Goal: Task Accomplishment & Management: Use online tool/utility

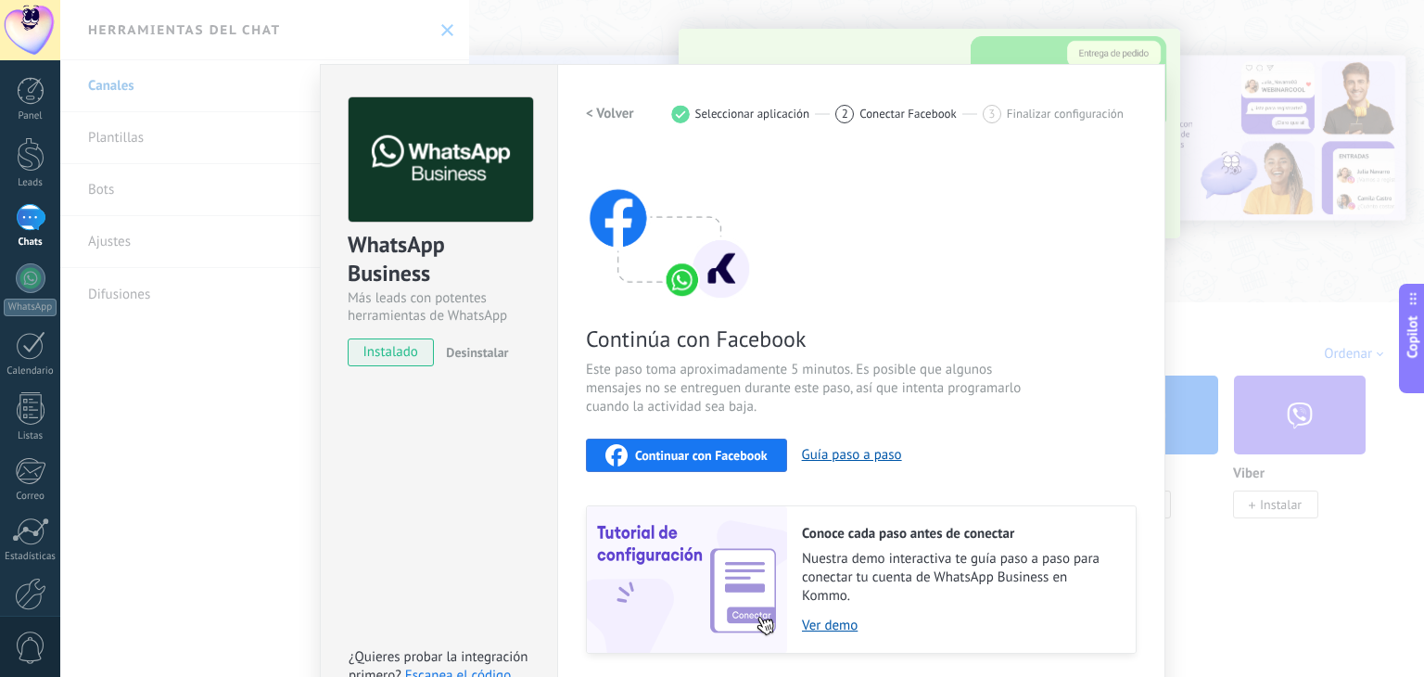
click at [741, 449] on span "Continuar con Facebook" at bounding box center [701, 455] width 133 height 13
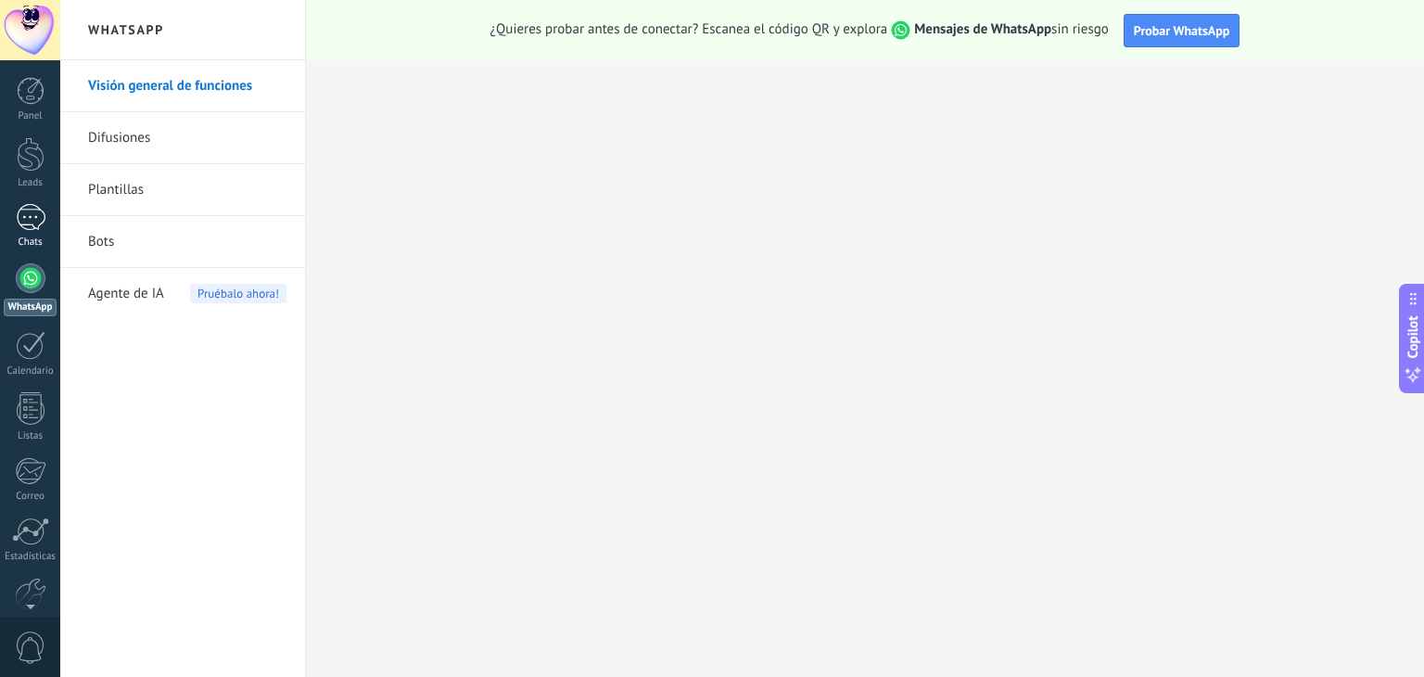
click at [48, 233] on link "Chats" at bounding box center [30, 226] width 60 height 44
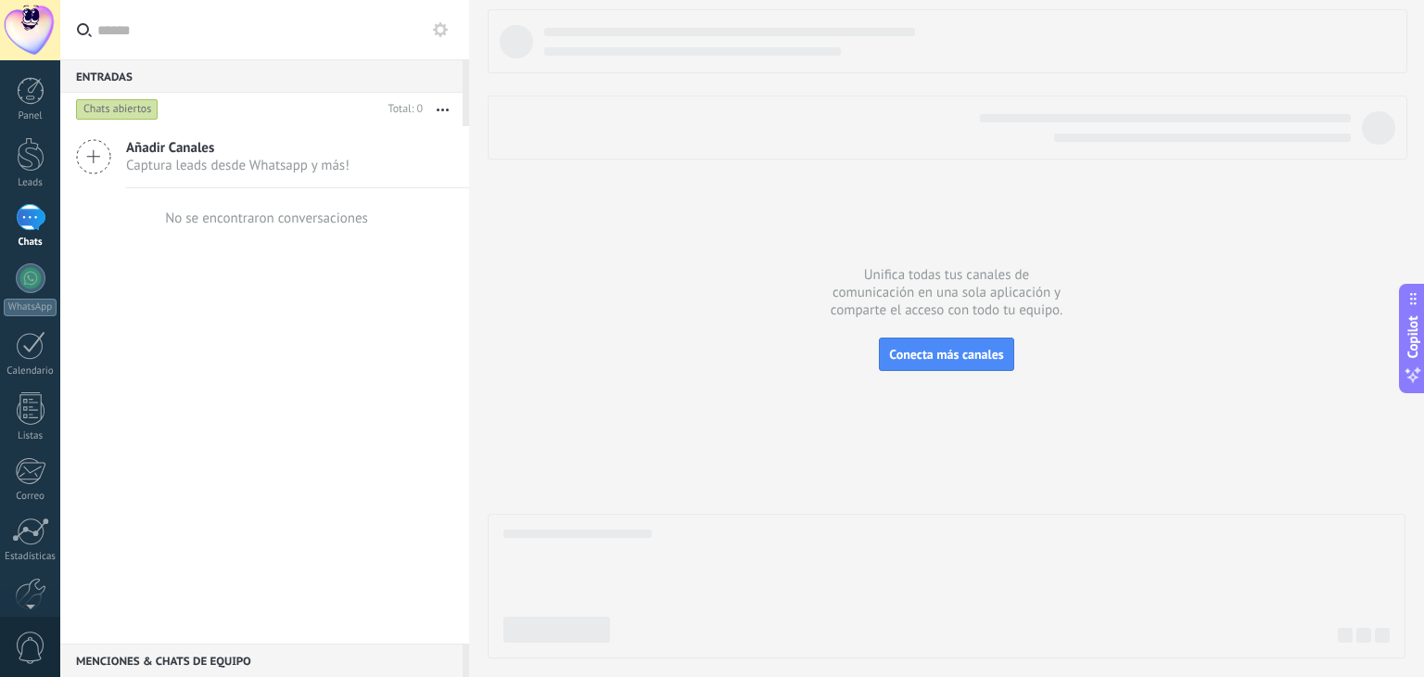
click at [95, 169] on icon at bounding box center [93, 156] width 35 height 35
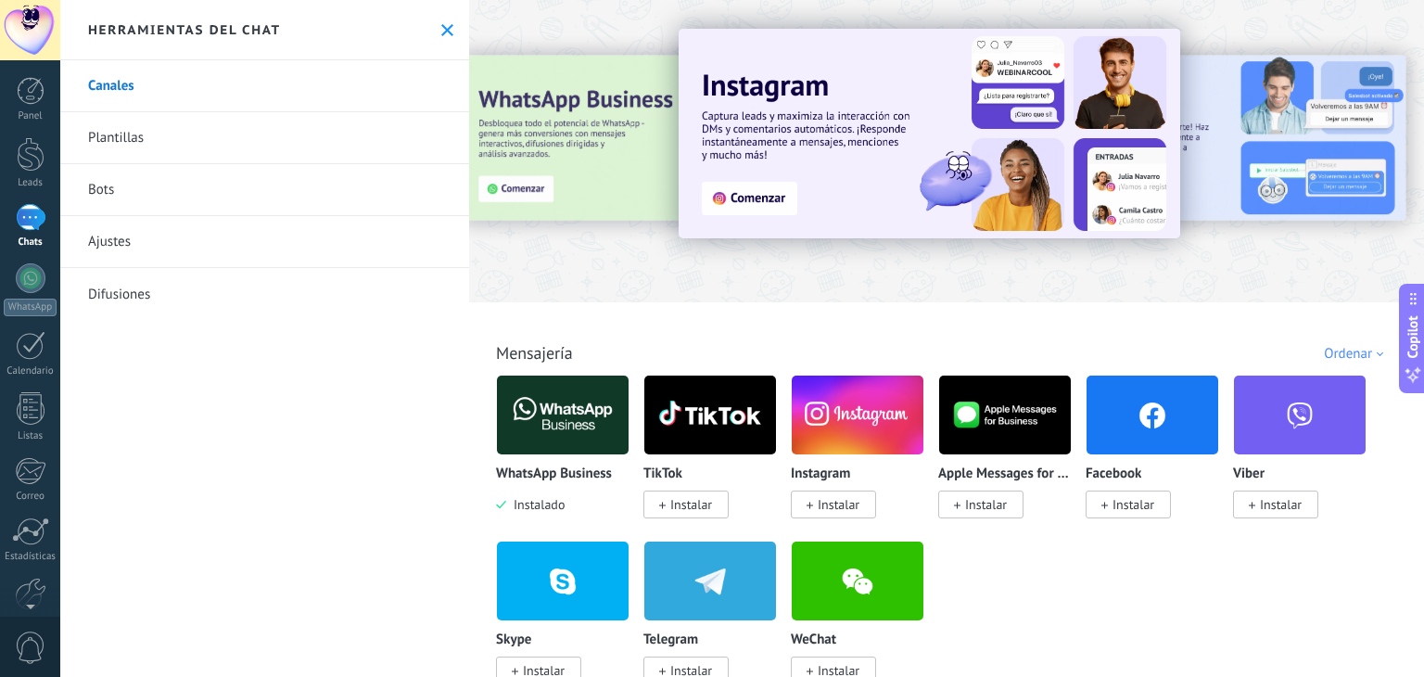
click at [519, 407] on img at bounding box center [563, 415] width 132 height 90
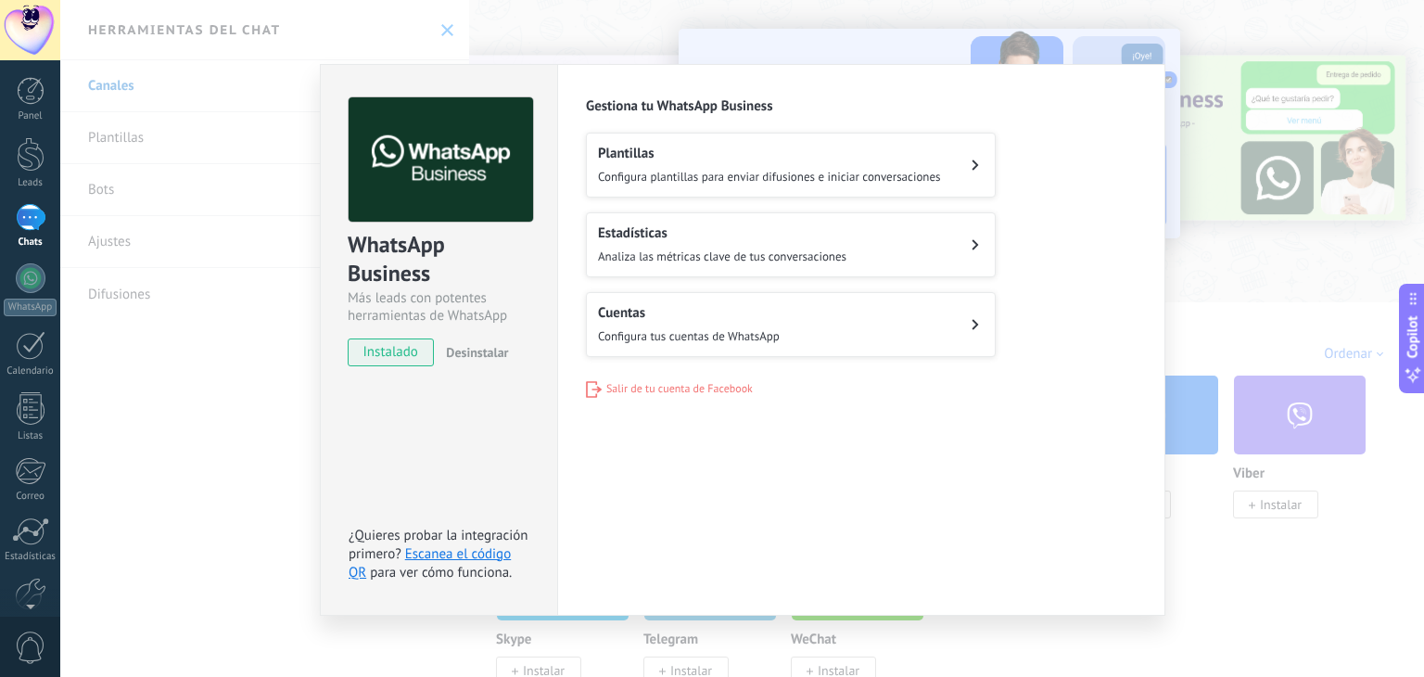
click at [951, 176] on button "Plantillas Configura plantillas para enviar difusiones e iniciar conversaciones" at bounding box center [791, 165] width 410 height 65
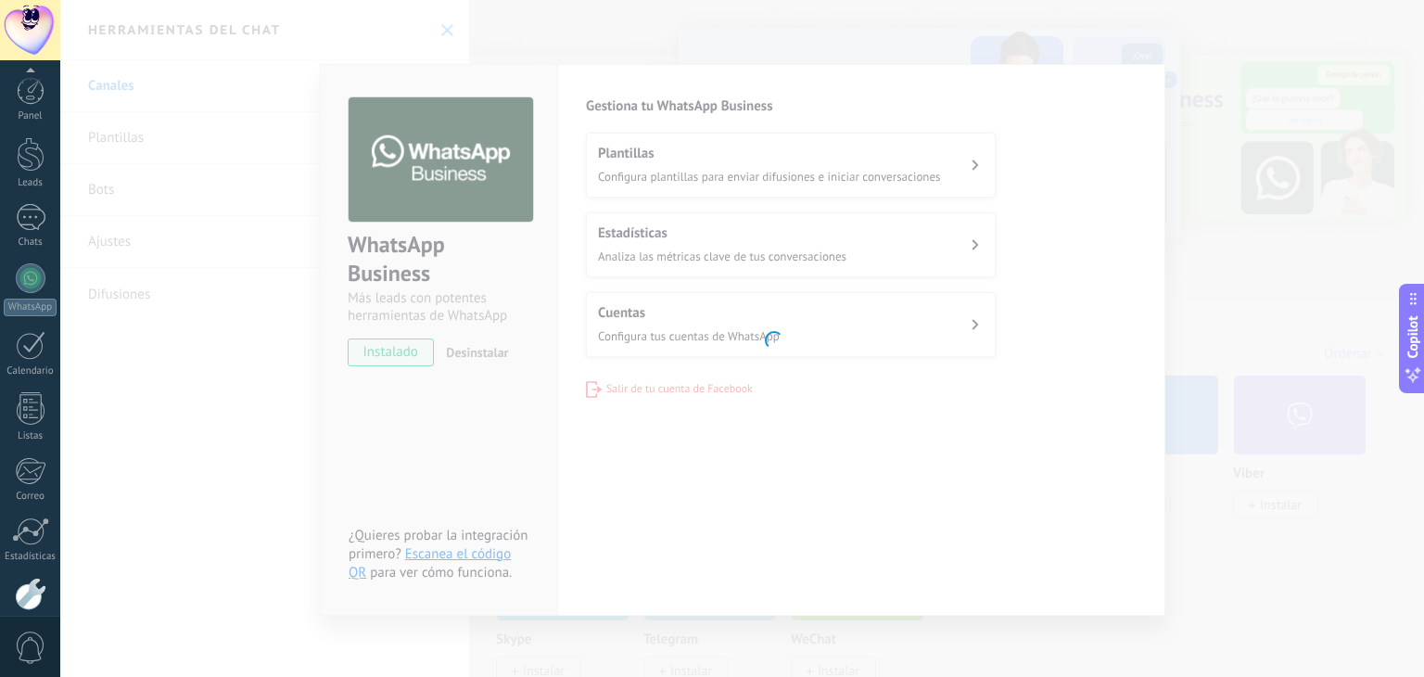
scroll to position [94, 0]
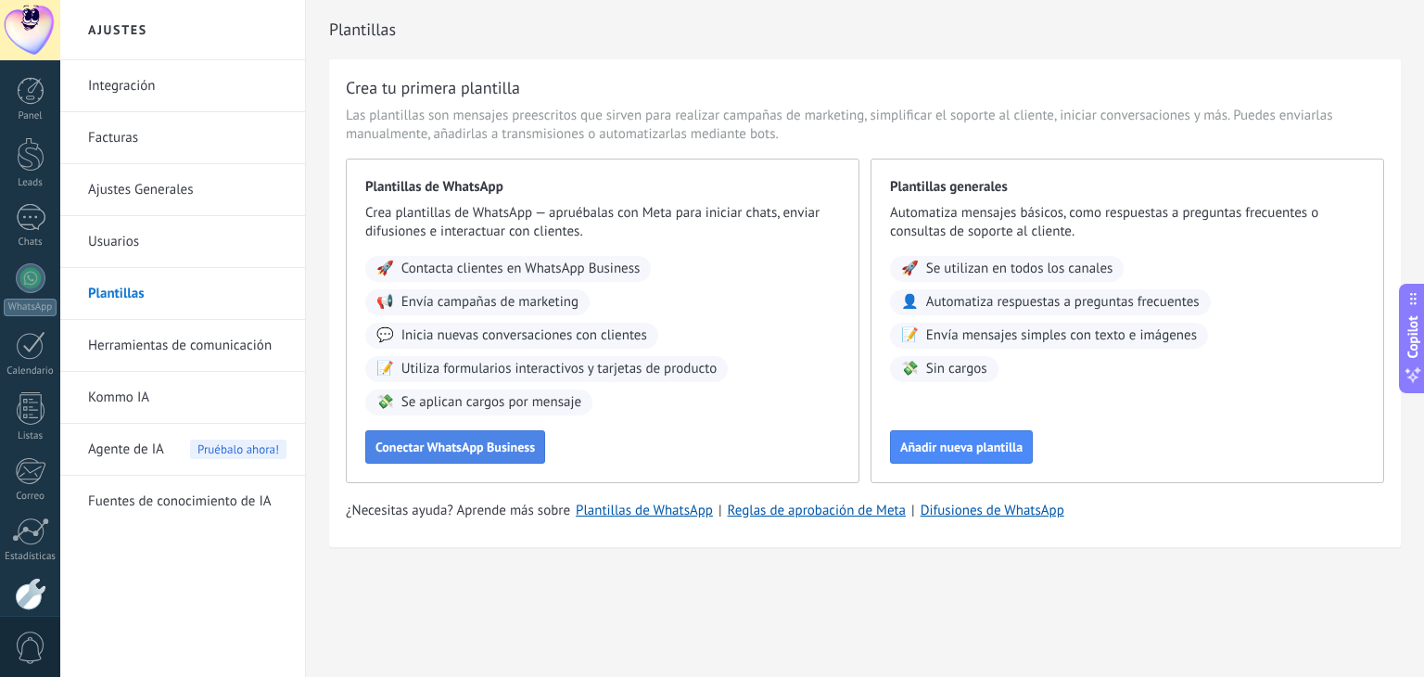
click at [487, 449] on span "Conectar WhatsApp Business" at bounding box center [454, 446] width 159 height 13
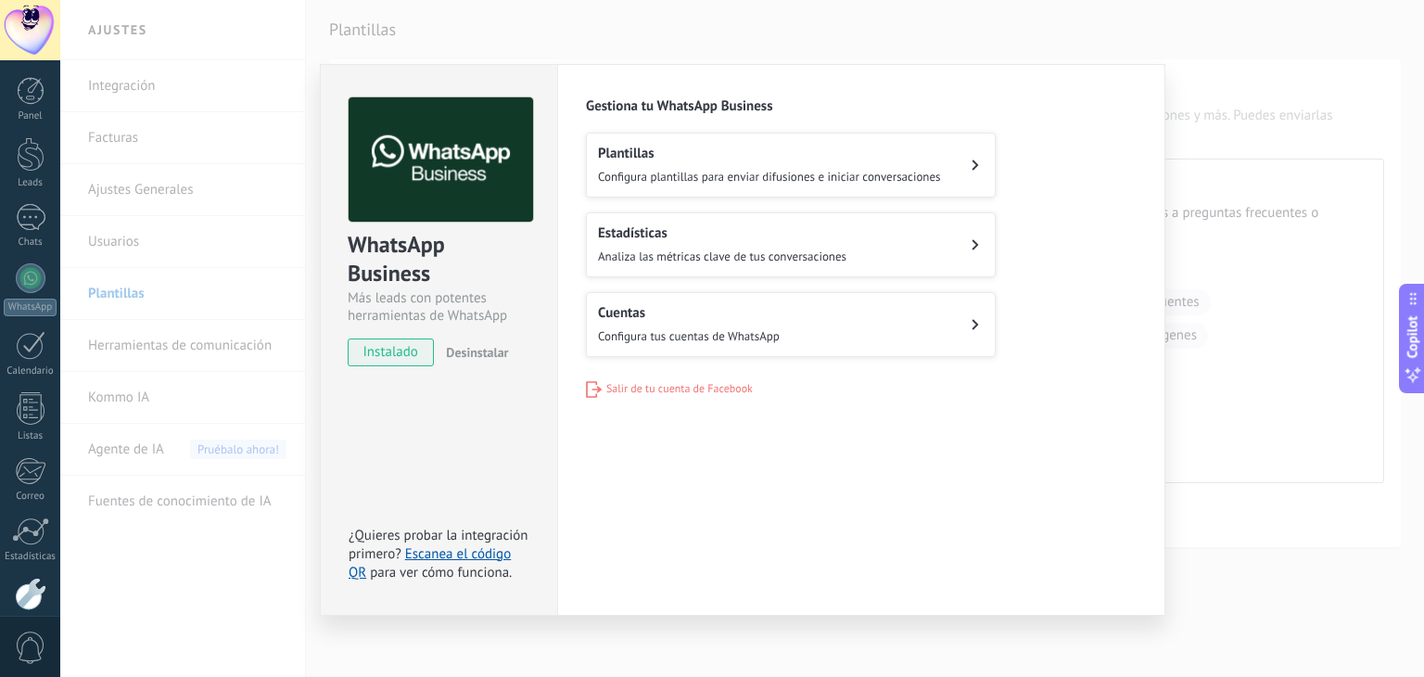
click at [905, 335] on button "Cuentas Configura tus cuentas de WhatsApp" at bounding box center [791, 324] width 410 height 65
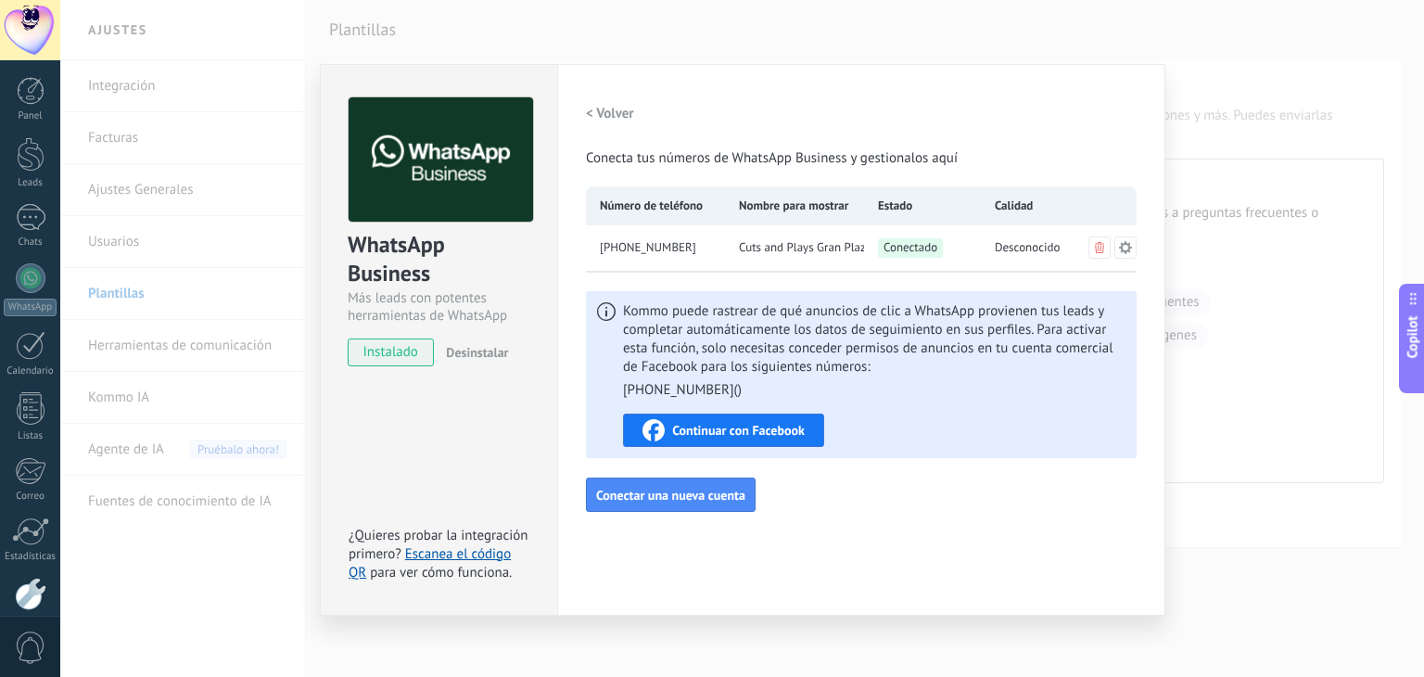
click at [1127, 247] on icon at bounding box center [1125, 247] width 15 height 15
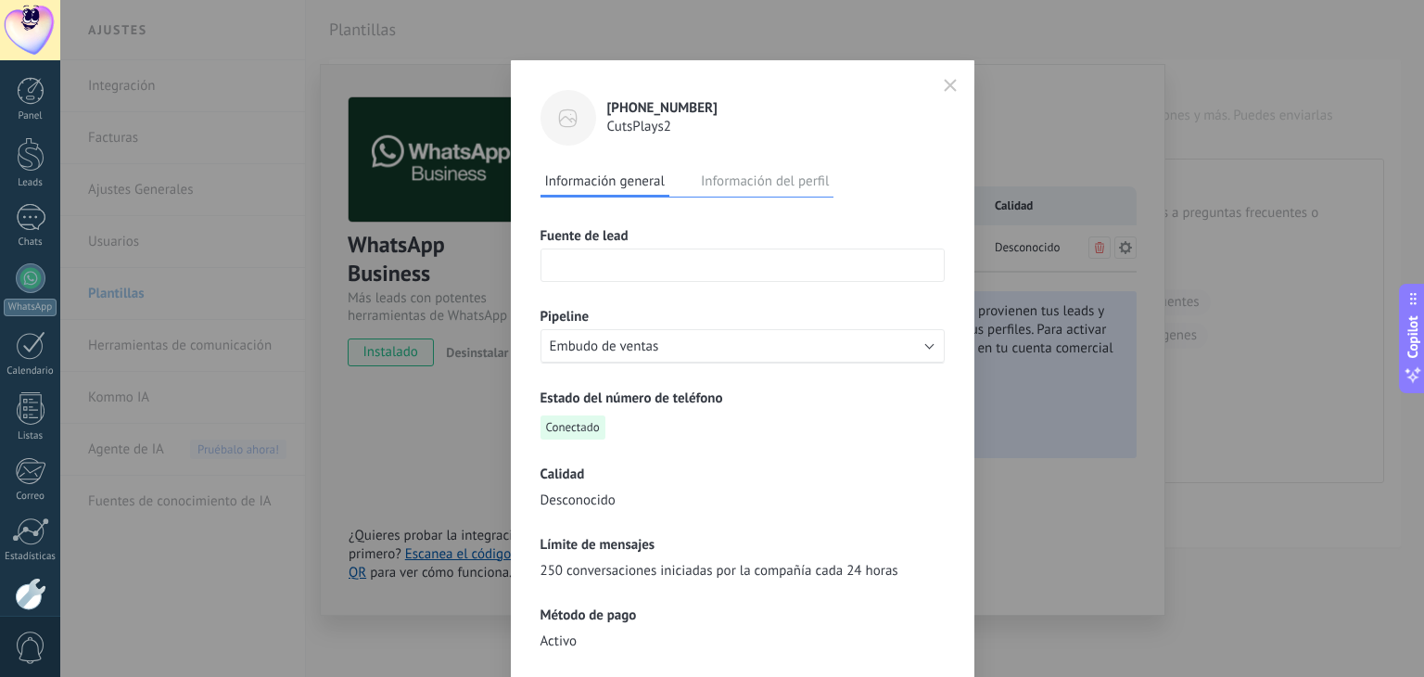
click at [944, 82] on icon "button" at bounding box center [949, 85] width 11 height 11
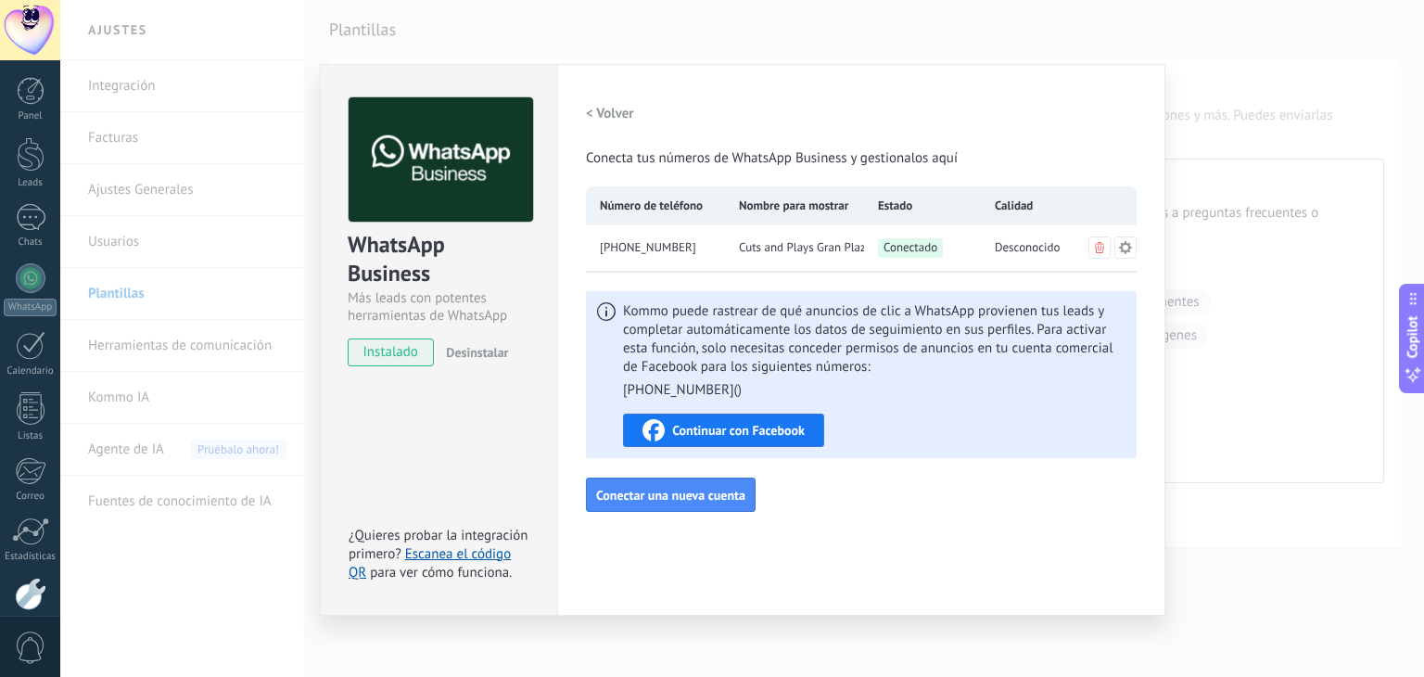
click at [1124, 247] on icon at bounding box center [1125, 247] width 15 height 15
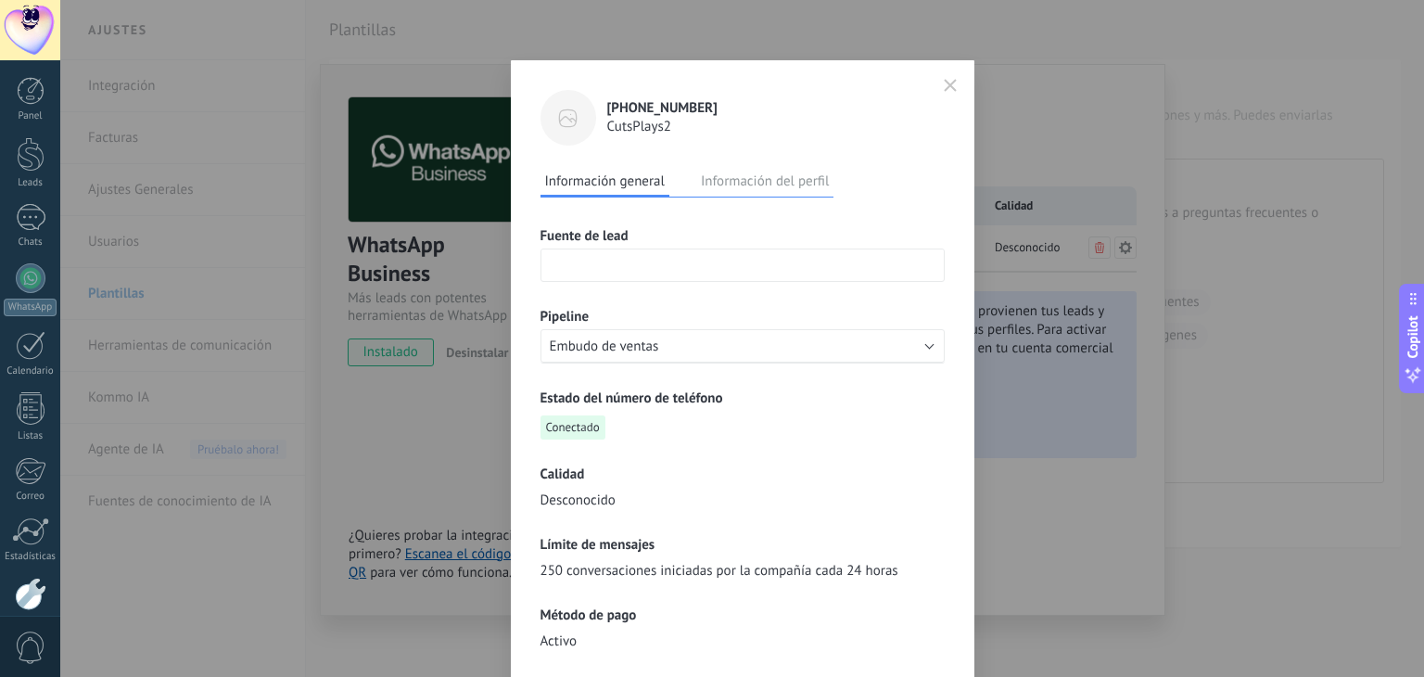
click at [952, 82] on icon "button" at bounding box center [949, 85] width 13 height 13
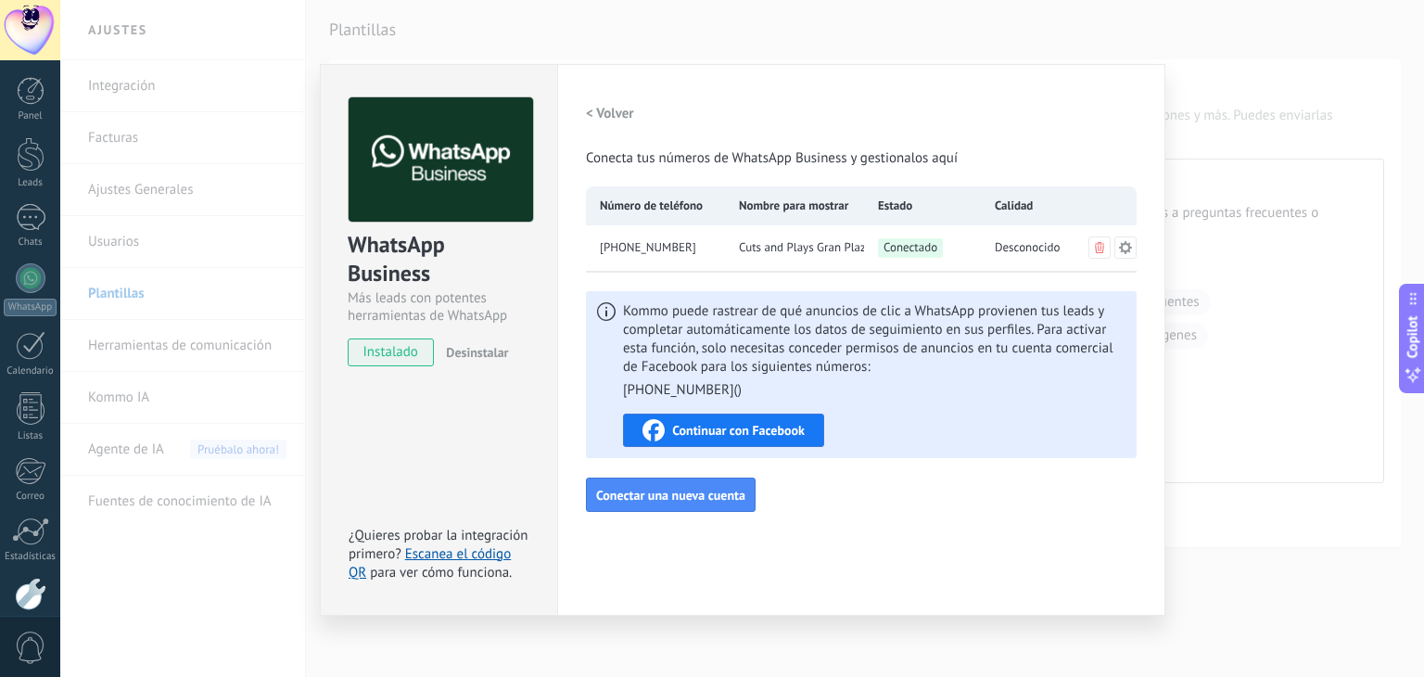
click at [1349, 245] on div "WhatsApp Business Más leads con potentes herramientas de WhatsApp instalado Des…" at bounding box center [741, 338] width 1363 height 677
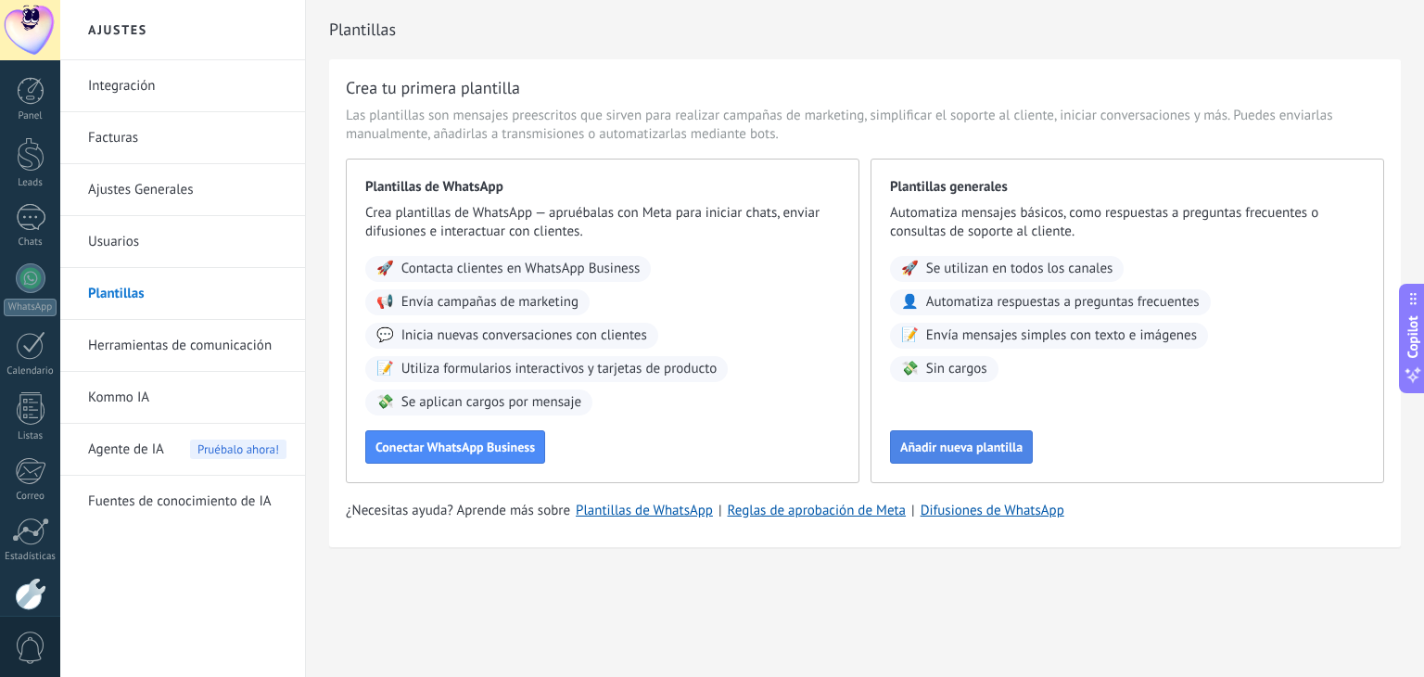
click at [986, 449] on span "Añadir nueva plantilla" at bounding box center [961, 446] width 122 height 13
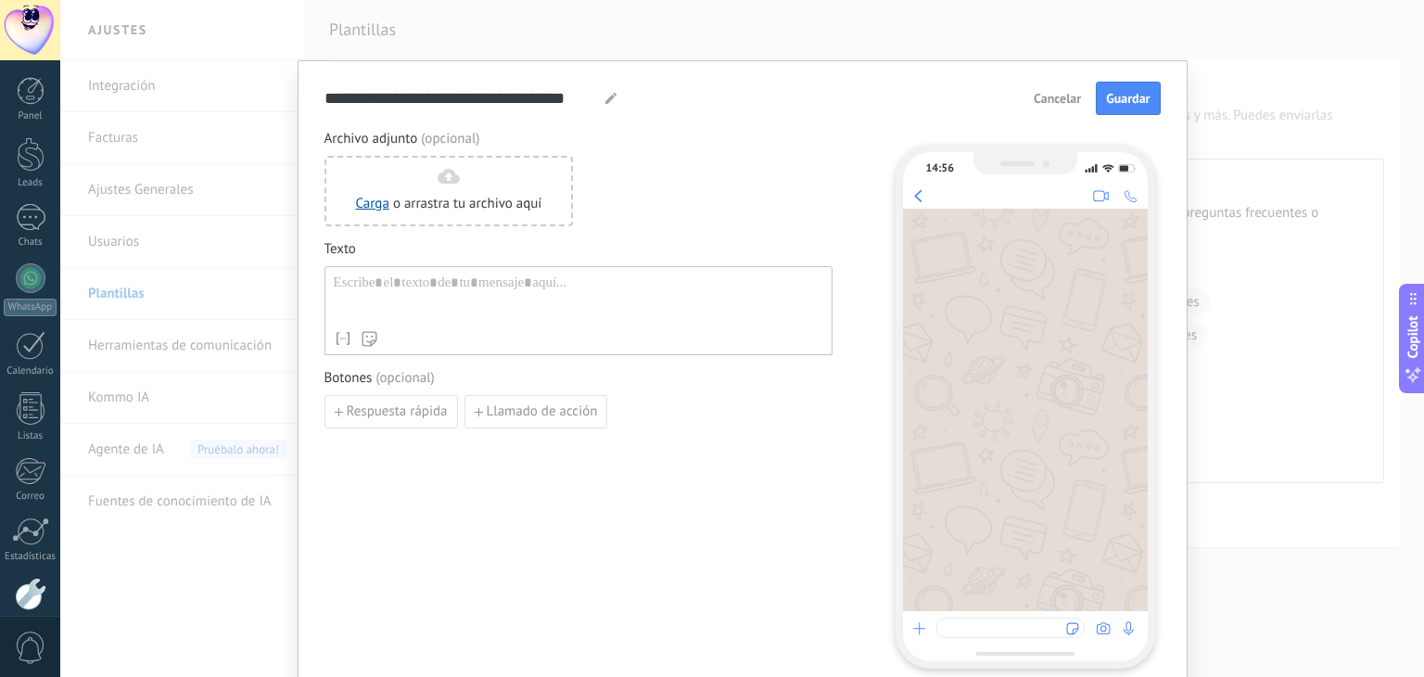
click at [1035, 97] on span "Cancelar" at bounding box center [1056, 98] width 47 height 13
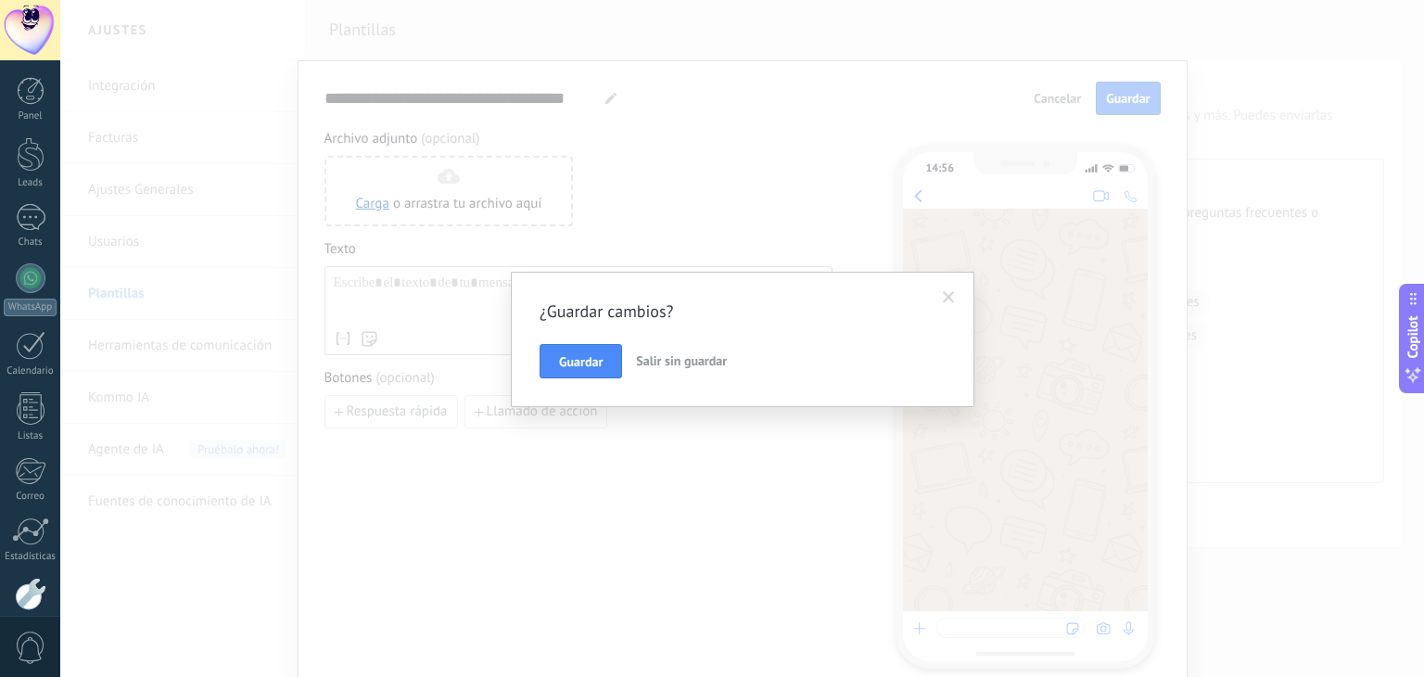
click at [958, 293] on span at bounding box center [948, 298] width 31 height 32
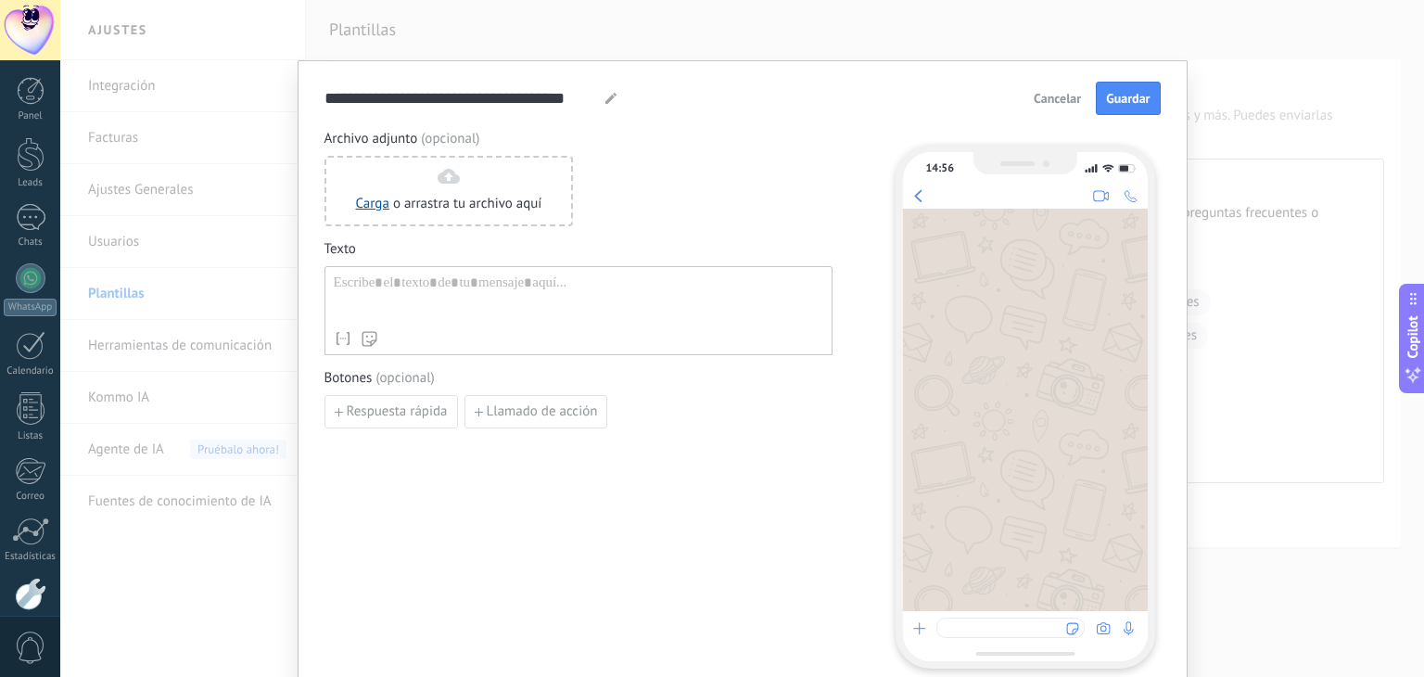
click at [1030, 106] on button "Cancelar" at bounding box center [1057, 98] width 64 height 28
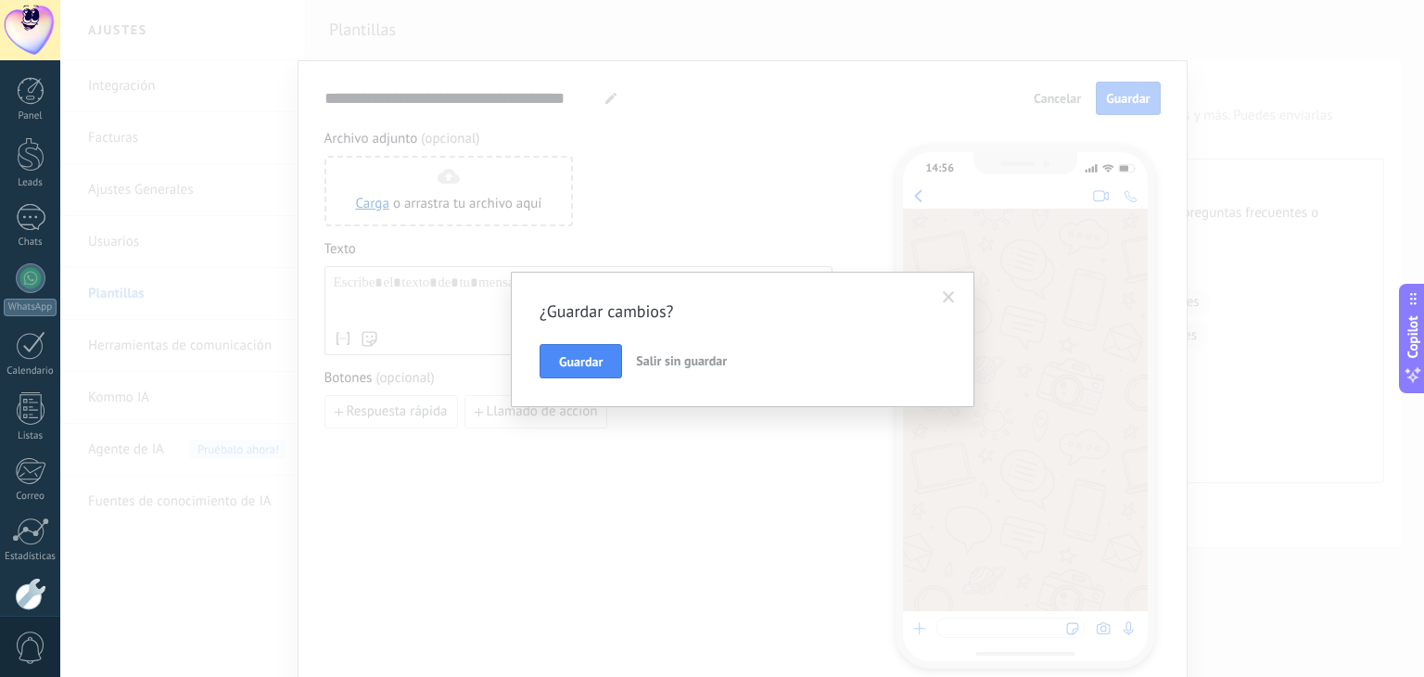
click at [690, 367] on span "Salir sin guardar" at bounding box center [681, 360] width 91 height 17
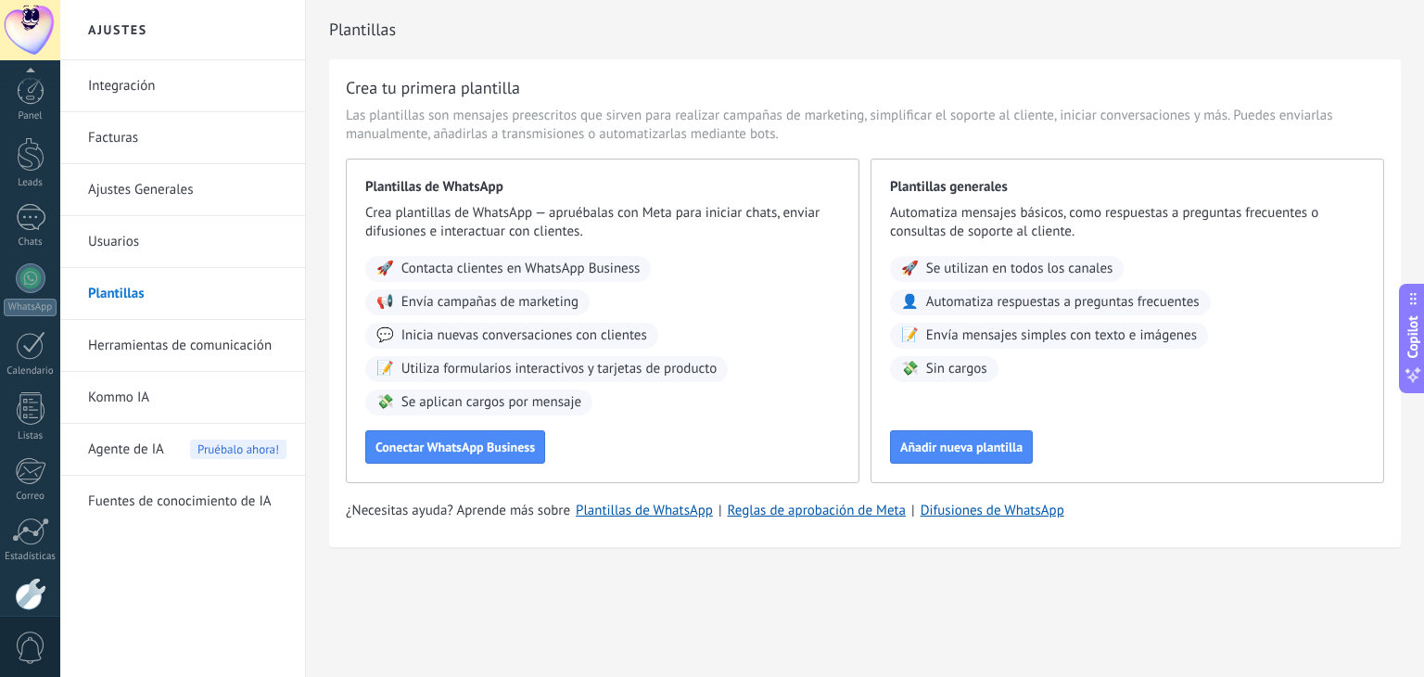
scroll to position [94, 0]
click at [24, 184] on div at bounding box center [31, 185] width 30 height 30
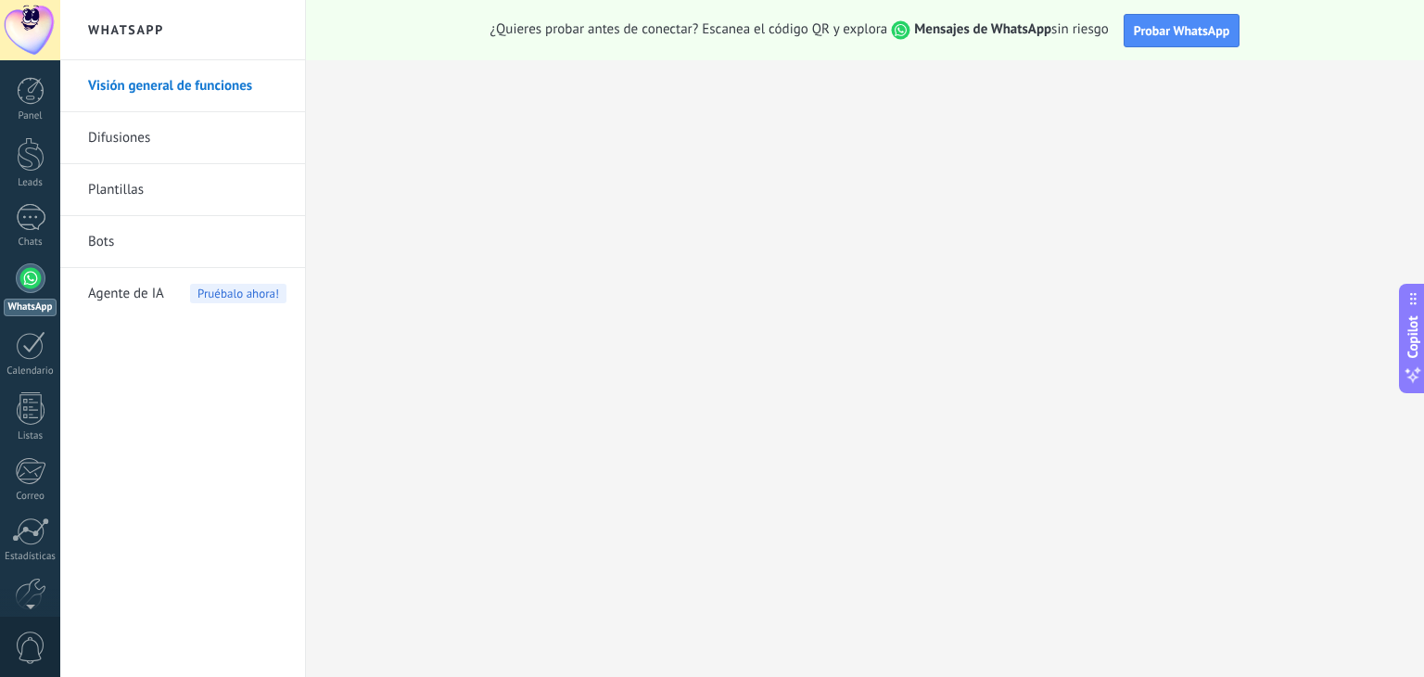
click at [108, 233] on link "Bots" at bounding box center [187, 242] width 198 height 52
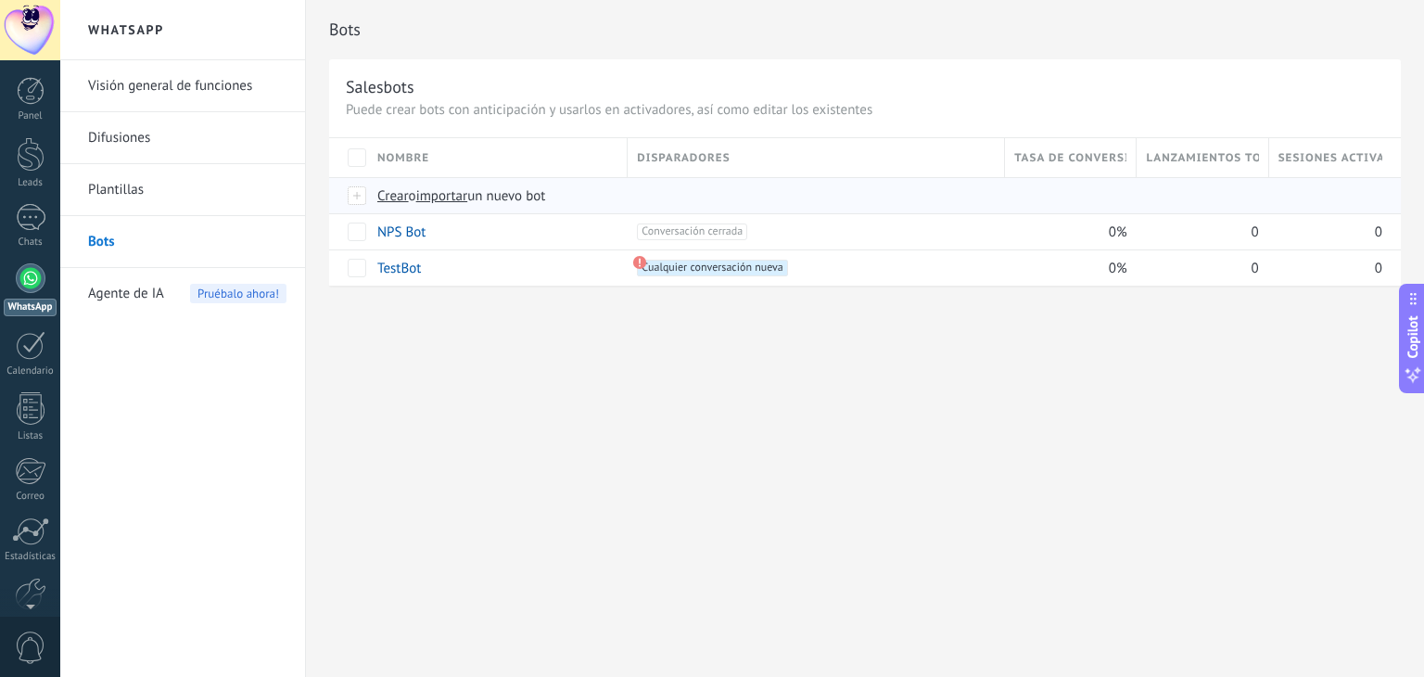
click at [452, 194] on span "importar" at bounding box center [442, 196] width 52 height 18
click at [0, 0] on input "importar un nuevo bot" at bounding box center [0, 0] width 0 height 0
click at [396, 194] on span "Crear" at bounding box center [393, 196] width 32 height 18
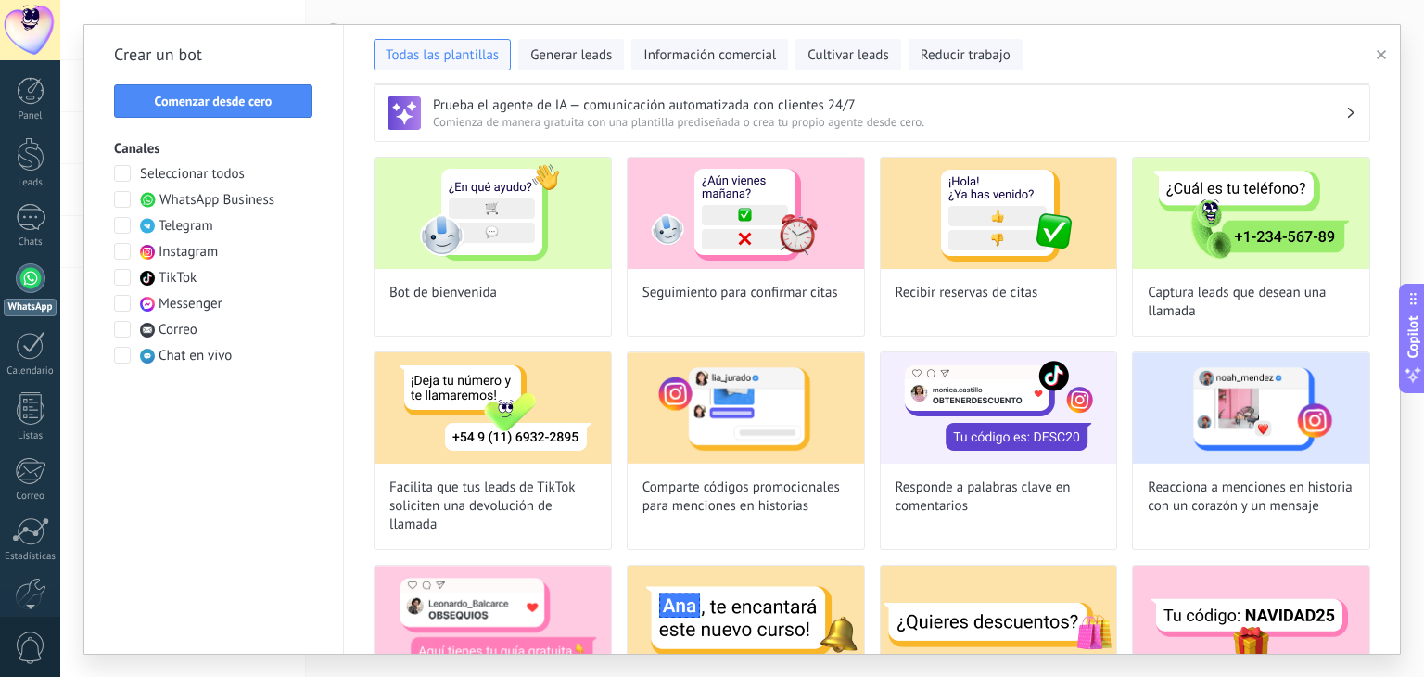
scroll to position [12, 0]
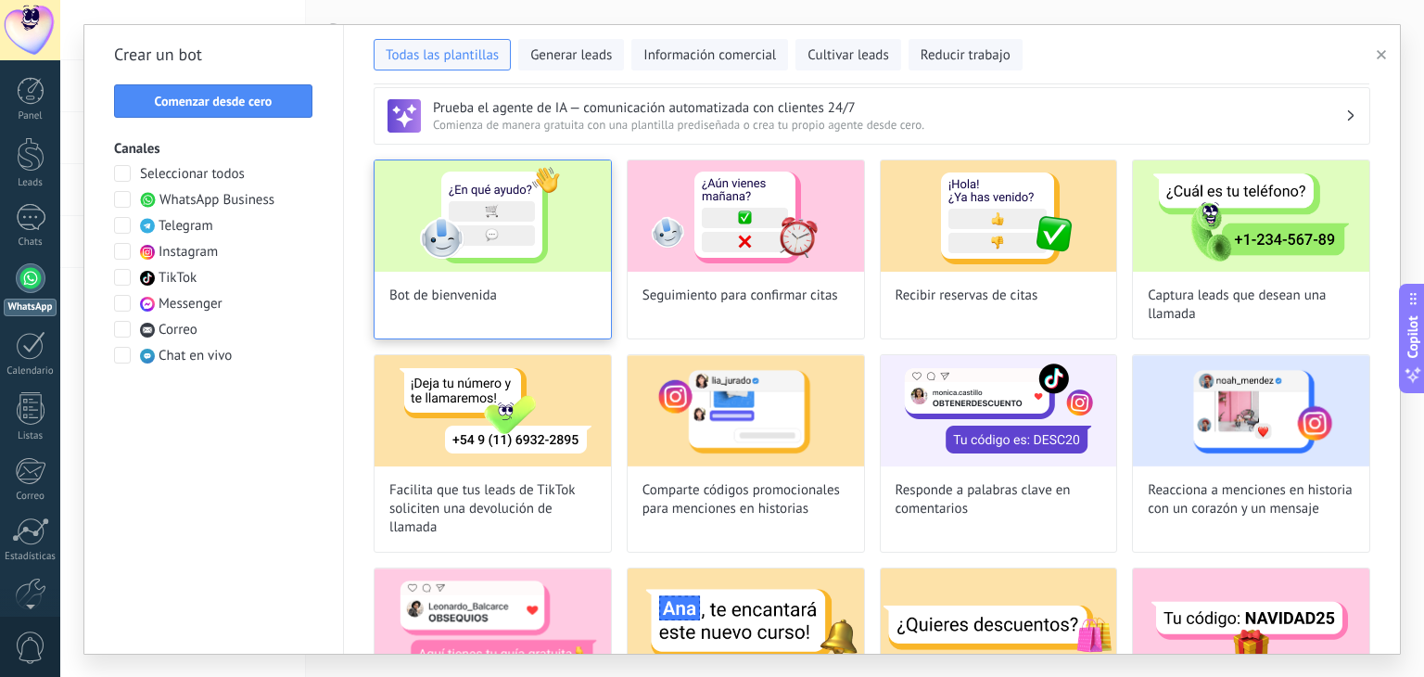
click at [549, 225] on img at bounding box center [492, 215] width 236 height 111
type input "**********"
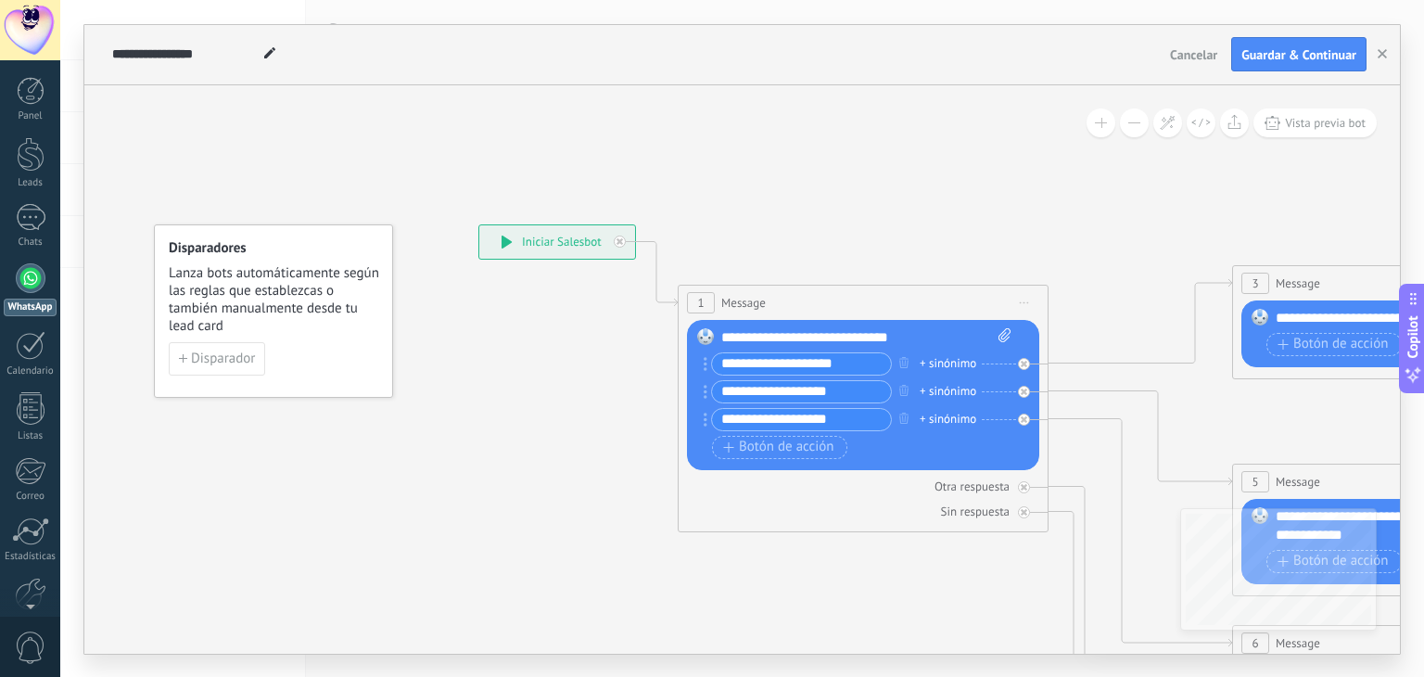
click at [848, 362] on input "**********" at bounding box center [801, 363] width 179 height 21
drag, startPoint x: 848, startPoint y: 362, endPoint x: 703, endPoint y: 379, distance: 145.5
click at [712, 379] on div "**********" at bounding box center [861, 393] width 298 height 83
type input "*"
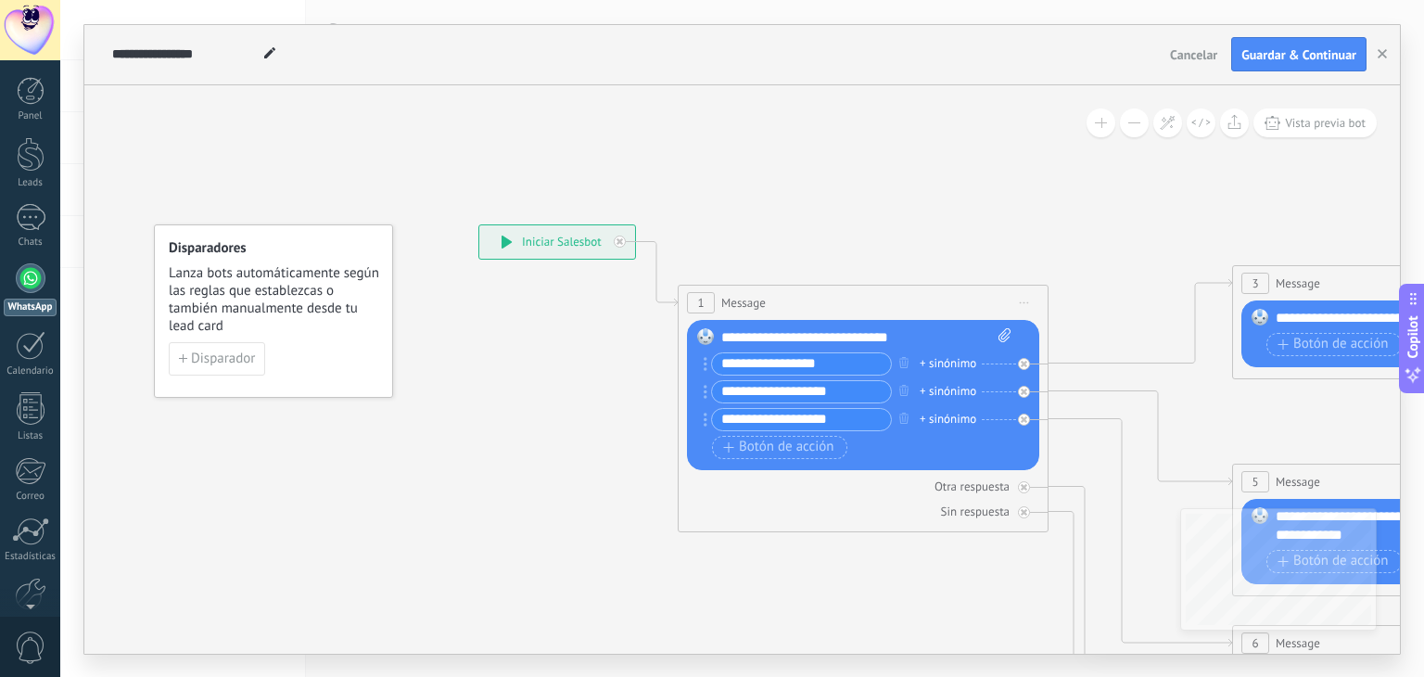
type input "**********"
click at [743, 395] on input "**********" at bounding box center [801, 391] width 179 height 21
type input "**********"
click at [775, 419] on input "**********" at bounding box center [801, 419] width 179 height 21
click at [701, 302] on span "1" at bounding box center [700, 303] width 6 height 16
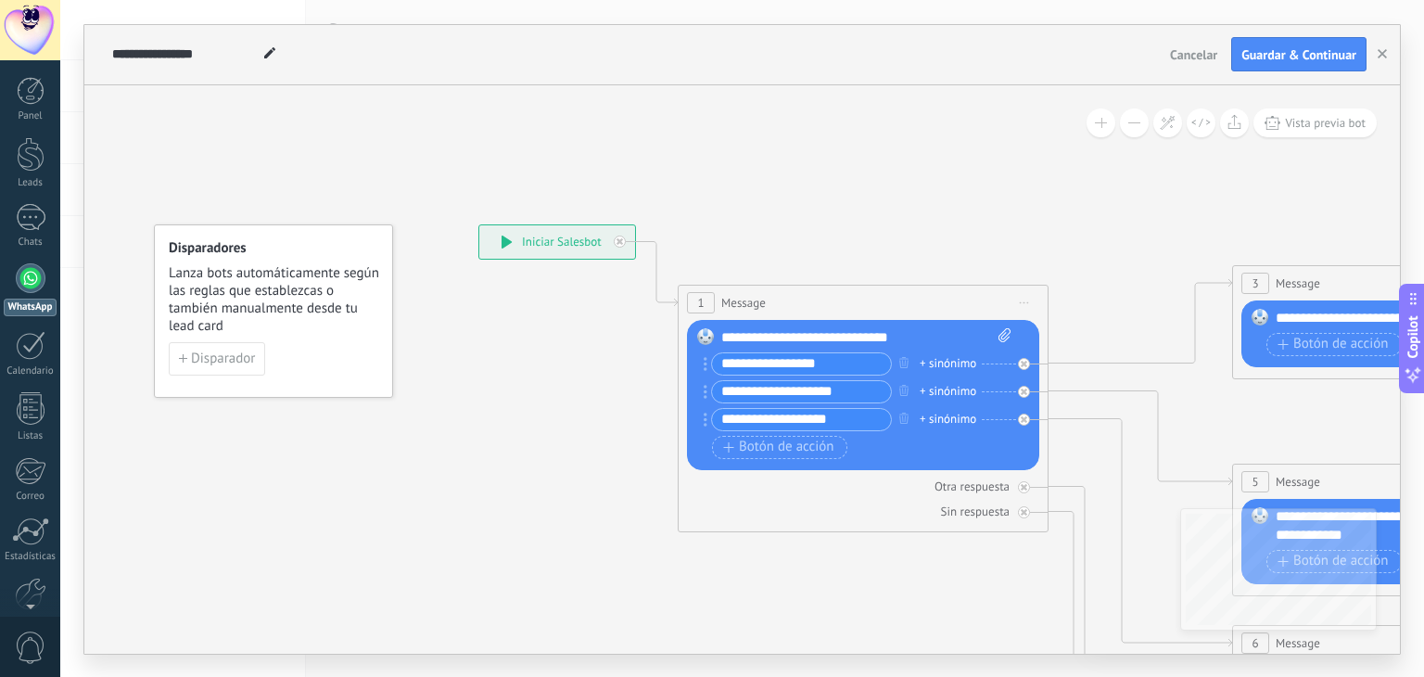
click at [746, 296] on span "Message" at bounding box center [743, 303] width 44 height 18
click at [746, 299] on span "Message" at bounding box center [743, 303] width 44 height 18
click at [780, 415] on input "**********" at bounding box center [801, 419] width 179 height 21
click at [782, 336] on div "**********" at bounding box center [866, 337] width 291 height 19
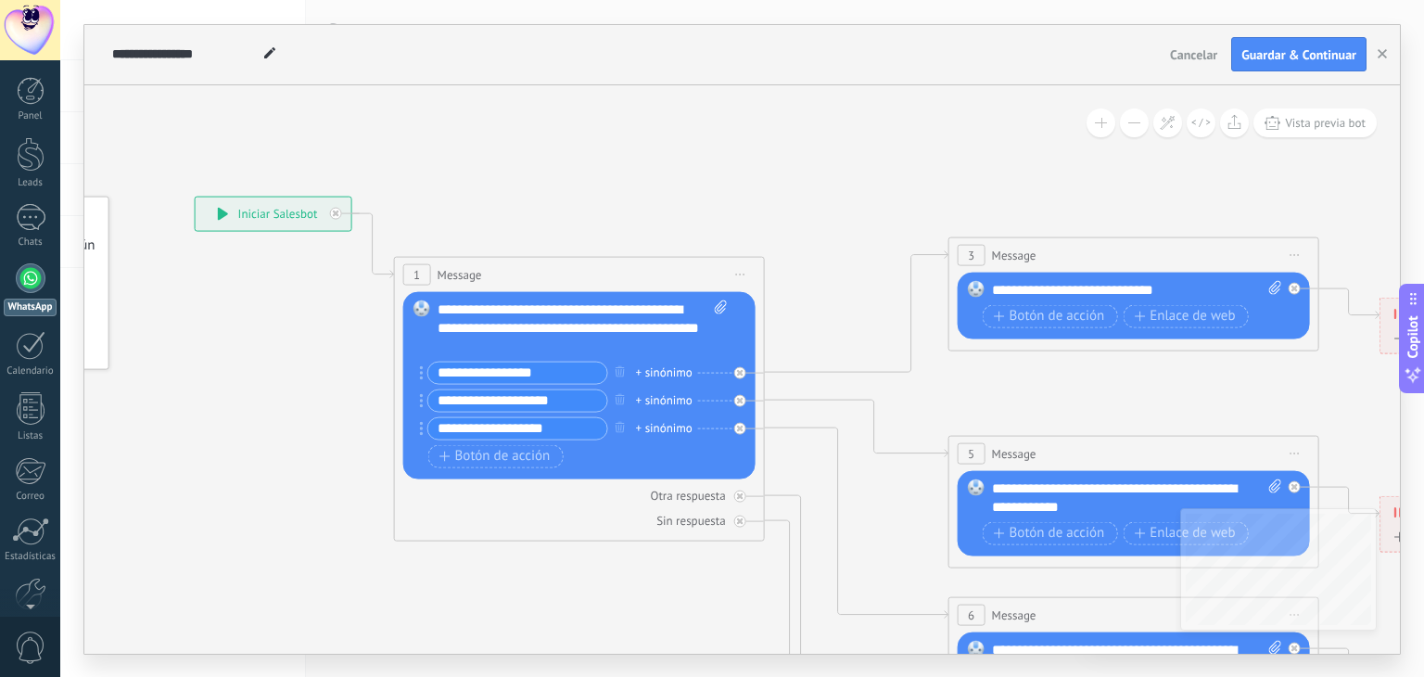
drag, startPoint x: 1046, startPoint y: 201, endPoint x: 763, endPoint y: 173, distance: 285.0
click at [763, 173] on icon at bounding box center [1175, 658] width 2889 height 1852
click at [593, 371] on input "**********" at bounding box center [517, 371] width 179 height 21
click at [1036, 314] on span "Botón de acción" at bounding box center [1049, 316] width 111 height 15
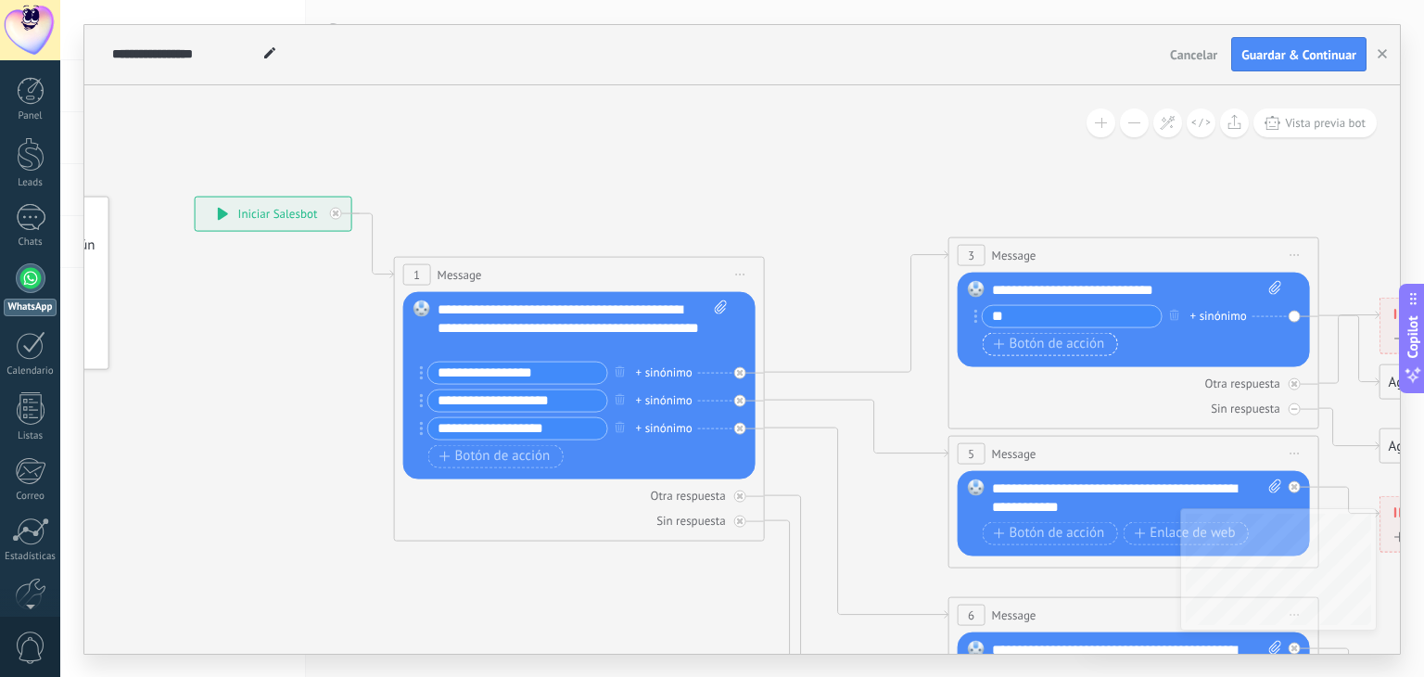
type input "*"
type input "**********"
click at [1069, 192] on icon at bounding box center [1175, 658] width 2889 height 1852
click at [1031, 178] on icon at bounding box center [1175, 658] width 2889 height 1852
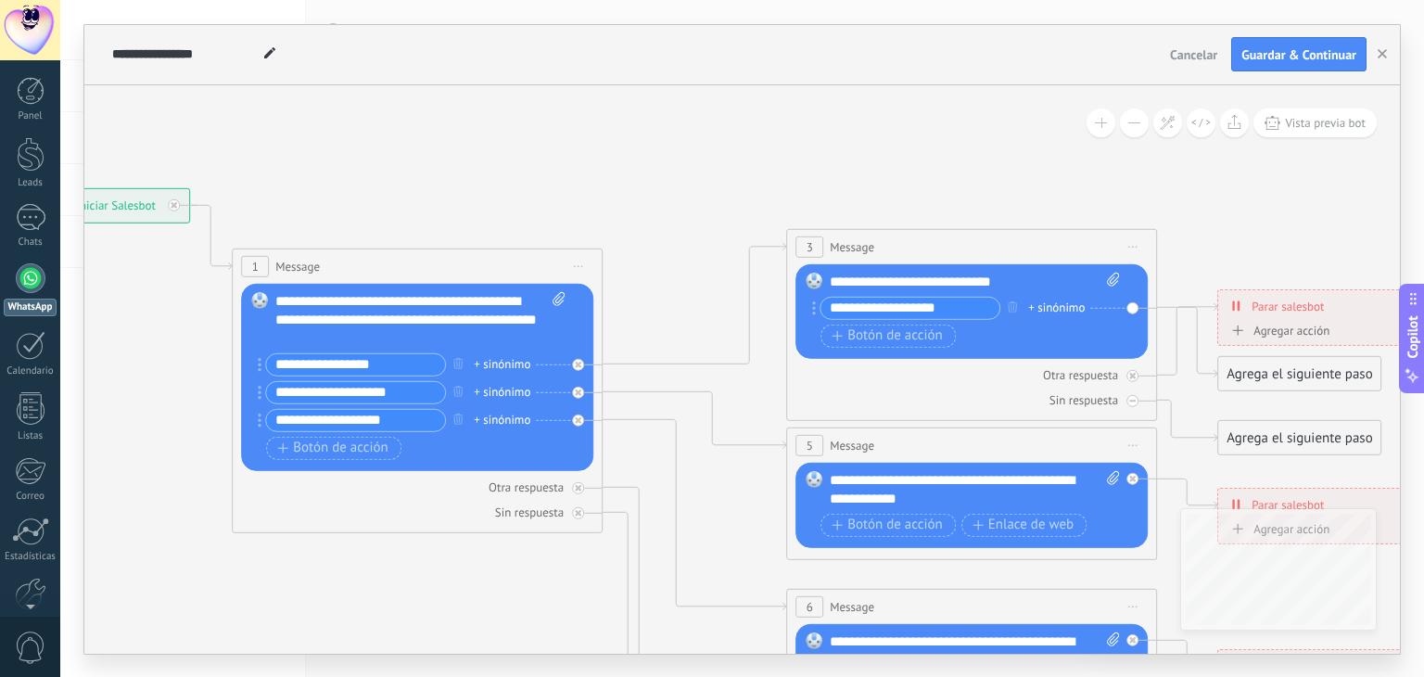
drag, startPoint x: 1030, startPoint y: 163, endPoint x: 867, endPoint y: 154, distance: 162.5
click at [867, 154] on icon at bounding box center [1013, 650] width 2889 height 1852
click at [970, 309] on input "**********" at bounding box center [909, 307] width 179 height 21
drag, startPoint x: 406, startPoint y: 397, endPoint x: 456, endPoint y: 380, distance: 52.8
click at [407, 397] on input "**********" at bounding box center [355, 391] width 179 height 21
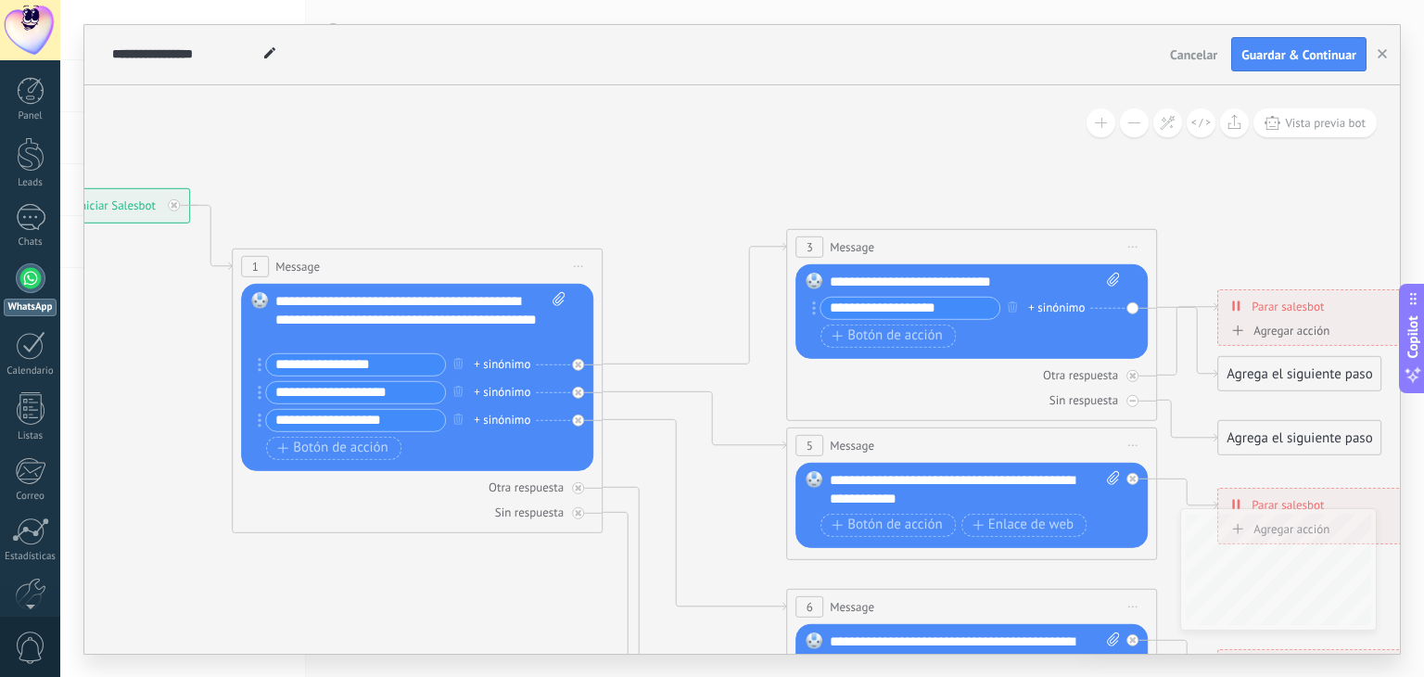
type input "**********"
drag, startPoint x: 320, startPoint y: 357, endPoint x: 343, endPoint y: 334, distance: 32.8
click at [323, 355] on input "**********" at bounding box center [355, 363] width 179 height 21
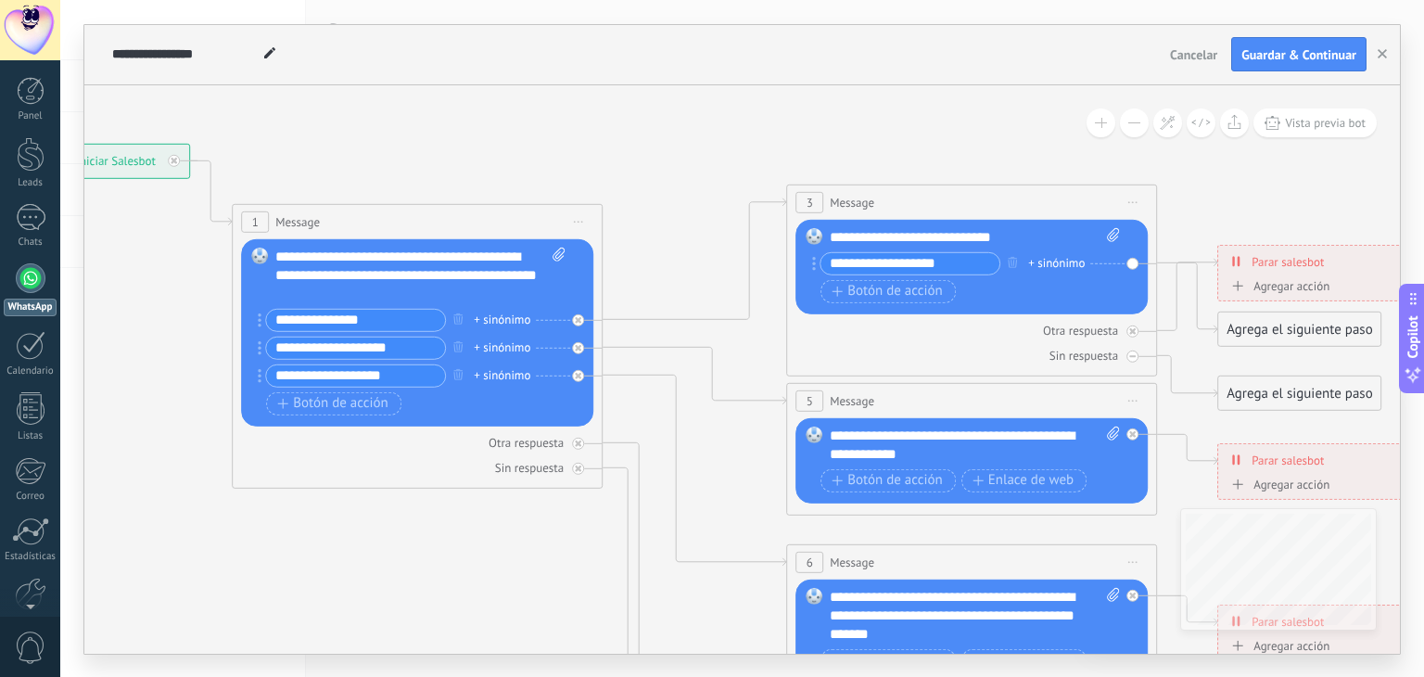
type input "**********"
click at [958, 266] on input "**********" at bounding box center [909, 262] width 179 height 21
click at [1064, 301] on div "Botón de acción Enlace de web" at bounding box center [969, 290] width 298 height 23
click at [816, 264] on div "**********" at bounding box center [906, 262] width 188 height 23
click at [812, 260] on icon at bounding box center [814, 263] width 4 height 14
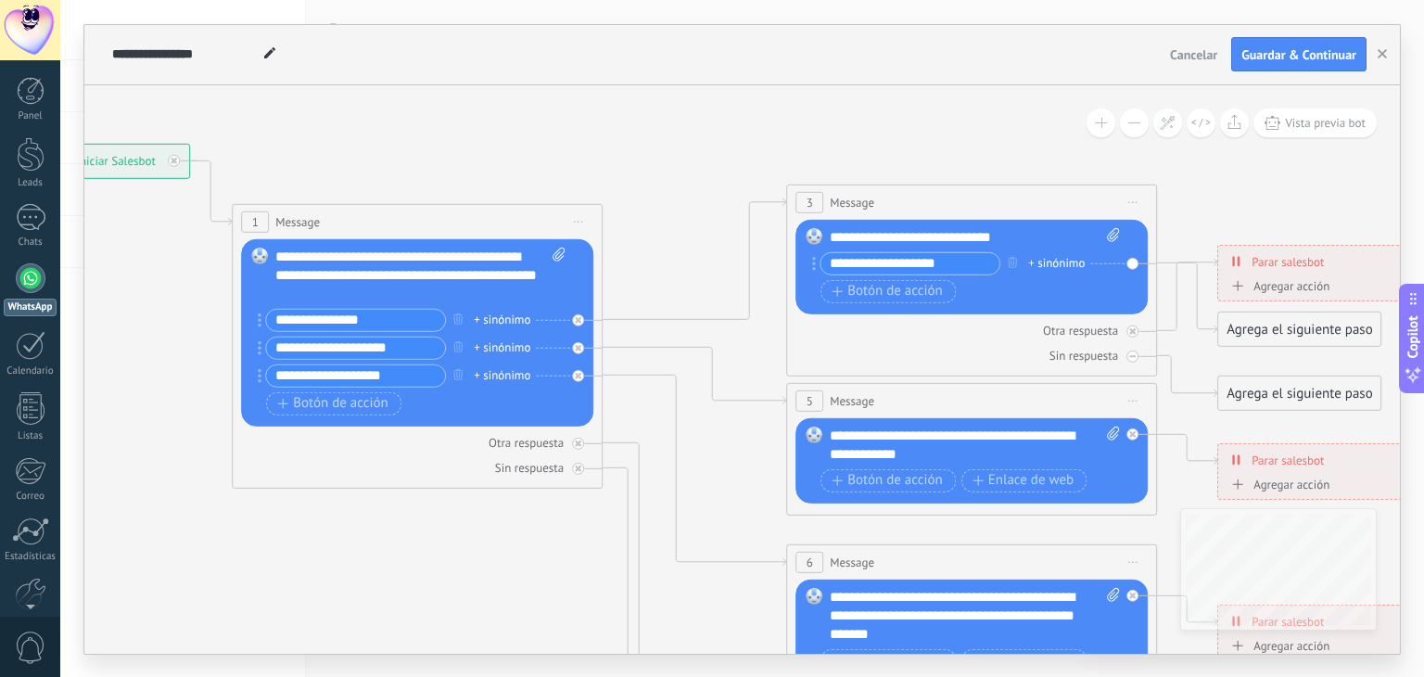
click at [1011, 283] on div "Botón de acción Enlace de web" at bounding box center [969, 290] width 298 height 23
click at [829, 287] on button "Botón de acción" at bounding box center [887, 290] width 135 height 23
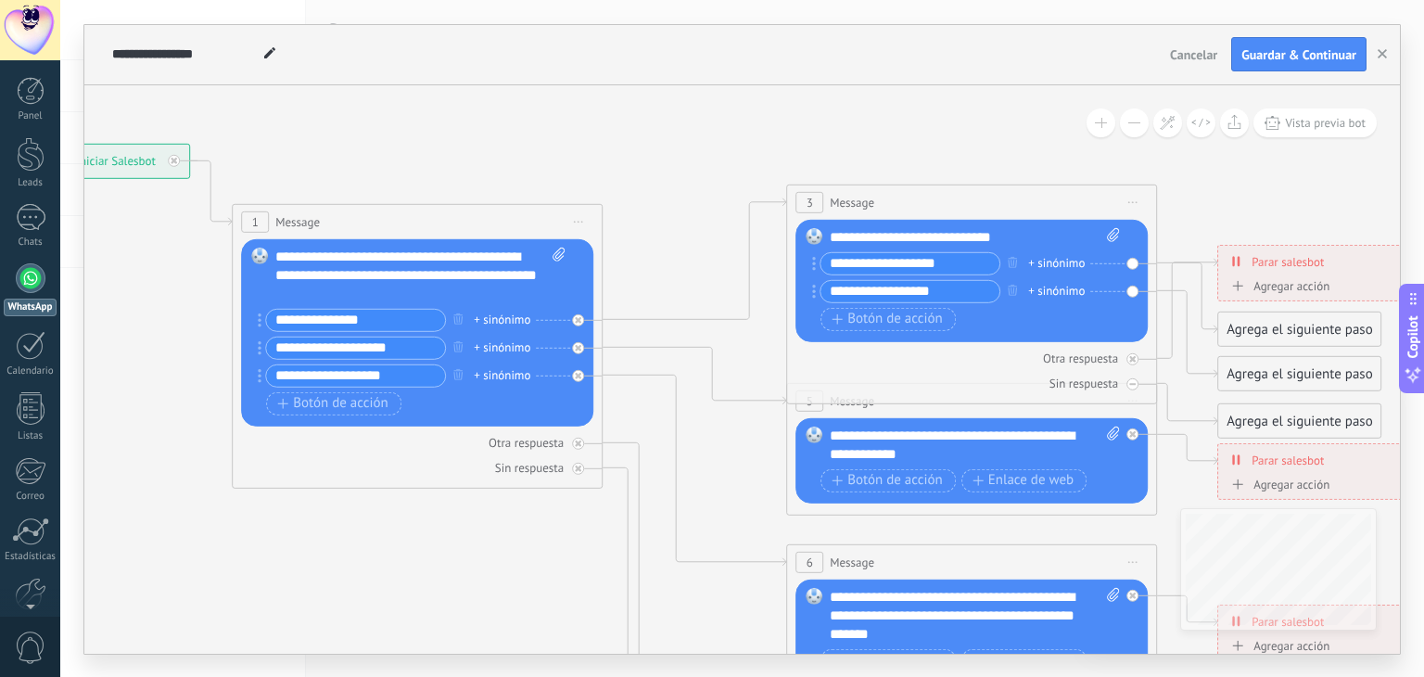
click at [892, 129] on icon at bounding box center [1013, 605] width 2889 height 1852
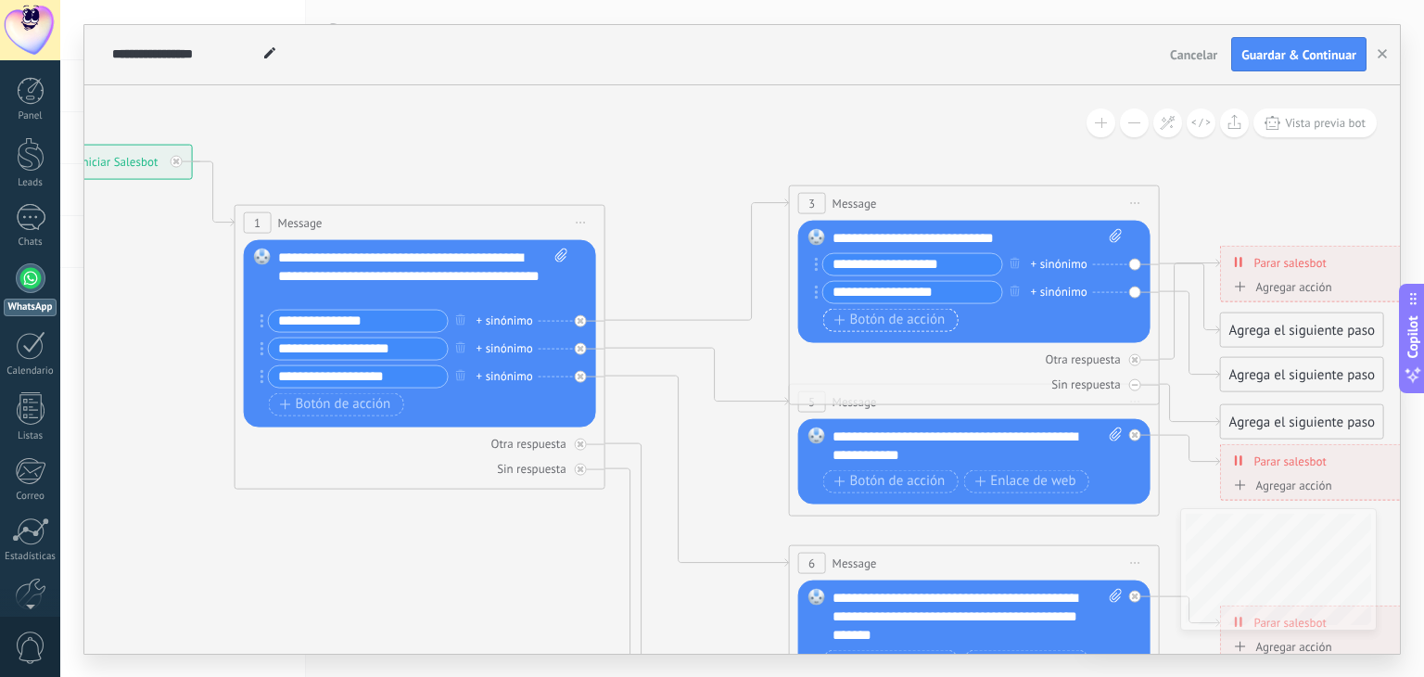
click at [855, 317] on span "Botón de acción" at bounding box center [889, 319] width 111 height 15
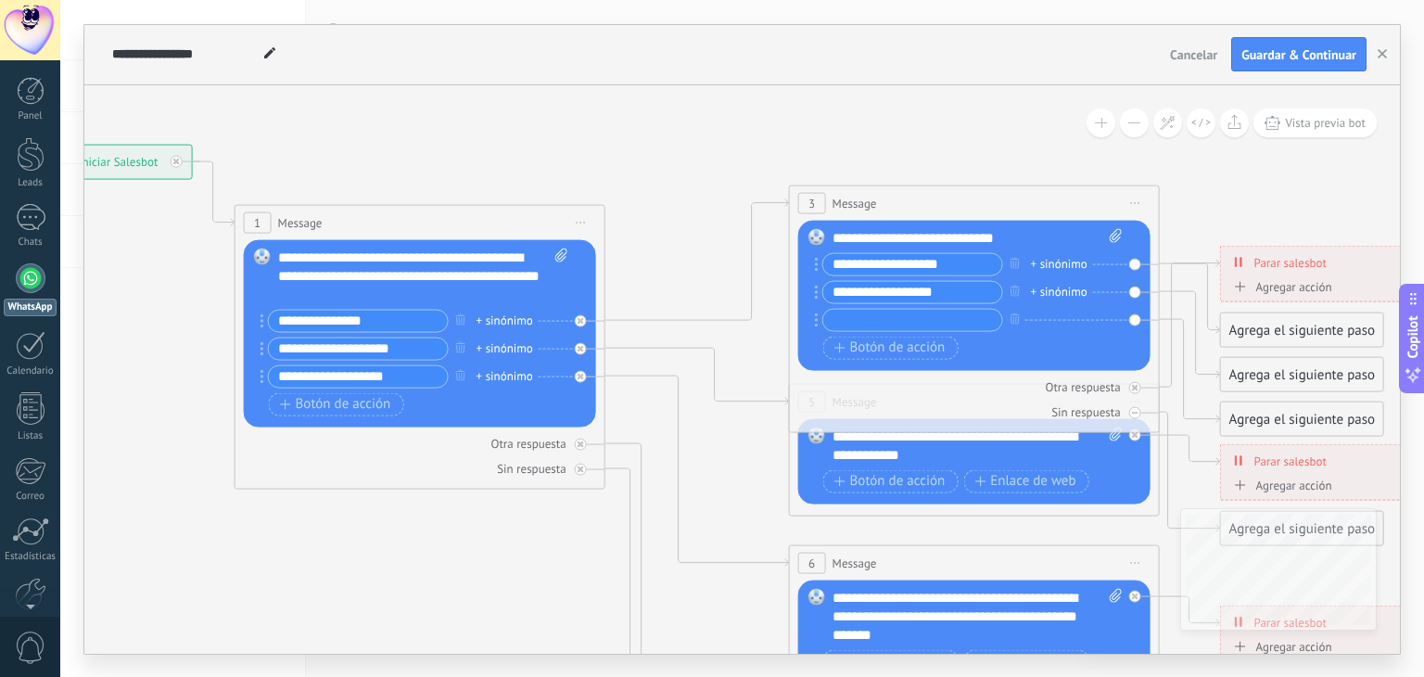
click at [977, 316] on input "text" at bounding box center [912, 319] width 179 height 21
click at [815, 324] on icon at bounding box center [817, 319] width 4 height 14
click at [1013, 320] on icon "button" at bounding box center [1014, 318] width 9 height 11
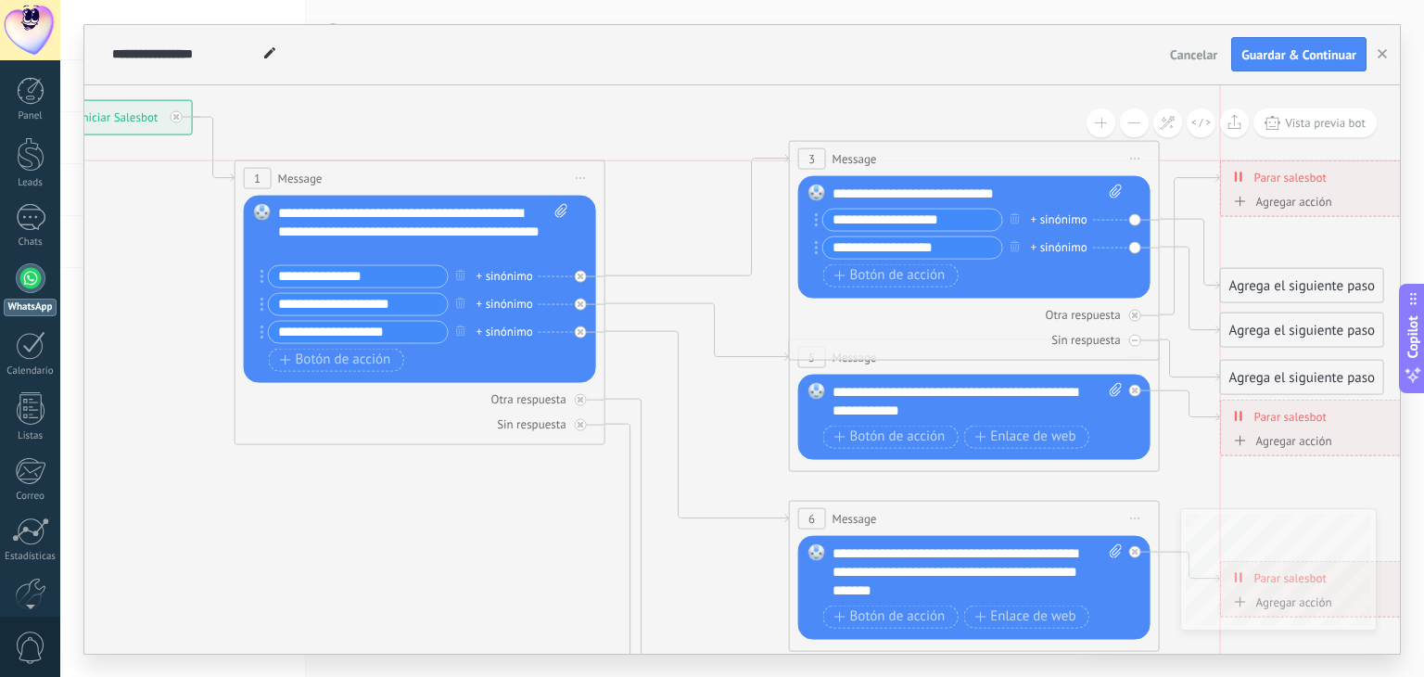
drag, startPoint x: 1309, startPoint y: 204, endPoint x: 1305, endPoint y: 165, distance: 39.1
click at [1305, 165] on div "**********" at bounding box center [1393, 176] width 345 height 32
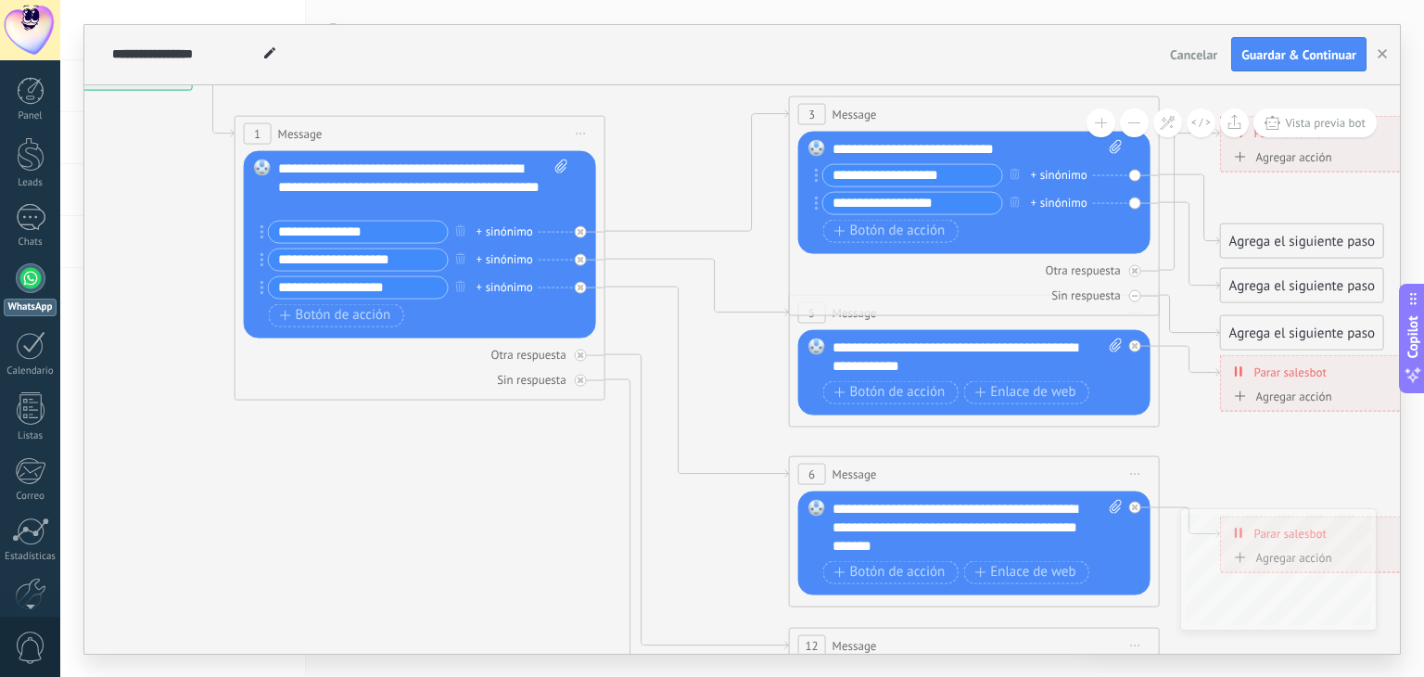
click at [887, 146] on div "**********" at bounding box center [977, 148] width 291 height 19
click at [879, 202] on input "**********" at bounding box center [912, 202] width 179 height 21
type input "**********"
drag, startPoint x: 893, startPoint y: 148, endPoint x: 926, endPoint y: 133, distance: 36.9
click at [897, 146] on div "**********" at bounding box center [977, 148] width 291 height 19
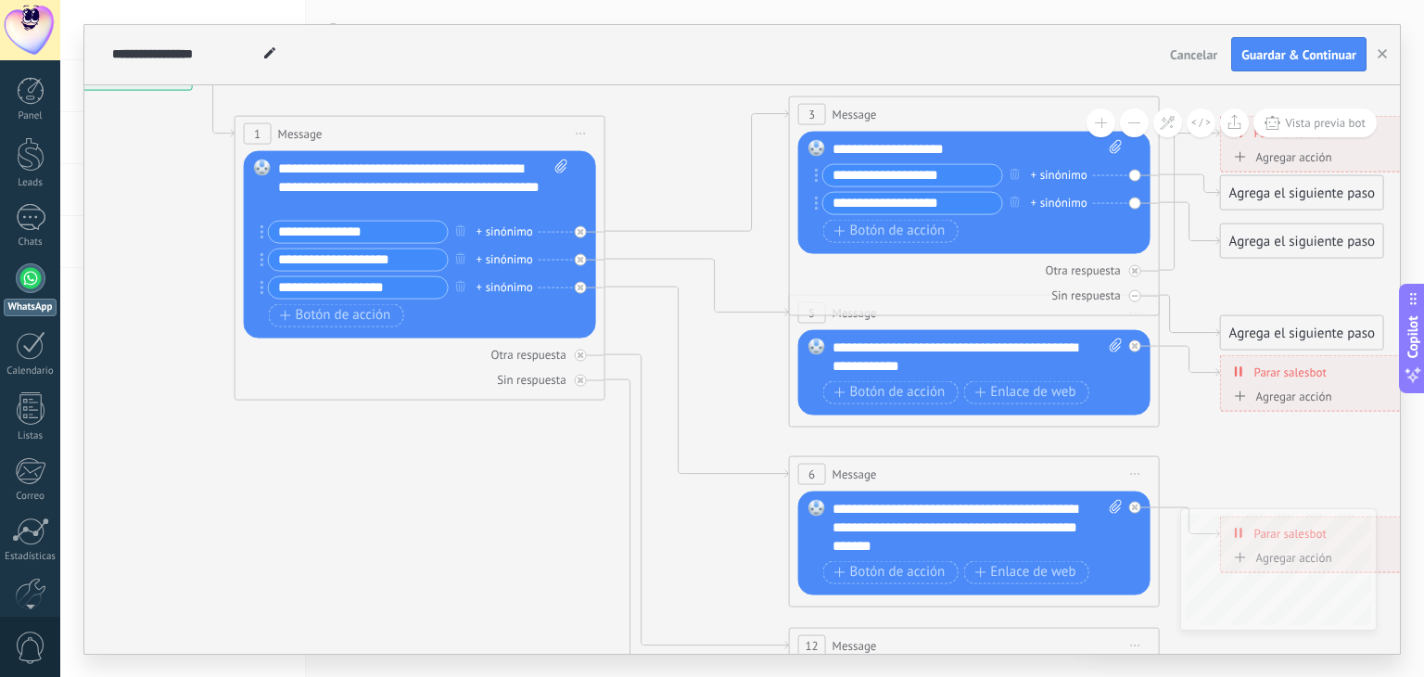
click at [658, 169] on icon at bounding box center [1016, 517] width 2889 height 1852
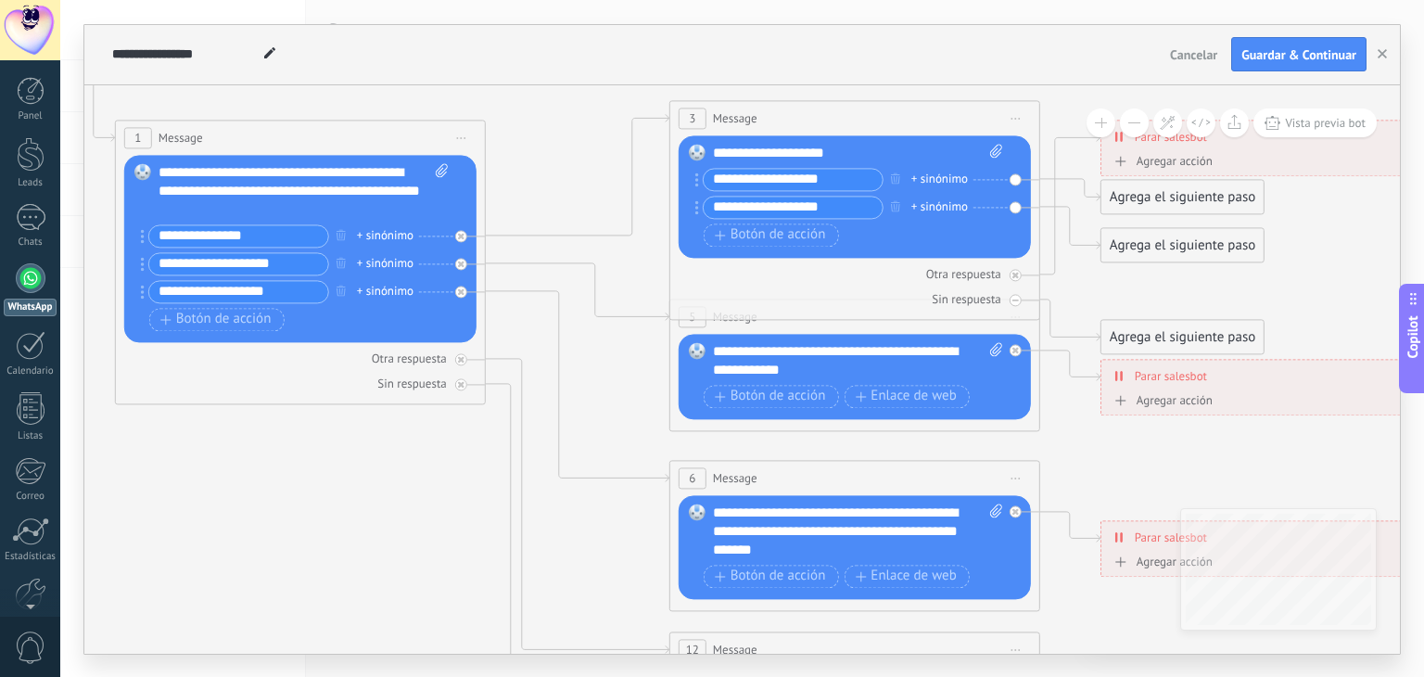
drag, startPoint x: 307, startPoint y: 568, endPoint x: 177, endPoint y: 485, distance: 154.2
click at [185, 483] on icon at bounding box center [896, 522] width 2889 height 1852
click at [927, 182] on div "+ sinónimo" at bounding box center [937, 180] width 57 height 19
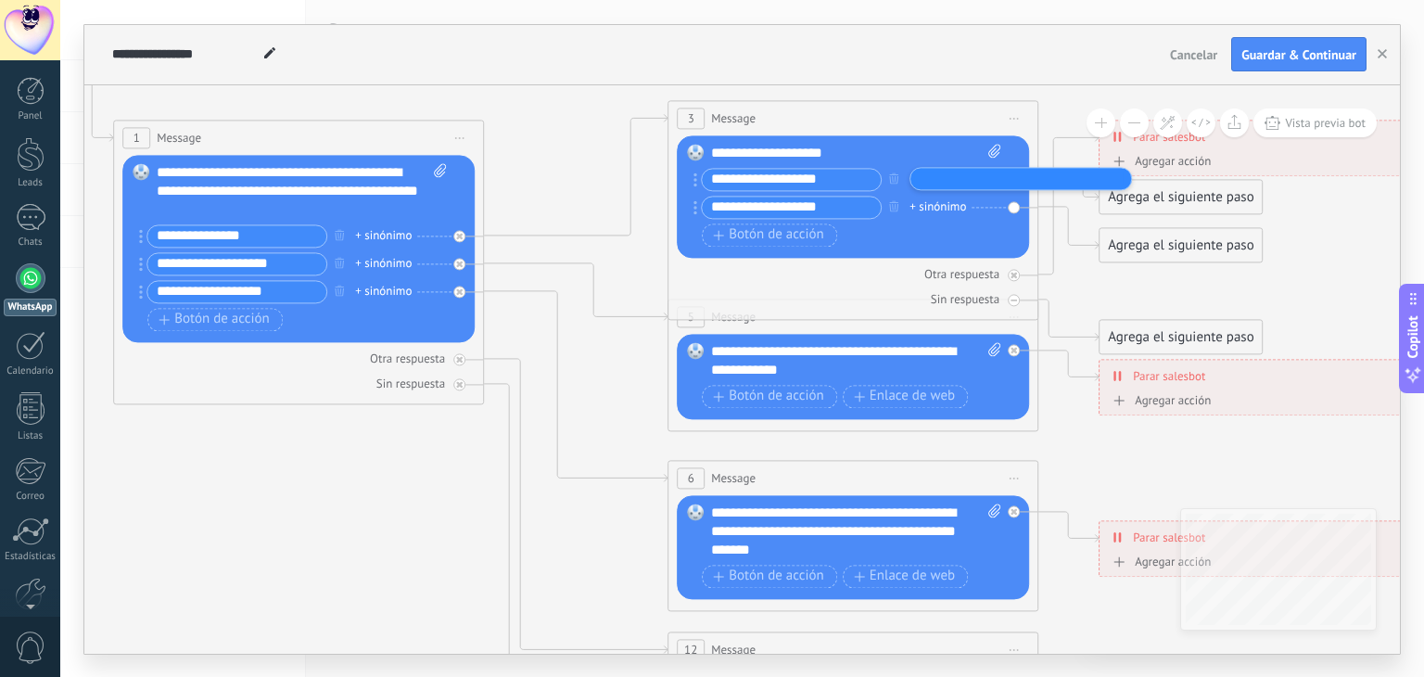
click at [919, 61] on div "**********" at bounding box center [635, 54] width 1055 height 59
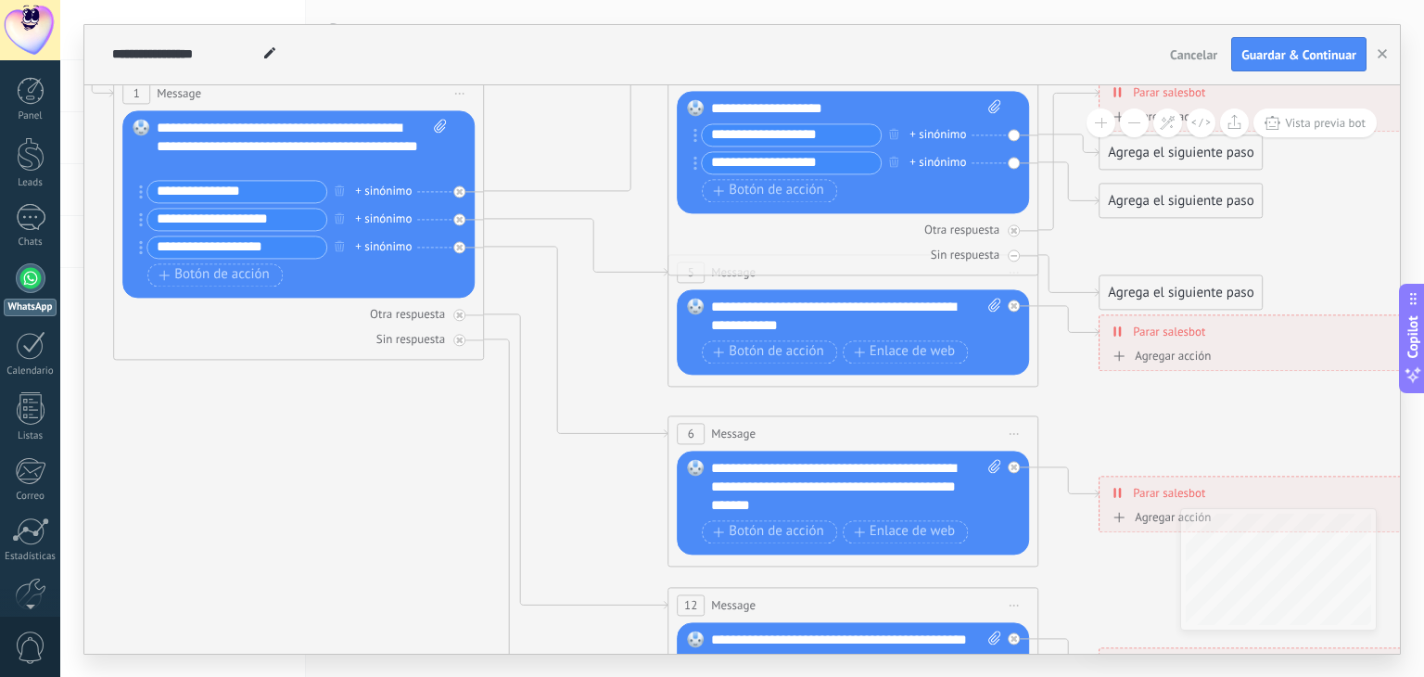
click at [746, 305] on div "**********" at bounding box center [856, 316] width 291 height 37
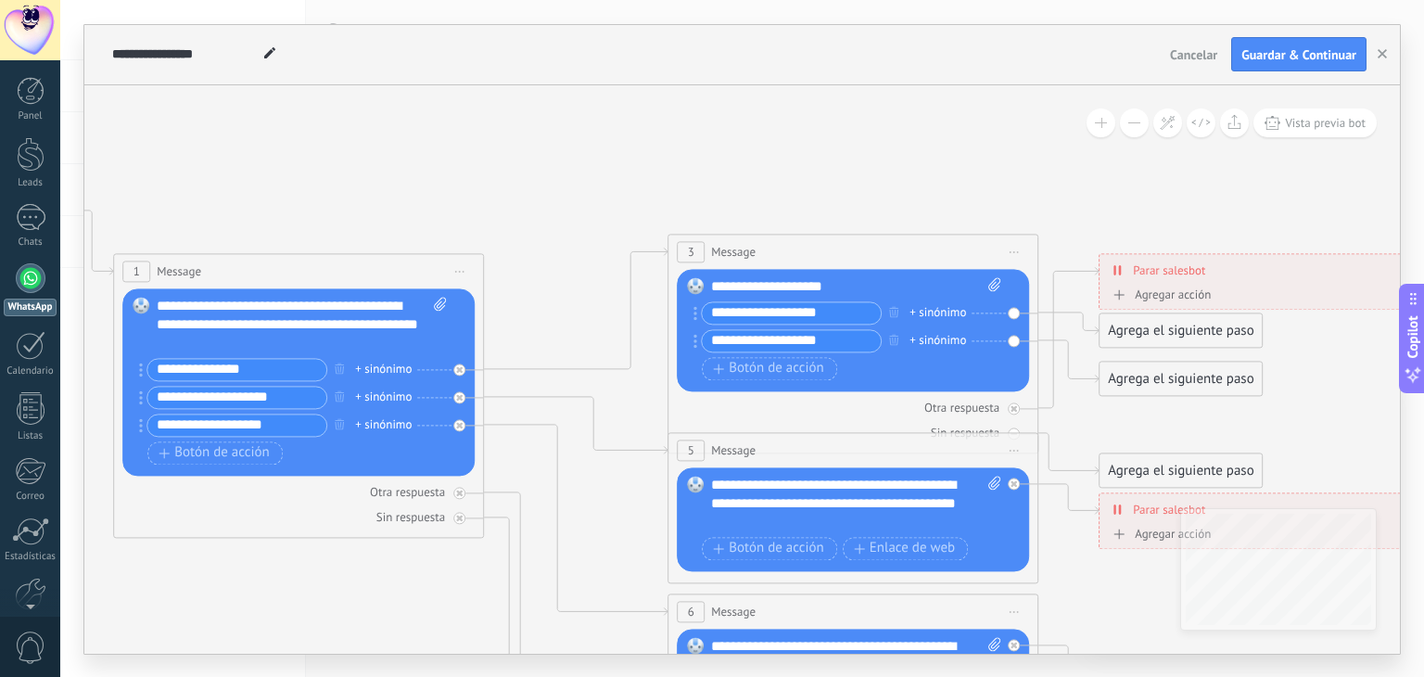
click at [298, 142] on icon at bounding box center [894, 654] width 2889 height 1851
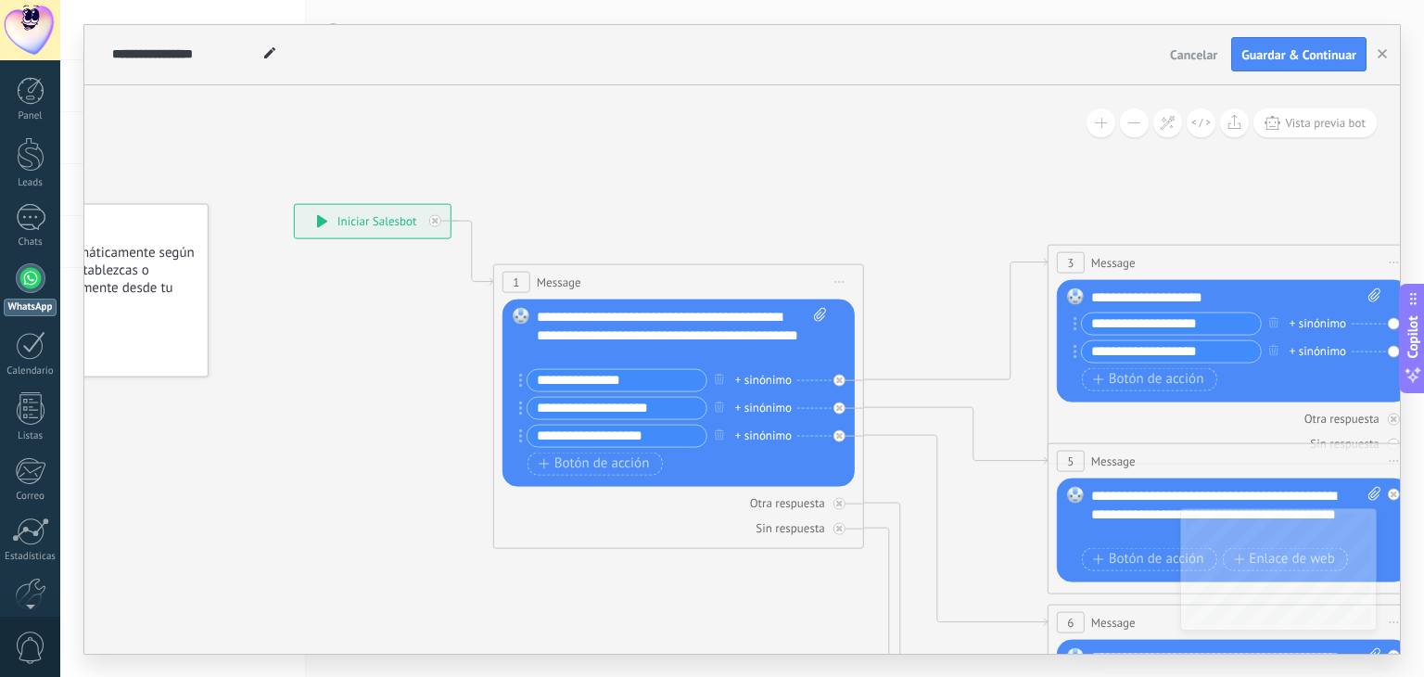
drag, startPoint x: 298, startPoint y: 142, endPoint x: 667, endPoint y: 166, distance: 369.7
click at [678, 154] on icon at bounding box center [1274, 665] width 2889 height 1851
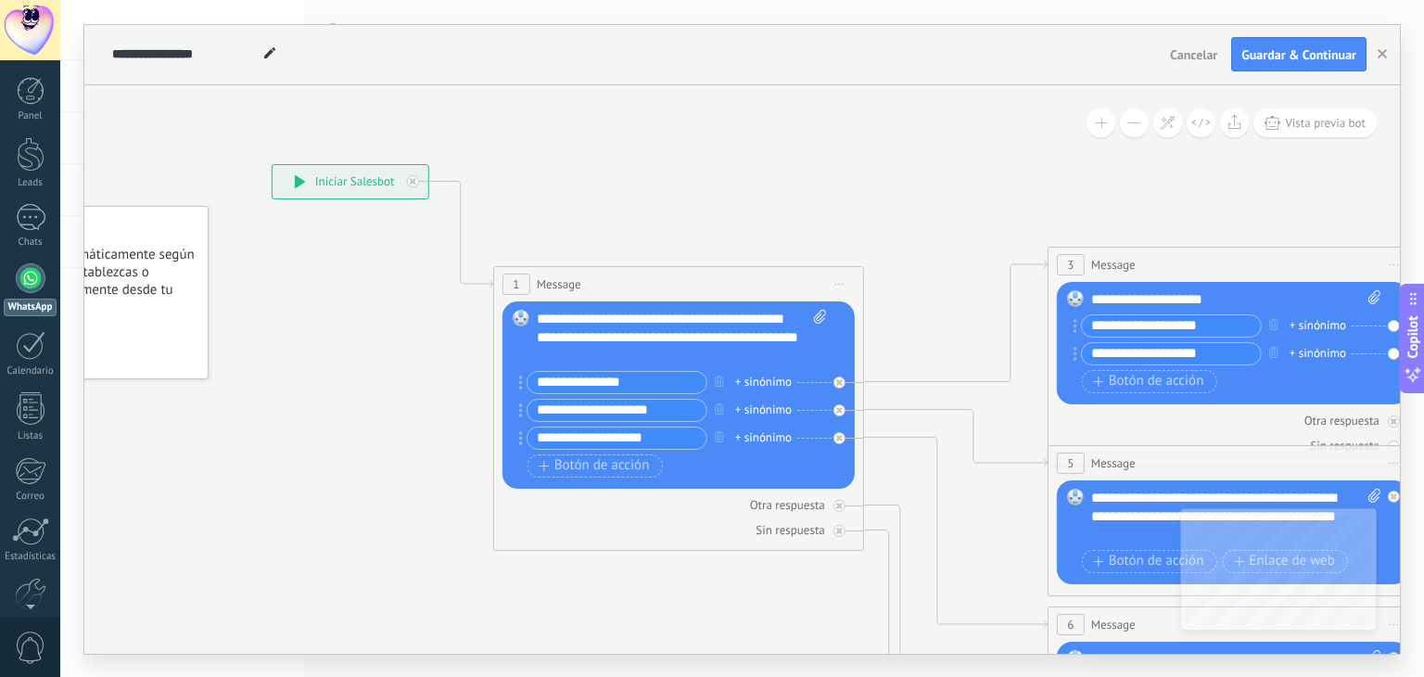
drag, startPoint x: 386, startPoint y: 231, endPoint x: 364, endPoint y: 190, distance: 46.5
click at [364, 190] on div "**********" at bounding box center [350, 181] width 156 height 33
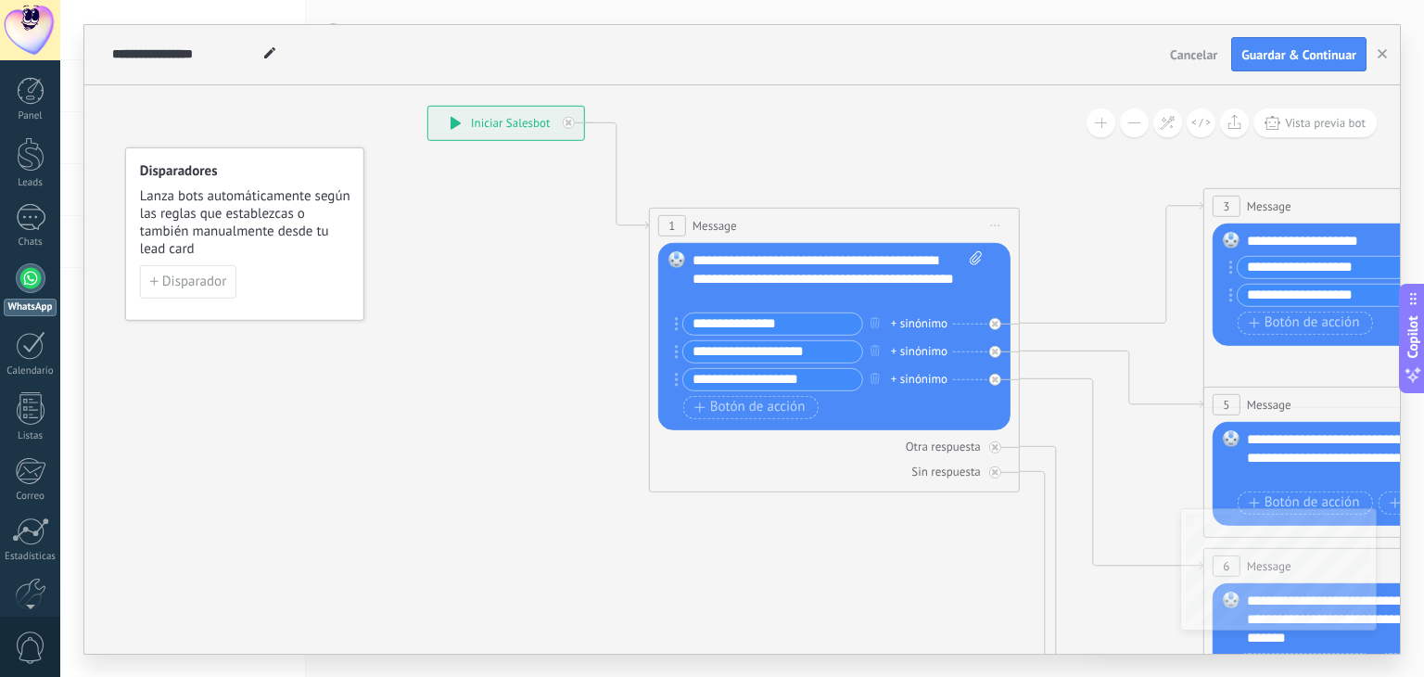
drag, startPoint x: 351, startPoint y: 531, endPoint x: 507, endPoint y: 472, distance: 166.6
click at [507, 472] on icon at bounding box center [1419, 559] width 2911 height 1834
click at [206, 274] on span "Disparador" at bounding box center [194, 280] width 64 height 13
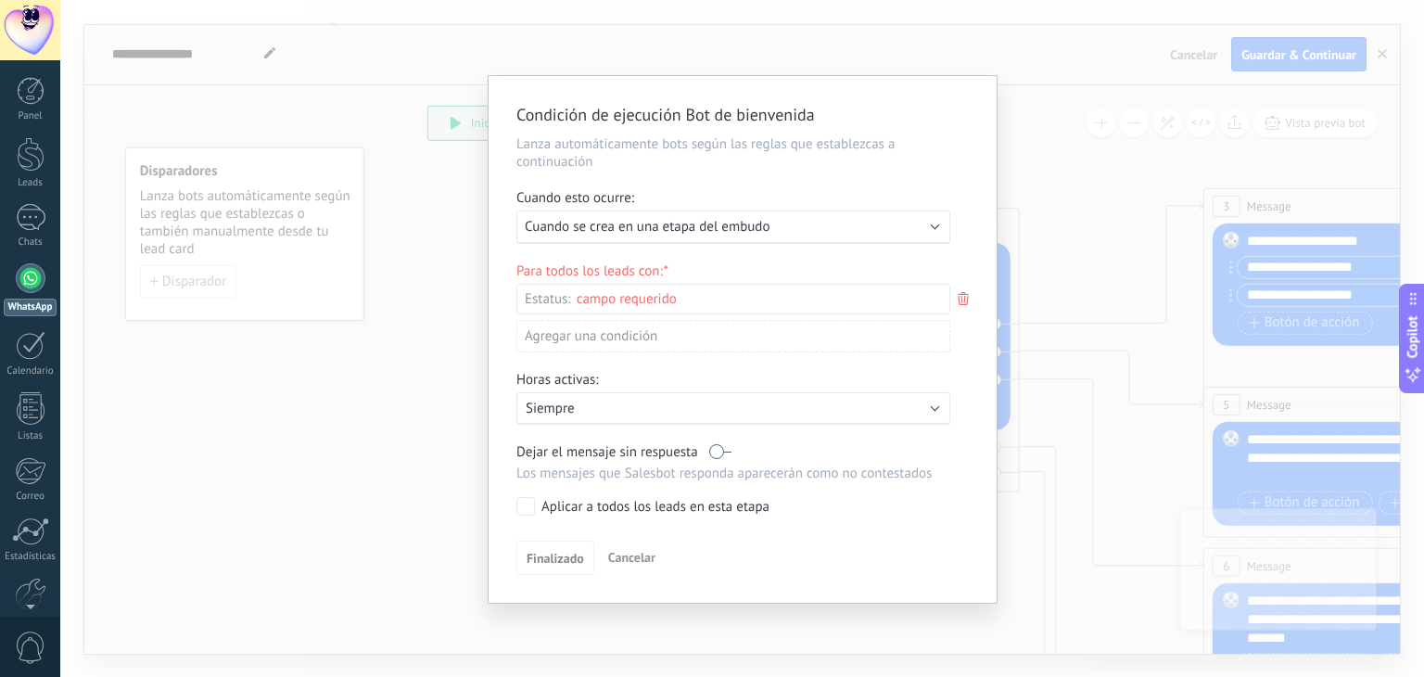
click at [411, 322] on div "Condición de ejecución Bot de bienvenida Lanza automáticamente bots según las r…" at bounding box center [741, 338] width 1363 height 677
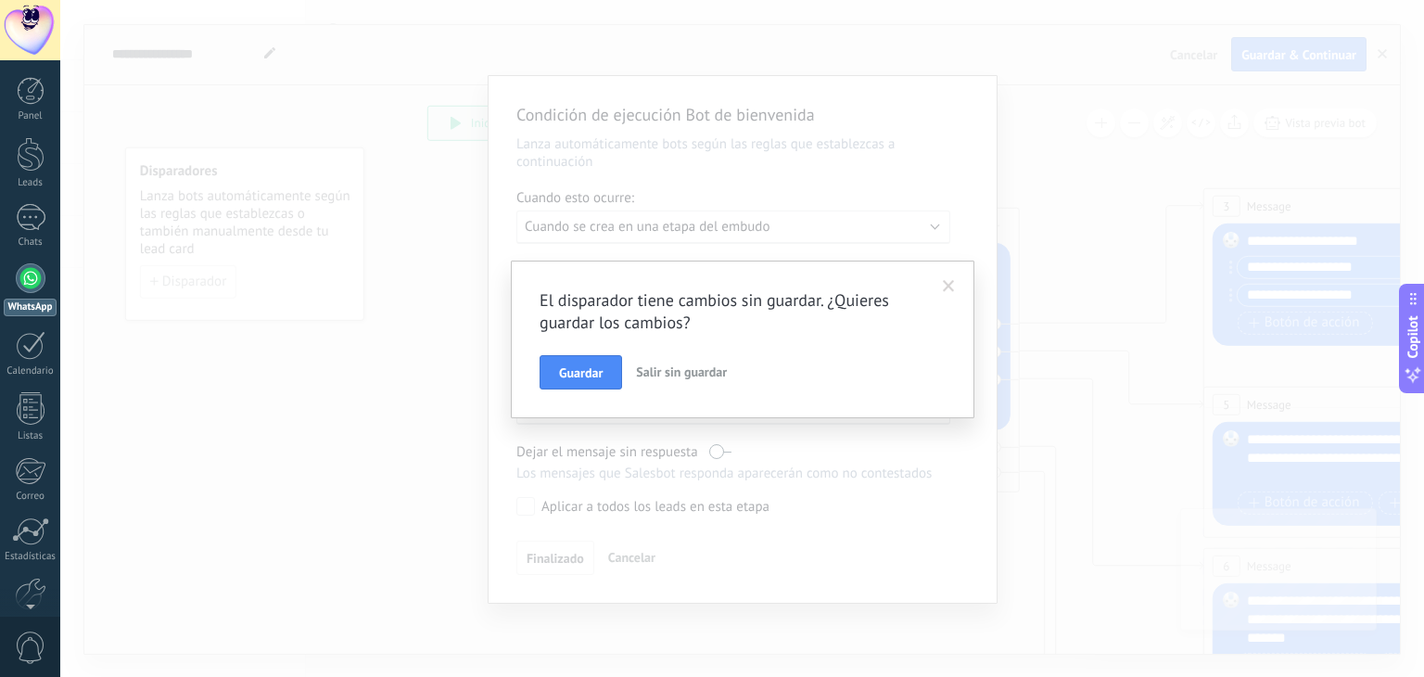
click at [651, 365] on span "Salir sin guardar" at bounding box center [681, 371] width 91 height 17
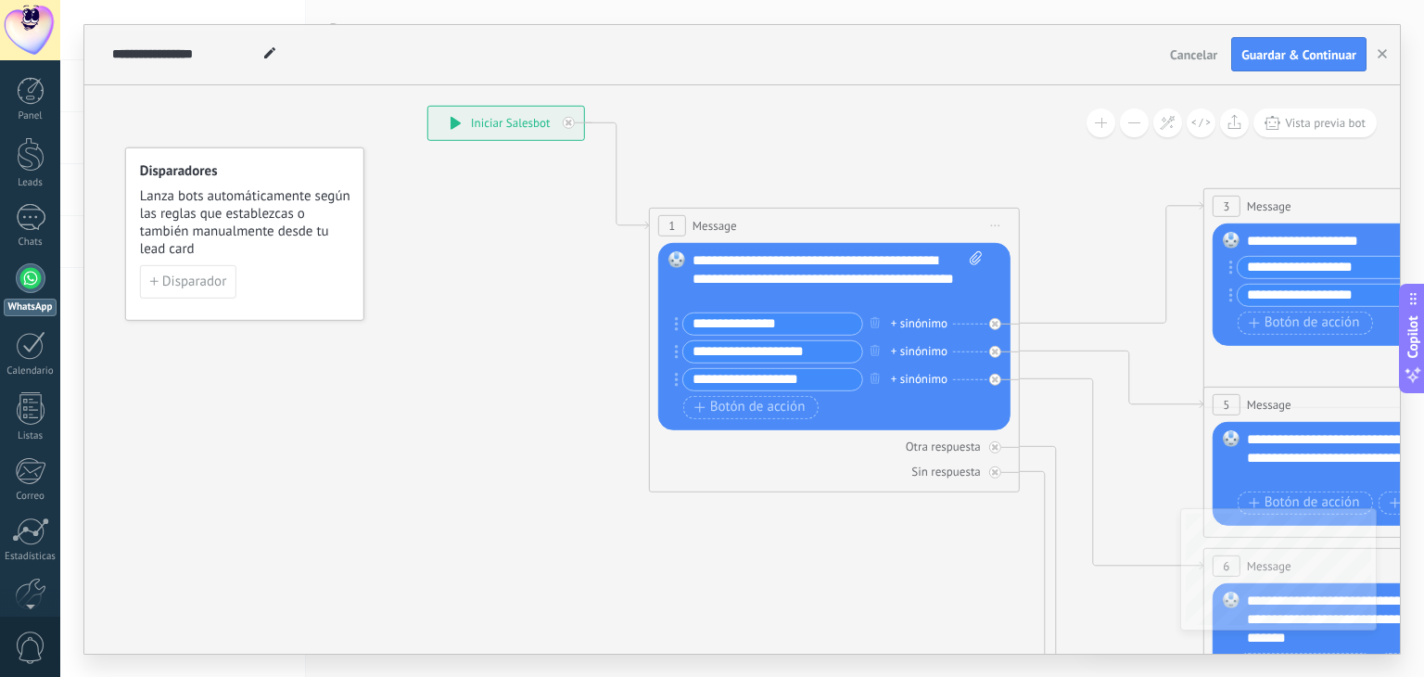
click at [1101, 132] on button at bounding box center [1100, 122] width 29 height 29
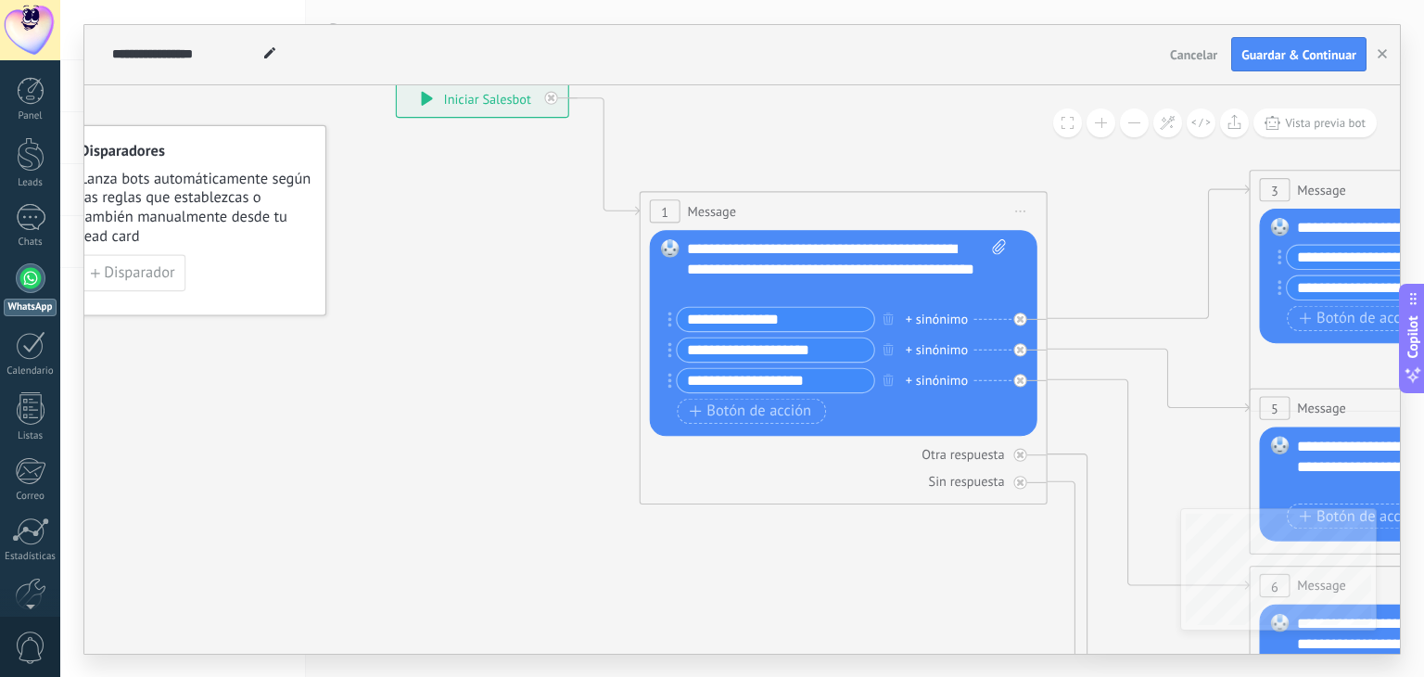
click at [1142, 127] on button at bounding box center [1134, 122] width 29 height 29
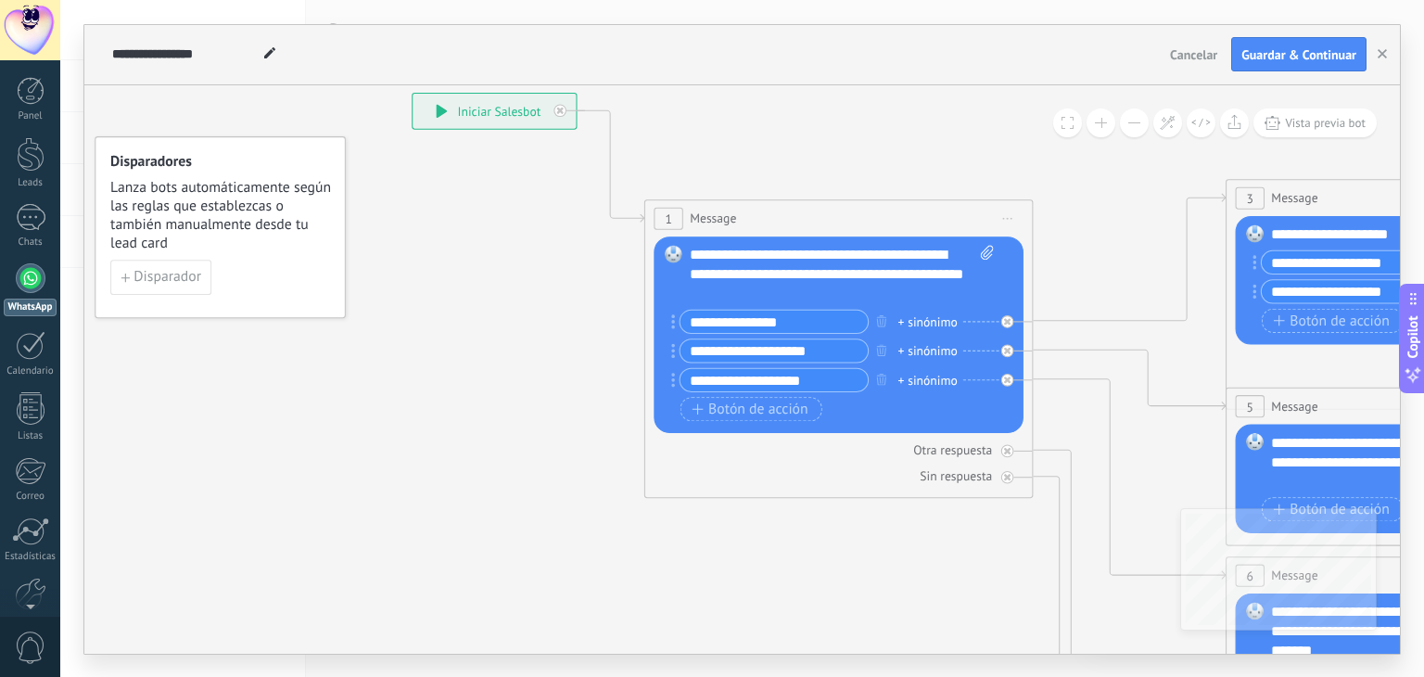
drag, startPoint x: 477, startPoint y: 102, endPoint x: 422, endPoint y: 424, distance: 327.3
click at [422, 424] on icon at bounding box center [1452, 569] width 3053 height 1924
click at [268, 55] on use at bounding box center [269, 52] width 11 height 11
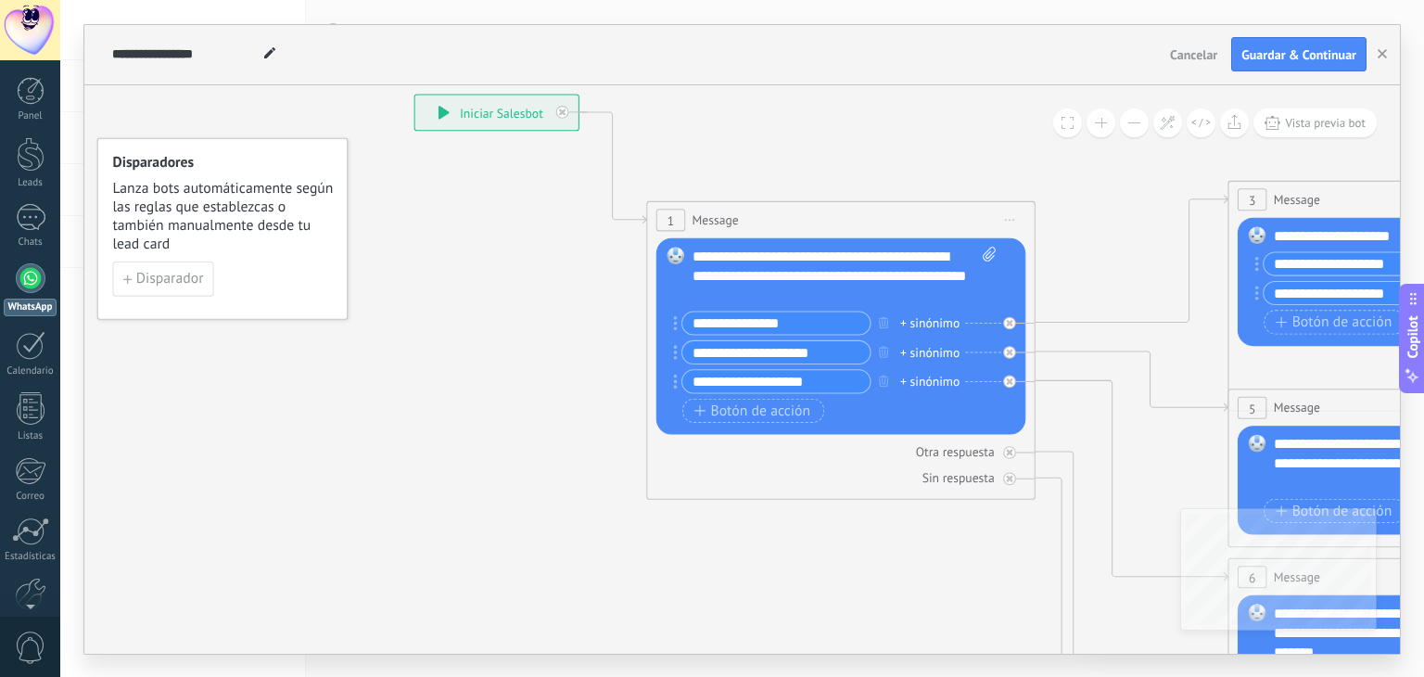
drag, startPoint x: 453, startPoint y: 123, endPoint x: 421, endPoint y: 197, distance: 80.9
click at [1009, 221] on span "Iniciar vista previa aquí Cambiar nombre Duplicar Borrar" at bounding box center [1010, 220] width 32 height 28
click at [1033, 311] on div "Duplicar" at bounding box center [1098, 313] width 192 height 33
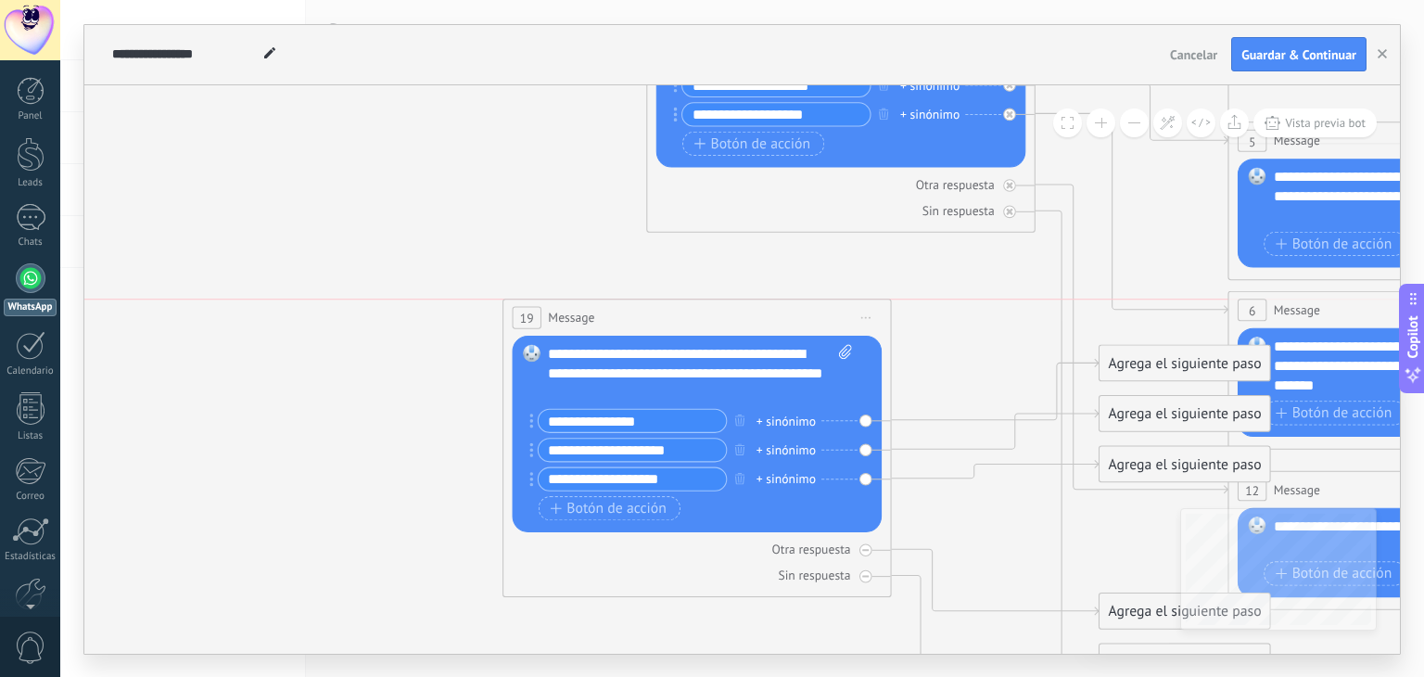
drag, startPoint x: 794, startPoint y: 318, endPoint x: 652, endPoint y: 331, distance: 143.3
click at [652, 331] on div "19 Message ******* (a): Todos los contactos - canales seleccionados Todos los c…" at bounding box center [696, 317] width 386 height 36
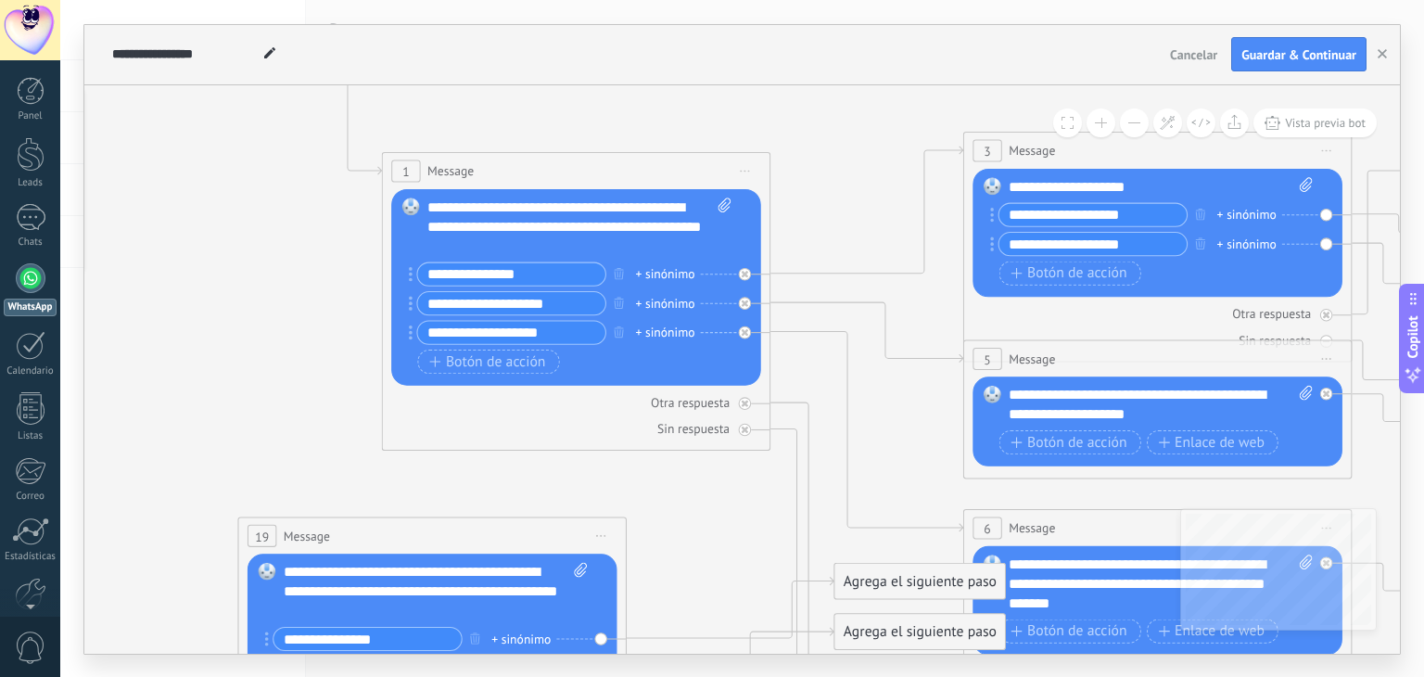
drag, startPoint x: 1162, startPoint y: 454, endPoint x: 1021, endPoint y: 416, distance: 145.9
click at [897, 449] on icon at bounding box center [1190, 521] width 3053 height 1925
click at [1117, 335] on div "Sin respuesta" at bounding box center [1157, 340] width 370 height 19
click at [1082, 391] on div "**********" at bounding box center [1159, 404] width 305 height 39
click at [307, 409] on icon at bounding box center [1189, 521] width 3053 height 1925
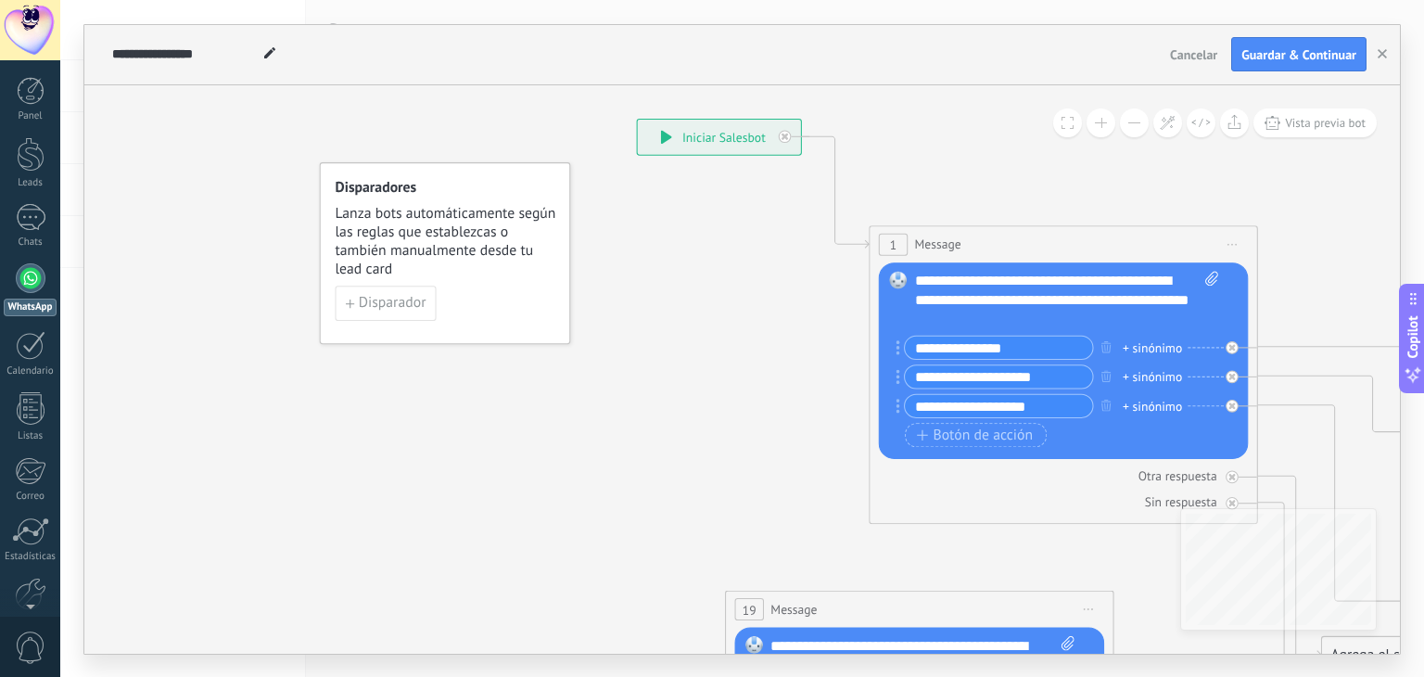
drag, startPoint x: 290, startPoint y: 396, endPoint x: 778, endPoint y: 471, distance: 493.2
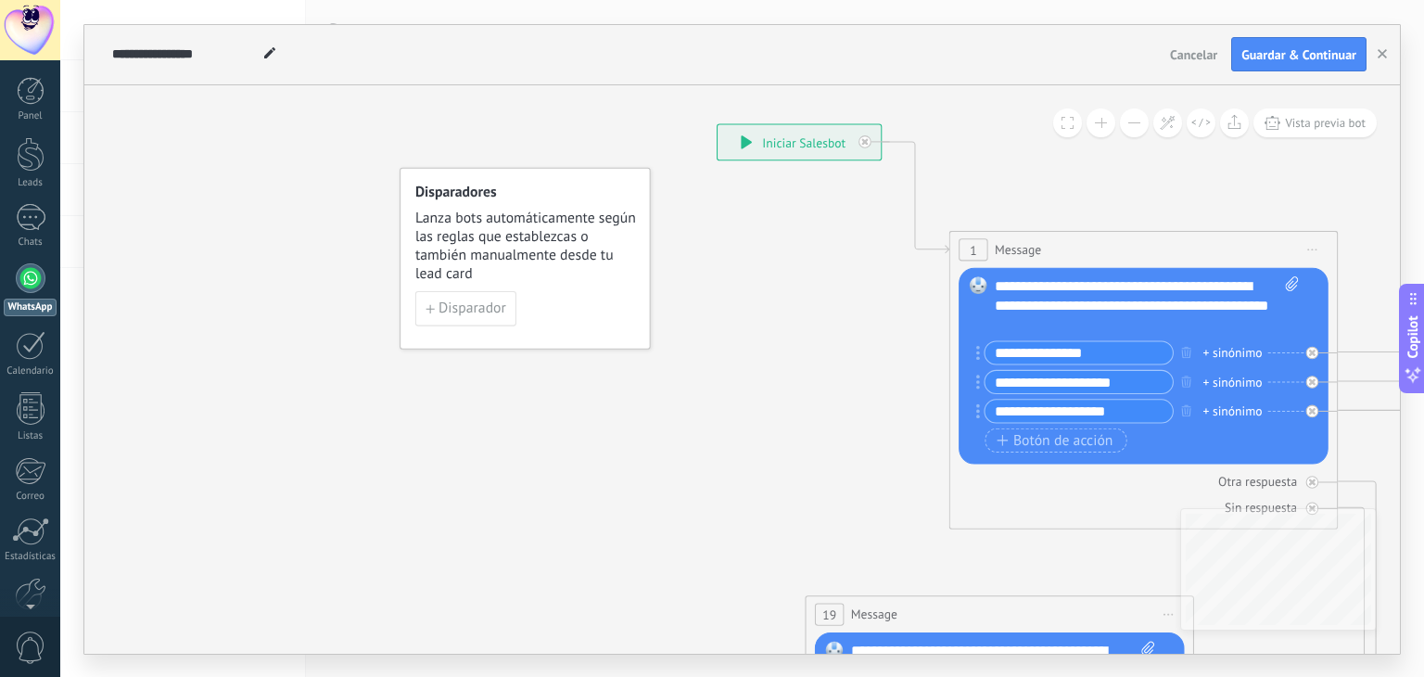
drag, startPoint x: 701, startPoint y: 452, endPoint x: 1374, endPoint y: 79, distance: 770.4
click at [1288, 64] on button "Guardar & Continuar" at bounding box center [1298, 54] width 135 height 35
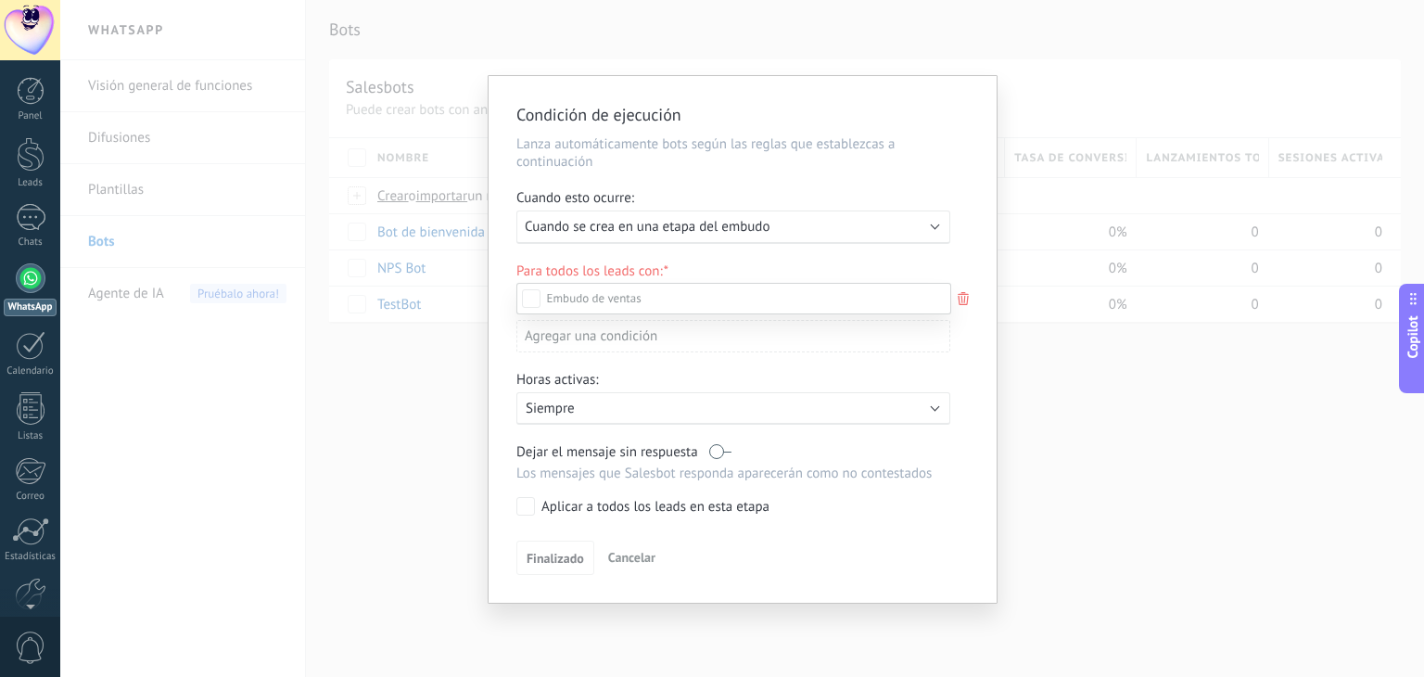
click at [624, 561] on div "Incoming leads Contacto inicial Negociación Debate contractual Discusión de con…" at bounding box center [733, 478] width 435 height 391
click at [627, 560] on span "Cancelar" at bounding box center [631, 557] width 47 height 17
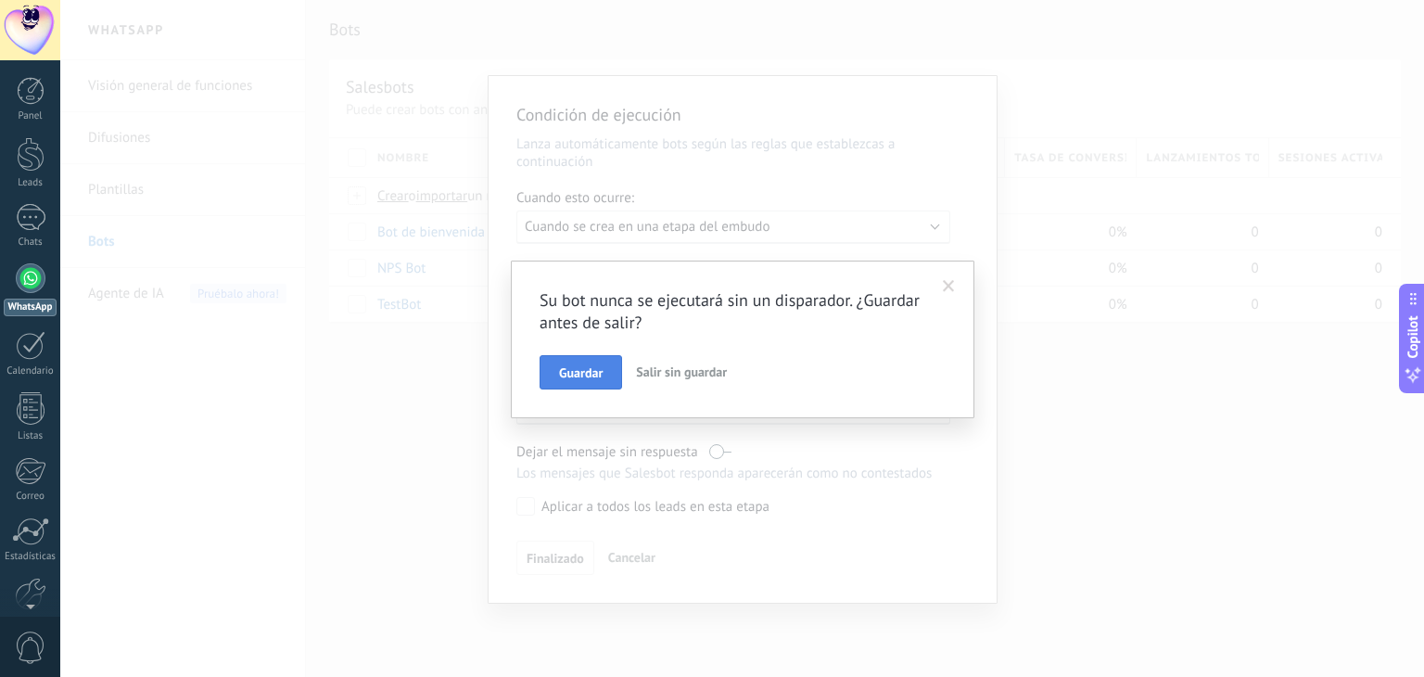
click at [593, 372] on span "Guardar" at bounding box center [581, 372] width 44 height 13
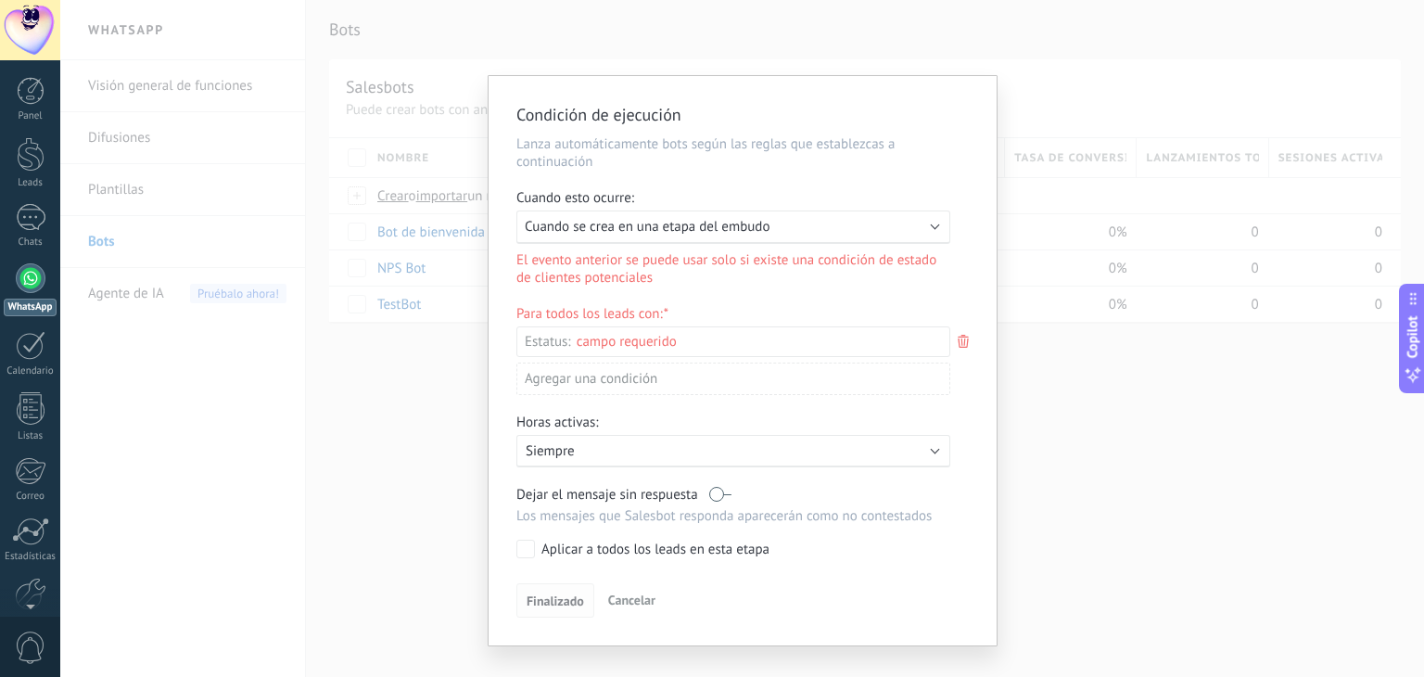
click at [571, 602] on span "Finalizado" at bounding box center [554, 600] width 57 height 13
click at [637, 591] on span "Cancelar" at bounding box center [631, 599] width 47 height 17
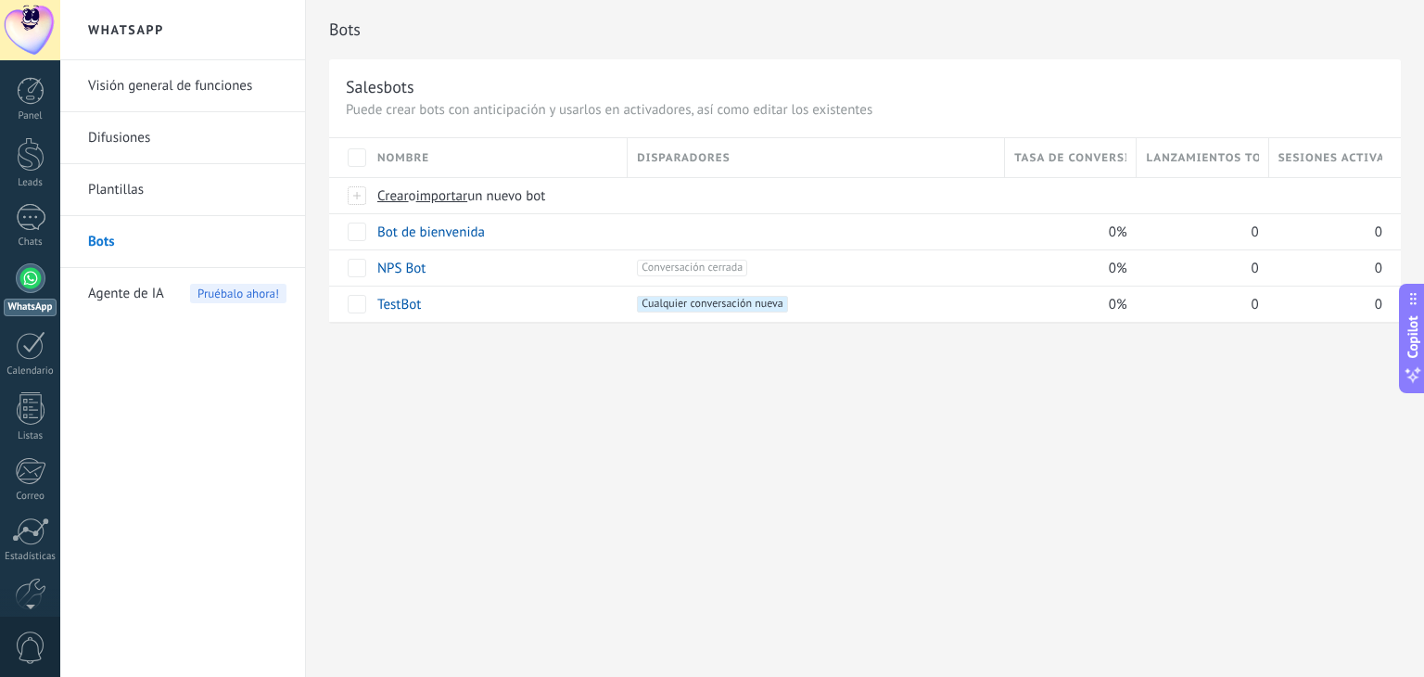
click at [571, 411] on div "Bots Salesbots Puede crear bots con anticipación y usarlos en activadores, así …" at bounding box center [865, 338] width 1118 height 677
click at [421, 238] on div "eliminar màs" at bounding box center [440, 231] width 132 height 36
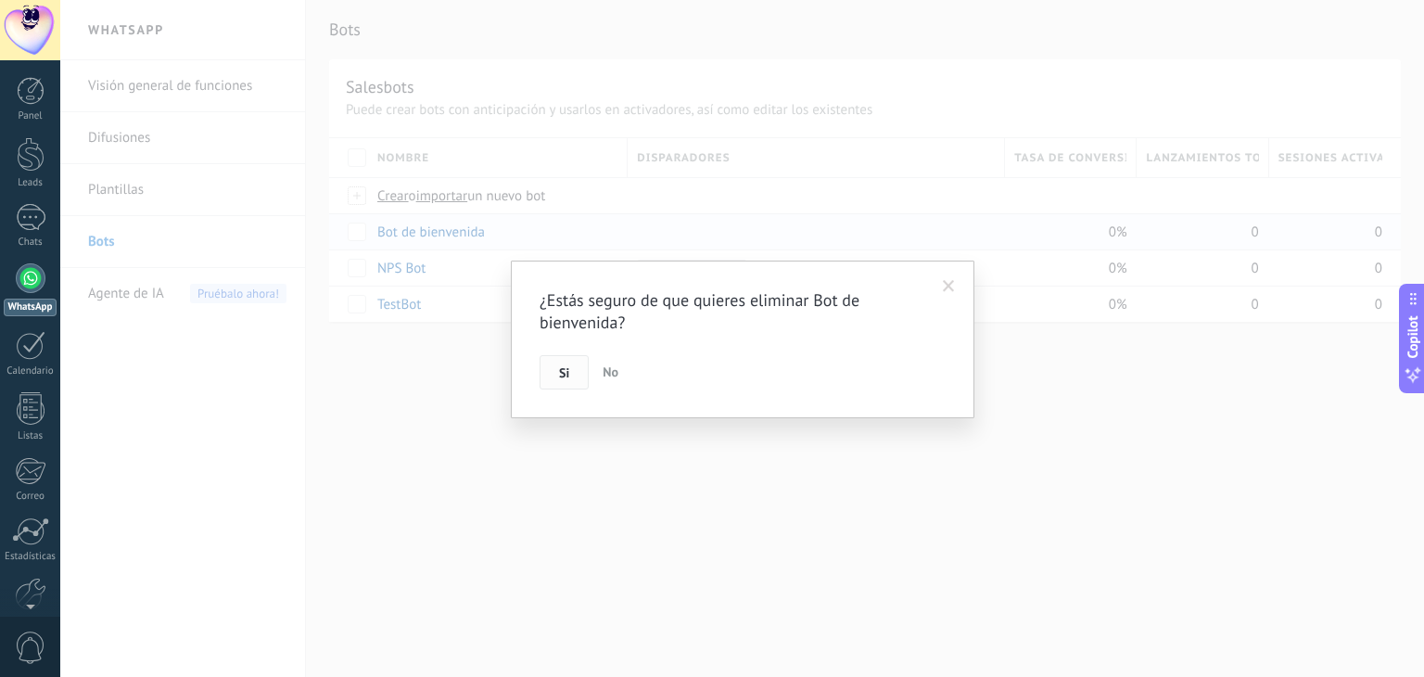
click at [553, 373] on button "Si" at bounding box center [563, 372] width 49 height 35
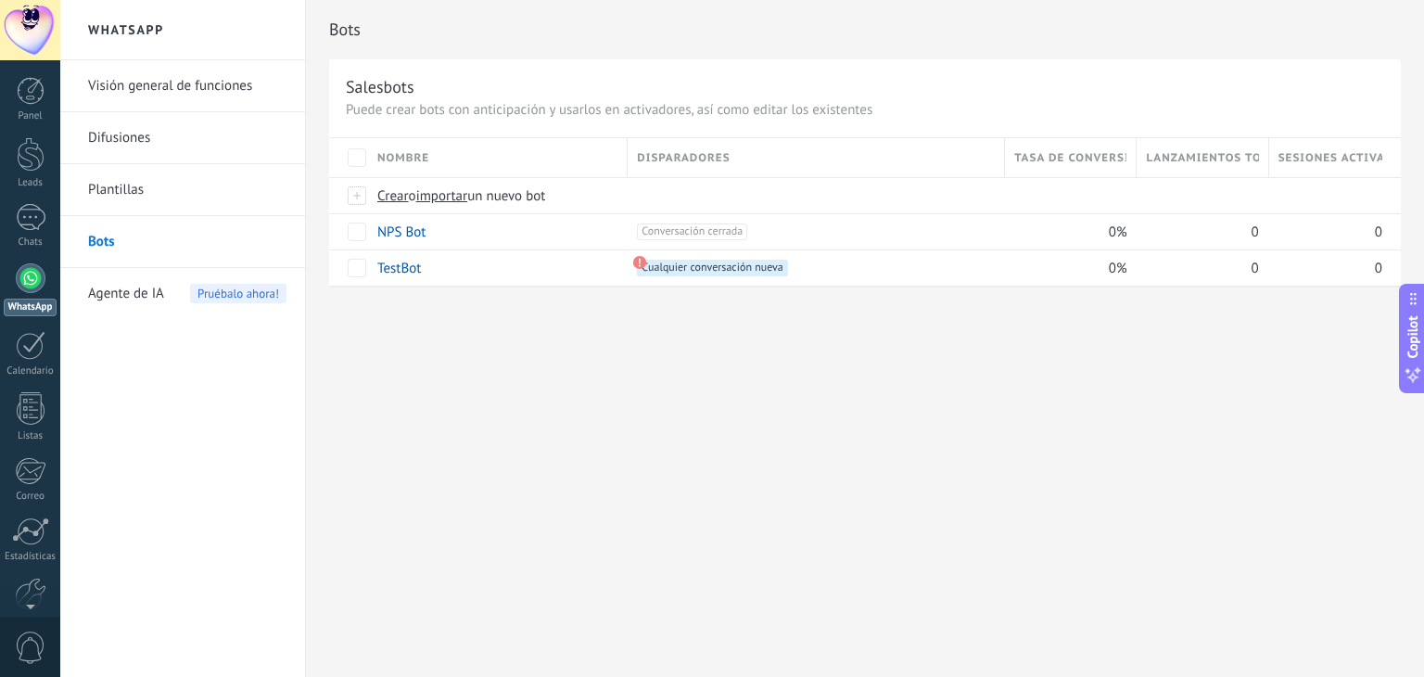
click at [440, 376] on div "Bots Salesbots Puede crear bots con anticipación y usarlos en activadores, así …" at bounding box center [865, 338] width 1118 height 677
click at [394, 193] on span "Crear" at bounding box center [393, 196] width 32 height 18
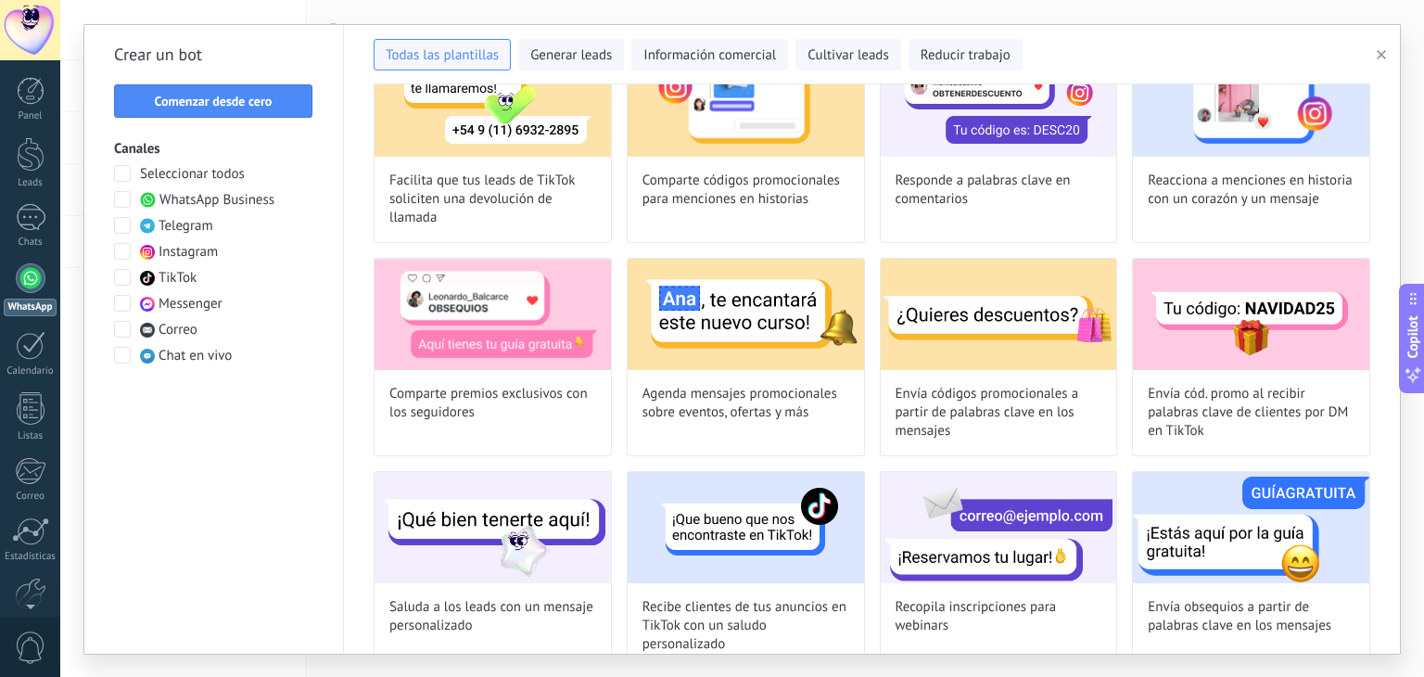
scroll to position [0, 0]
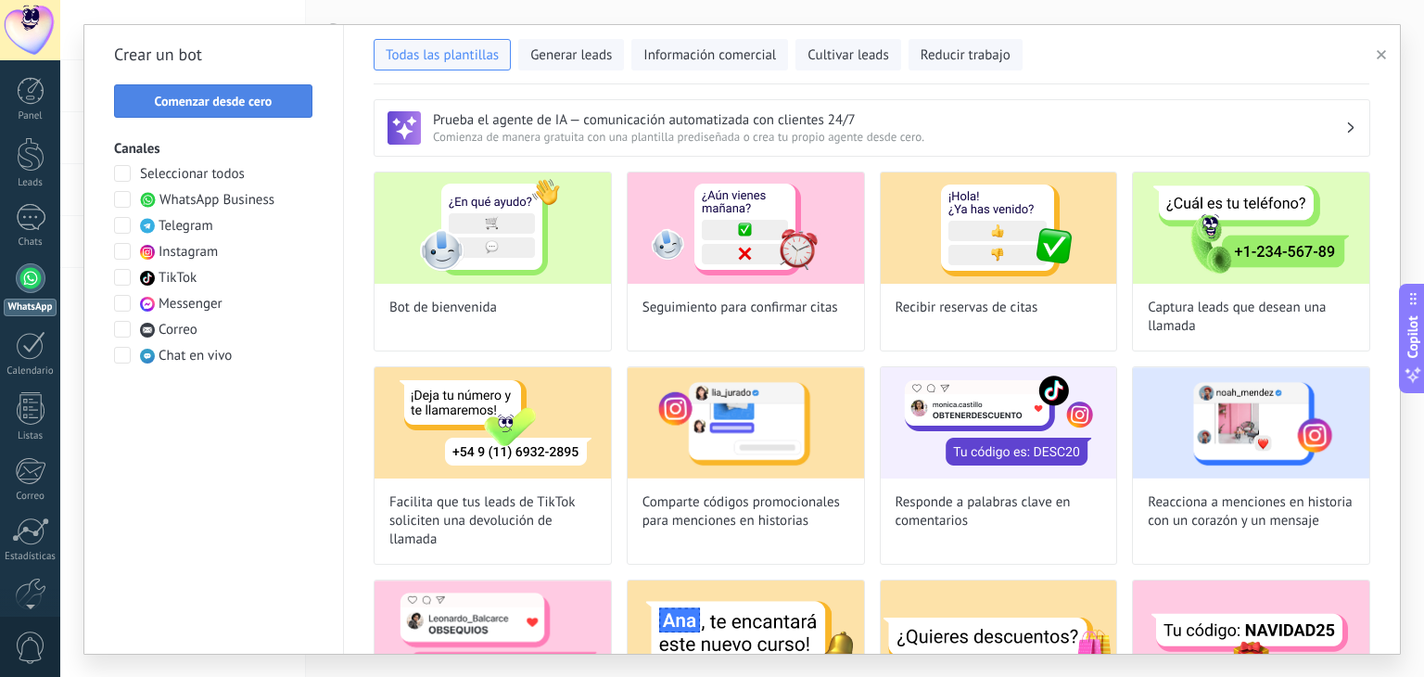
click at [229, 102] on span "Comenzar desde cero" at bounding box center [214, 101] width 118 height 13
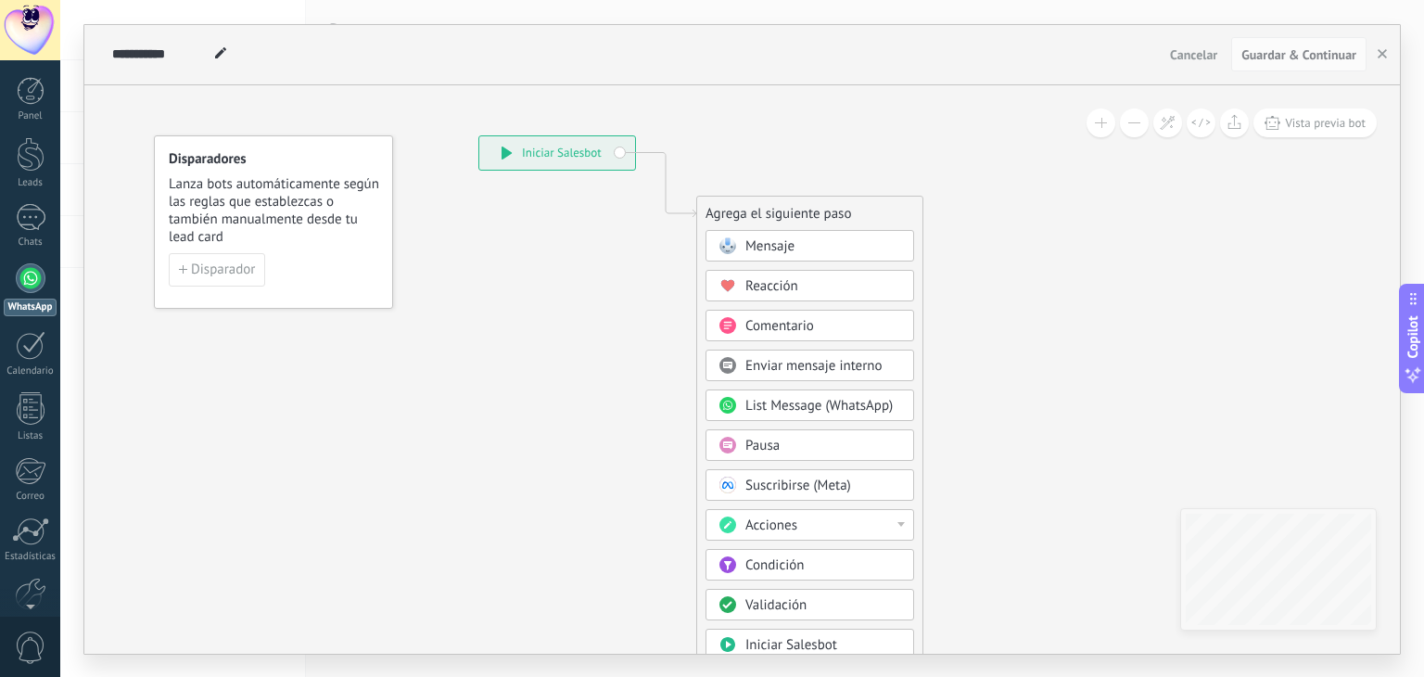
click at [779, 249] on span "Mensaje" at bounding box center [769, 246] width 49 height 18
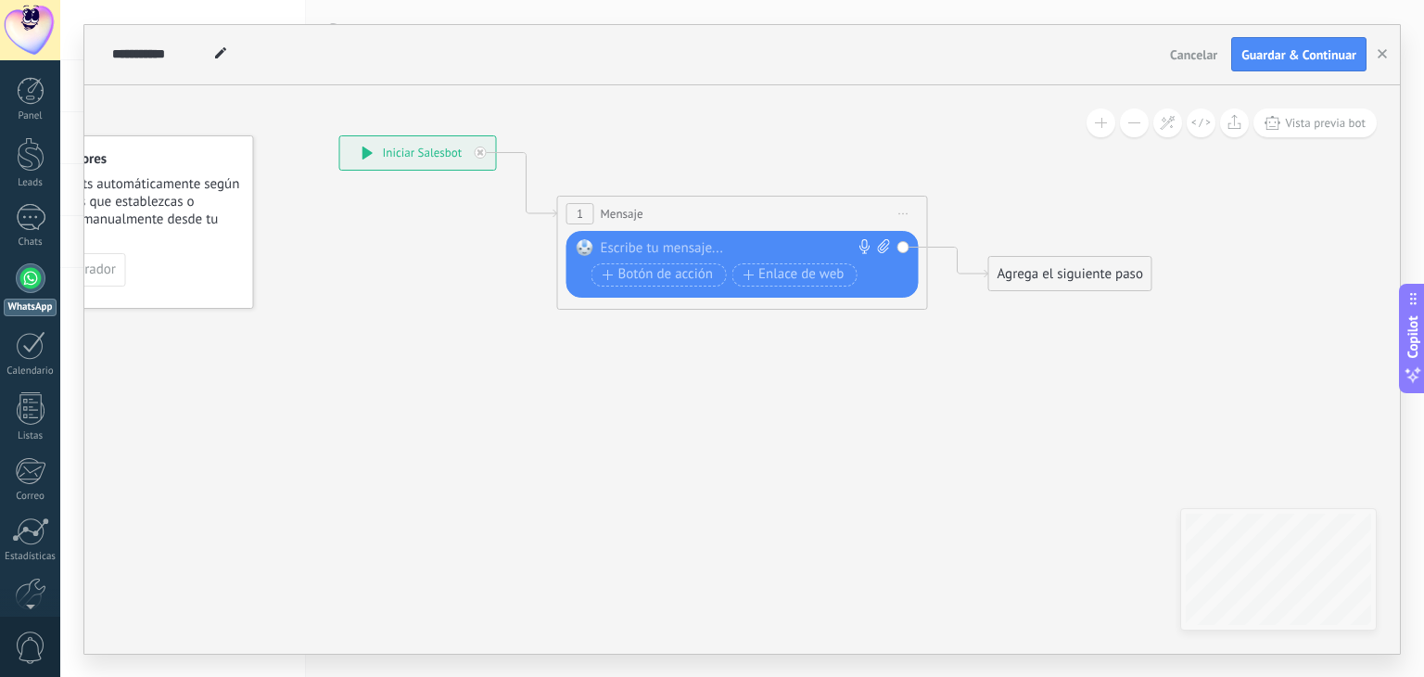
click at [662, 246] on div at bounding box center [738, 248] width 275 height 19
click at [647, 245] on div at bounding box center [738, 248] width 275 height 19
paste div
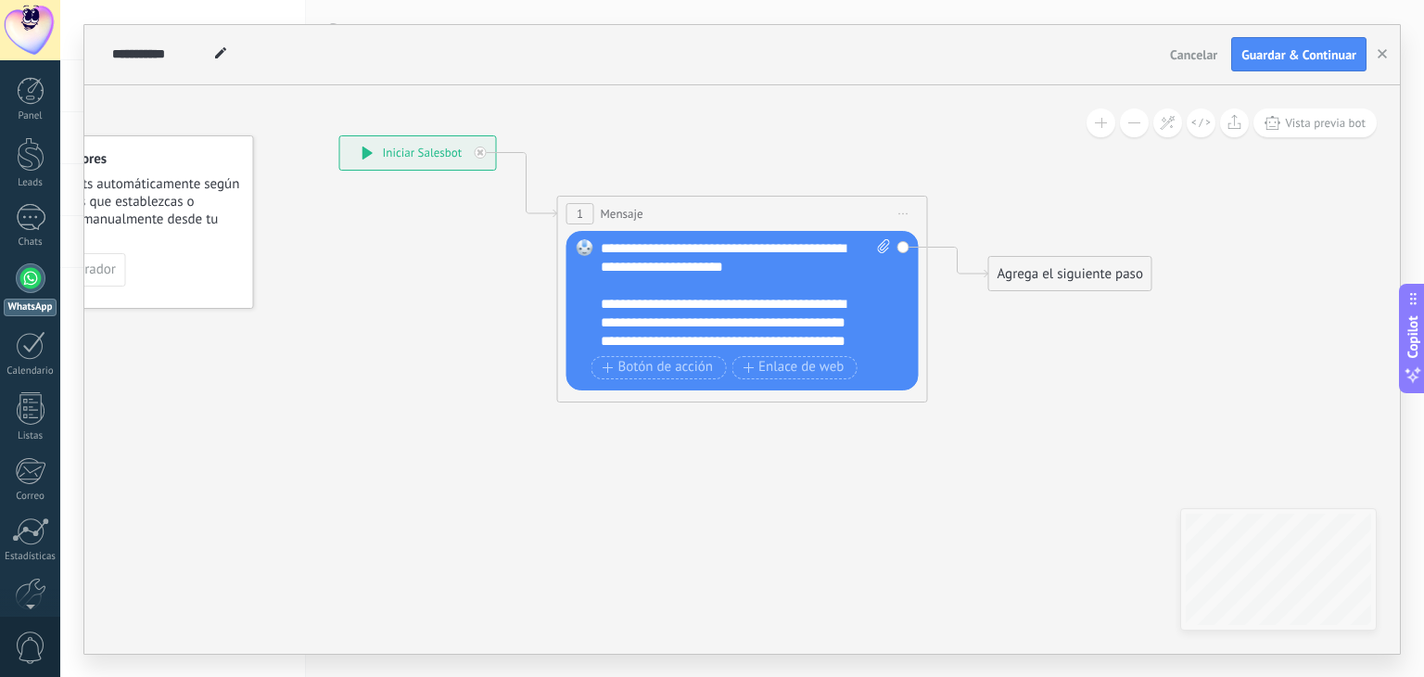
drag, startPoint x: 701, startPoint y: 326, endPoint x: 839, endPoint y: 327, distance: 138.1
click at [708, 326] on div "**********" at bounding box center [730, 332] width 259 height 74
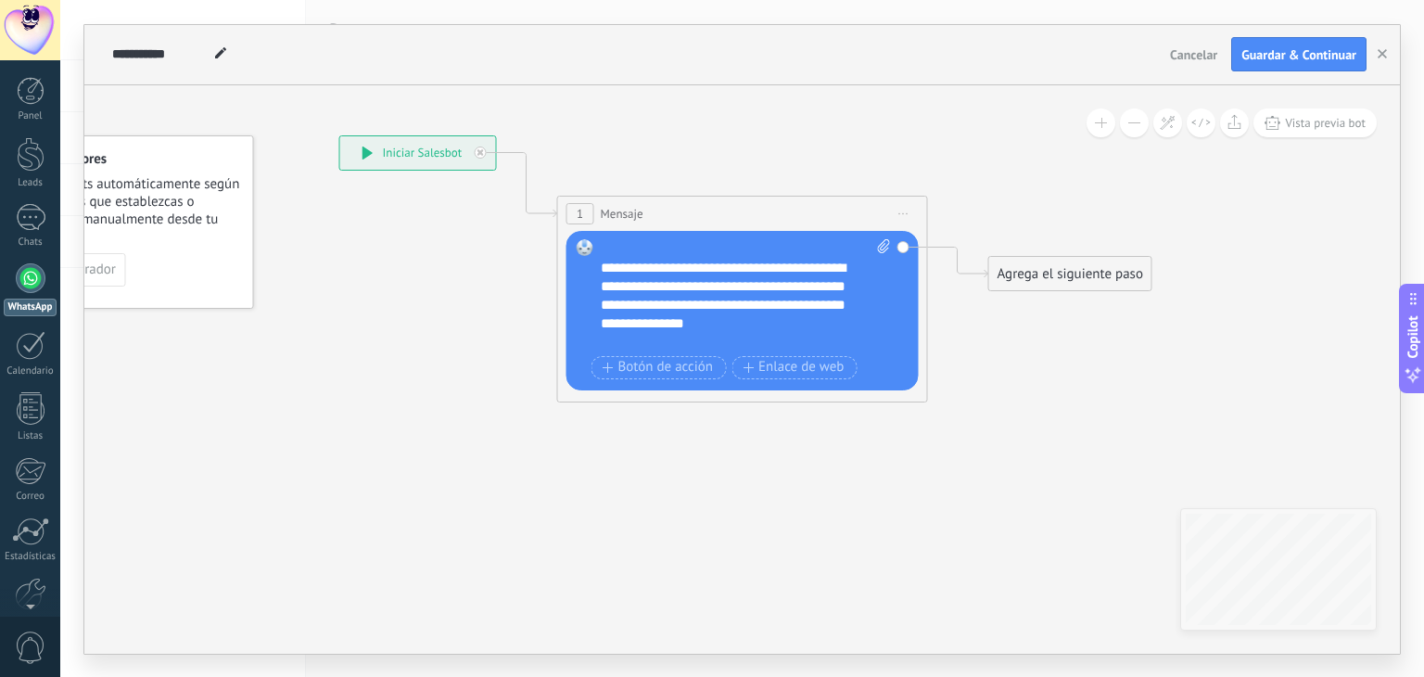
scroll to position [55, 0]
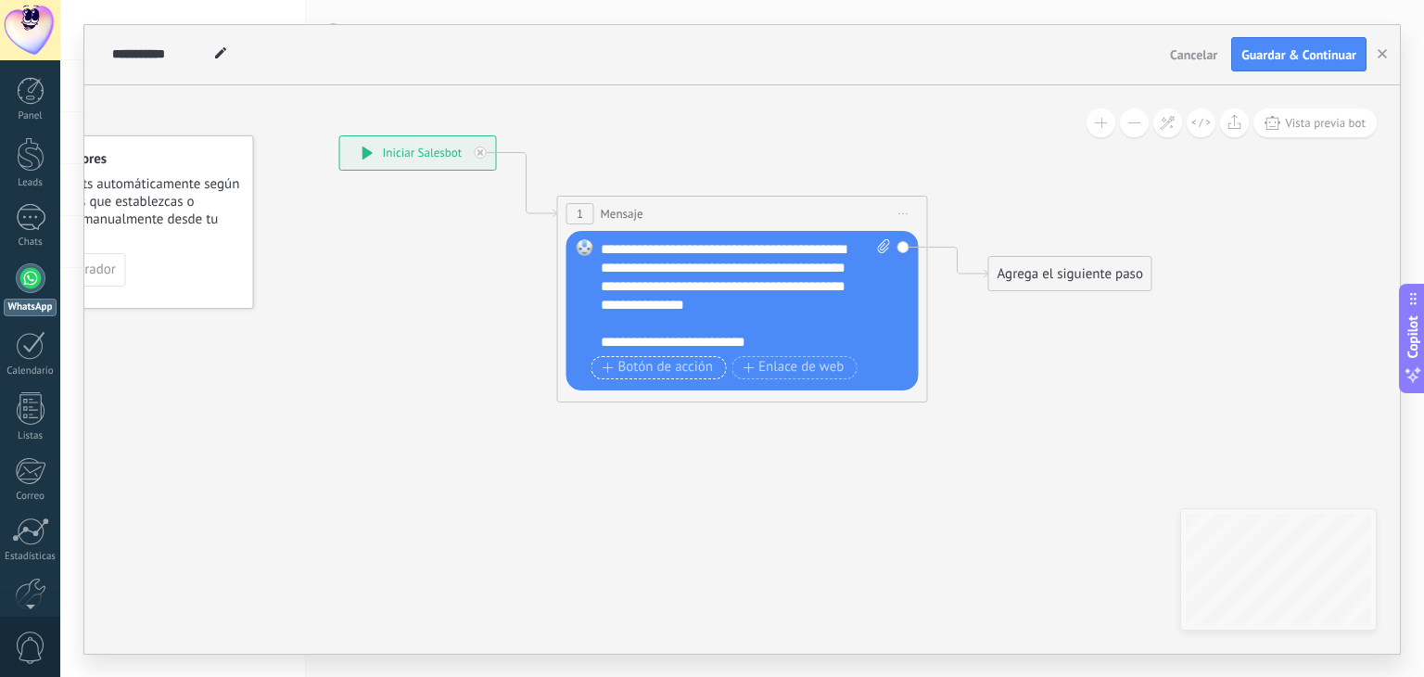
click at [609, 364] on icon "button" at bounding box center [607, 367] width 11 height 10
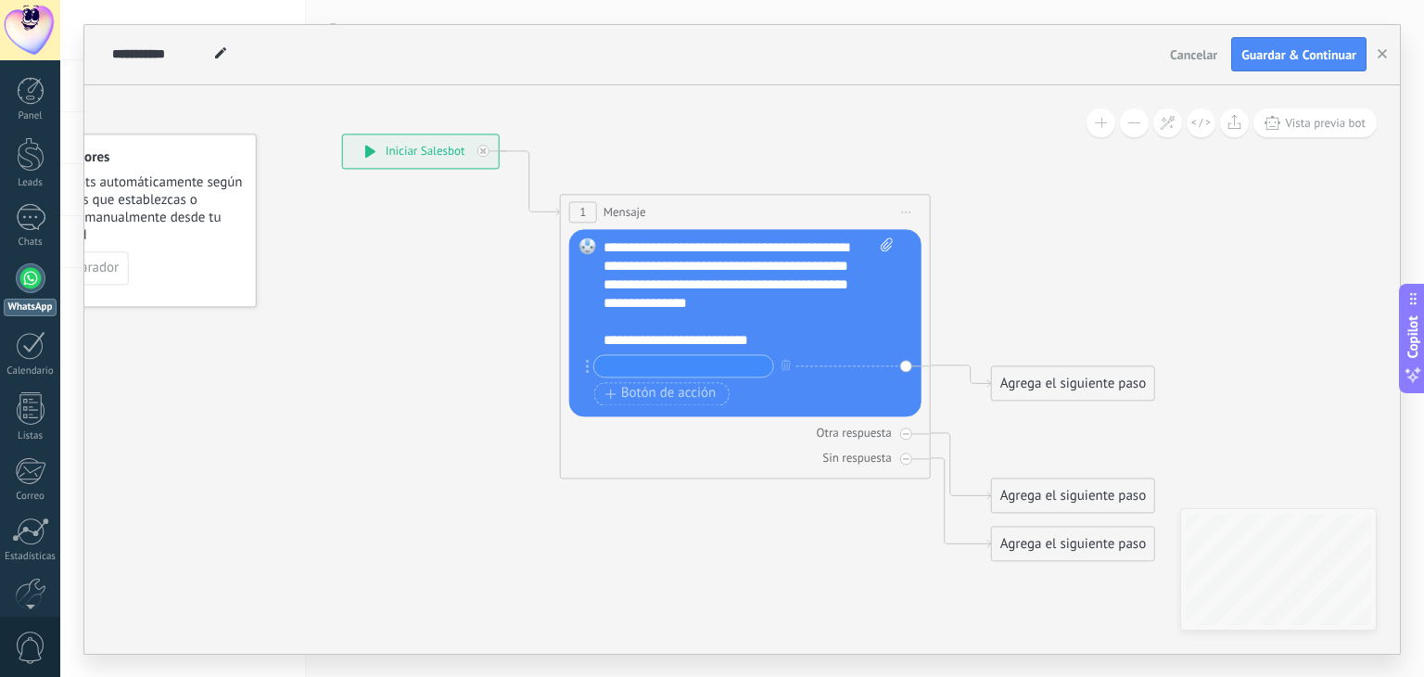
click at [463, 380] on icon at bounding box center [717, 347] width 1677 height 1354
click at [791, 367] on button "button" at bounding box center [787, 364] width 20 height 23
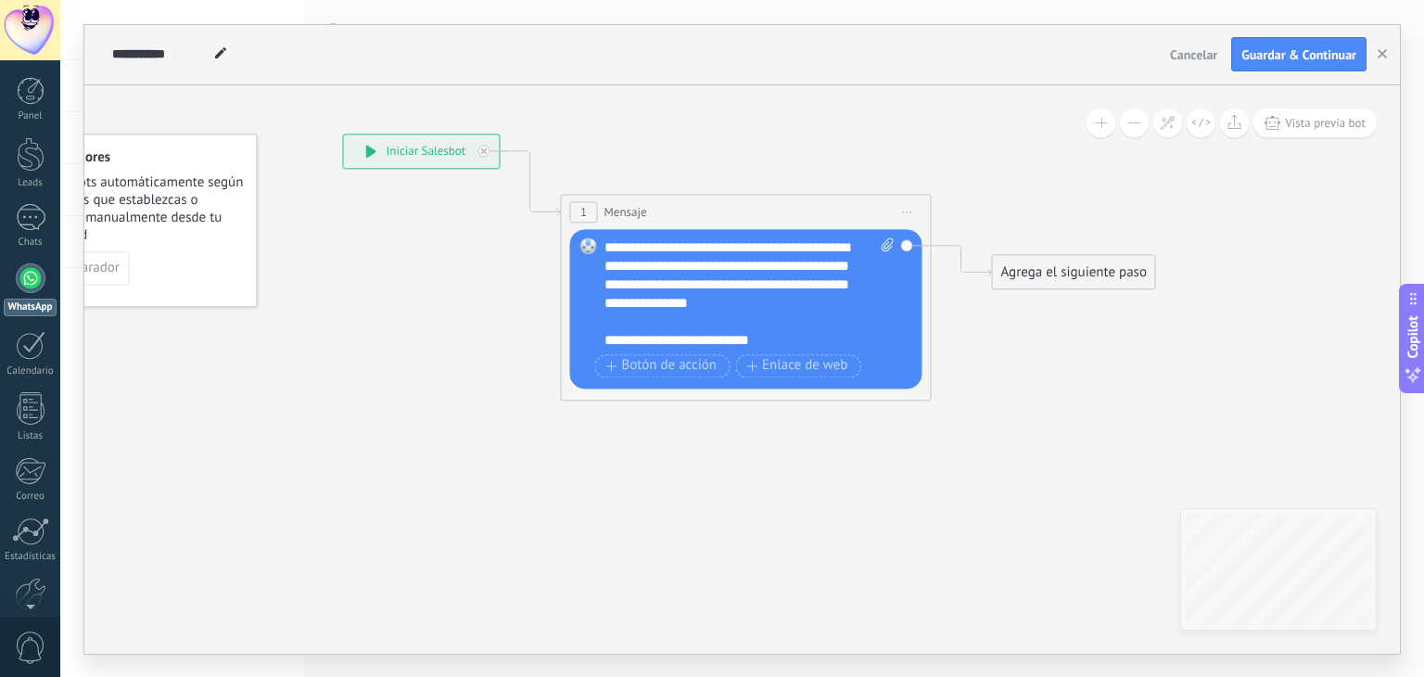
click at [1039, 280] on div "Agrega el siguiente paso" at bounding box center [1074, 272] width 162 height 31
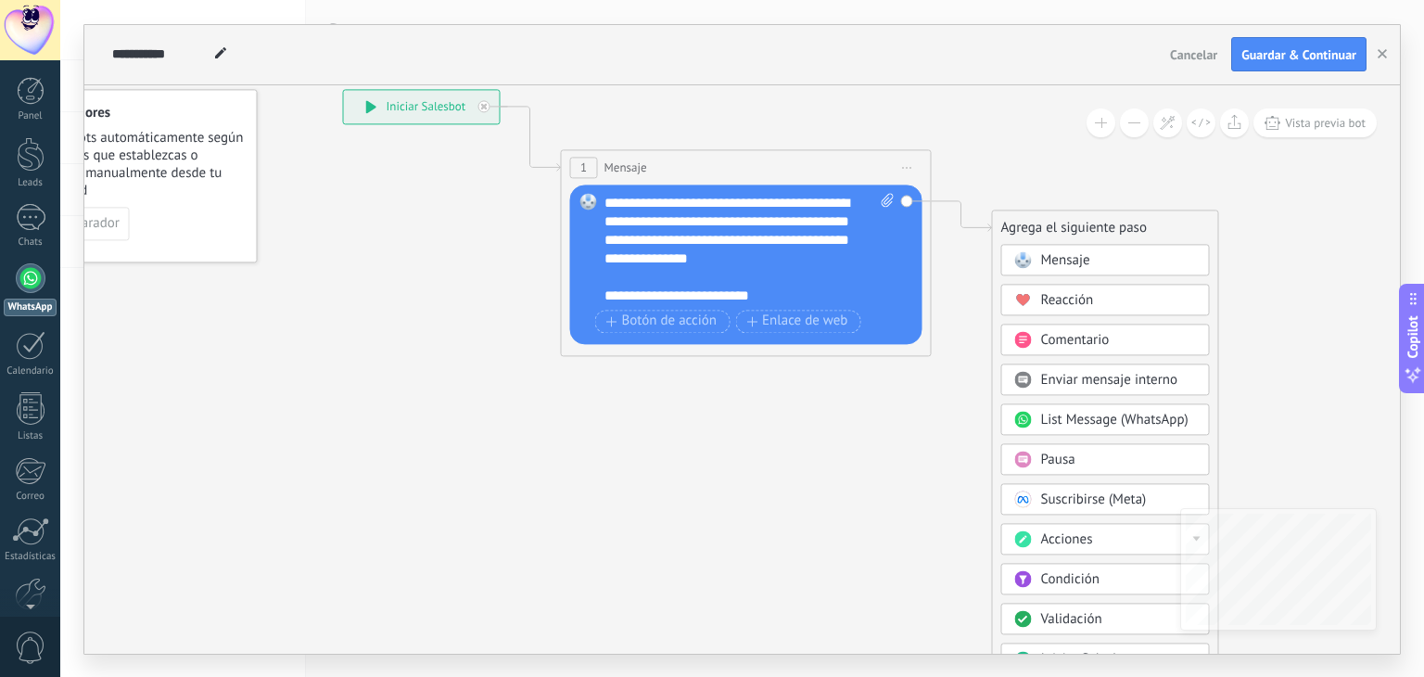
click at [1070, 305] on span "Reacción" at bounding box center [1067, 300] width 53 height 18
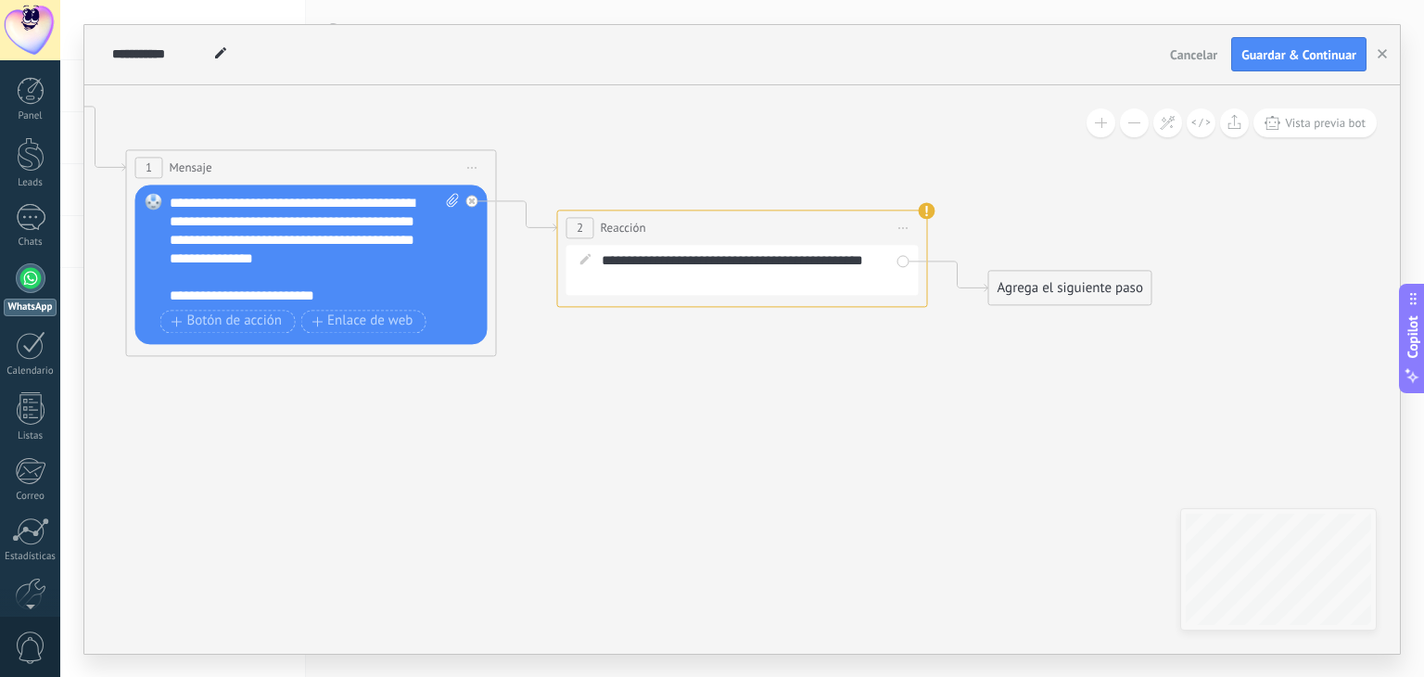
click at [1023, 297] on div "Agrega el siguiente paso" at bounding box center [1070, 287] width 162 height 31
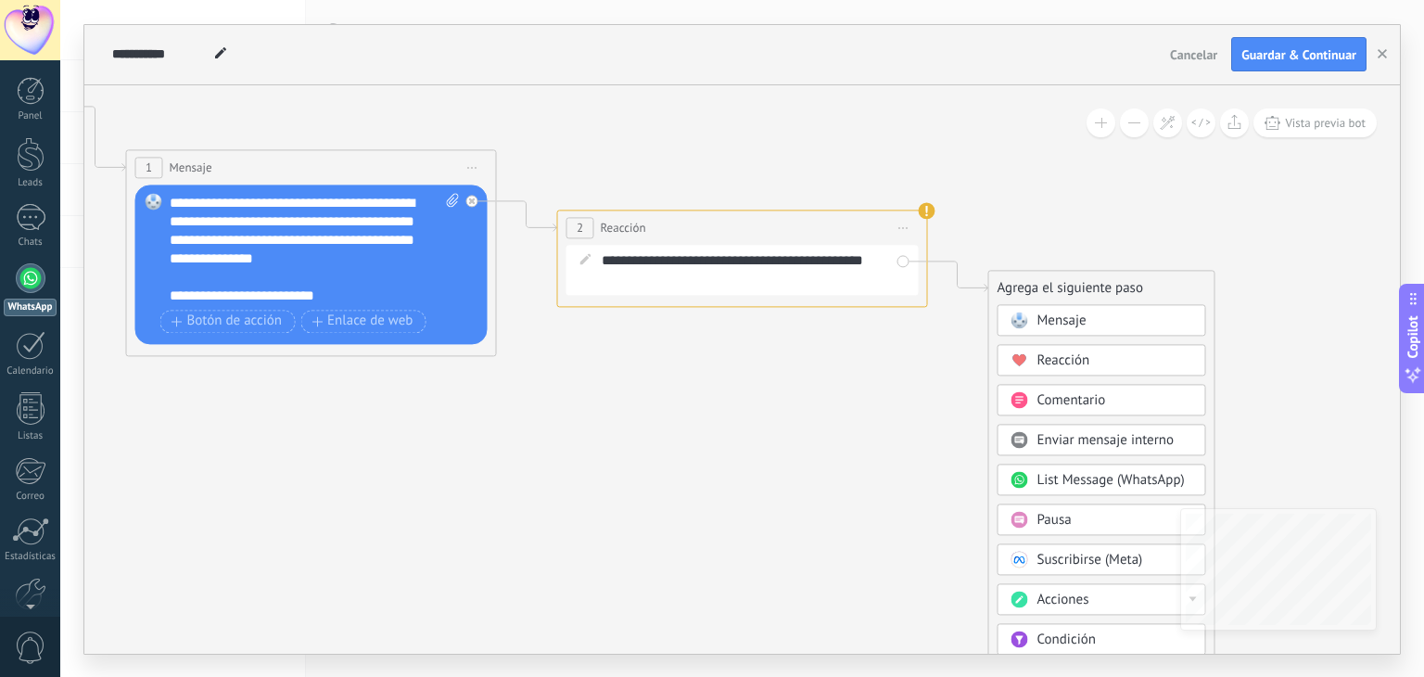
click at [1049, 404] on span "Comentario" at bounding box center [1071, 400] width 69 height 18
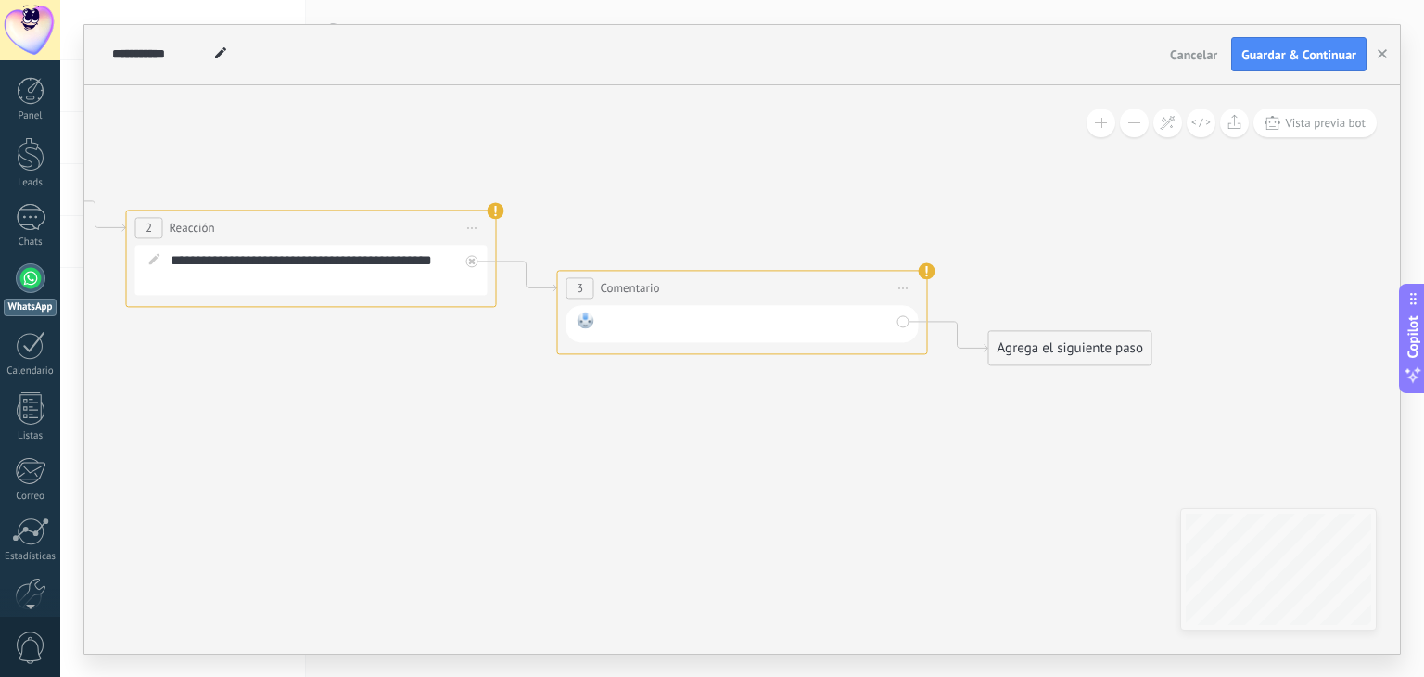
click at [638, 318] on div at bounding box center [745, 323] width 288 height 24
drag, startPoint x: 634, startPoint y: 321, endPoint x: 619, endPoint y: 329, distance: 17.0
click at [619, 329] on div at bounding box center [745, 323] width 288 height 24
drag, startPoint x: 906, startPoint y: 285, endPoint x: 897, endPoint y: 291, distance: 11.3
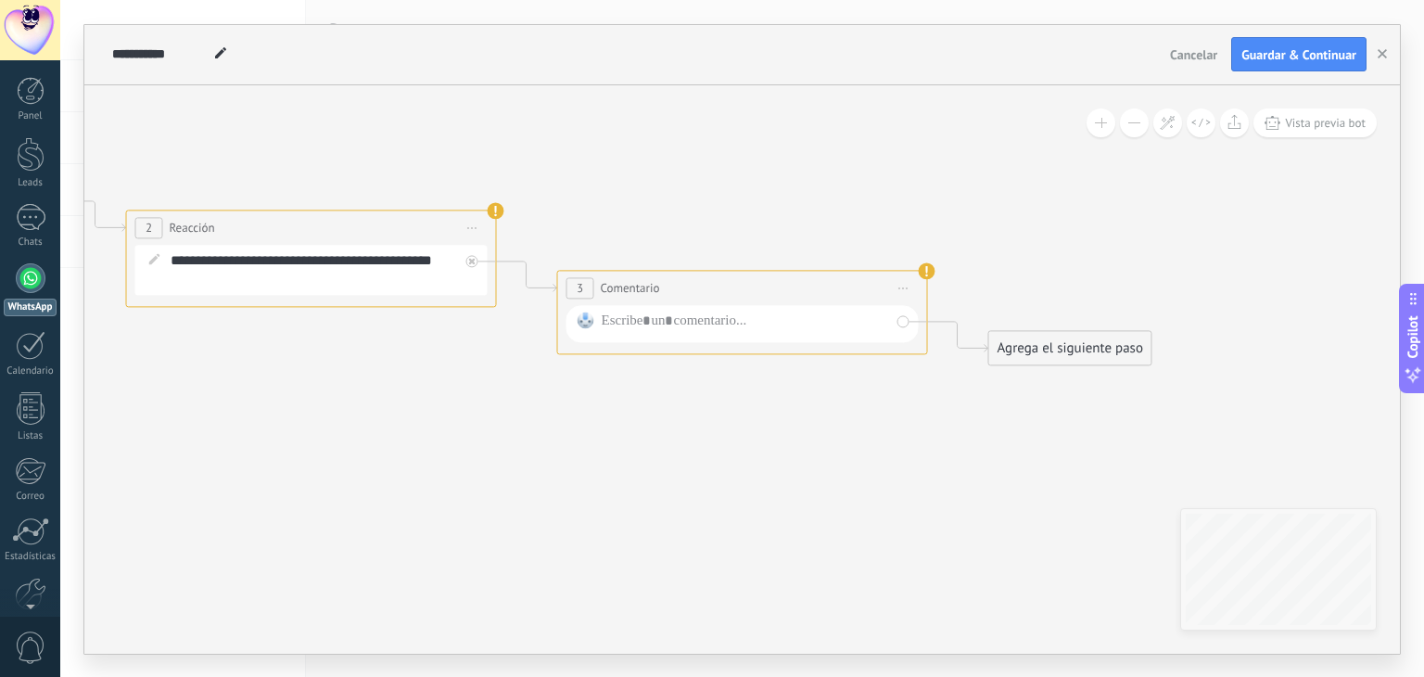
click at [905, 286] on span "Iniciar vista previa aquí Cambiar nombre Duplicar Borrar" at bounding box center [904, 287] width 30 height 27
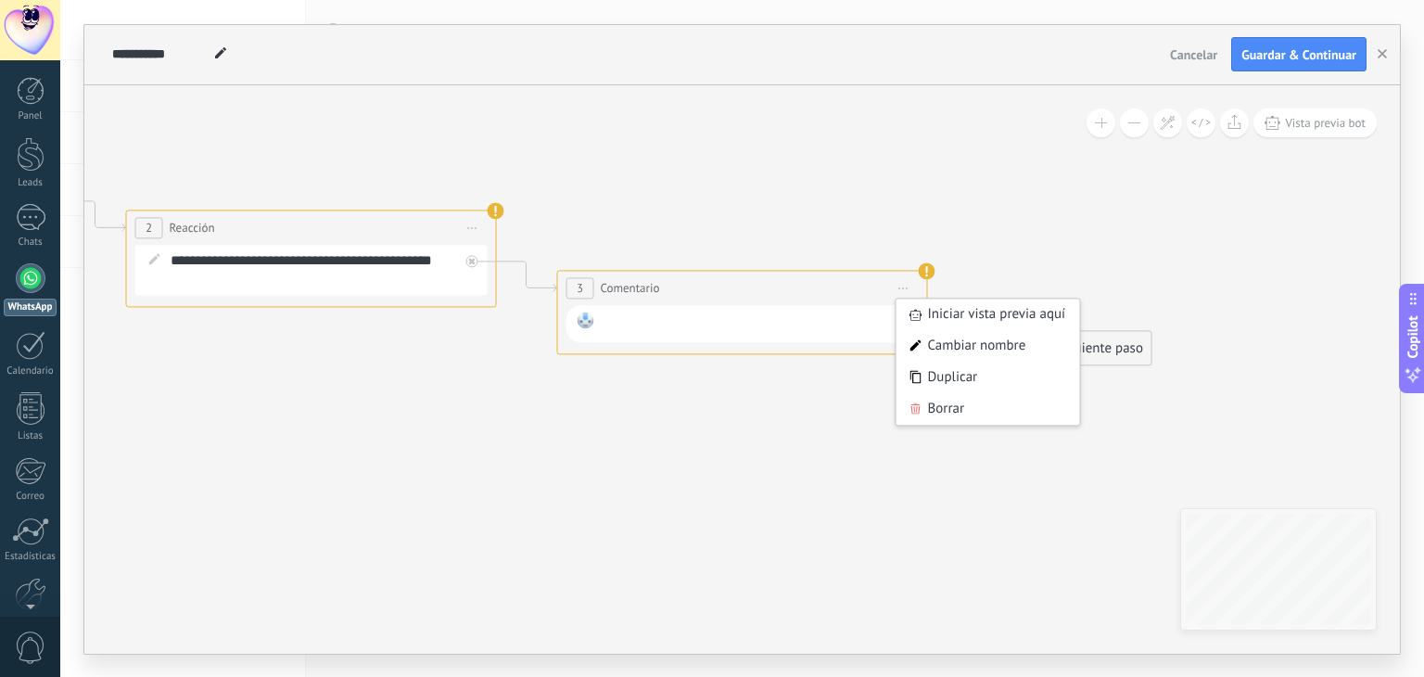
click at [819, 324] on div at bounding box center [745, 323] width 288 height 24
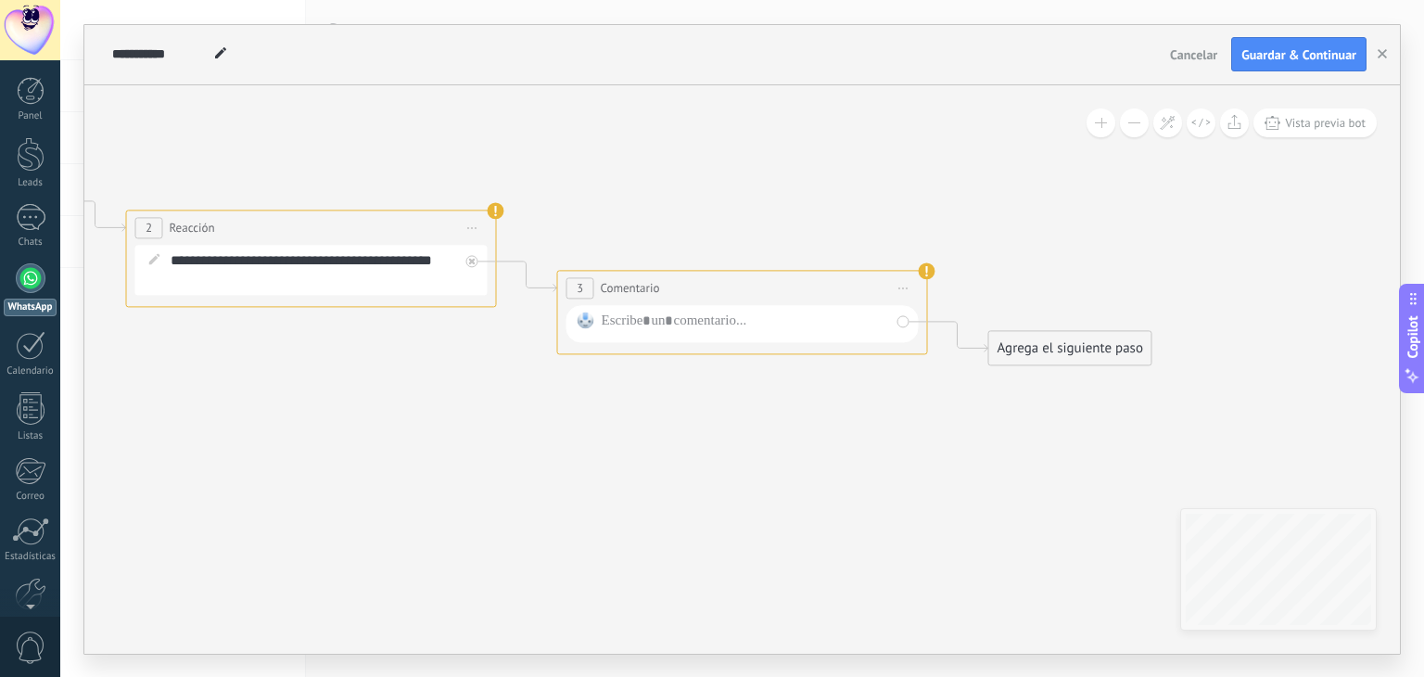
click at [901, 289] on span "Iniciar vista previa aquí Cambiar nombre Duplicar Borrar" at bounding box center [904, 287] width 30 height 27
click at [925, 403] on div "Borrar" at bounding box center [988, 409] width 184 height 32
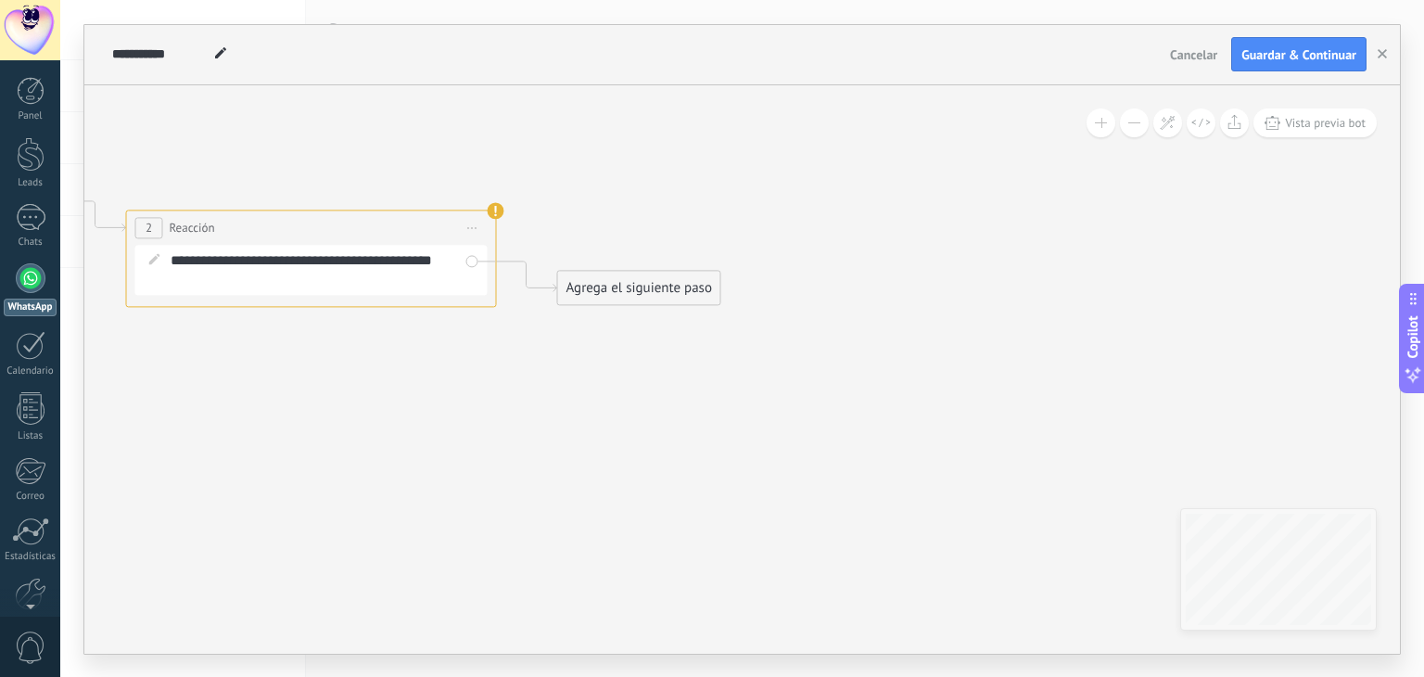
click at [639, 293] on div "Agrega el siguiente paso" at bounding box center [639, 287] width 162 height 31
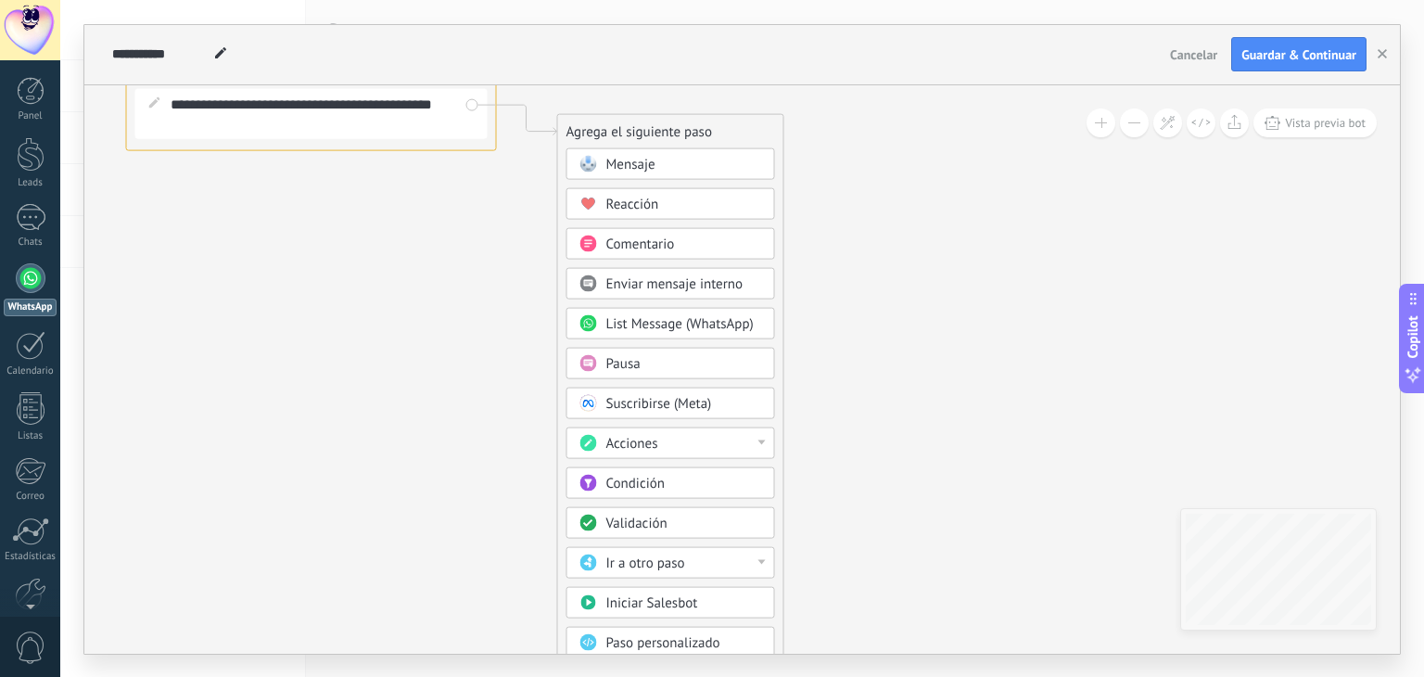
click at [759, 439] on div at bounding box center [761, 441] width 7 height 5
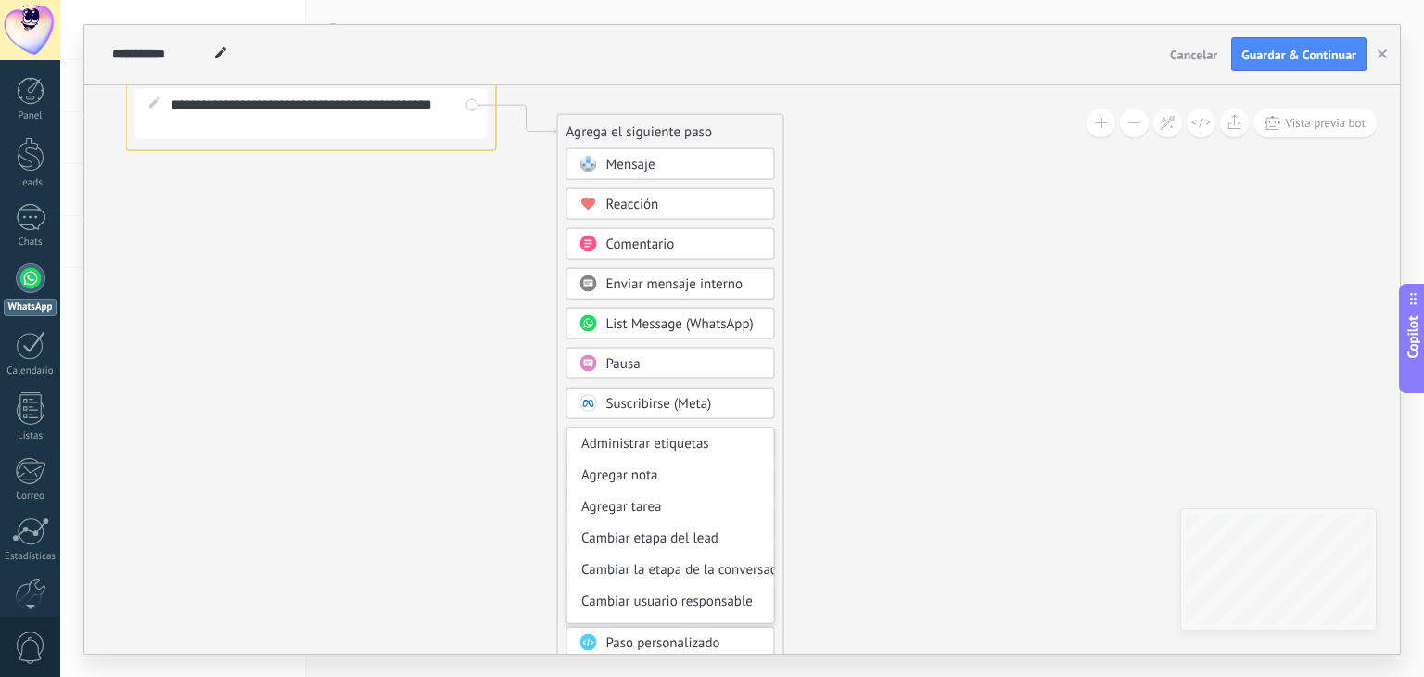
click at [769, 405] on div "Suscribirse (Meta)" at bounding box center [670, 402] width 209 height 32
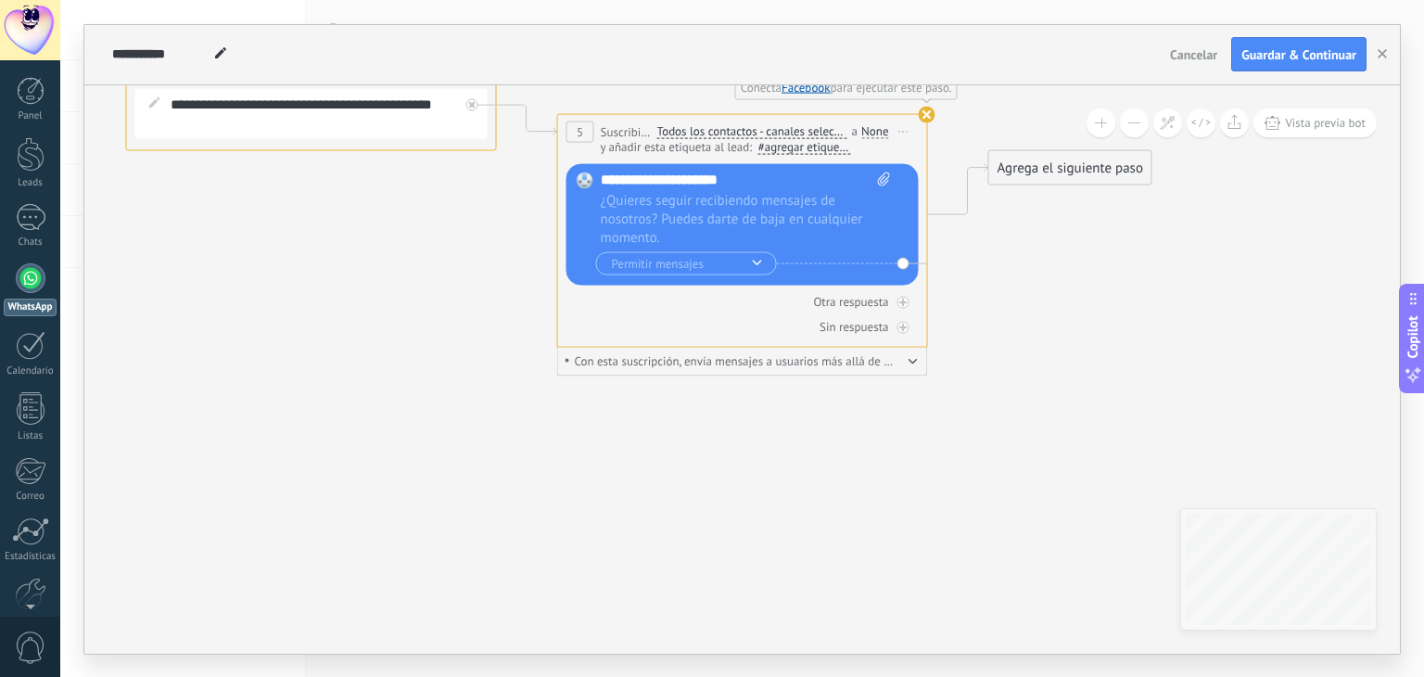
click at [922, 116] on use at bounding box center [926, 114] width 17 height 17
click at [921, 117] on use at bounding box center [926, 114] width 17 height 17
click at [1024, 331] on icon at bounding box center [283, 115] width 2538 height 1293
click at [469, 101] on icon at bounding box center [472, 103] width 6 height 6
click at [816, 399] on icon at bounding box center [283, 161] width 2538 height 1387
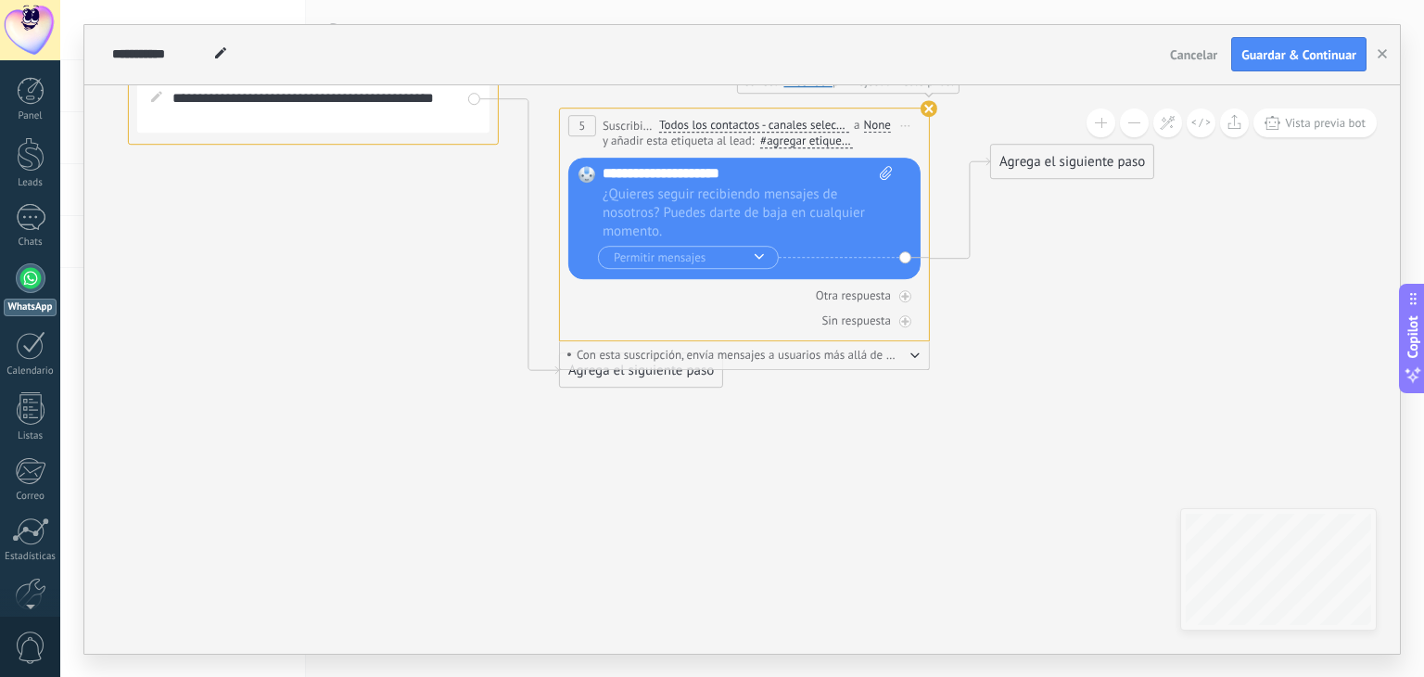
click at [929, 108] on use at bounding box center [928, 108] width 17 height 17
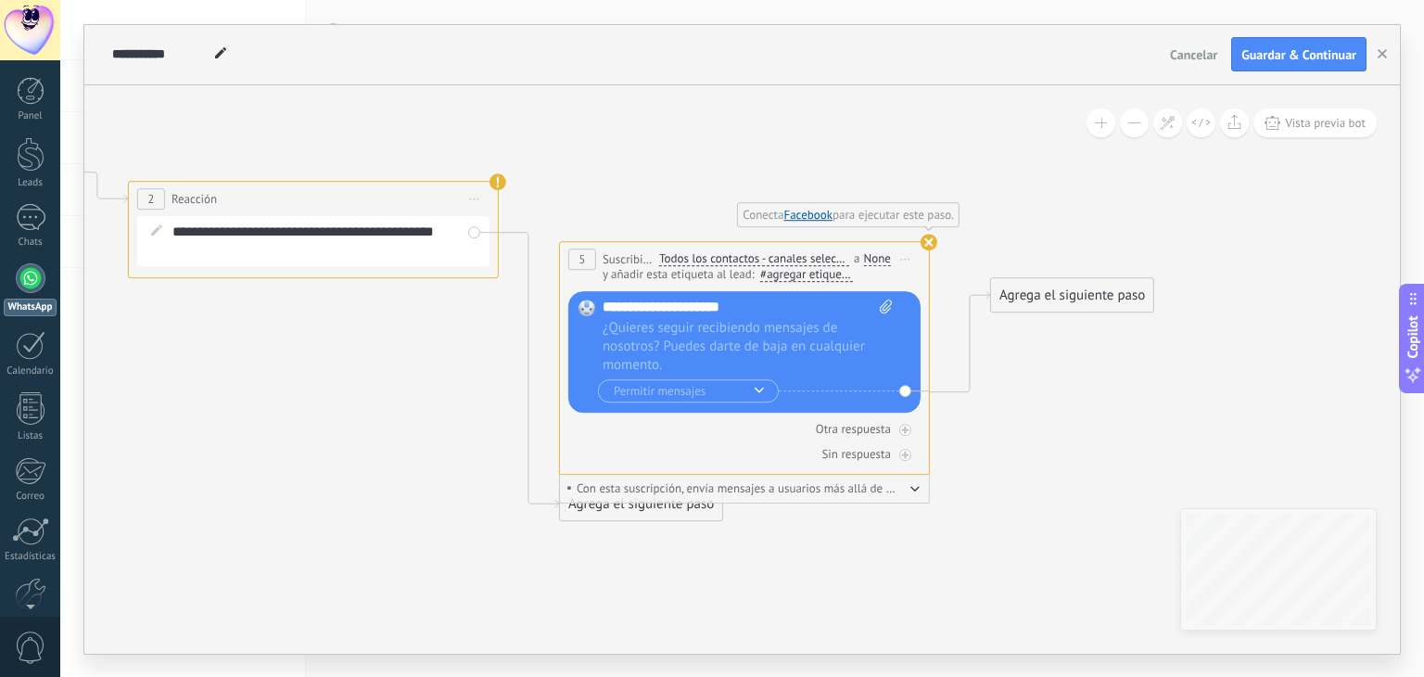
click at [927, 227] on span "Conecta Facebook para ejecutar este paso." at bounding box center [848, 214] width 222 height 25
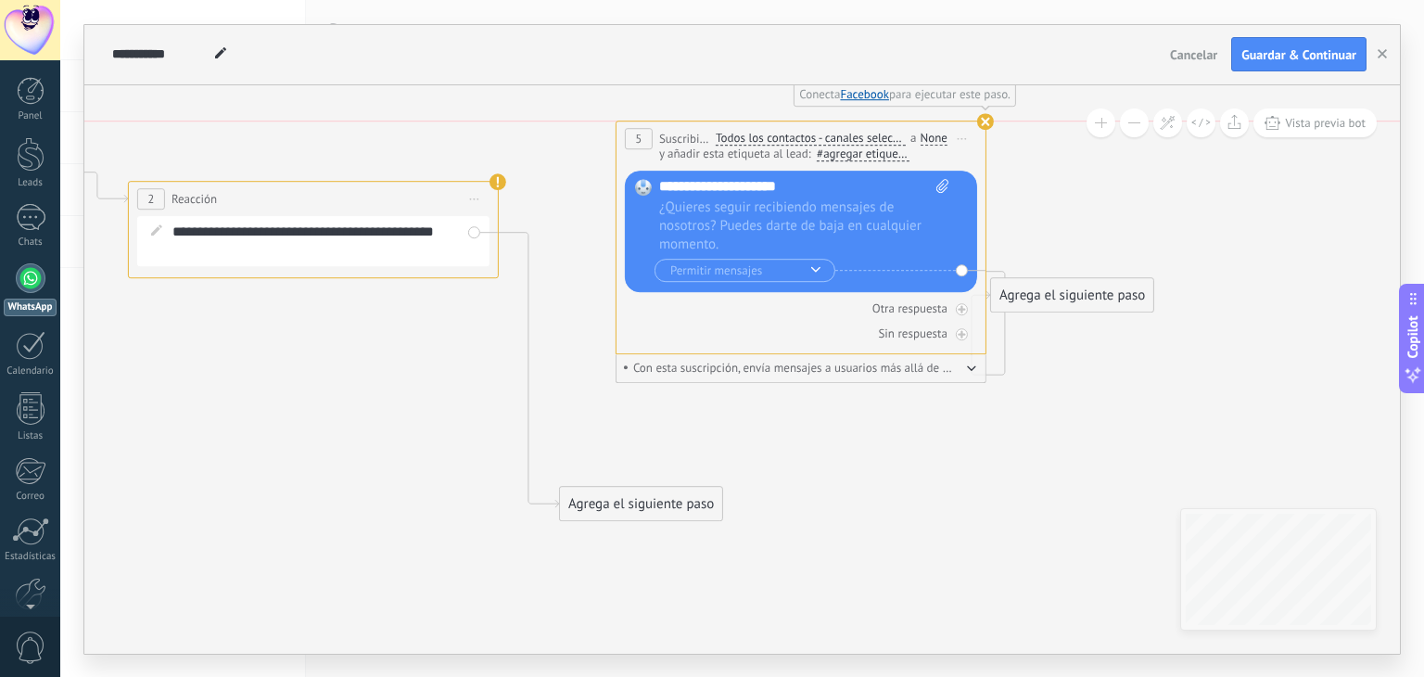
drag, startPoint x: 727, startPoint y: 246, endPoint x: 784, endPoint y: 118, distance: 140.2
click at [971, 364] on button "button" at bounding box center [971, 367] width 9 height 14
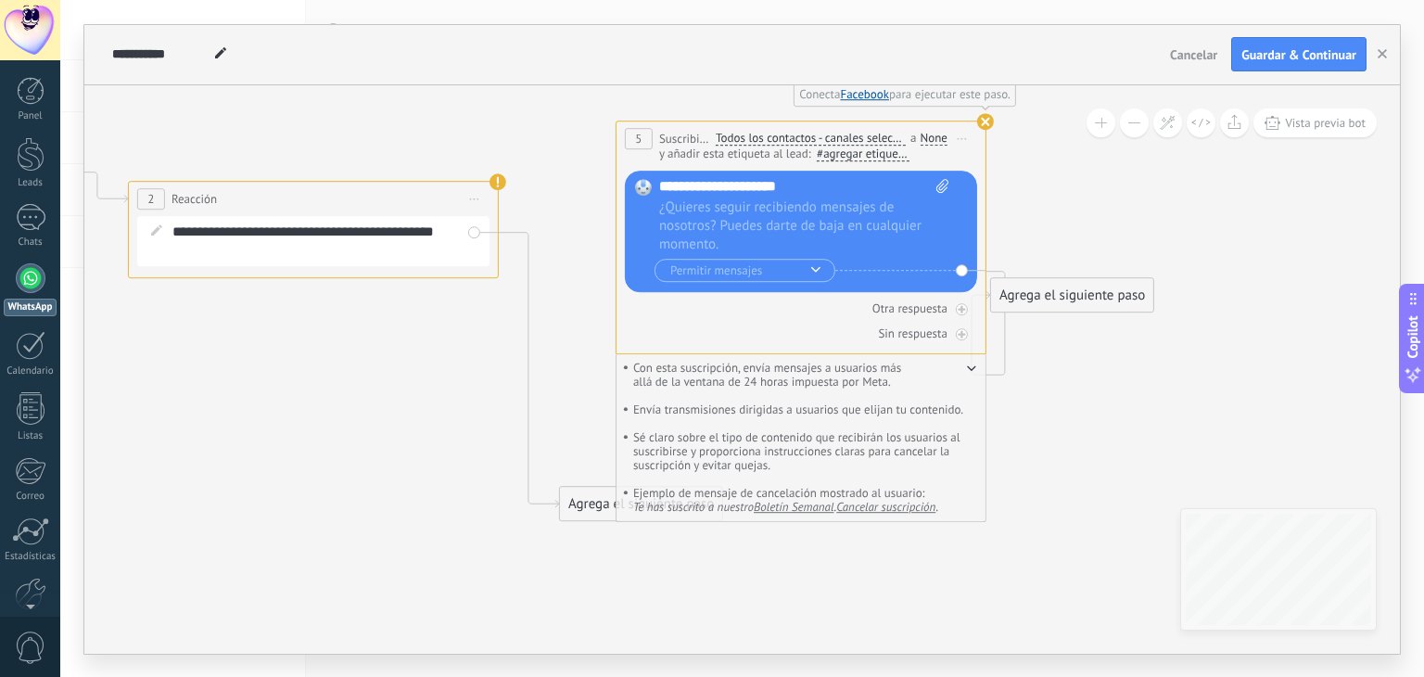
click at [971, 364] on button "button" at bounding box center [971, 367] width 9 height 14
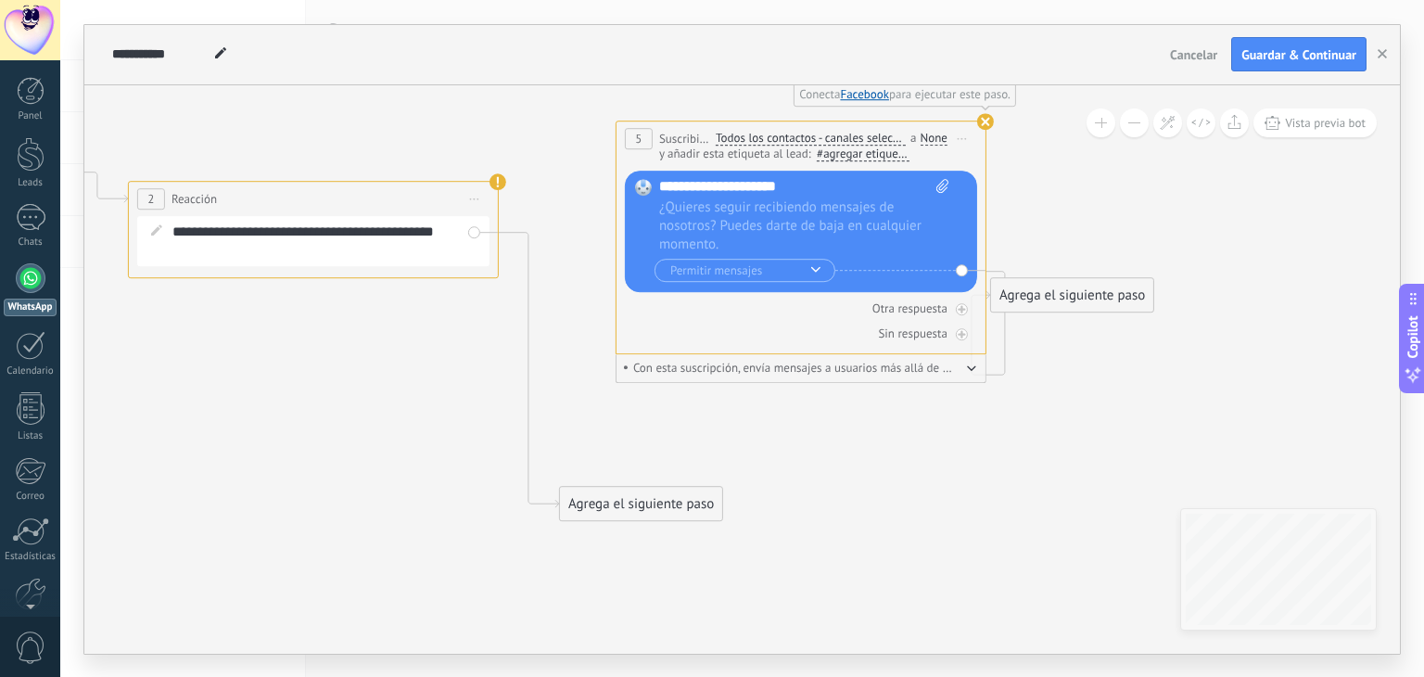
click at [640, 139] on span "5" at bounding box center [638, 139] width 6 height 16
click at [977, 120] on use at bounding box center [985, 121] width 17 height 17
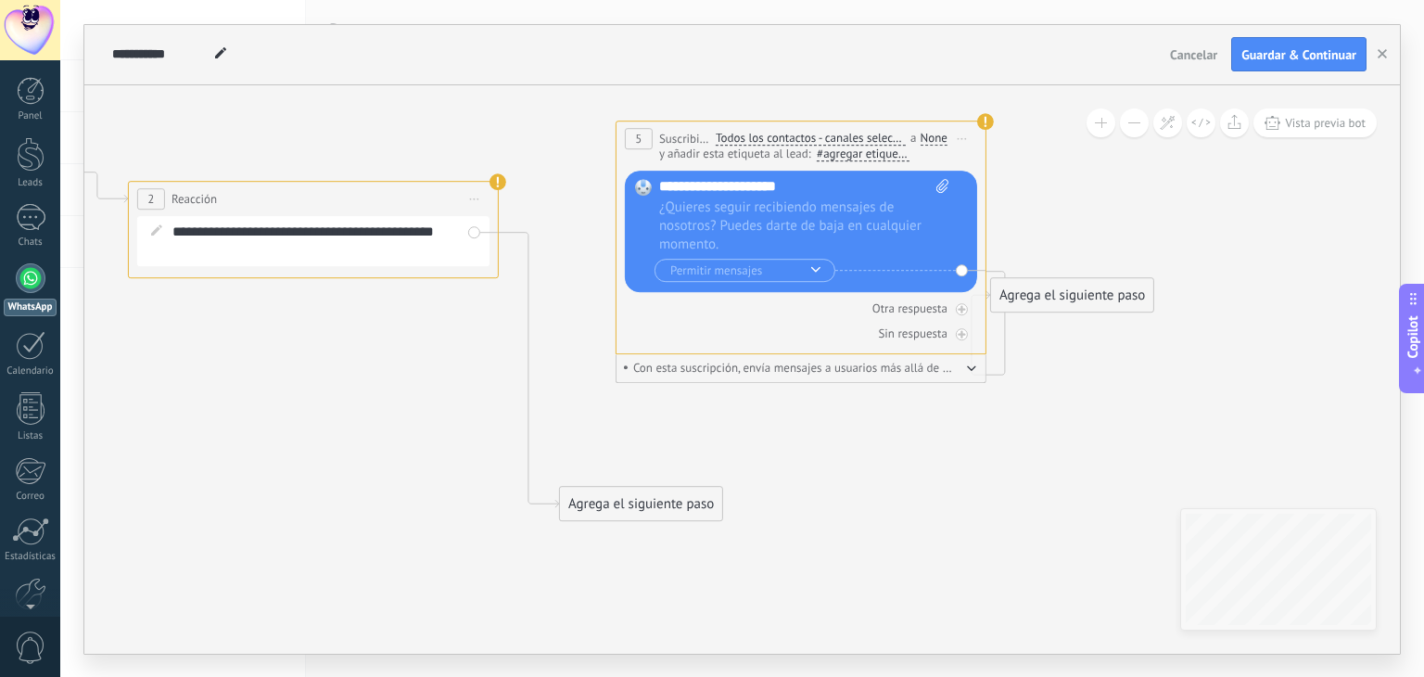
click at [977, 120] on use at bounding box center [985, 121] width 17 height 17
click at [984, 119] on use at bounding box center [985, 121] width 17 height 17
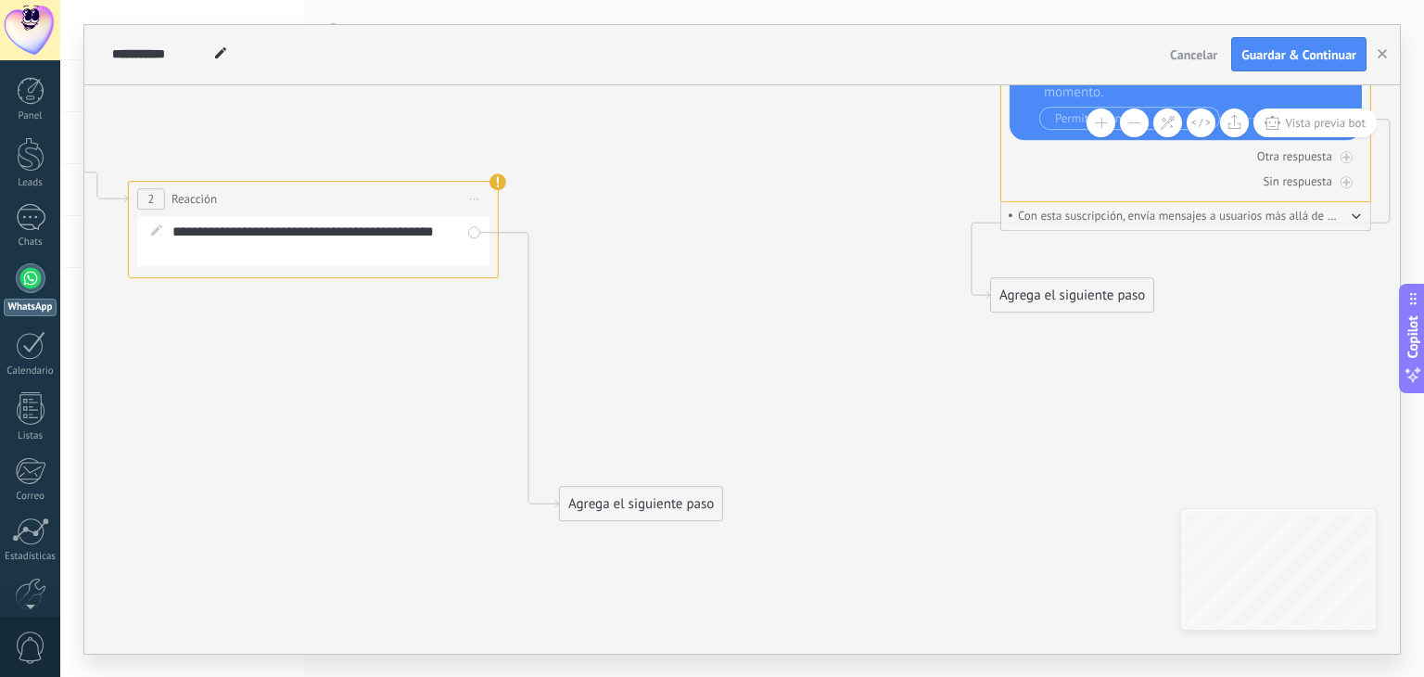
drag, startPoint x: 928, startPoint y: 138, endPoint x: 1313, endPoint y: -14, distance: 414.4
click at [1313, 0] on html ".abccls-1,.abccls-2{fill-rule:evenodd}.abccls-2{fill:#fff} .abfcls-1{fill:none}…" at bounding box center [712, 338] width 1424 height 677
click at [638, 500] on div "Agrega el siguiente paso" at bounding box center [641, 503] width 162 height 31
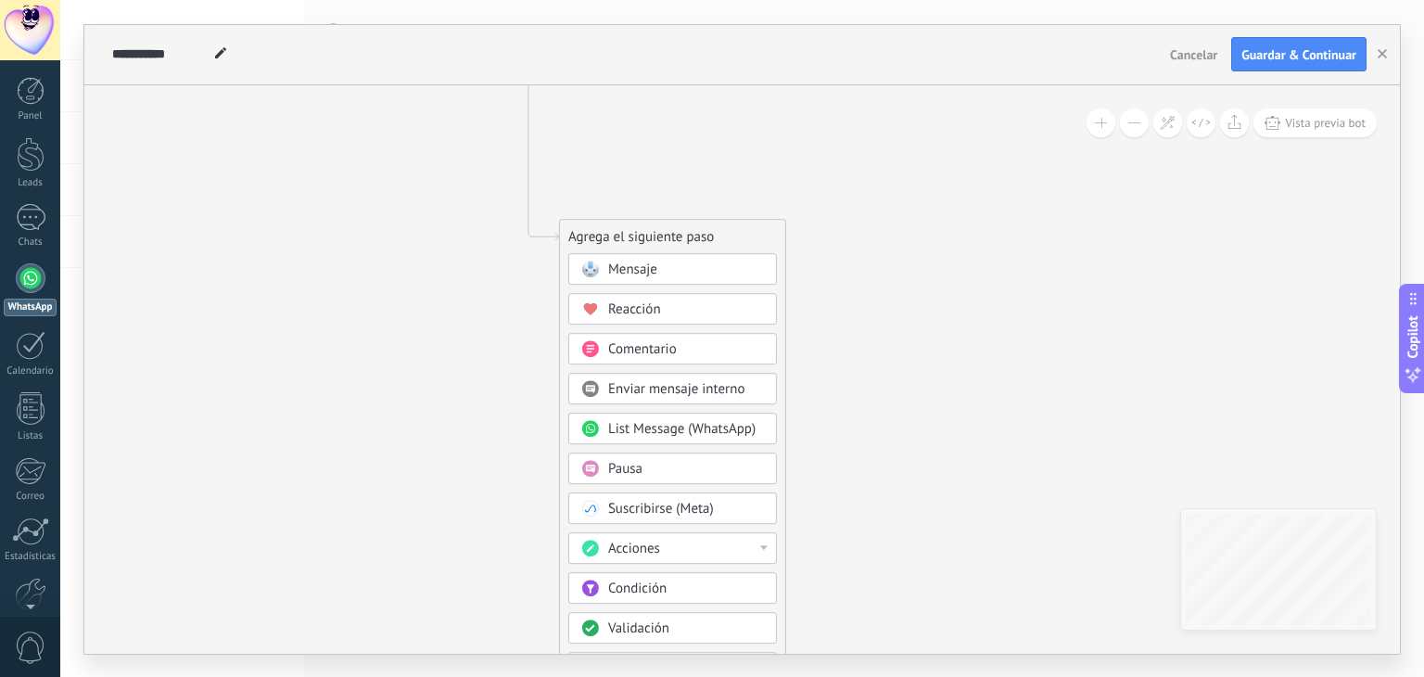
click at [647, 431] on span "List Message (WhatsApp)" at bounding box center [681, 429] width 147 height 18
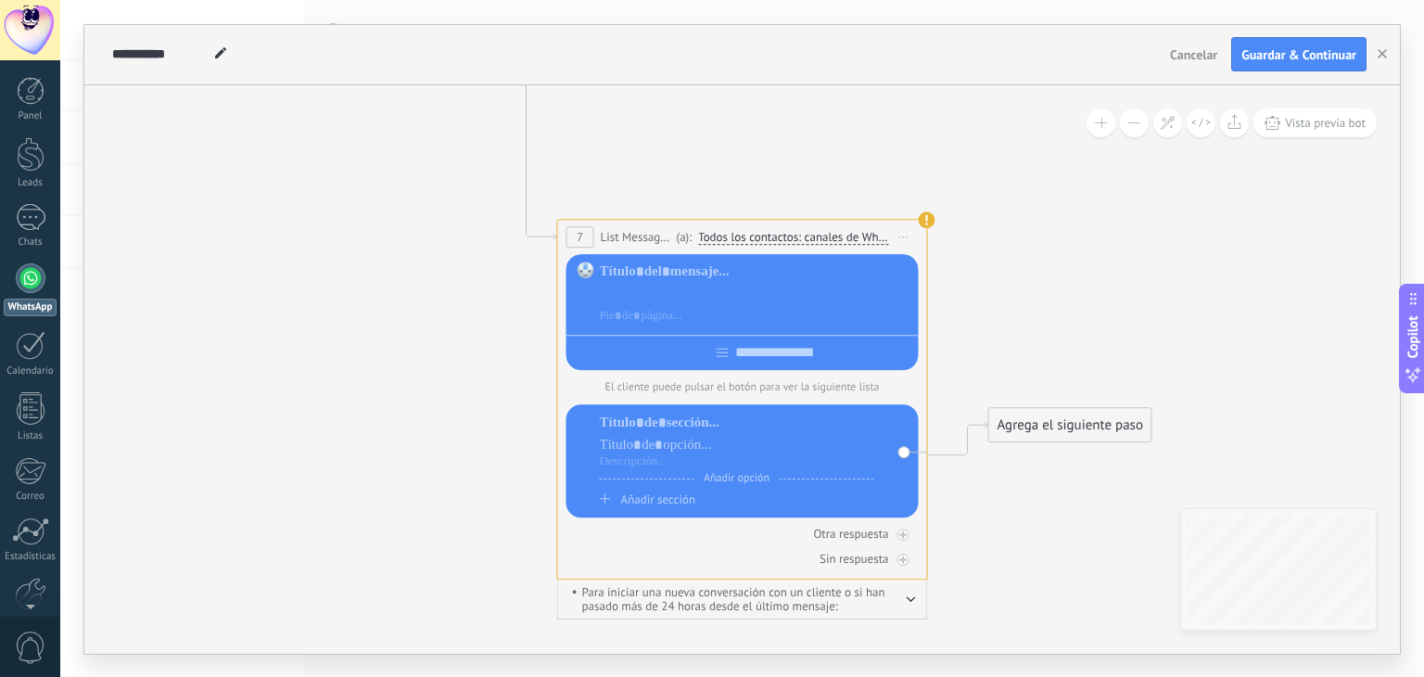
click at [657, 299] on div at bounding box center [756, 294] width 312 height 19
click at [656, 302] on div at bounding box center [756, 293] width 312 height 63
click at [659, 277] on div at bounding box center [756, 271] width 312 height 19
click at [646, 288] on div at bounding box center [756, 294] width 312 height 19
click at [686, 357] on div at bounding box center [742, 349] width 352 height 29
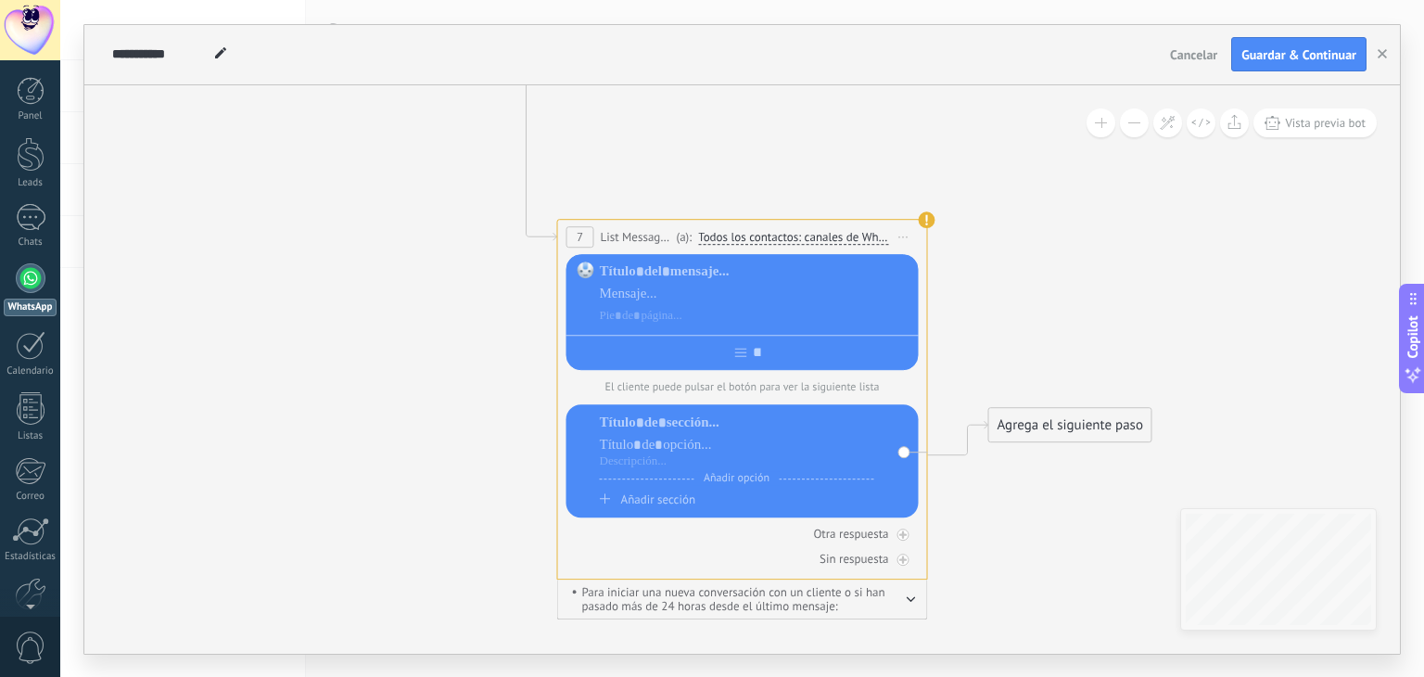
click at [655, 303] on div at bounding box center [756, 293] width 312 height 63
click at [641, 272] on div at bounding box center [756, 271] width 312 height 19
click at [630, 335] on div at bounding box center [742, 349] width 352 height 29
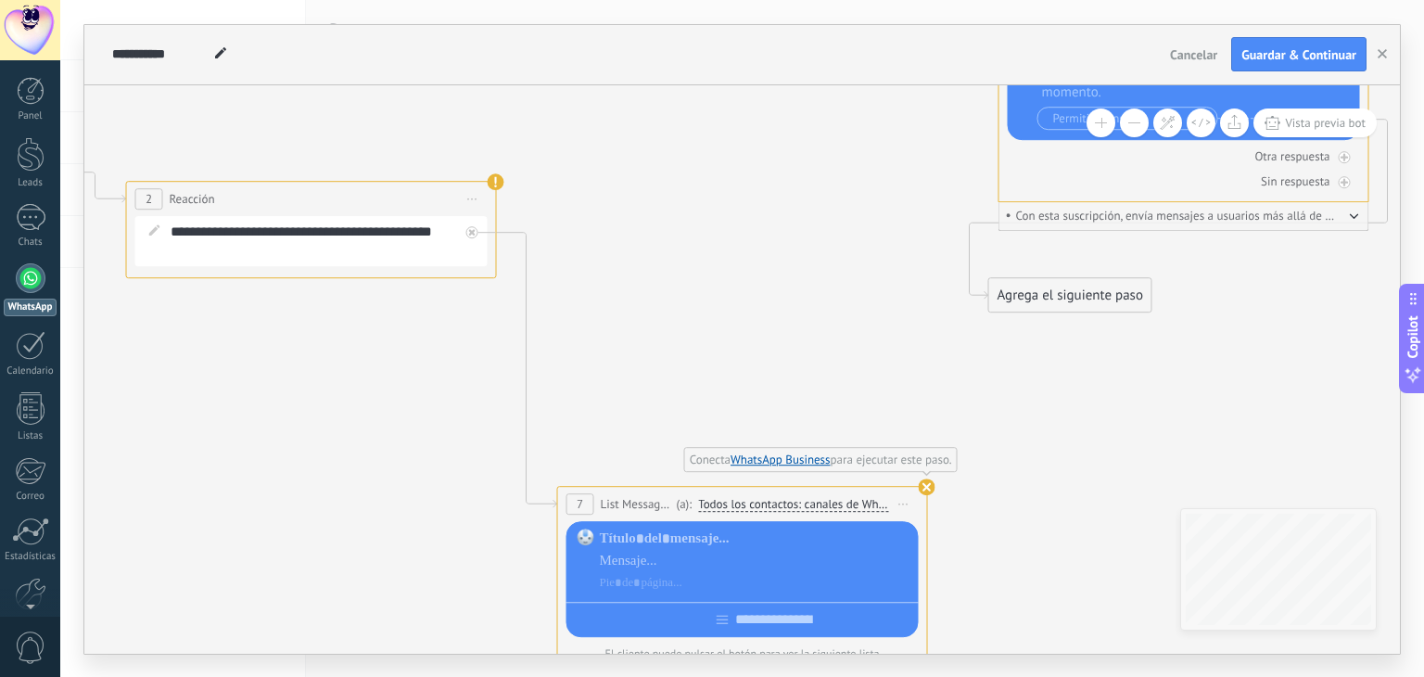
drag, startPoint x: 927, startPoint y: 479, endPoint x: 927, endPoint y: 464, distance: 14.8
click at [927, 478] on div "Conecta WhatsApp Business para ejecutar este paso." at bounding box center [926, 486] width 17 height 17
click at [922, 486] on use at bounding box center [926, 486] width 17 height 17
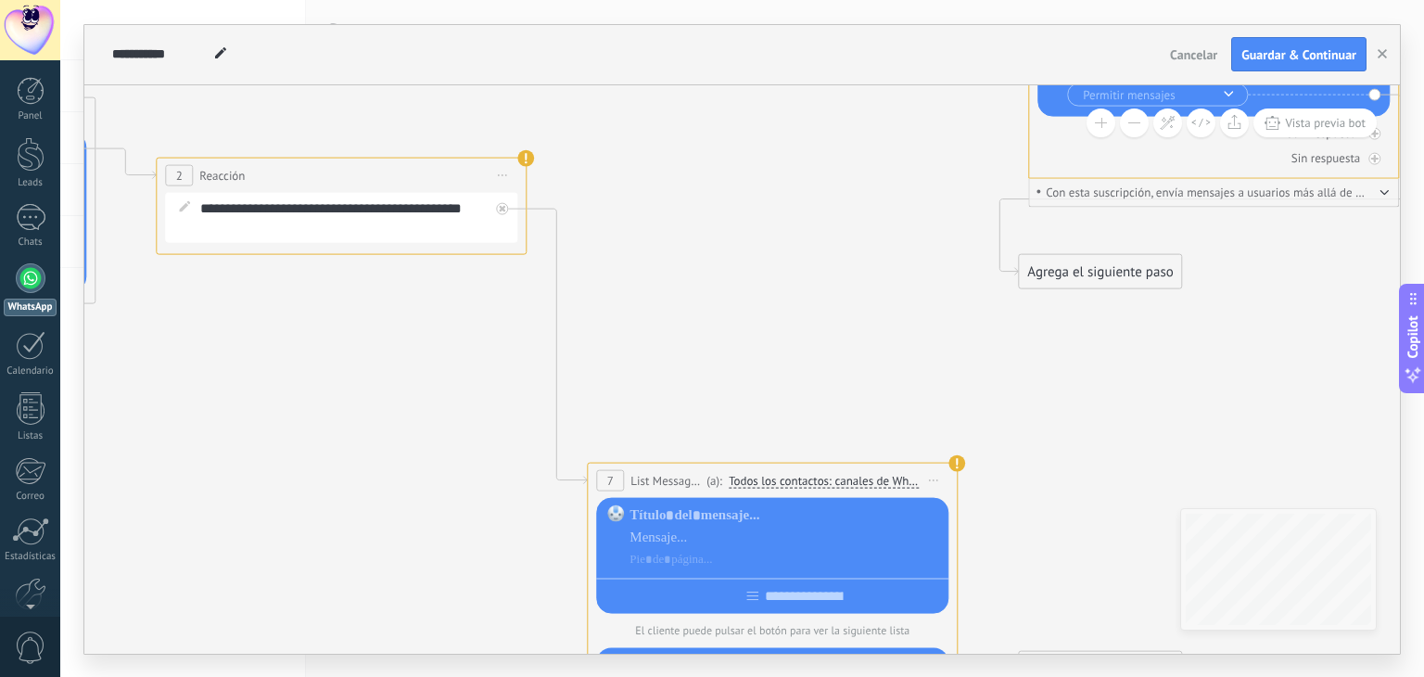
drag, startPoint x: 630, startPoint y: 386, endPoint x: 660, endPoint y: 362, distance: 38.2
click at [660, 362] on icon at bounding box center [453, 384] width 2818 height 1806
click at [499, 209] on icon at bounding box center [502, 208] width 6 height 6
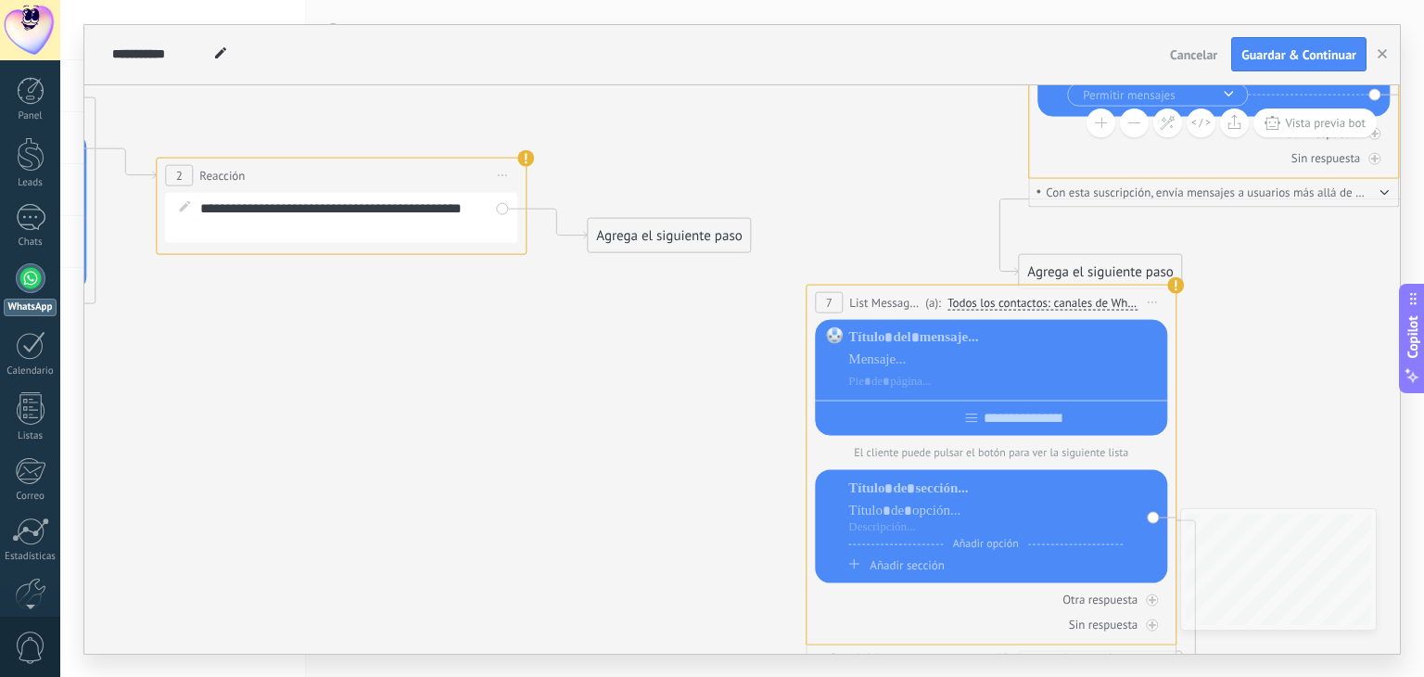
drag, startPoint x: 671, startPoint y: 472, endPoint x: 886, endPoint y: 296, distance: 277.9
click at [889, 294] on span "List Message (WhatsApp)" at bounding box center [884, 302] width 71 height 18
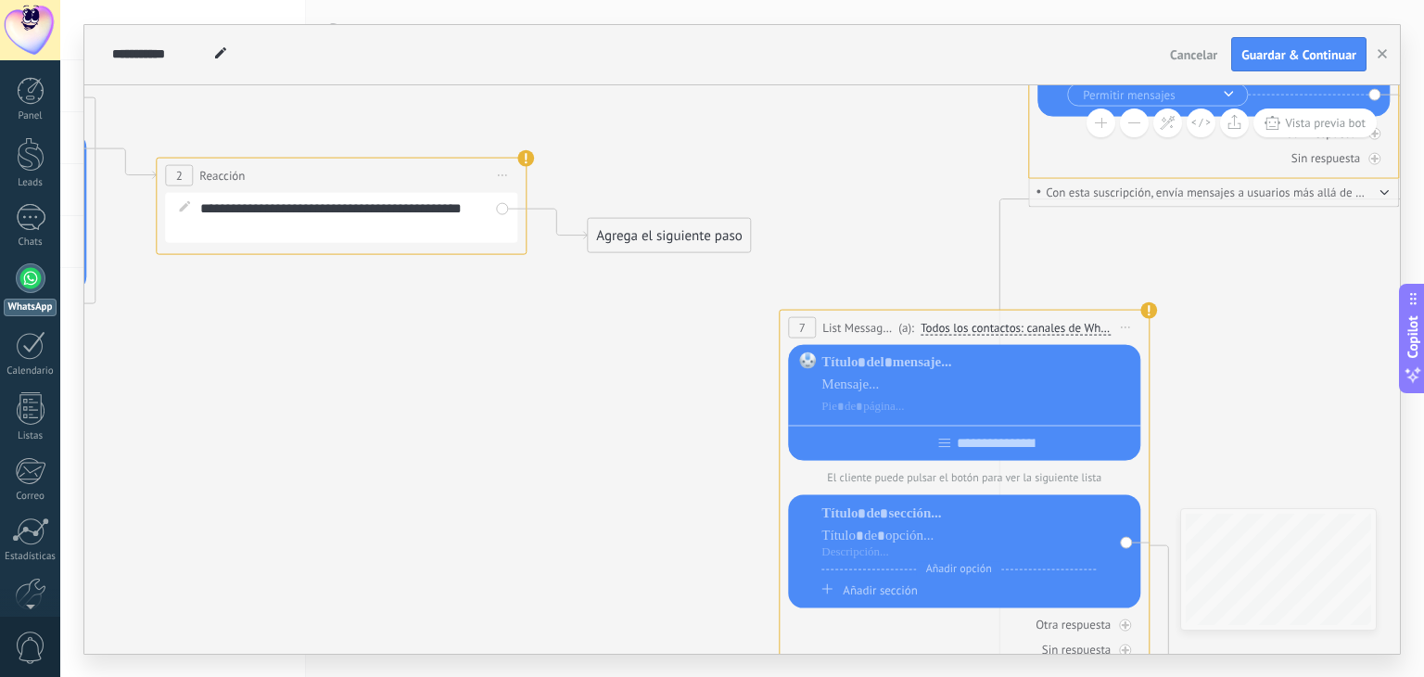
drag, startPoint x: 972, startPoint y: 287, endPoint x: 940, endPoint y: 317, distance: 44.0
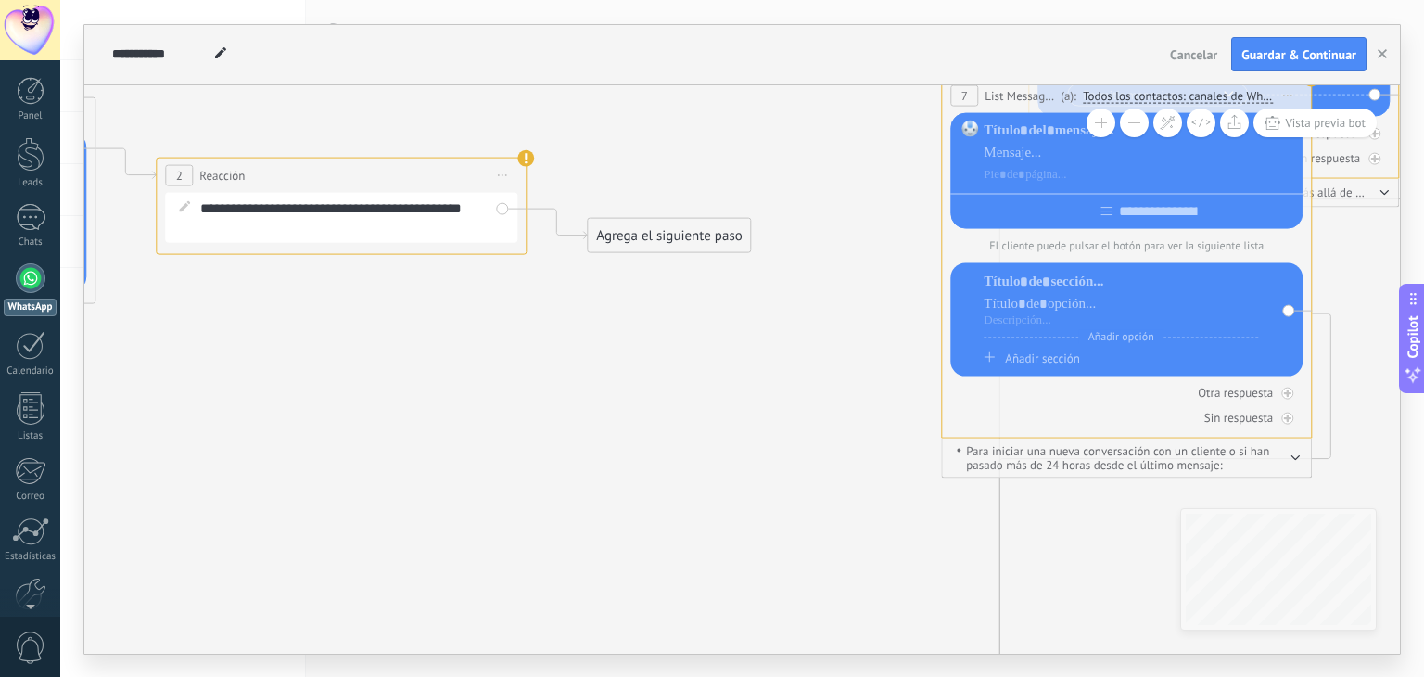
drag, startPoint x: 1082, startPoint y: 344, endPoint x: 1072, endPoint y: 175, distance: 168.9
click at [1247, 101] on span "Todos los contactos: canales de WhatsApp seleccionados" at bounding box center [1177, 95] width 190 height 15
click at [1247, 101] on button "Todos los contactos: canales de WhatsApp seleccionados" at bounding box center [1214, 95] width 283 height 33
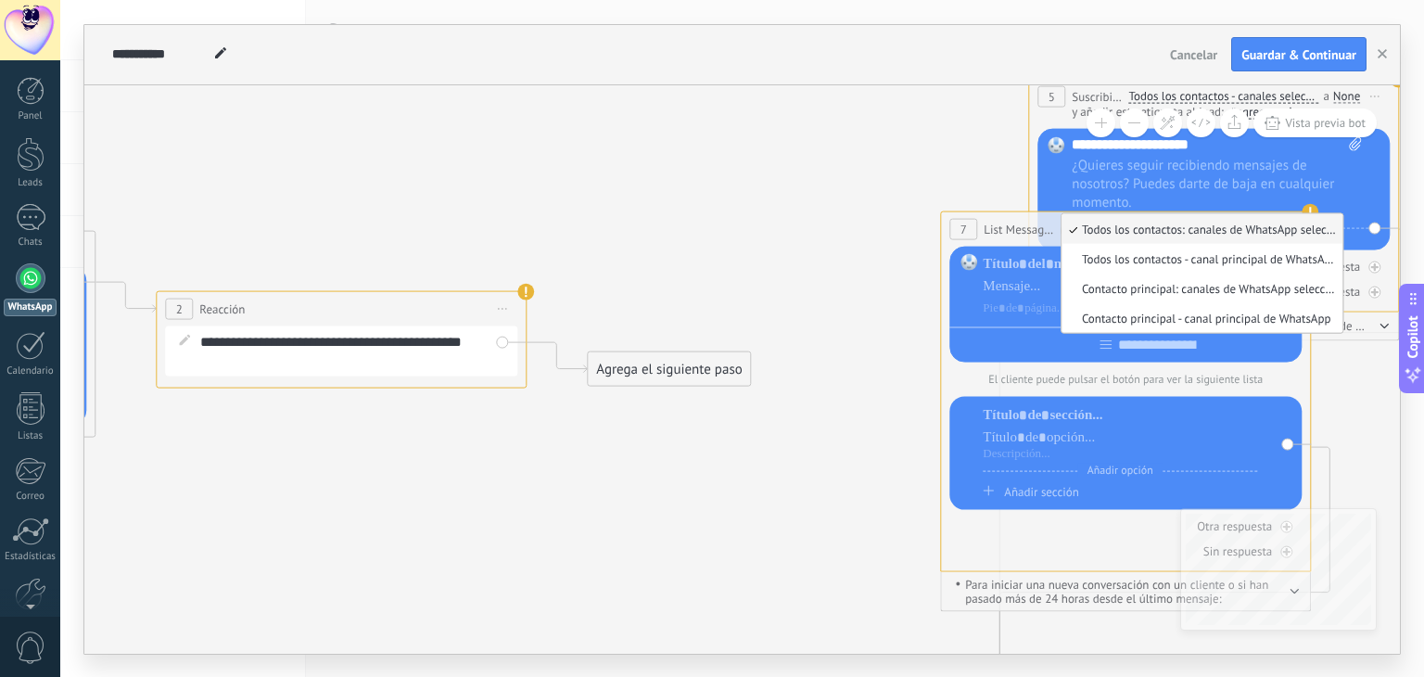
click at [1202, 51] on span "Cancelar" at bounding box center [1193, 54] width 47 height 17
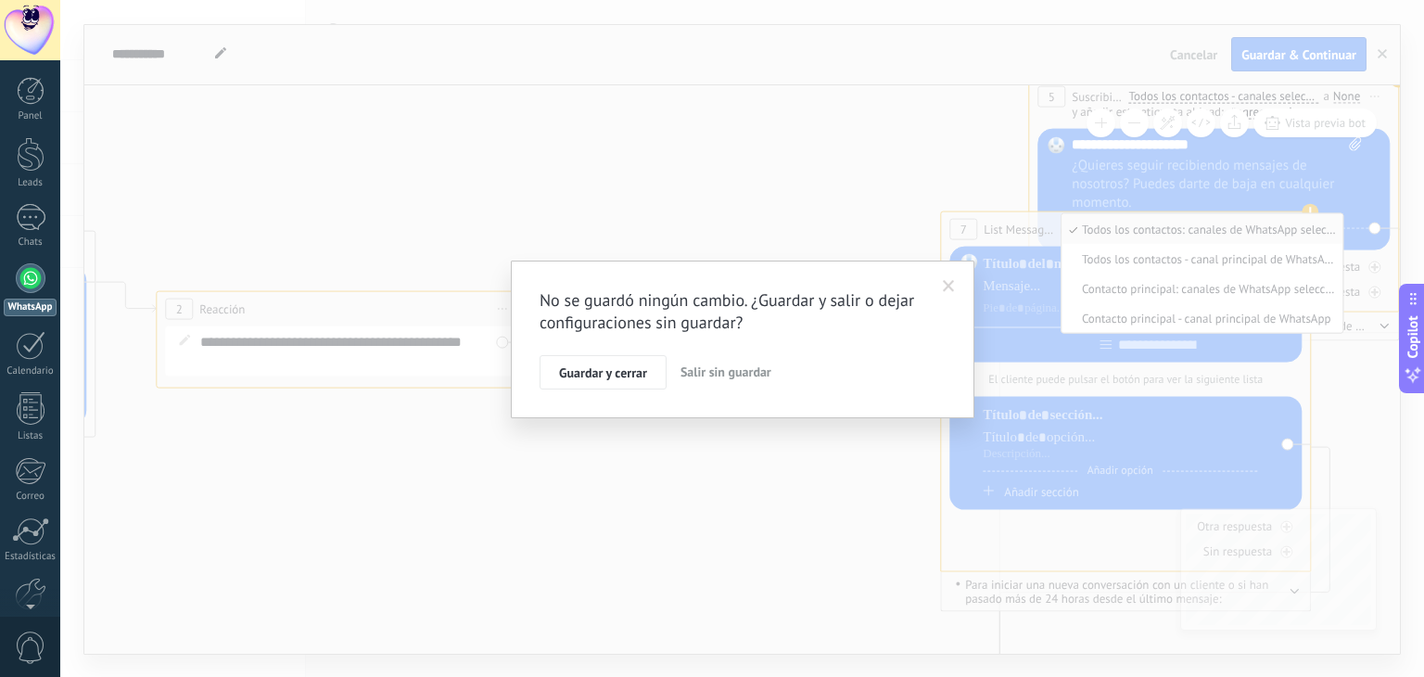
click at [712, 371] on span "Salir sin guardar" at bounding box center [725, 371] width 91 height 17
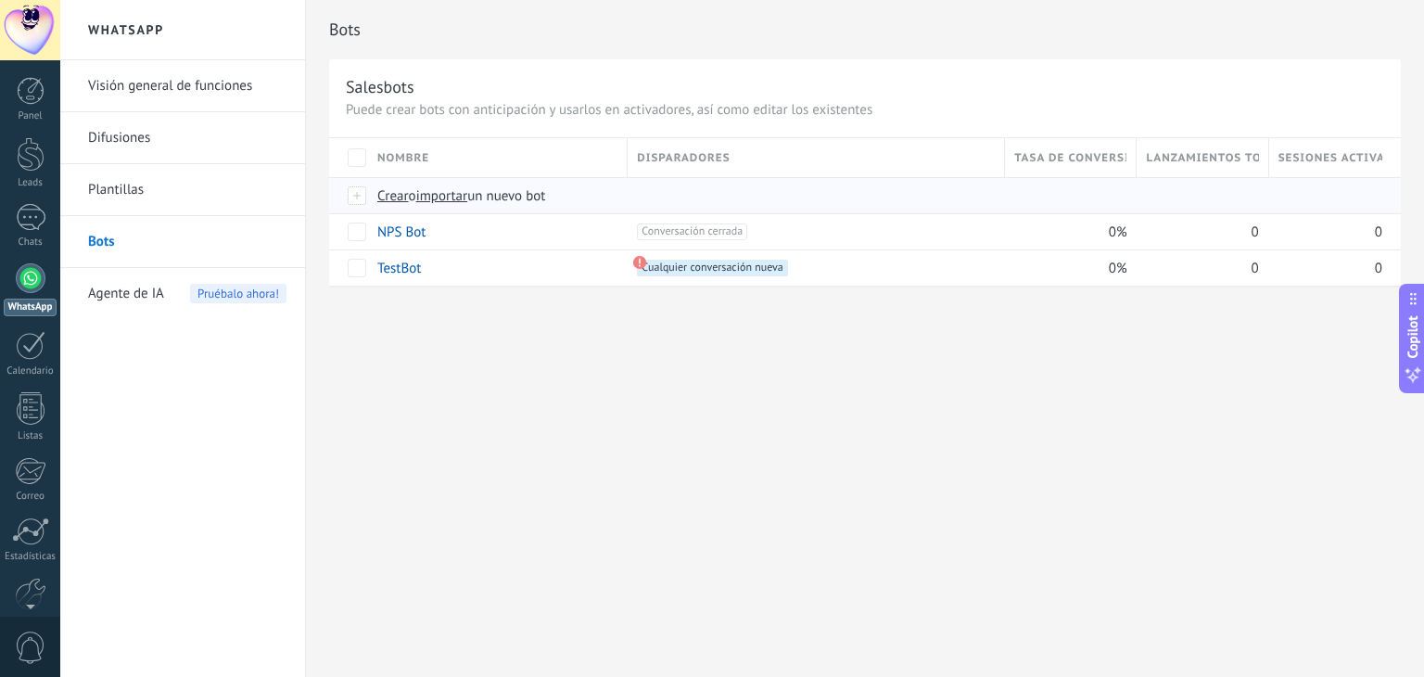
click at [387, 194] on span "Crear" at bounding box center [393, 196] width 32 height 18
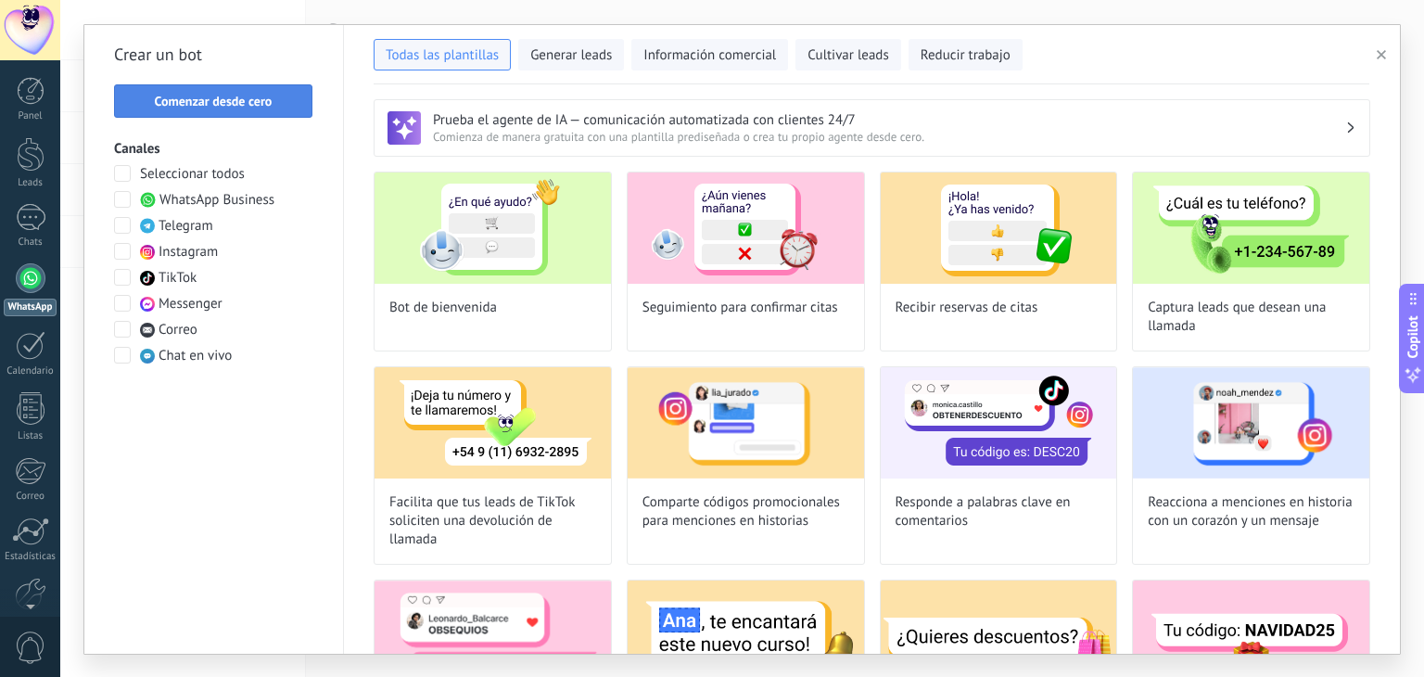
click at [231, 96] on span "Comenzar desde cero" at bounding box center [214, 101] width 118 height 13
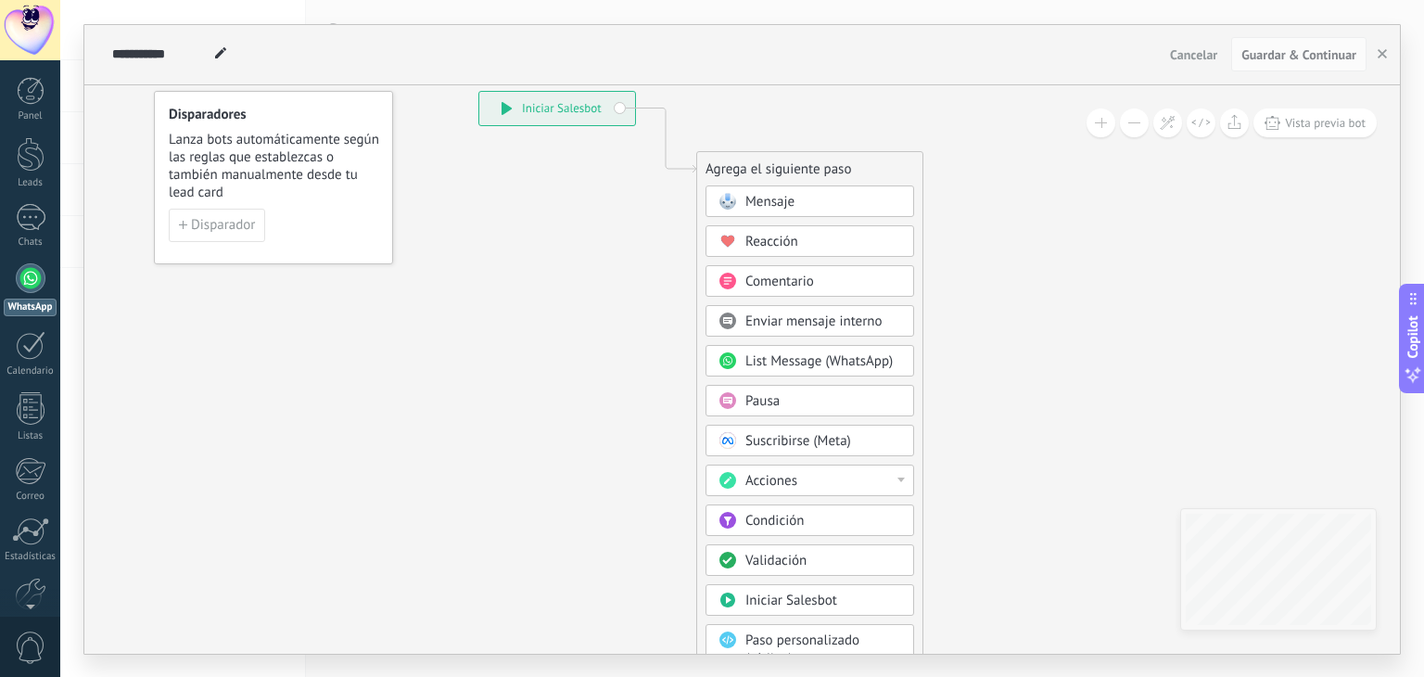
click at [756, 193] on span "Mensaje" at bounding box center [769, 202] width 49 height 18
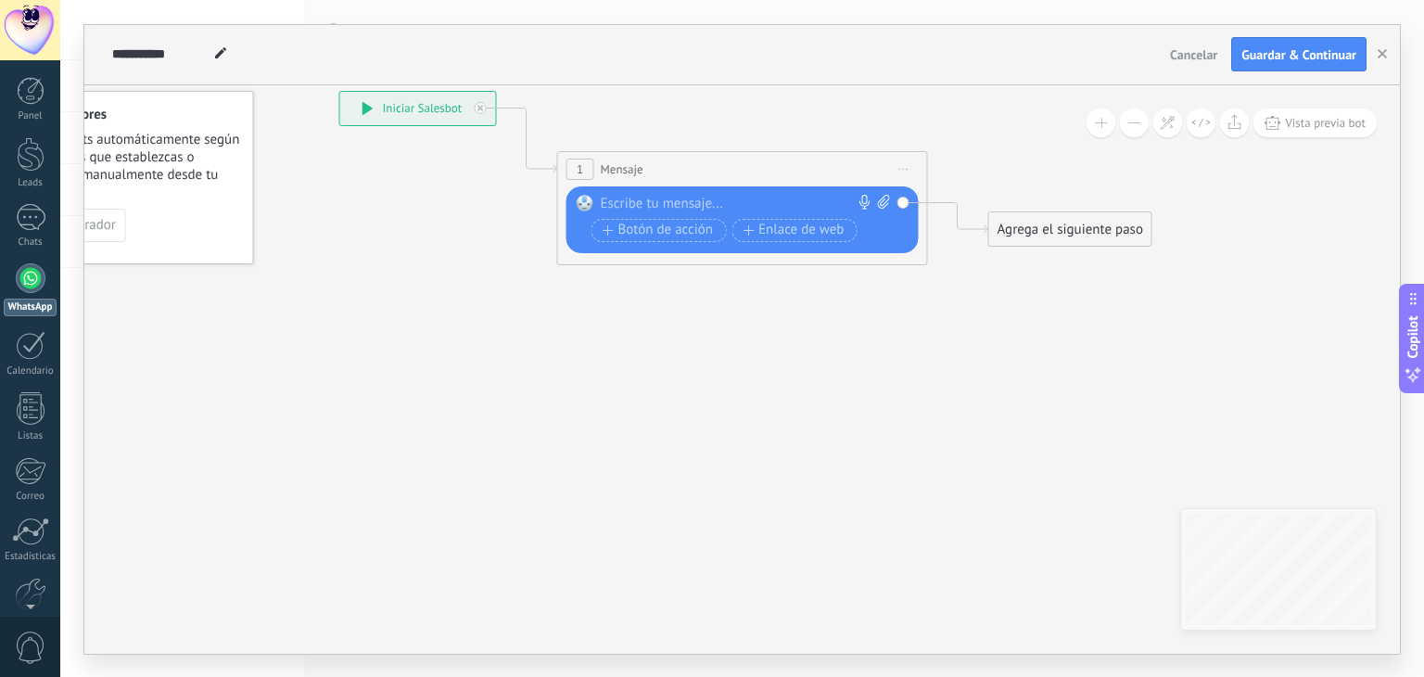
click at [679, 205] on div at bounding box center [738, 204] width 275 height 19
paste div
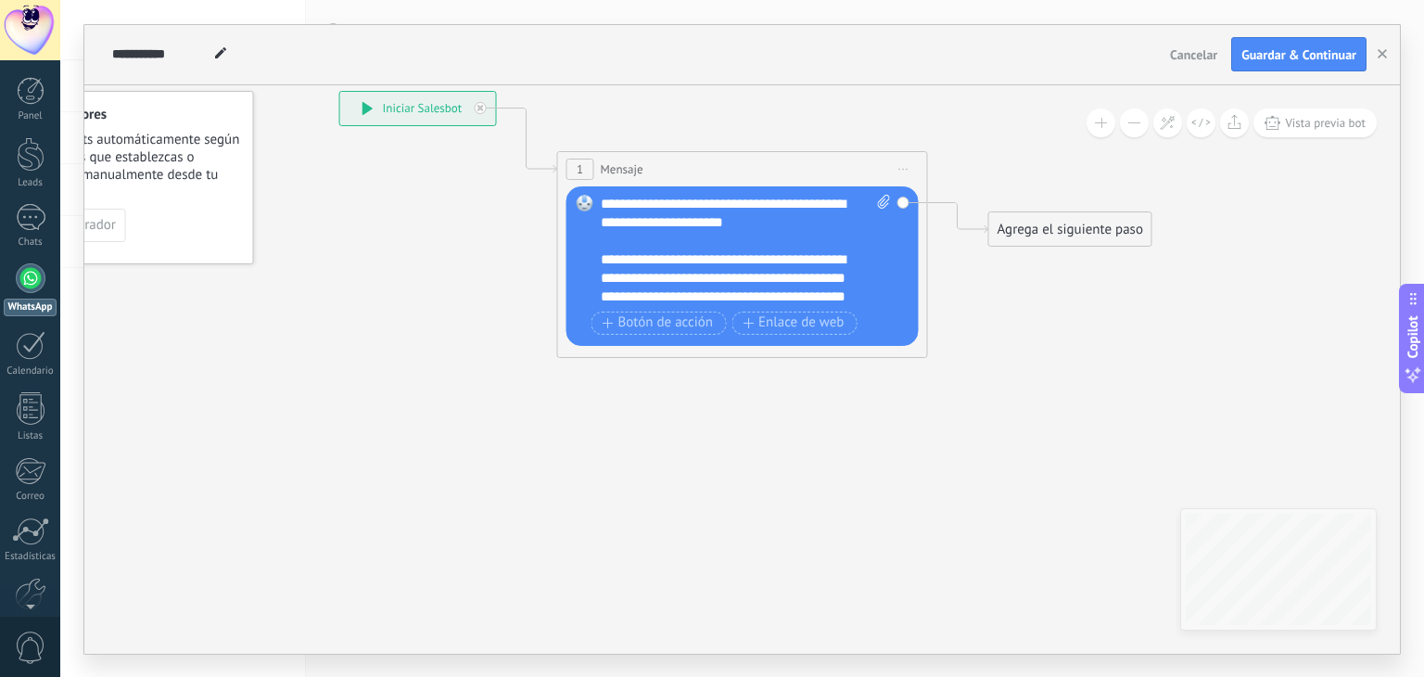
click at [816, 286] on div "**********" at bounding box center [730, 287] width 259 height 74
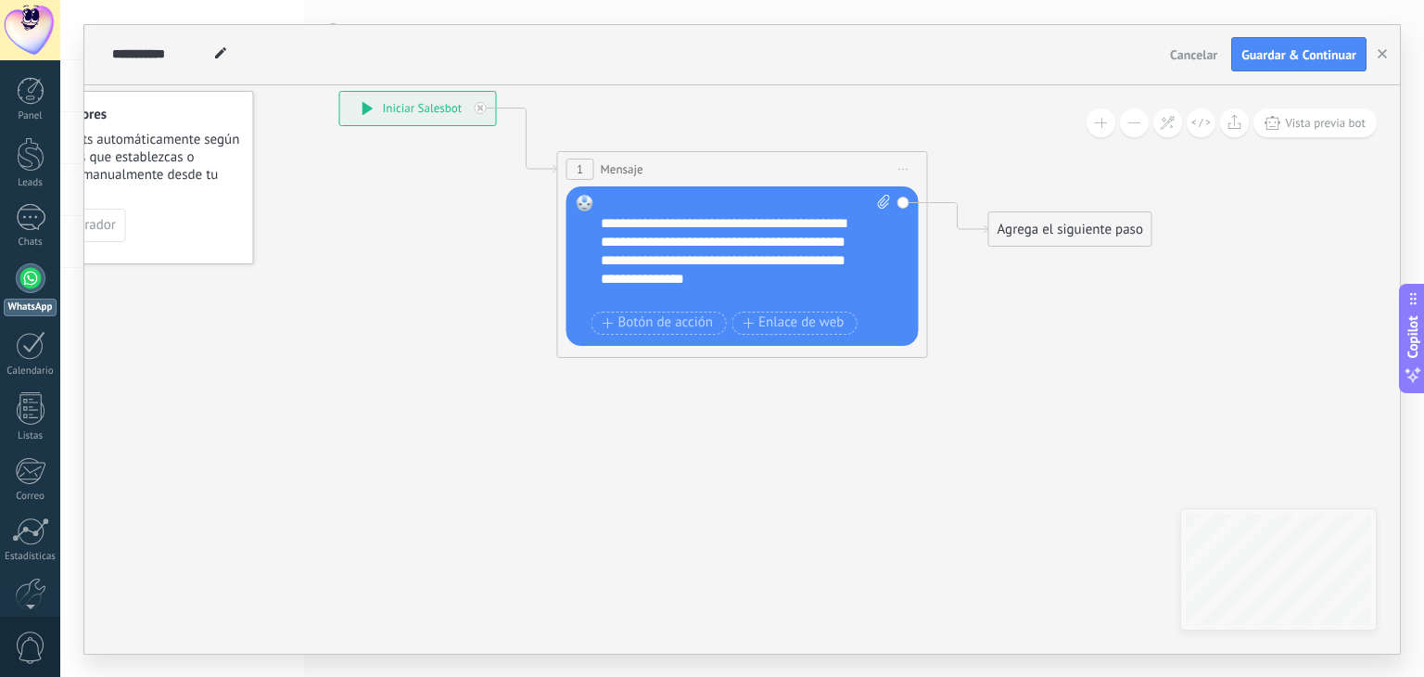
scroll to position [18, 0]
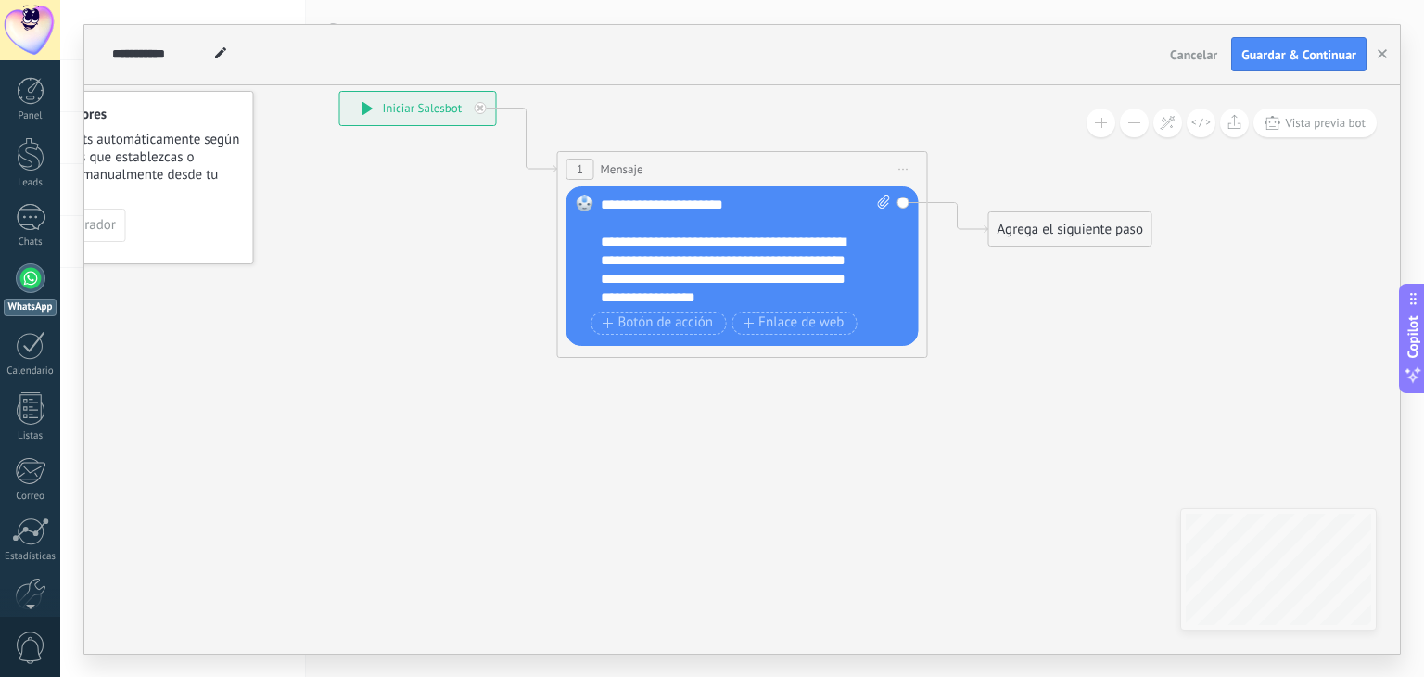
click at [702, 234] on div "**********" at bounding box center [730, 270] width 259 height 74
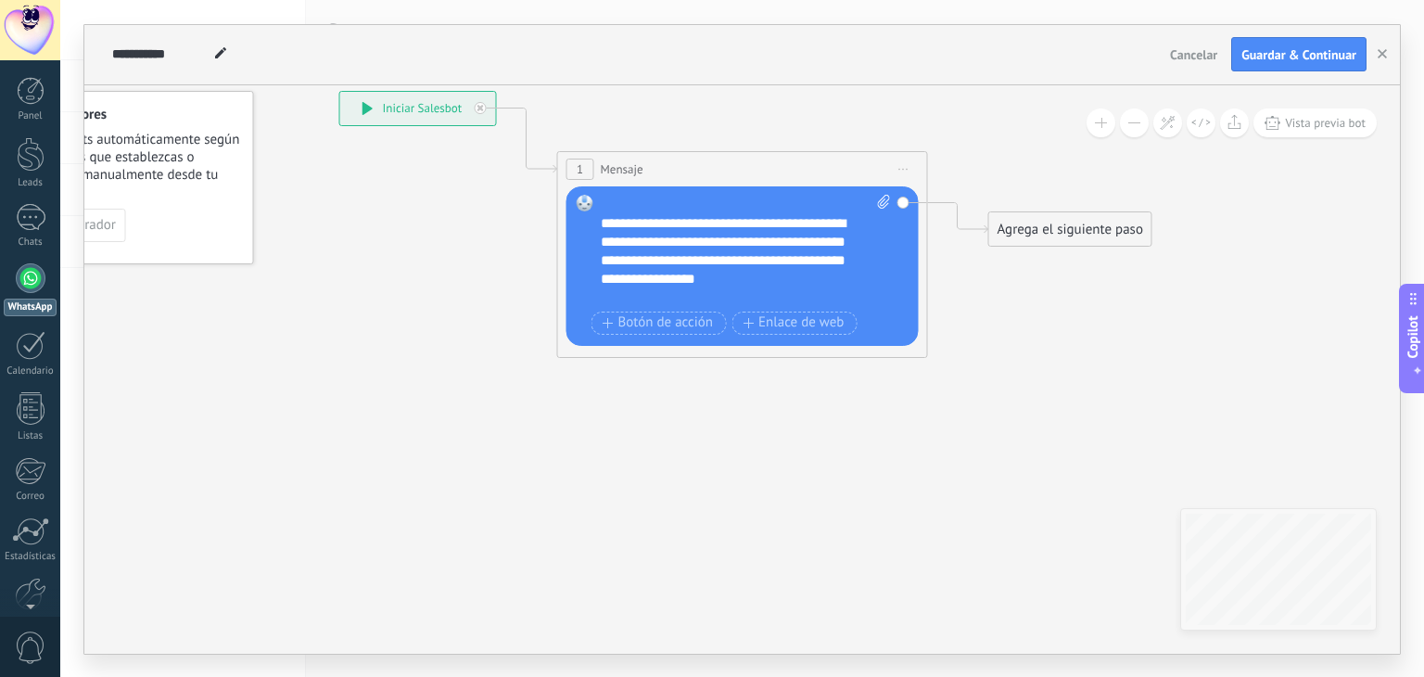
scroll to position [55, 0]
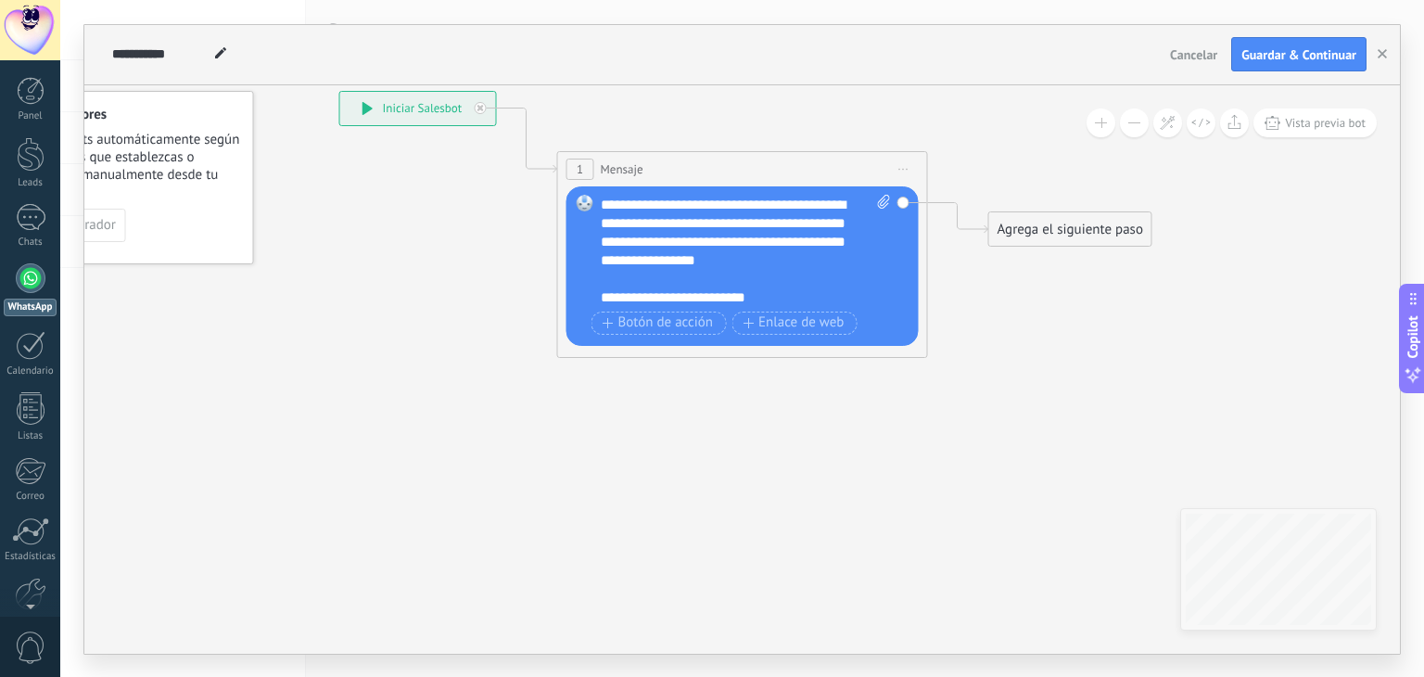
click at [664, 233] on div "**********" at bounding box center [730, 233] width 259 height 74
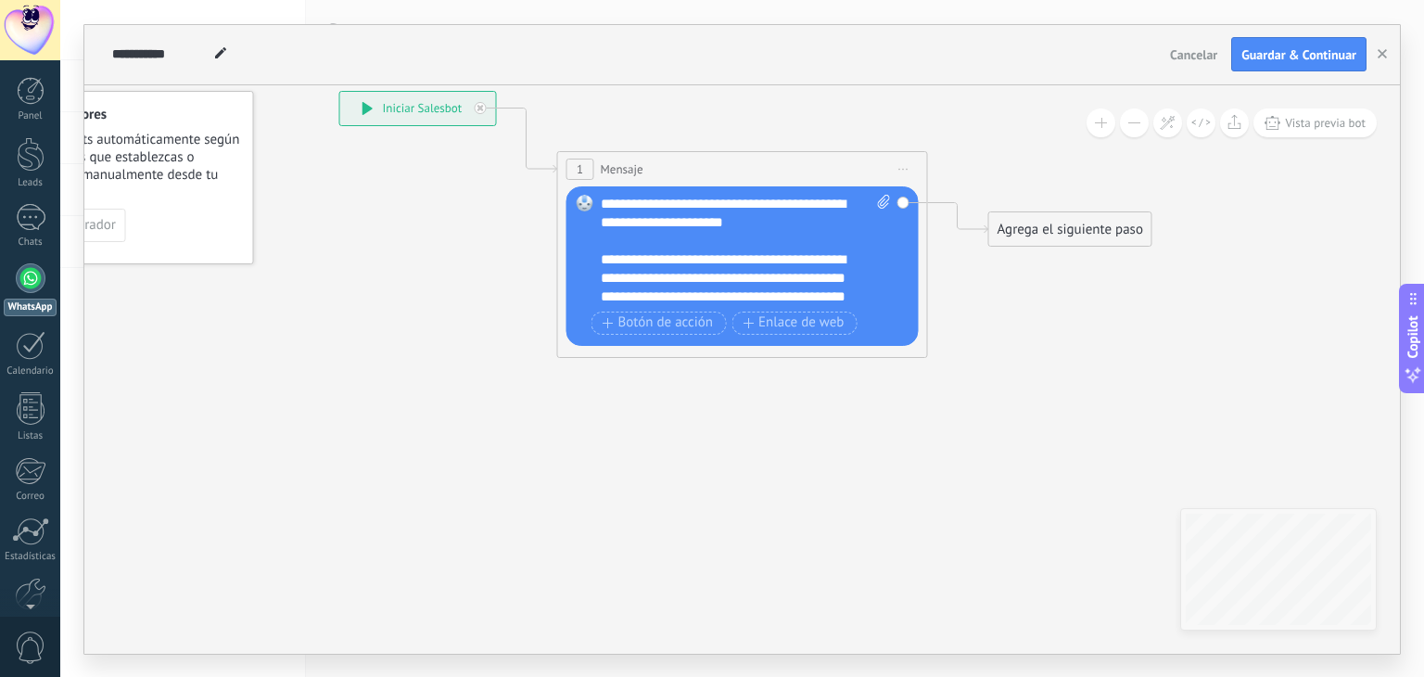
scroll to position [56, 0]
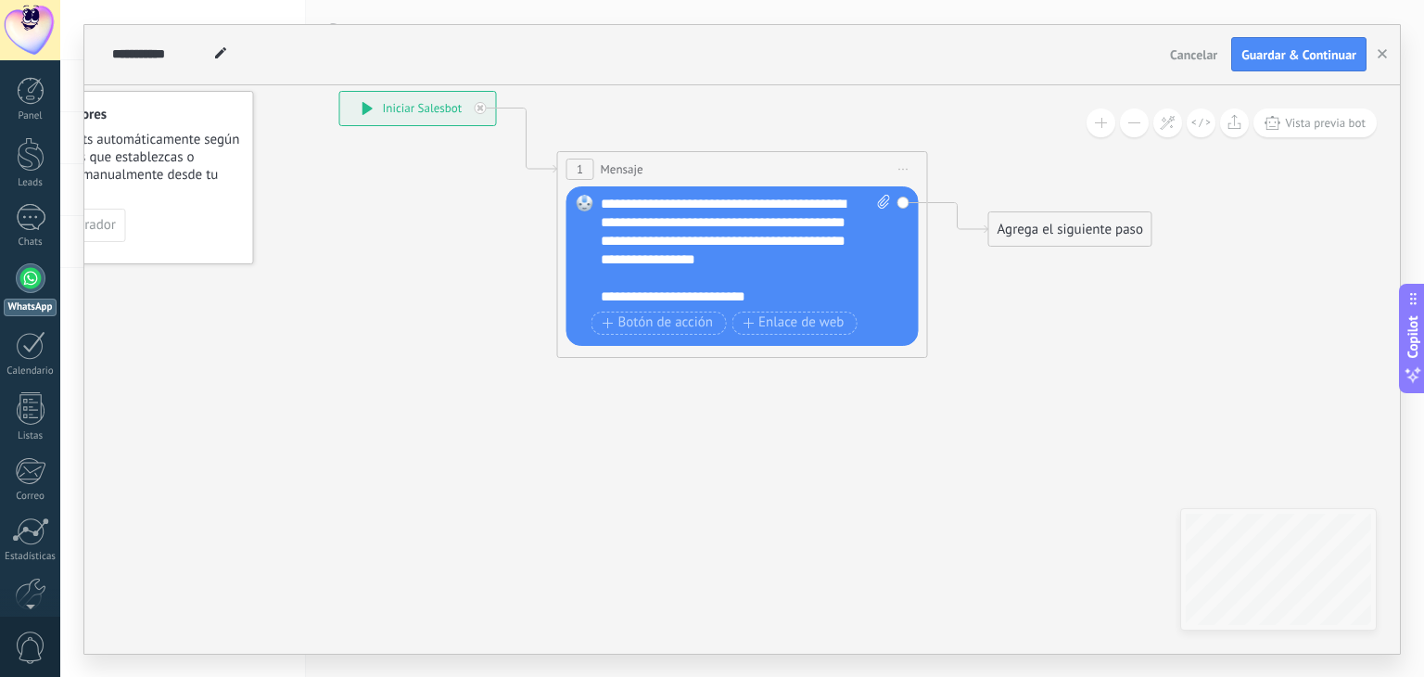
click at [1041, 223] on div "Agrega el siguiente paso" at bounding box center [1070, 229] width 162 height 31
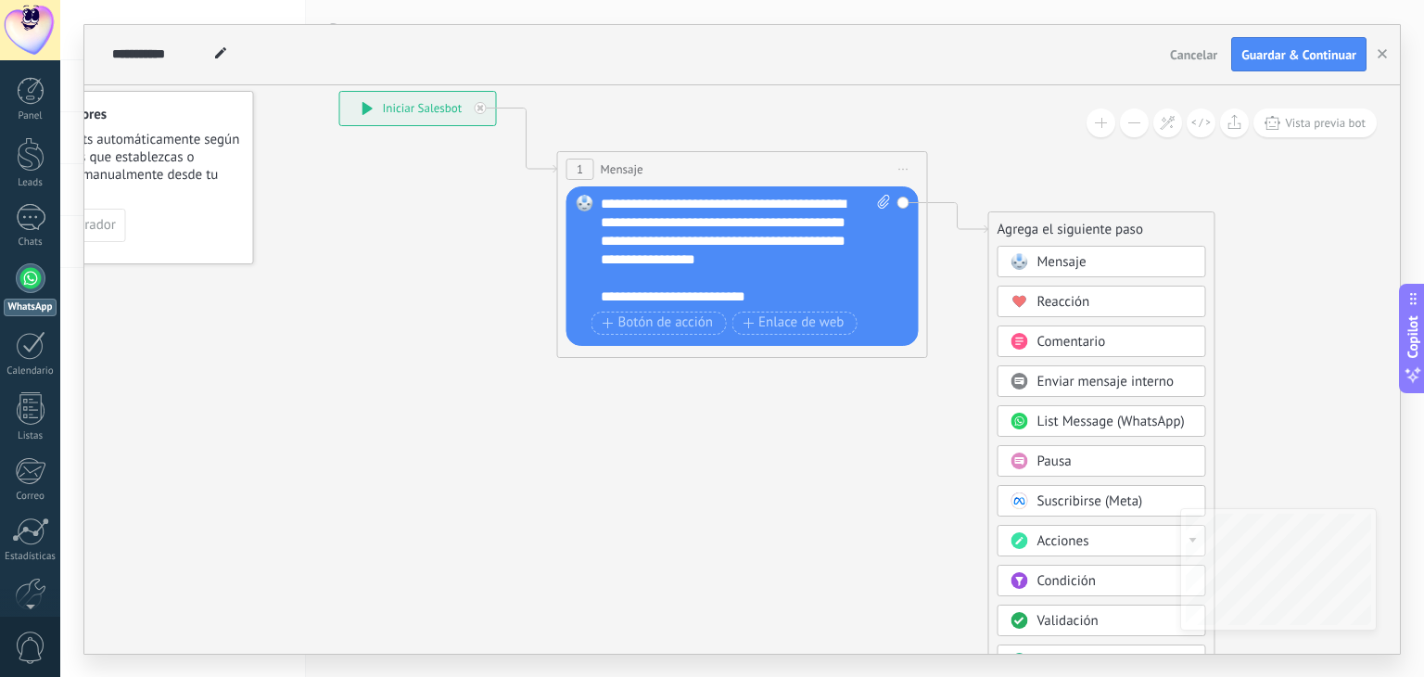
click at [1092, 263] on div "Mensaje" at bounding box center [1115, 262] width 156 height 19
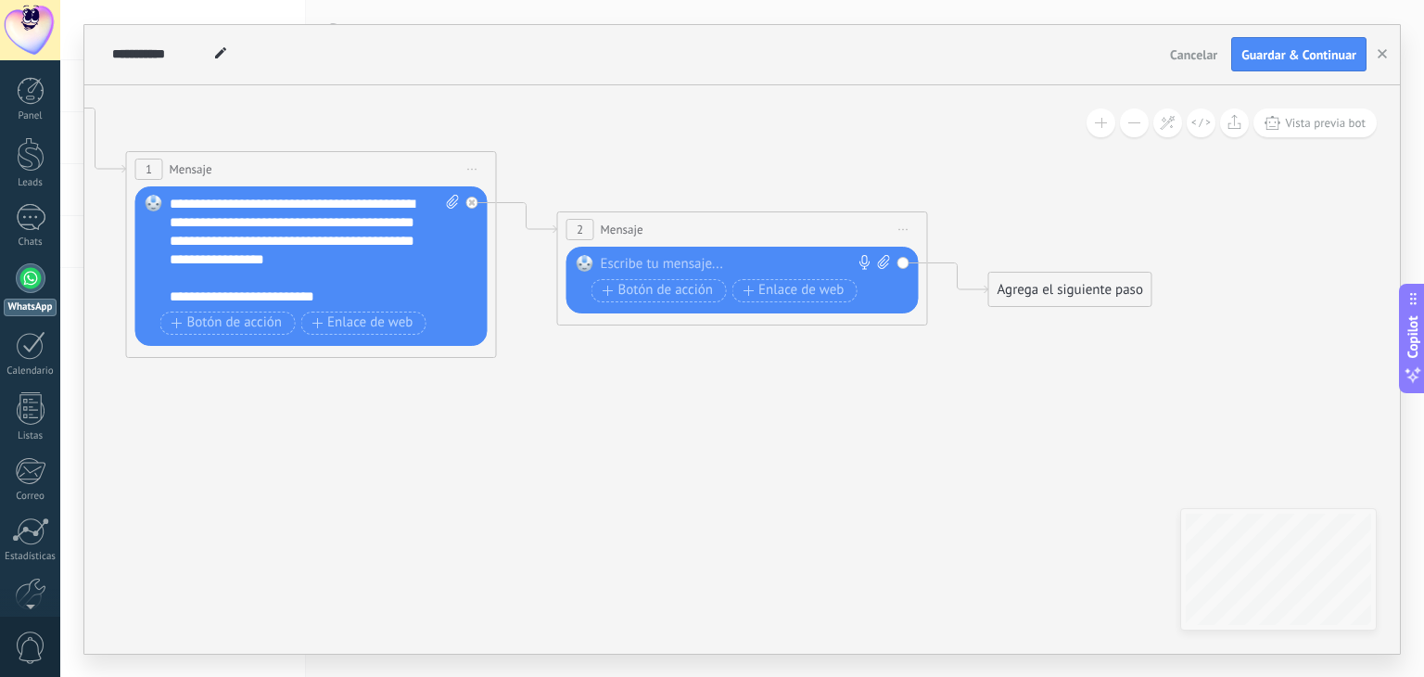
click at [722, 257] on div at bounding box center [738, 264] width 275 height 19
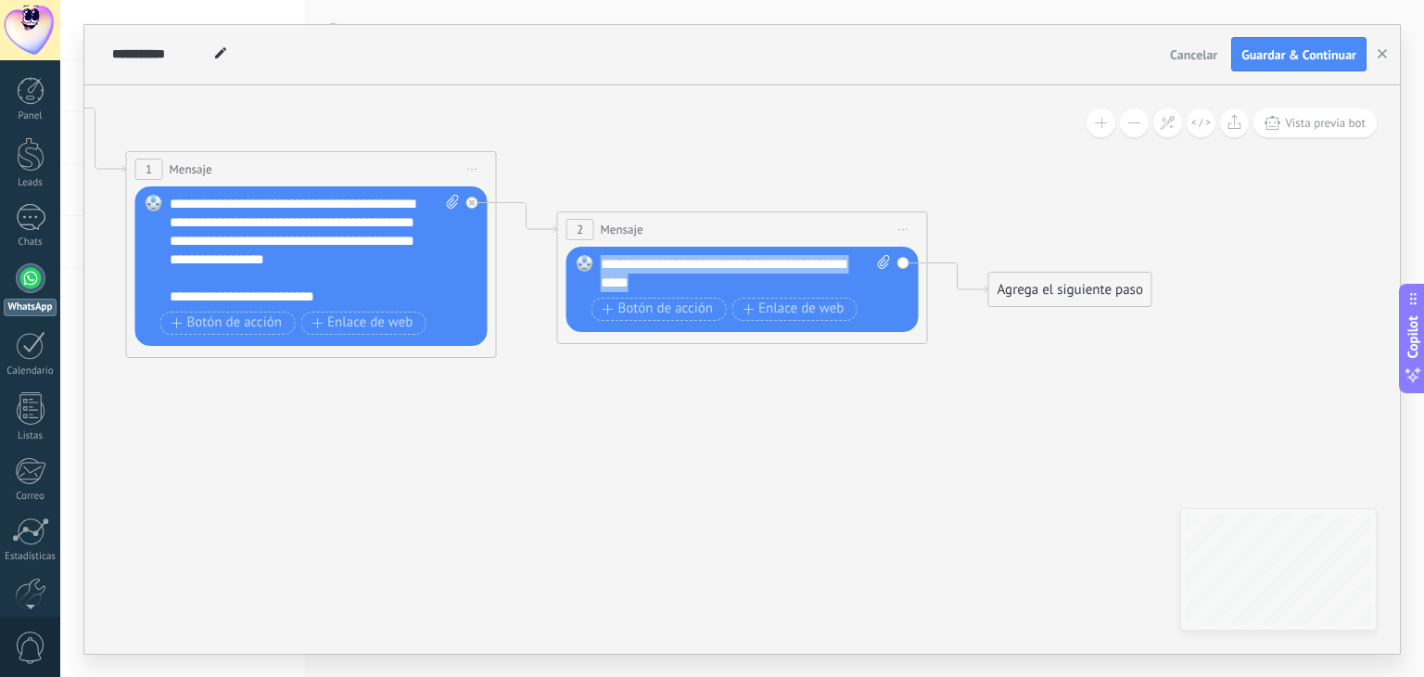
drag, startPoint x: 698, startPoint y: 286, endPoint x: 597, endPoint y: 266, distance: 103.1
click at [597, 266] on div "Reemplazar Quitar Convertir a mensaje de voz Arrastre la imagen aquí para adjun…" at bounding box center [742, 289] width 352 height 85
click at [614, 312] on span "Botón de acción" at bounding box center [657, 308] width 111 height 15
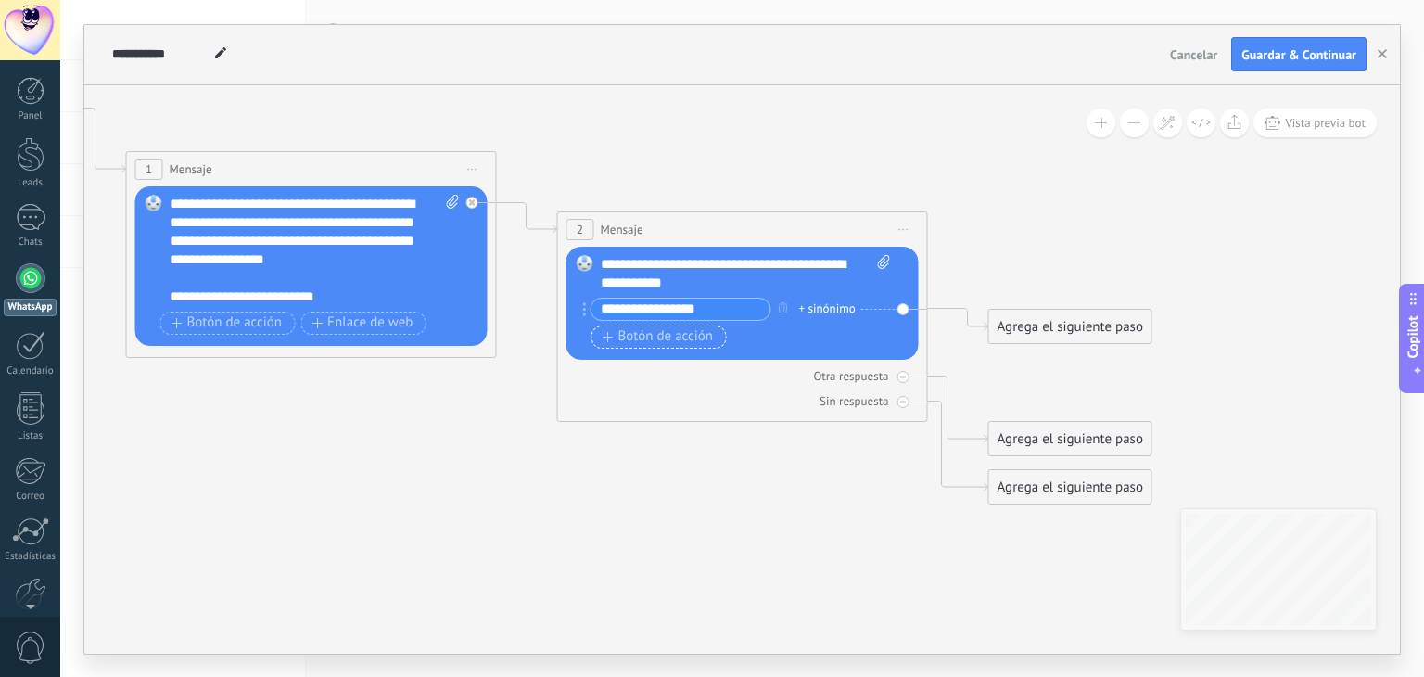
type input "**********"
click at [644, 336] on span "Botón de acción" at bounding box center [657, 336] width 111 height 15
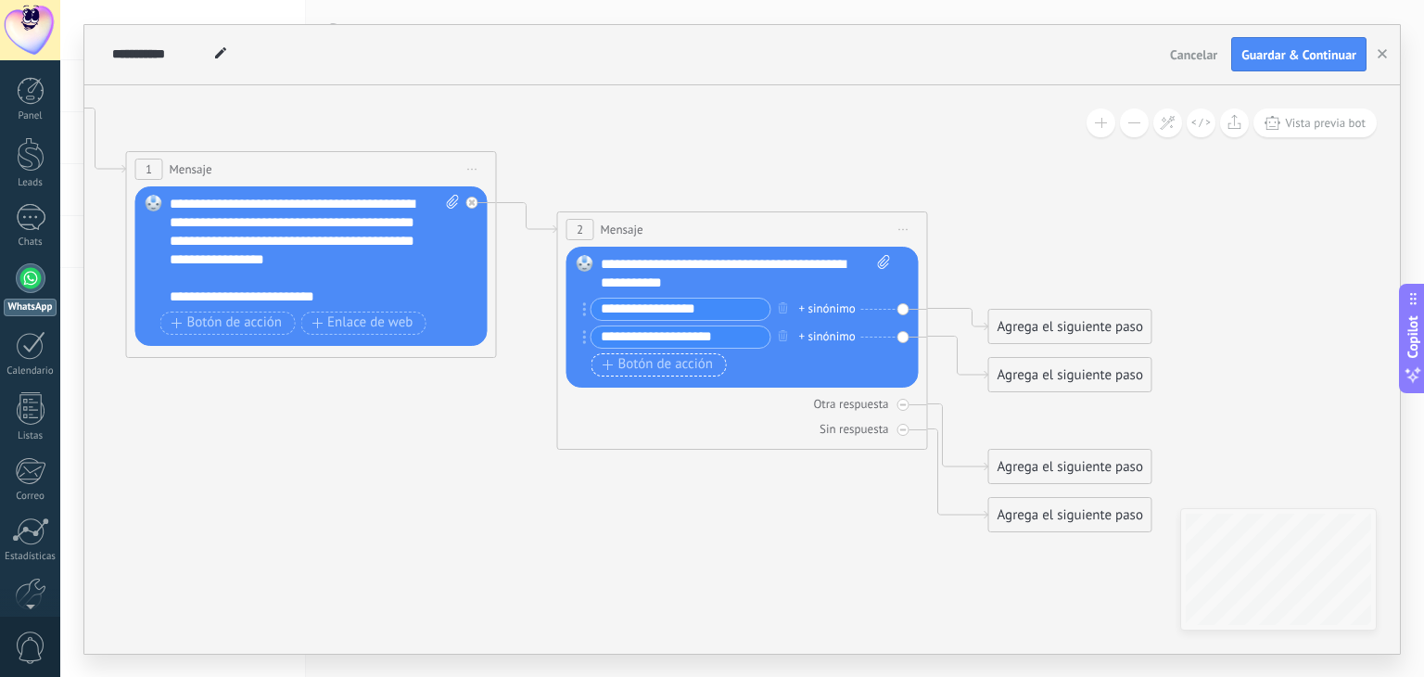
type input "**********"
click at [630, 365] on span "Botón de acción" at bounding box center [657, 364] width 111 height 15
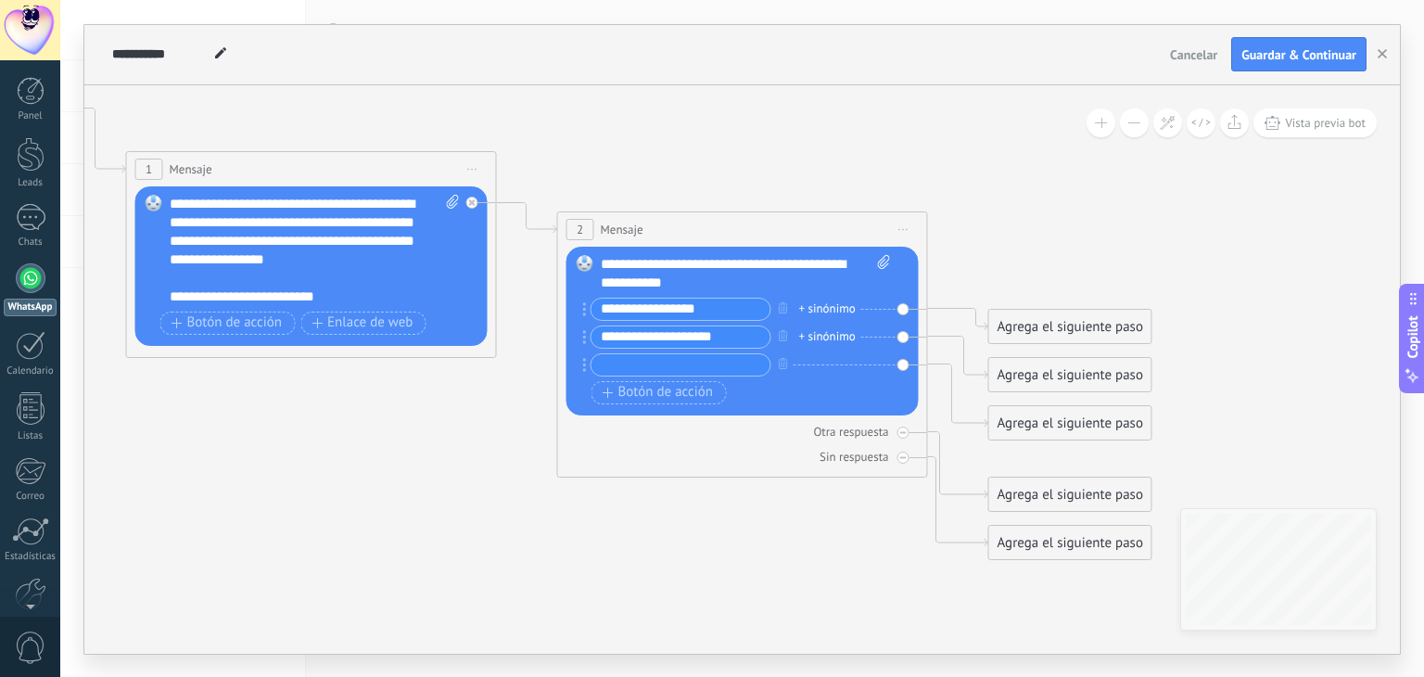
click at [634, 364] on input "text" at bounding box center [680, 364] width 179 height 21
type input "**********"
click at [1045, 331] on div "Agrega el siguiente paso" at bounding box center [1070, 326] width 162 height 31
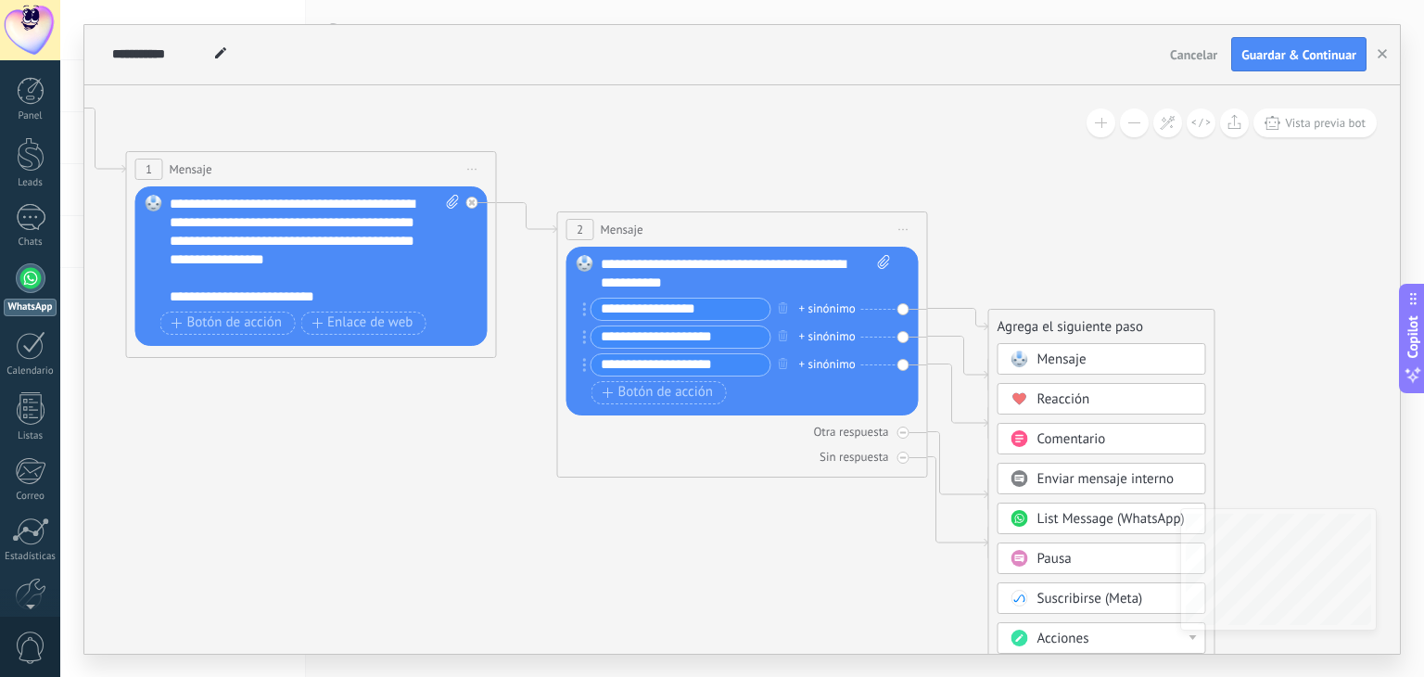
click at [1045, 353] on span "Mensaje" at bounding box center [1061, 359] width 49 height 18
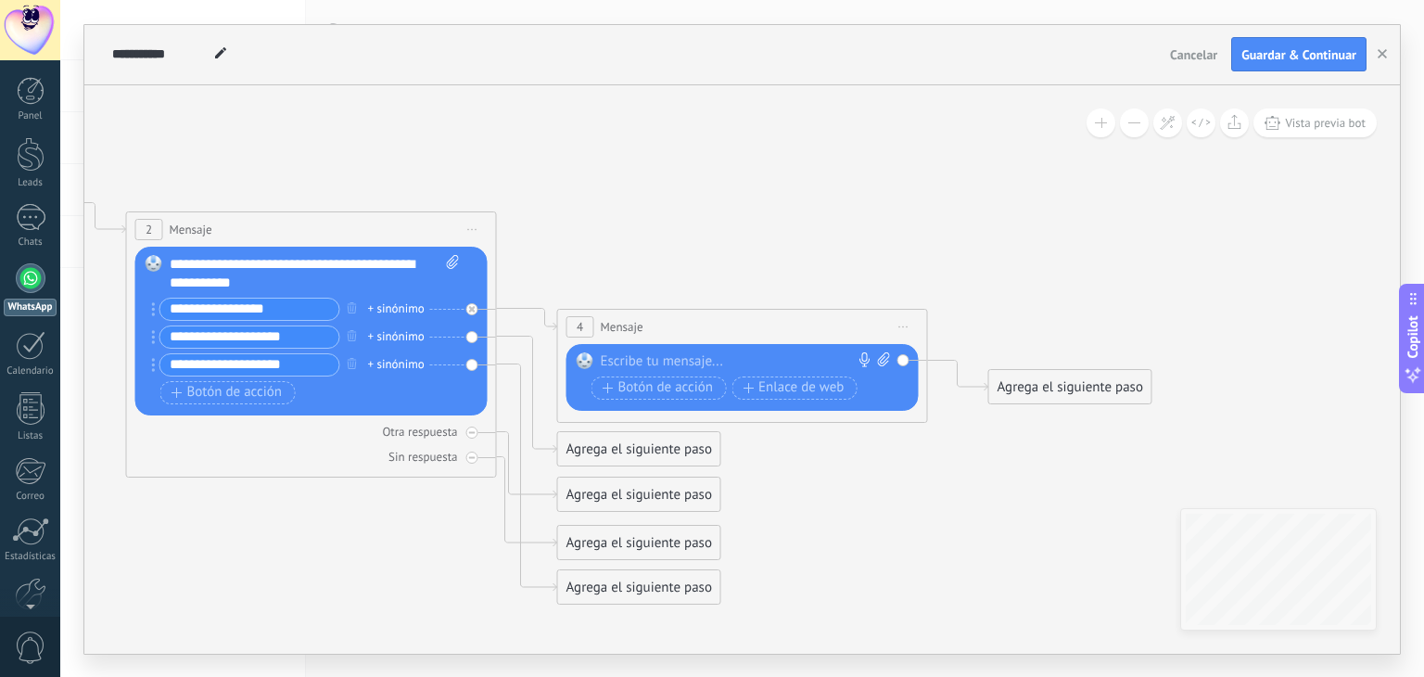
click at [630, 352] on div at bounding box center [738, 361] width 275 height 19
paste div
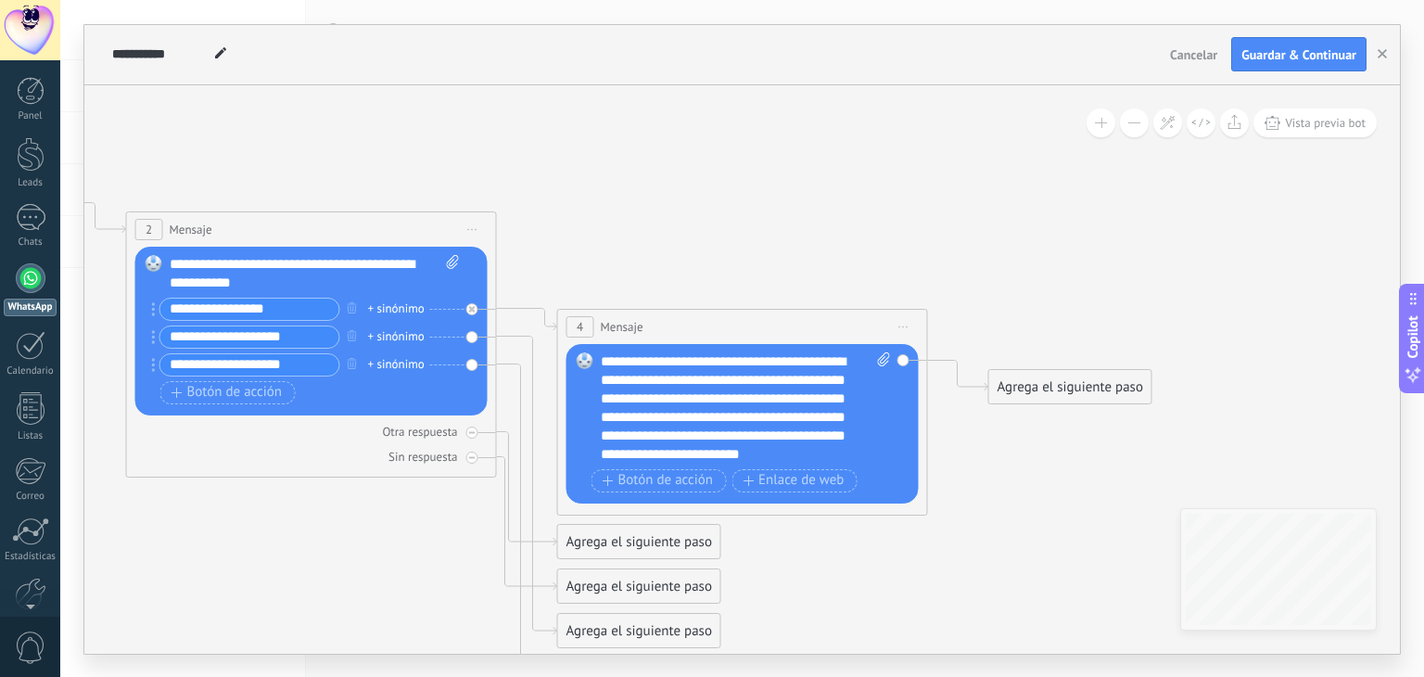
click at [708, 360] on div "**********" at bounding box center [746, 407] width 291 height 111
click at [736, 398] on div "**********" at bounding box center [746, 407] width 291 height 111
click at [698, 386] on div "**********" at bounding box center [746, 407] width 291 height 111
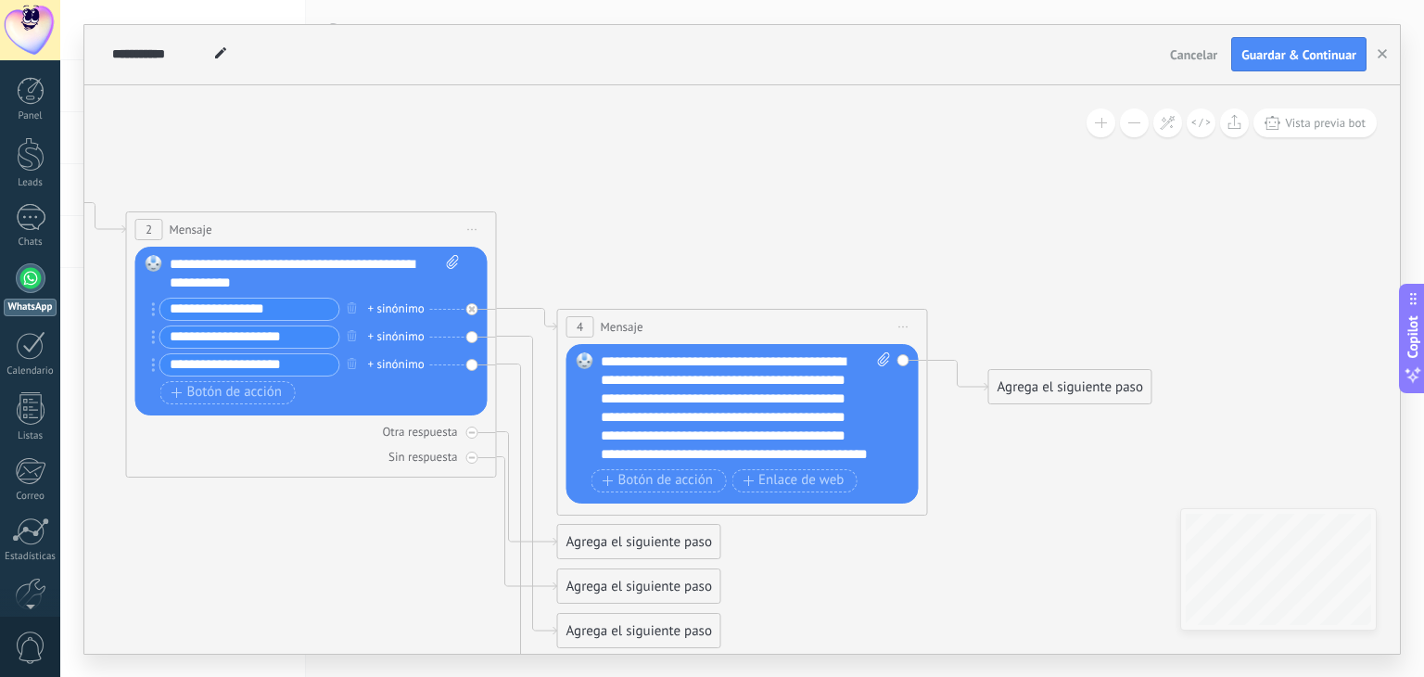
click at [1423, 155] on div "**********" at bounding box center [741, 338] width 1363 height 677
click at [731, 419] on div "**********" at bounding box center [746, 407] width 291 height 111
click at [764, 358] on div "**********" at bounding box center [746, 407] width 291 height 111
drag, startPoint x: 842, startPoint y: 364, endPoint x: 886, endPoint y: 333, distance: 53.8
click at [848, 359] on div "**********" at bounding box center [746, 407] width 291 height 111
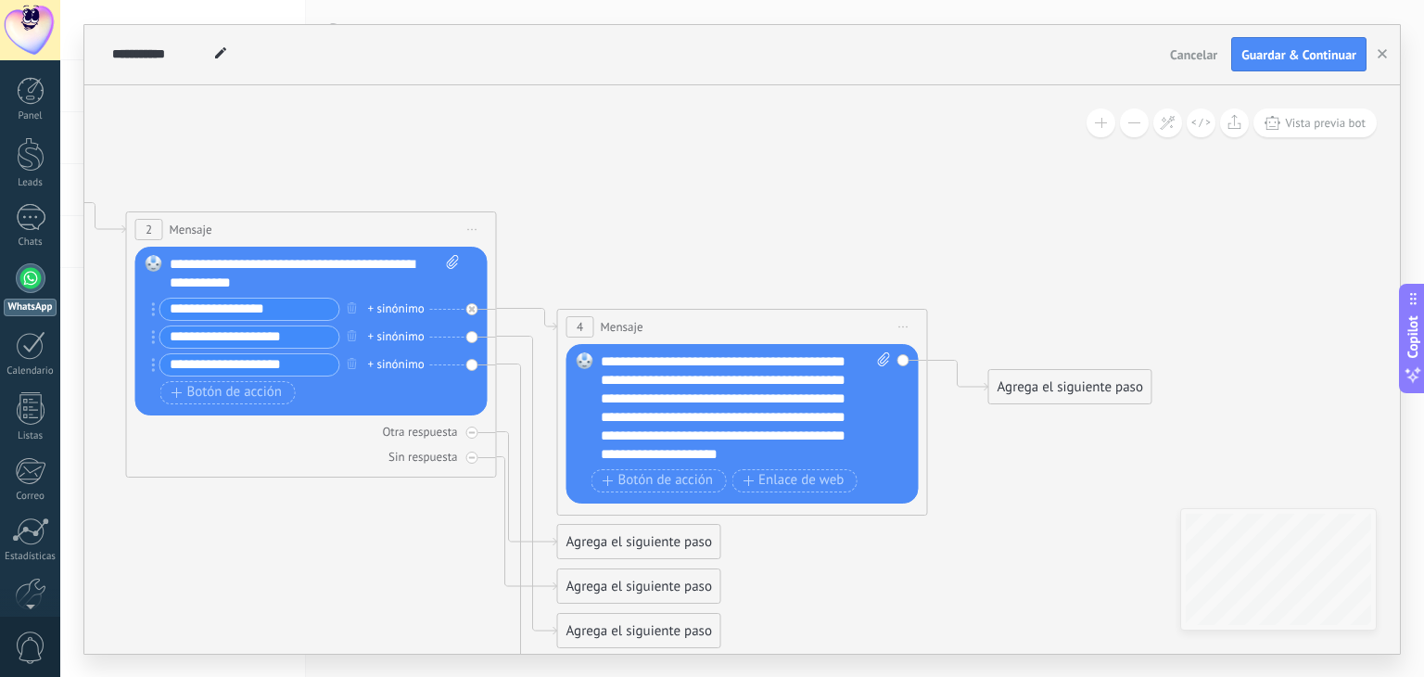
scroll to position [37, 0]
click at [644, 480] on span "Botón de acción" at bounding box center [657, 480] width 111 height 15
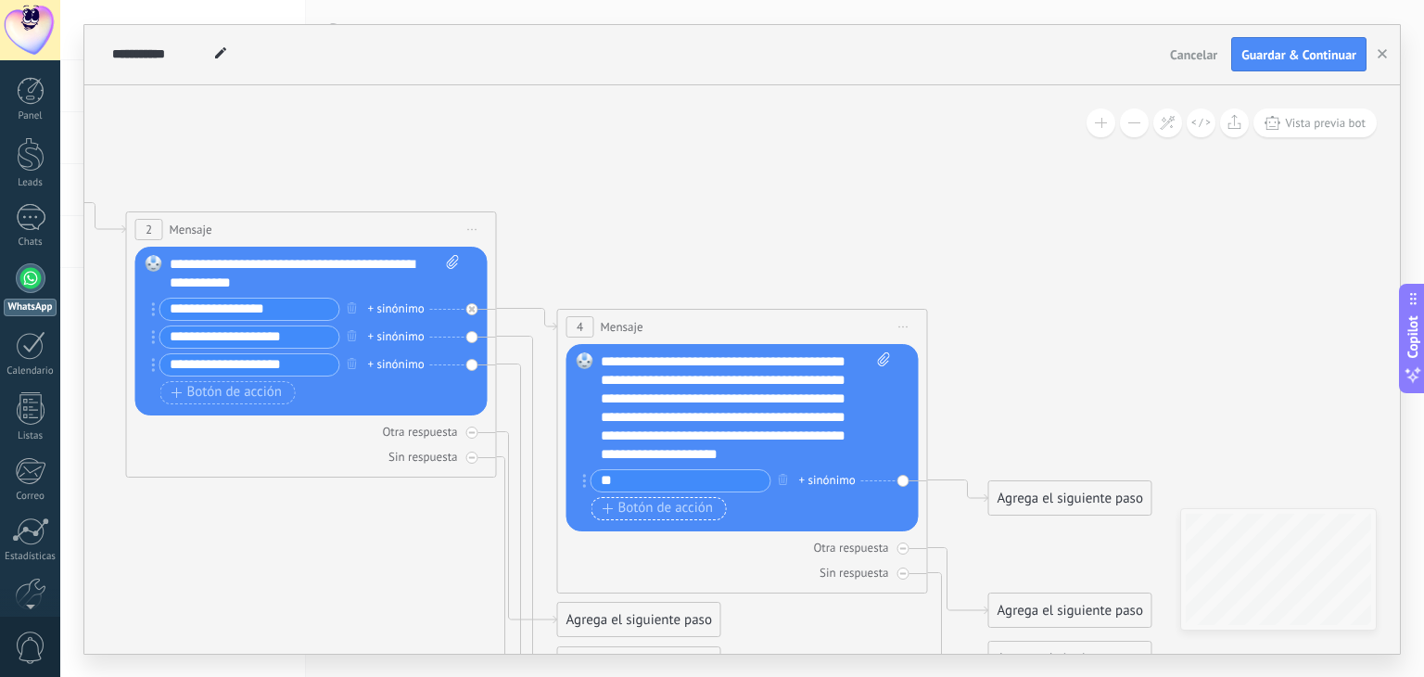
type input "**"
click at [657, 503] on span "Botón de acción" at bounding box center [657, 507] width 111 height 15
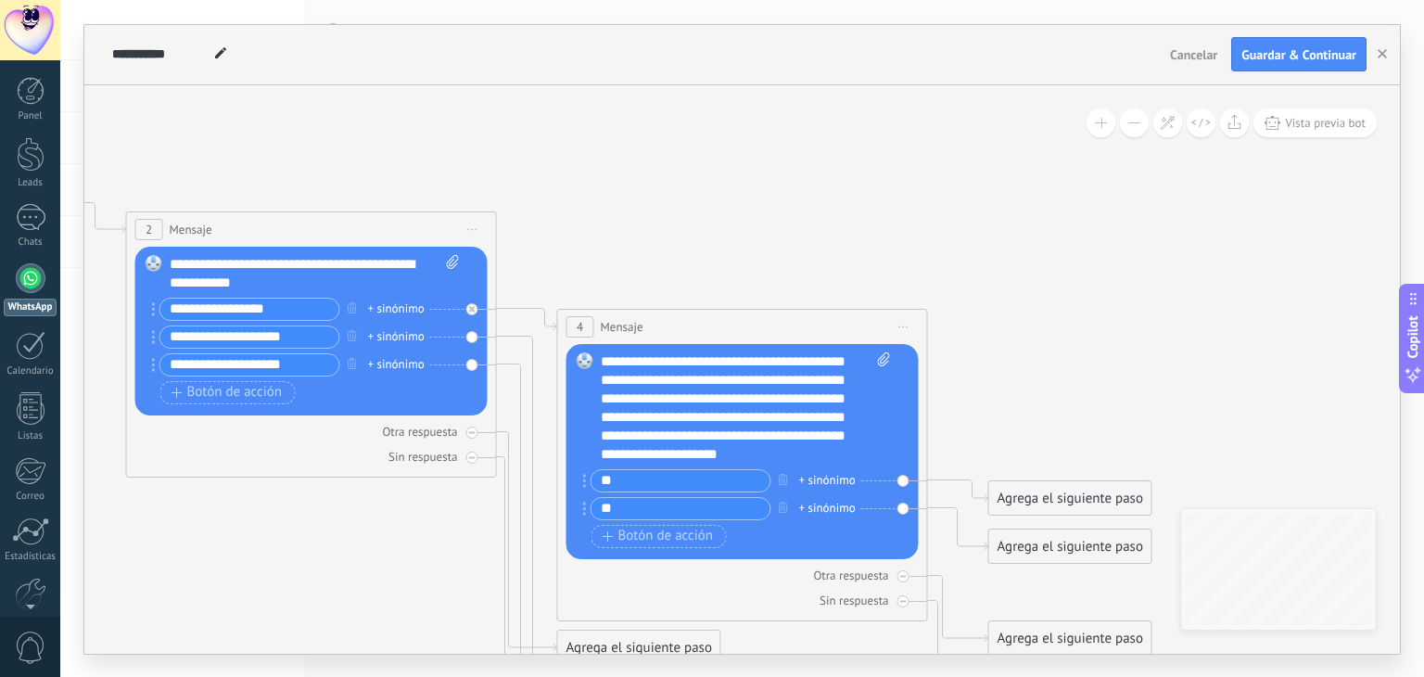
type input "**"
click at [695, 201] on icon at bounding box center [283, 444] width 2538 height 1634
click at [1082, 549] on div "Agrega el siguiente paso" at bounding box center [1070, 546] width 162 height 31
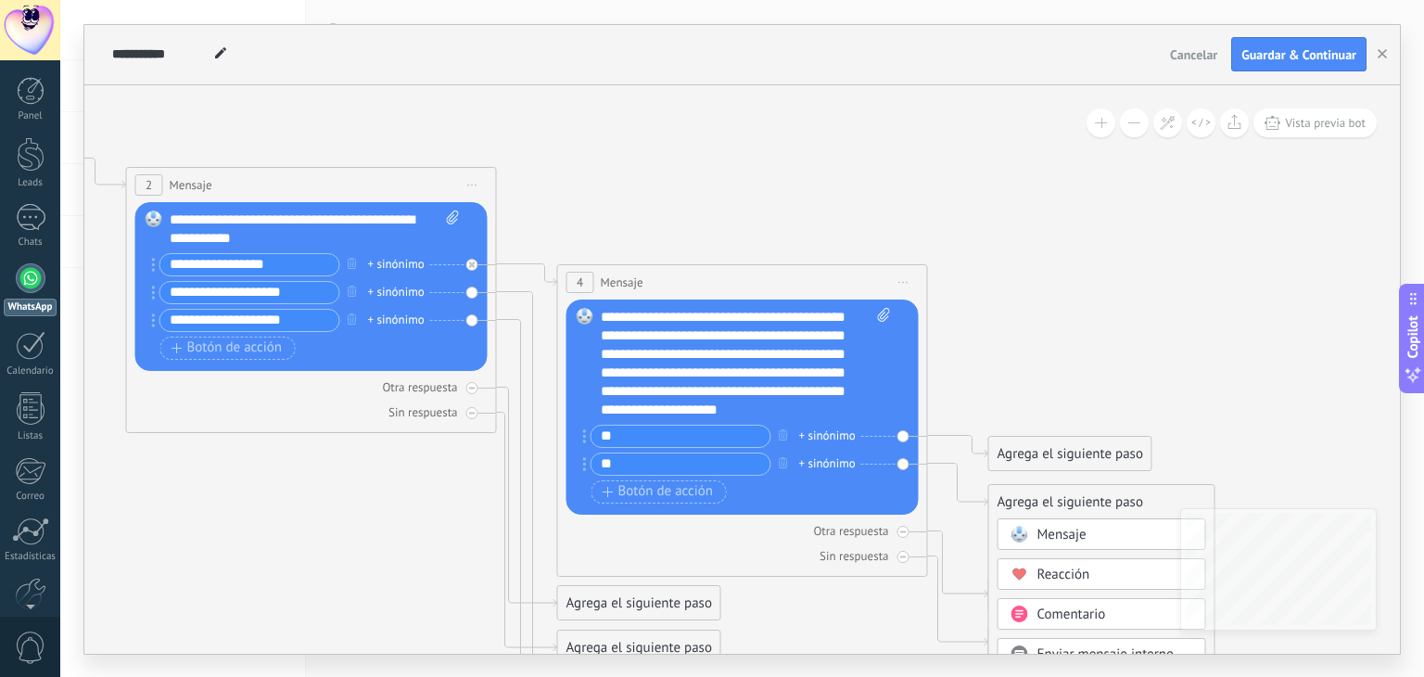
click at [1055, 534] on span "Mensaje" at bounding box center [1061, 534] width 49 height 18
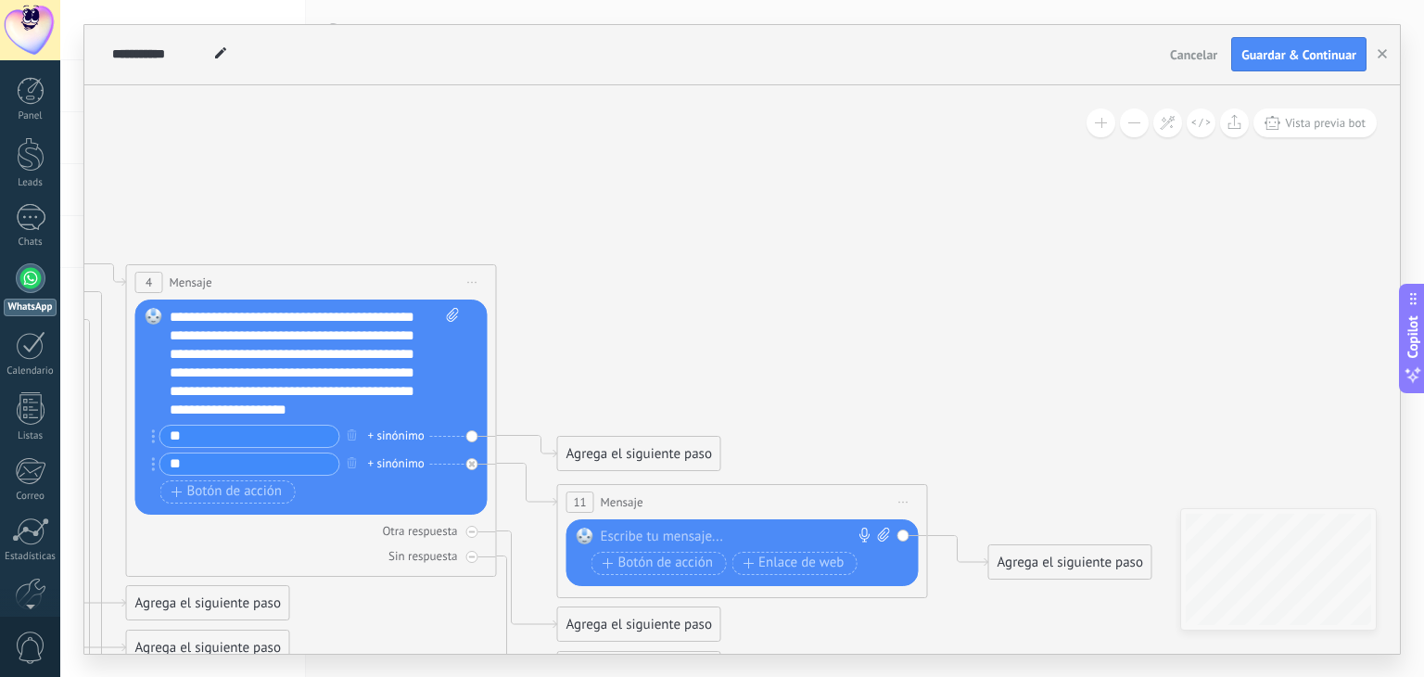
click at [629, 532] on div at bounding box center [738, 536] width 275 height 19
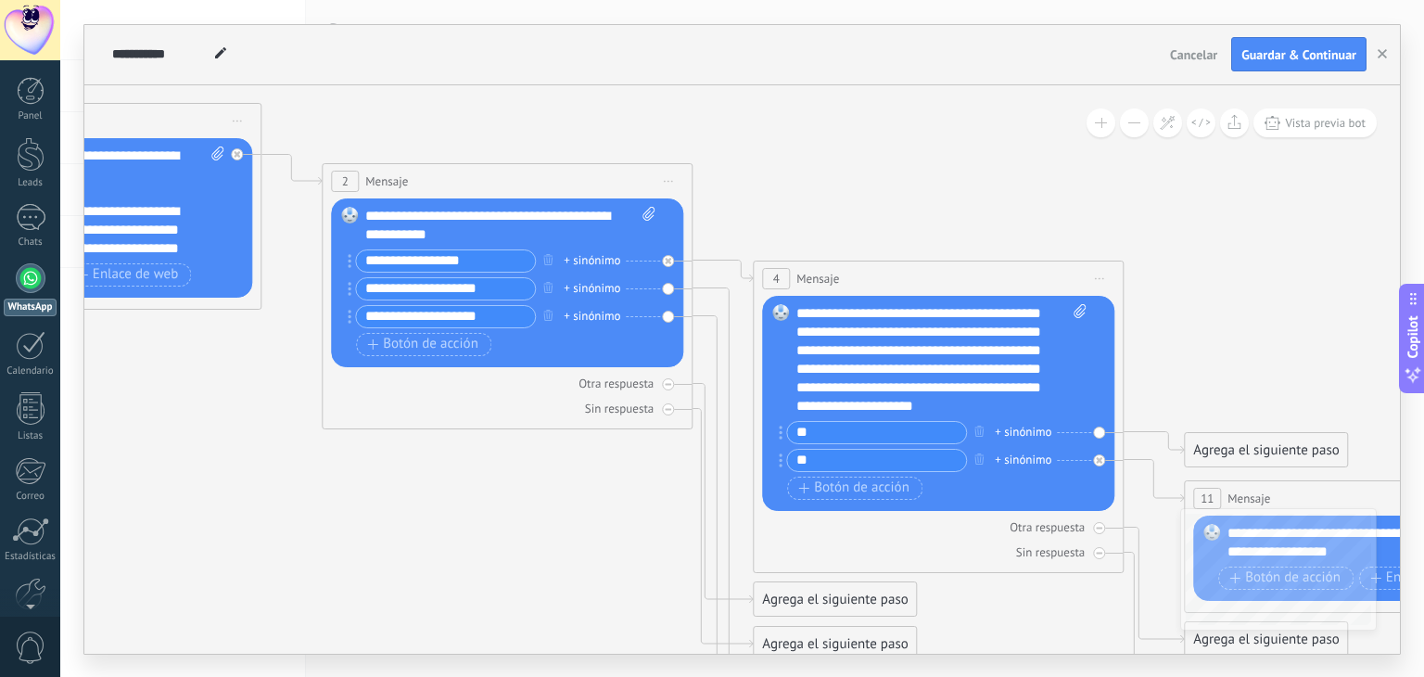
drag, startPoint x: 668, startPoint y: 309, endPoint x: 1399, endPoint y: 310, distance: 731.2
click at [1398, 305] on body ".abccls-1,.abccls-2{fill-rule:evenodd}.abccls-2{fill:#fff} .abfcls-1{fill:none}…" at bounding box center [712, 338] width 1424 height 677
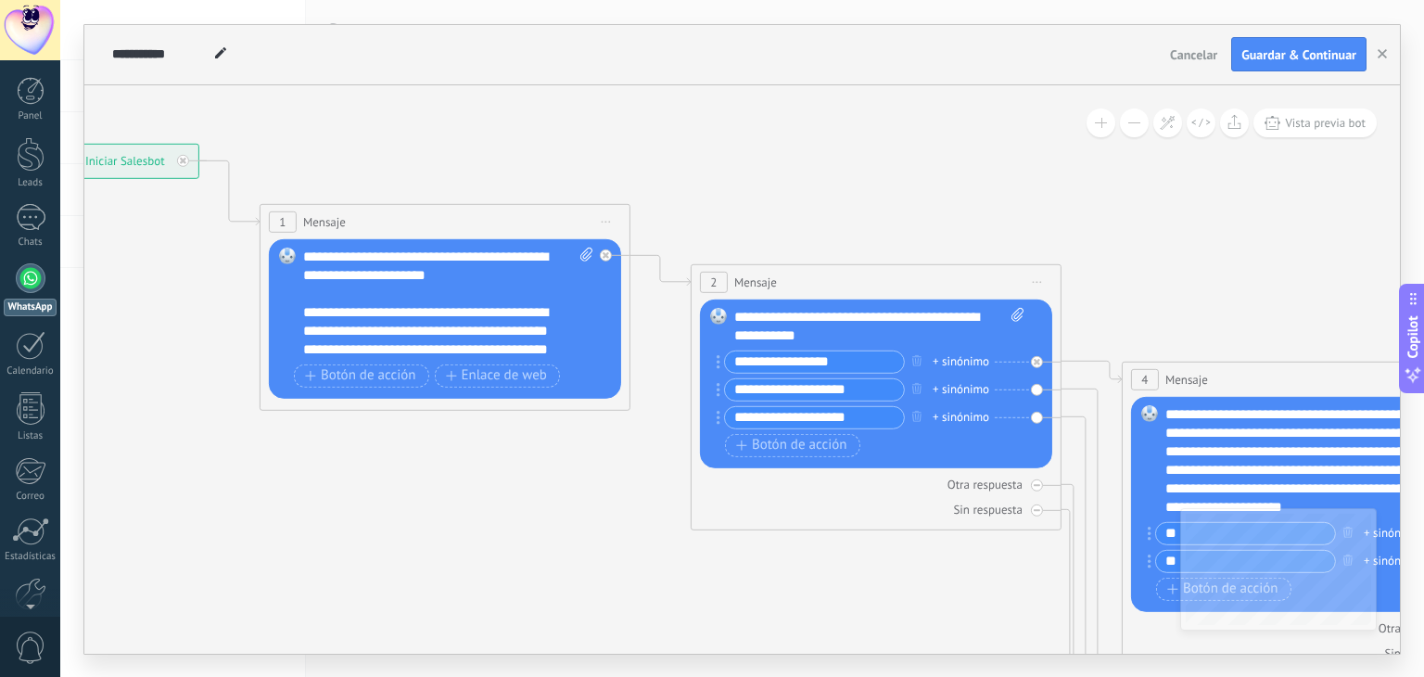
drag, startPoint x: 241, startPoint y: 355, endPoint x: 477, endPoint y: 458, distance: 257.8
click at [487, 461] on icon at bounding box center [1062, 496] width 2969 height 1634
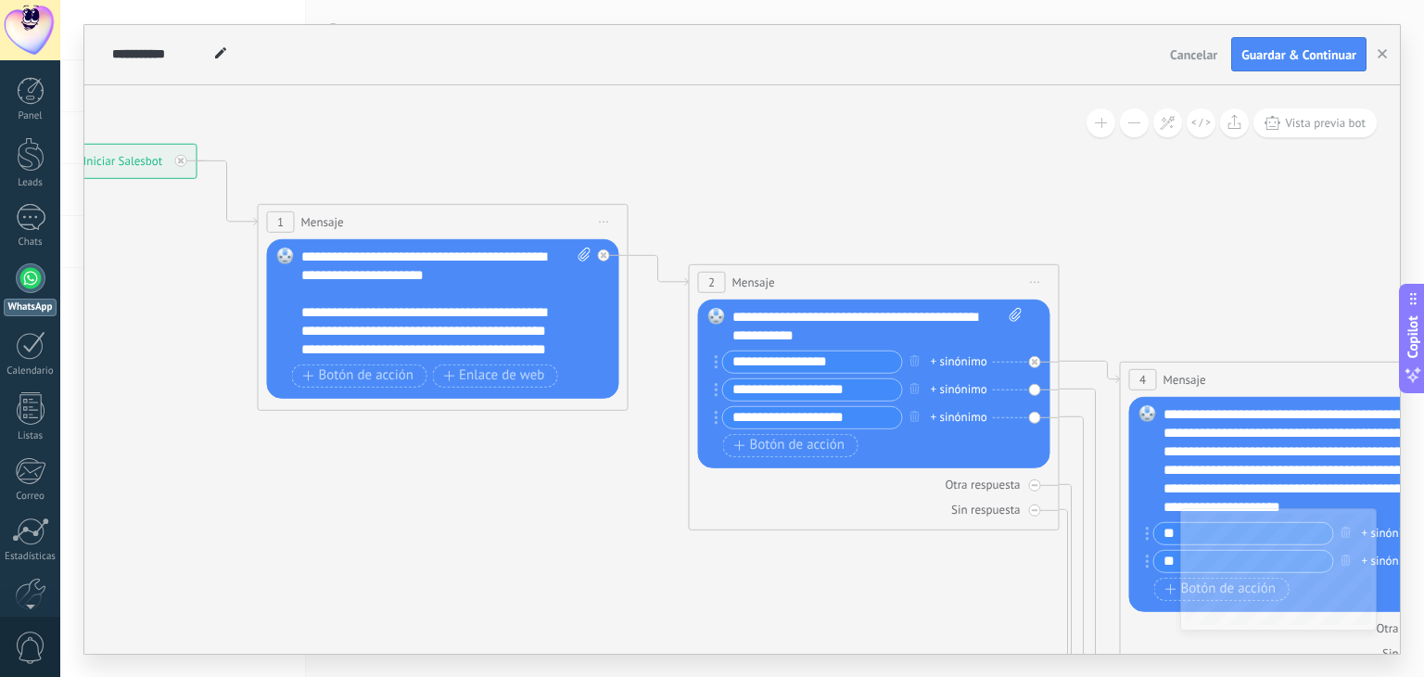
click at [427, 336] on div "**********" at bounding box center [446, 302] width 291 height 111
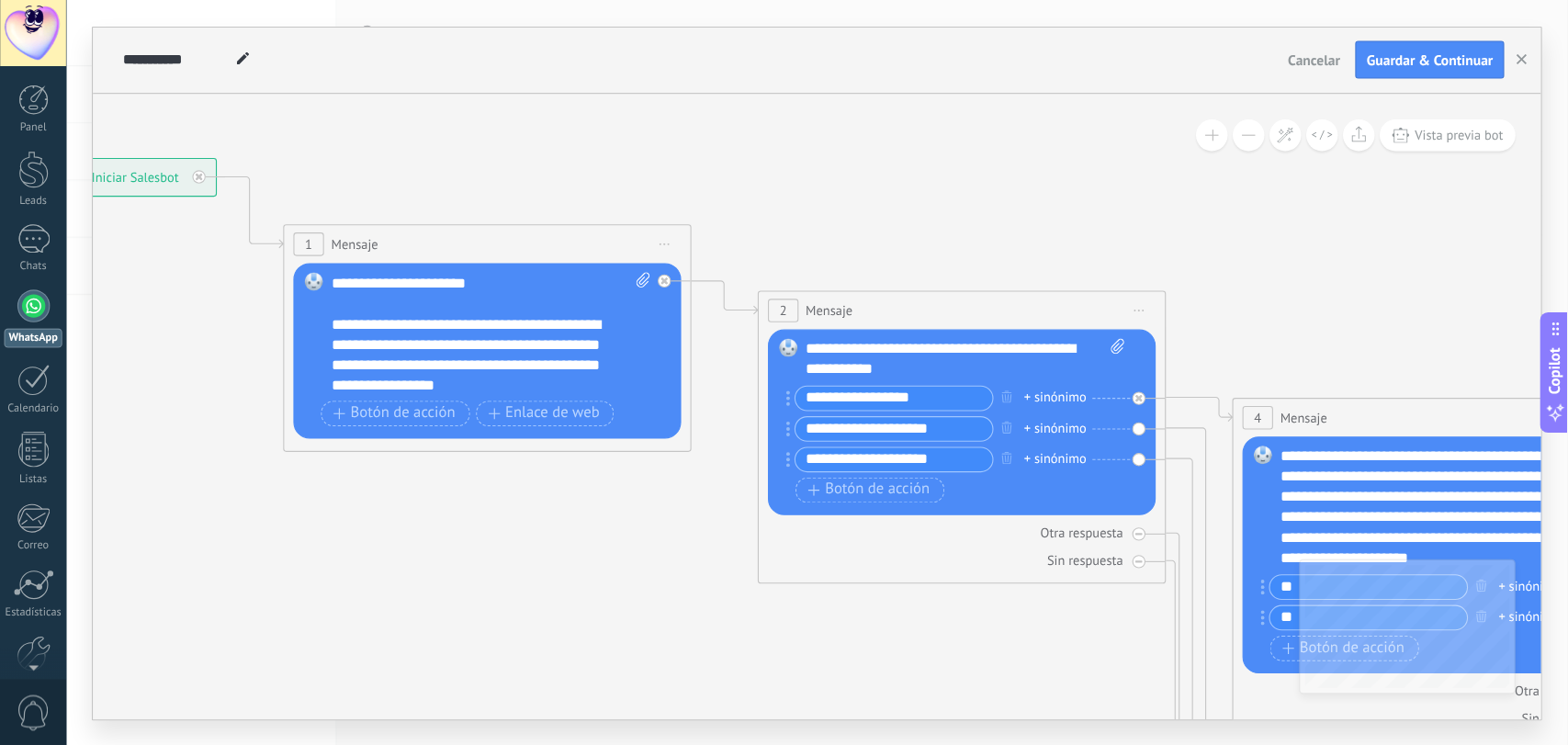
scroll to position [36, 0]
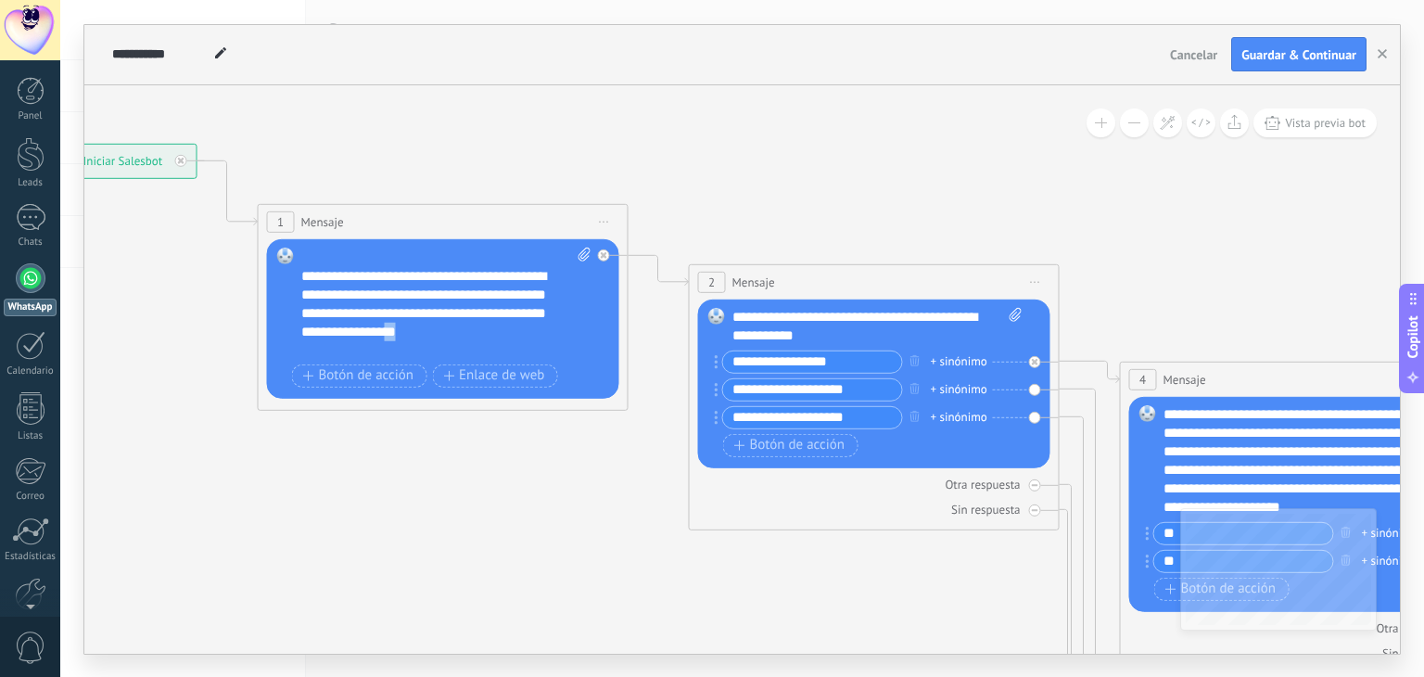
copy div "**"
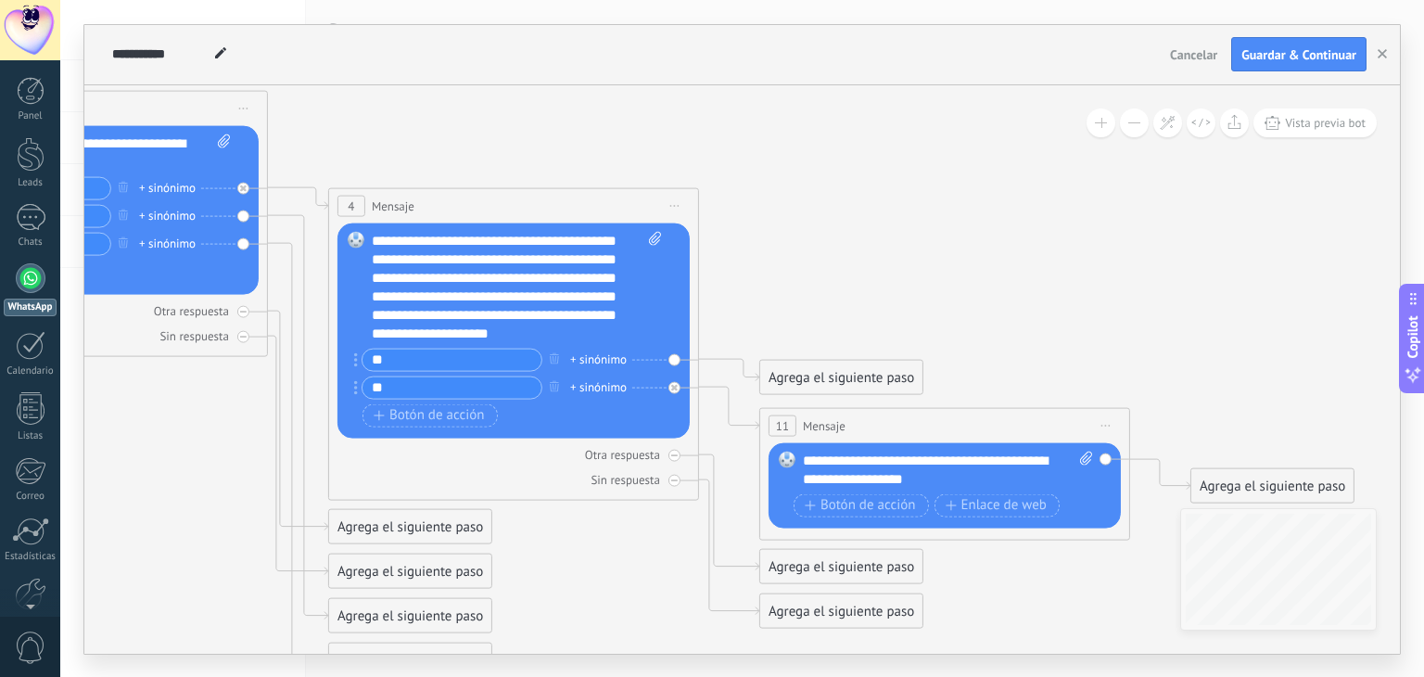
drag, startPoint x: 933, startPoint y: 618, endPoint x: 142, endPoint y: 445, distance: 810.2
click at [142, 445] on icon at bounding box center [269, 323] width 2969 height 1634
click at [971, 483] on div "**********" at bounding box center [948, 468] width 291 height 37
drag, startPoint x: 1112, startPoint y: 273, endPoint x: 1110, endPoint y: 291, distance: 17.7
click at [1112, 283] on icon at bounding box center [269, 323] width 2969 height 1634
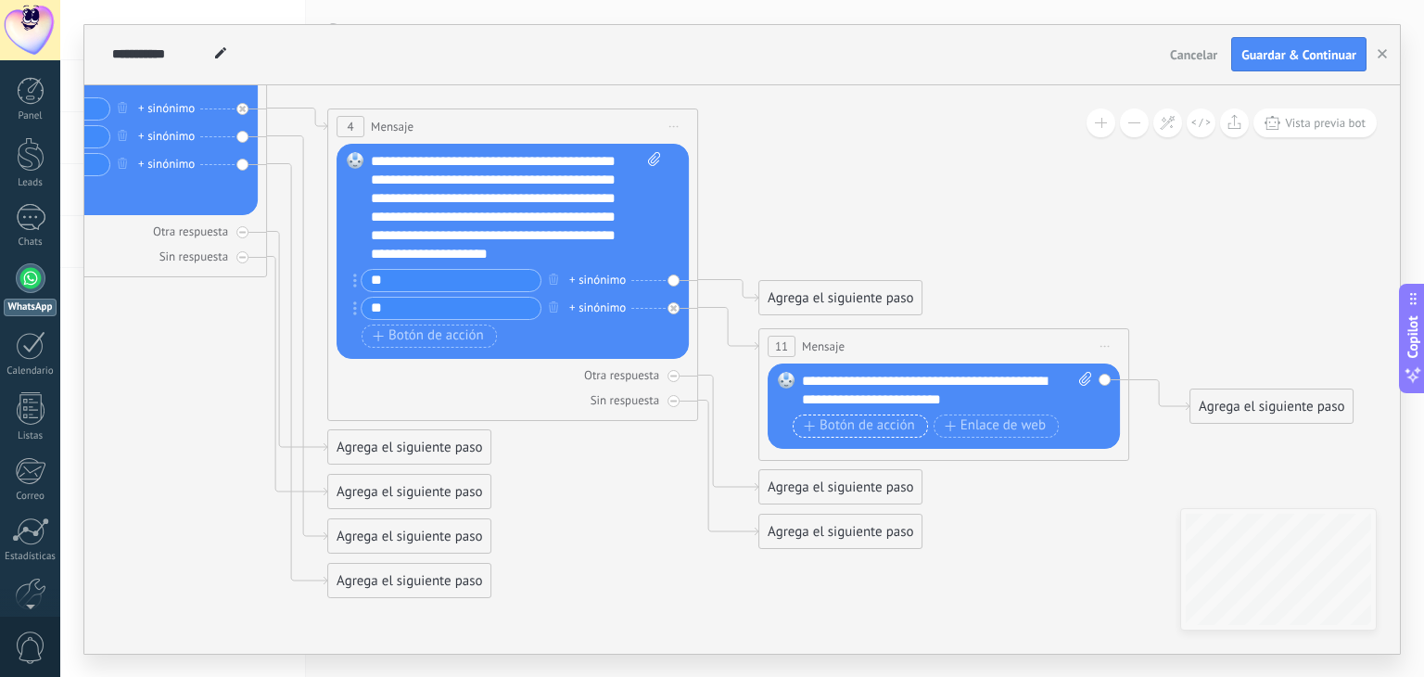
click at [871, 424] on span "Botón de acción" at bounding box center [859, 425] width 111 height 15
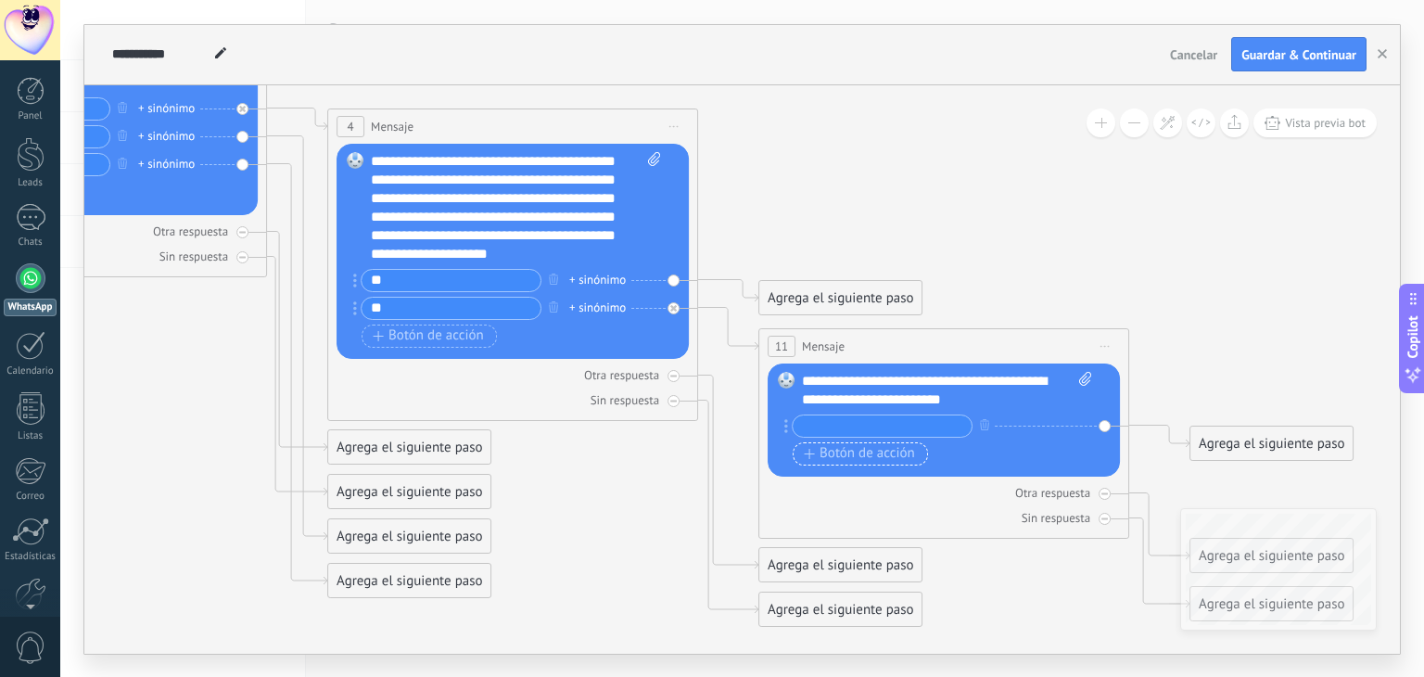
click at [855, 457] on span "Botón de acción" at bounding box center [859, 453] width 111 height 15
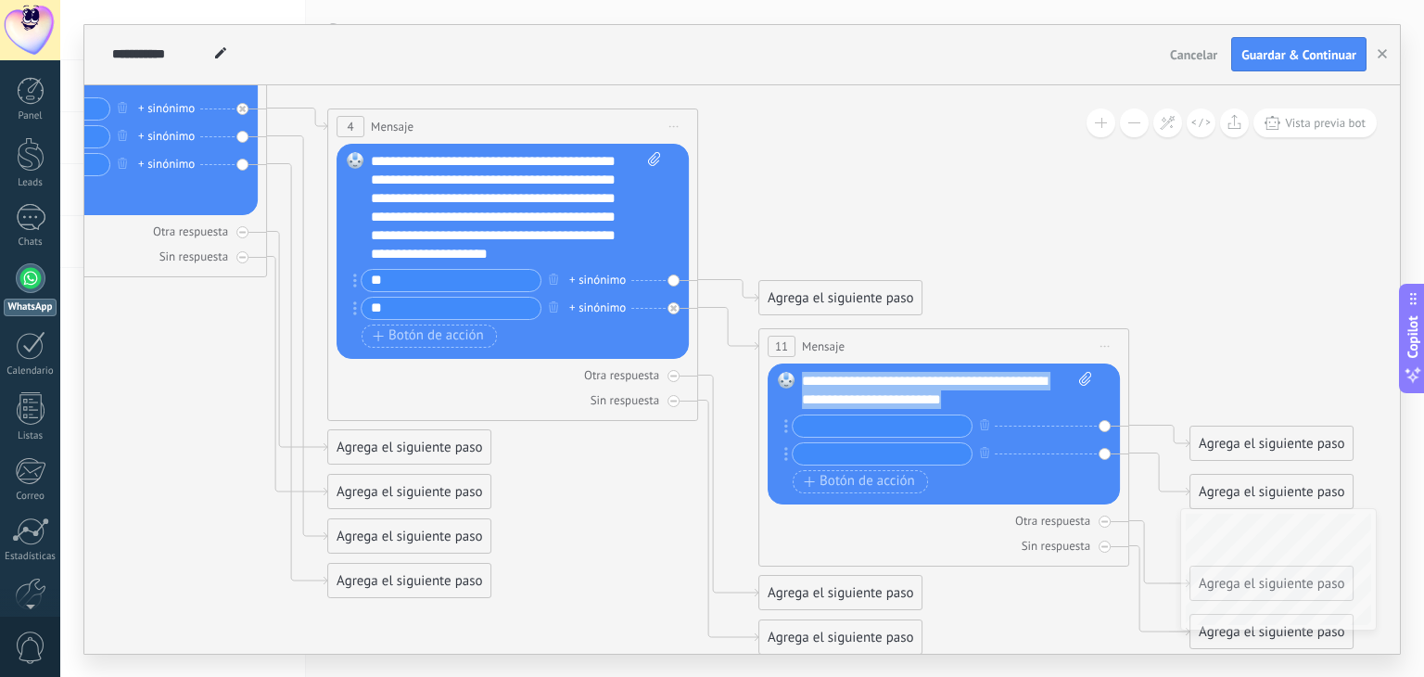
drag, startPoint x: 804, startPoint y: 375, endPoint x: 1053, endPoint y: 402, distance: 249.8
click at [1053, 402] on div "**********" at bounding box center [947, 390] width 291 height 37
copy div "**********"
click at [1231, 488] on div "Agrega el siguiente paso" at bounding box center [1271, 491] width 162 height 31
click at [1214, 487] on div "Agrega el siguiente paso" at bounding box center [1302, 491] width 225 height 31
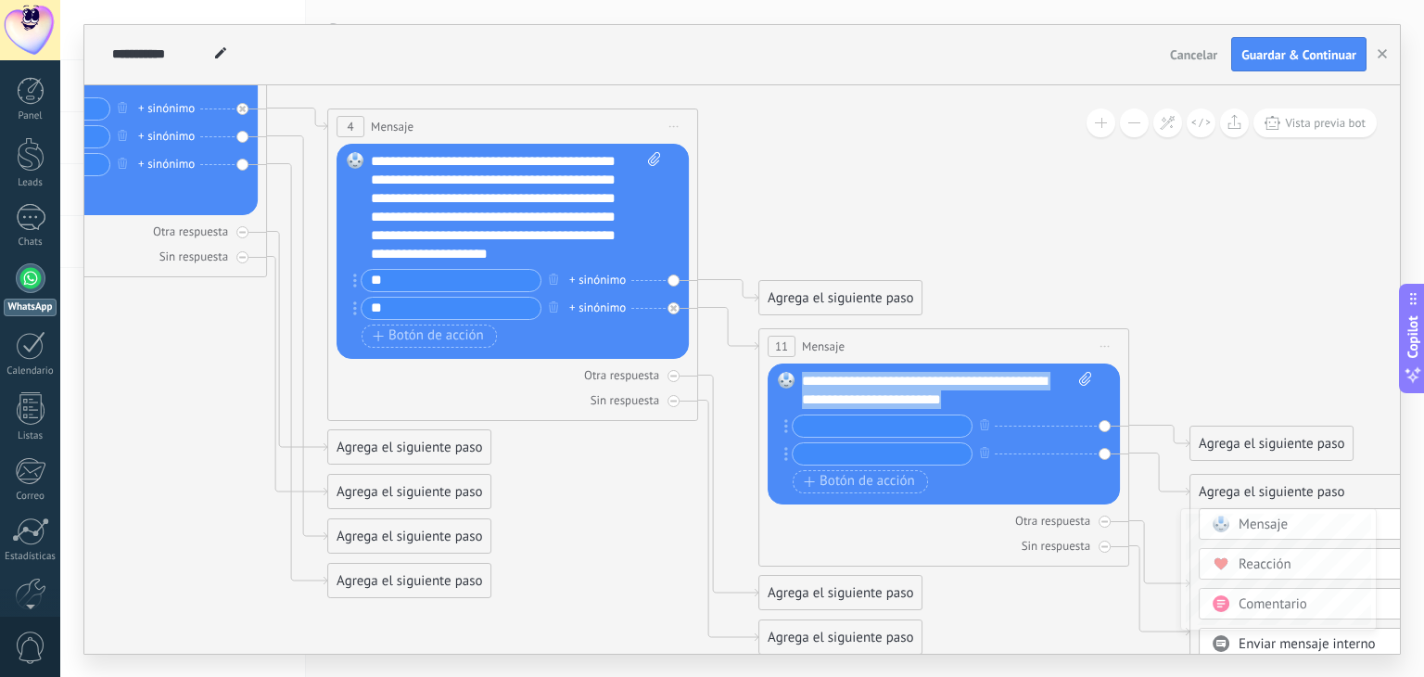
click at [1219, 492] on div "Agrega el siguiente paso" at bounding box center [1302, 491] width 225 height 31
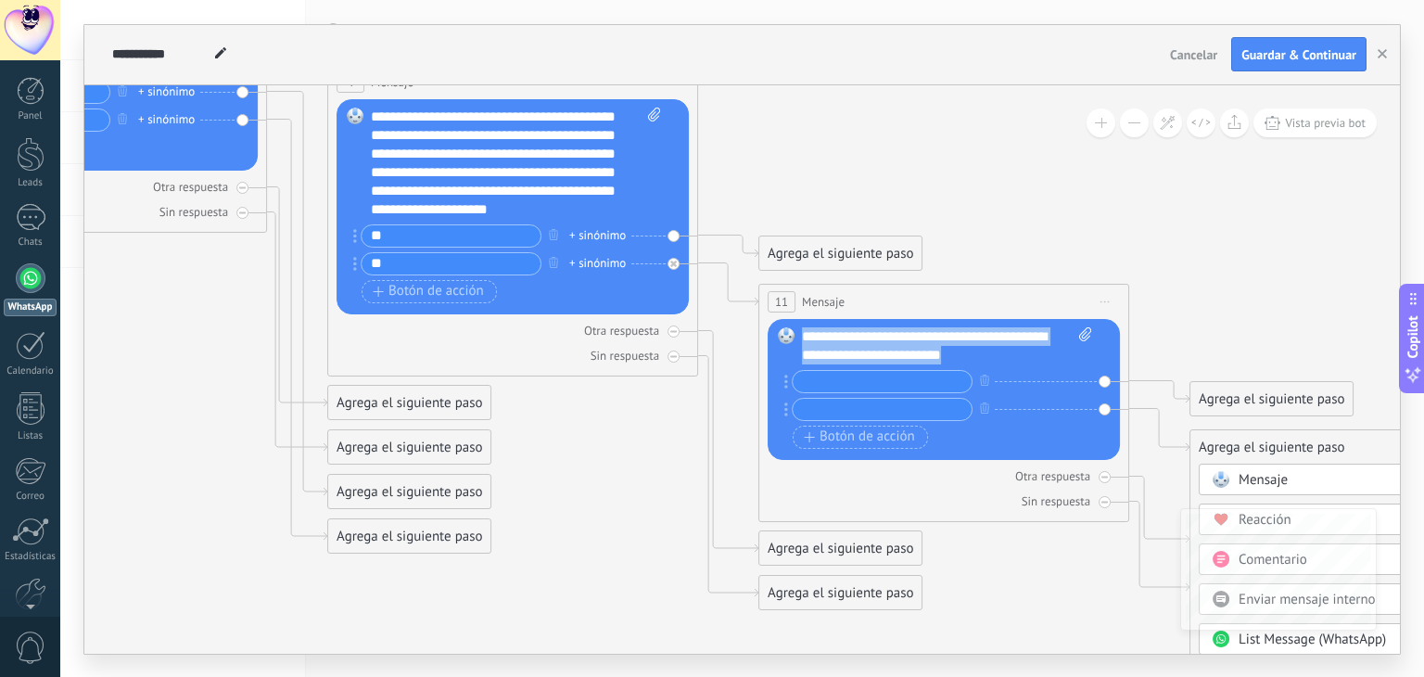
click at [1248, 476] on span "Mensaje" at bounding box center [1262, 480] width 49 height 18
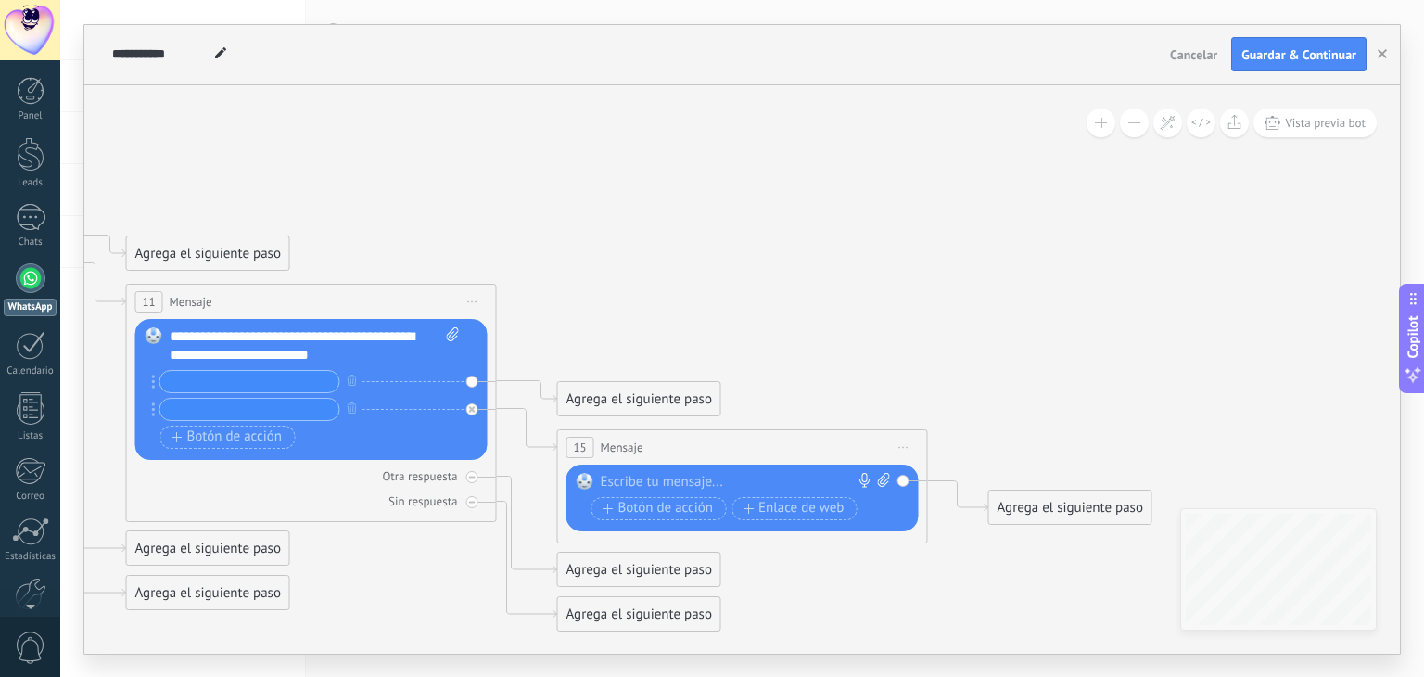
click at [622, 473] on div at bounding box center [738, 482] width 275 height 19
paste div
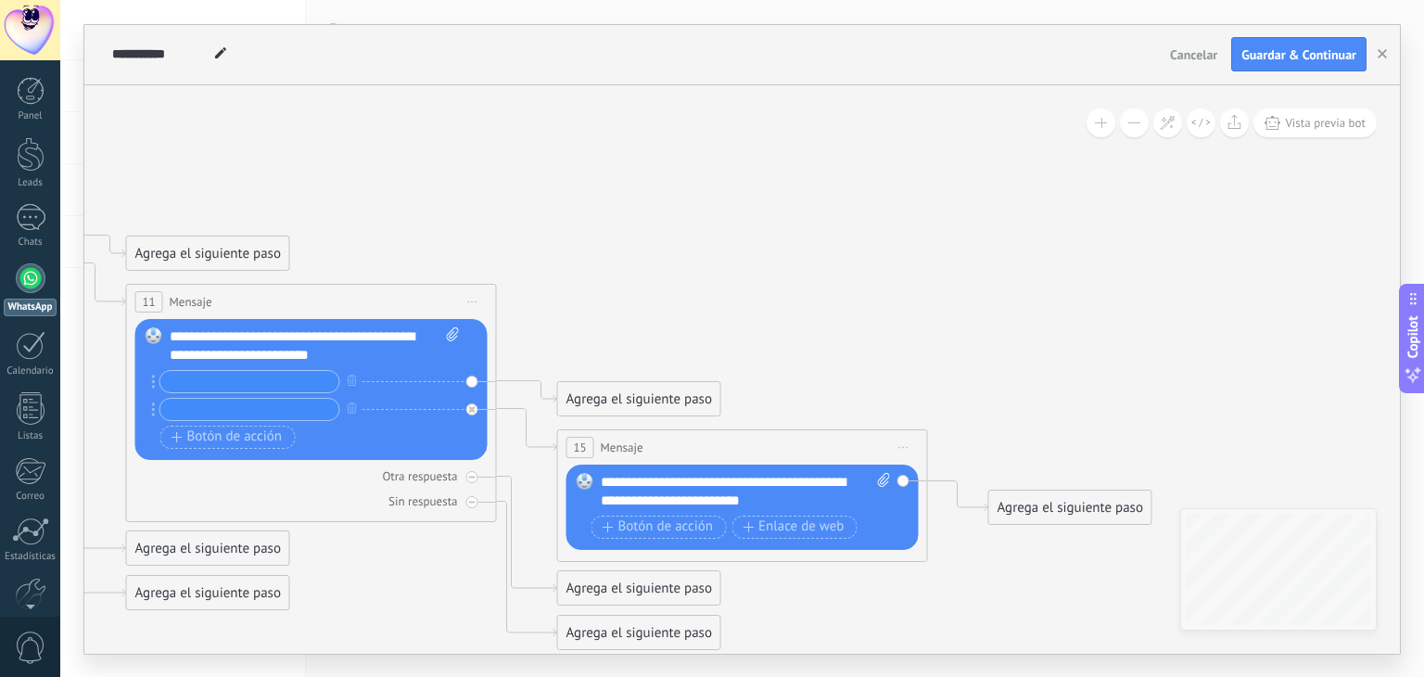
click at [607, 397] on div "Agrega el siguiente paso" at bounding box center [639, 399] width 162 height 31
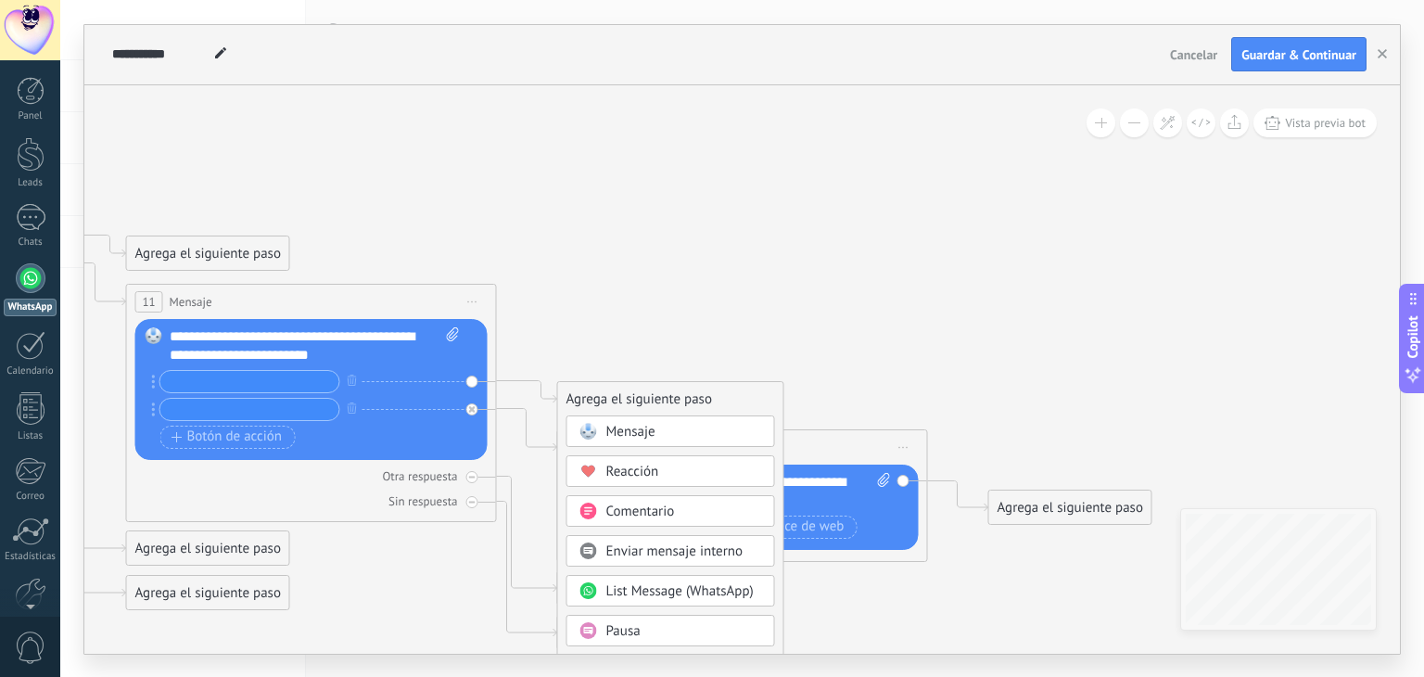
click at [647, 435] on span "Mensaje" at bounding box center [630, 432] width 49 height 18
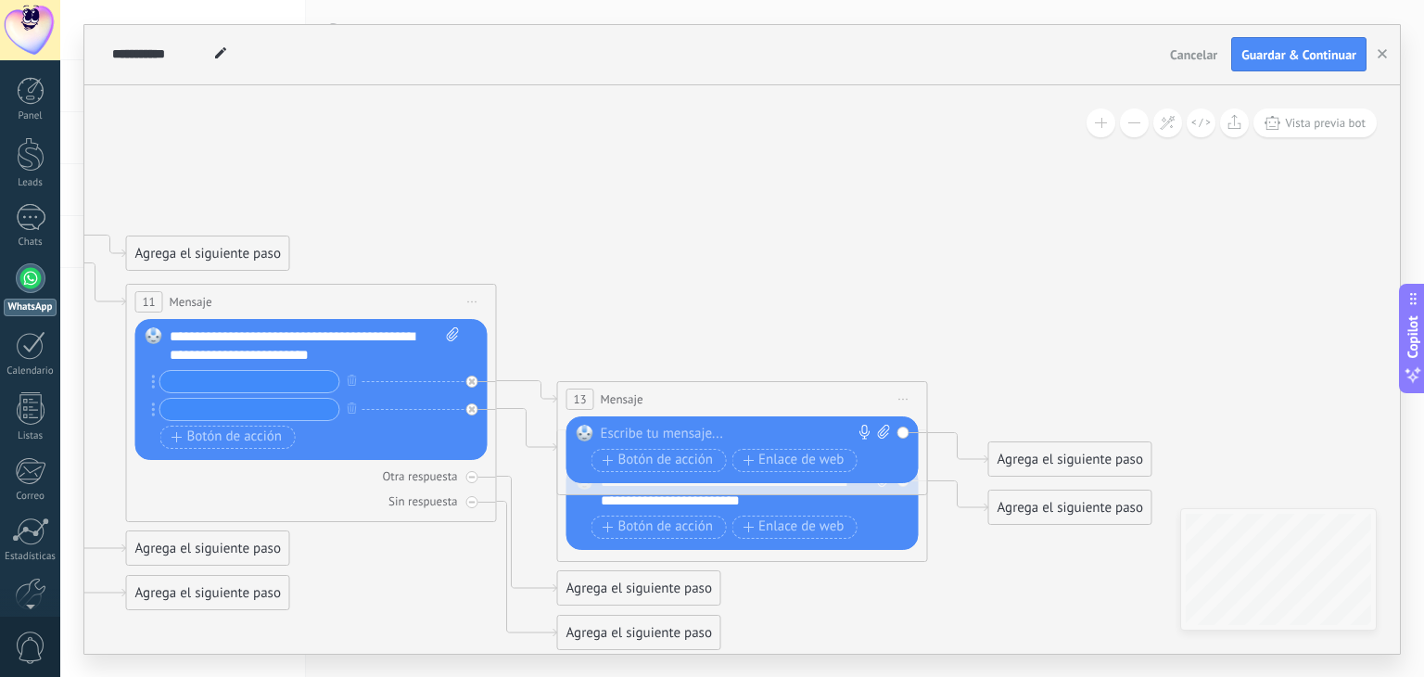
click at [640, 435] on div at bounding box center [738, 433] width 275 height 19
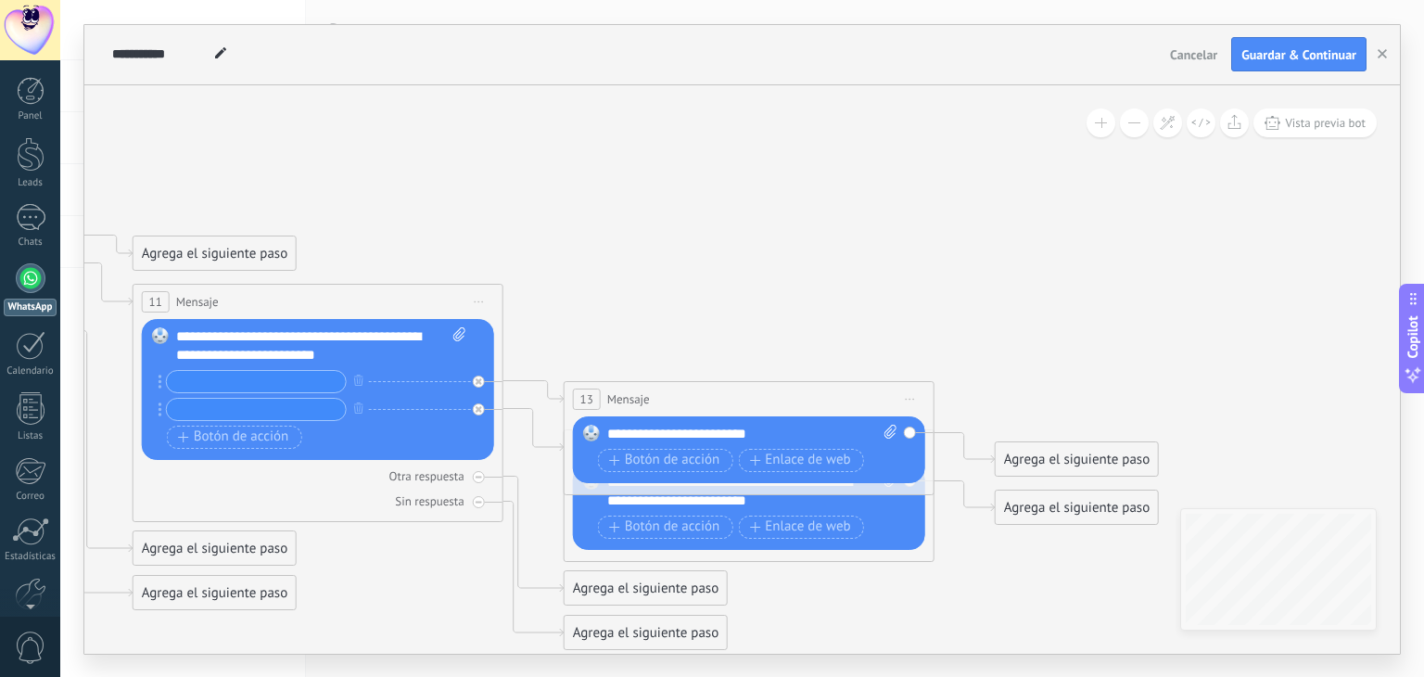
drag, startPoint x: 727, startPoint y: 274, endPoint x: 745, endPoint y: 274, distance: 18.5
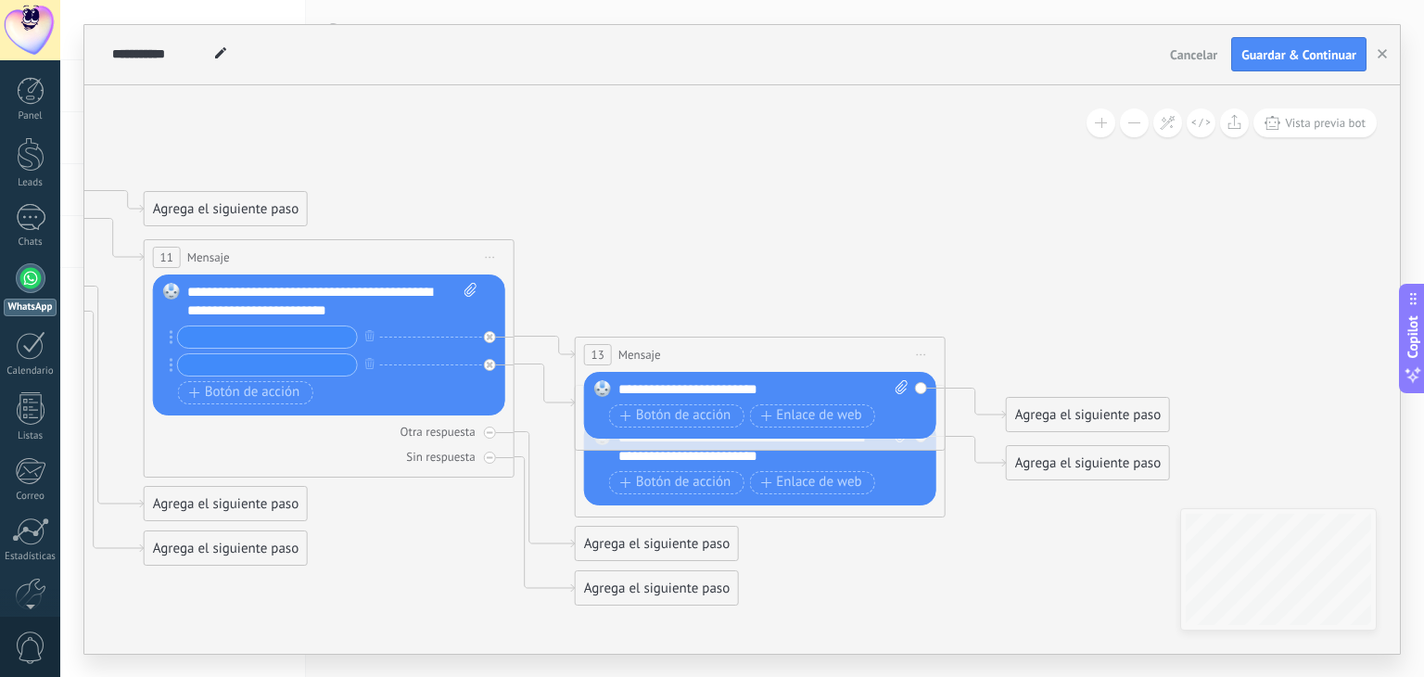
click at [740, 457] on div "**********" at bounding box center [763, 446] width 291 height 37
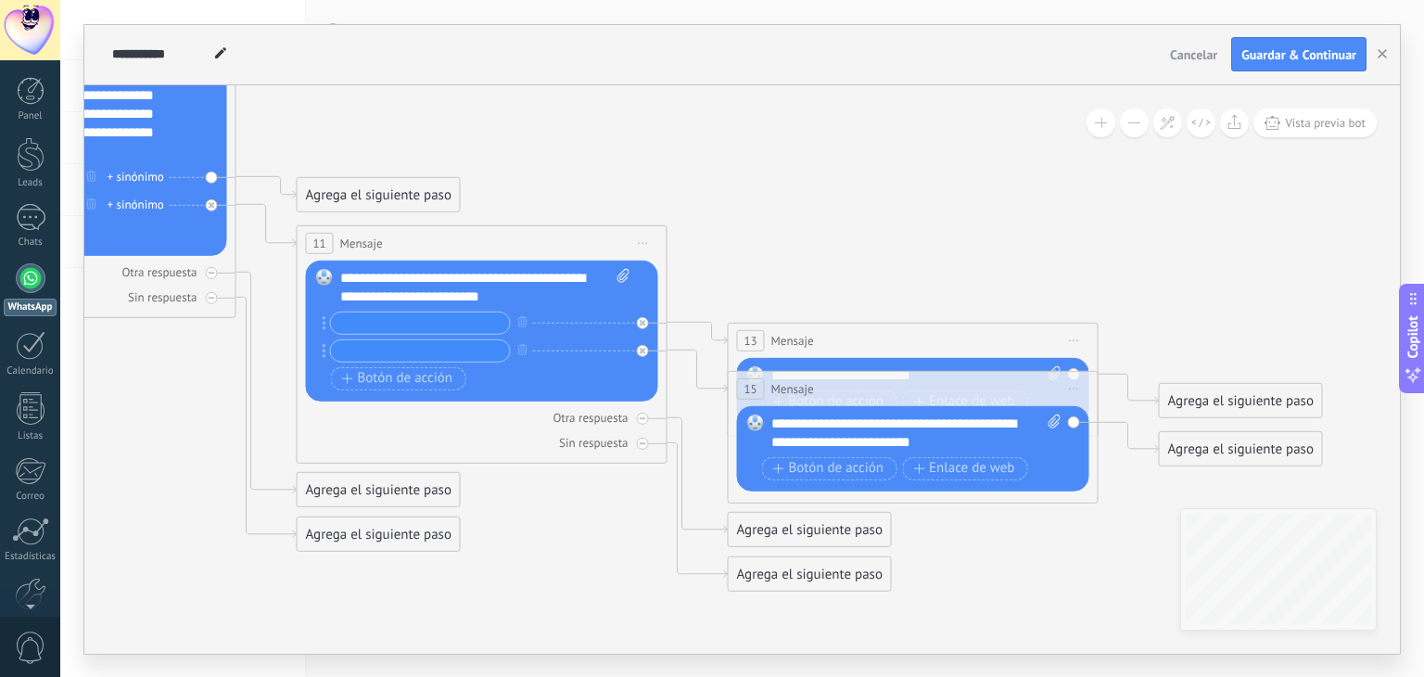
drag, startPoint x: 703, startPoint y: 264, endPoint x: 855, endPoint y: 254, distance: 152.3
click at [857, 253] on icon at bounding box center [22, 188] width 3400 height 1730
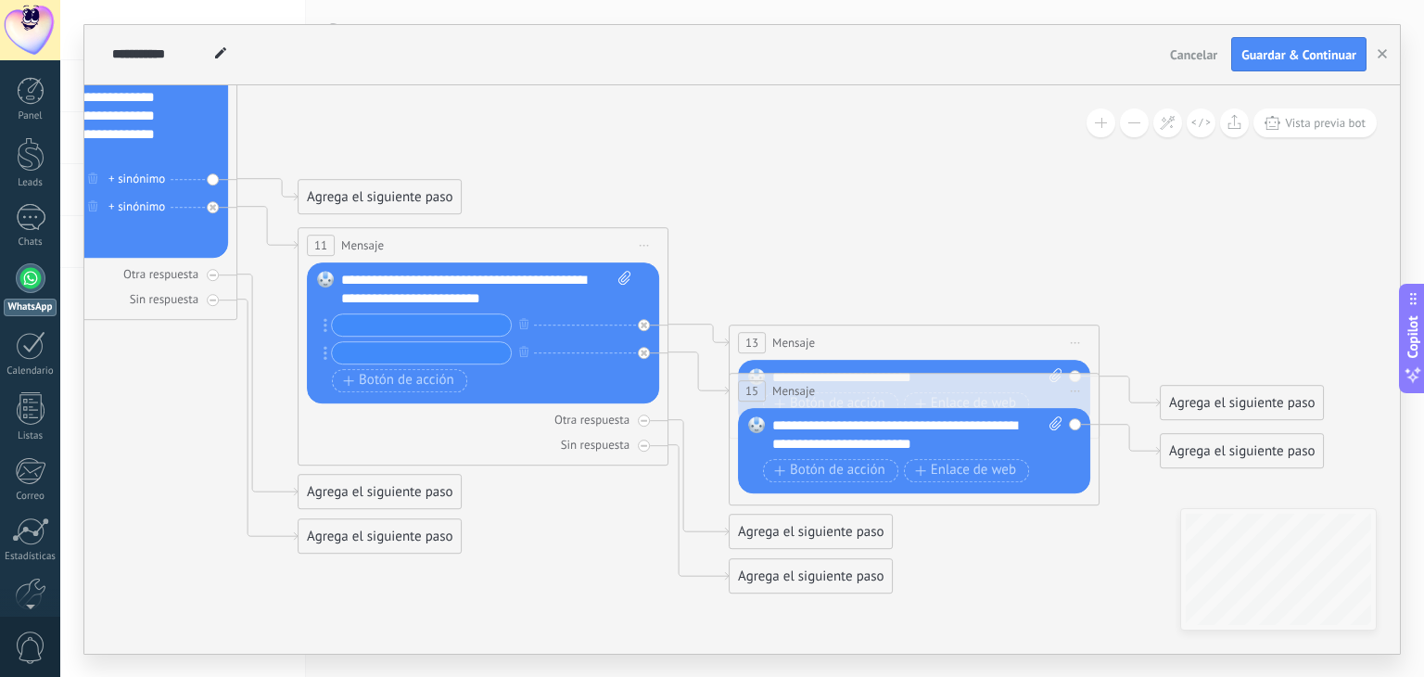
click at [409, 283] on div "**********" at bounding box center [486, 289] width 291 height 37
click at [651, 165] on icon at bounding box center [23, 191] width 3400 height 1730
click at [447, 329] on input "text" at bounding box center [421, 324] width 179 height 21
type input "**"
click at [393, 350] on input "text" at bounding box center [421, 352] width 179 height 21
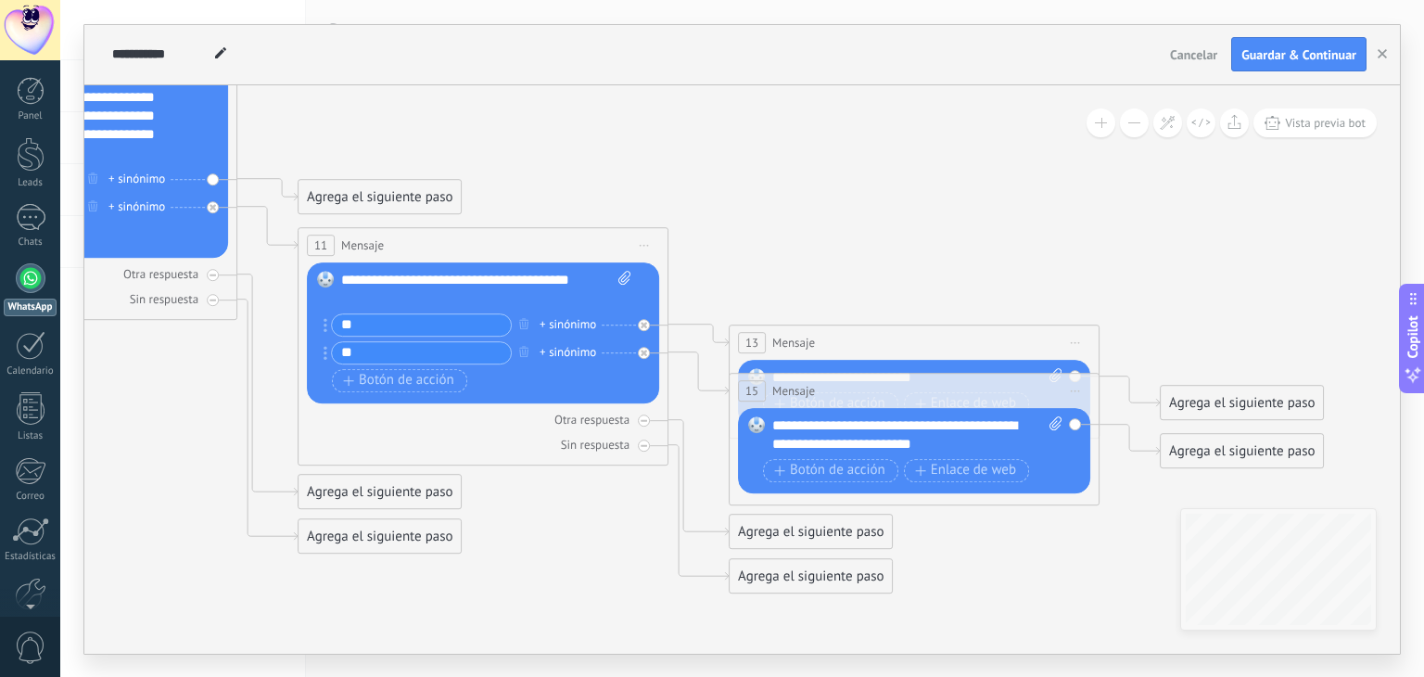
type input "**"
click at [563, 146] on icon at bounding box center [23, 191] width 3400 height 1730
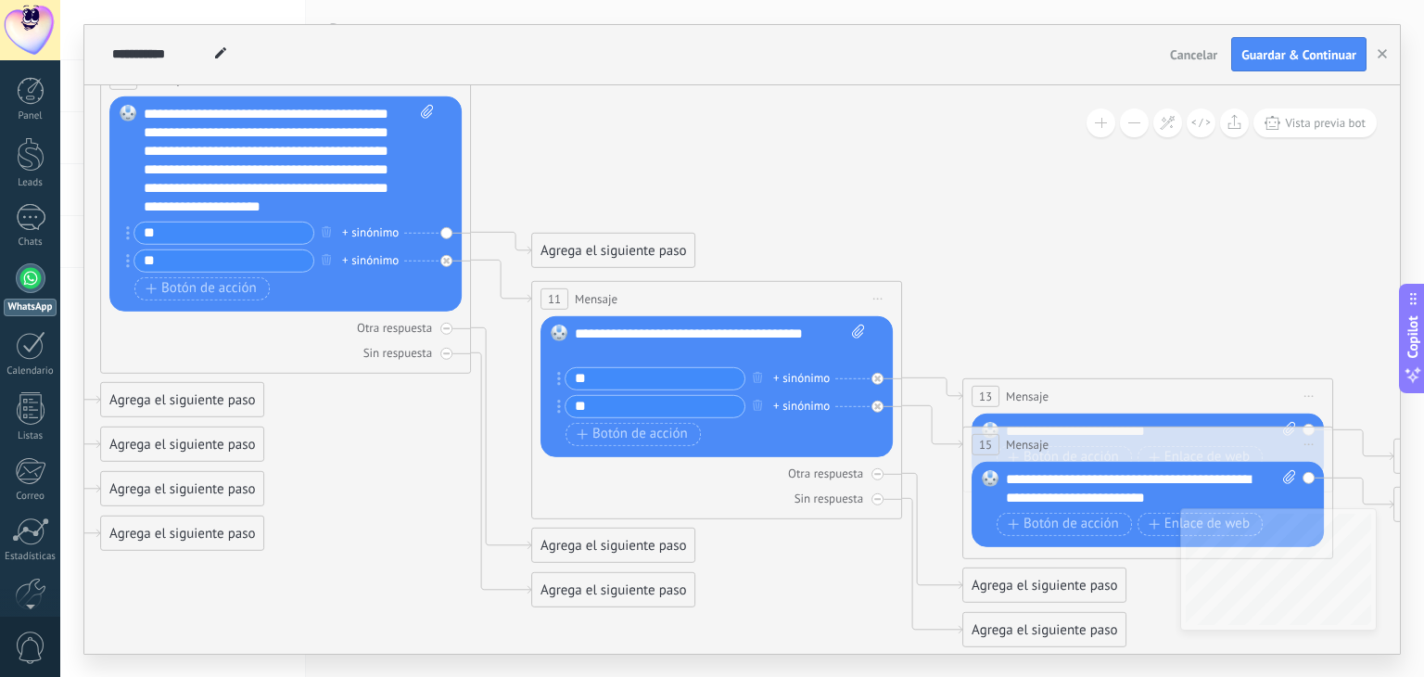
drag, startPoint x: 615, startPoint y: 171, endPoint x: 849, endPoint y: 223, distance: 239.5
click at [849, 223] on icon at bounding box center [257, 244] width 3400 height 1730
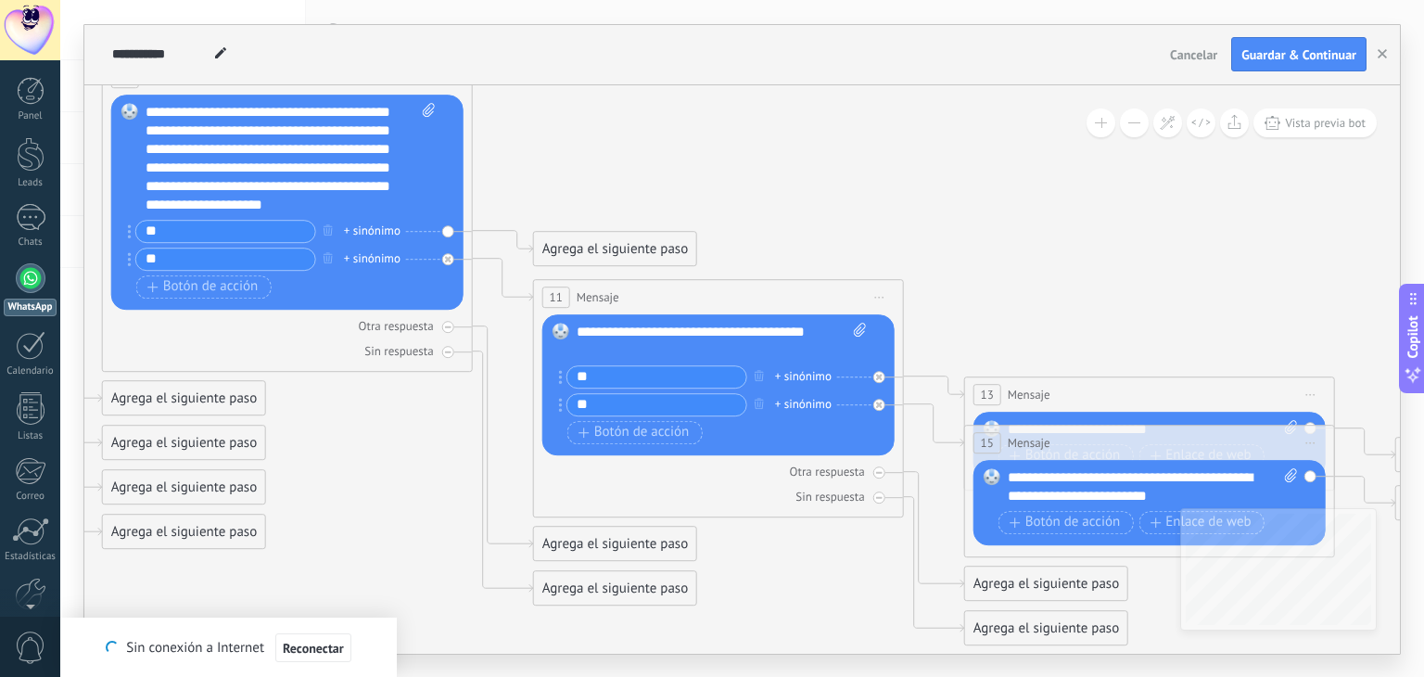
click at [1073, 314] on icon at bounding box center [259, 243] width 3400 height 1730
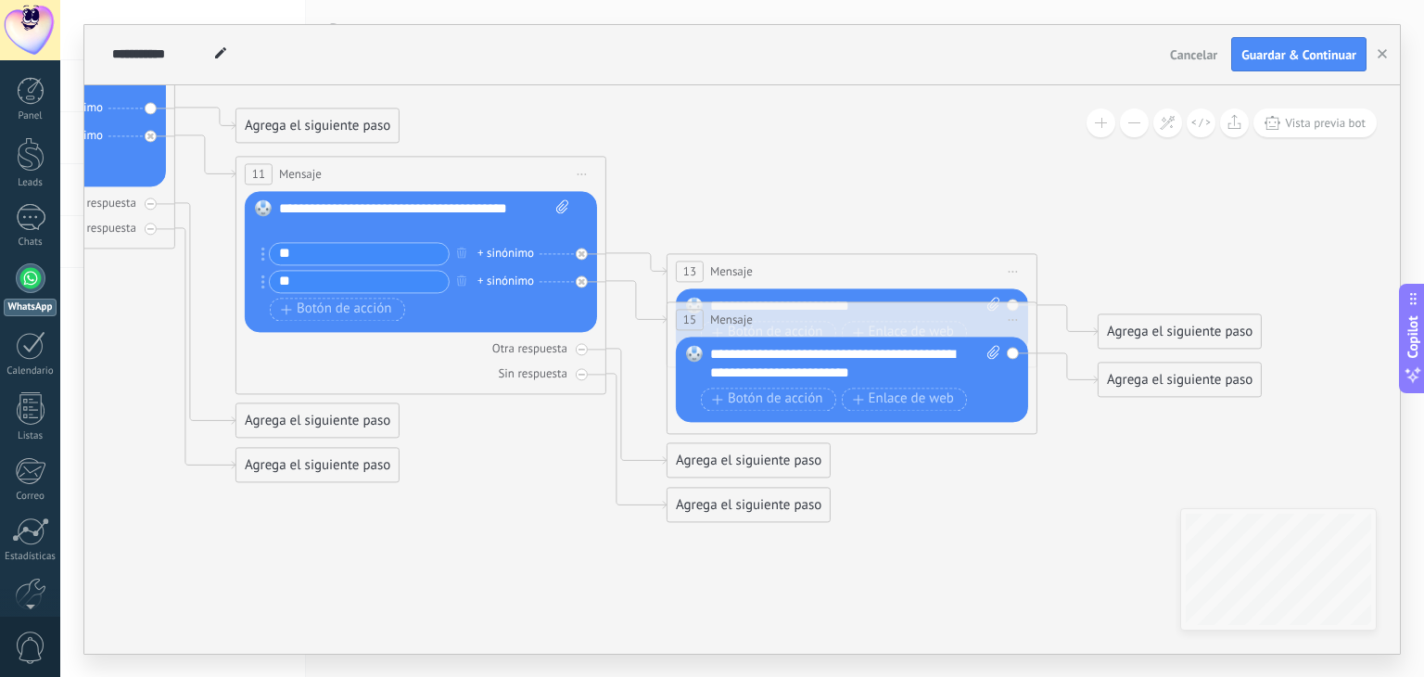
drag, startPoint x: 1080, startPoint y: 631, endPoint x: 725, endPoint y: 593, distance: 357.0
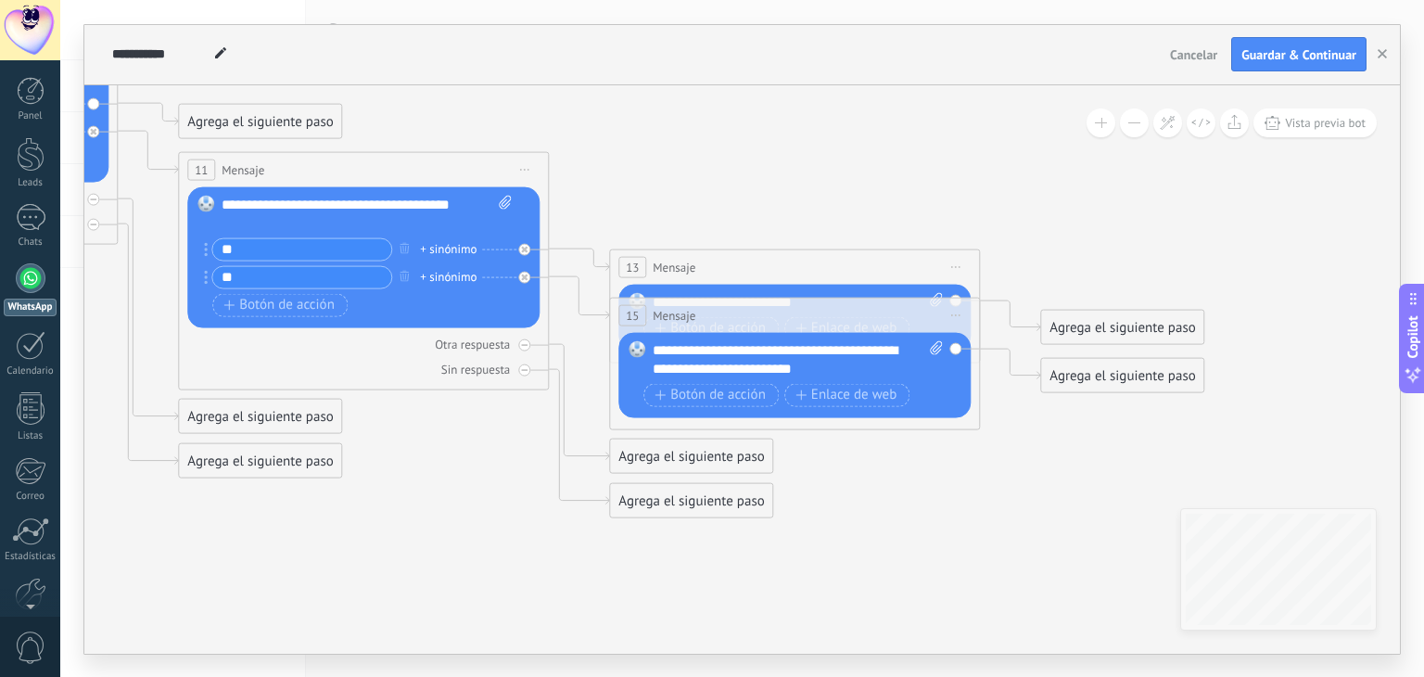
click at [1104, 383] on div "Agrega el siguiente paso" at bounding box center [1122, 375] width 162 height 31
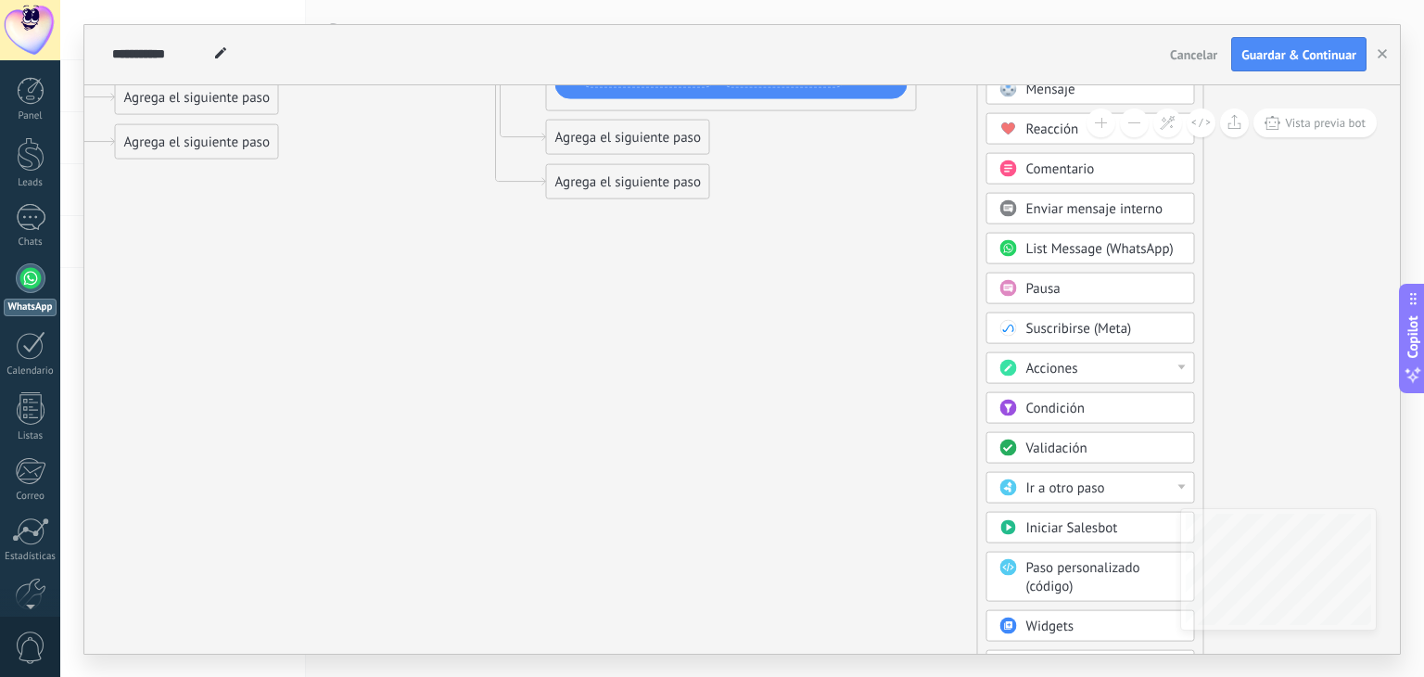
drag, startPoint x: 1311, startPoint y: 376, endPoint x: 1244, endPoint y: 196, distance: 193.0
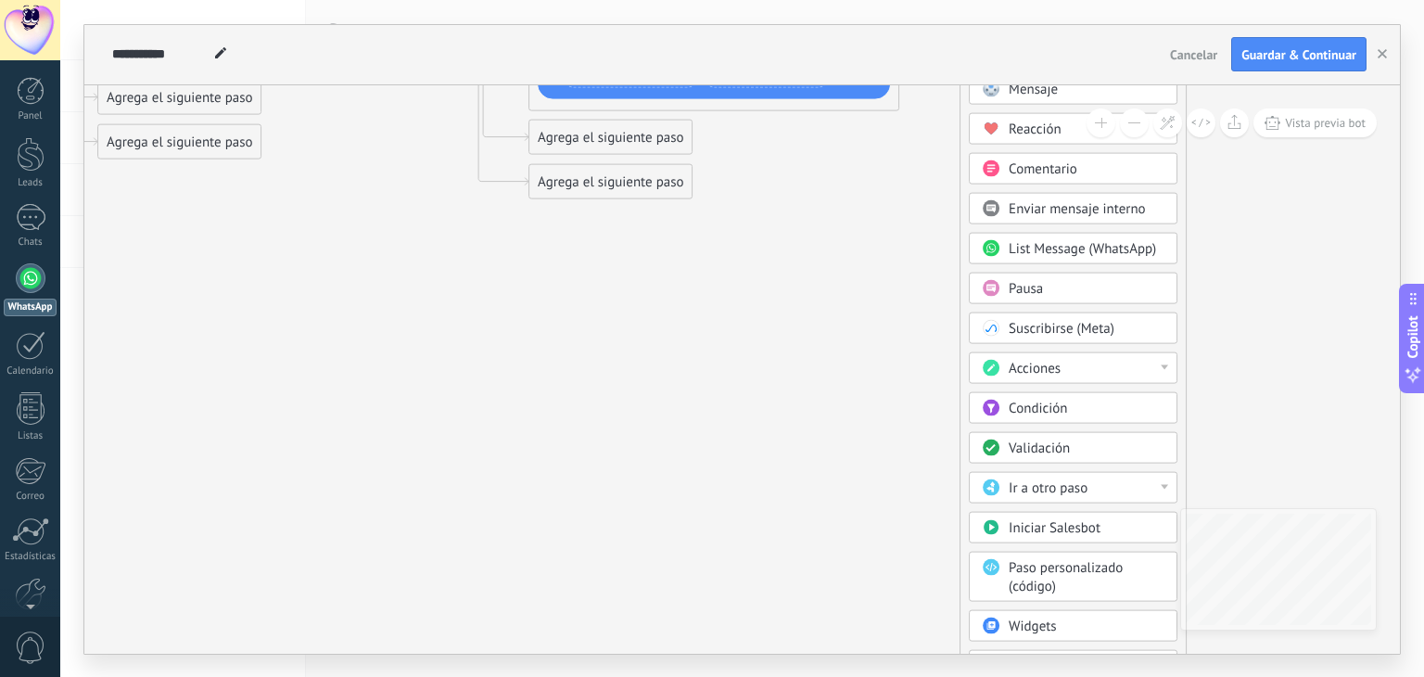
drag, startPoint x: 1311, startPoint y: 252, endPoint x: 1147, endPoint y: 230, distance: 165.5
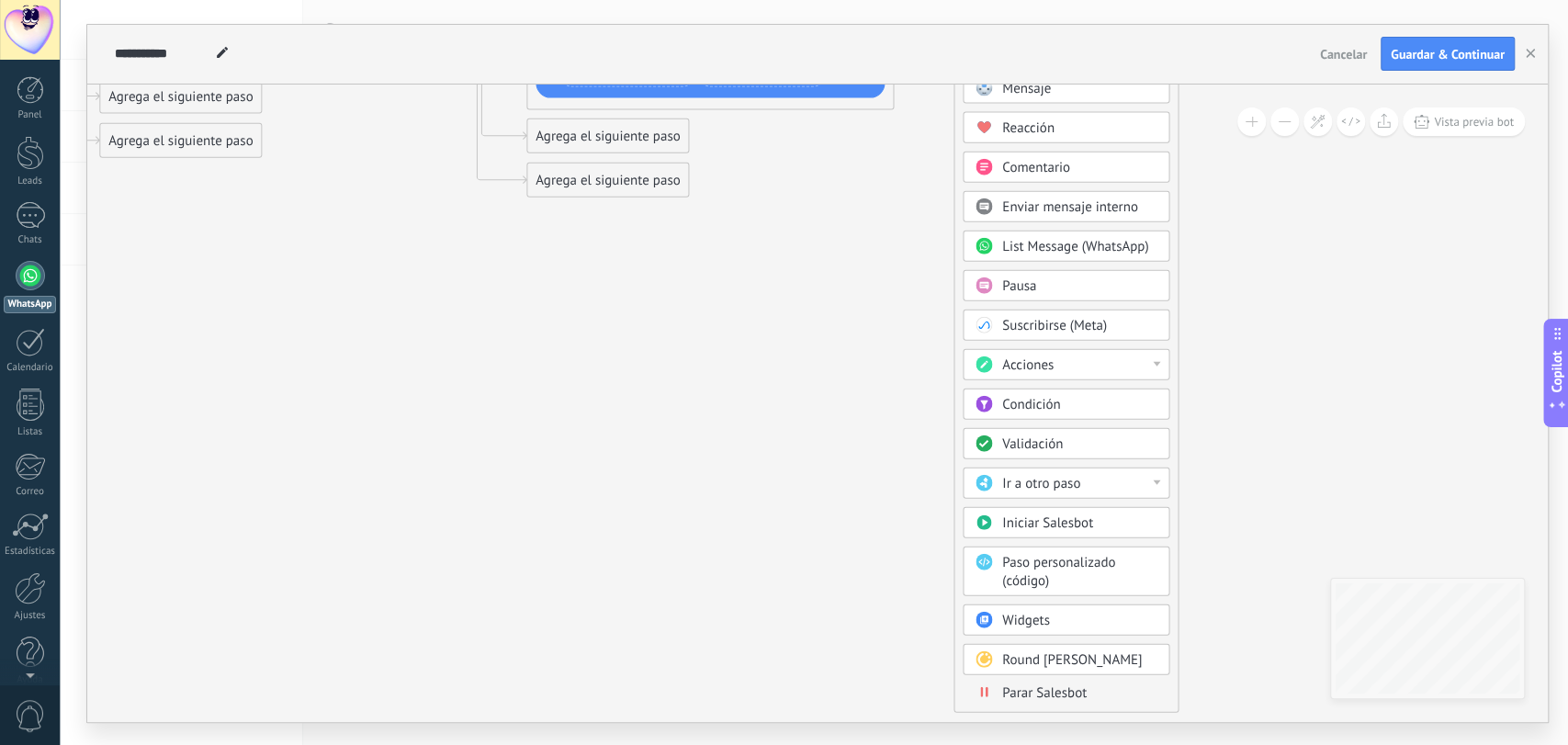
scroll to position [37, 0]
click at [1062, 670] on span "Parar Salesbot" at bounding box center [1044, 692] width 84 height 18
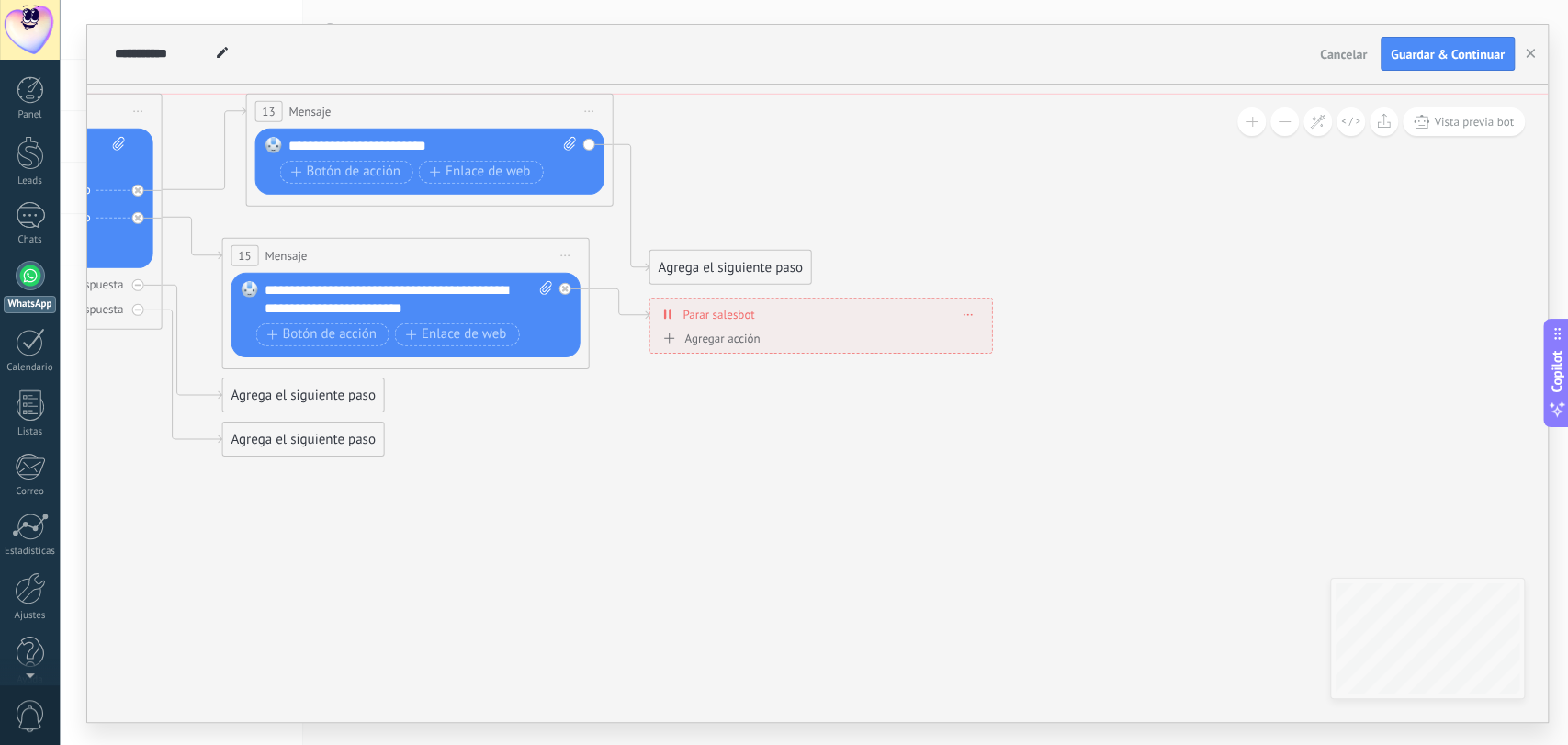
drag, startPoint x: 482, startPoint y: 203, endPoint x: 506, endPoint y: 109, distance: 97.0
click at [506, 109] on div "13 Mensaje ******* (a): Todos los contactos - canales seleccionados Todos los c…" at bounding box center [428, 111] width 366 height 34
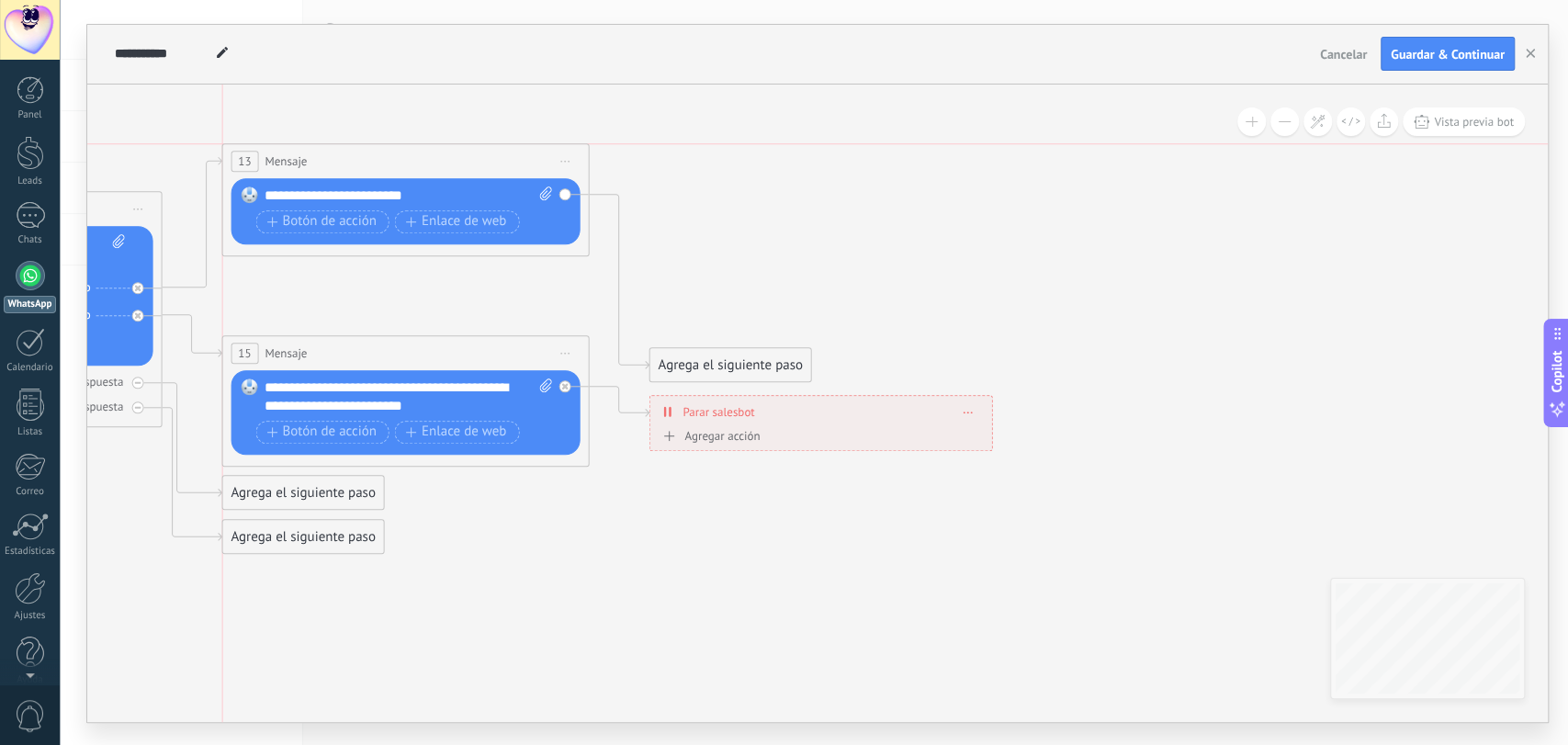
drag, startPoint x: 503, startPoint y: 207, endPoint x: 478, endPoint y: 153, distance: 59.5
click at [478, 153] on div "13 Mensaje ******* (a): Todos los contactos - canales seleccionados Todos los c…" at bounding box center [404, 161] width 366 height 34
click at [749, 366] on div "Agrega el siguiente paso" at bounding box center [729, 365] width 161 height 31
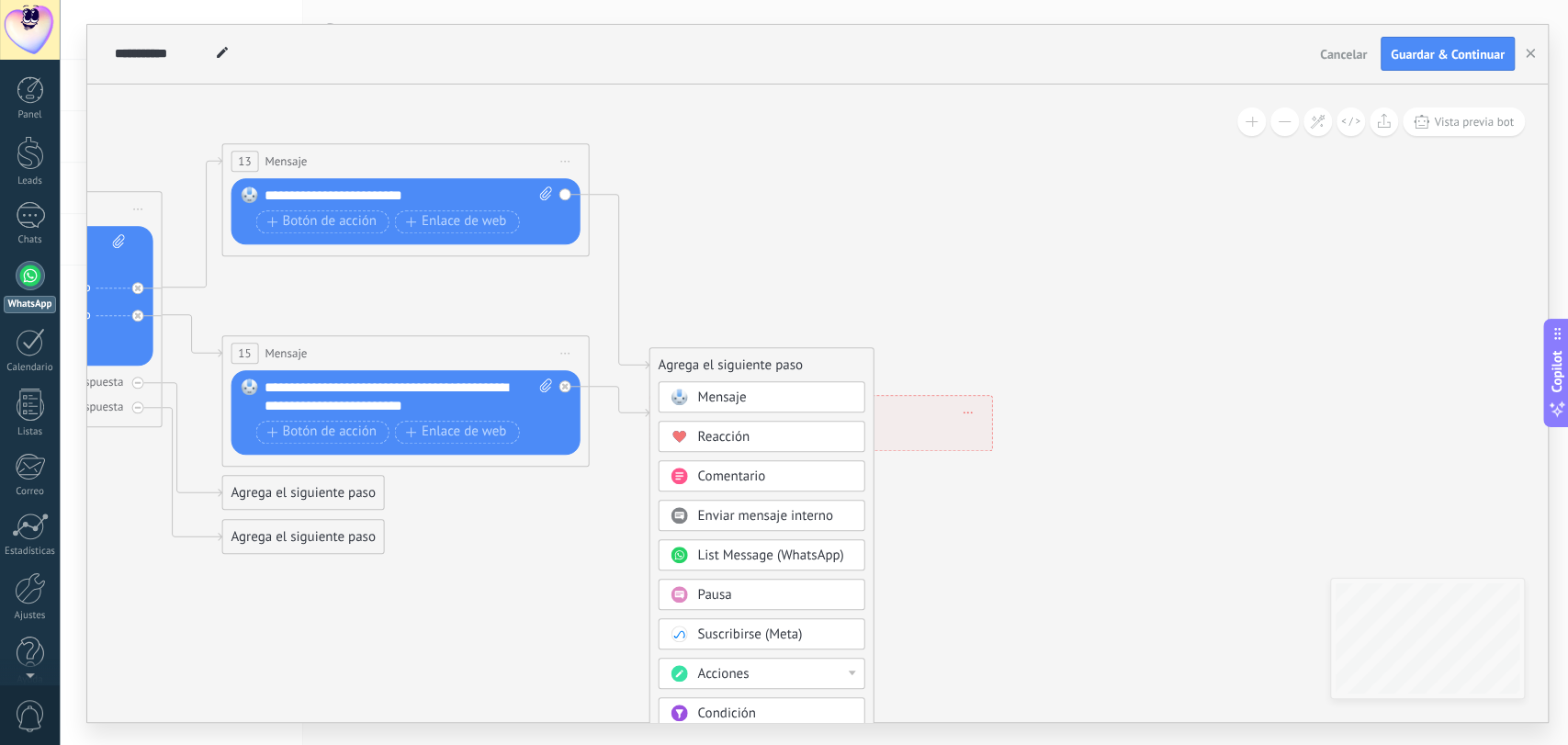
click at [759, 402] on div "Mensaje" at bounding box center [774, 397] width 155 height 19
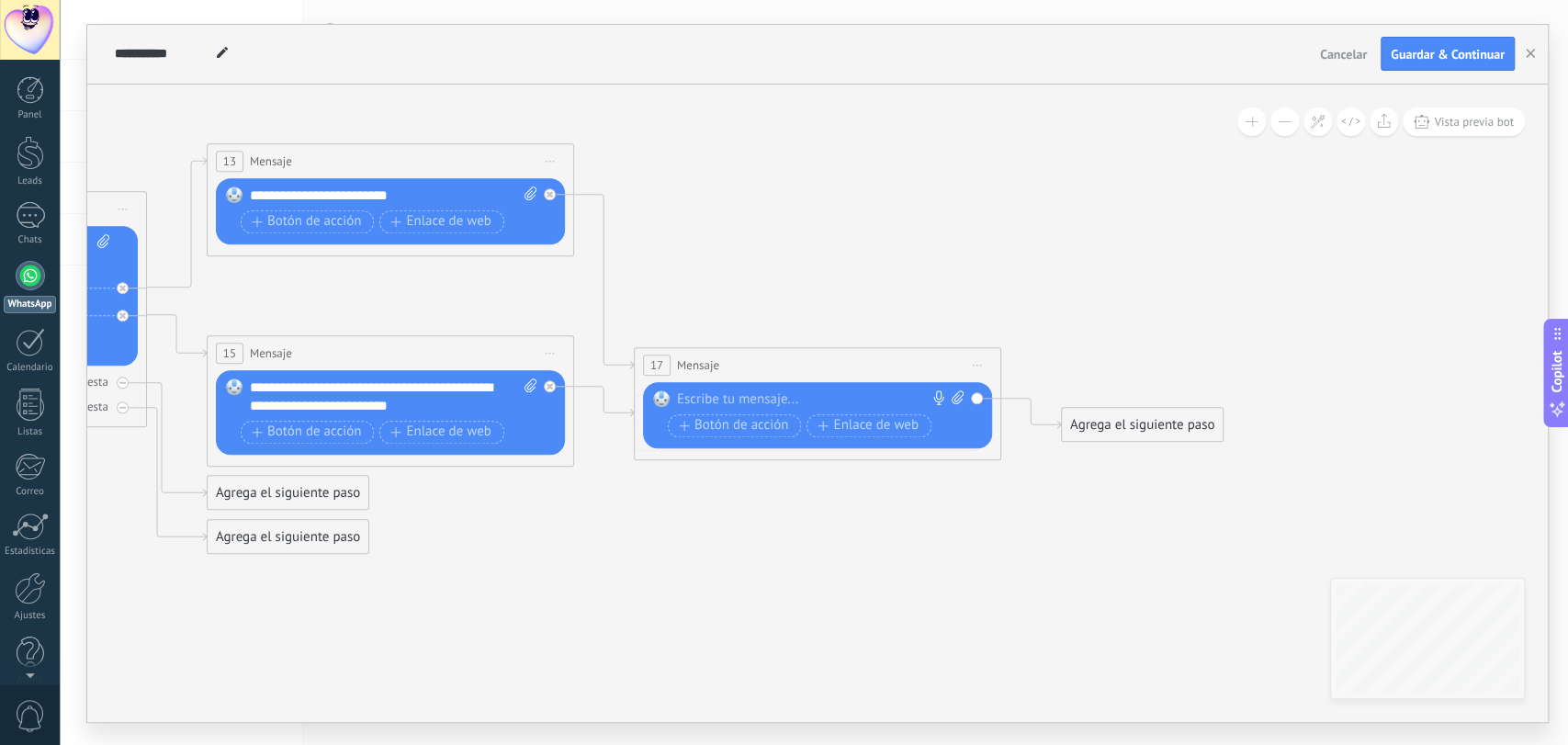
click at [775, 401] on div at bounding box center [813, 399] width 273 height 19
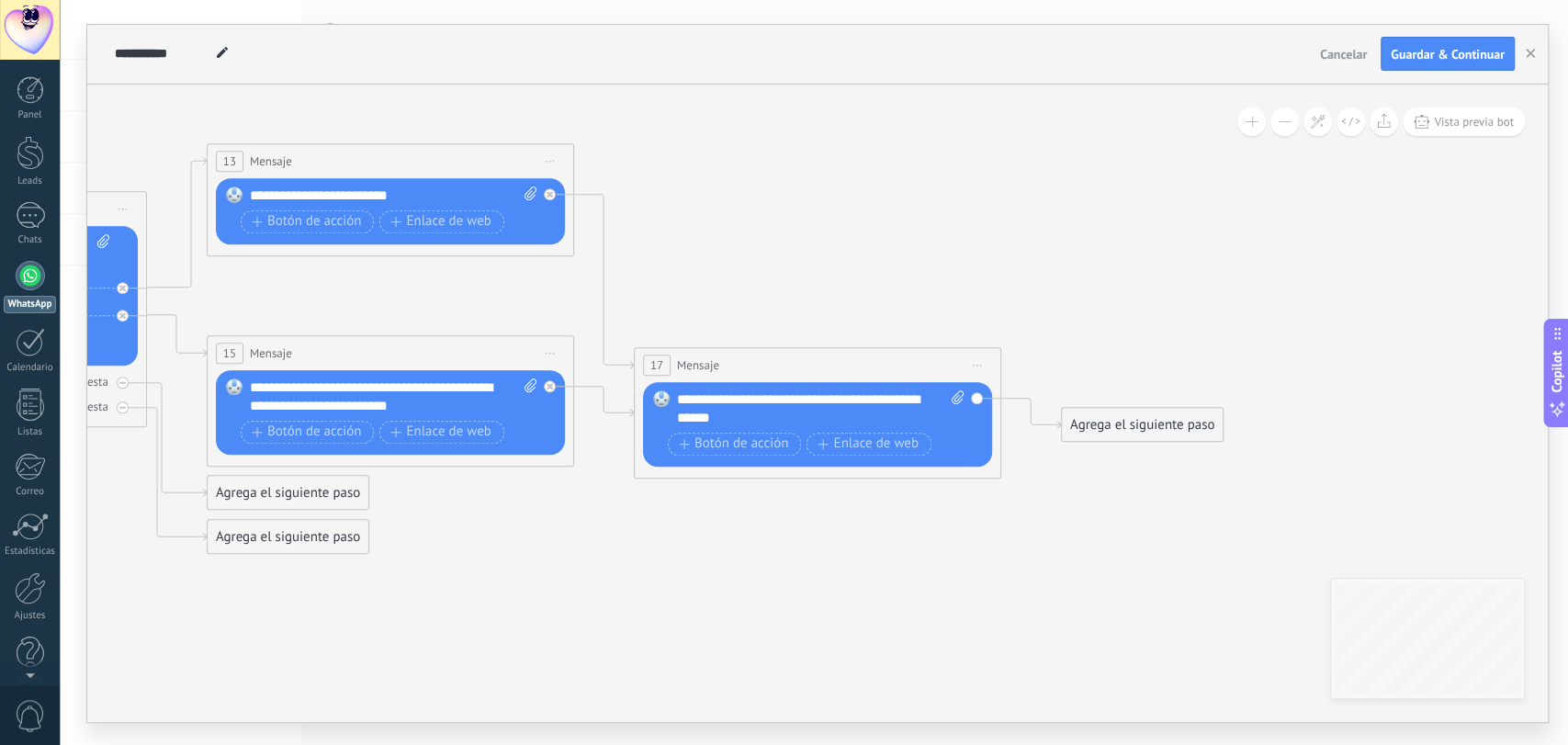
click at [1144, 426] on div "Agrega el siguiente paso" at bounding box center [1142, 424] width 161 height 31
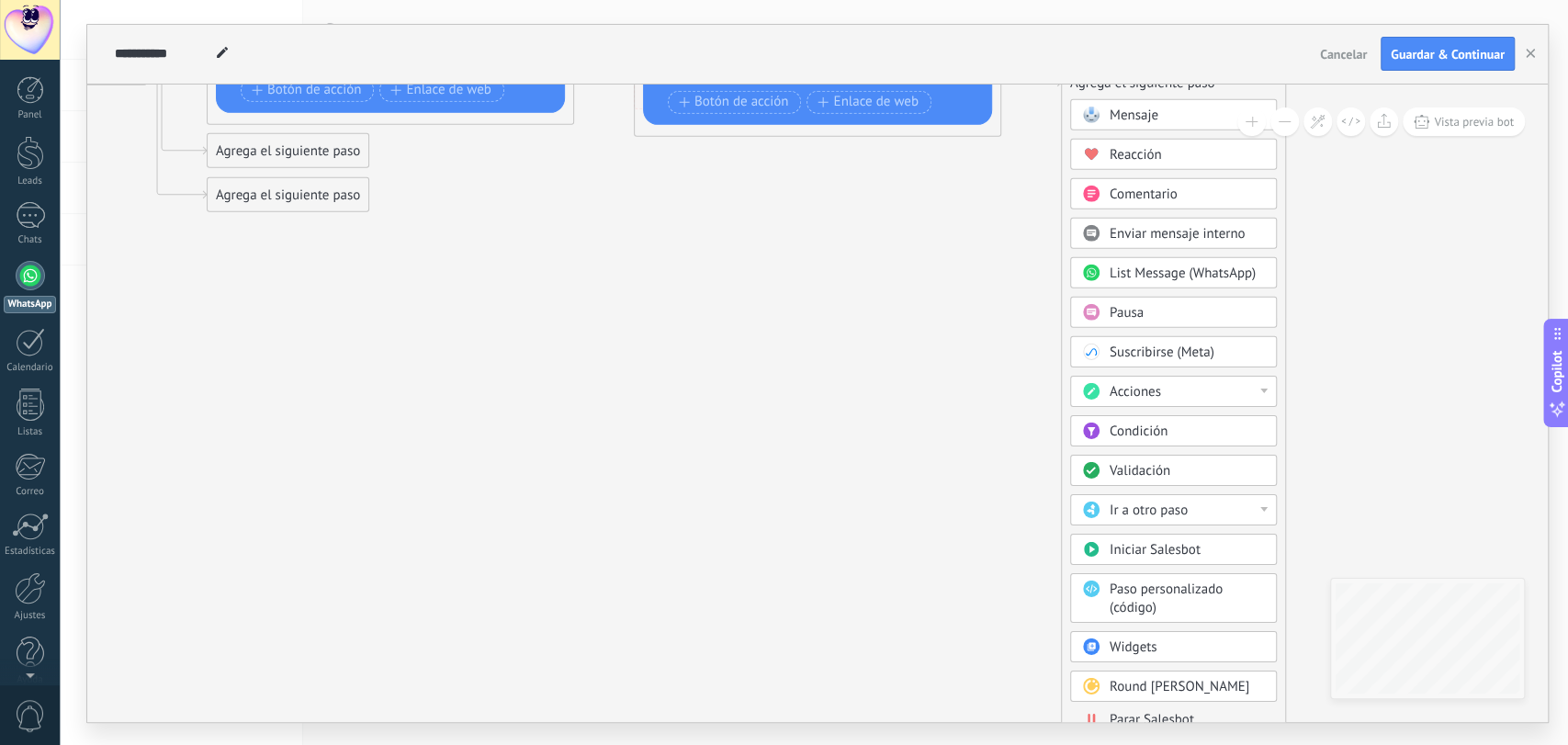
click at [1176, 670] on span "Parar Salesbot" at bounding box center [1152, 718] width 84 height 18
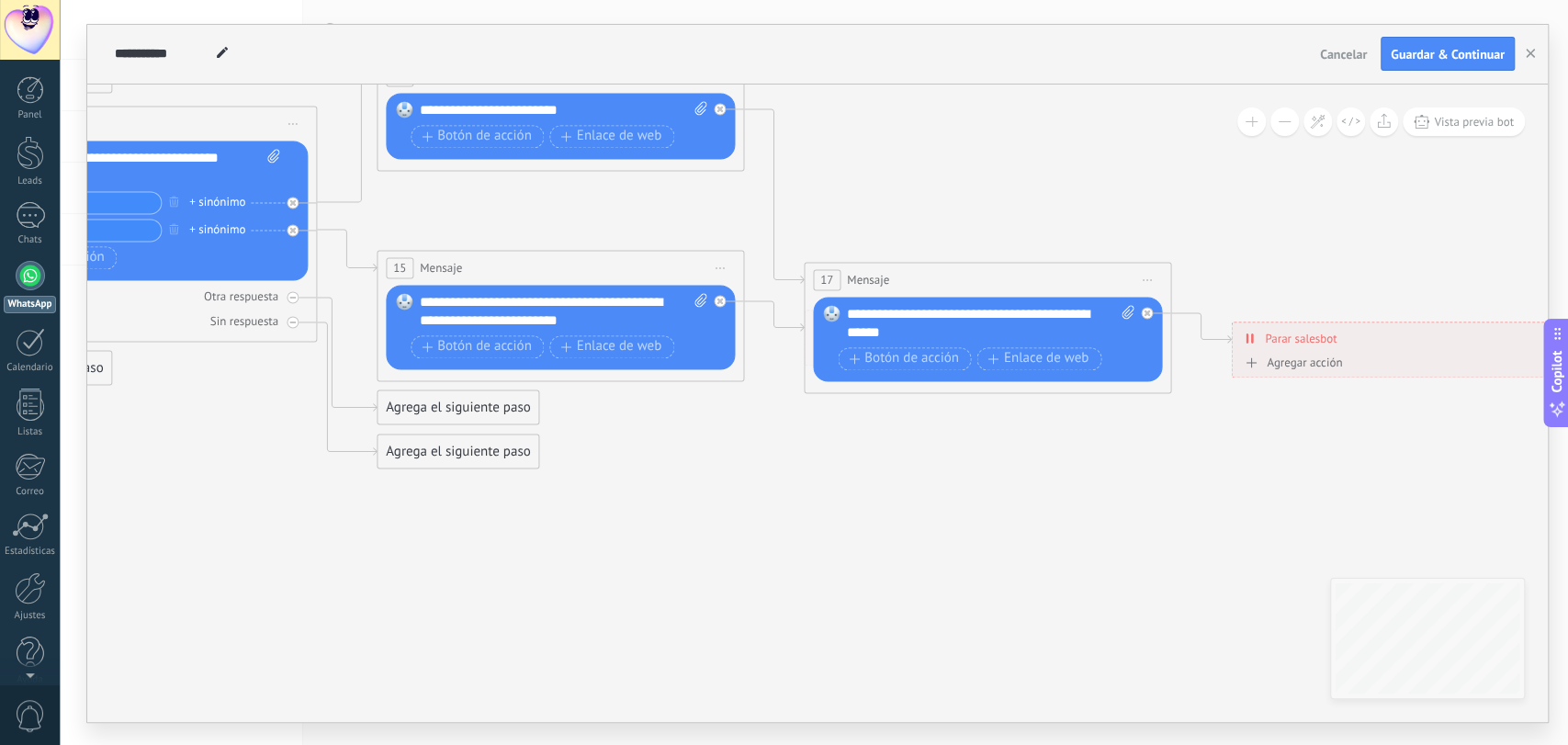
drag, startPoint x: 642, startPoint y: 445, endPoint x: 1141, endPoint y: 575, distance: 515.7
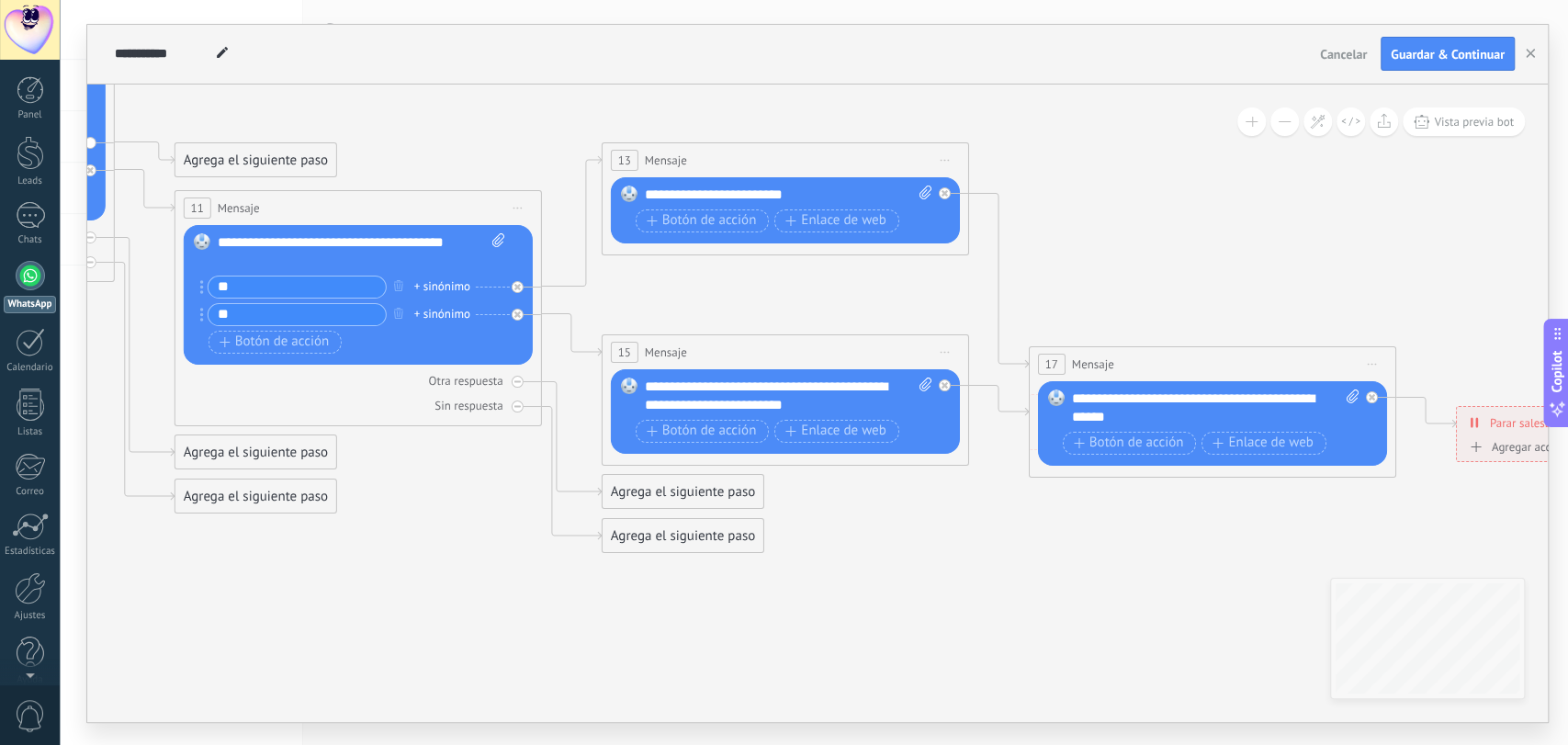
drag, startPoint x: 859, startPoint y: 561, endPoint x: 1086, endPoint y: 634, distance: 238.4
click at [1080, 644] on icon at bounding box center [116, 155] width 3797 height 1714
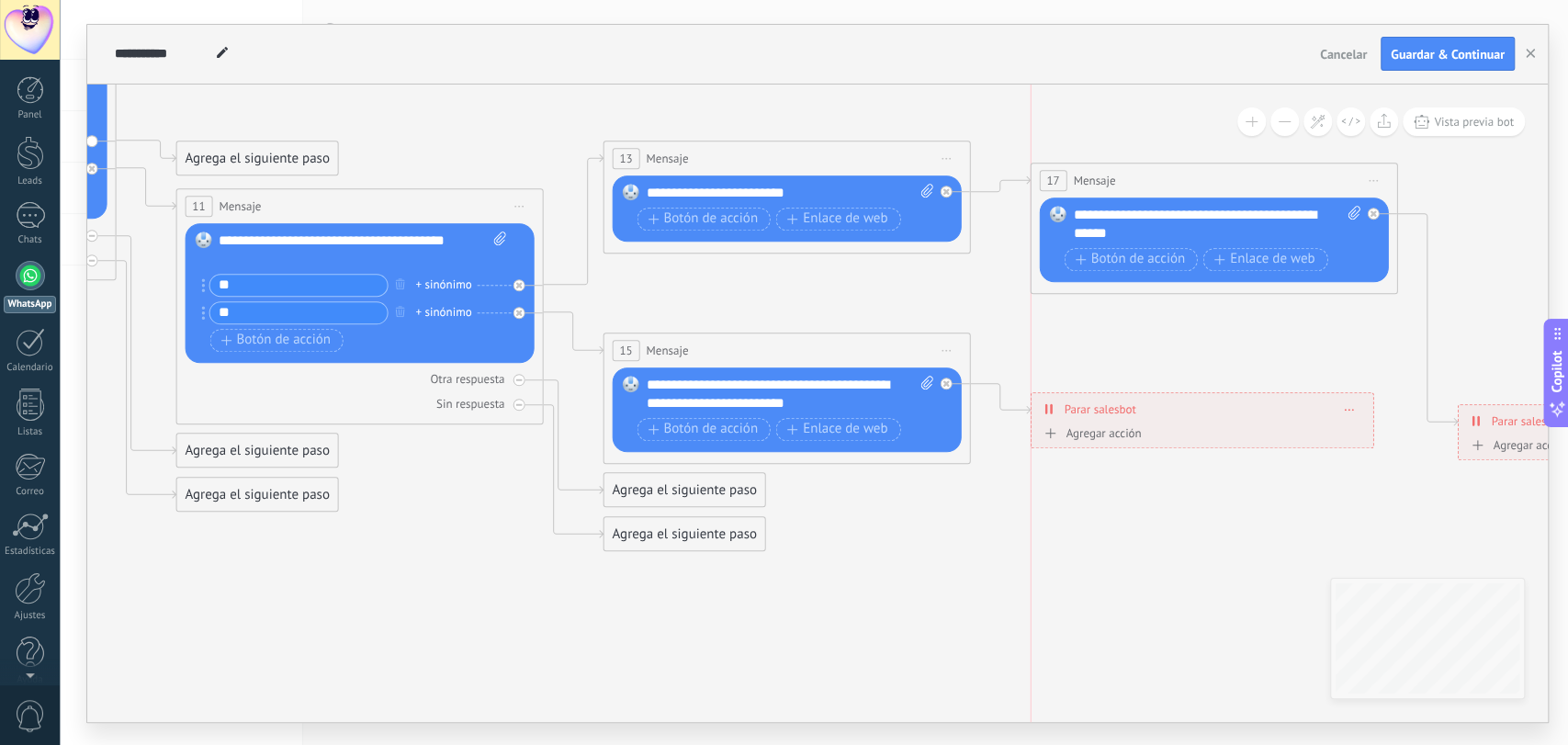
drag, startPoint x: 1166, startPoint y: 355, endPoint x: 1165, endPoint y: 172, distance: 183.0
click at [1165, 172] on div "17 Mensaje ******* (a): Todos los contactos - canales seleccionados Todos los c…" at bounding box center [1213, 180] width 366 height 34
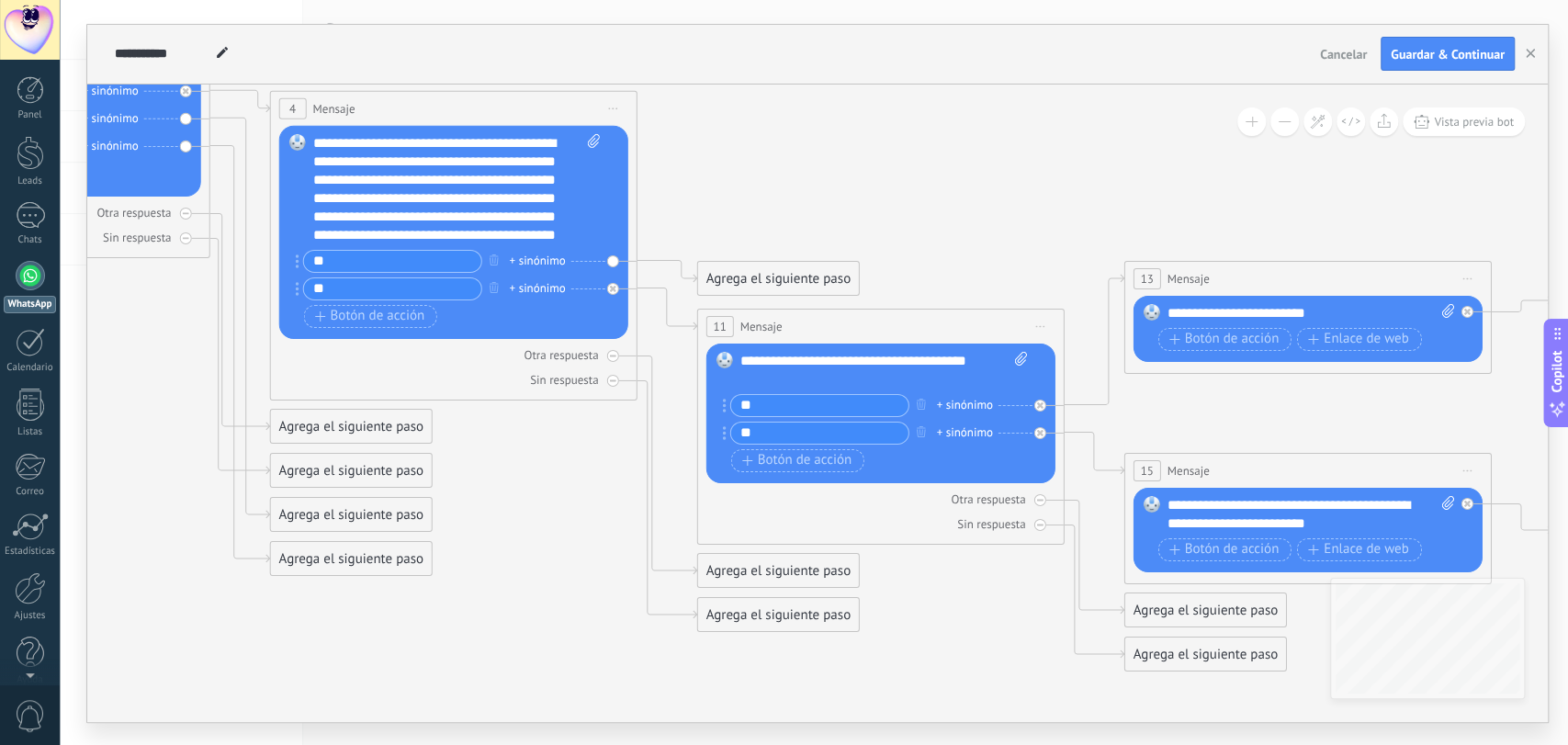
drag, startPoint x: 500, startPoint y: 558, endPoint x: 1021, endPoint y: 678, distance: 534.6
click at [1021, 670] on icon at bounding box center [760, 273] width 4041 height 1714
click at [536, 231] on div "**********" at bounding box center [457, 188] width 287 height 110
click at [742, 276] on div "Agrega el siguiente paso" at bounding box center [778, 278] width 161 height 31
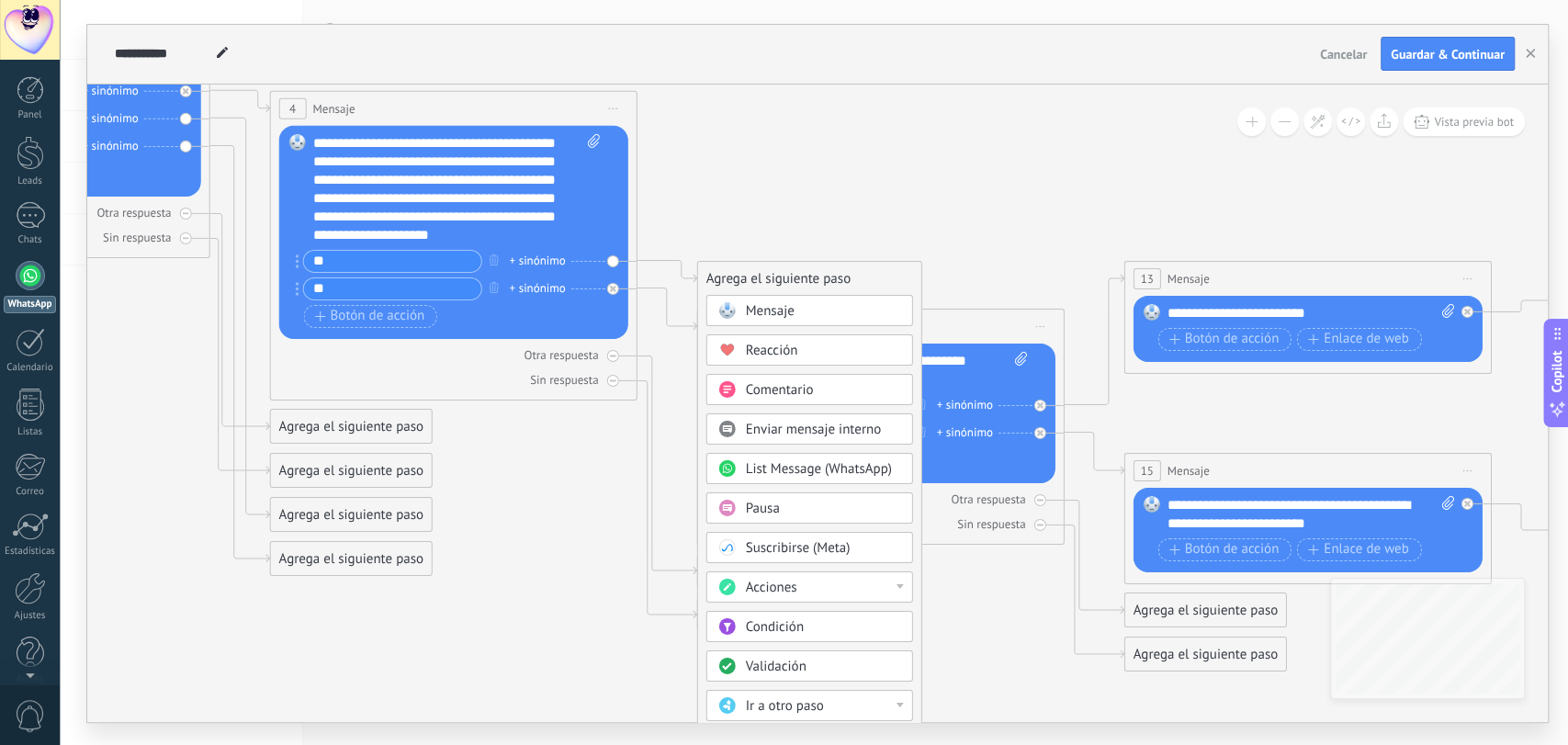
click at [769, 310] on span "Mensaje" at bounding box center [770, 311] width 49 height 18
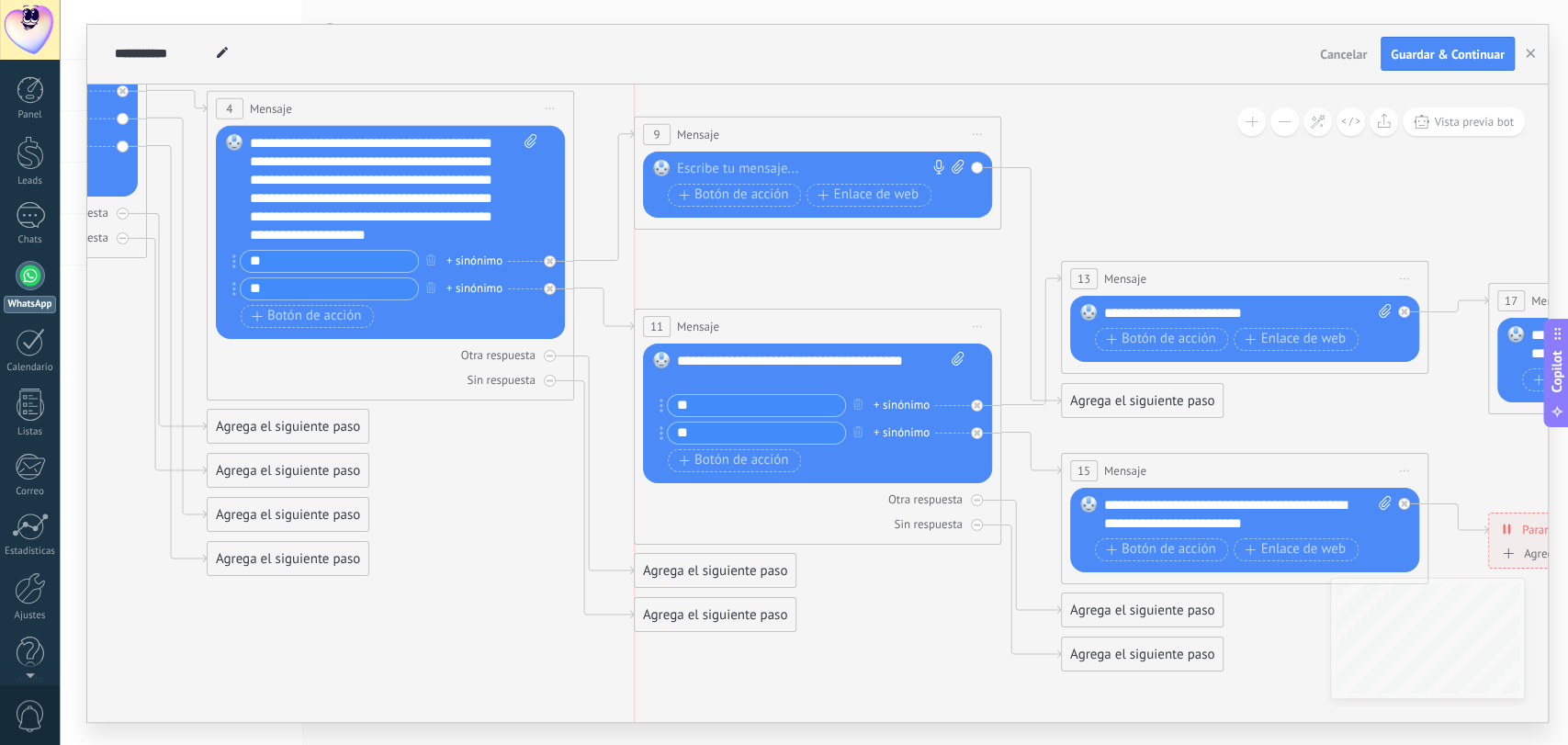
drag, startPoint x: 759, startPoint y: 266, endPoint x: 764, endPoint y: 122, distance: 144.1
click at [764, 122] on div "9 Mensaje ******* (a): Todos los contactos - canales seleccionados Todos los co…" at bounding box center [817, 135] width 366 height 34
drag, startPoint x: 709, startPoint y: 166, endPoint x: 967, endPoint y: 157, distance: 258.2
click at [709, 167] on div at bounding box center [813, 168] width 273 height 19
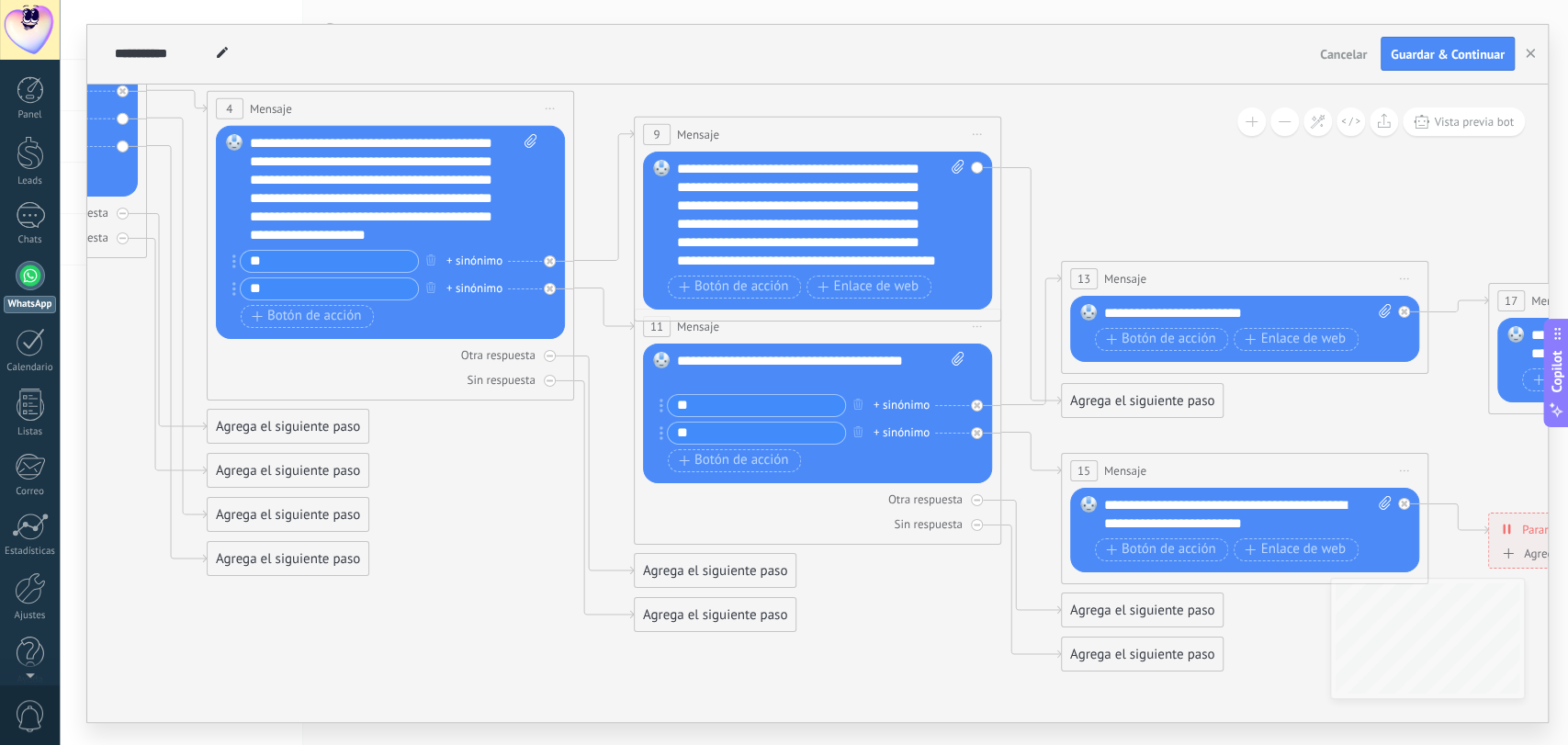
scroll to position [55, 0]
click at [722, 284] on span "Botón de acción" at bounding box center [733, 286] width 110 height 15
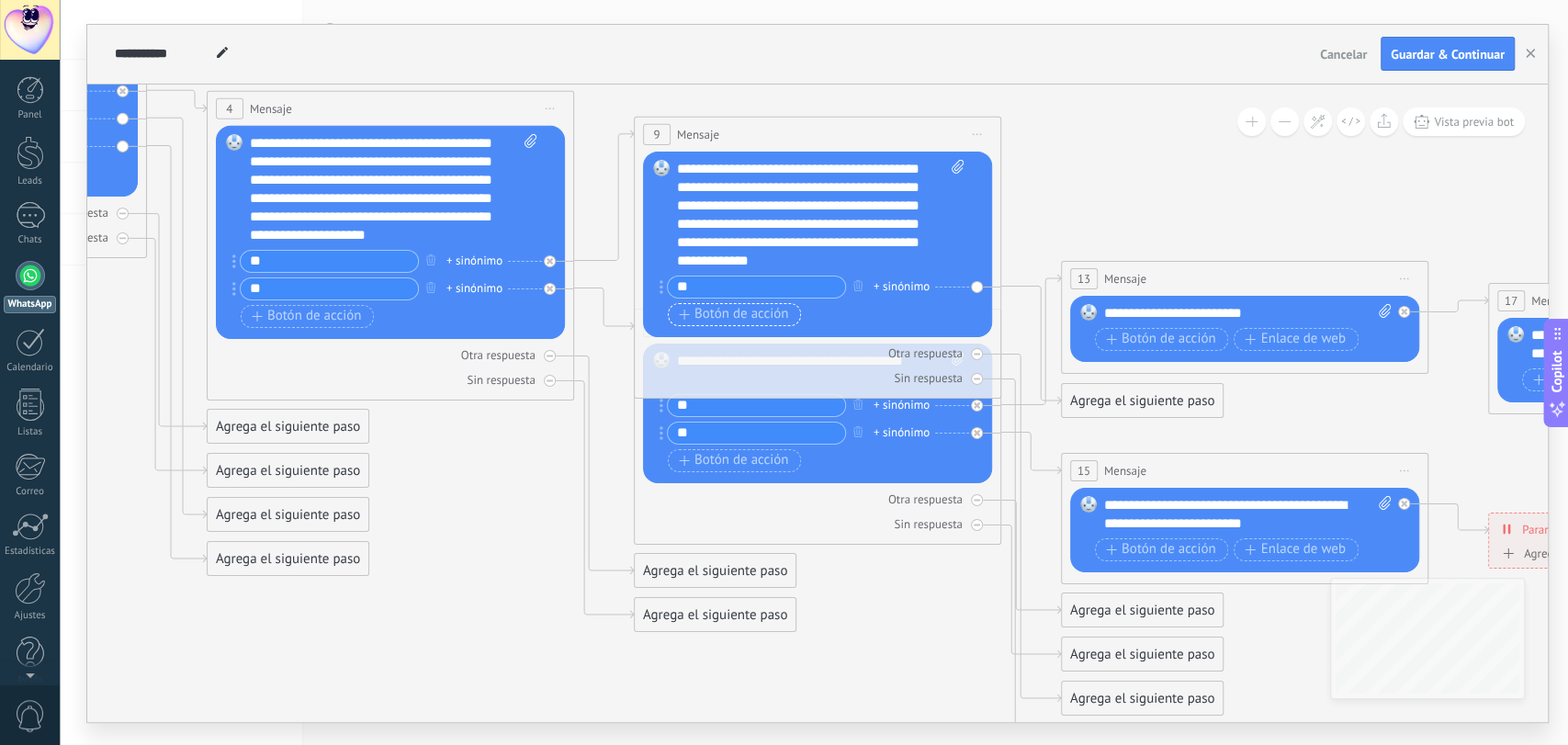
type input "**"
click at [722, 312] on span "Botón de acción" at bounding box center [733, 314] width 110 height 15
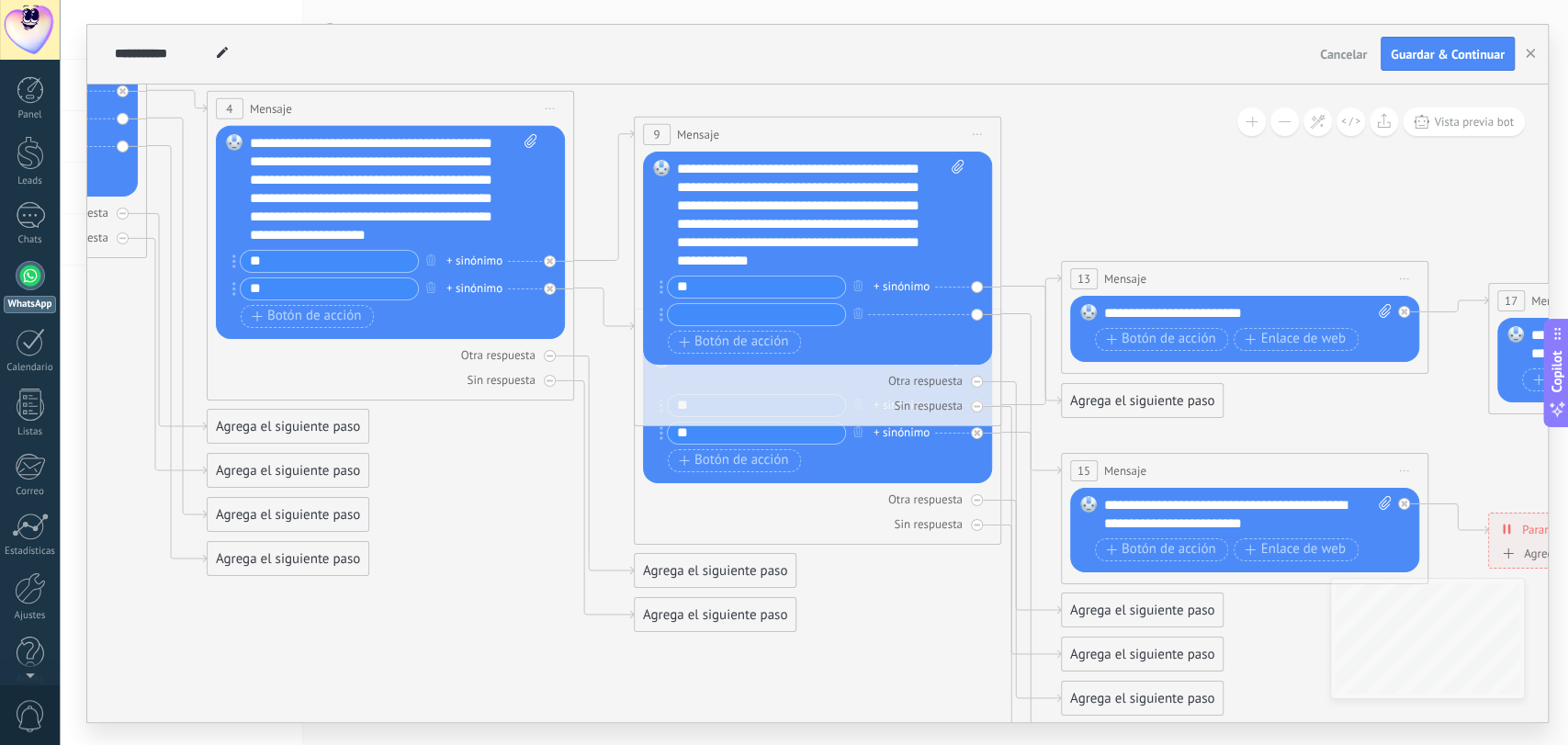
click at [722, 316] on input "text" at bounding box center [756, 314] width 177 height 21
type input "**"
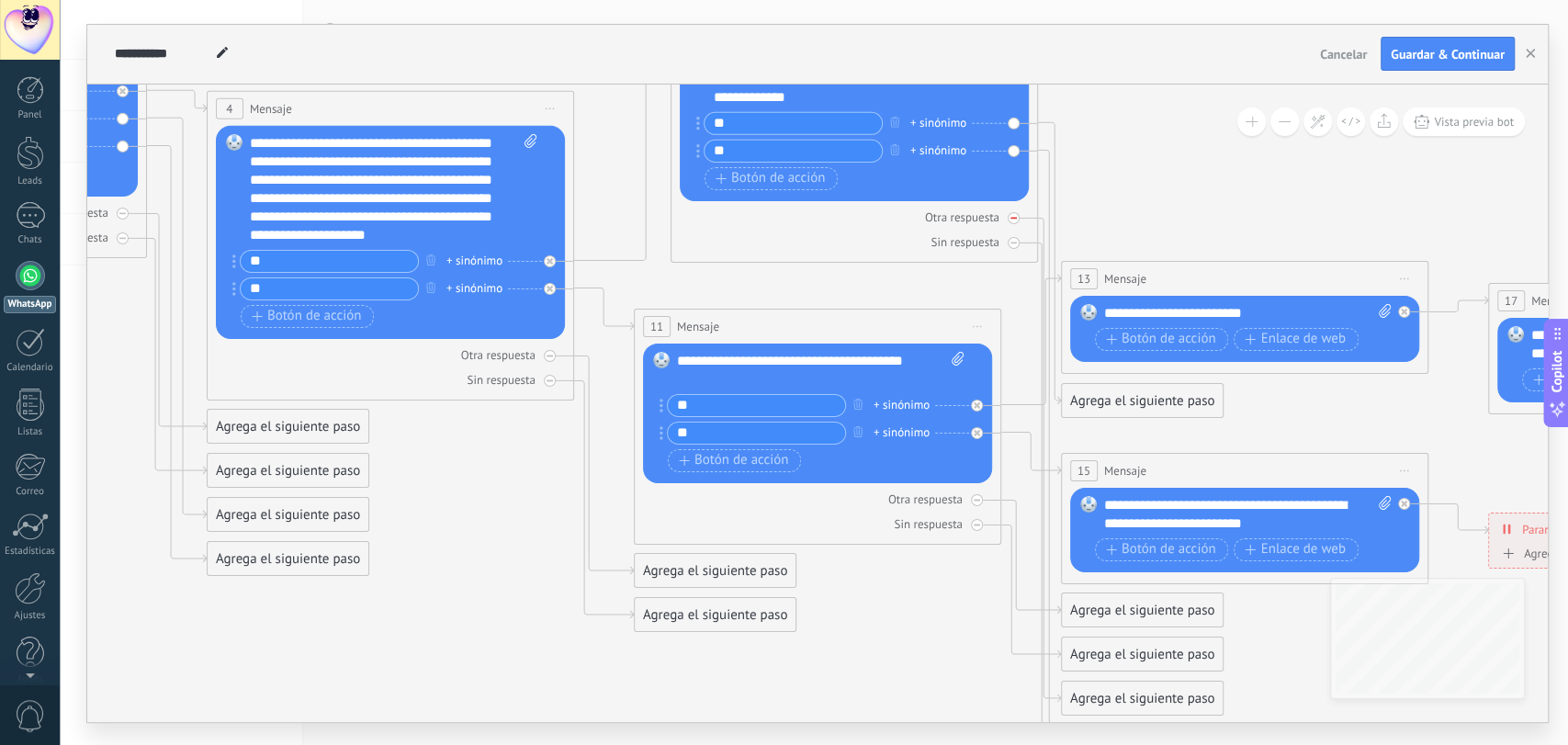
drag, startPoint x: 838, startPoint y: 126, endPoint x: 935, endPoint y: 219, distance: 134.4
click at [876, 0] on html ".abccls-1,.abccls-2{fill-rule:evenodd}.abccls-2{fill:#fff} .abfcls-1{fill:none}…" at bounding box center [784, 372] width 1568 height 745
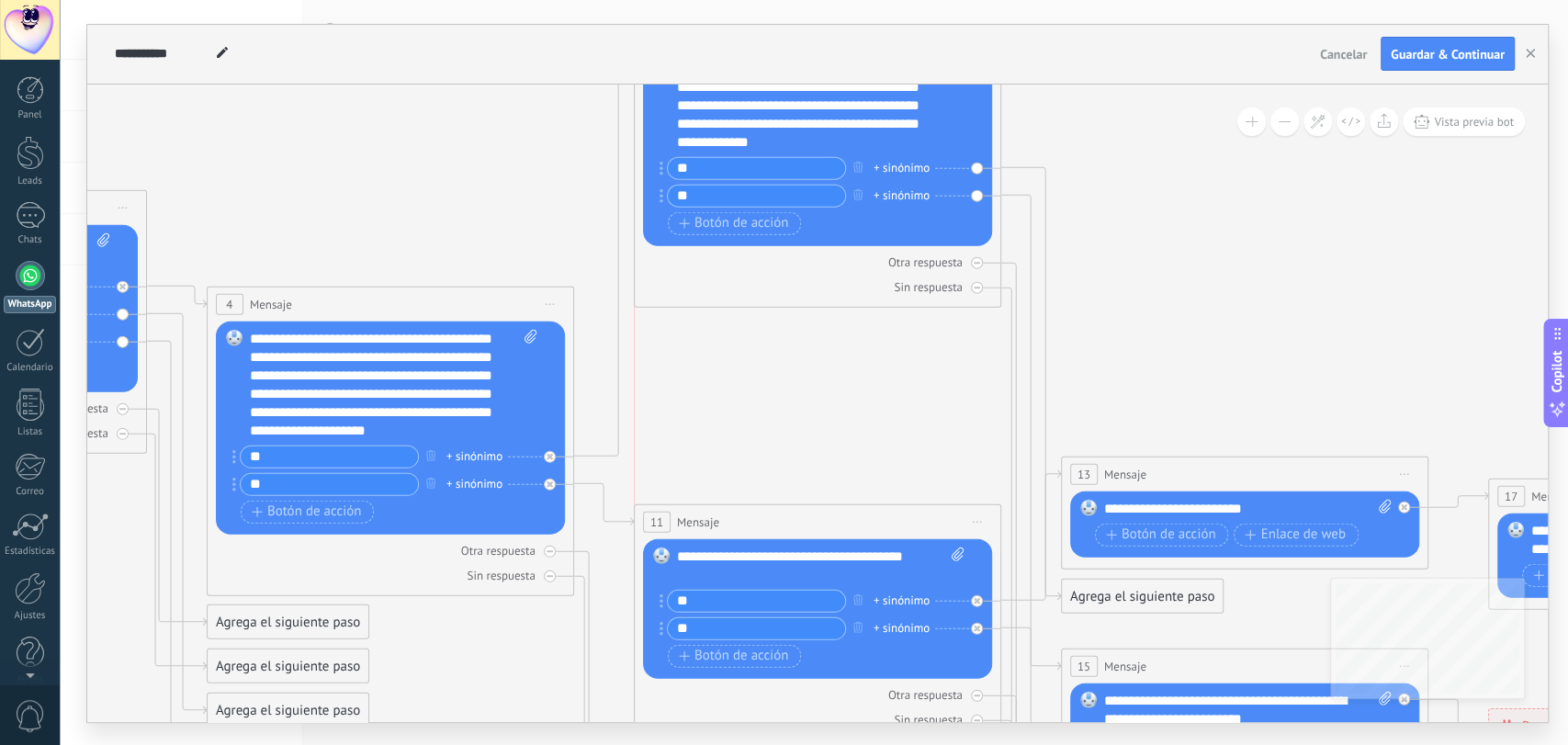
drag, startPoint x: 918, startPoint y: 169, endPoint x: 882, endPoint y: 8, distance: 165.0
click at [882, 8] on div "**********" at bounding box center [814, 372] width 1509 height 745
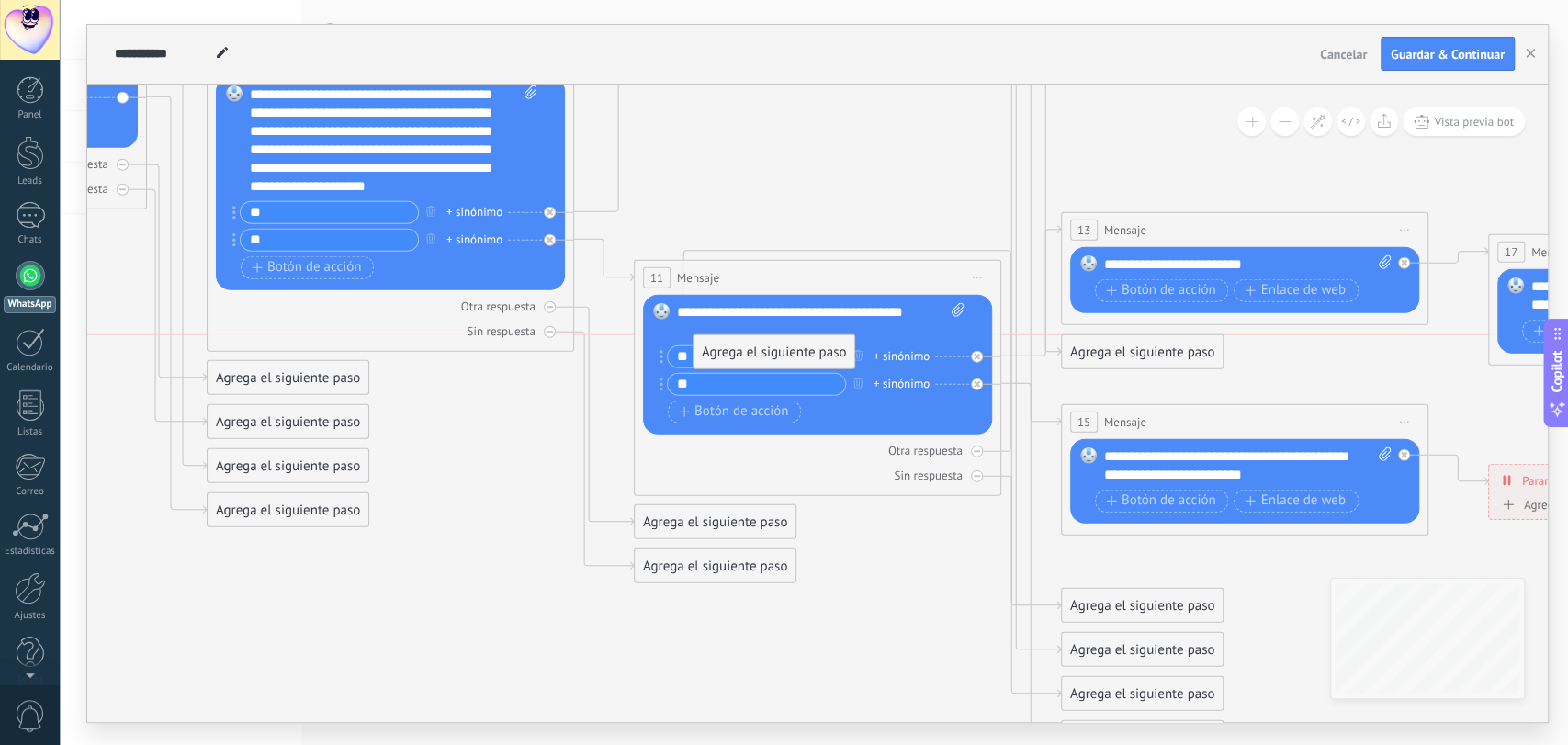
drag, startPoint x: 1125, startPoint y: 571, endPoint x: 758, endPoint y: 370, distance: 418.4
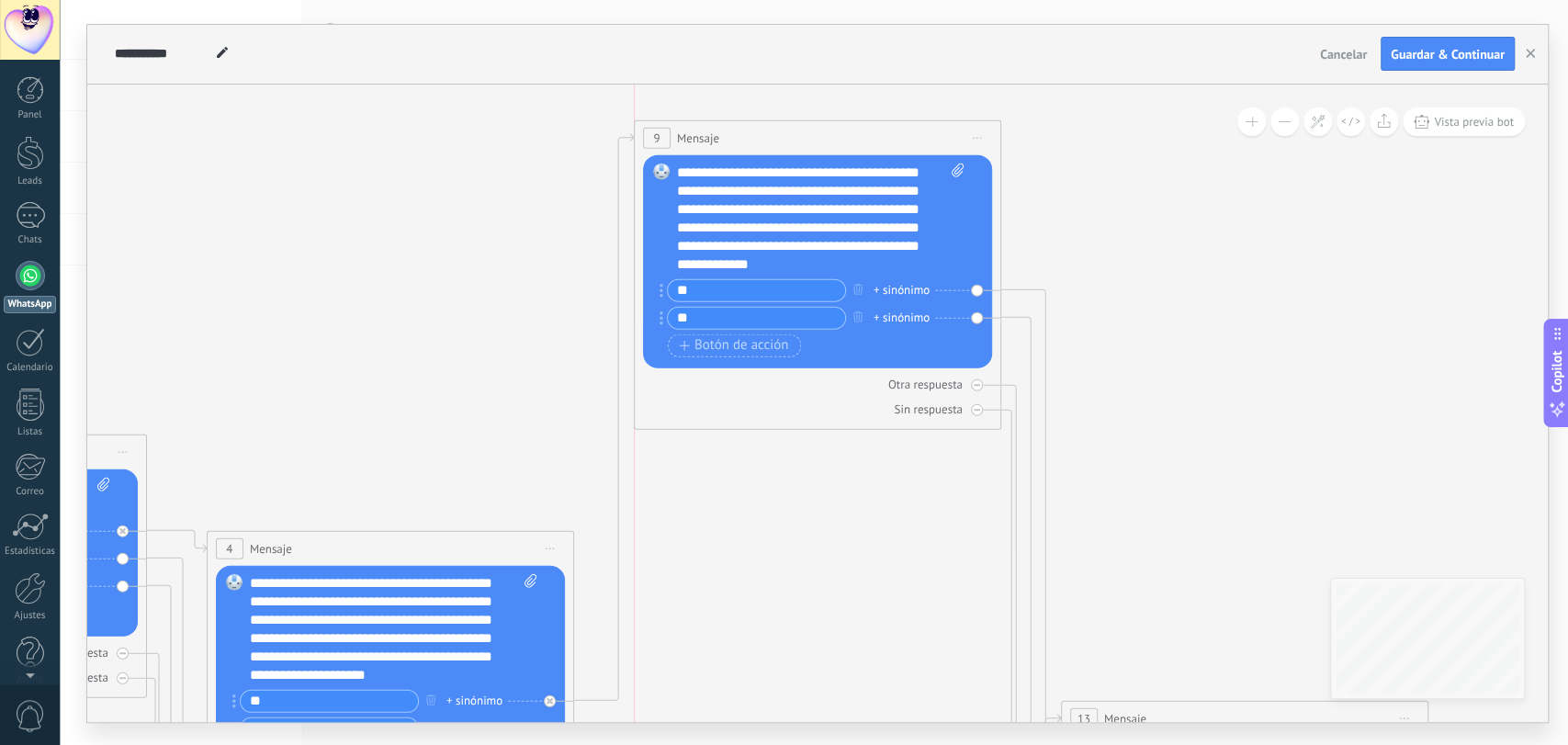
drag, startPoint x: 839, startPoint y: 261, endPoint x: 845, endPoint y: 143, distance: 118.2
click at [843, 139] on div "9 Mensaje ******* (a): Todos los contactos - canales seleccionados Todos los co…" at bounding box center [817, 137] width 366 height 34
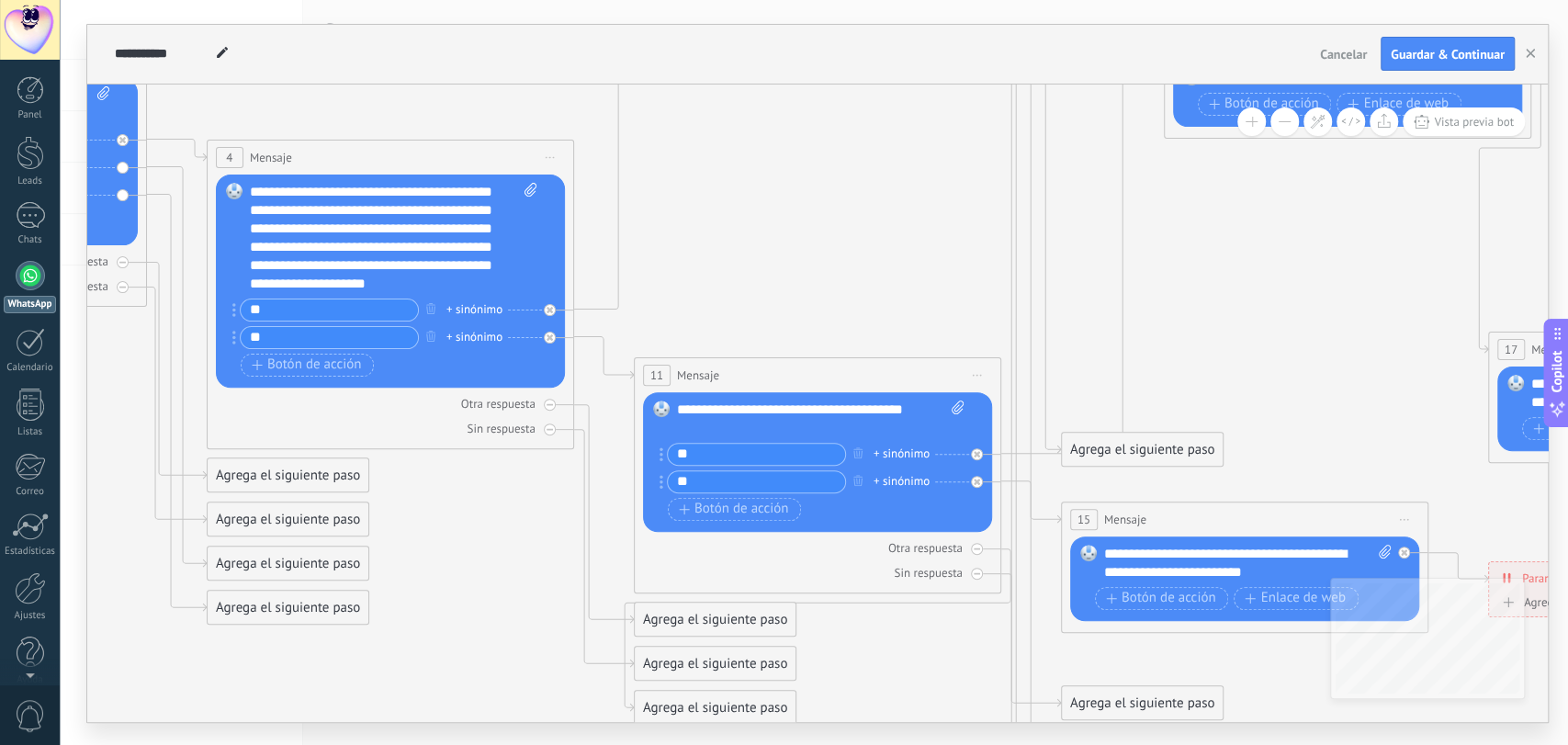
drag, startPoint x: 1218, startPoint y: 316, endPoint x: 1321, endPoint y: 32, distance: 302.1
click at [1321, 32] on div "**********" at bounding box center [818, 372] width 1461 height 696
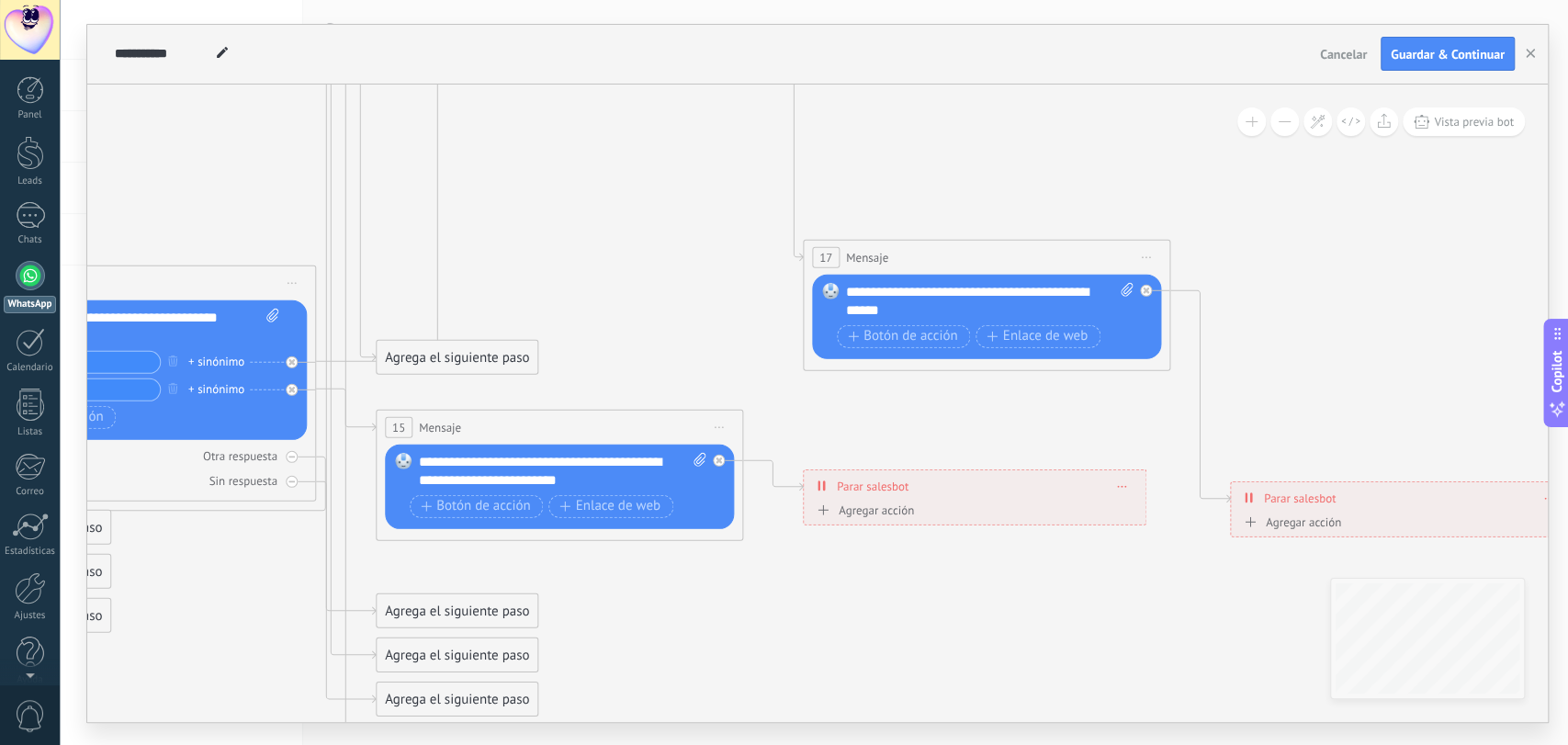
scroll to position [37, 0]
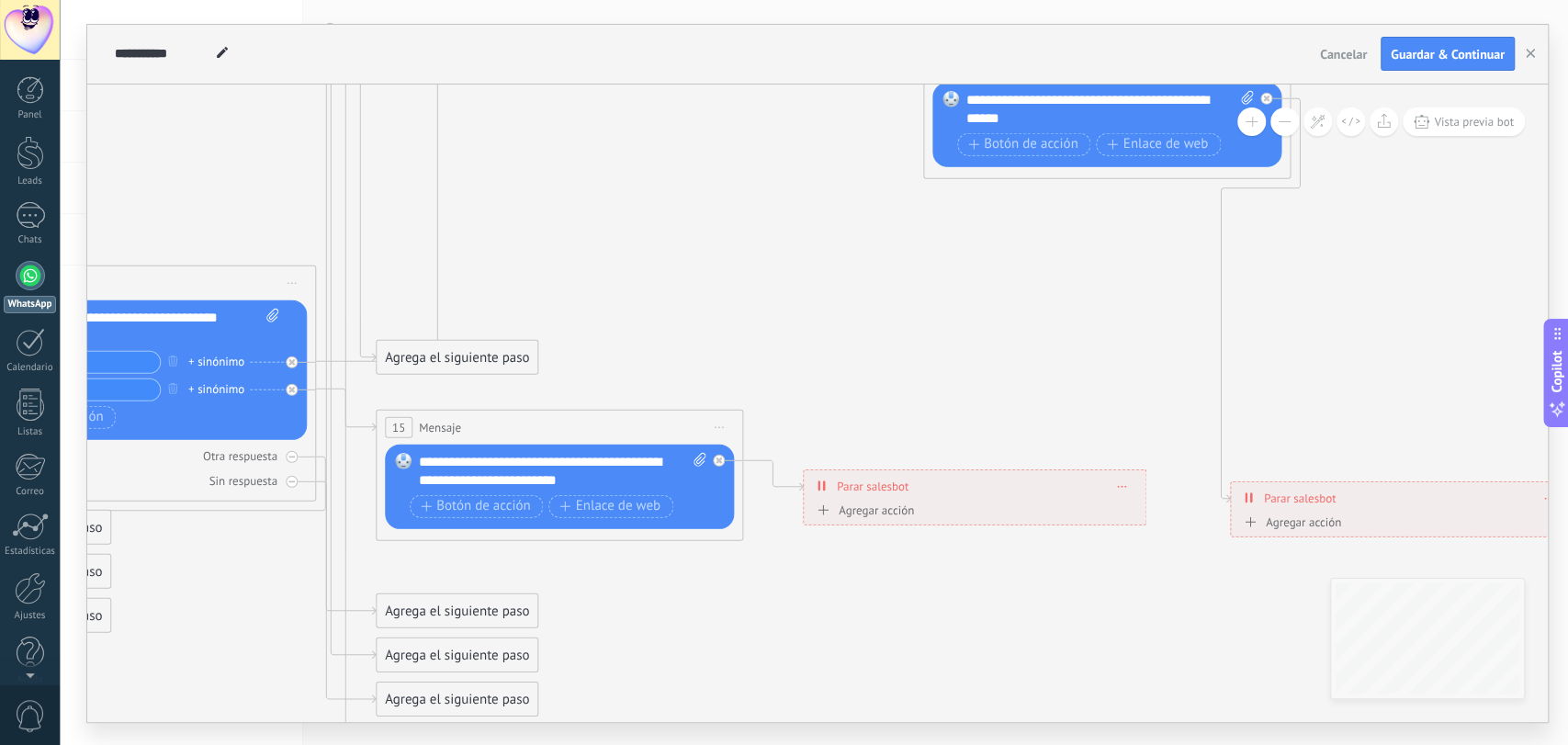
drag, startPoint x: 948, startPoint y: 248, endPoint x: 1065, endPoint y: 60, distance: 221.4
click at [1065, 60] on div "**********" at bounding box center [818, 372] width 1461 height 696
click at [871, 349] on icon at bounding box center [12, 197] width 4041 height 2042
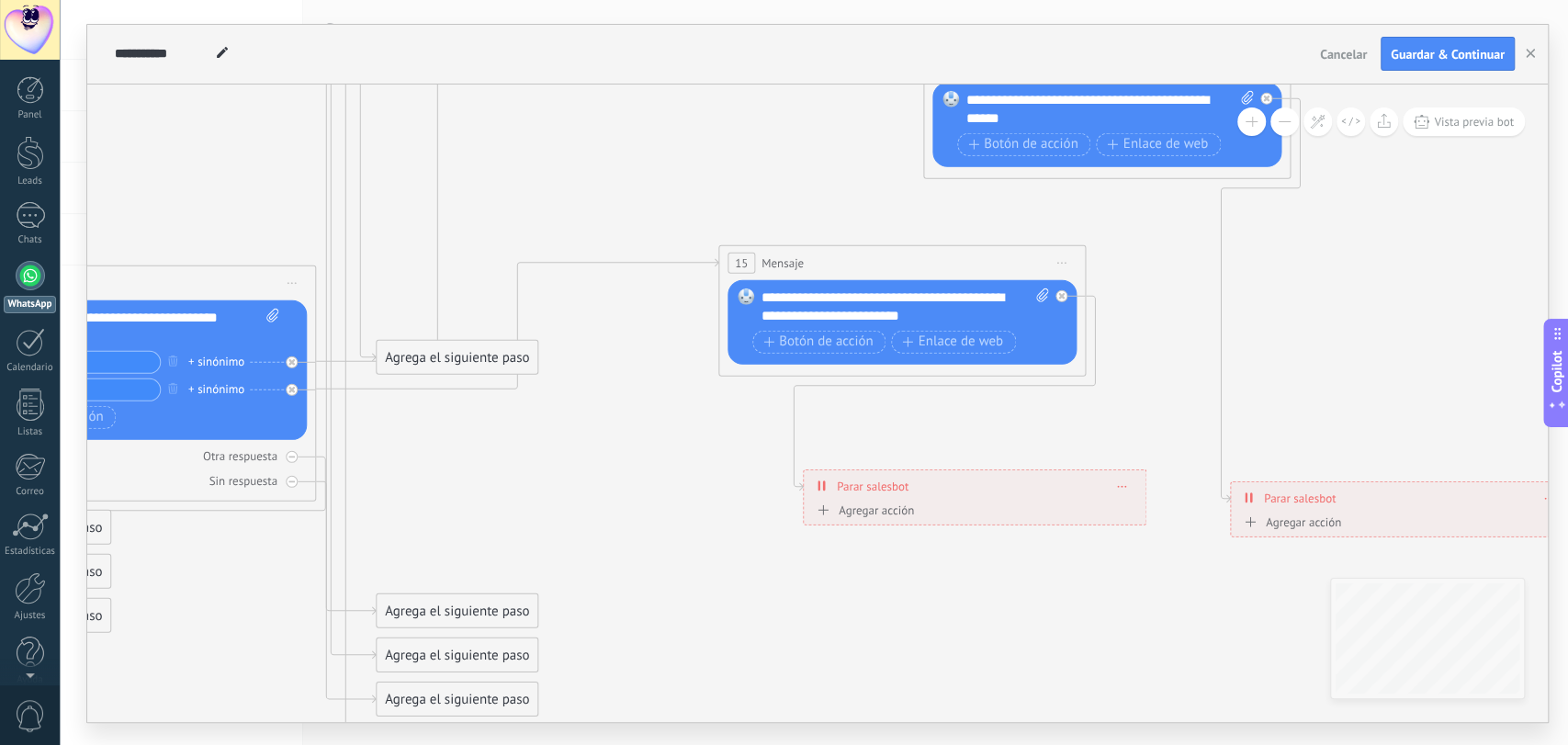
drag, startPoint x: 643, startPoint y: 422, endPoint x: 985, endPoint y: 259, distance: 378.9
click at [985, 259] on div "15 Mensaje ******* (a): Todos los contactos - canales seleccionados Todos los c…" at bounding box center [902, 262] width 366 height 34
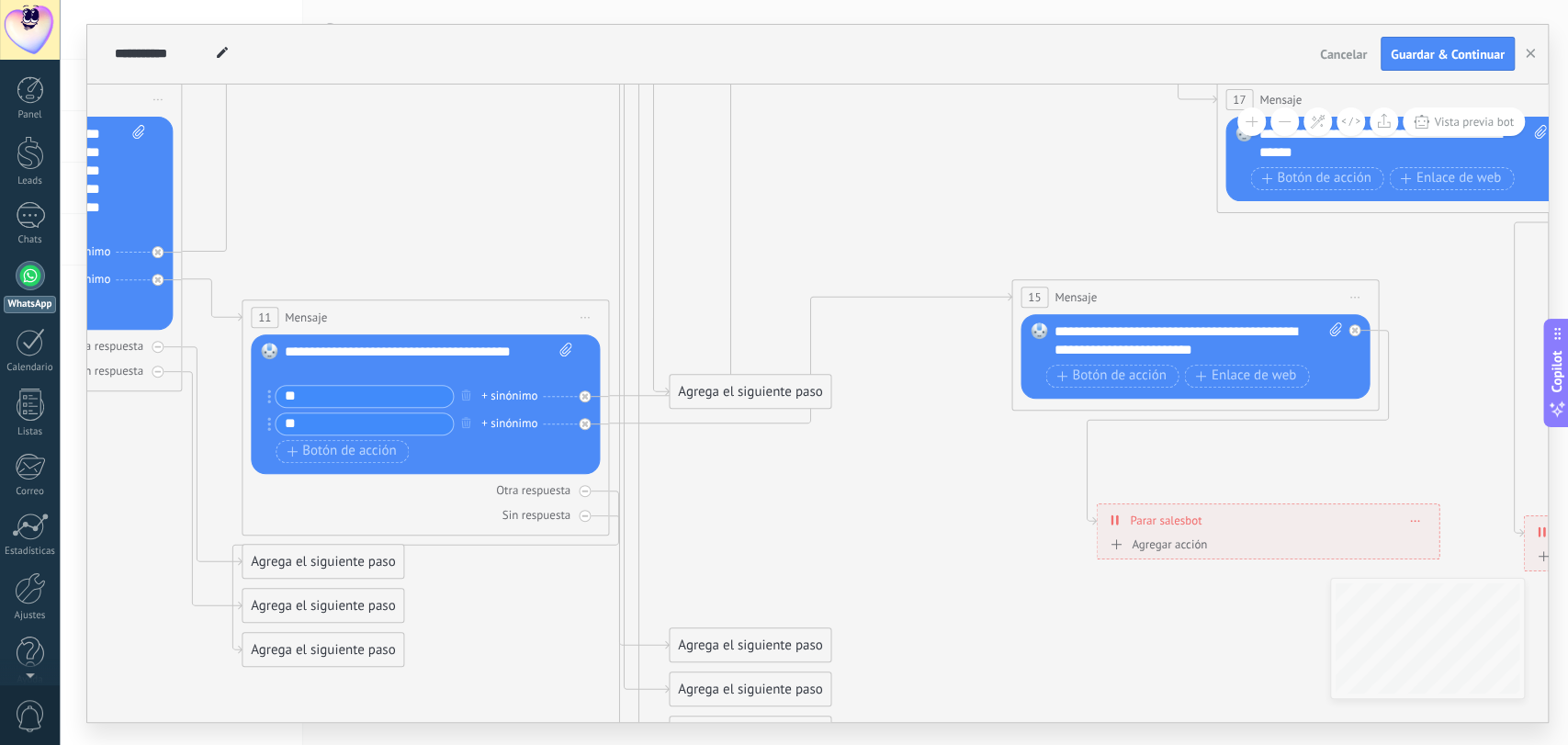
drag, startPoint x: 566, startPoint y: 493, endPoint x: 859, endPoint y: 527, distance: 295.0
click at [859, 527] on icon at bounding box center [305, 232] width 4041 height 2042
drag, startPoint x: 751, startPoint y: 403, endPoint x: 798, endPoint y: 501, distance: 108.7
click at [798, 501] on div "Agrega el siguiente paso" at bounding box center [796, 488] width 161 height 31
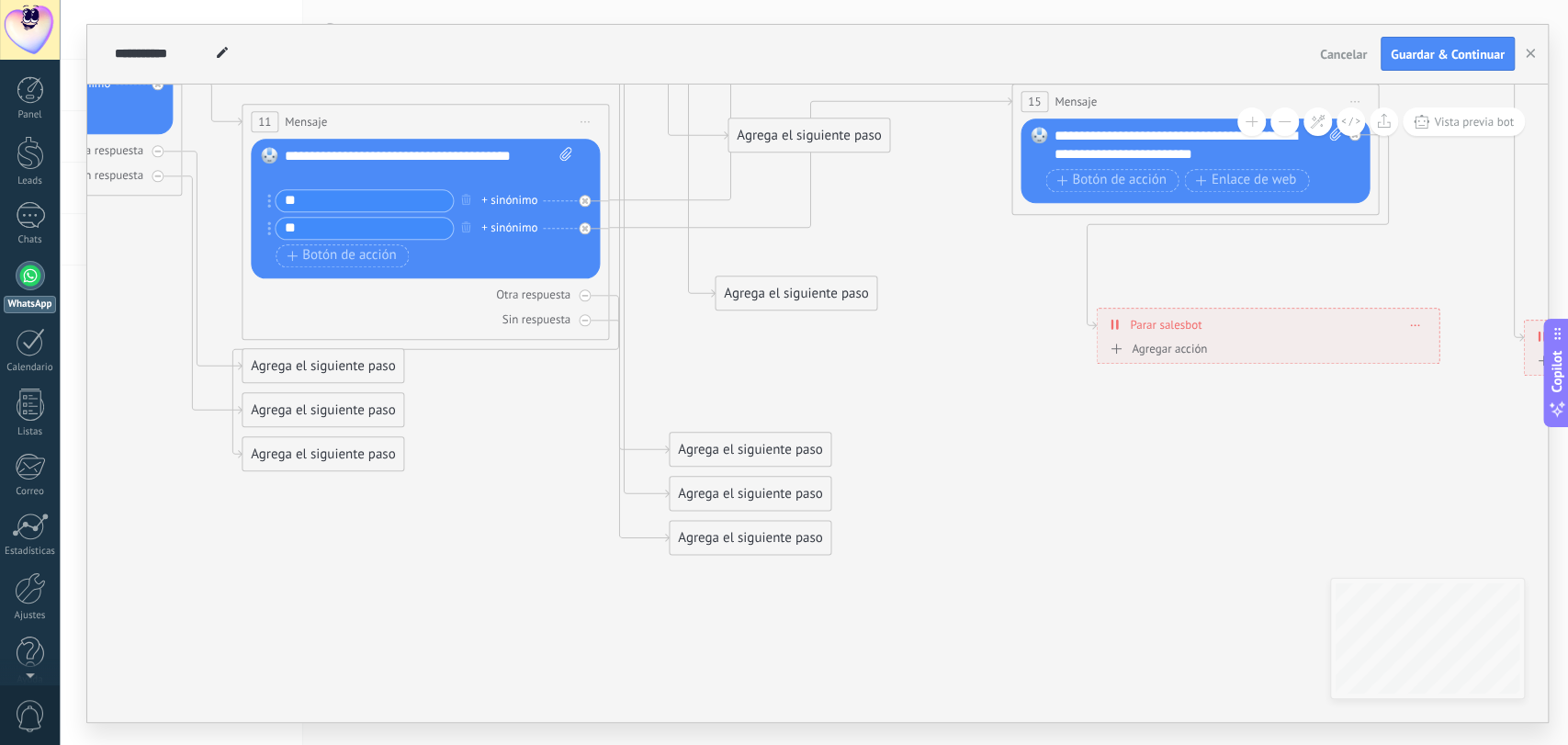
drag, startPoint x: 739, startPoint y: 584, endPoint x: 809, endPoint y: 148, distance: 441.6
click at [806, 145] on div "Agrega el siguiente paso" at bounding box center [809, 135] width 161 height 31
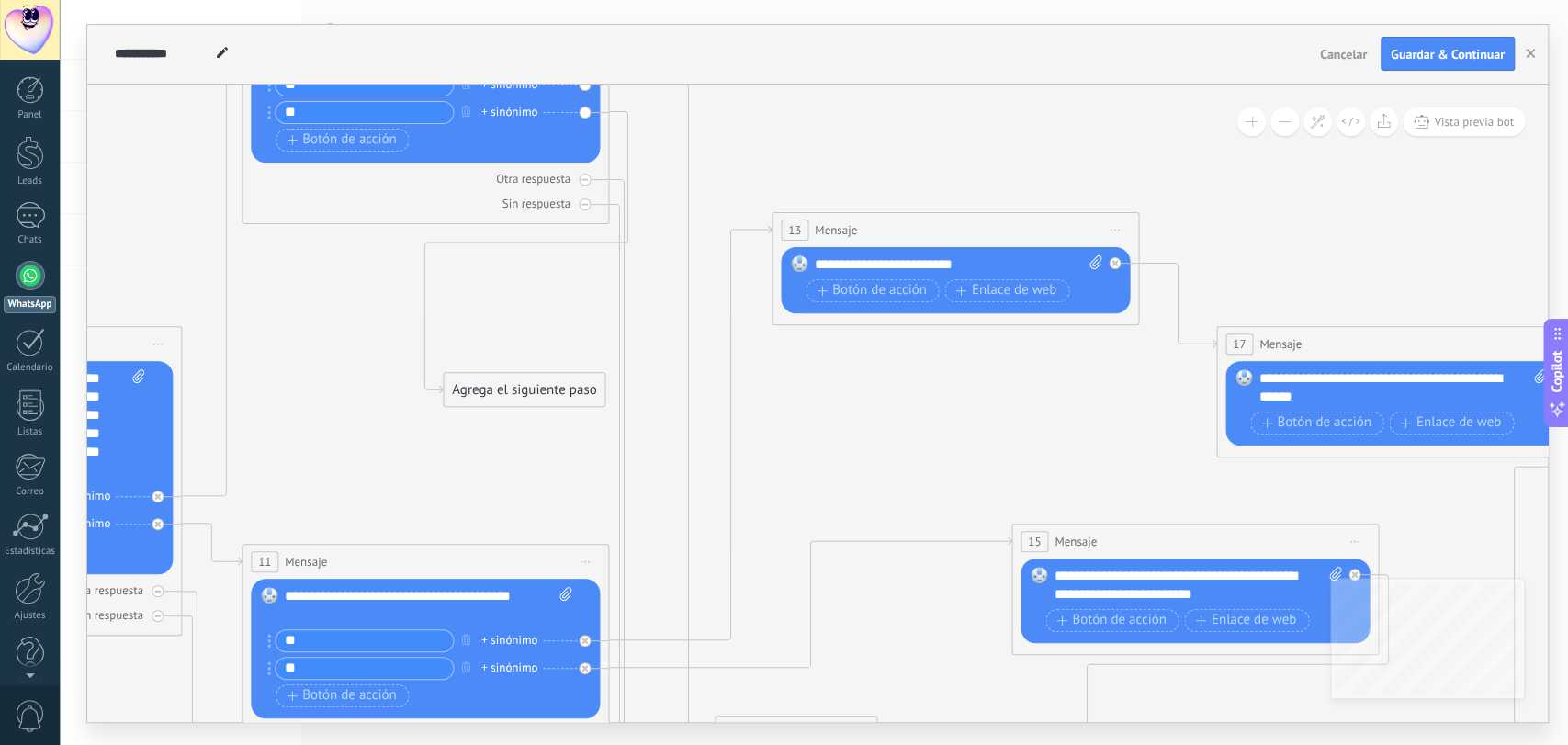
drag, startPoint x: 772, startPoint y: 588, endPoint x: 480, endPoint y: 398, distance: 348.4
click at [480, 398] on div "Agrega el siguiente paso" at bounding box center [524, 389] width 161 height 31
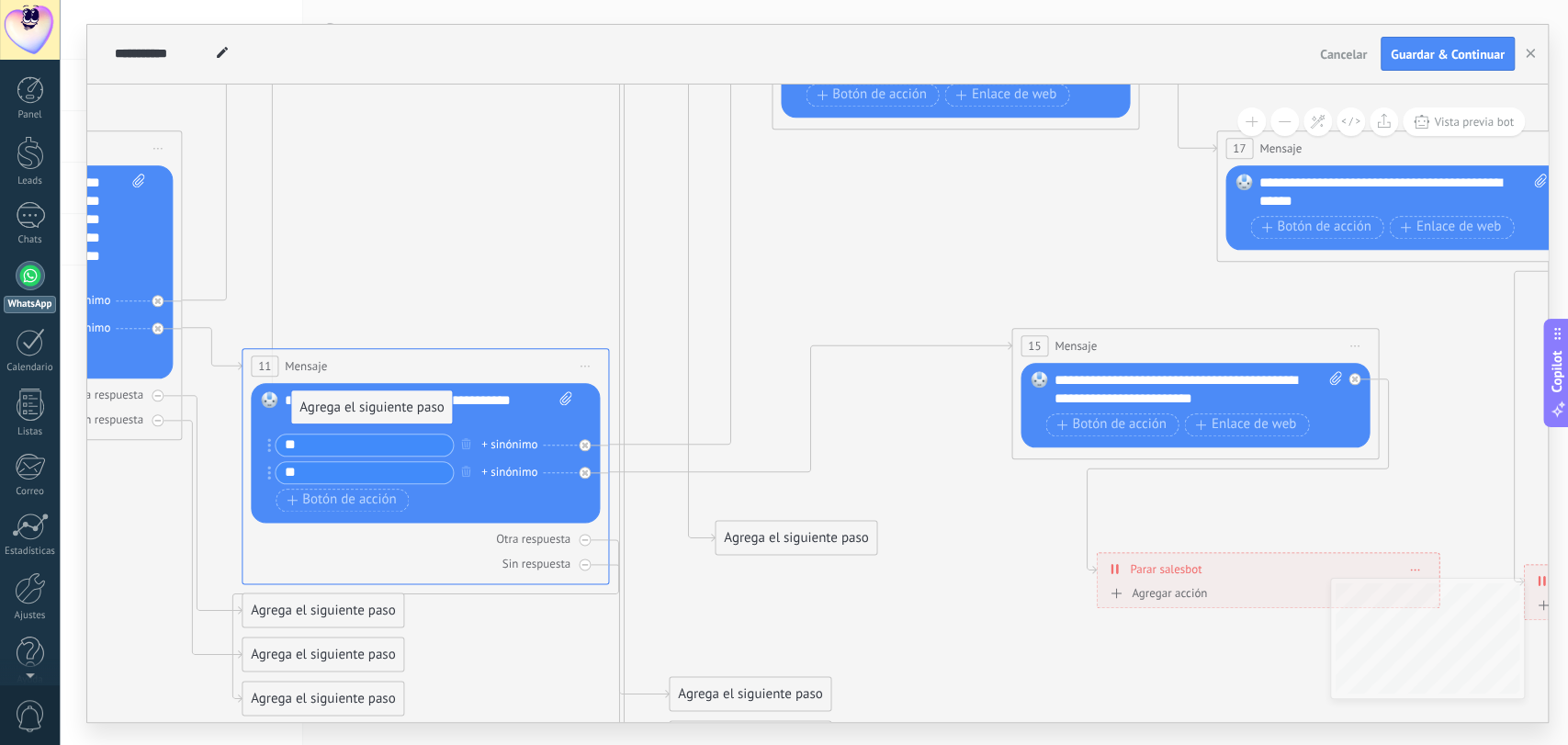
drag, startPoint x: 521, startPoint y: 199, endPoint x: 370, endPoint y: 413, distance: 261.9
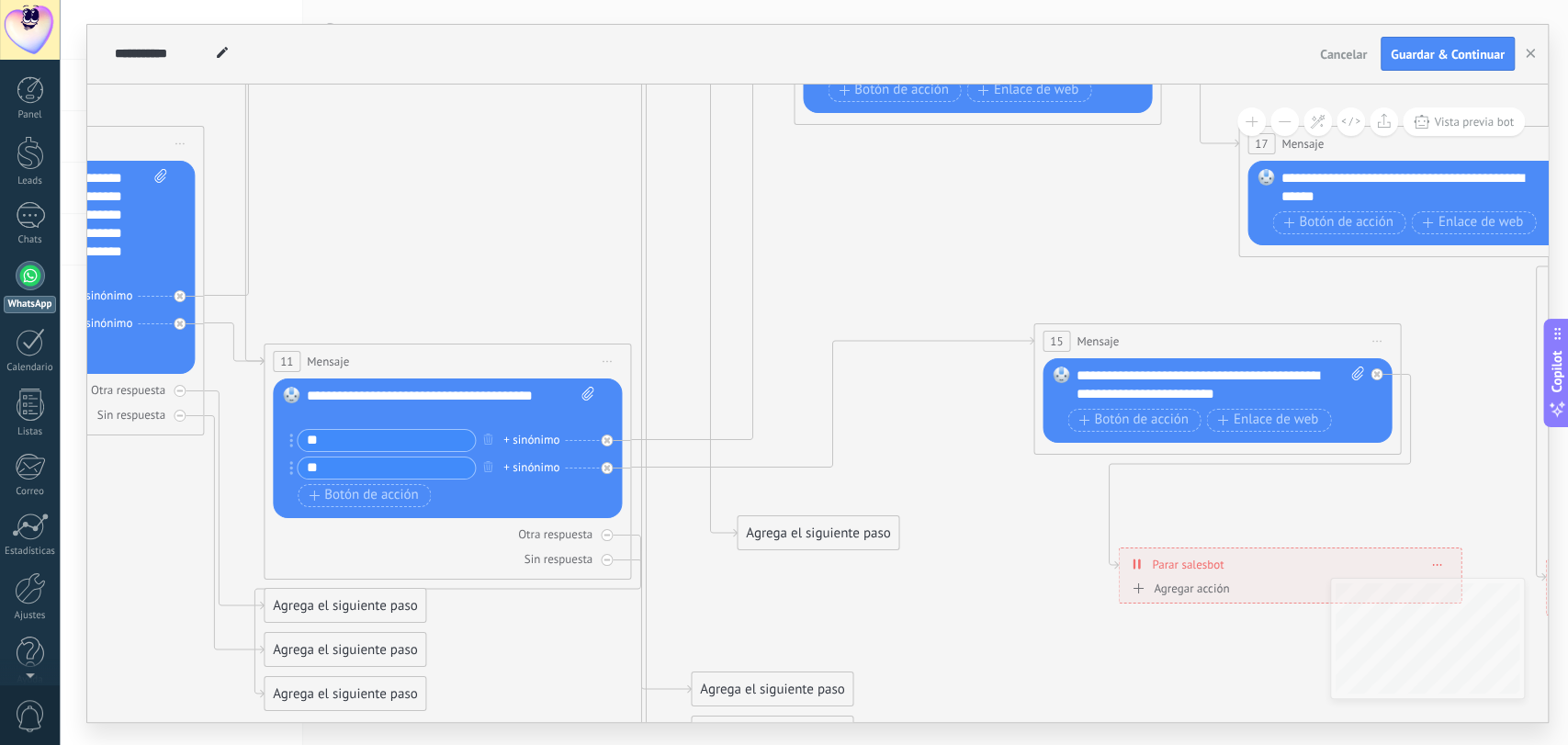
drag, startPoint x: 306, startPoint y: 271, endPoint x: 349, endPoint y: 347, distance: 87.3
click at [329, 266] on icon at bounding box center [327, 254] width 4041 height 1998
drag, startPoint x: 387, startPoint y: 382, endPoint x: 412, endPoint y: 306, distance: 80.0
click at [537, 269] on icon at bounding box center [328, 254] width 4041 height 1998
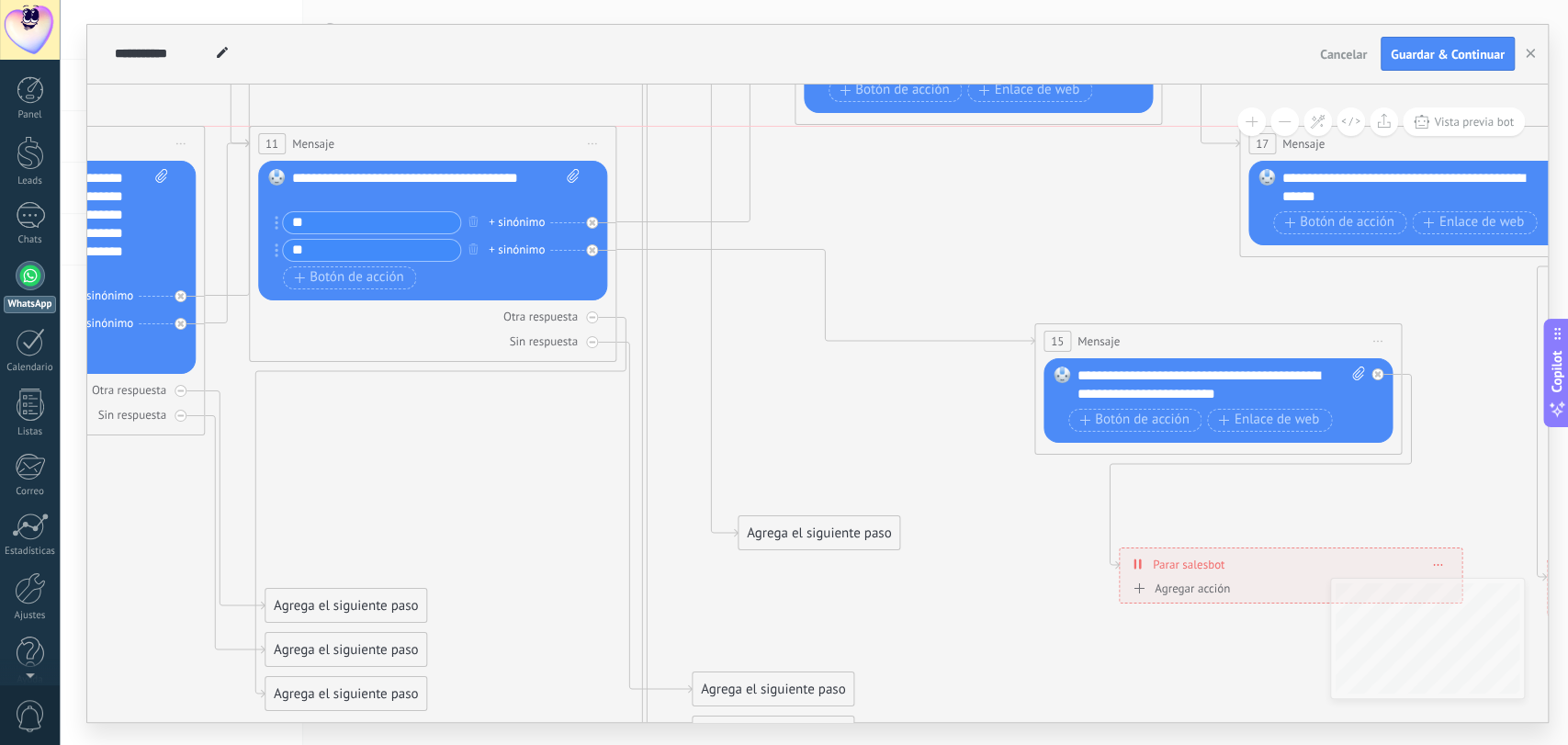
drag, startPoint x: 535, startPoint y: 363, endPoint x: 520, endPoint y: 152, distance: 211.5
click at [520, 152] on div "11 Mensaje ******* (a): Todos los contactos - canales seleccionados Todos los c…" at bounding box center [432, 144] width 366 height 34
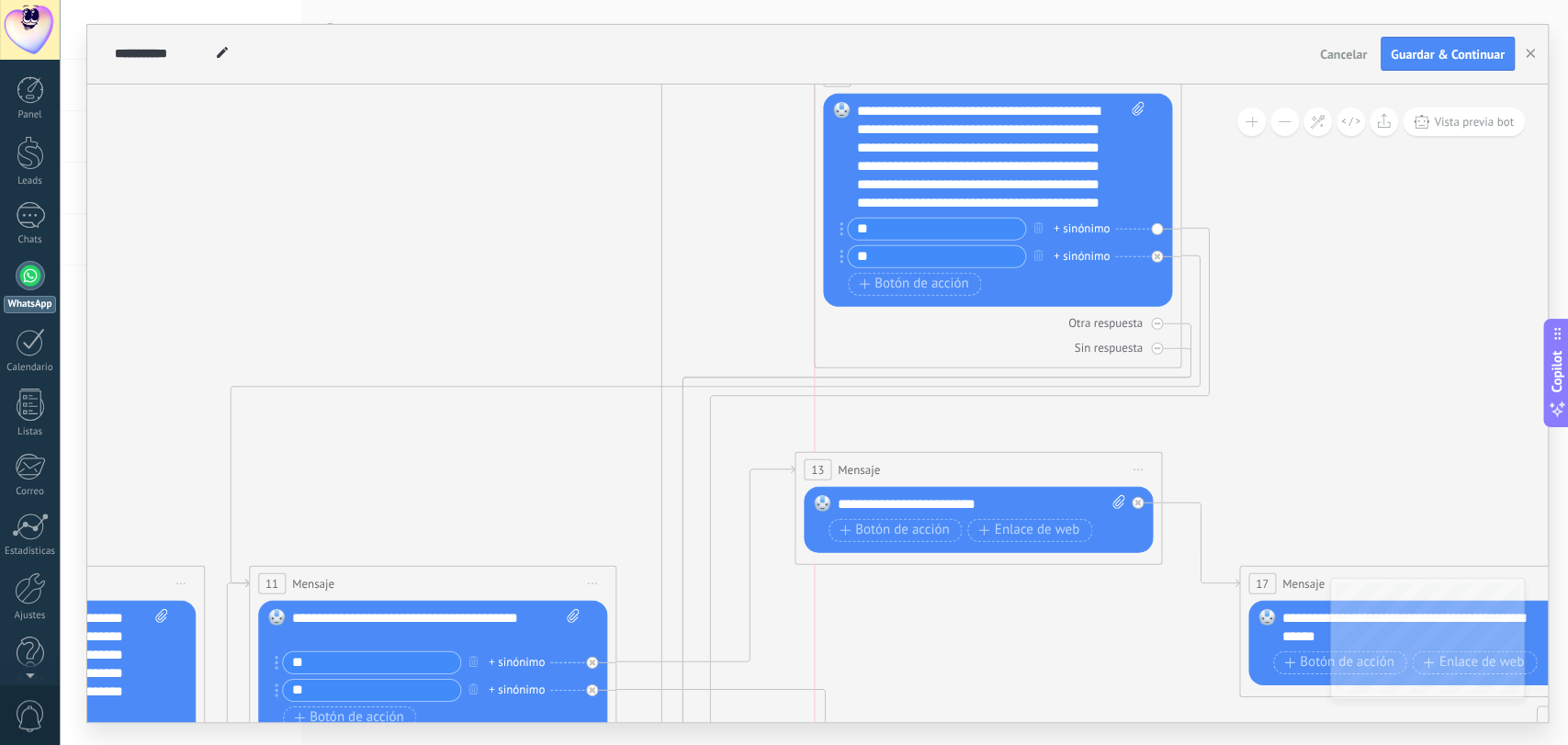
drag, startPoint x: 477, startPoint y: 172, endPoint x: 1031, endPoint y: 76, distance: 562.3
click at [1031, 76] on div "**********" at bounding box center [818, 372] width 1461 height 696
drag, startPoint x: 403, startPoint y: 608, endPoint x: 407, endPoint y: 333, distance: 275.0
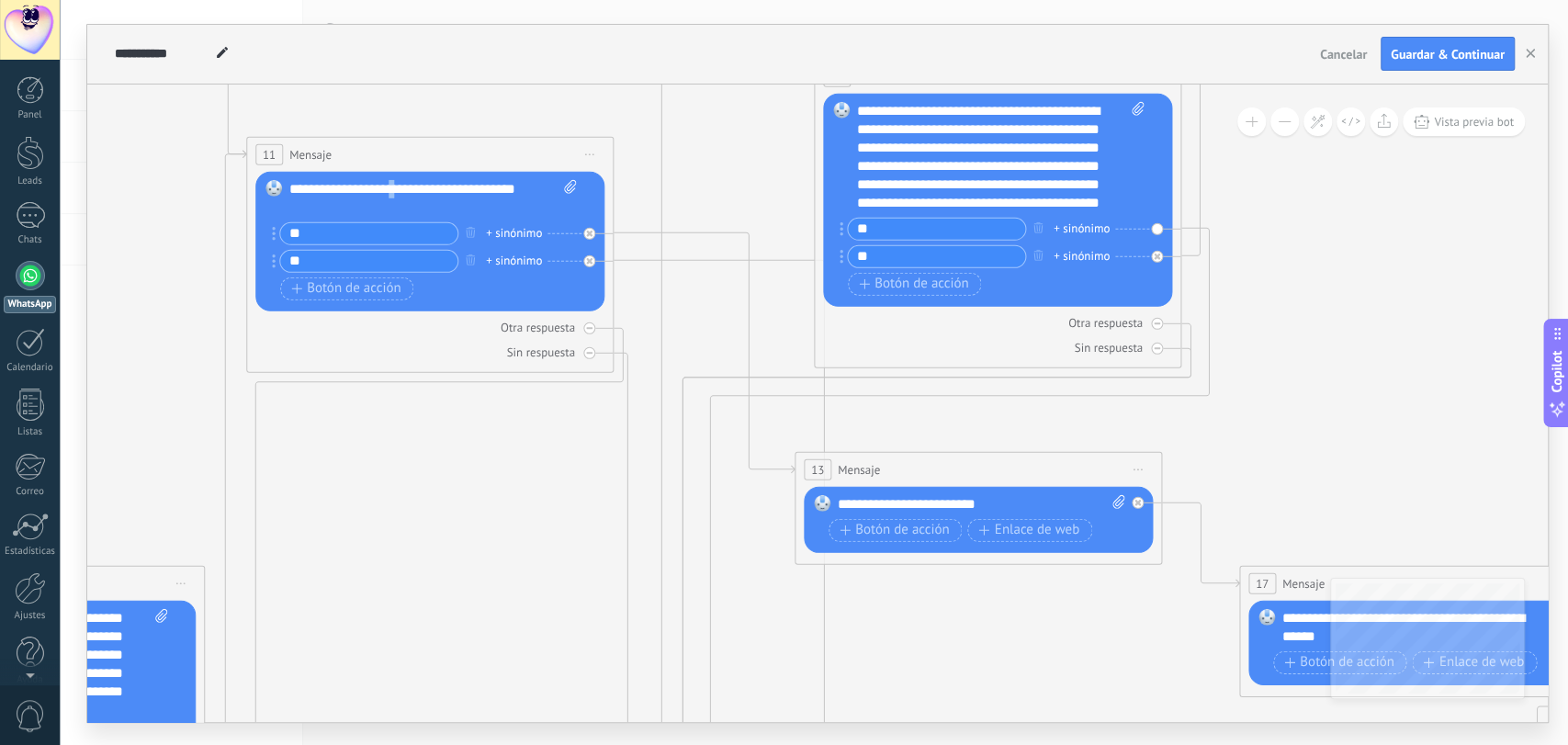
drag, startPoint x: 478, startPoint y: 589, endPoint x: 476, endPoint y: 160, distance: 429.0
click at [476, 160] on div "11 Mensaje ******* (a): Todos los contactos - canales seleccionados Todos los c…" at bounding box center [429, 154] width 366 height 34
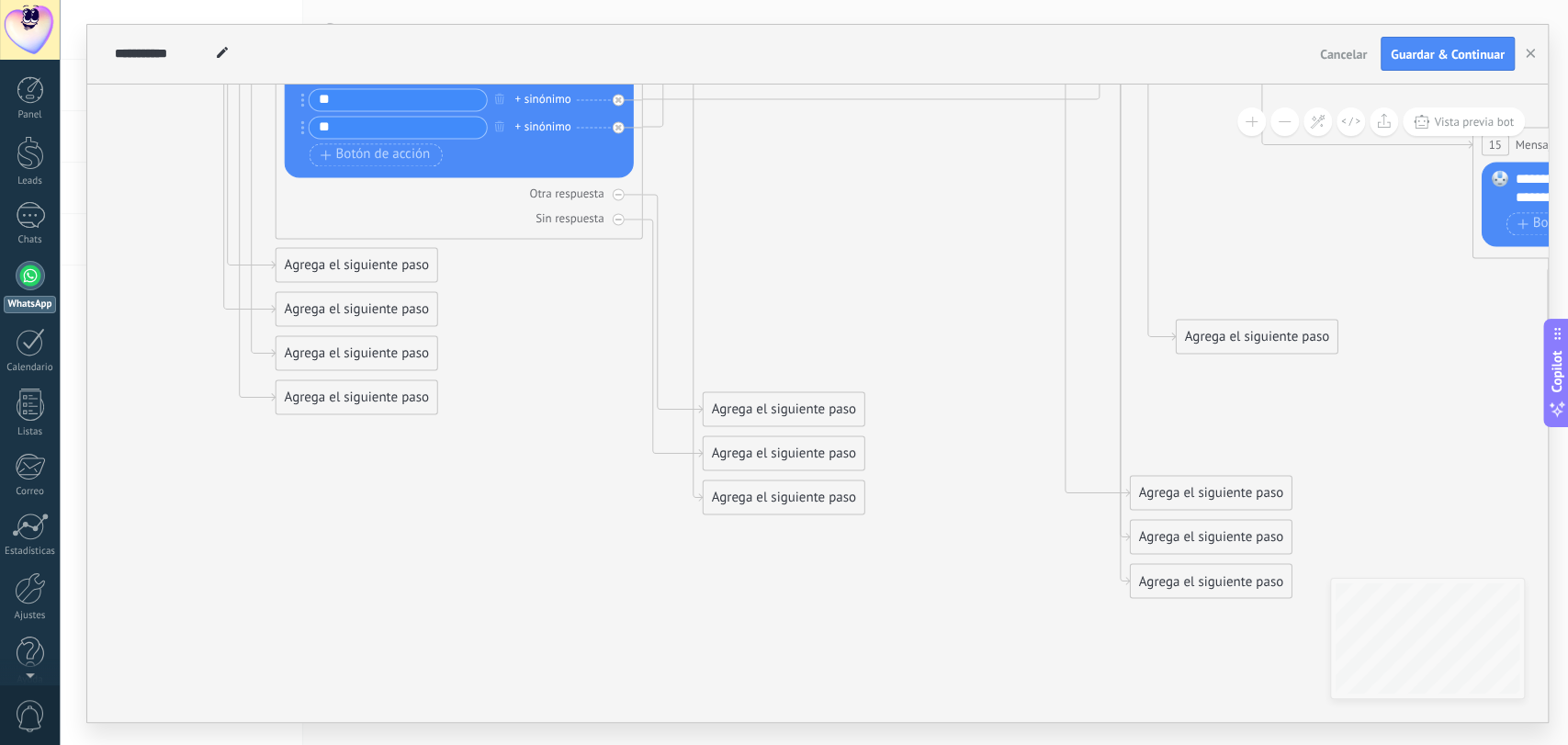
drag, startPoint x: 548, startPoint y: 648, endPoint x: 669, endPoint y: 600, distance: 130.2
click at [991, 704] on icon at bounding box center [766, 10] width 4041 height 2093
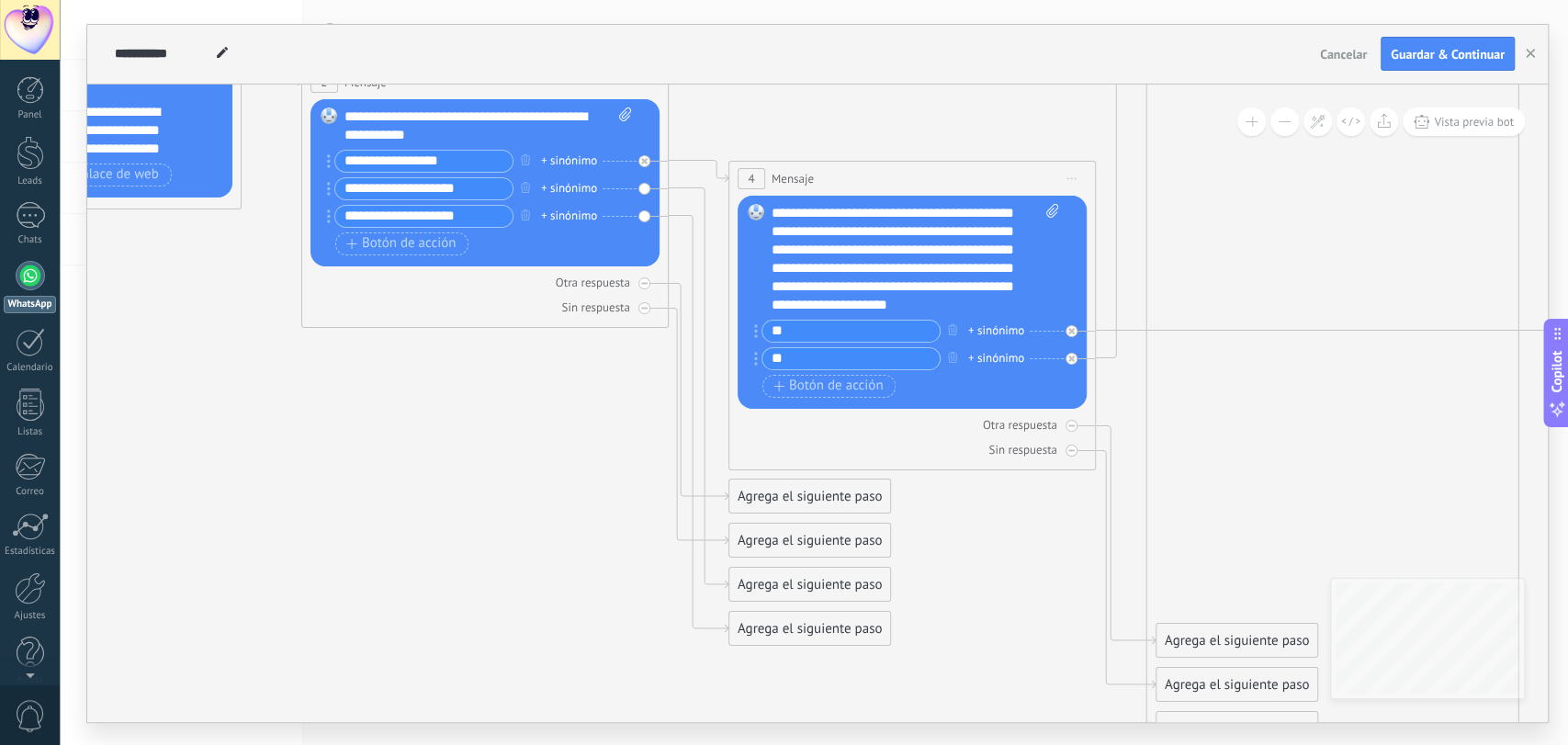
drag, startPoint x: 339, startPoint y: 541, endPoint x: 564, endPoint y: 522, distance: 225.8
click at [812, 744] on html ".abccls-1,.abccls-2{fill-rule:evenodd}.abccls-2{fill:#fff} .abfcls-1{fill:none}…" at bounding box center [784, 372] width 1568 height 745
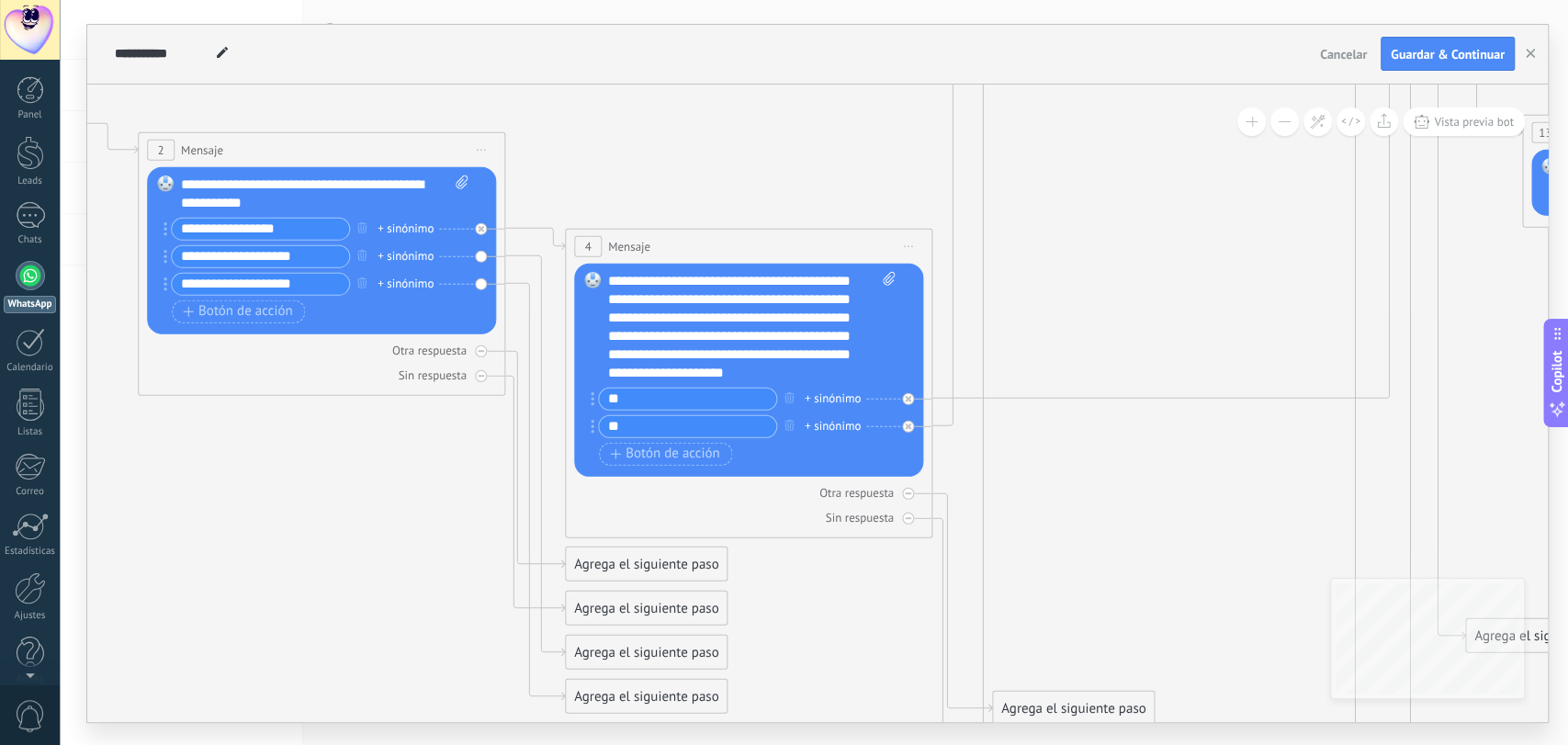
click at [234, 487] on icon at bounding box center [1056, 308] width 4041 height 2093
click at [630, 333] on div "**********" at bounding box center [752, 324] width 287 height 110
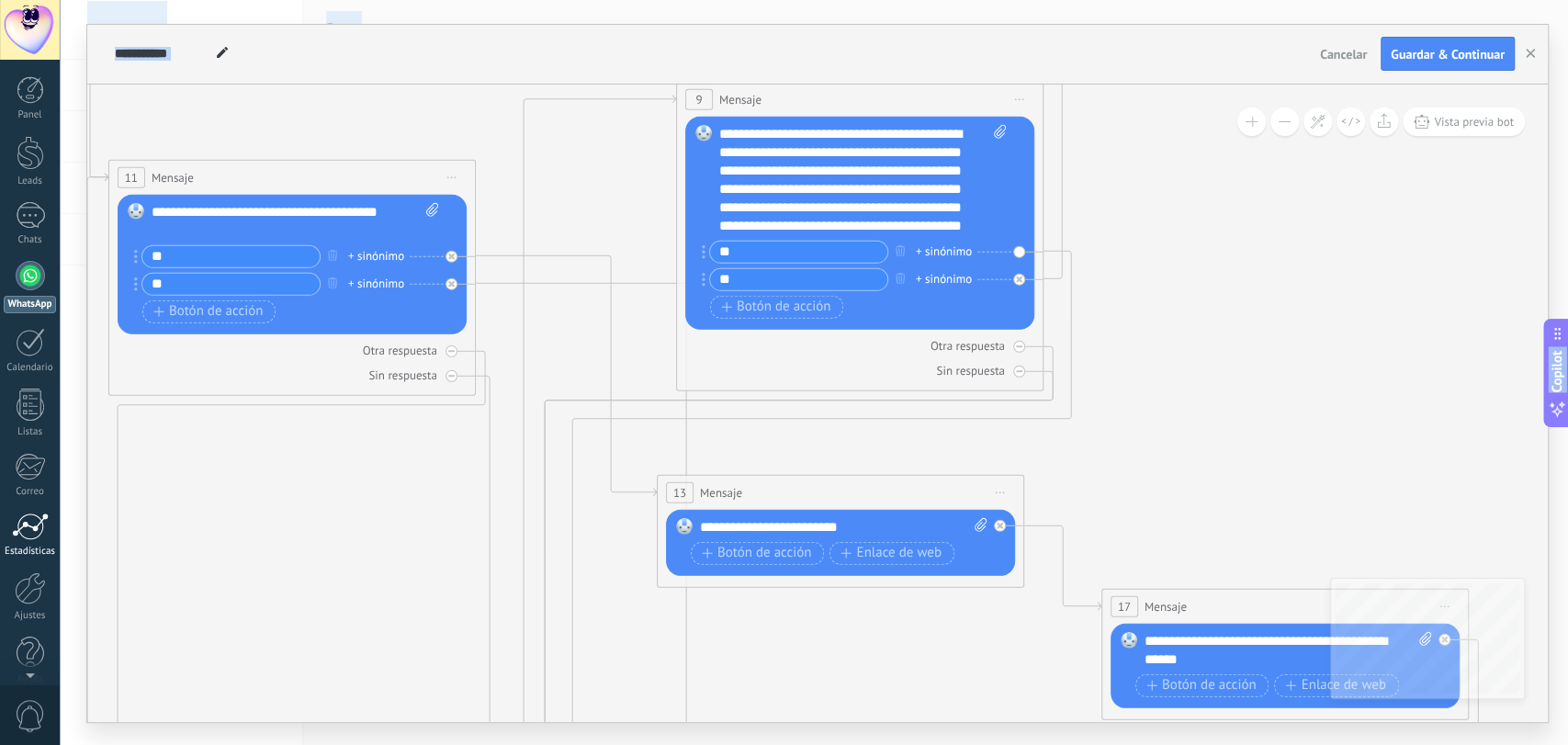
drag, startPoint x: 870, startPoint y: 193, endPoint x: 5, endPoint y: 553, distance: 936.9
click at [5, 553] on body ".abccls-1,.abccls-2{fill-rule:evenodd}.abccls-2{fill:#fff} .abfcls-1{fill:none}…" at bounding box center [784, 372] width 1568 height 745
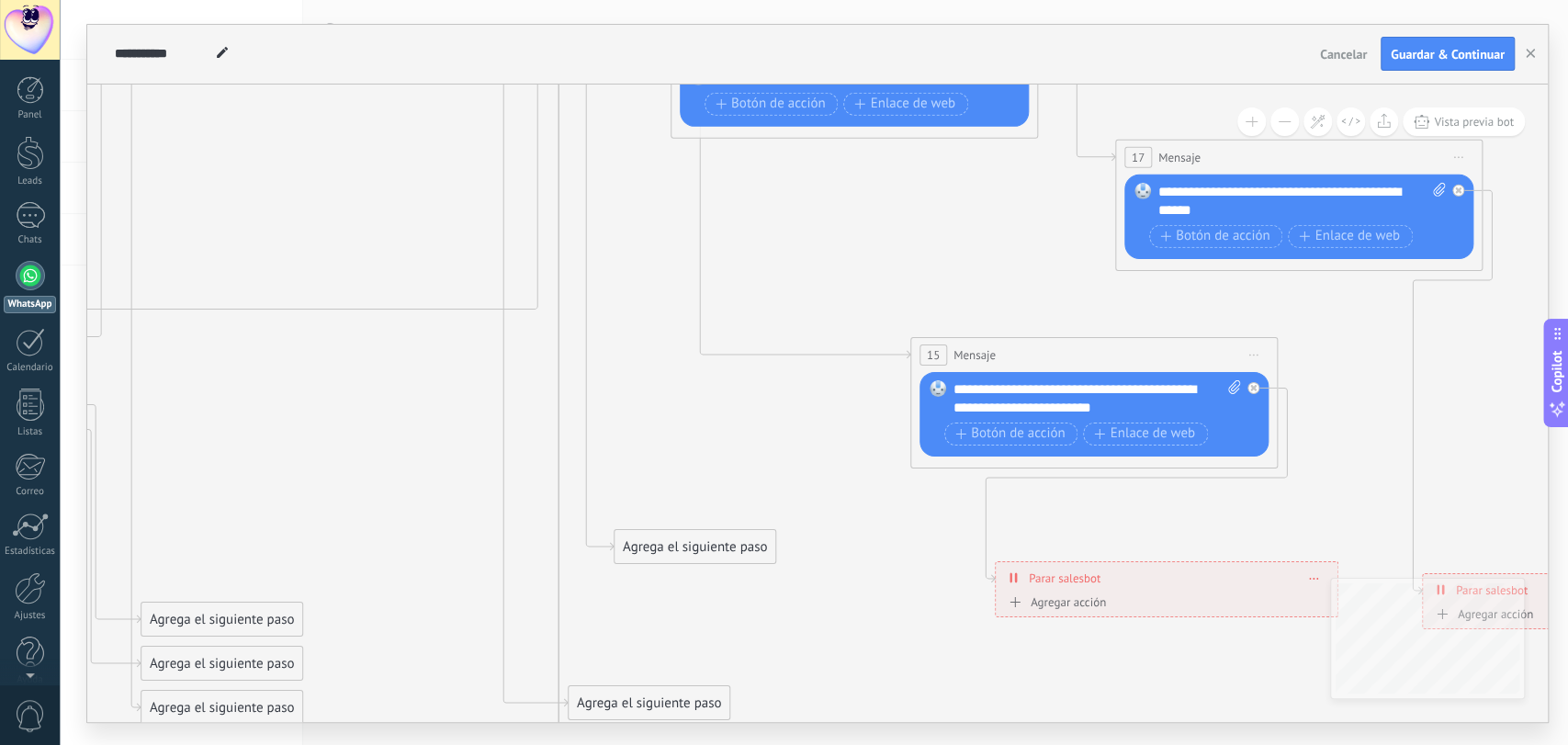
drag, startPoint x: 602, startPoint y: 568, endPoint x: 618, endPoint y: 219, distance: 349.4
click at [616, 120] on icon at bounding box center [204, 219] width 4041 height 2093
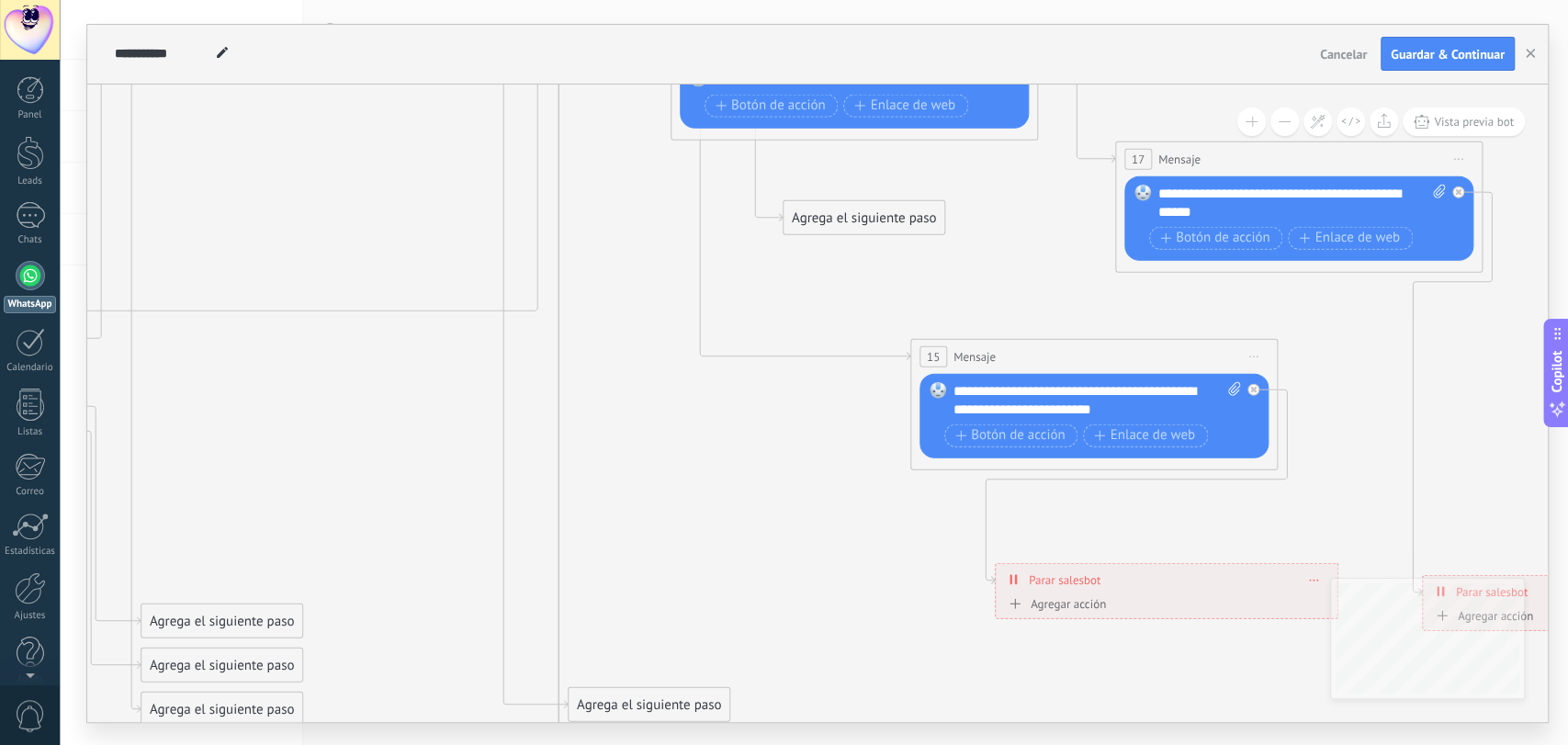
drag, startPoint x: 701, startPoint y: 546, endPoint x: 870, endPoint y: 217, distance: 369.9
click at [870, 217] on div "Agrega el siguiente paso" at bounding box center [864, 217] width 161 height 31
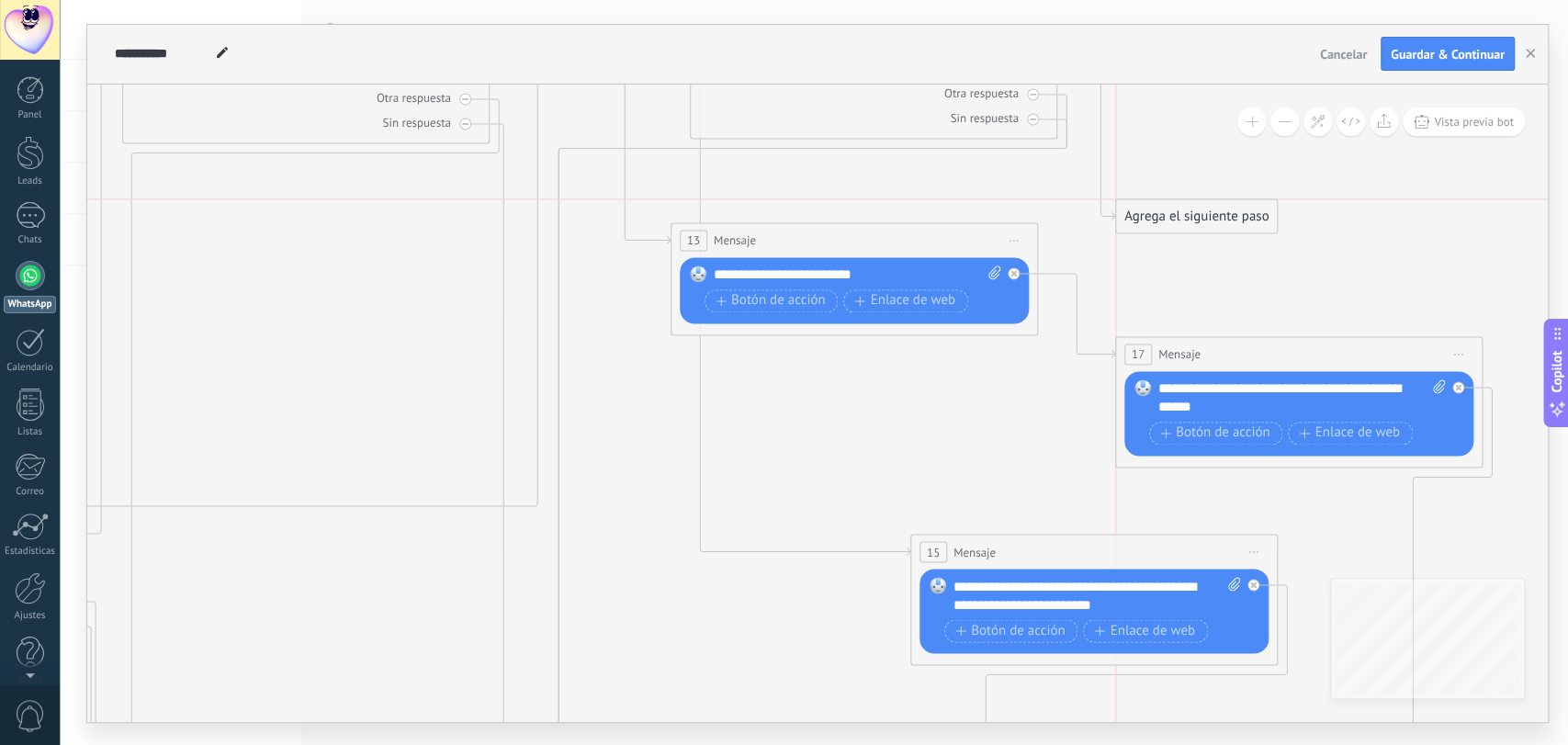
drag, startPoint x: 873, startPoint y: 410, endPoint x: 1209, endPoint y: 207, distance: 392.6
click at [1209, 207] on div "Agrega el siguiente paso" at bounding box center [1196, 216] width 161 height 31
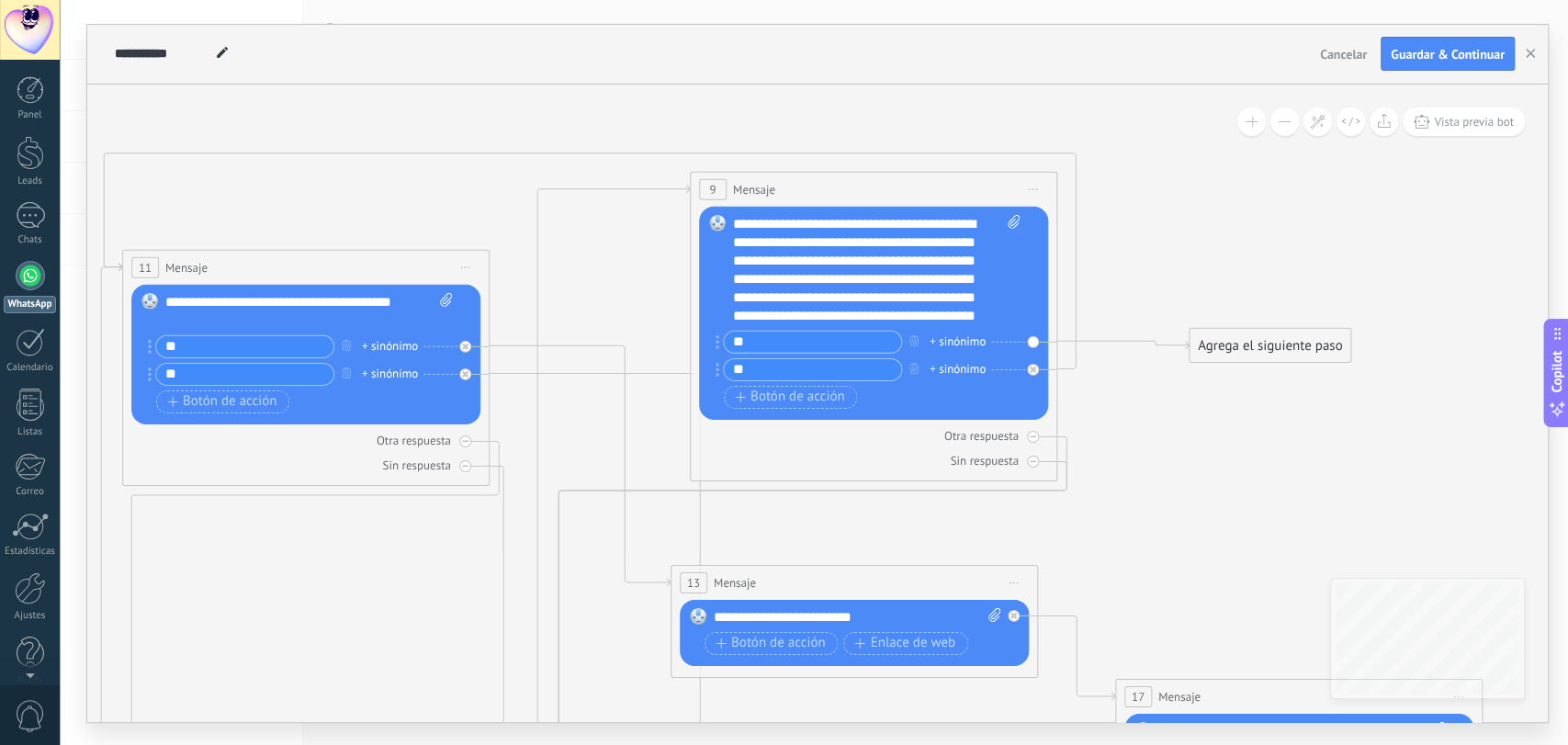
drag, startPoint x: 1196, startPoint y: 549, endPoint x: 1270, endPoint y: 337, distance: 224.5
click at [1270, 337] on div "Agrega el siguiente paso" at bounding box center [1270, 345] width 161 height 31
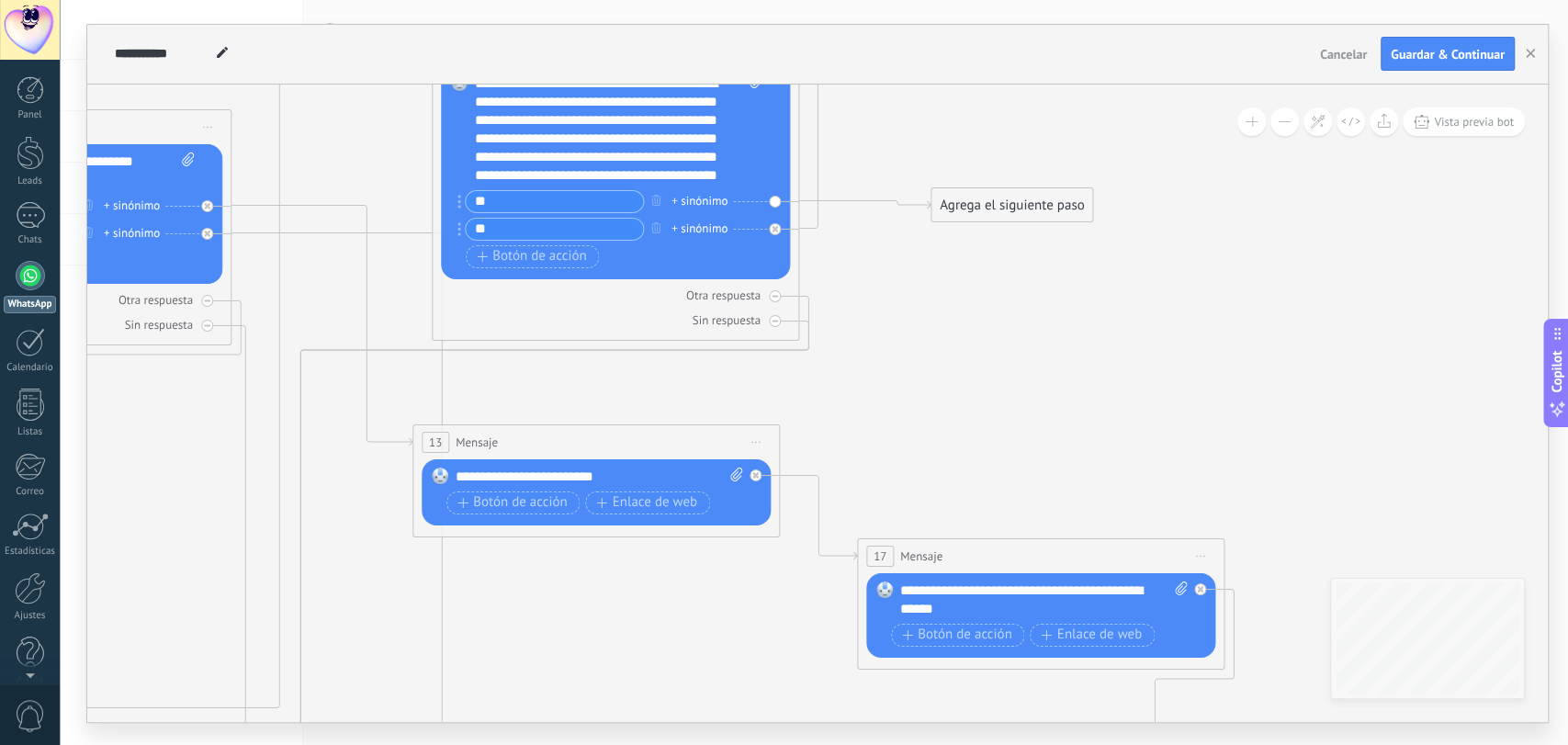
drag, startPoint x: 1190, startPoint y: 517, endPoint x: 961, endPoint y: 347, distance: 285.2
drag, startPoint x: 991, startPoint y: 209, endPoint x: 509, endPoint y: 488, distance: 556.9
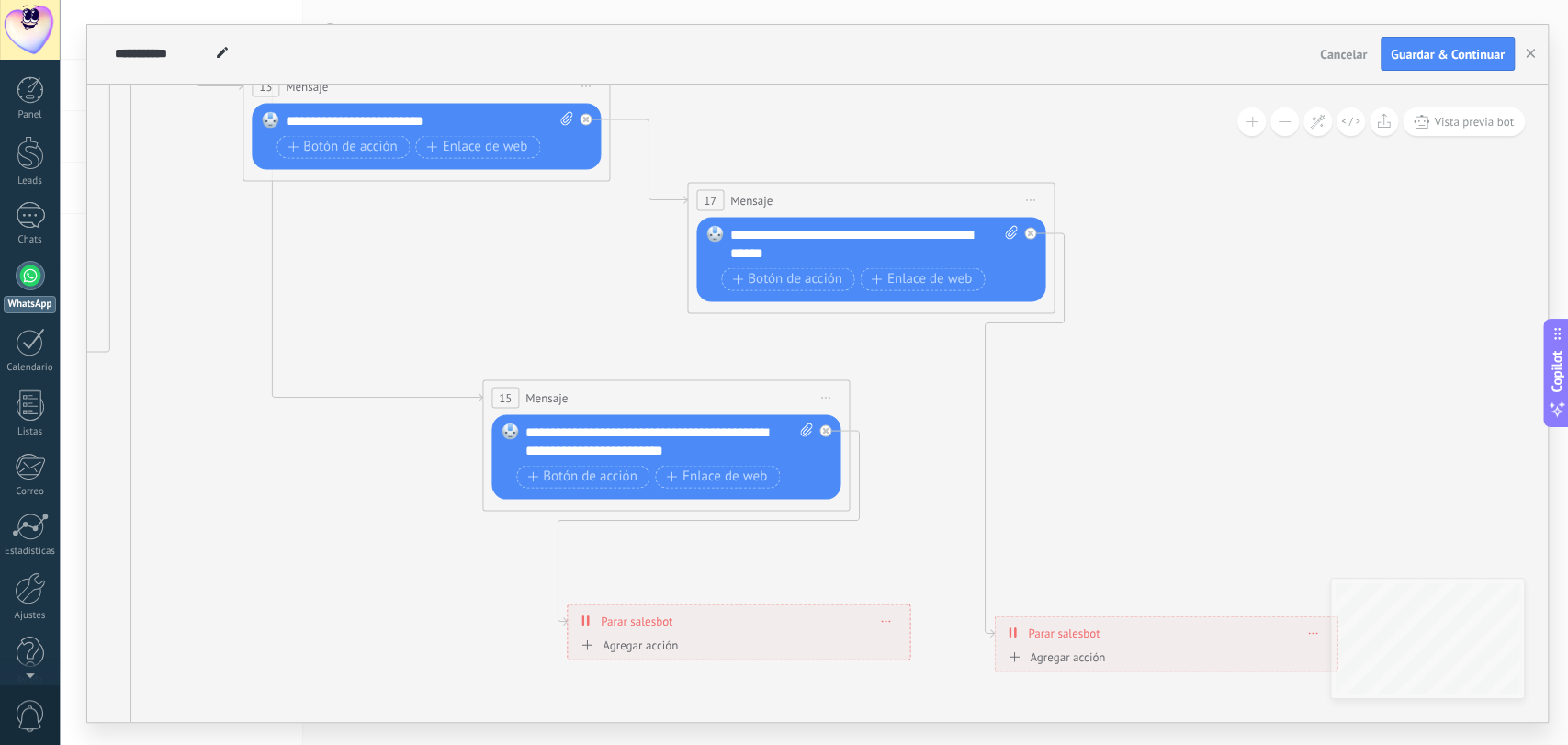
drag, startPoint x: 586, startPoint y: 593, endPoint x: 416, endPoint y: 286, distance: 350.9
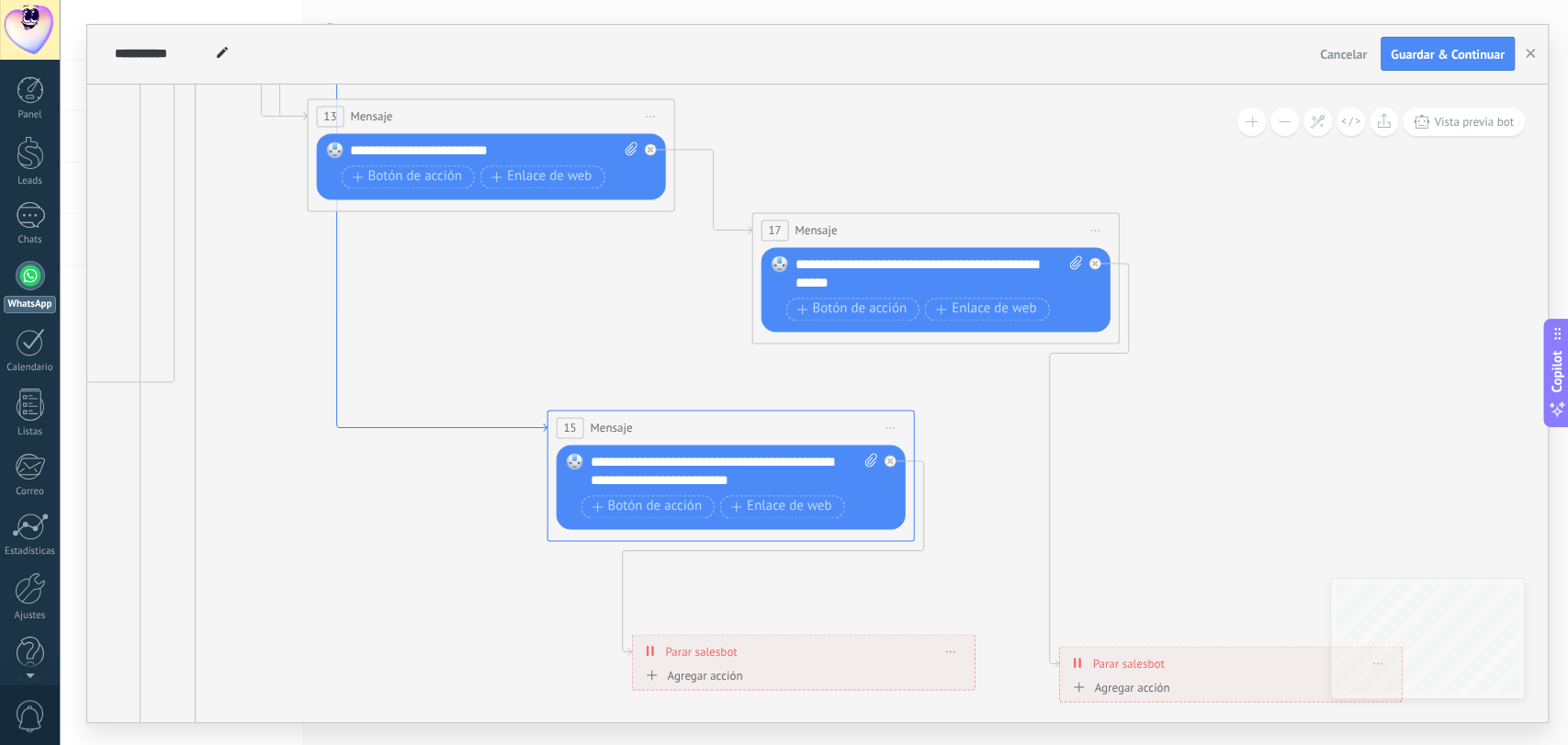
drag, startPoint x: 266, startPoint y: 207, endPoint x: 333, endPoint y: 245, distance: 77.0
click at [333, 245] on icon at bounding box center [336, 168] width 420 height 524
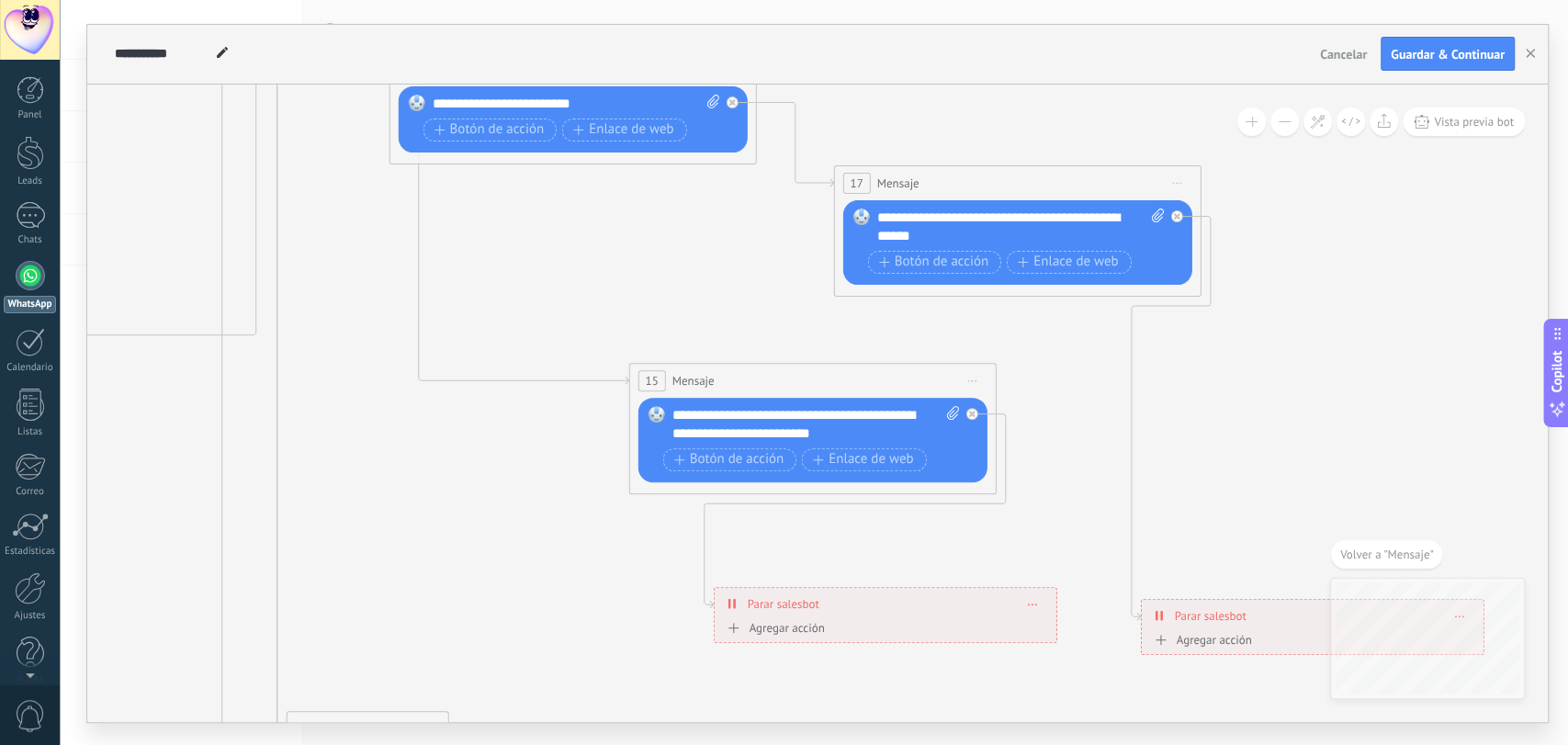
drag, startPoint x: 360, startPoint y: 326, endPoint x: 353, endPoint y: 351, distance: 26.0
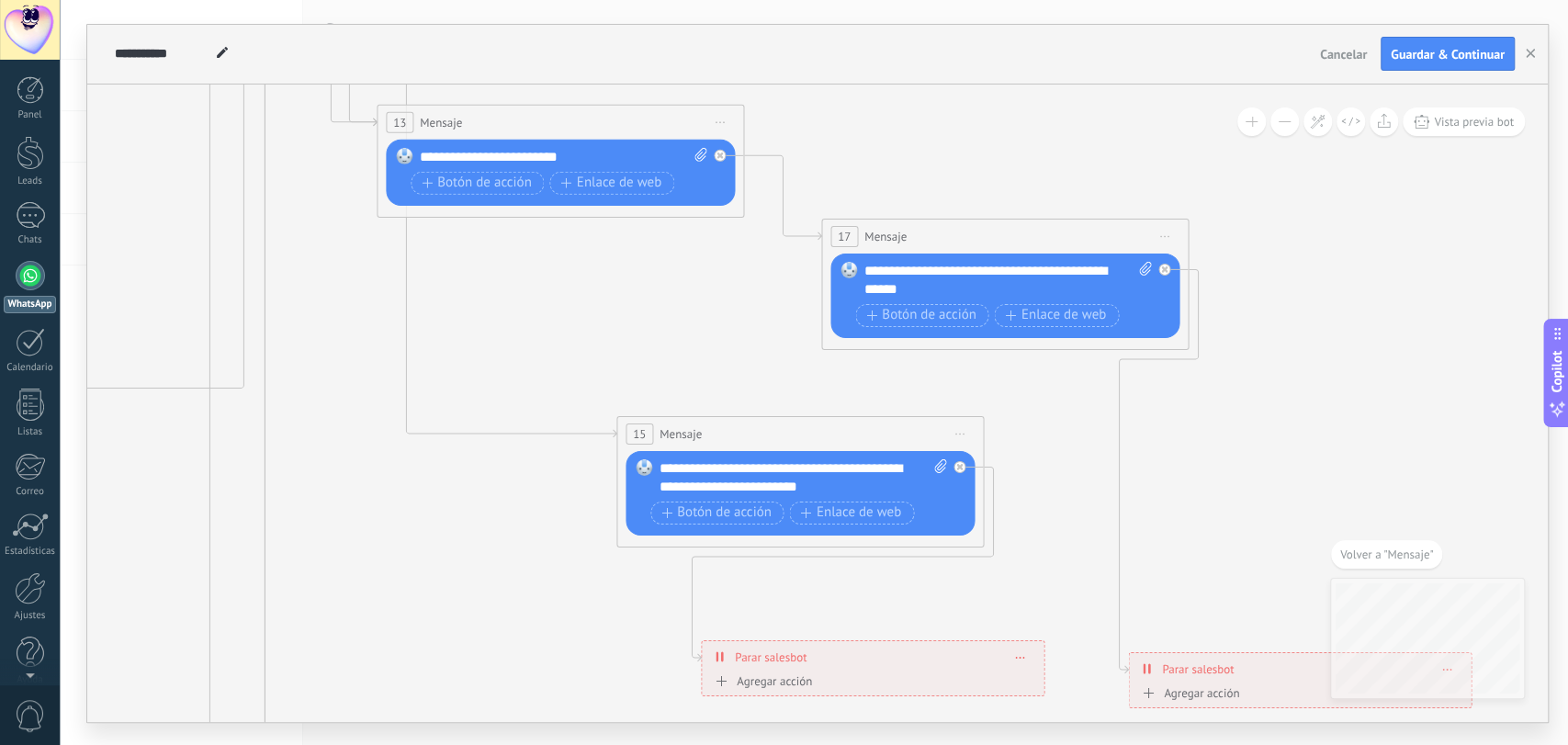
drag, startPoint x: 361, startPoint y: 282, endPoint x: 353, endPoint y: 320, distance: 38.8
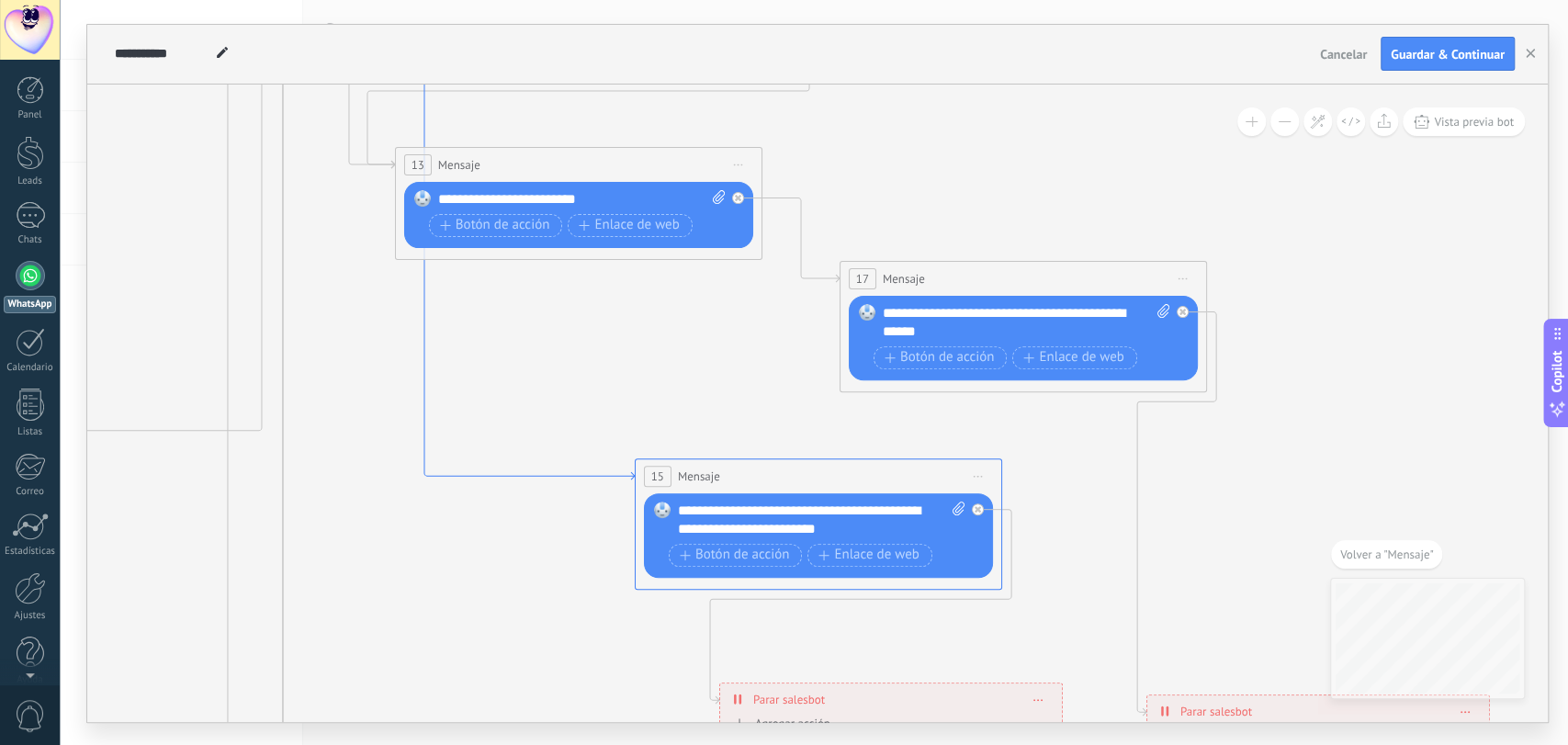
drag, startPoint x: 404, startPoint y: 232, endPoint x: 426, endPoint y: 266, distance: 40.5
click at [426, 266] on icon at bounding box center [424, 217] width 420 height 524
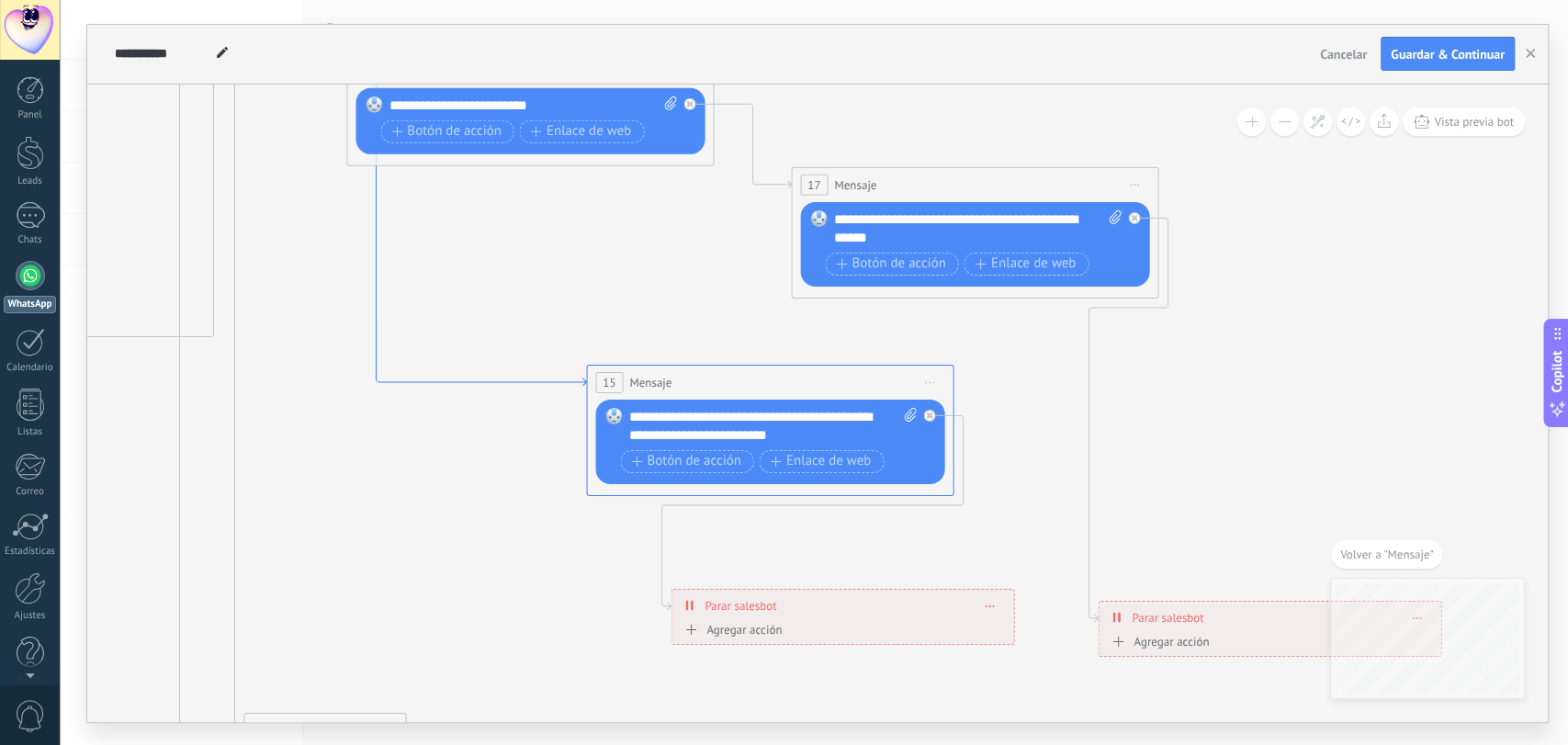
drag, startPoint x: 608, startPoint y: 358, endPoint x: 559, endPoint y: 384, distance: 55.5
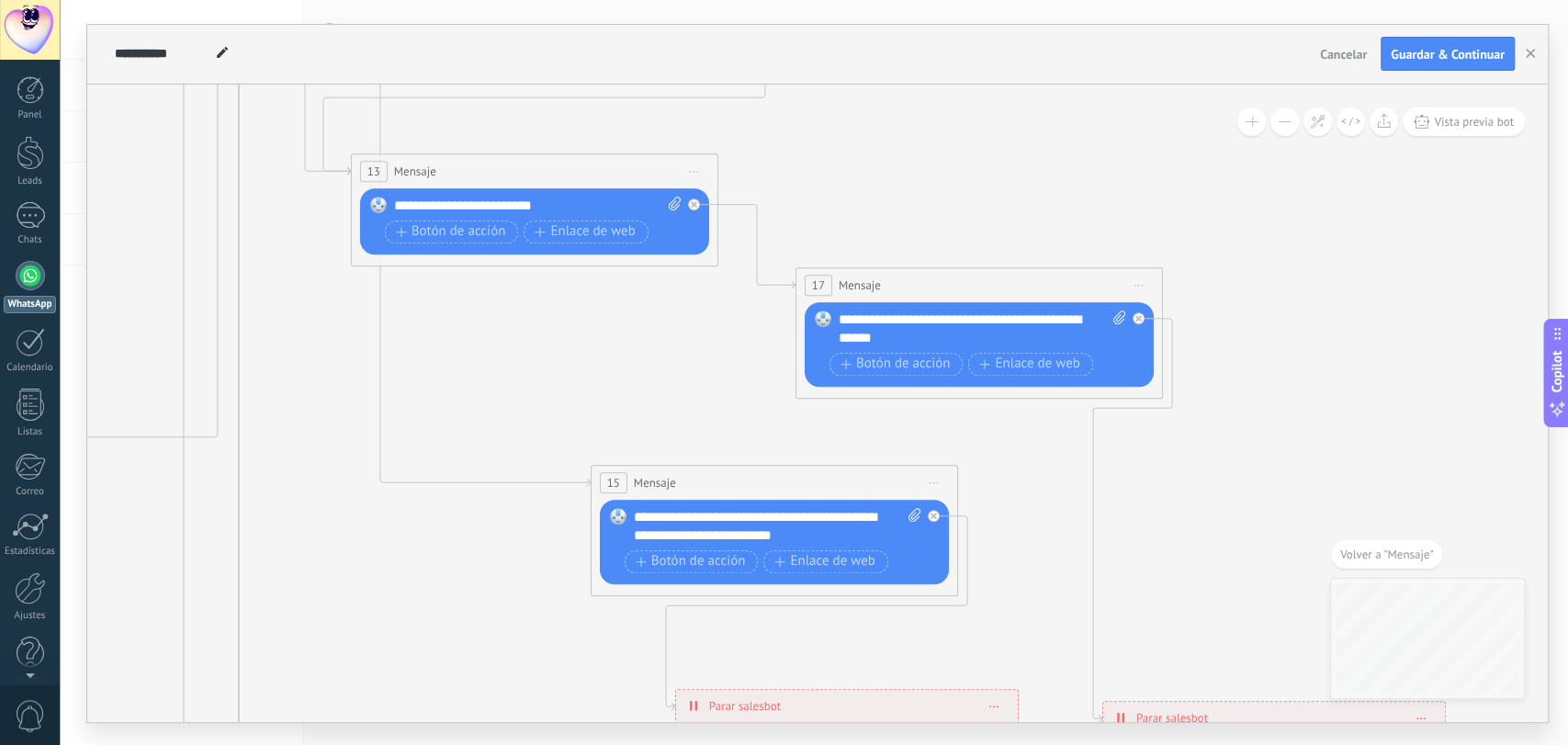
drag, startPoint x: 507, startPoint y: 270, endPoint x: 508, endPoint y: 372, distance: 102.0
click at [375, 266] on icon at bounding box center [379, 224] width 420 height 524
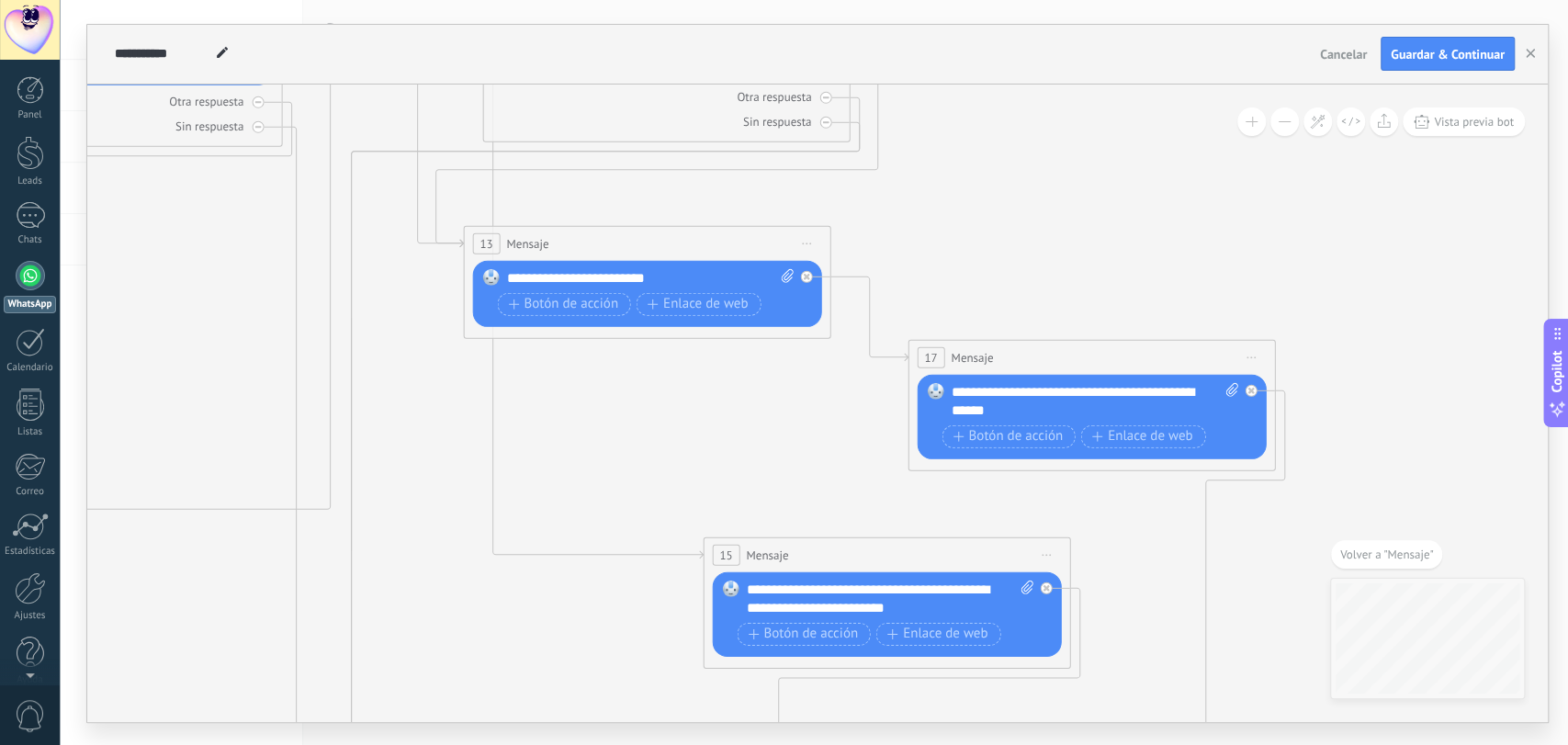
drag, startPoint x: 482, startPoint y: 646, endPoint x: 557, endPoint y: 638, distance: 75.4
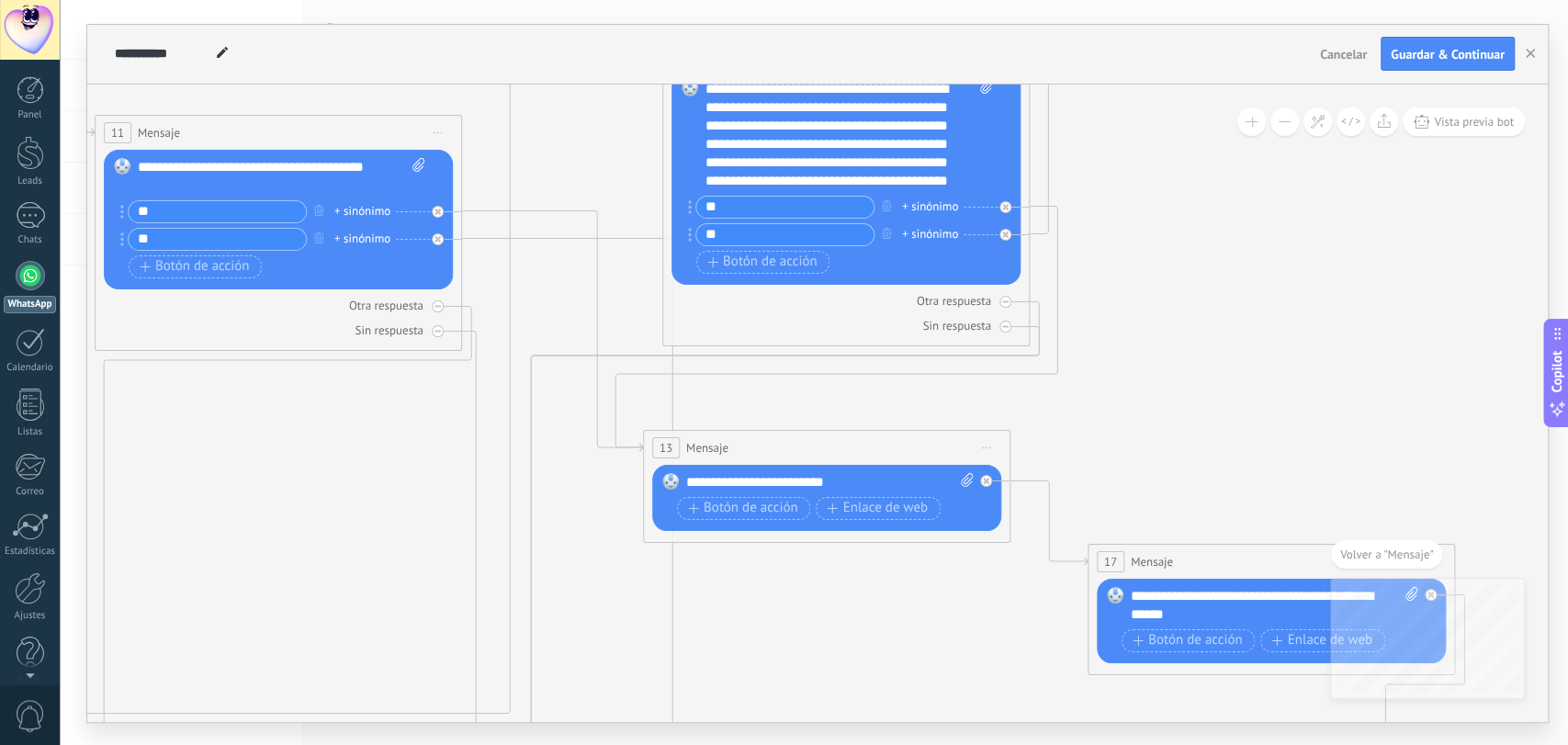
drag, startPoint x: 434, startPoint y: 443, endPoint x: 632, endPoint y: 604, distance: 255.2
click at [632, 604] on icon at bounding box center [176, 624] width 4041 height 2093
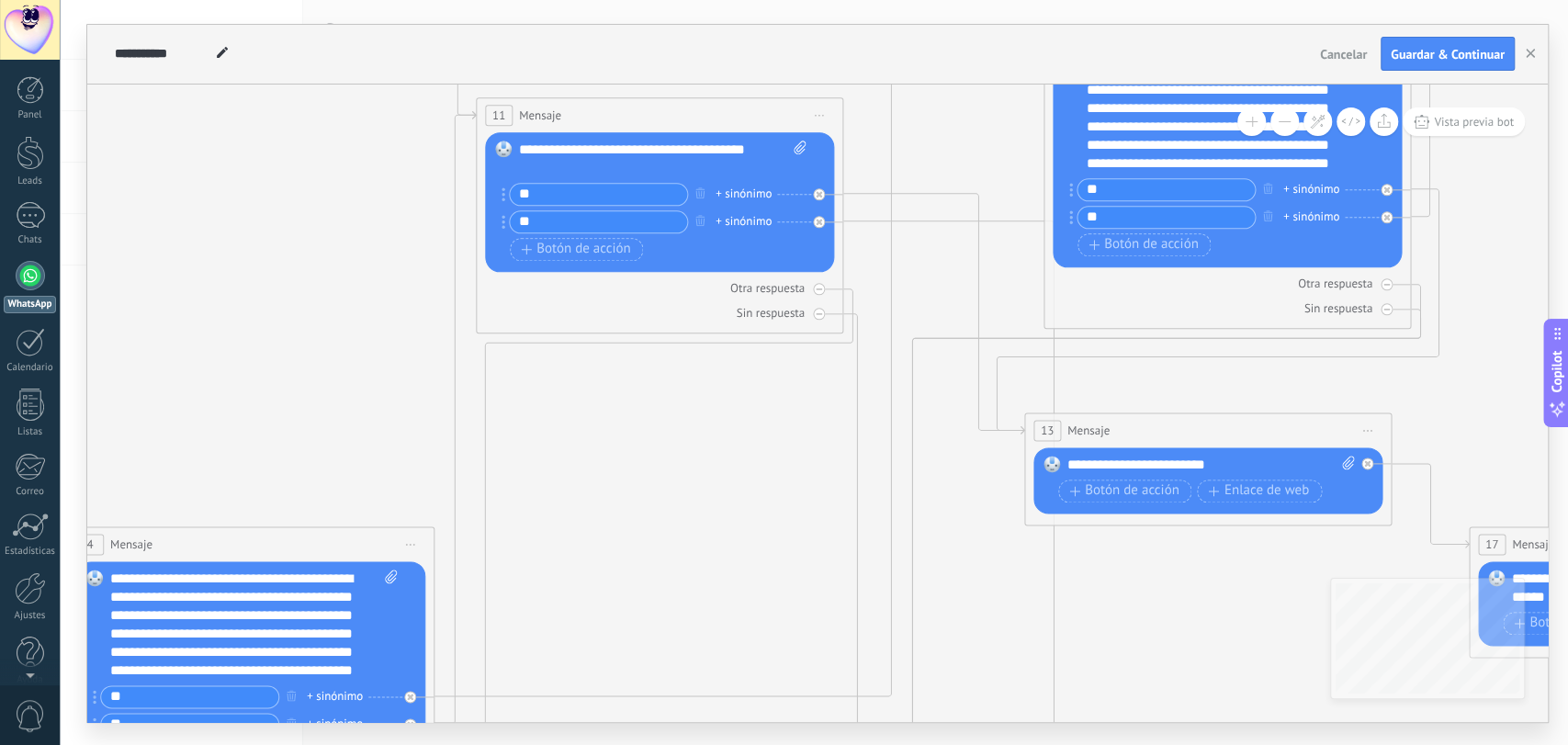
drag, startPoint x: 279, startPoint y: 471, endPoint x: 626, endPoint y: 446, distance: 347.9
click at [626, 447] on icon at bounding box center [558, 606] width 4041 height 2093
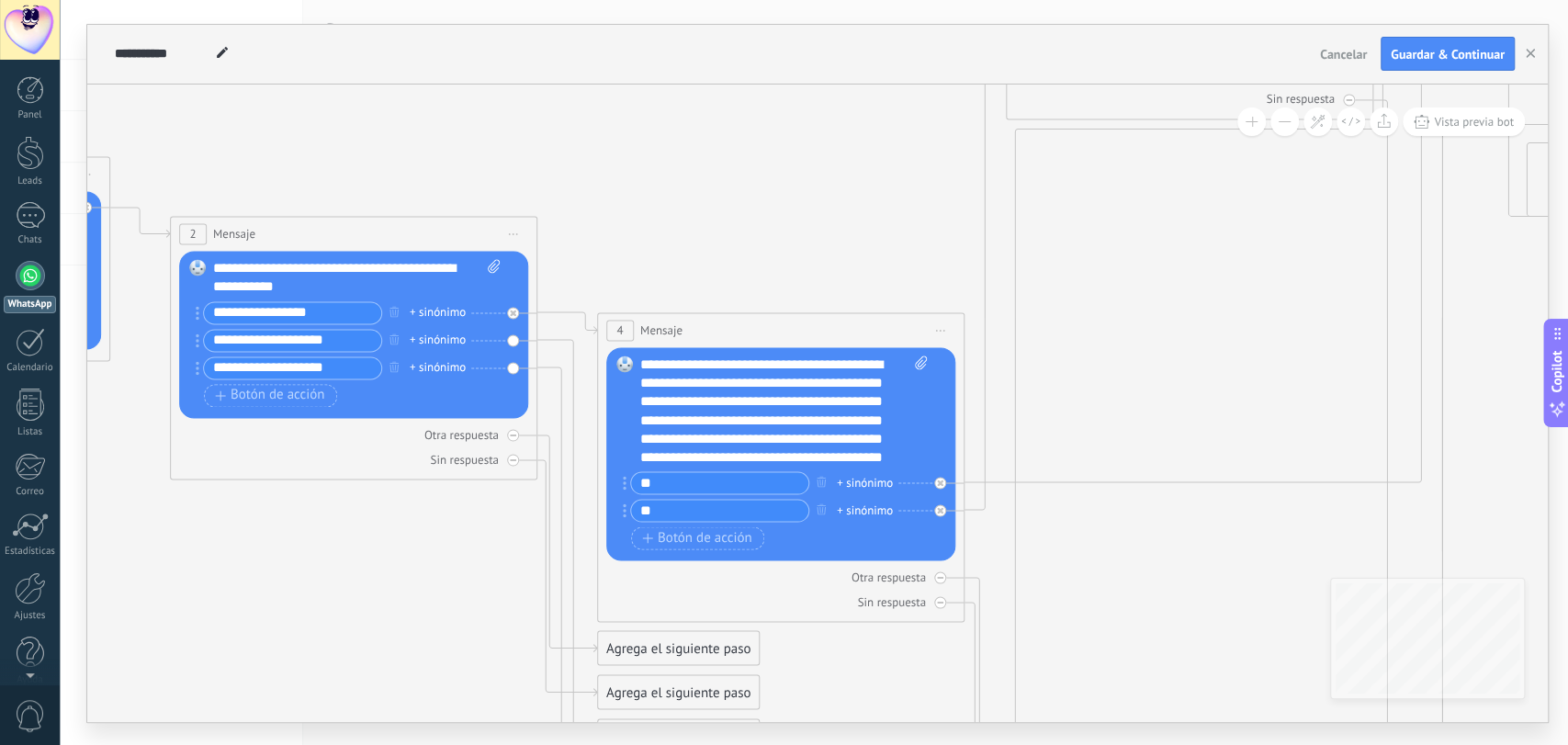
drag, startPoint x: 312, startPoint y: 336, endPoint x: 868, endPoint y: 121, distance: 596.1
click at [868, 121] on icon at bounding box center [1087, 392] width 4041 height 2093
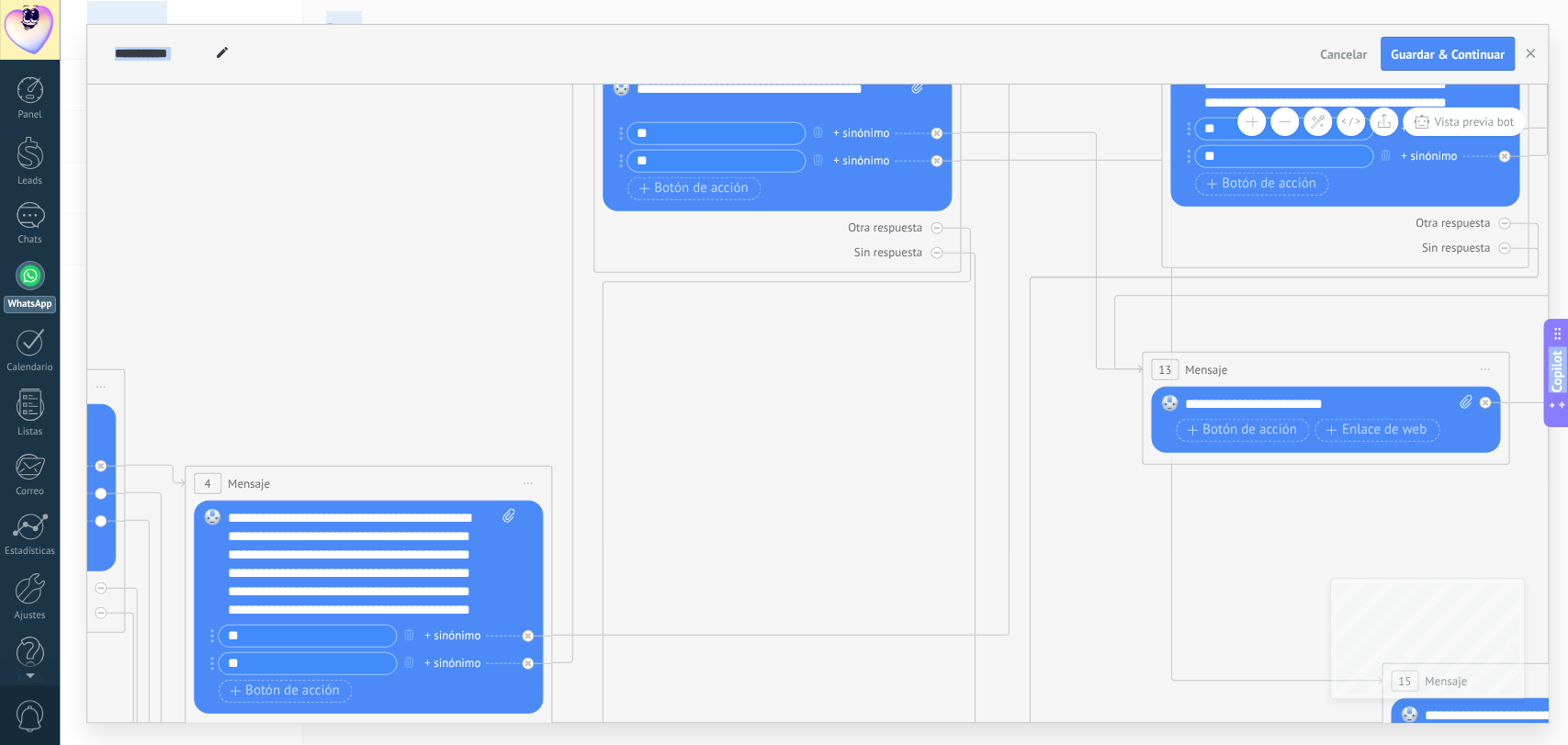
drag, startPoint x: 441, startPoint y: 111, endPoint x: 0, endPoint y: 266, distance: 467.4
click at [0, 266] on body ".abccls-1,.abccls-2{fill-rule:evenodd}.abccls-2{fill:#fff} .abfcls-1{fill:none}…" at bounding box center [784, 372] width 1568 height 745
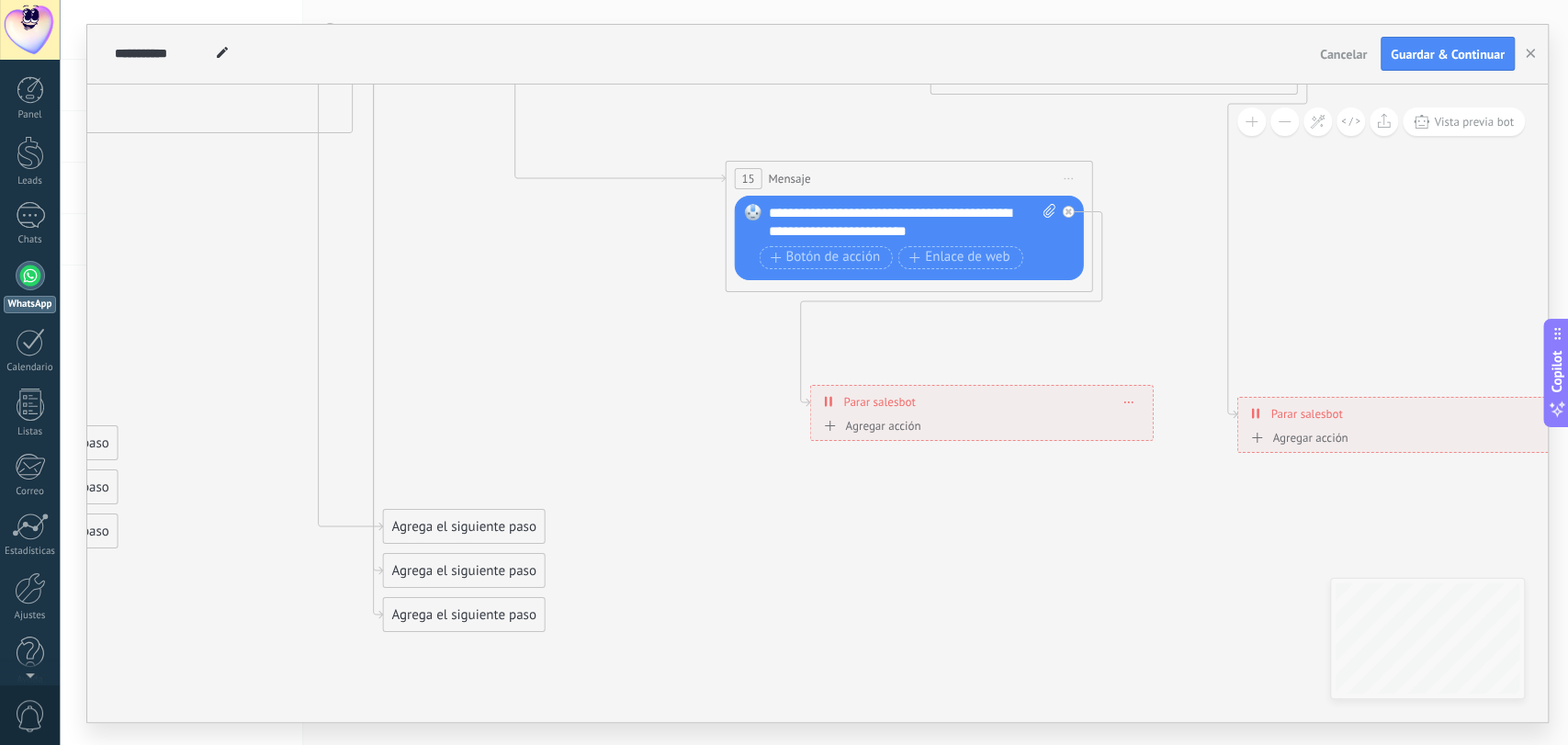
drag, startPoint x: 1462, startPoint y: 533, endPoint x: 806, endPoint y: 32, distance: 825.4
click at [806, 32] on div "**********" at bounding box center [818, 372] width 1461 height 696
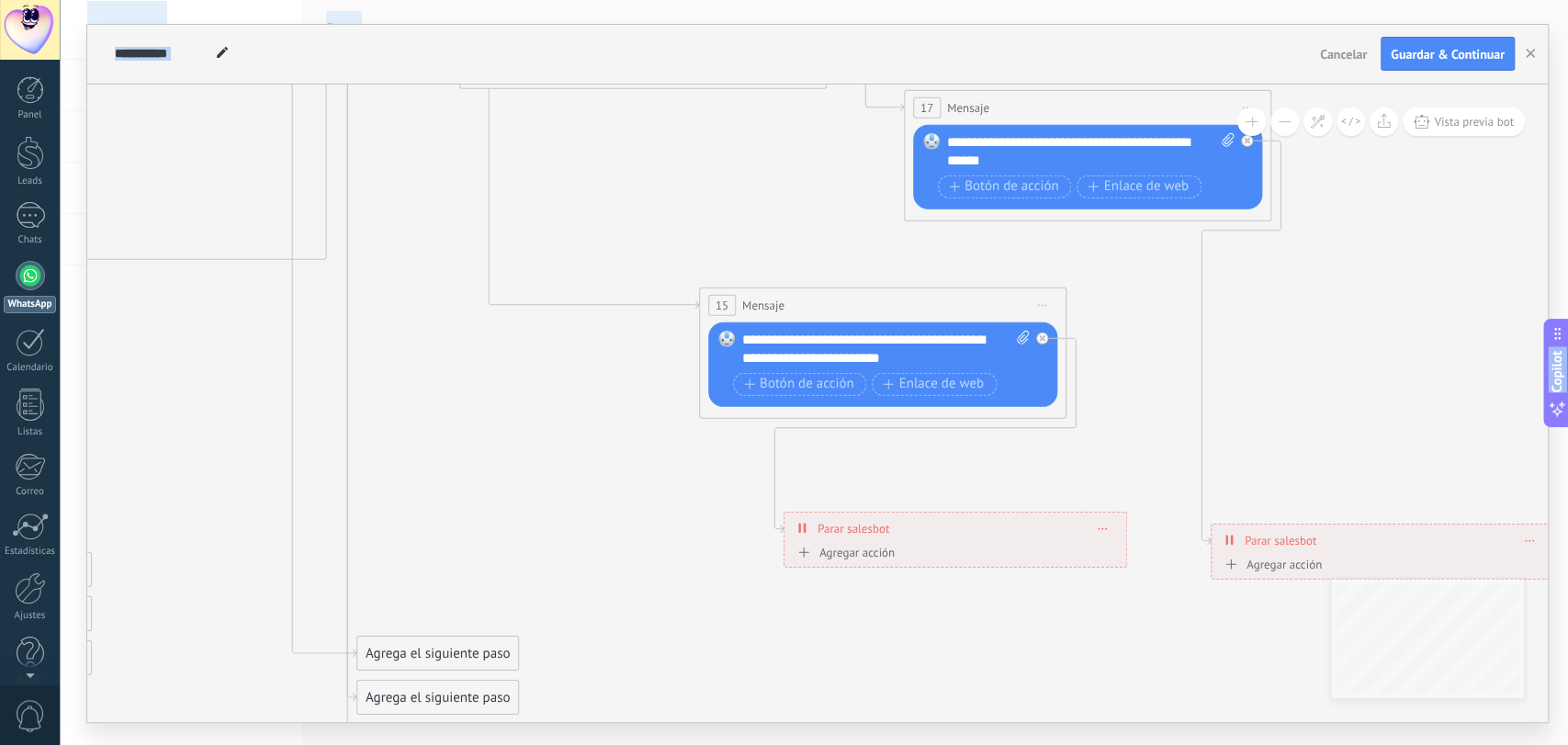
drag, startPoint x: 841, startPoint y: 636, endPoint x: 815, endPoint y: 763, distance: 129.6
click at [815, 744] on html ".abccls-1,.abccls-2{fill-rule:evenodd}.abccls-2{fill:#fff} .abfcls-1{fill:none}…" at bounding box center [784, 372] width 1568 height 745
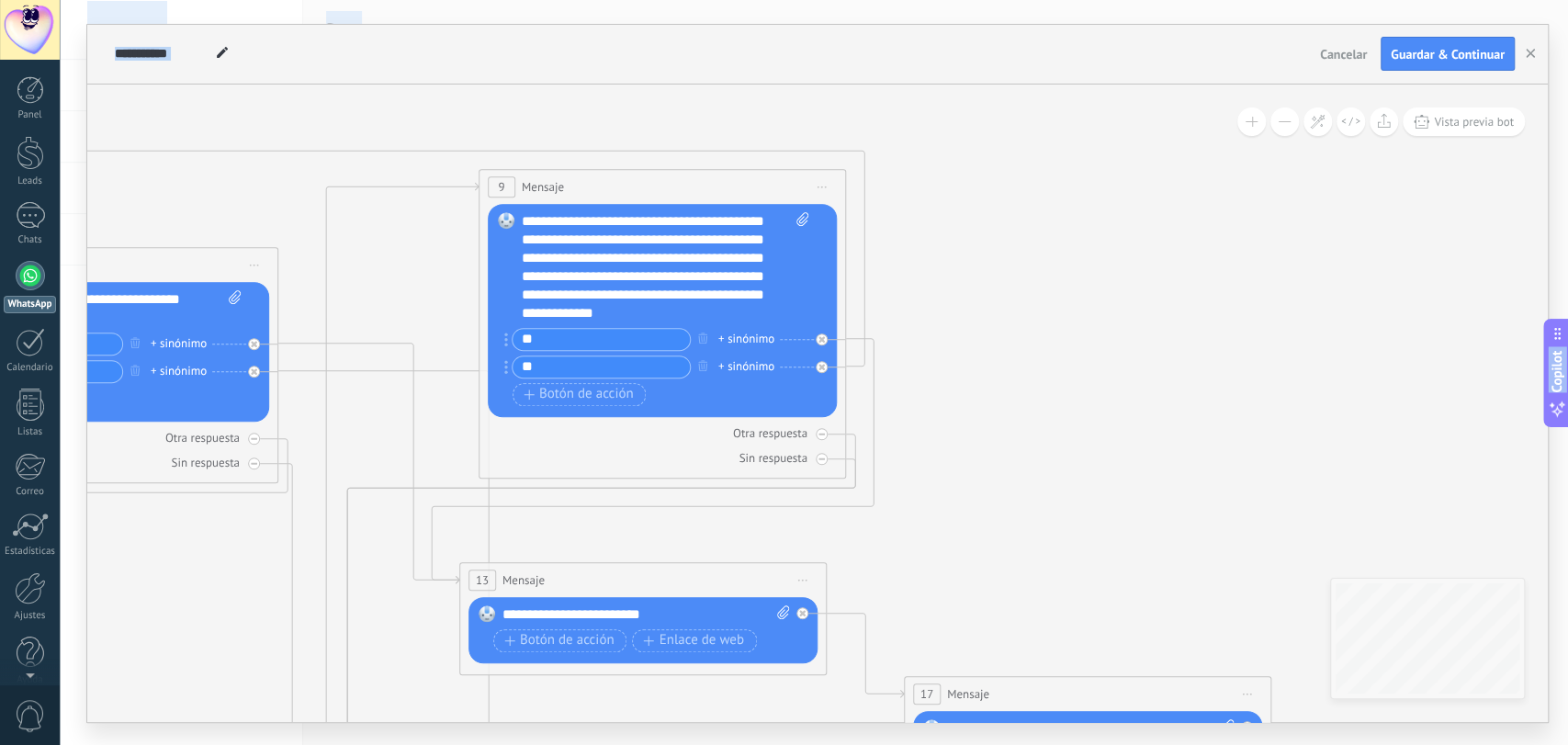
scroll to position [54, 0]
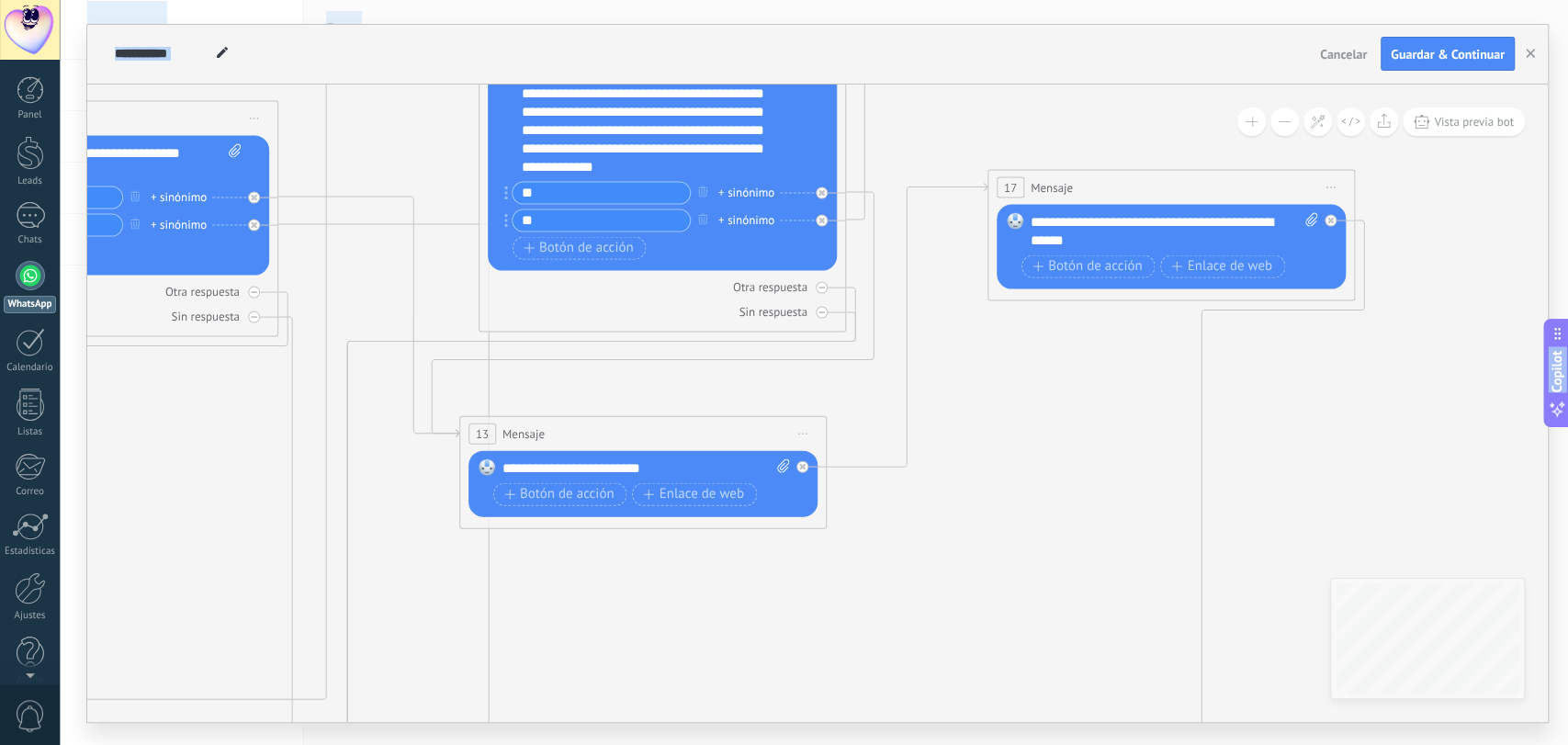
drag, startPoint x: 1138, startPoint y: 541, endPoint x: 1224, endPoint y: 180, distance: 371.1
click at [1224, 180] on div "17 Mensaje ******* (a): Todos los contactos - canales seleccionados Todos los c…" at bounding box center [1171, 186] width 366 height 34
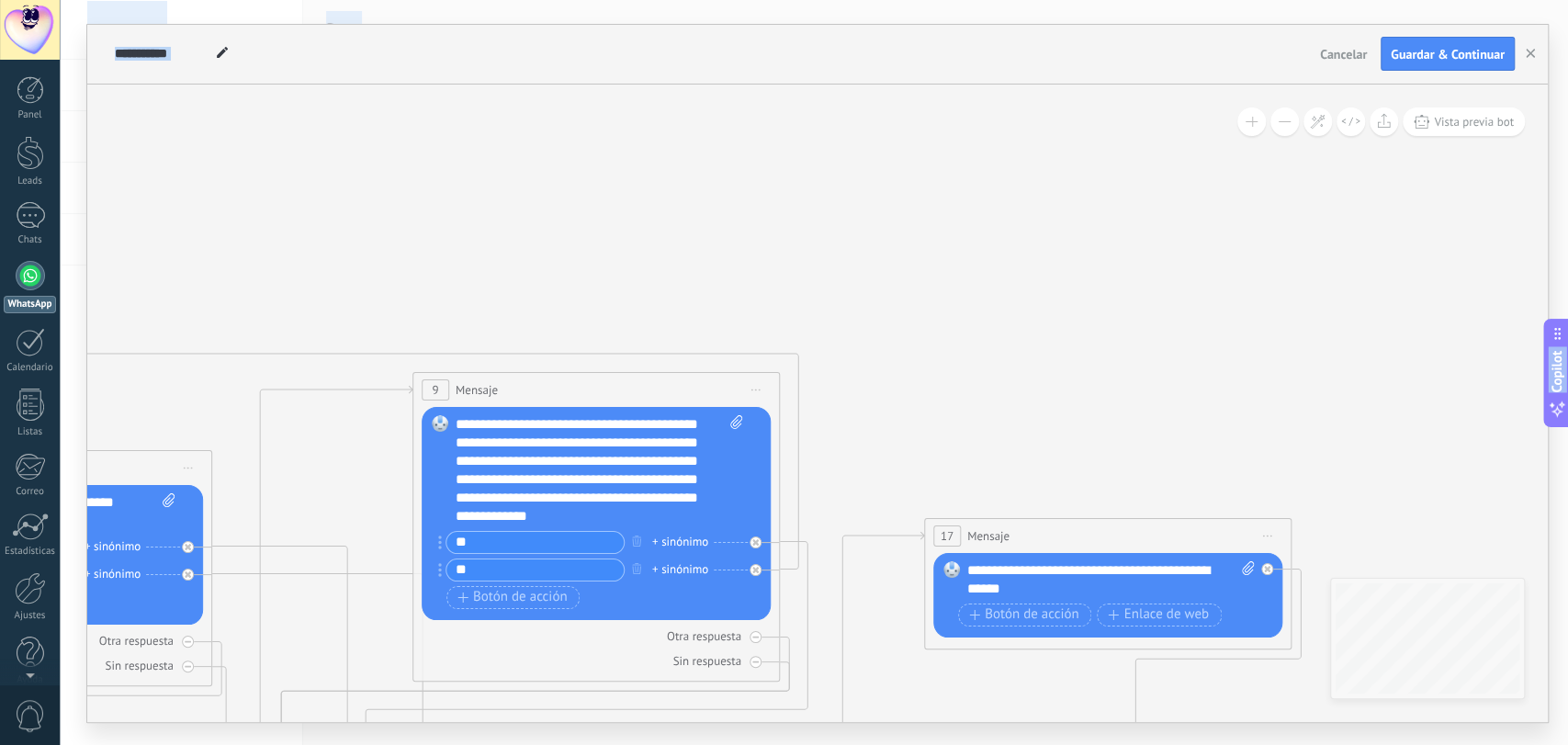
drag, startPoint x: 1116, startPoint y: 407, endPoint x: 1059, endPoint y: 724, distance: 322.1
click at [1052, 738] on div "**********" at bounding box center [814, 372] width 1509 height 745
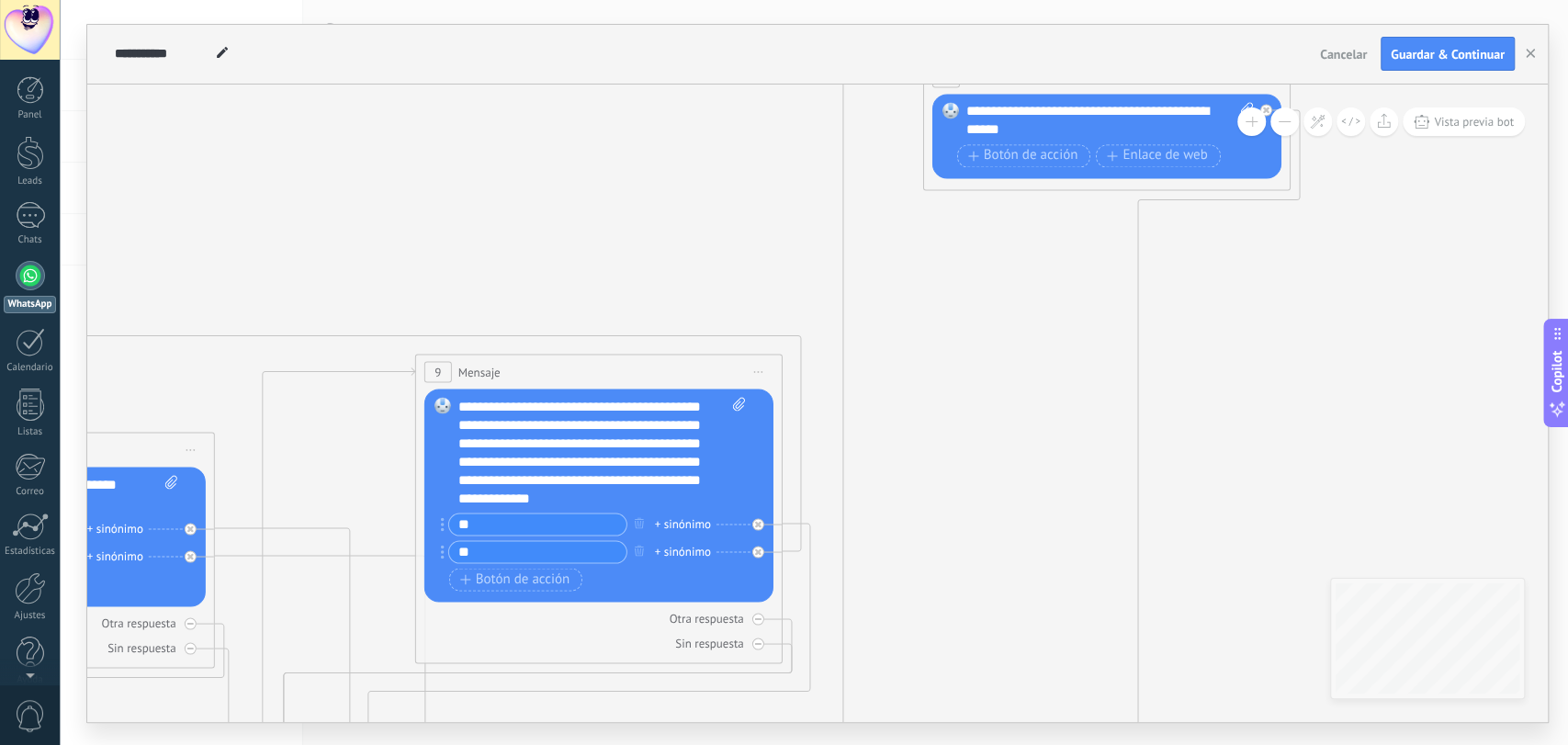
drag, startPoint x: 1132, startPoint y: 520, endPoint x: 1115, endPoint y: 97, distance: 423.3
click at [1127, 80] on div "**********" at bounding box center [818, 372] width 1461 height 696
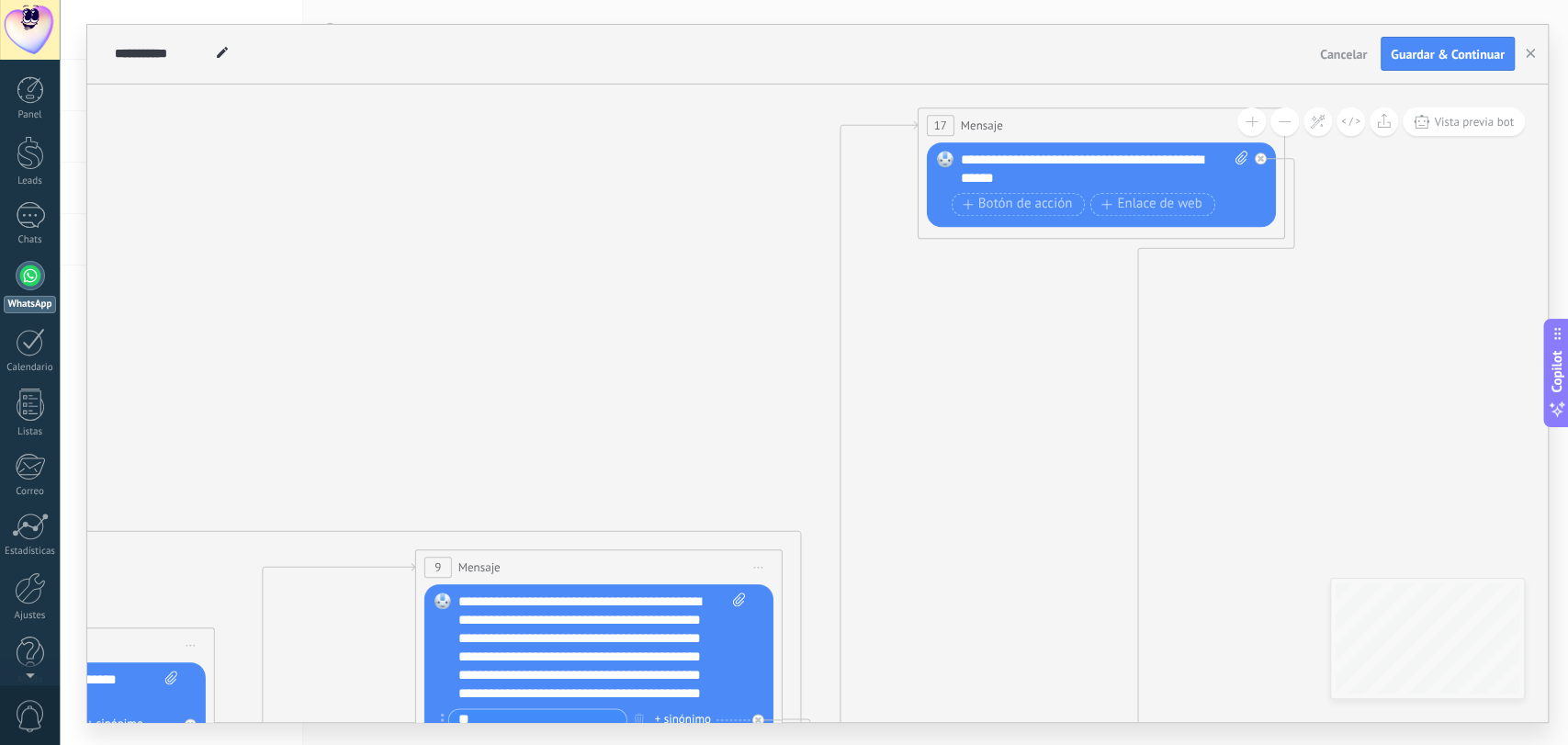
drag, startPoint x: 1049, startPoint y: 270, endPoint x: 1045, endPoint y: 123, distance: 147.1
click at [1045, 123] on div "17 Mensaje ******* (a): Todos los contactos - canales seleccionados Todos los c…" at bounding box center [1101, 125] width 366 height 34
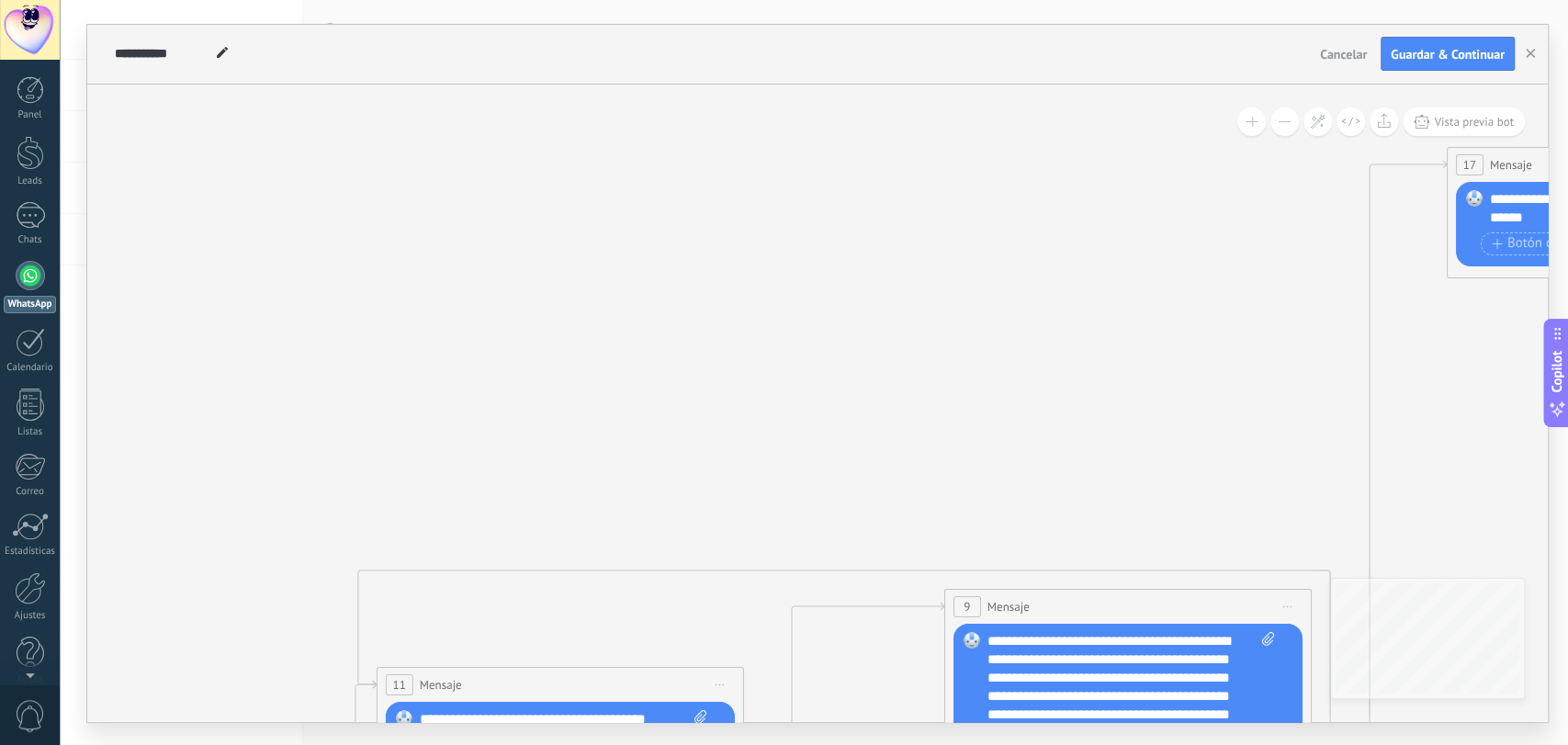
drag, startPoint x: 674, startPoint y: 304, endPoint x: 1333, endPoint y: 292, distance: 659.1
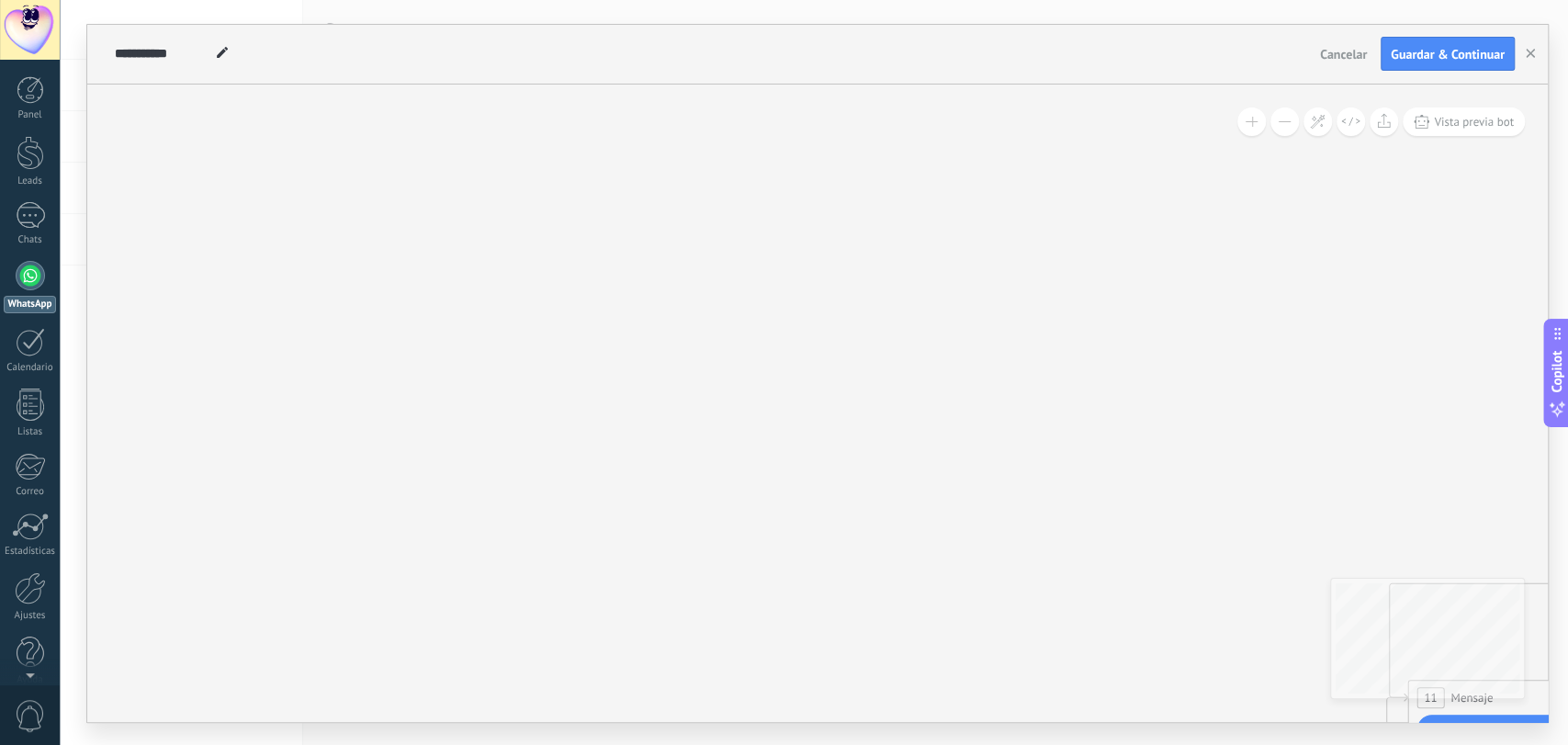
drag, startPoint x: 493, startPoint y: 356, endPoint x: 904, endPoint y: 411, distance: 414.7
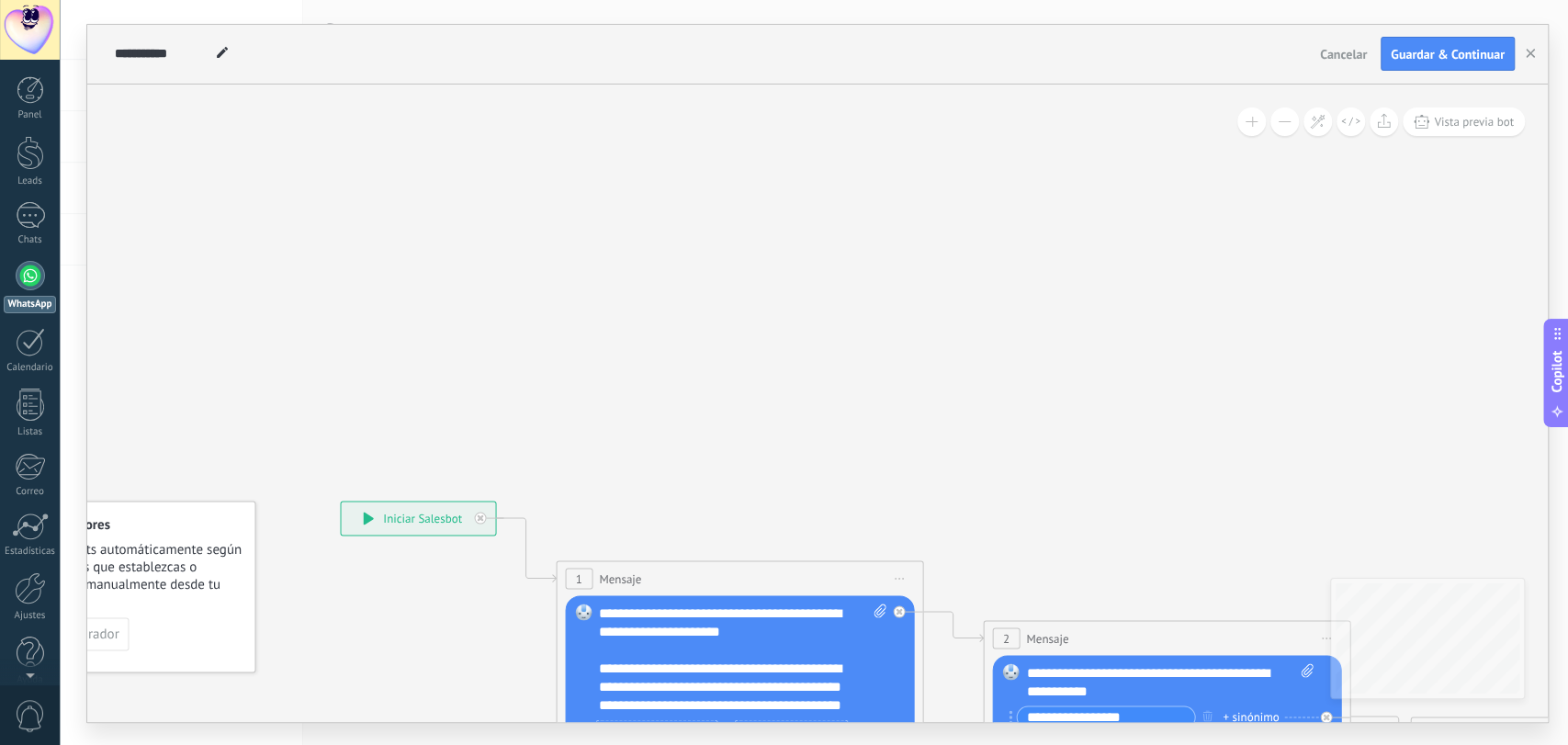
drag, startPoint x: 389, startPoint y: 492, endPoint x: 785, endPoint y: 106, distance: 553.0
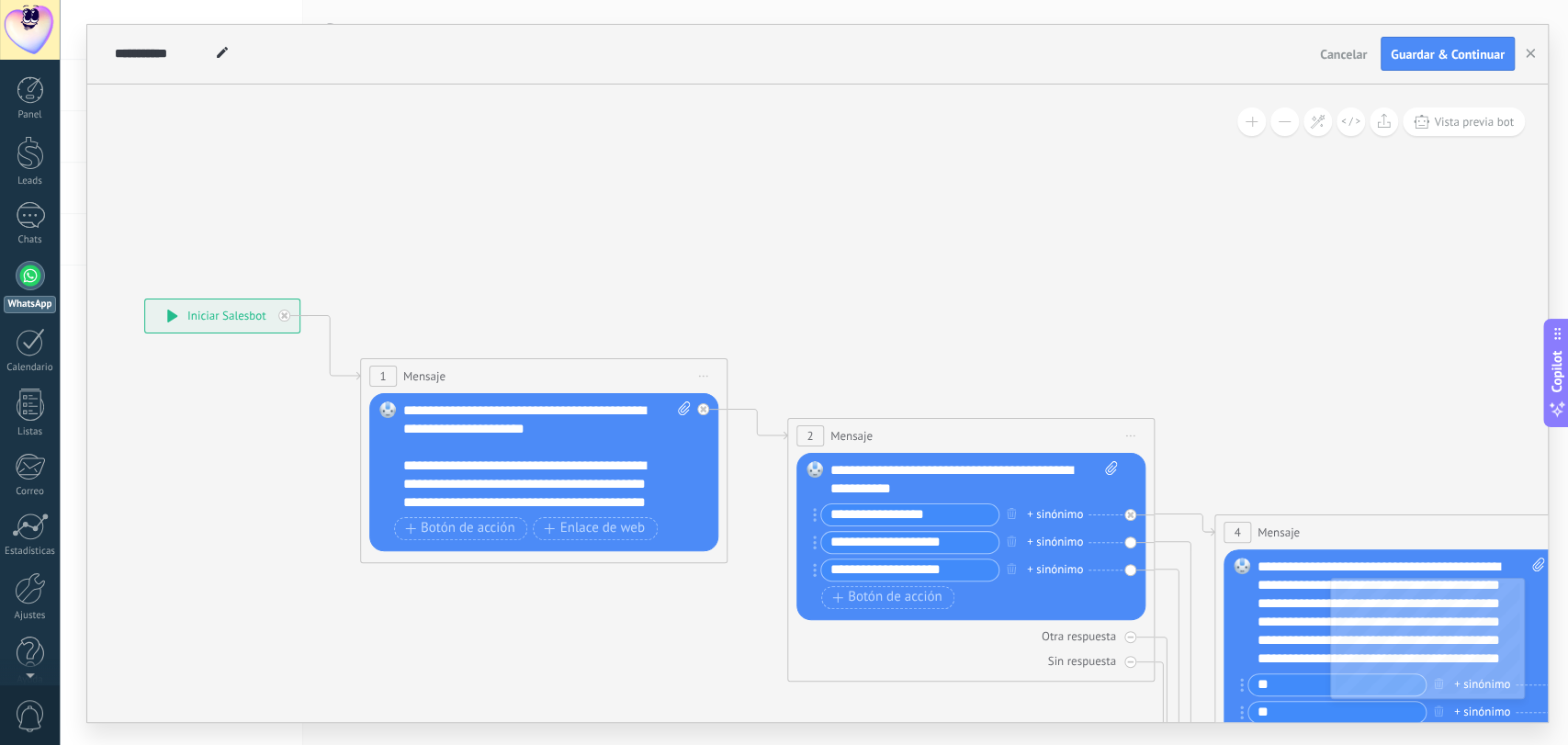
drag, startPoint x: 545, startPoint y: 353, endPoint x: 349, endPoint y: 150, distance: 282.2
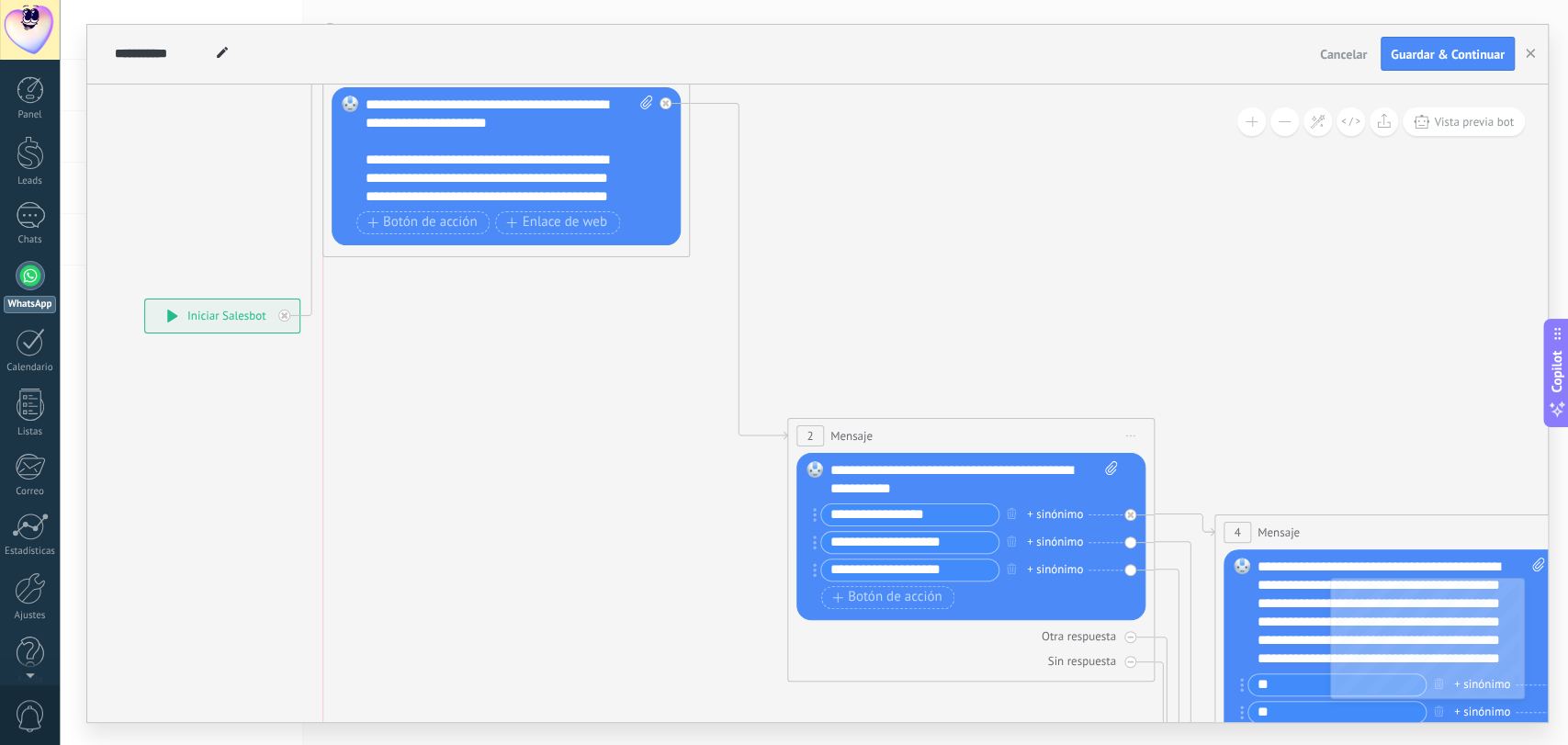
drag, startPoint x: 572, startPoint y: 376, endPoint x: 540, endPoint y: 207, distance: 172.0
click at [540, 87] on div "1 Mensaje ******* (a): Todos los contactos - canales seleccionados Todos los co…" at bounding box center [505, 70] width 366 height 34
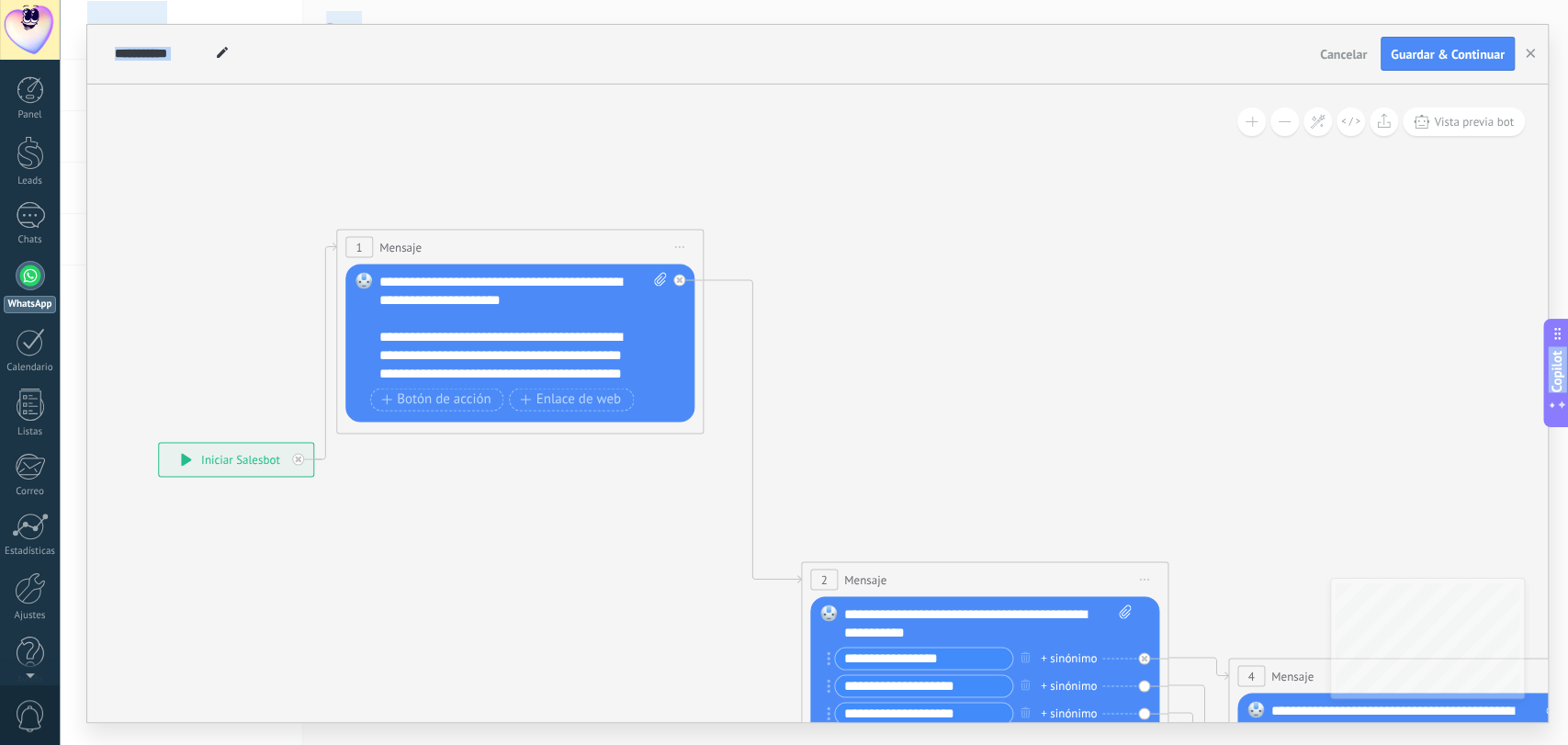
drag, startPoint x: 617, startPoint y: 632, endPoint x: 576, endPoint y: 433, distance: 203.2
click at [633, 744] on html ".abccls-1,.abccls-2{fill-rule:evenodd}.abccls-2{fill:#fff} .abfcls-1{fill:none}…" at bounding box center [784, 372] width 1568 height 745
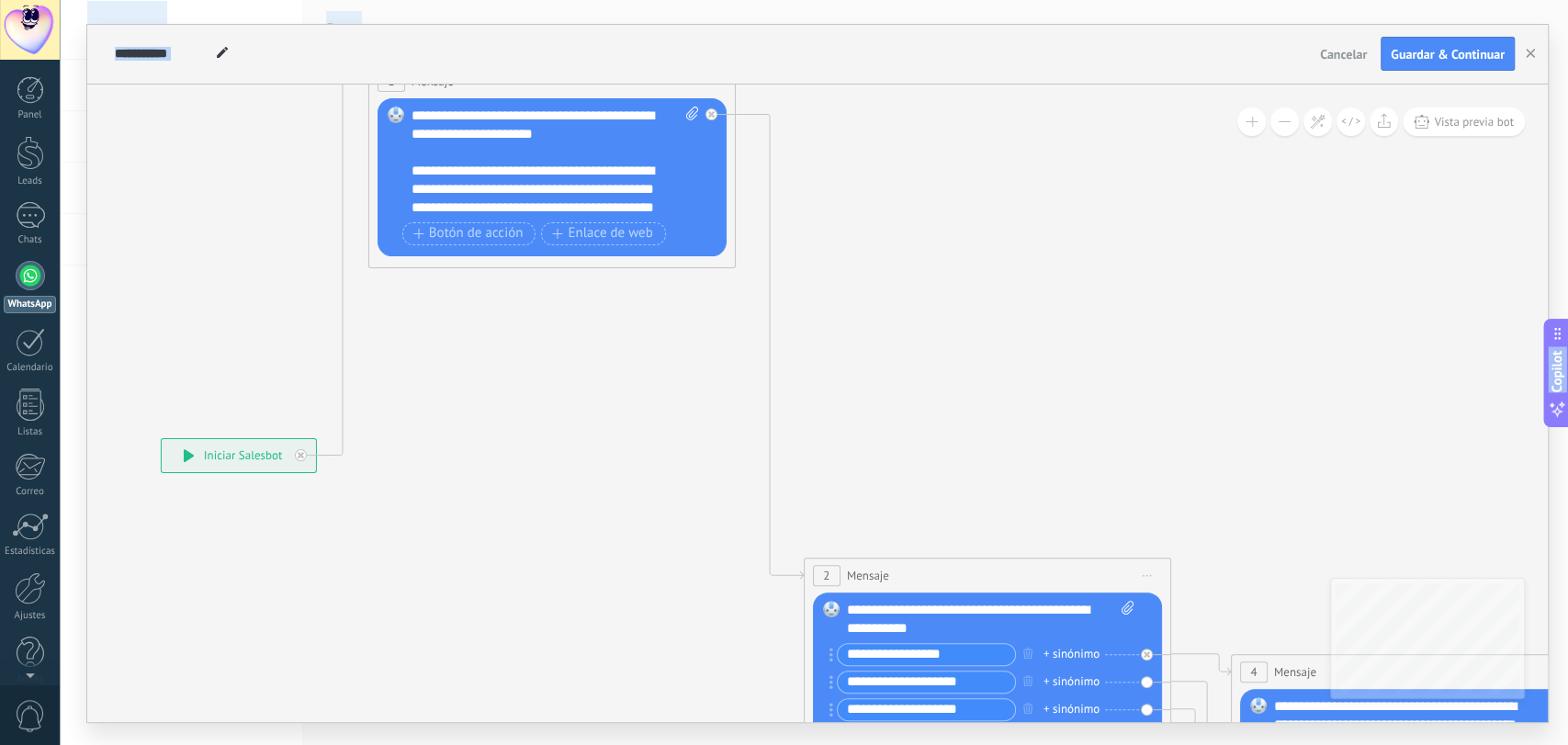
drag, startPoint x: 520, startPoint y: 245, endPoint x: 550, endPoint y: 86, distance: 161.8
click at [551, 84] on div "1 Mensaje ******* (a): Todos los contactos - canales seleccionados Todos los co…" at bounding box center [552, 81] width 366 height 34
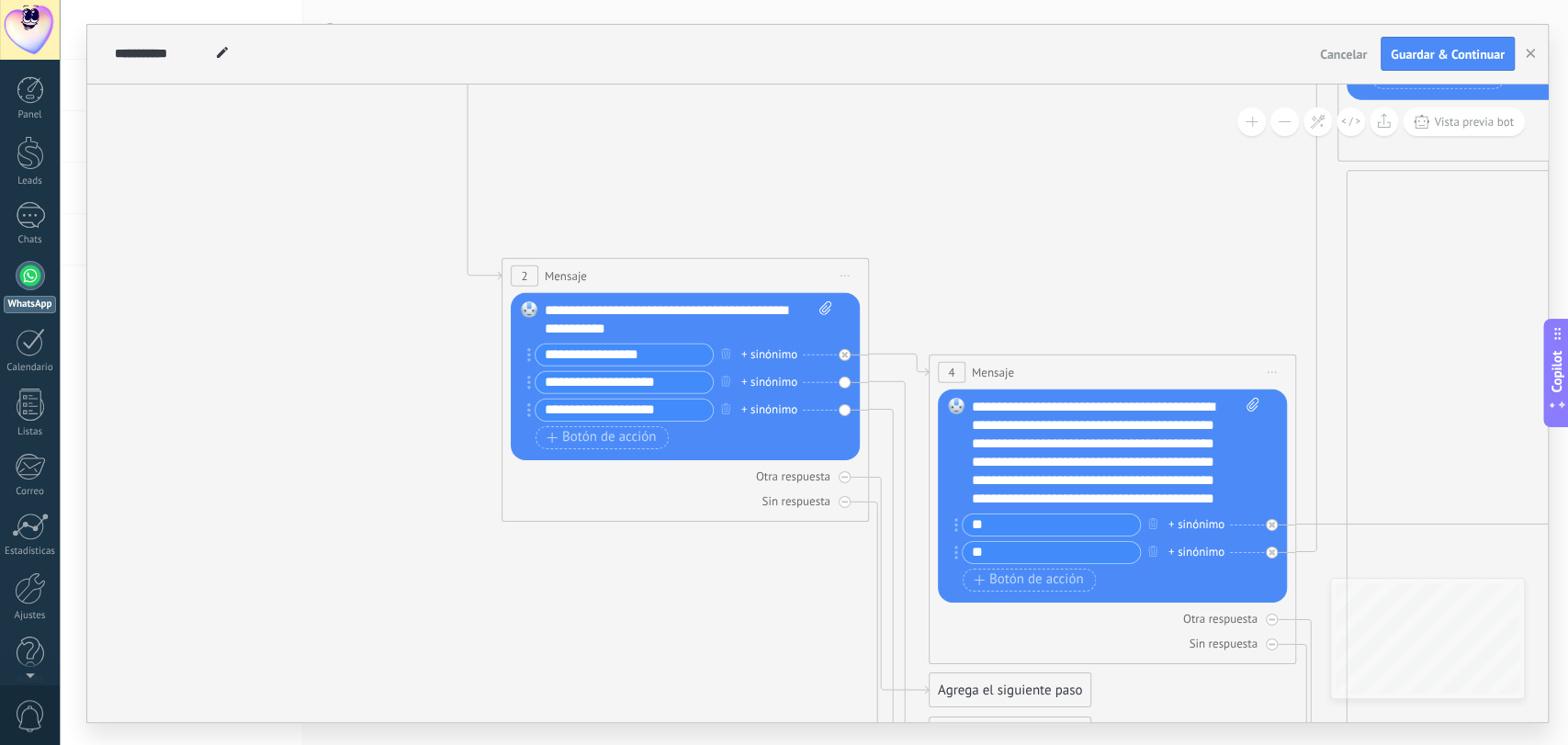
drag, startPoint x: 539, startPoint y: 585, endPoint x: 237, endPoint y: 285, distance: 425.7
click at [237, 285] on icon at bounding box center [1419, 213] width 4041 height 2535
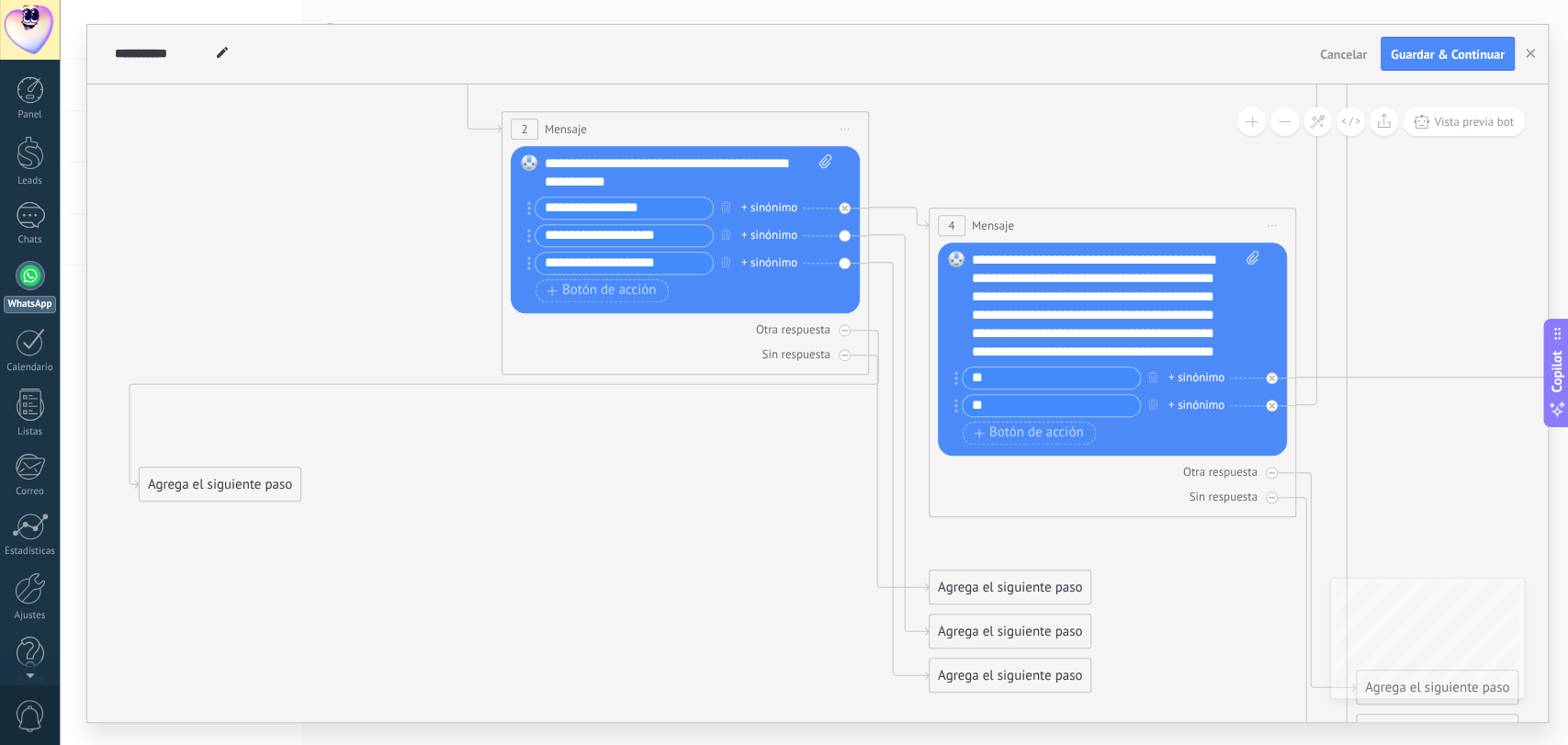
drag, startPoint x: 969, startPoint y: 543, endPoint x: 179, endPoint y: 483, distance: 792.3
click at [179, 483] on div "Agrega el siguiente paso" at bounding box center [220, 484] width 161 height 31
drag, startPoint x: 280, startPoint y: 483, endPoint x: 307, endPoint y: 541, distance: 64.0
click at [307, 541] on div "Agrega el siguiente paso" at bounding box center [249, 541] width 161 height 31
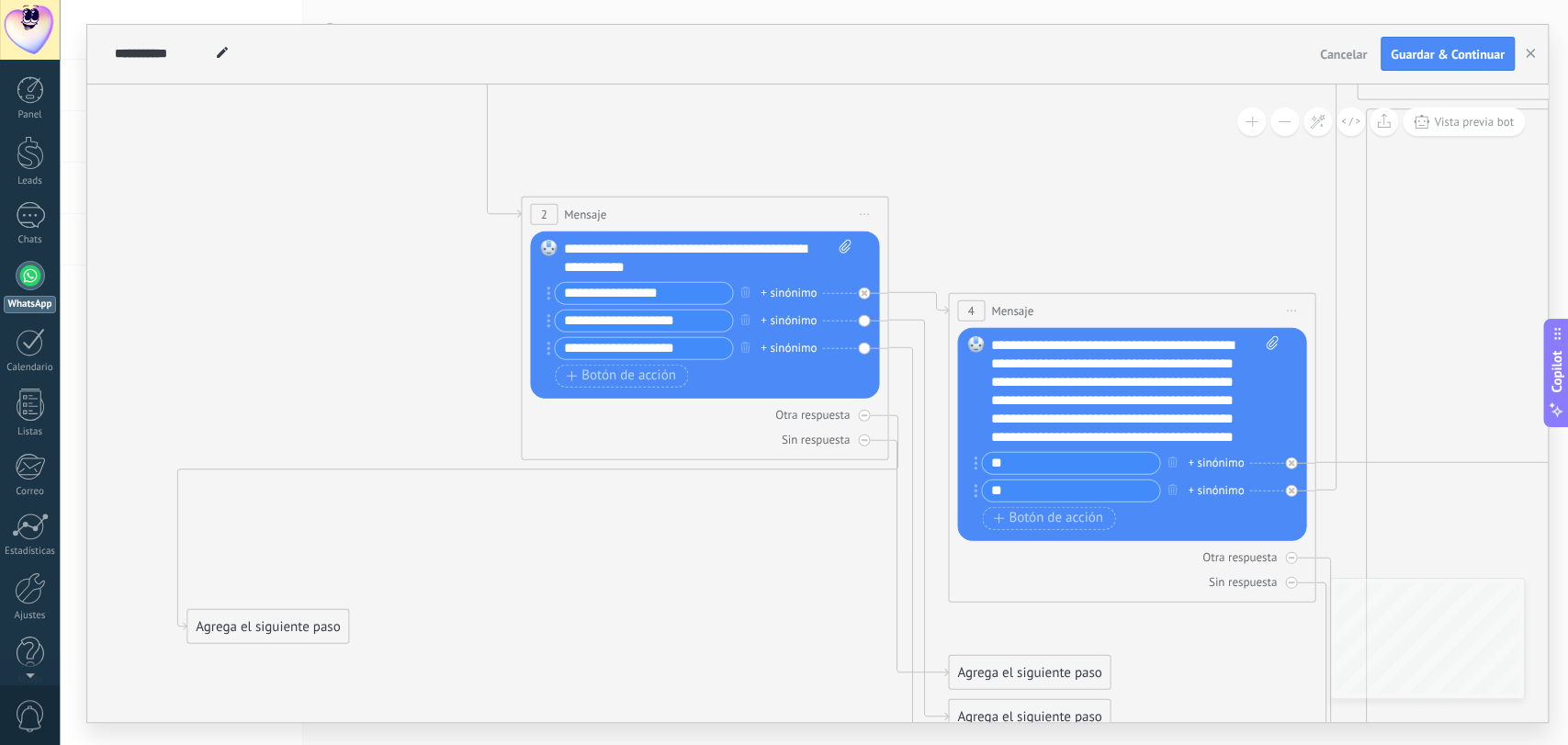
drag, startPoint x: 533, startPoint y: 657, endPoint x: 480, endPoint y: 678, distance: 57.0
click at [544, 712] on icon at bounding box center [1438, 152] width 4041 height 2535
drag, startPoint x: 331, startPoint y: 626, endPoint x: 329, endPoint y: 569, distance: 57.0
click at [329, 569] on div "Agrega el siguiente paso" at bounding box center [266, 568] width 161 height 31
click at [307, 563] on div "Agrega el siguiente paso" at bounding box center [266, 568] width 161 height 31
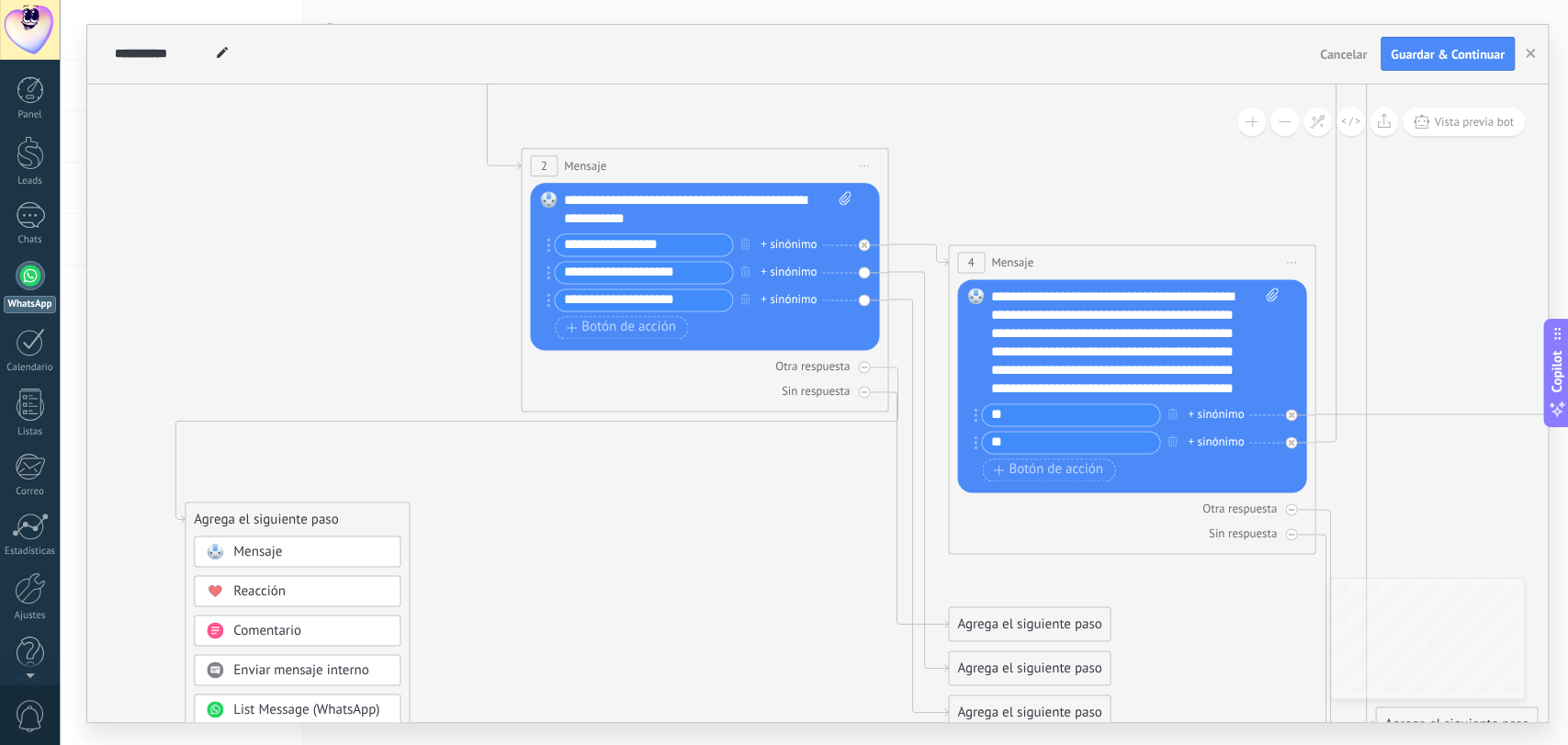
click at [288, 590] on div "Reacción" at bounding box center [310, 591] width 155 height 19
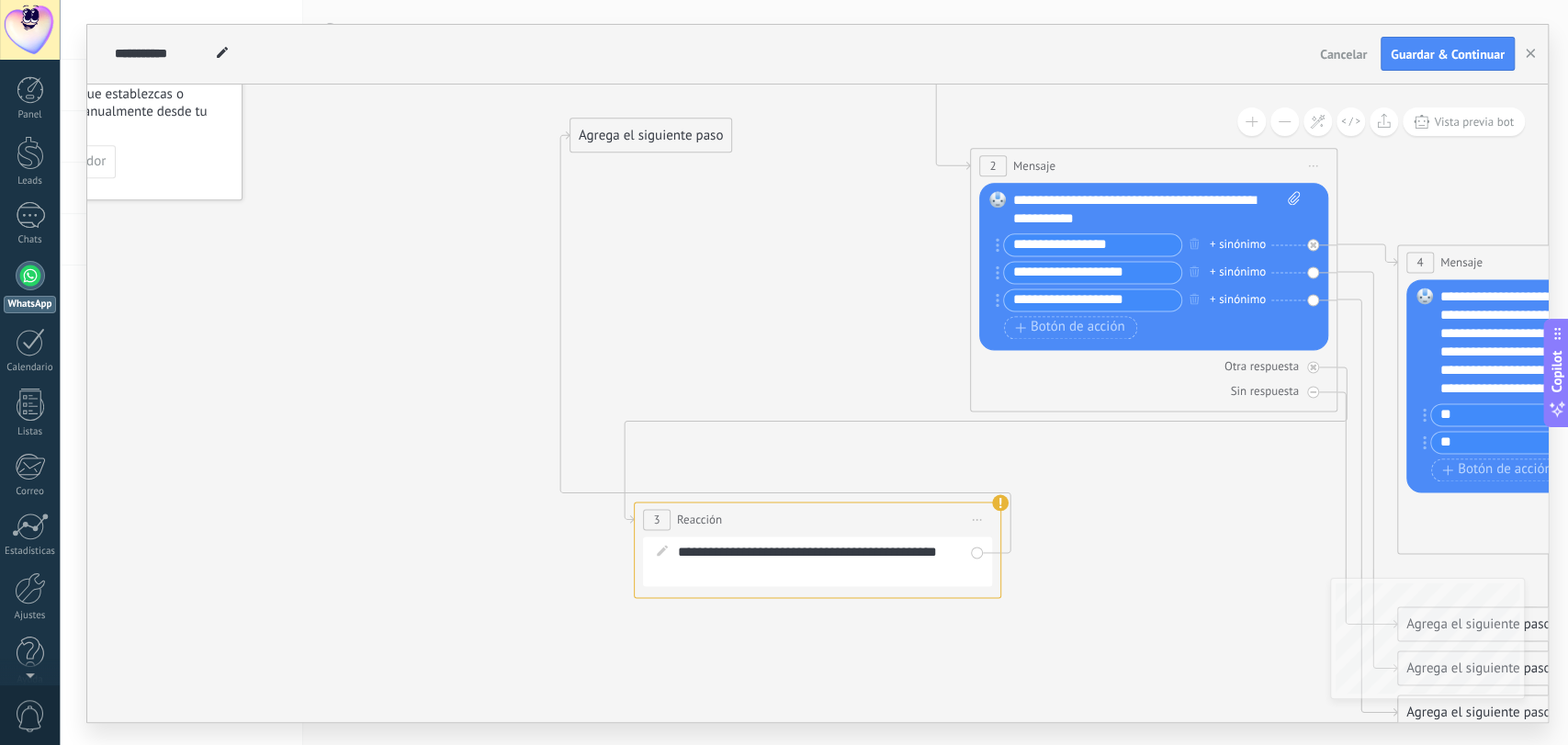
drag, startPoint x: 1177, startPoint y: 585, endPoint x: 677, endPoint y: 282, distance: 584.6
click at [686, 149] on div "Agrega el siguiente paso" at bounding box center [651, 135] width 161 height 31
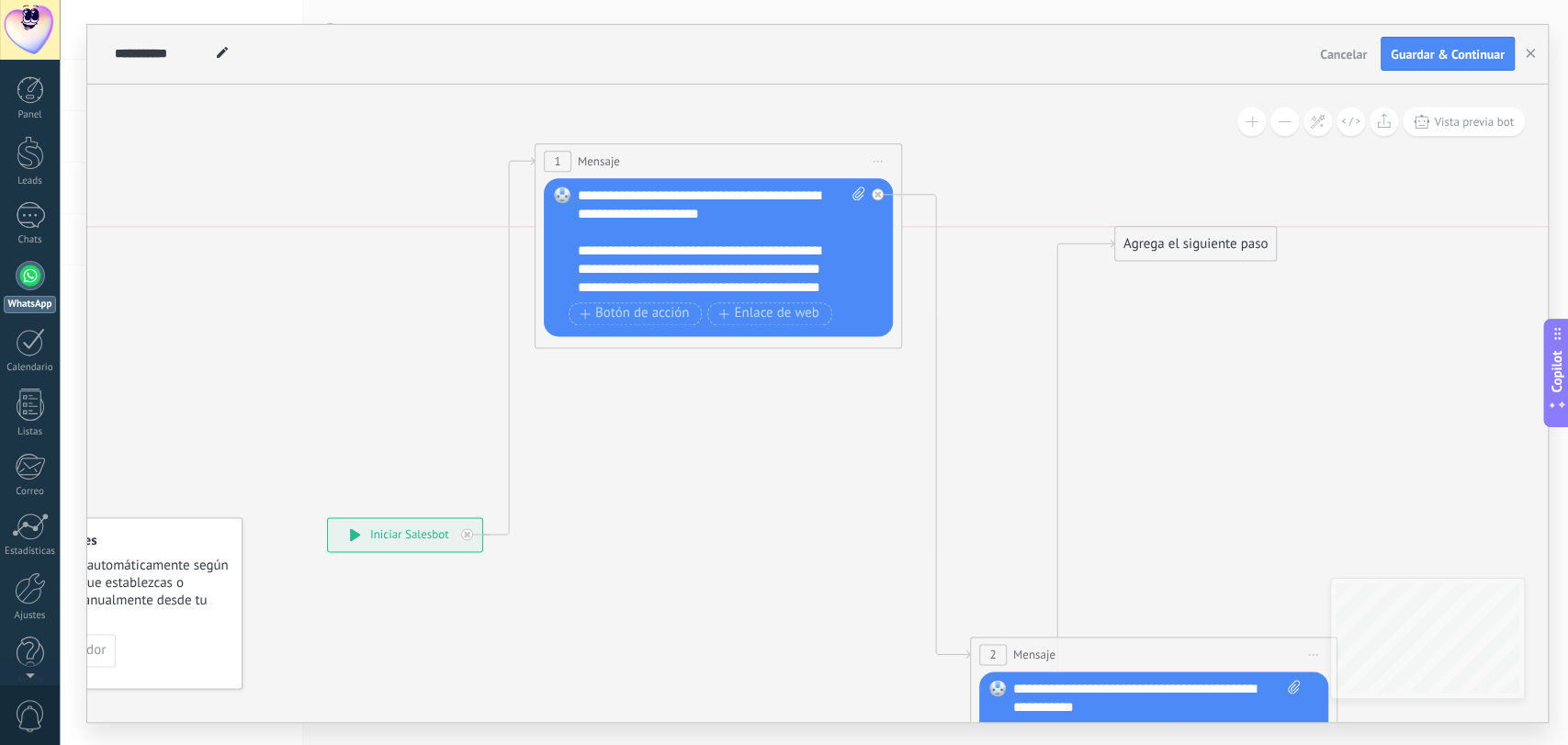
drag, startPoint x: 679, startPoint y: 629, endPoint x: 1225, endPoint y: 245, distance: 667.5
click at [1225, 245] on div "Agrega el siguiente paso" at bounding box center [1195, 244] width 161 height 31
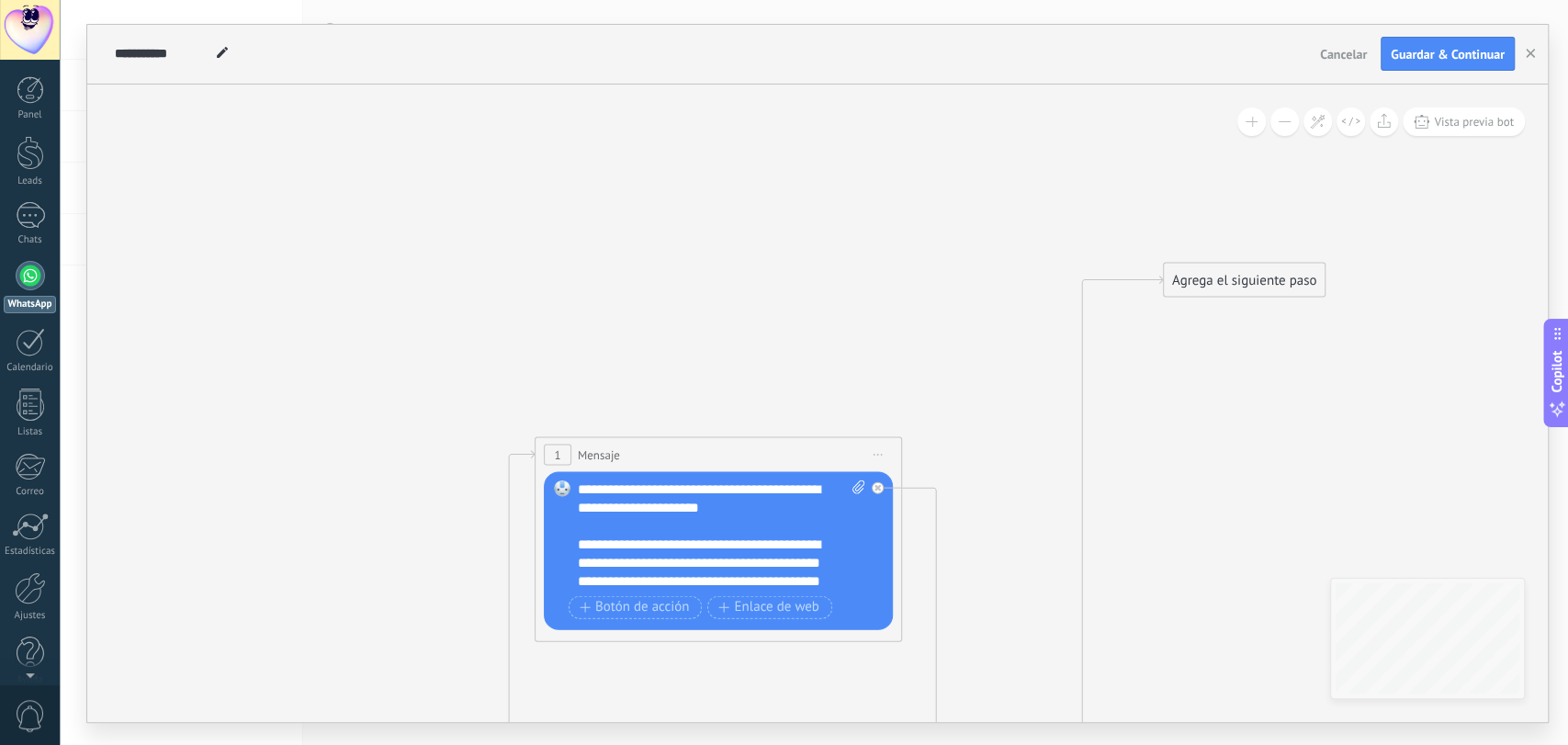
drag, startPoint x: 1187, startPoint y: 534, endPoint x: 1239, endPoint y: 245, distance: 293.6
click at [1237, 265] on div "Agrega el siguiente paso" at bounding box center [1244, 279] width 161 height 31
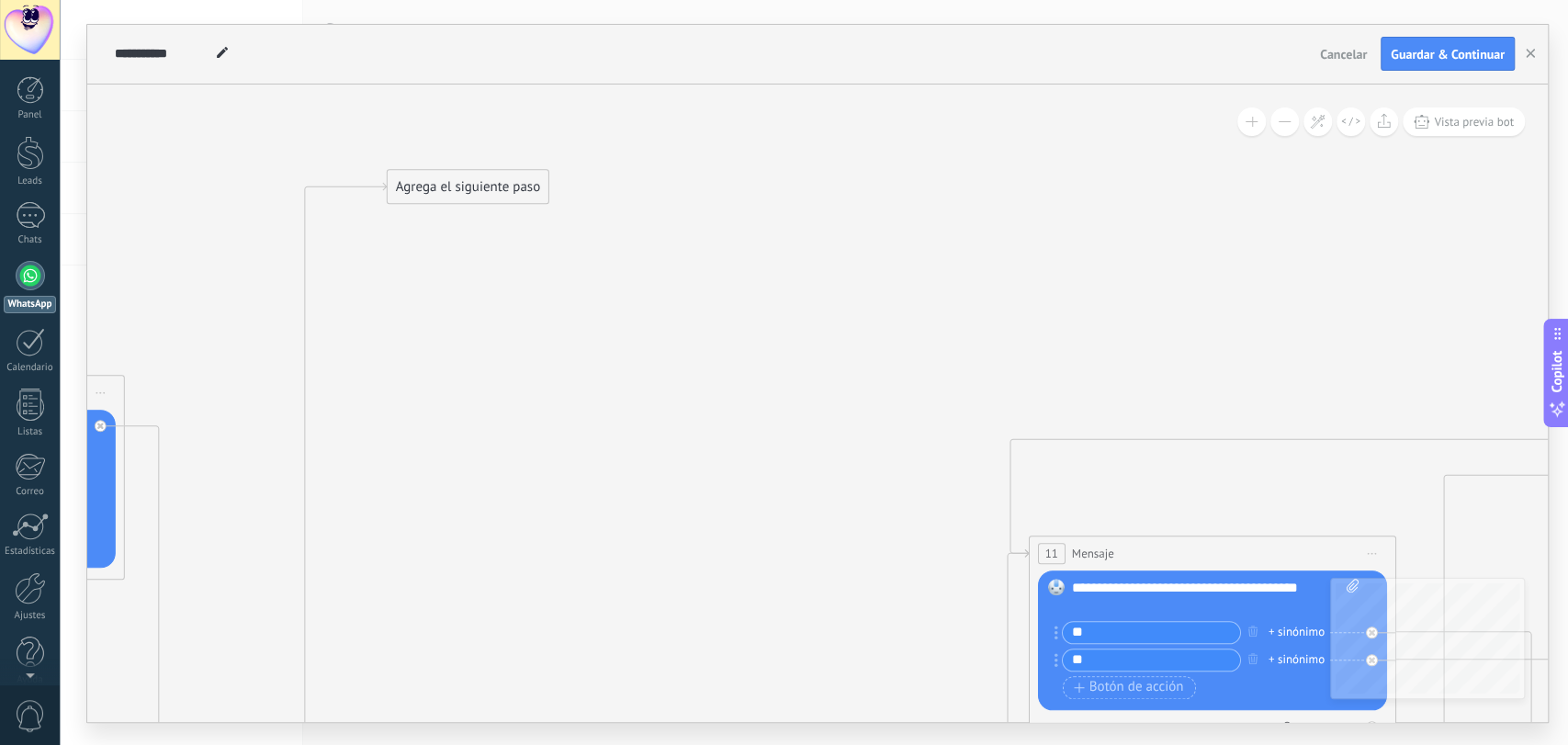
drag, startPoint x: 1144, startPoint y: 377, endPoint x: 367, endPoint y: 71, distance: 835.1
click at [367, 71] on div "**********" at bounding box center [818, 372] width 1461 height 696
drag, startPoint x: 473, startPoint y: 181, endPoint x: 1149, endPoint y: 195, distance: 676.1
click at [1149, 195] on div "Agrega el siguiente paso" at bounding box center [1141, 200] width 161 height 31
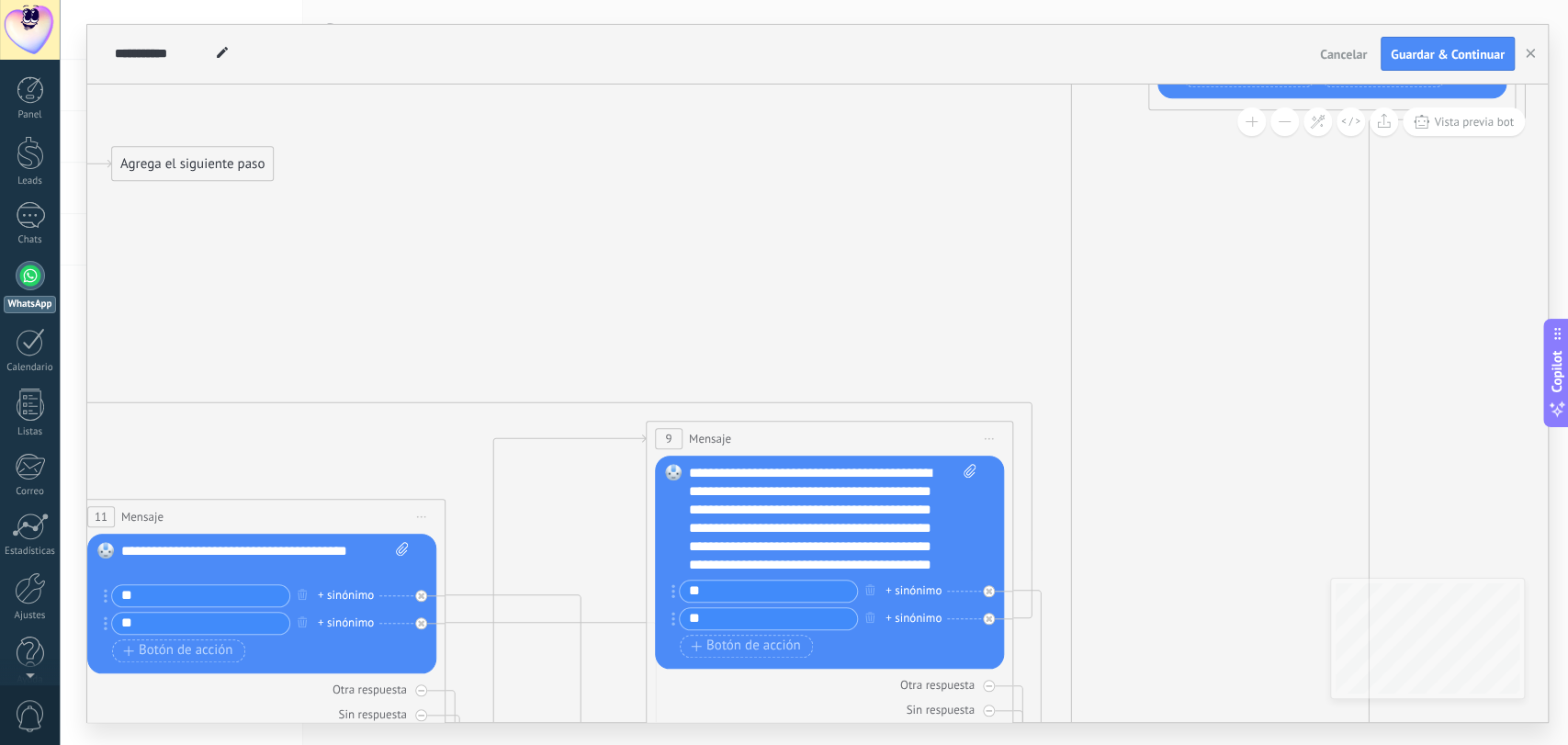
drag, startPoint x: 1190, startPoint y: 374, endPoint x: 258, endPoint y: 339, distance: 932.7
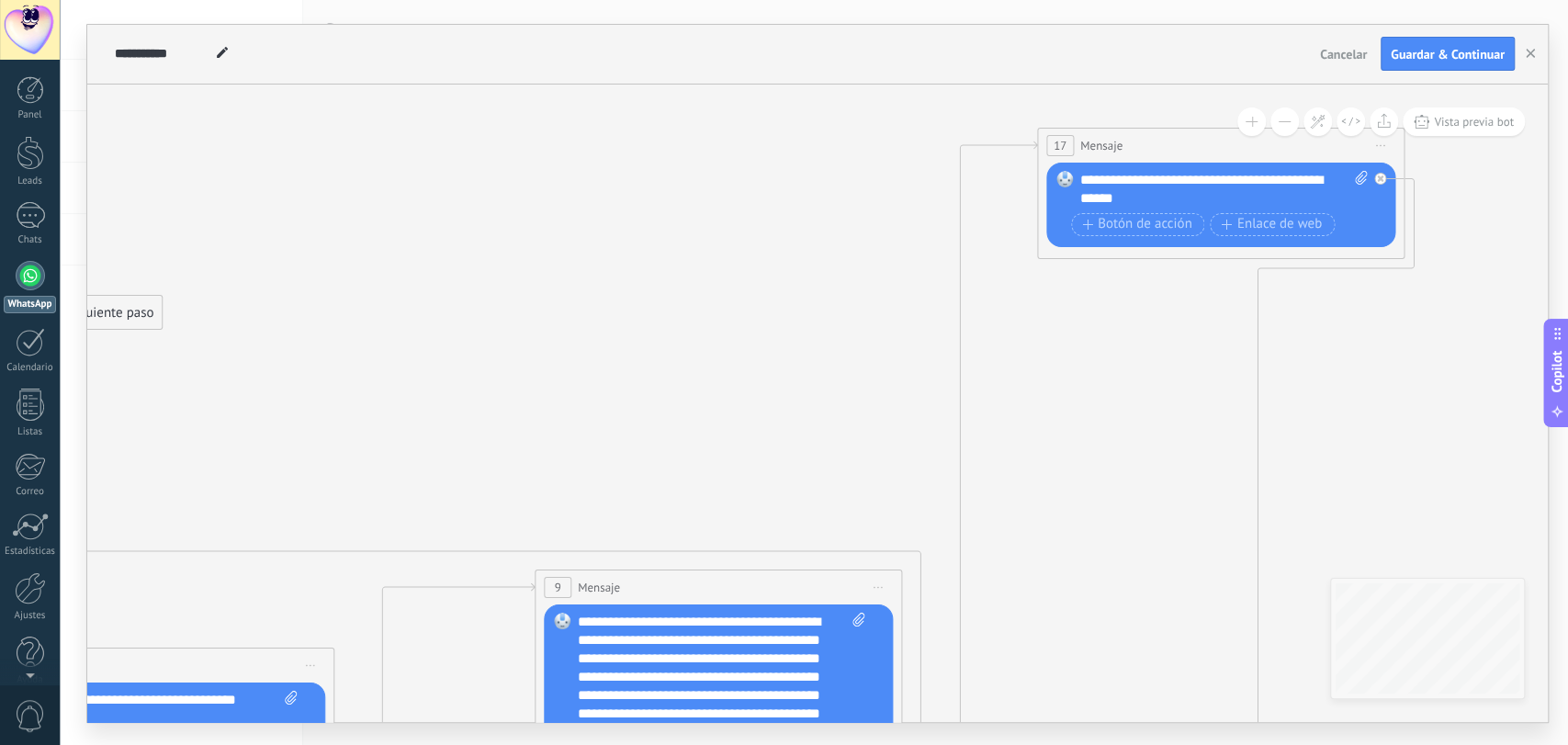
drag, startPoint x: 853, startPoint y: 324, endPoint x: 436, endPoint y: 403, distance: 424.4
drag, startPoint x: 140, startPoint y: 318, endPoint x: 1194, endPoint y: 157, distance: 1066.2
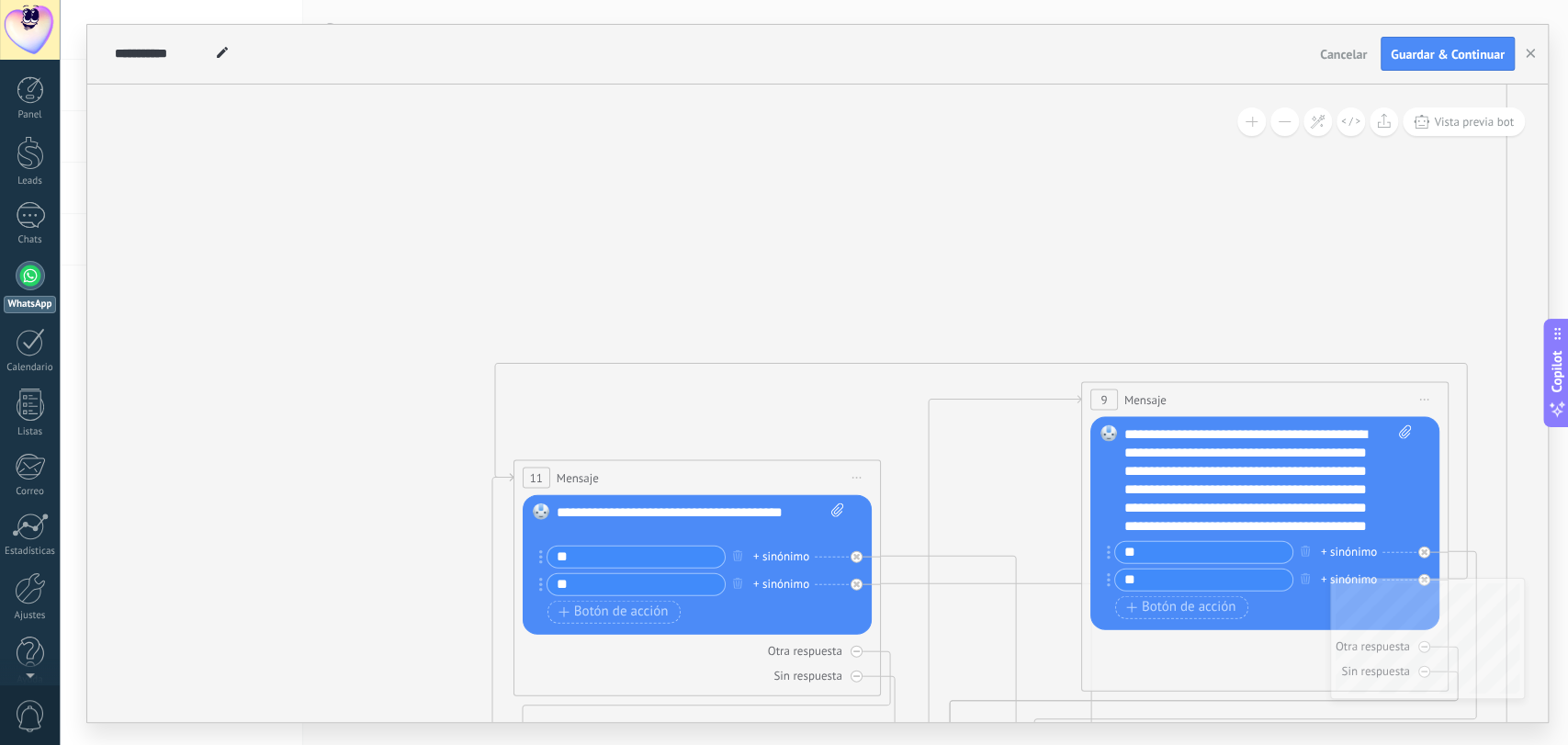
drag, startPoint x: 786, startPoint y: 266, endPoint x: 1332, endPoint y: 77, distance: 577.8
click at [1332, 77] on div "**********" at bounding box center [818, 372] width 1461 height 696
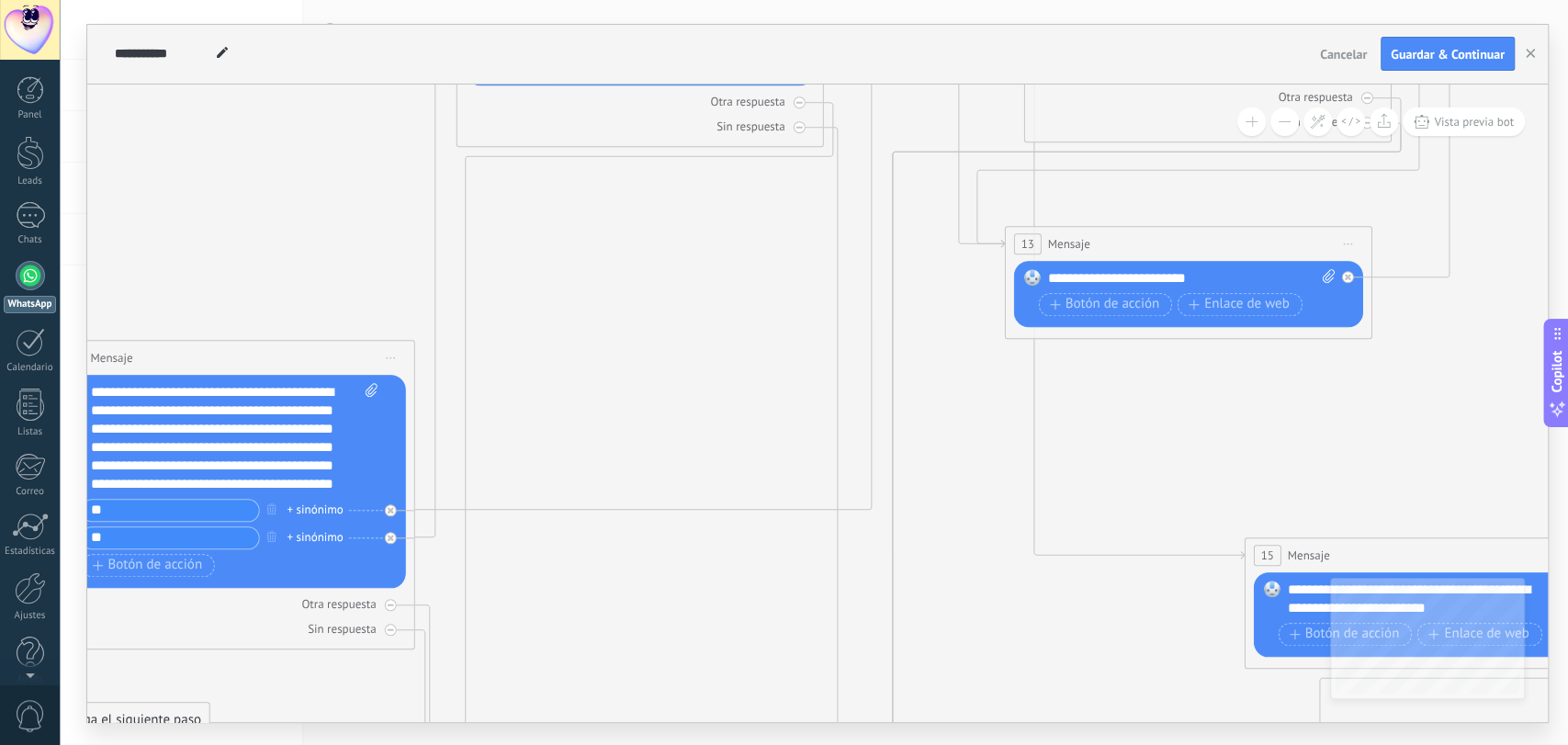
drag, startPoint x: 297, startPoint y: 575, endPoint x: 241, endPoint y: 24, distance: 553.8
click at [241, 25] on div "**********" at bounding box center [818, 372] width 1461 height 696
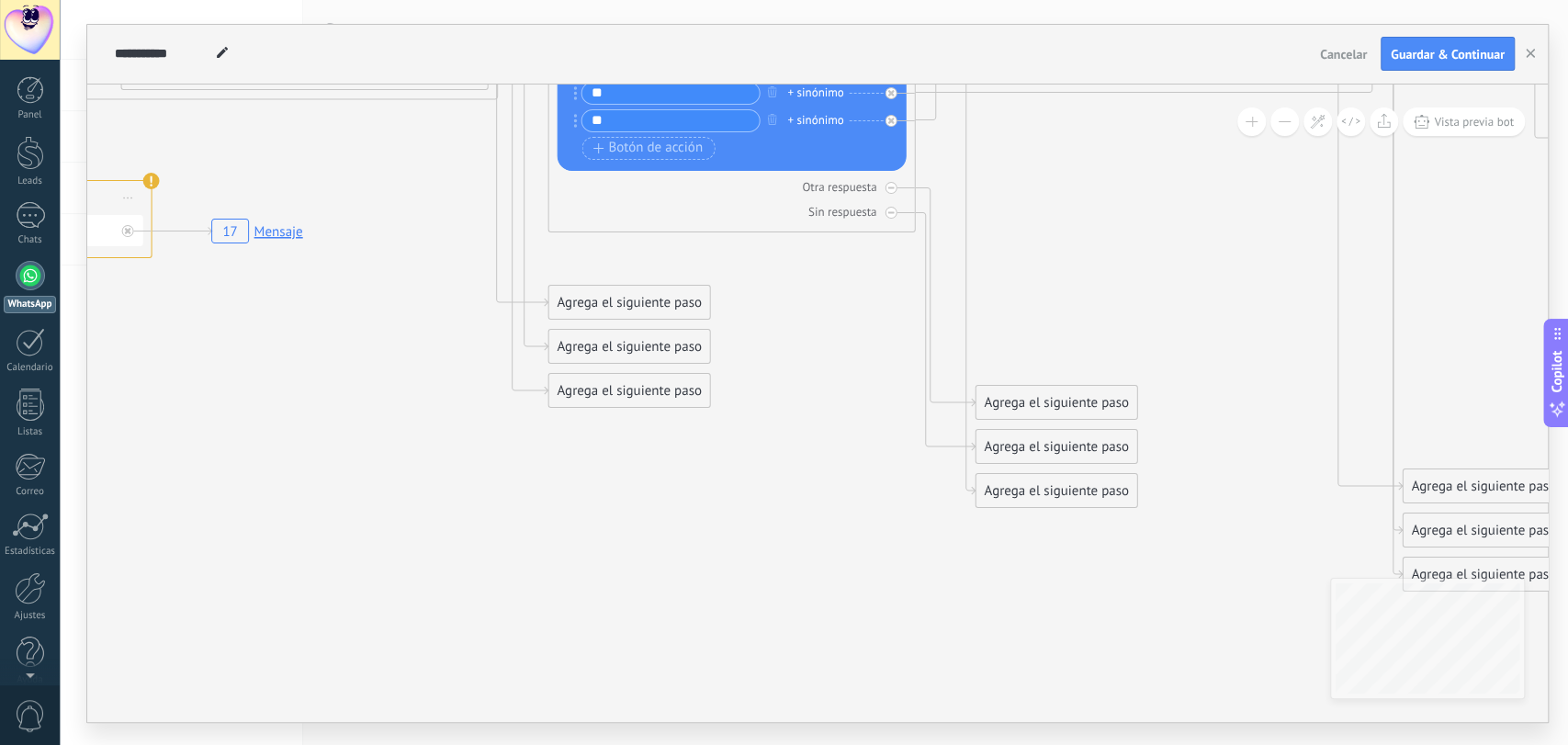
drag, startPoint x: 571, startPoint y: 666, endPoint x: 977, endPoint y: 333, distance: 525.1
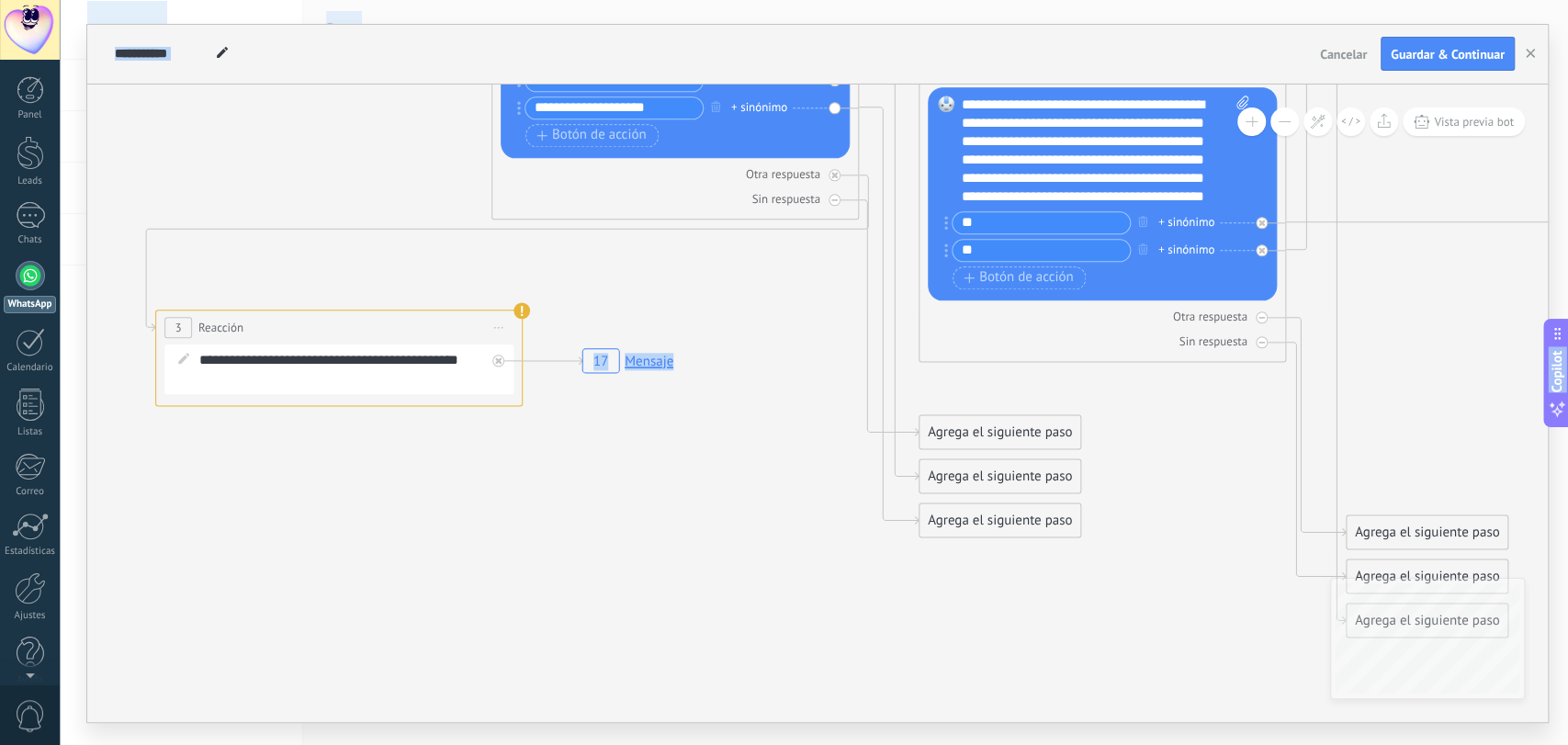
drag, startPoint x: 531, startPoint y: 622, endPoint x: 878, endPoint y: 760, distance: 373.4
click at [878, 744] on html ".abccls-1,.abccls-2{fill-rule:evenodd}.abccls-2{fill:#fff} .abfcls-1{fill:none}…" at bounding box center [784, 372] width 1568 height 745
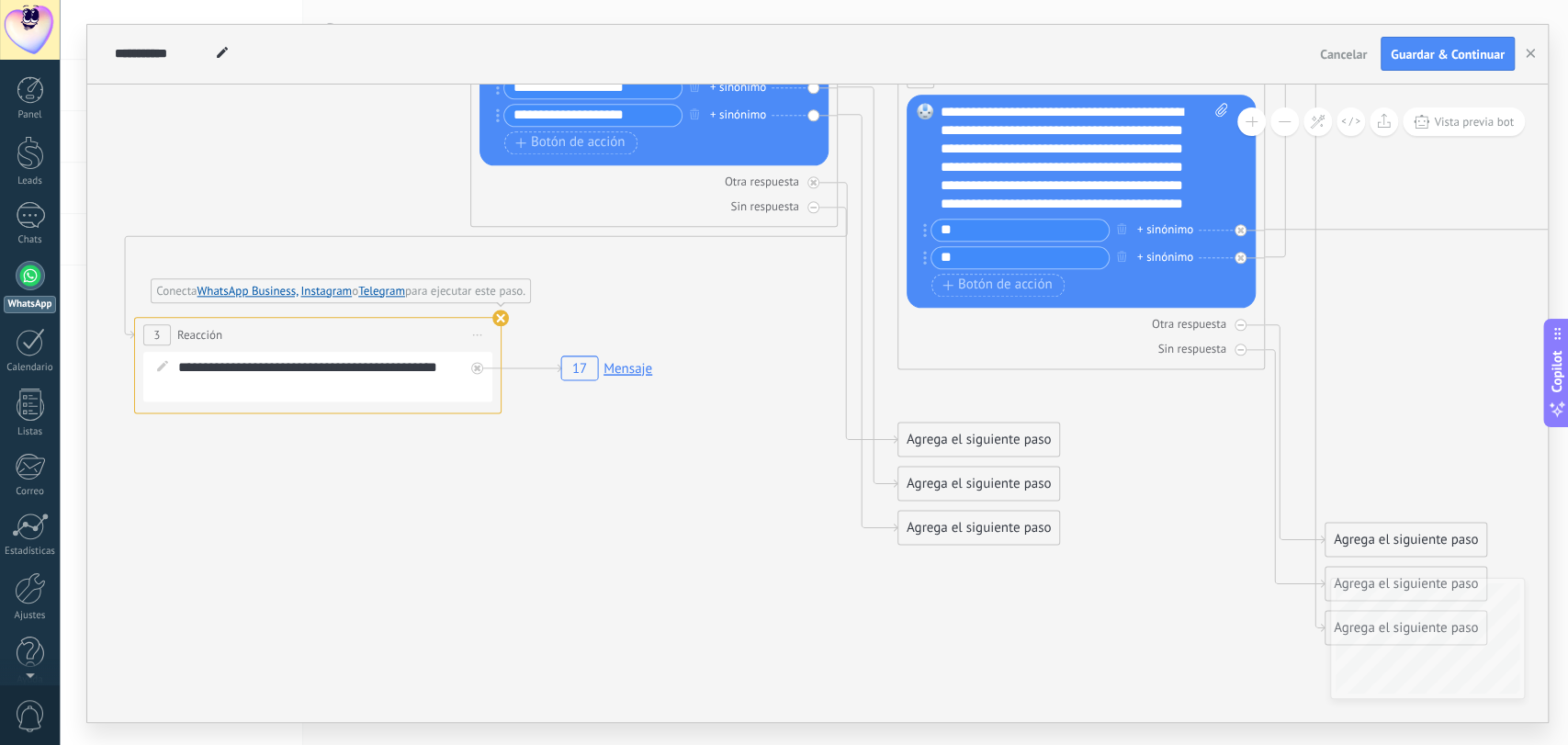
click at [624, 365] on rect at bounding box center [607, 367] width 102 height 35
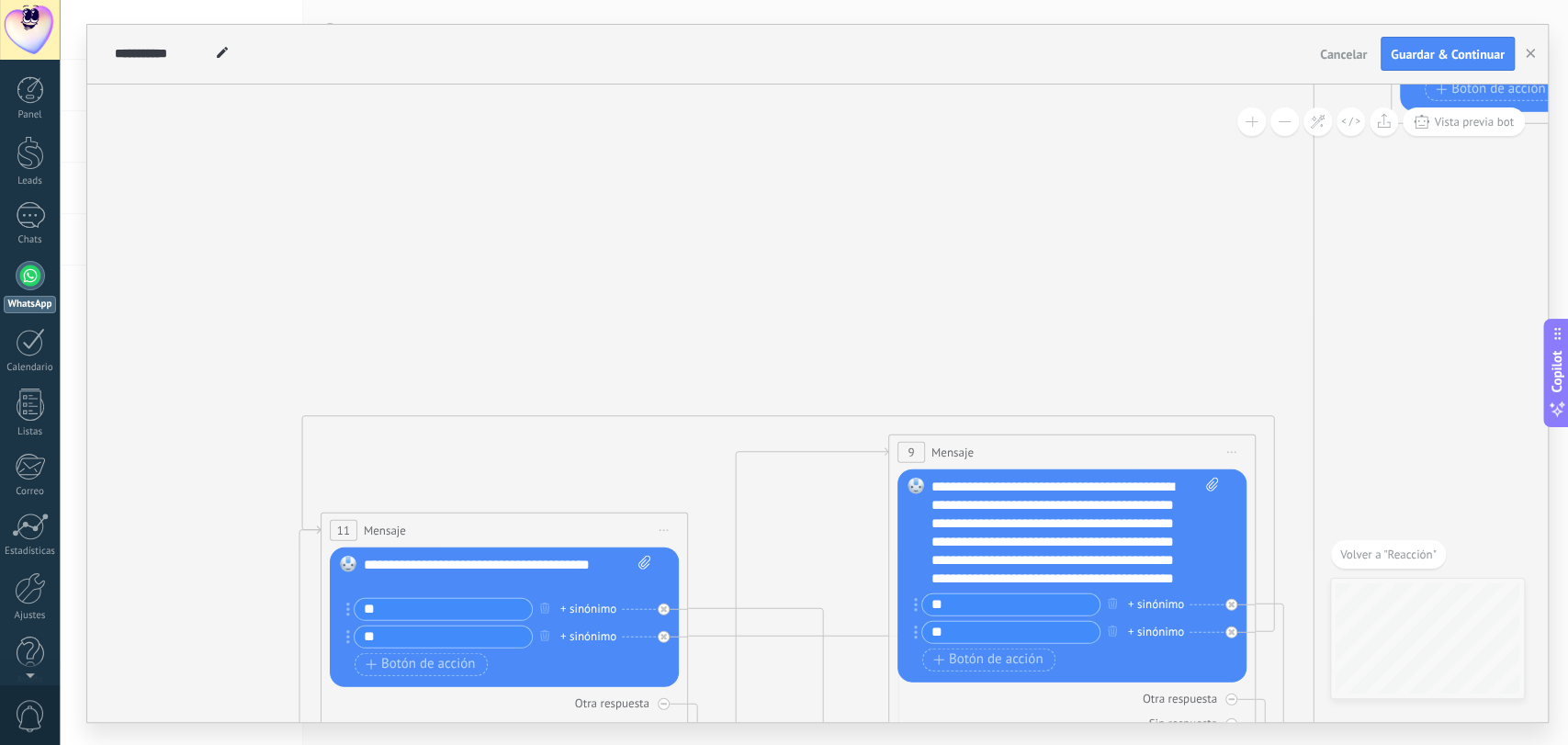
drag, startPoint x: 335, startPoint y: 458, endPoint x: 1092, endPoint y: 160, distance: 813.5
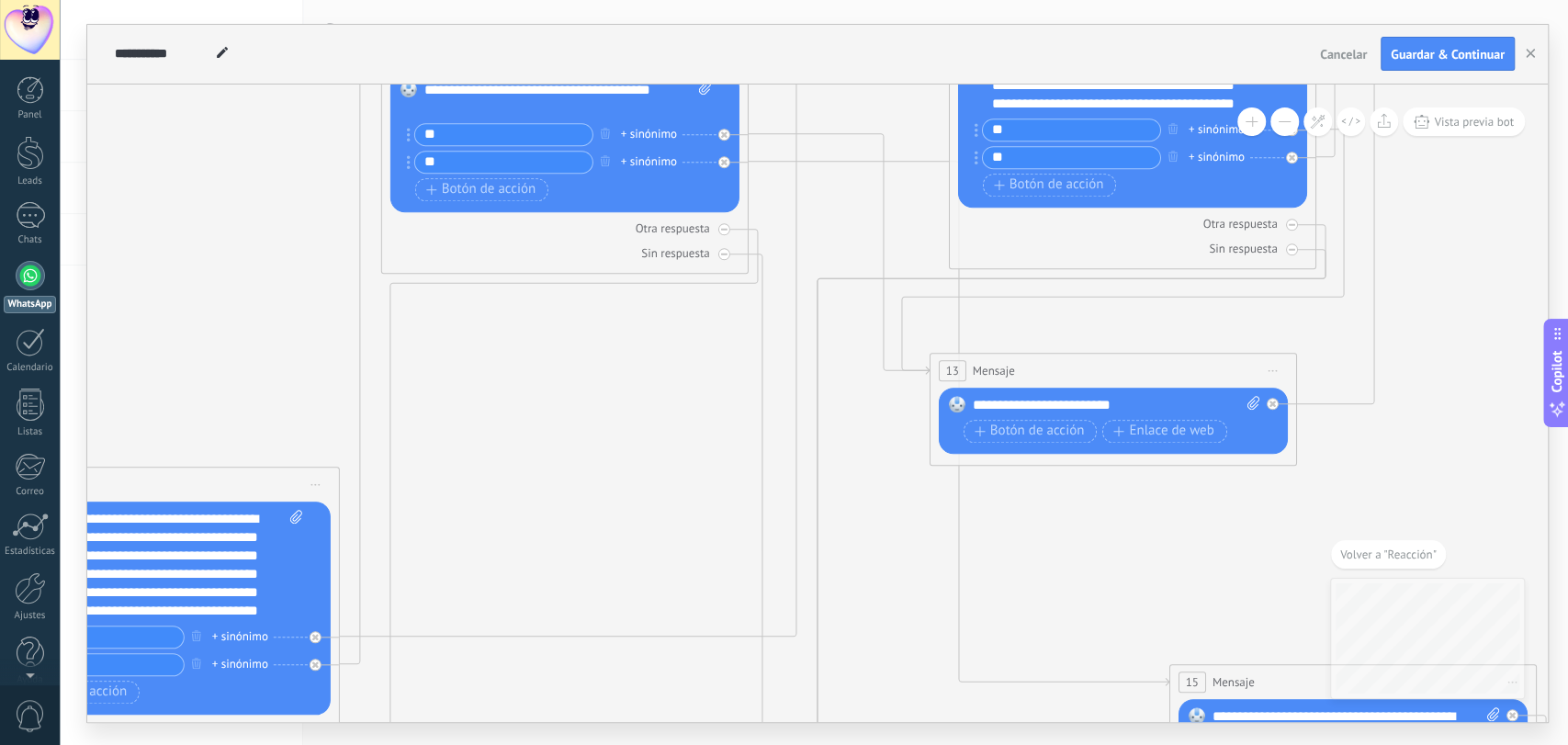
drag, startPoint x: 262, startPoint y: 664, endPoint x: 362, endPoint y: 159, distance: 514.8
click at [361, 160] on icon "17 Mensaje" at bounding box center [463, 309] width 4041 height 2501
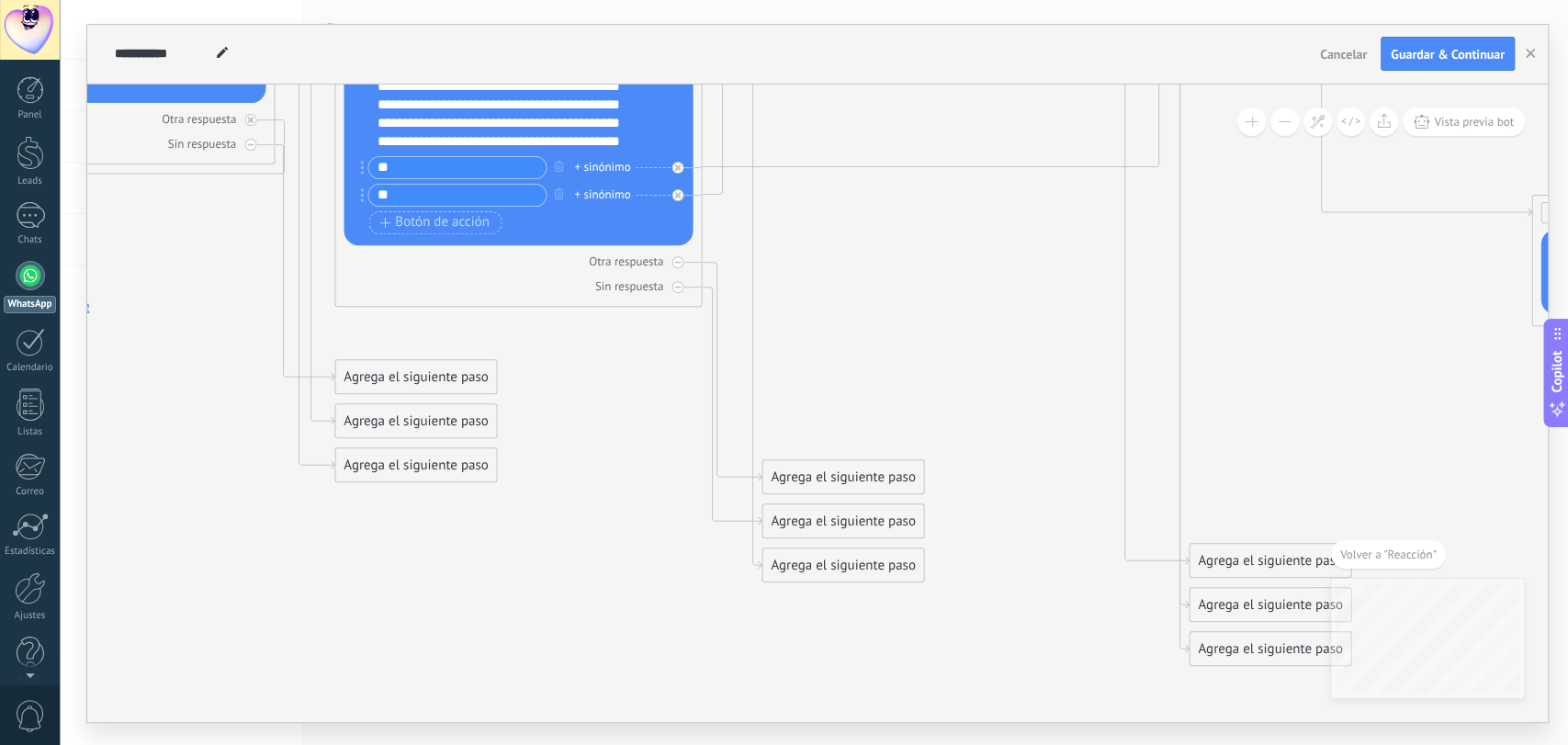
drag, startPoint x: 267, startPoint y: 351, endPoint x: 591, endPoint y: -89, distance: 546.4
click at [591, 0] on html ".abccls-1,.abccls-2{fill-rule:evenodd}.abccls-2{fill:#fff} .abfcls-1{fill:none}…" at bounding box center [784, 372] width 1568 height 745
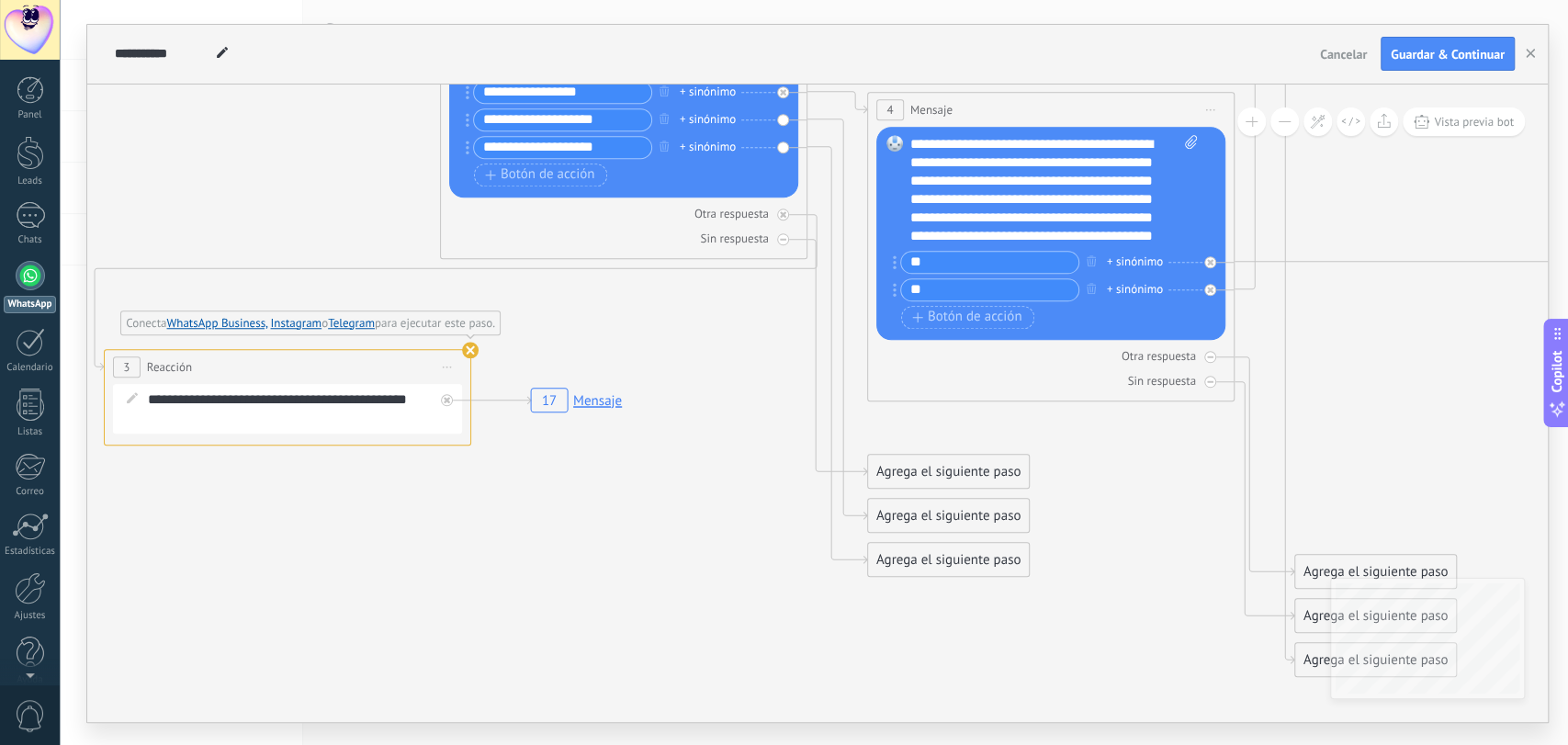
drag, startPoint x: 197, startPoint y: 585, endPoint x: 728, endPoint y: 679, distance: 539.3
click at [464, 345] on use at bounding box center [470, 350] width 17 height 17
click at [467, 353] on use at bounding box center [470, 350] width 17 height 17
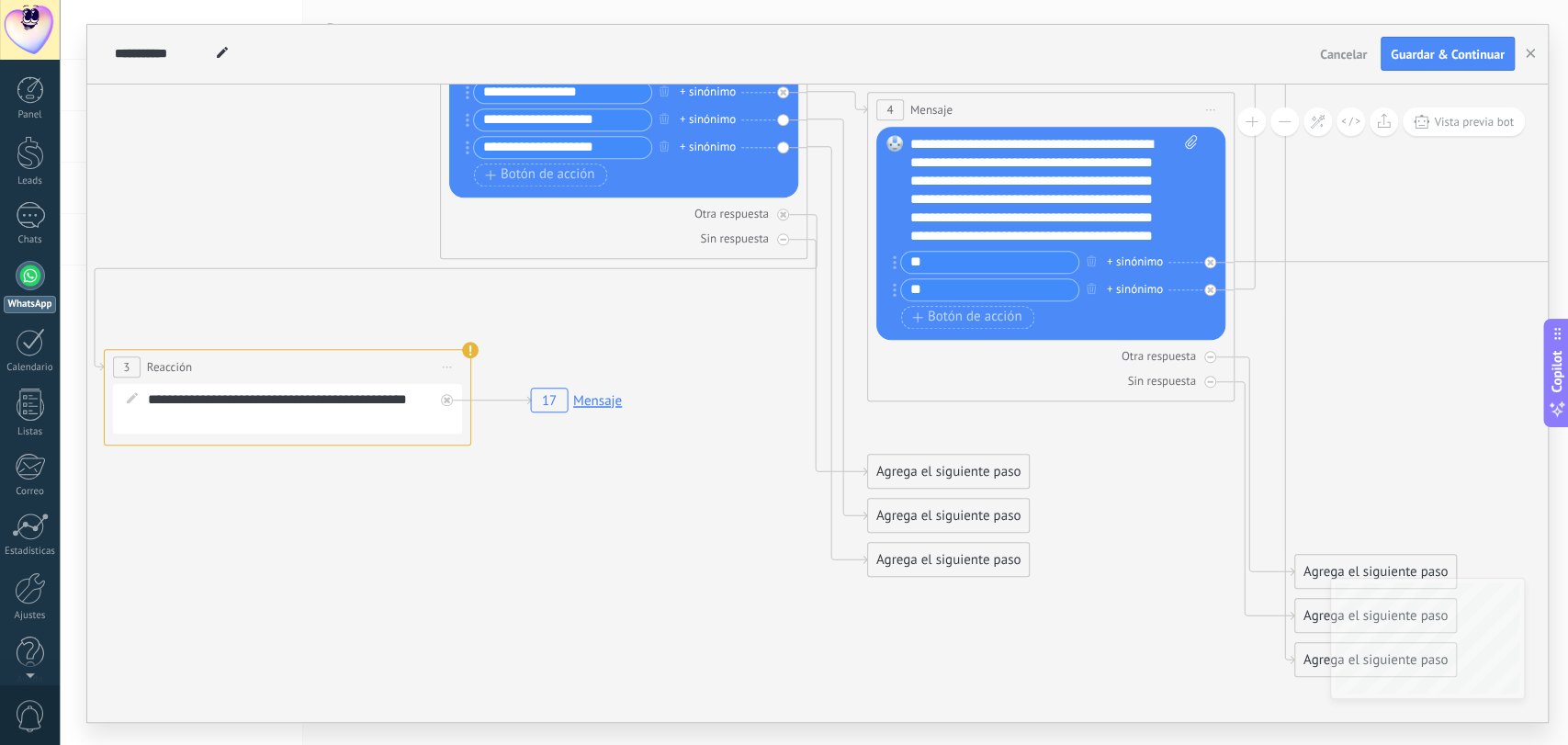
click at [467, 353] on use at bounding box center [470, 350] width 17 height 17
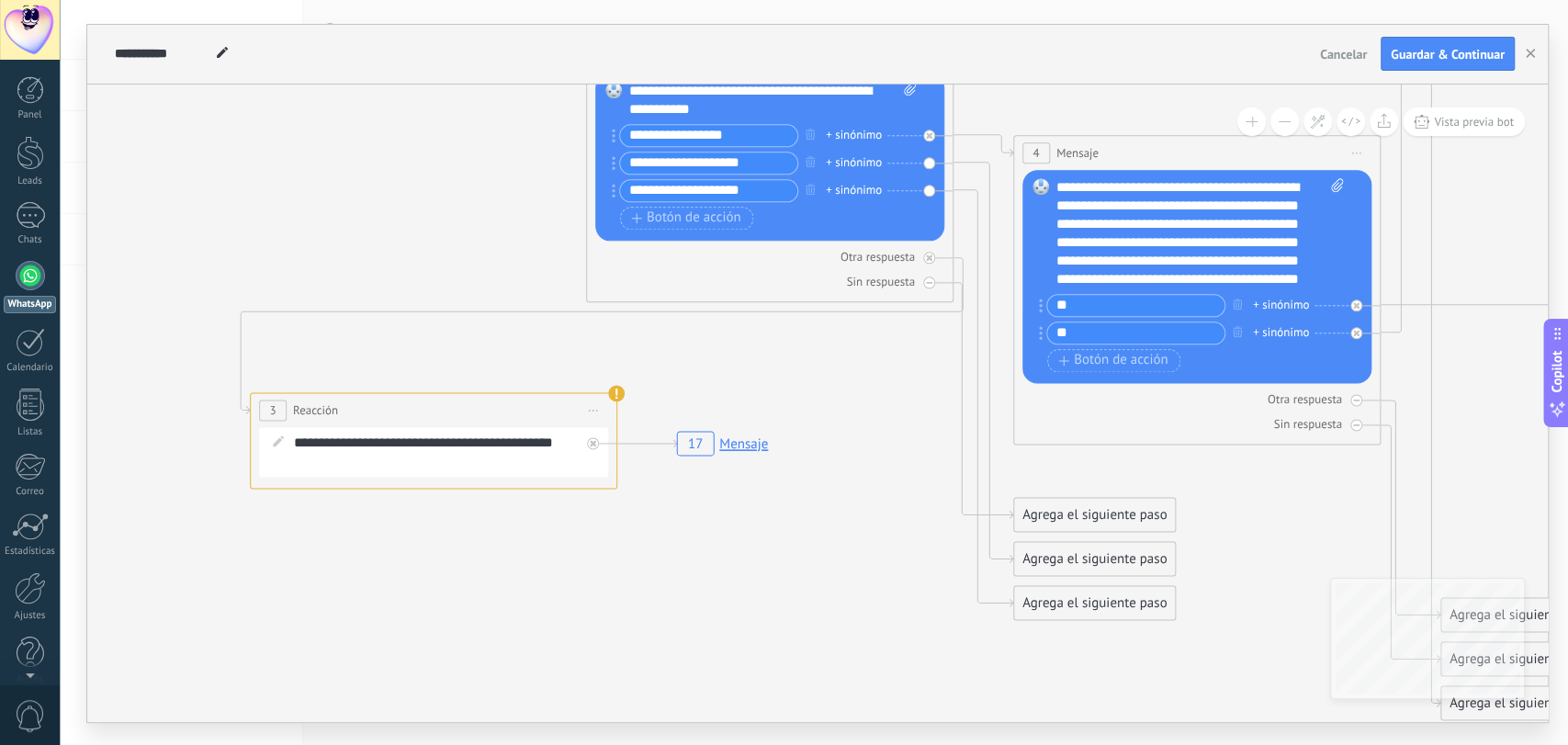
drag, startPoint x: 598, startPoint y: 604, endPoint x: 744, endPoint y: 648, distance: 152.5
click at [542, 458] on div "**********" at bounding box center [446, 451] width 304 height 37
drag, startPoint x: 611, startPoint y: 390, endPoint x: 586, endPoint y: 671, distance: 282.1
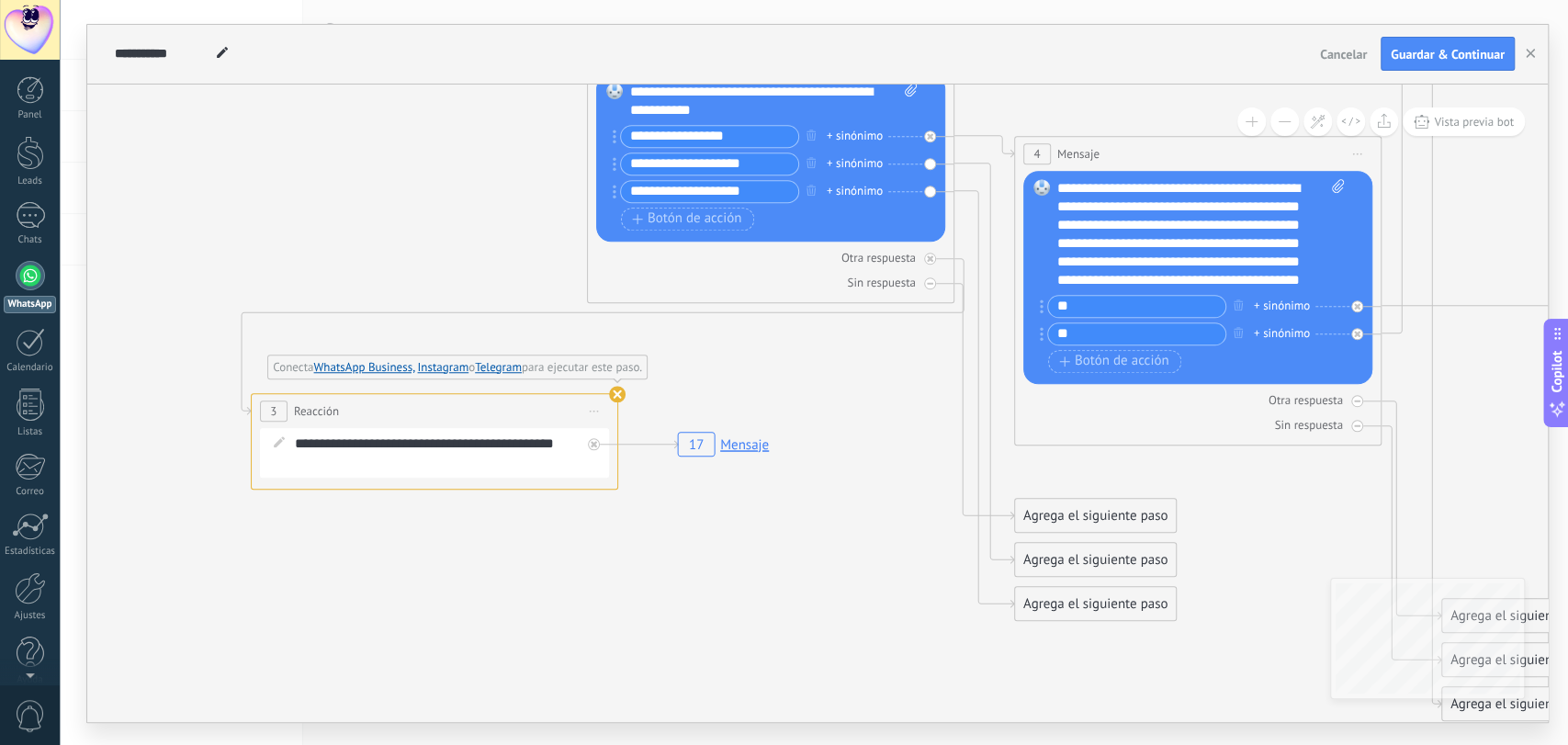
click at [294, 408] on span "Reacción" at bounding box center [316, 411] width 45 height 18
click at [274, 410] on span "3" at bounding box center [273, 411] width 6 height 16
drag, startPoint x: 274, startPoint y: 410, endPoint x: 296, endPoint y: 598, distance: 189.3
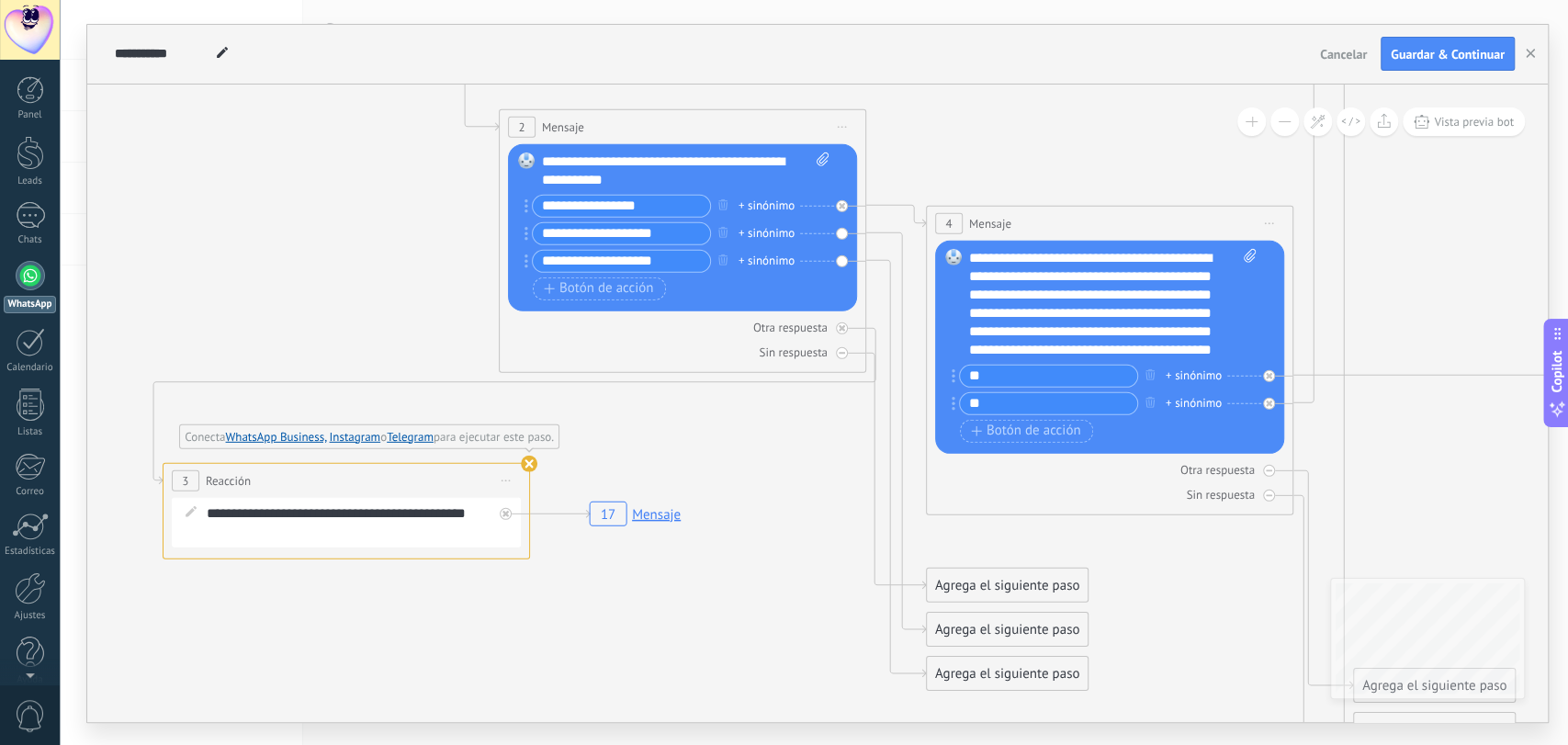
drag, startPoint x: 592, startPoint y: 583, endPoint x: 503, endPoint y: 650, distance: 111.4
click at [503, 650] on icon "17 Mensaje" at bounding box center [1416, 48] width 4041 height 2501
click at [644, 512] on rect at bounding box center [634, 512] width 102 height 35
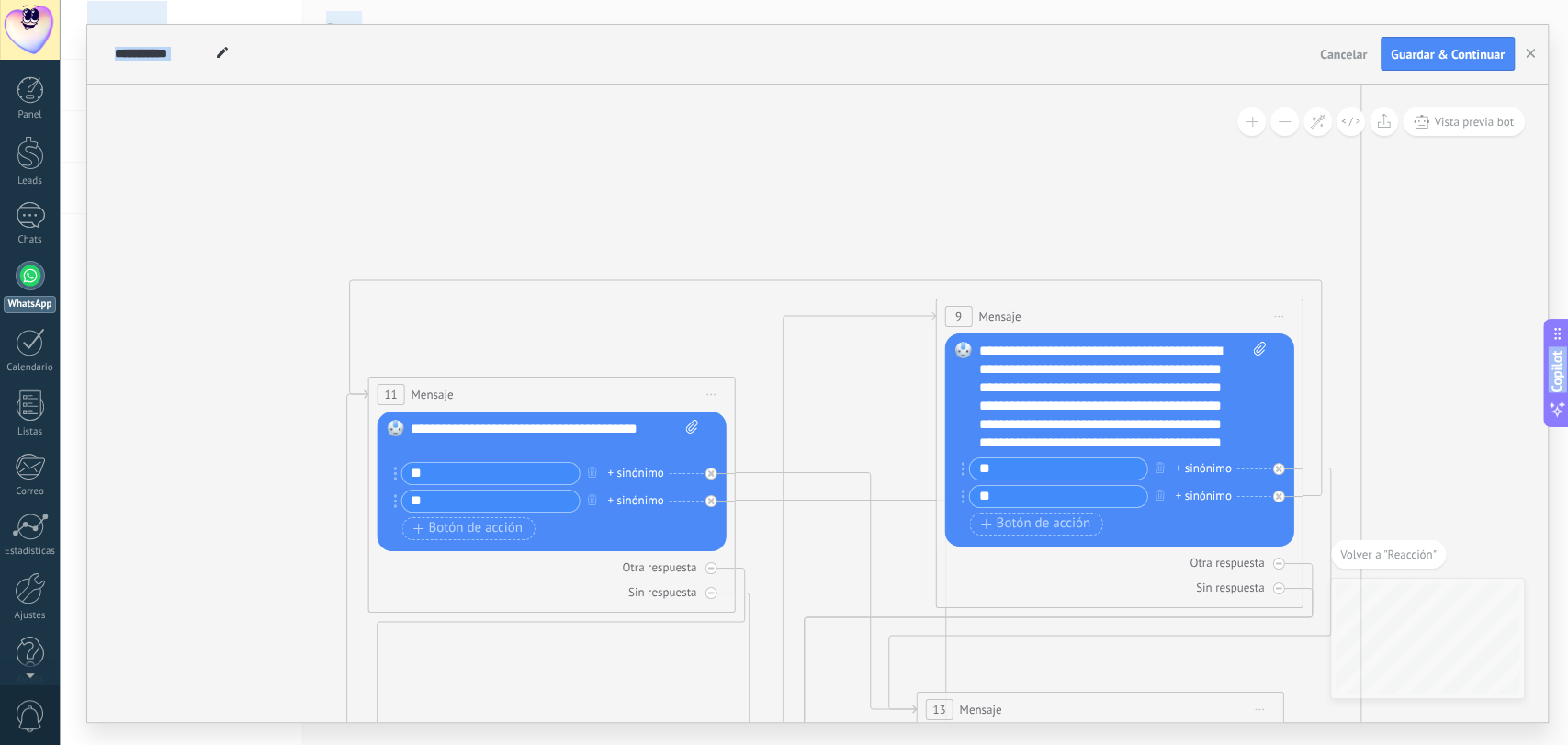
drag, startPoint x: 260, startPoint y: 533, endPoint x: 1165, endPoint y: -80, distance: 1093.1
click at [1165, 0] on html ".abccls-1,.abccls-2{fill-rule:evenodd}.abccls-2{fill:#fff} .abfcls-1{fill:none}…" at bounding box center [784, 372] width 1568 height 745
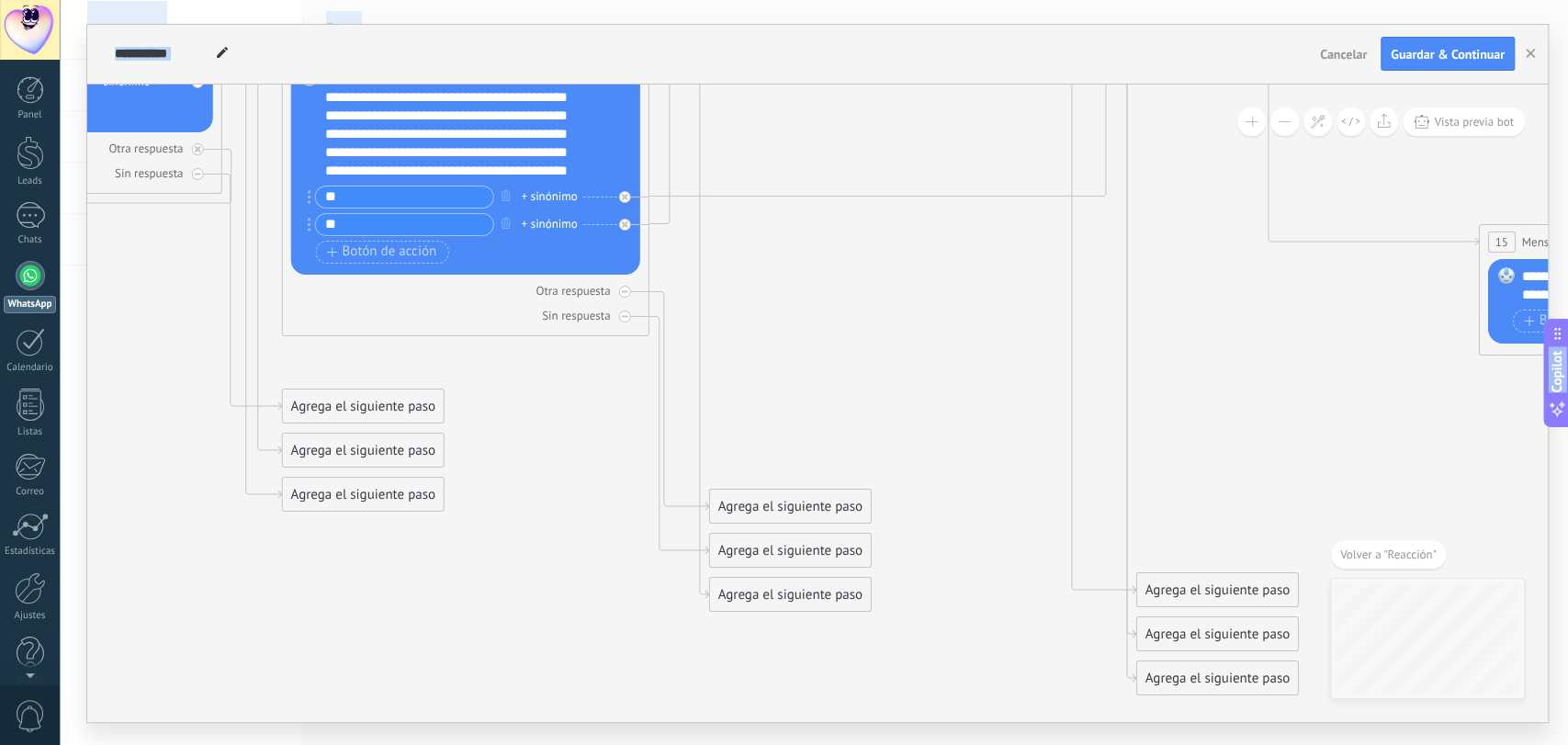
drag, startPoint x: 676, startPoint y: 524, endPoint x: 925, endPoint y: -79, distance: 652.4
click at [925, 0] on html ".abccls-1,.abccls-2{fill-rule:evenodd}.abccls-2{fill:#fff} .abfcls-1{fill:none}…" at bounding box center [784, 372] width 1568 height 745
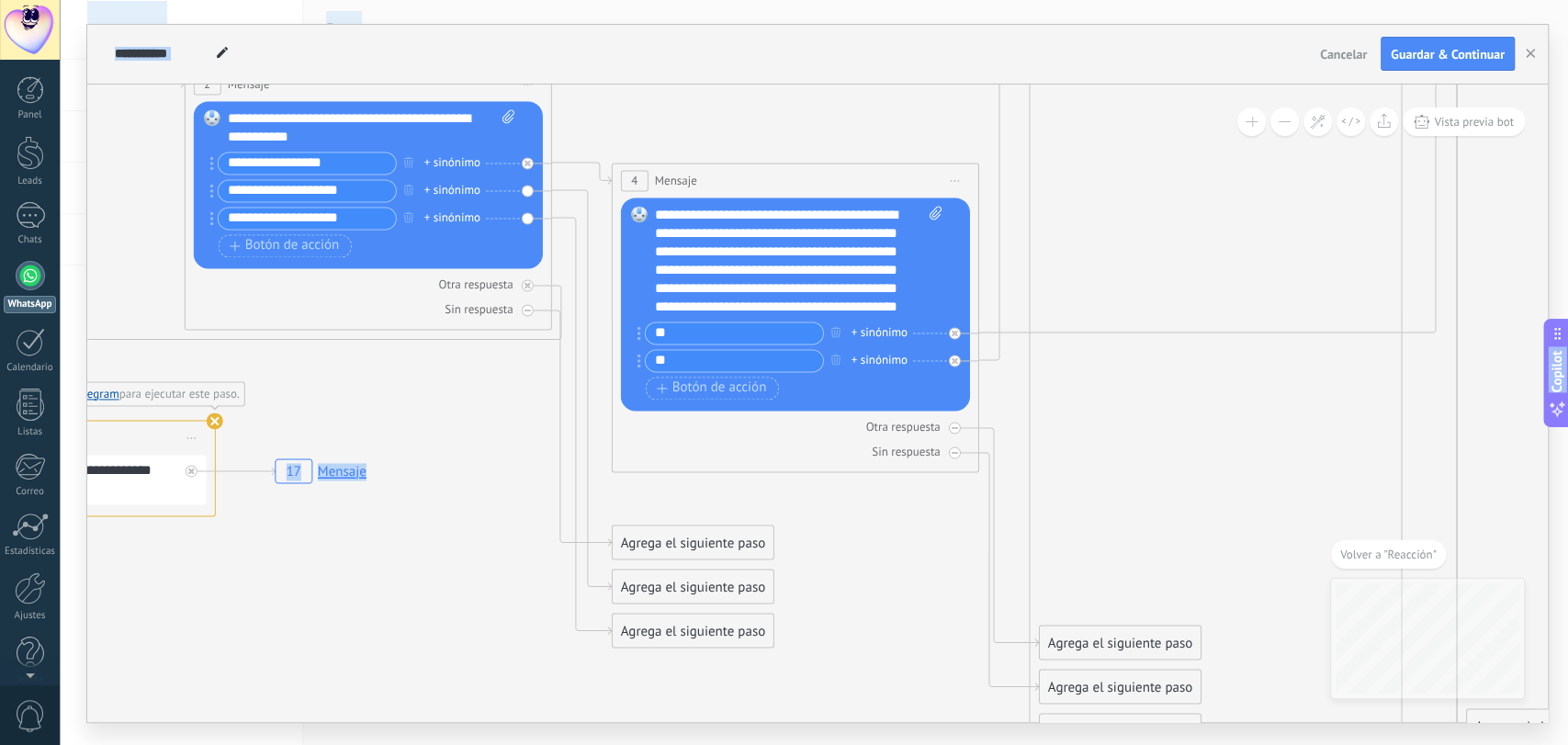
drag, startPoint x: 476, startPoint y: 568, endPoint x: 748, endPoint y: 760, distance: 332.9
click at [748, 744] on html ".abccls-1,.abccls-2{fill-rule:evenodd}.abccls-2{fill:#fff} .abfcls-1{fill:none}…" at bounding box center [784, 372] width 1568 height 745
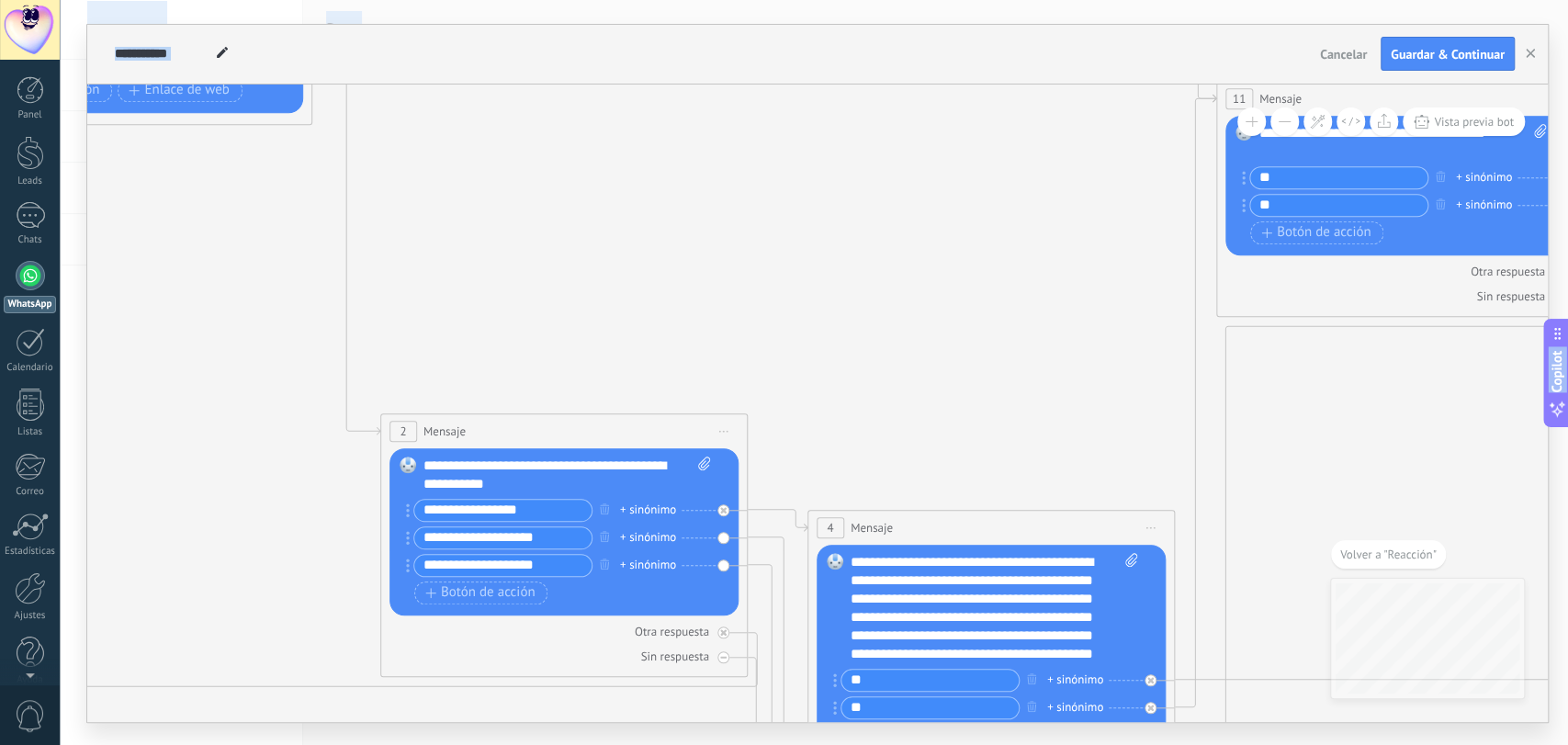
click at [627, 744] on html ".abccls-1,.abccls-2{fill-rule:evenodd}.abccls-2{fill:#fff} .abfcls-1{fill:none}…" at bounding box center [784, 372] width 1568 height 745
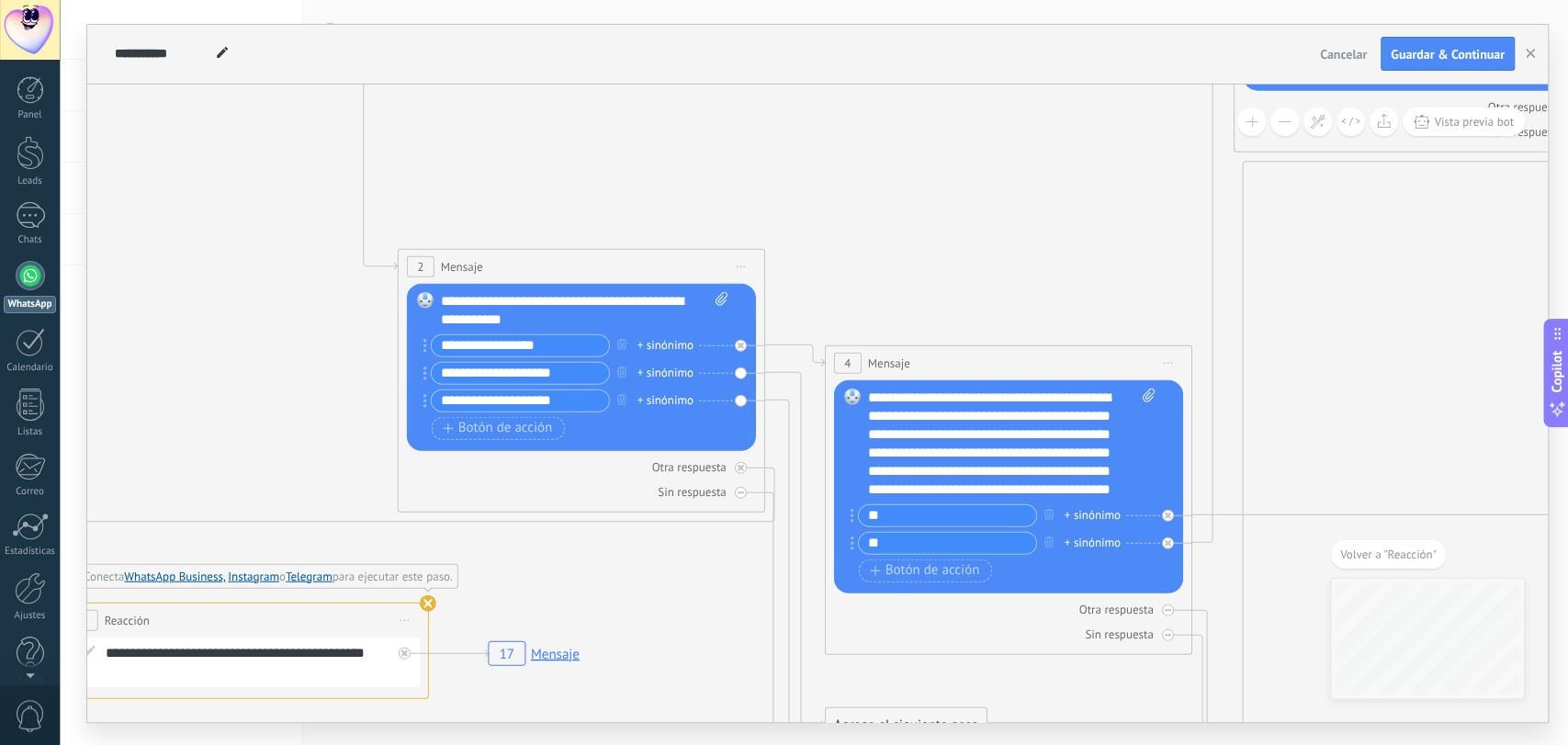
drag, startPoint x: 674, startPoint y: 229, endPoint x: 702, endPoint y: 53, distance: 178.2
click at [702, 53] on div "**********" at bounding box center [818, 372] width 1461 height 696
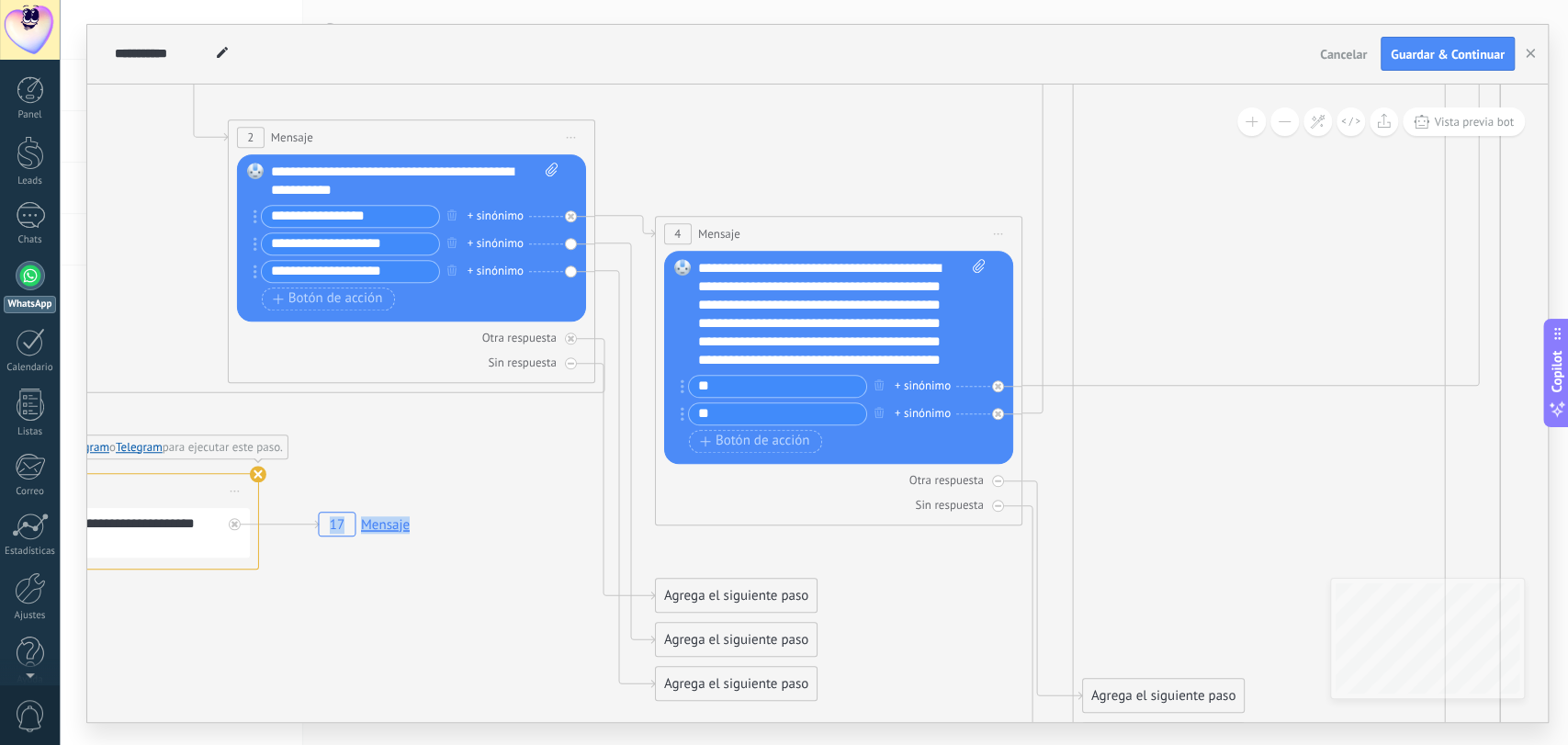
drag, startPoint x: 709, startPoint y: 133, endPoint x: 538, endPoint y: 4, distance: 214.2
click at [538, 4] on div "**********" at bounding box center [814, 372] width 1509 height 745
drag, startPoint x: 714, startPoint y: 645, endPoint x: 500, endPoint y: 658, distance: 214.4
click at [500, 658] on div "Agrega el siguiente paso" at bounding box center [520, 655] width 161 height 31
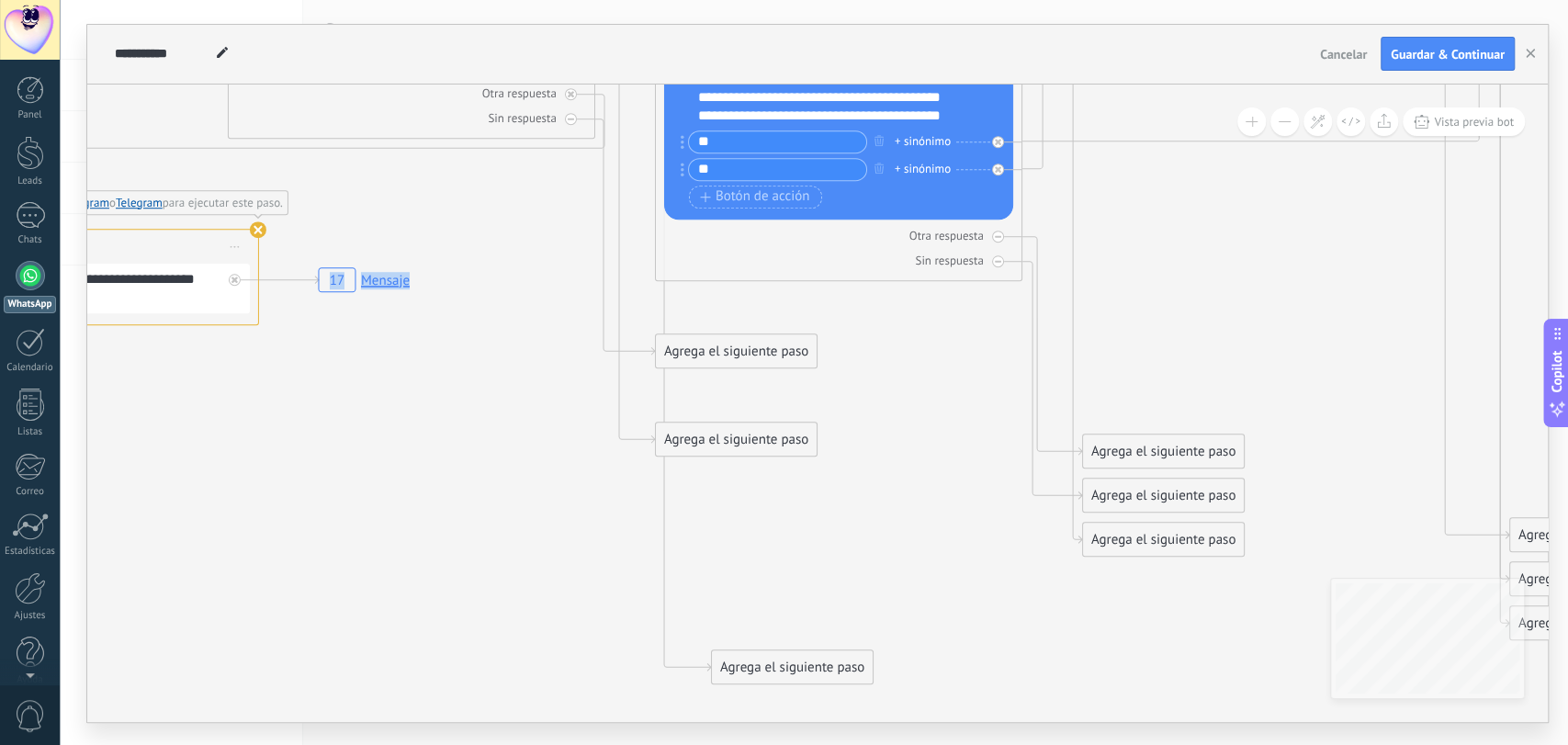
drag, startPoint x: 518, startPoint y: 426, endPoint x: 781, endPoint y: 652, distance: 346.8
click at [792, 674] on div "Agrega el siguiente paso" at bounding box center [792, 667] width 161 height 31
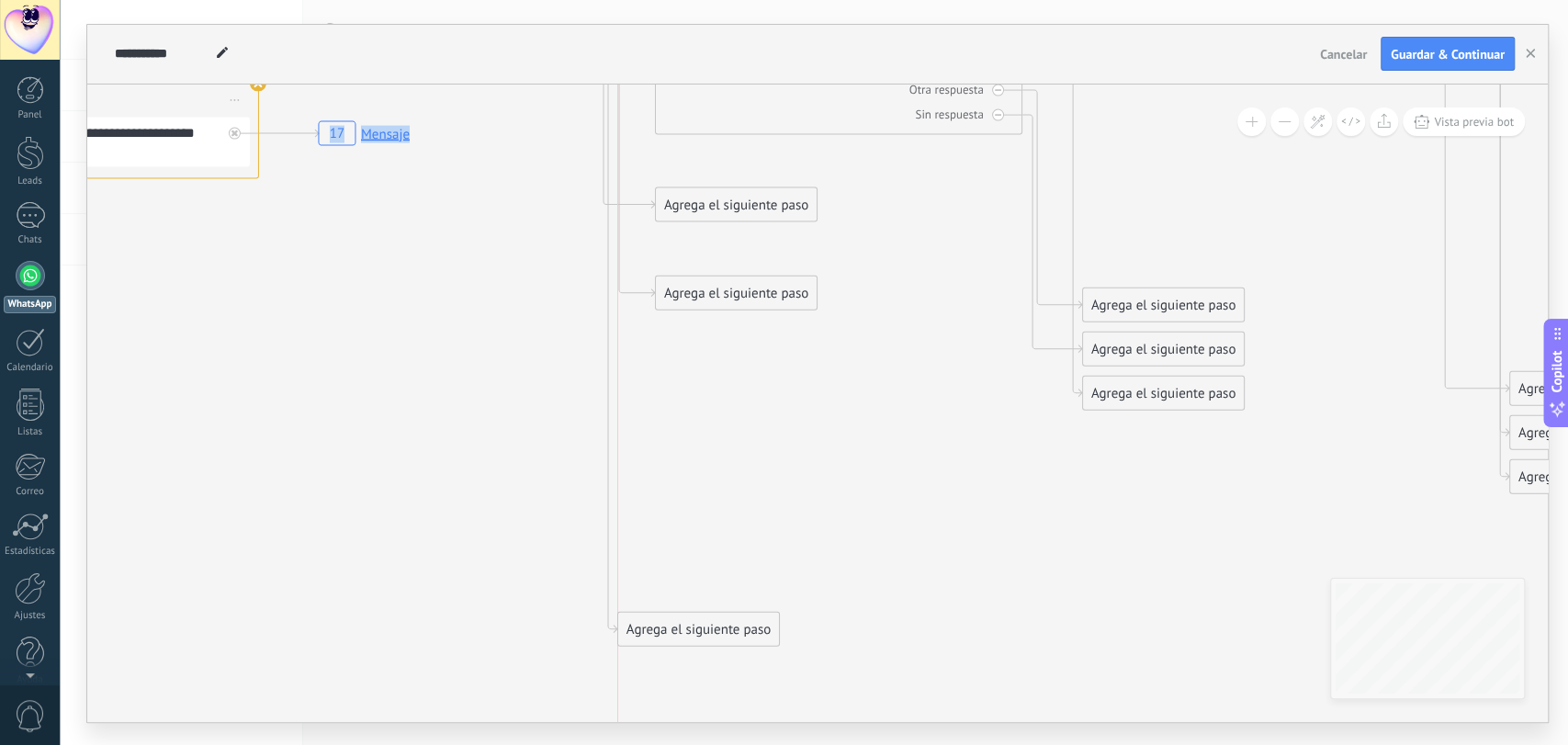
drag, startPoint x: 778, startPoint y: 522, endPoint x: 675, endPoint y: 638, distance: 155.1
click at [675, 638] on div "Agrega el siguiente paso" at bounding box center [699, 628] width 161 height 31
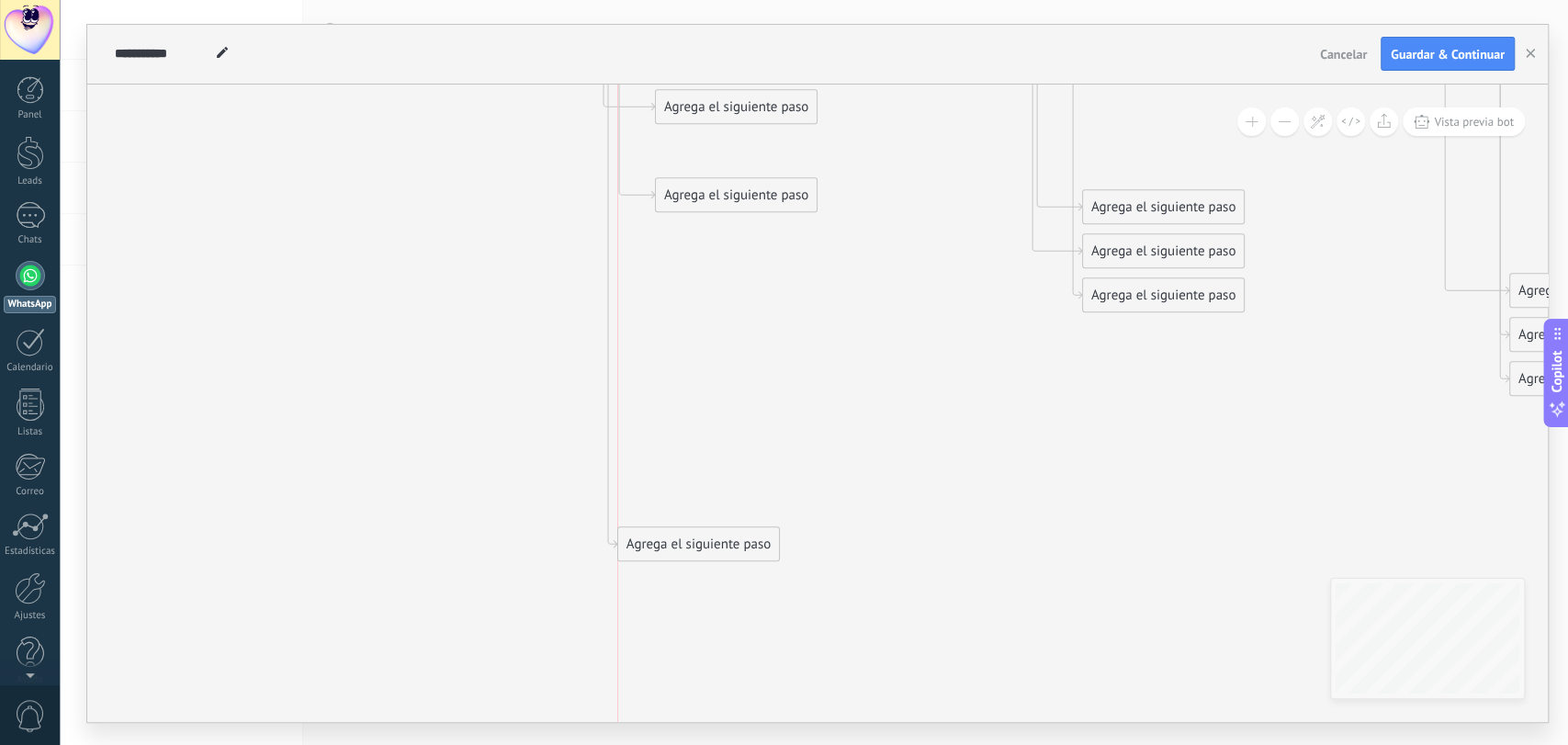
drag, startPoint x: 688, startPoint y: 528, endPoint x: 691, endPoint y: 540, distance: 12.4
click at [691, 540] on div "Agrega el siguiente paso" at bounding box center [699, 544] width 161 height 31
click at [686, 537] on div "Agrega el siguiente paso" at bounding box center [699, 544] width 161 height 31
click at [701, 543] on div "Agrega el siguiente paso" at bounding box center [729, 544] width 223 height 31
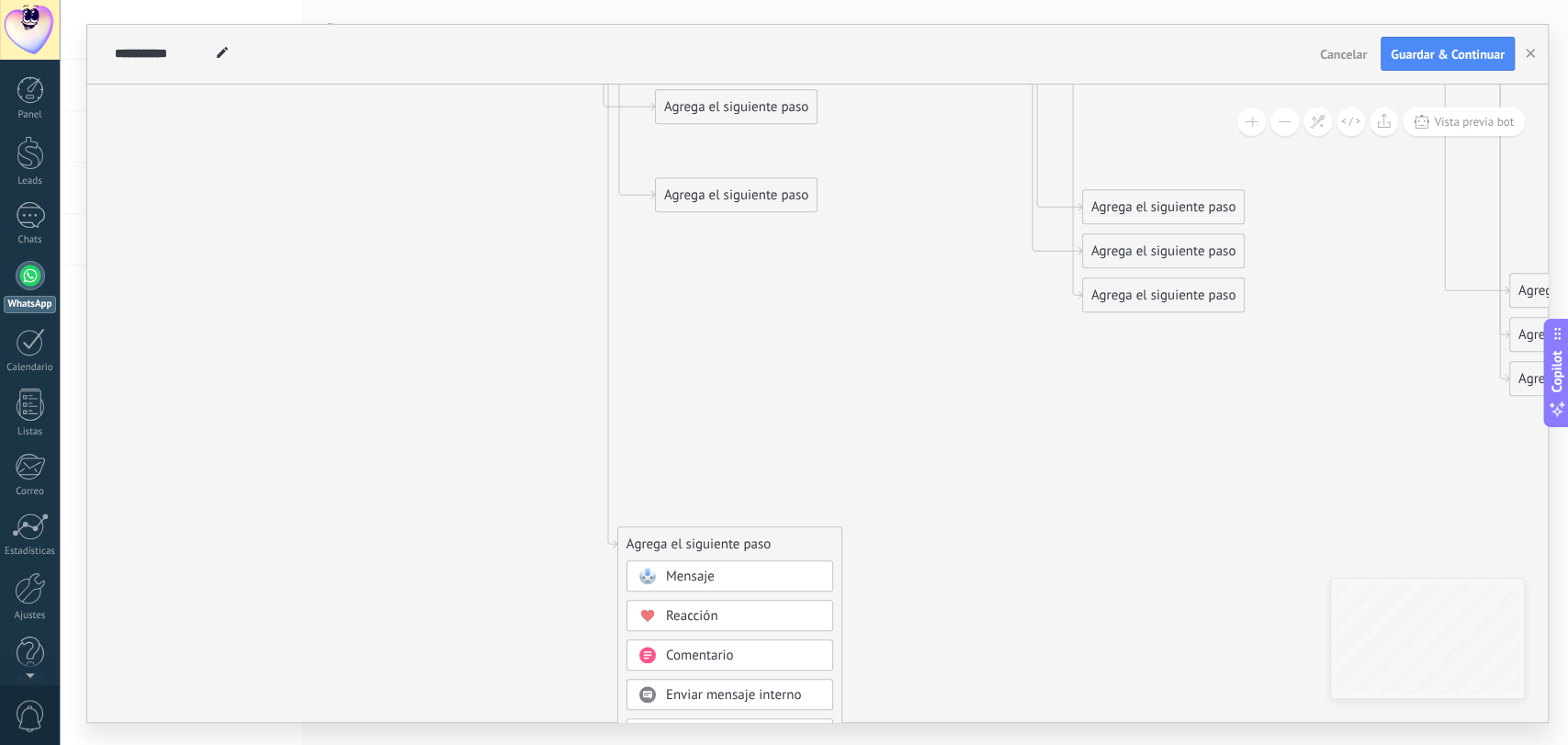
click at [661, 546] on div "Agrega el siguiente paso" at bounding box center [699, 544] width 161 height 31
click at [691, 581] on span "Mensaje" at bounding box center [690, 577] width 49 height 18
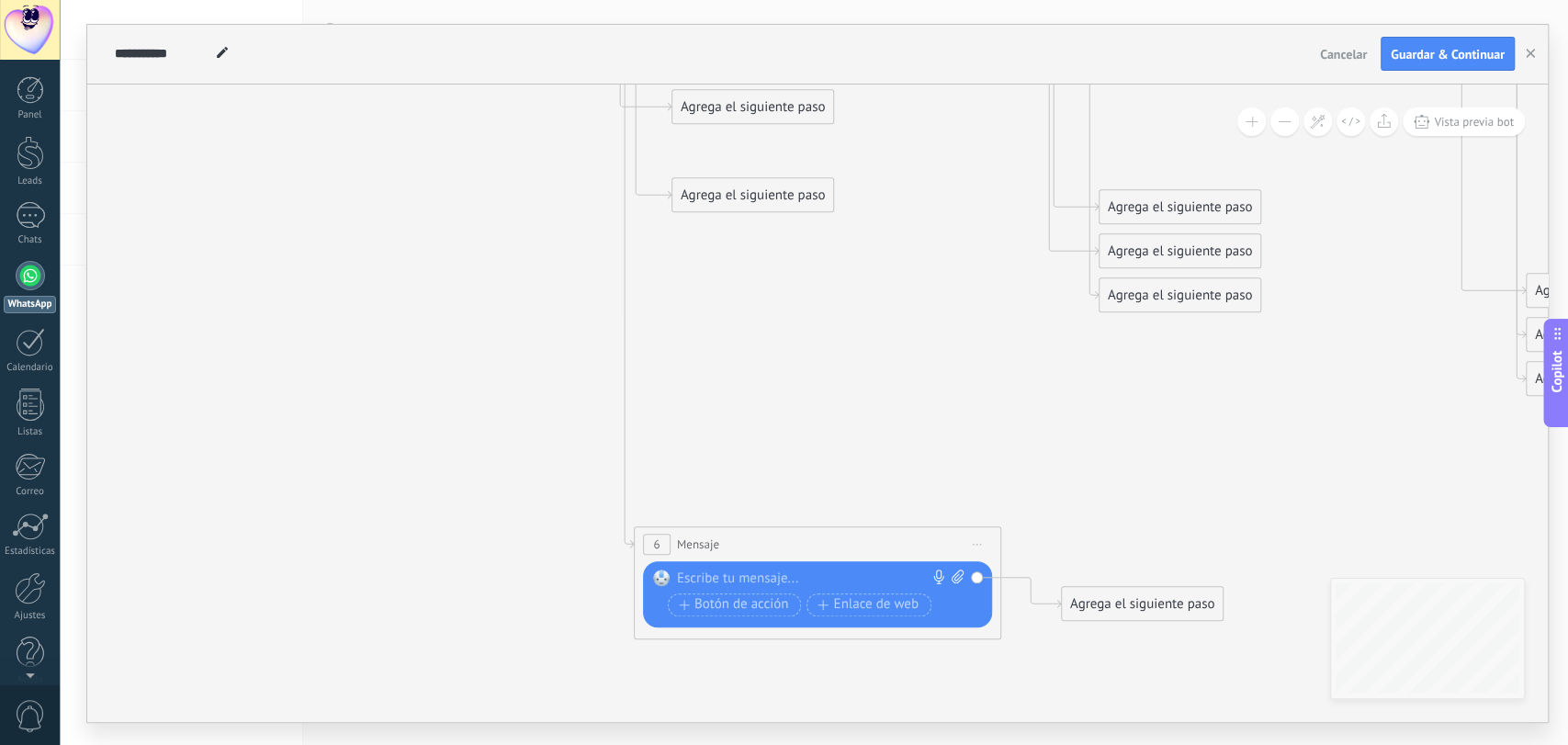
click at [718, 530] on div "6 Mensaje ******* (a): Todos los contactos - canales seleccionados Todos los co…" at bounding box center [817, 544] width 366 height 34
click at [722, 546] on div "6 Mensaje ******* (a): Todos los contactos - canales seleccionados Todos los co…" at bounding box center [817, 544] width 366 height 34
click at [688, 571] on div at bounding box center [813, 579] width 273 height 19
click at [747, 606] on span "Botón de acción" at bounding box center [733, 603] width 110 height 15
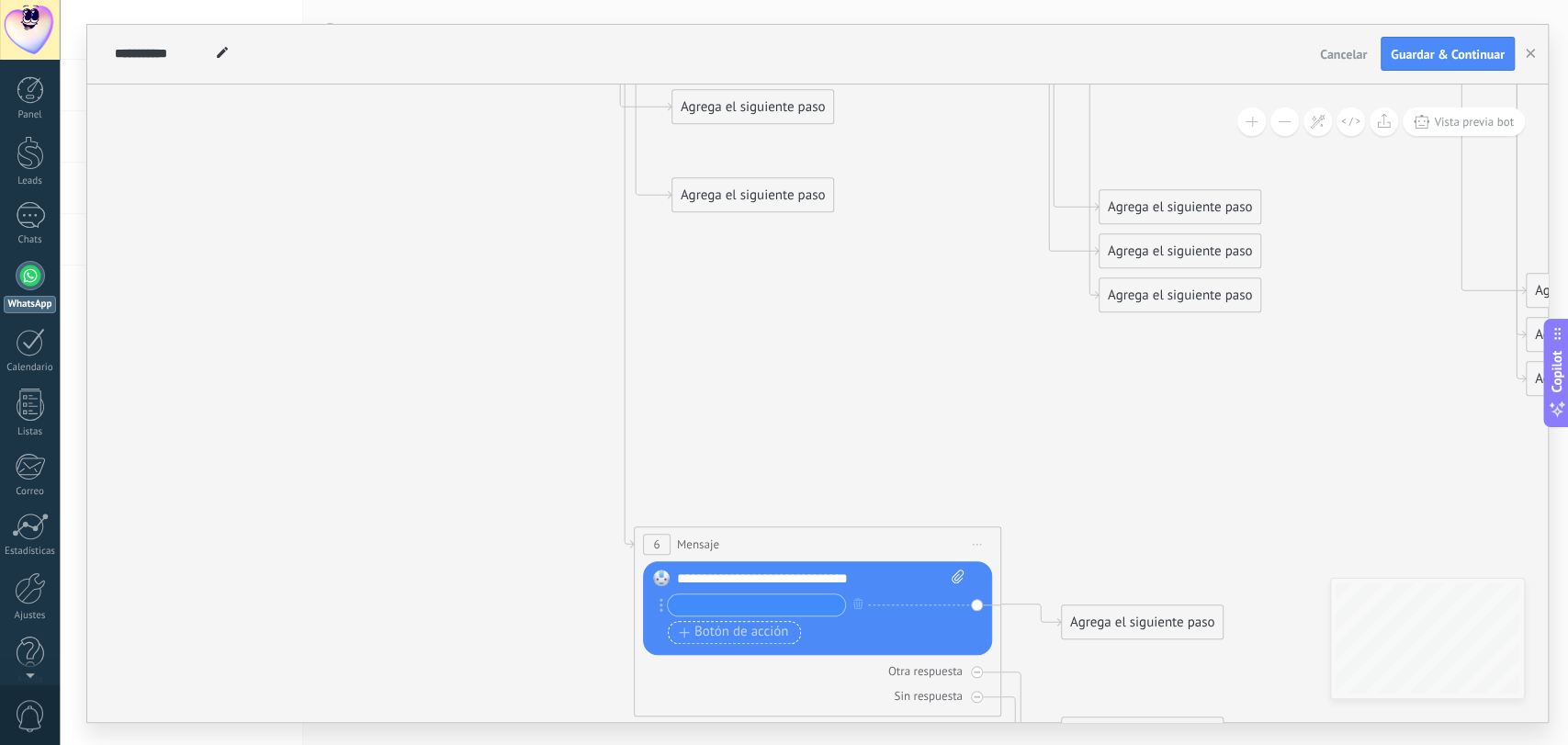
click at [747, 606] on input "text" at bounding box center [756, 604] width 177 height 21
type input "**********"
click at [733, 635] on span "Botón de acción" at bounding box center [733, 631] width 110 height 15
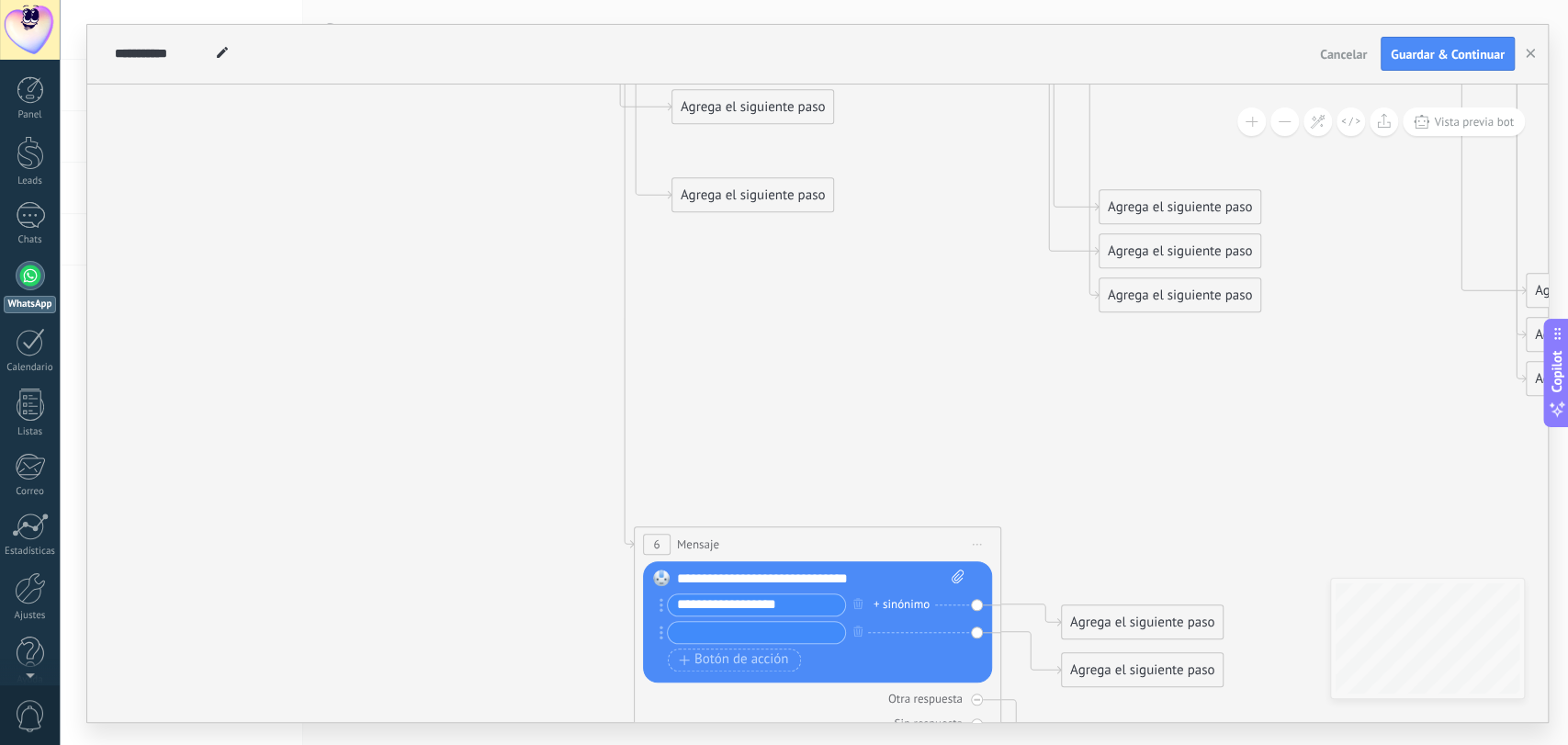
click at [725, 636] on input "text" at bounding box center [756, 631] width 177 height 21
type input "**********"
click at [710, 662] on span "Botón de acción" at bounding box center [733, 659] width 110 height 15
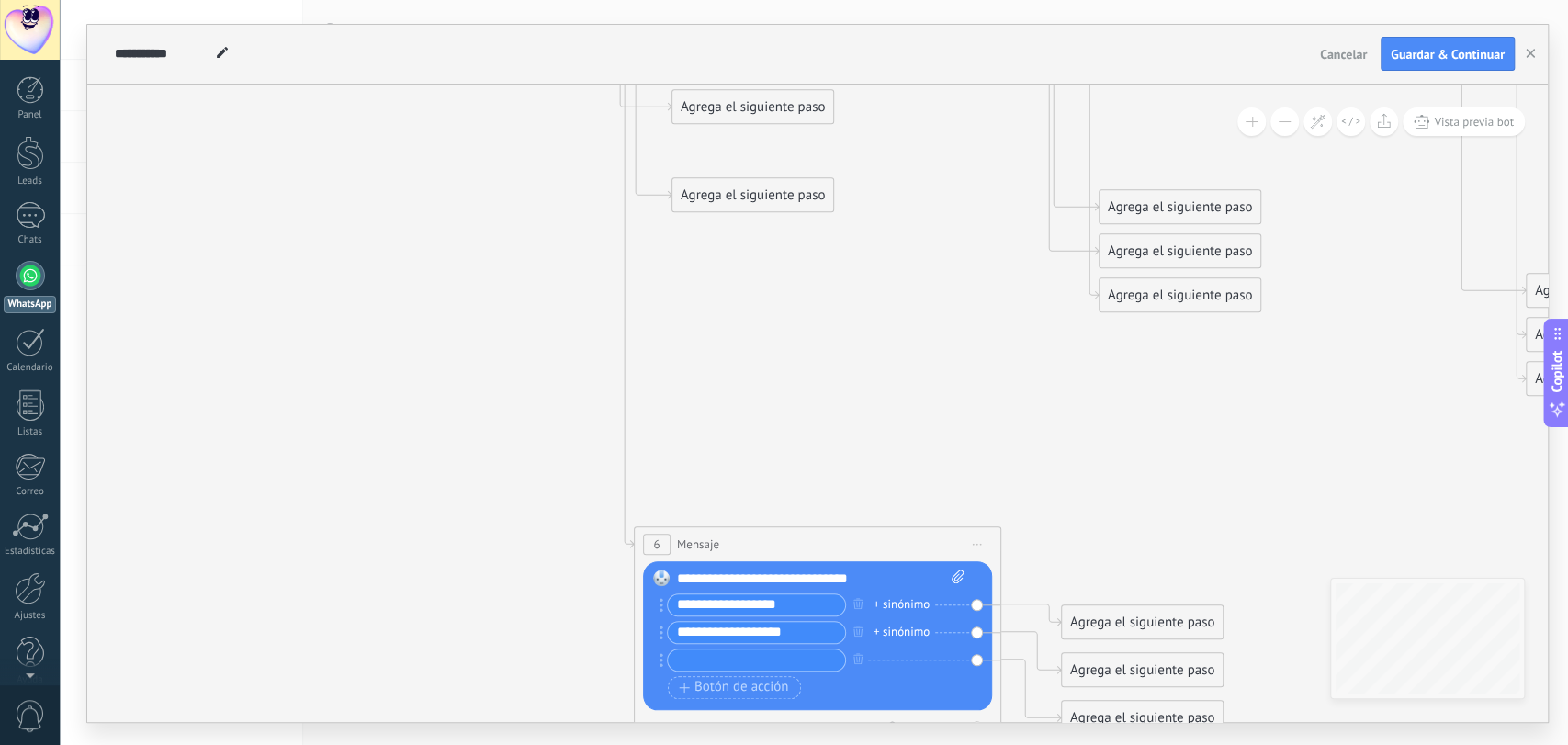
click at [694, 656] on input "text" at bounding box center [756, 659] width 177 height 21
type input "*"
type input "****"
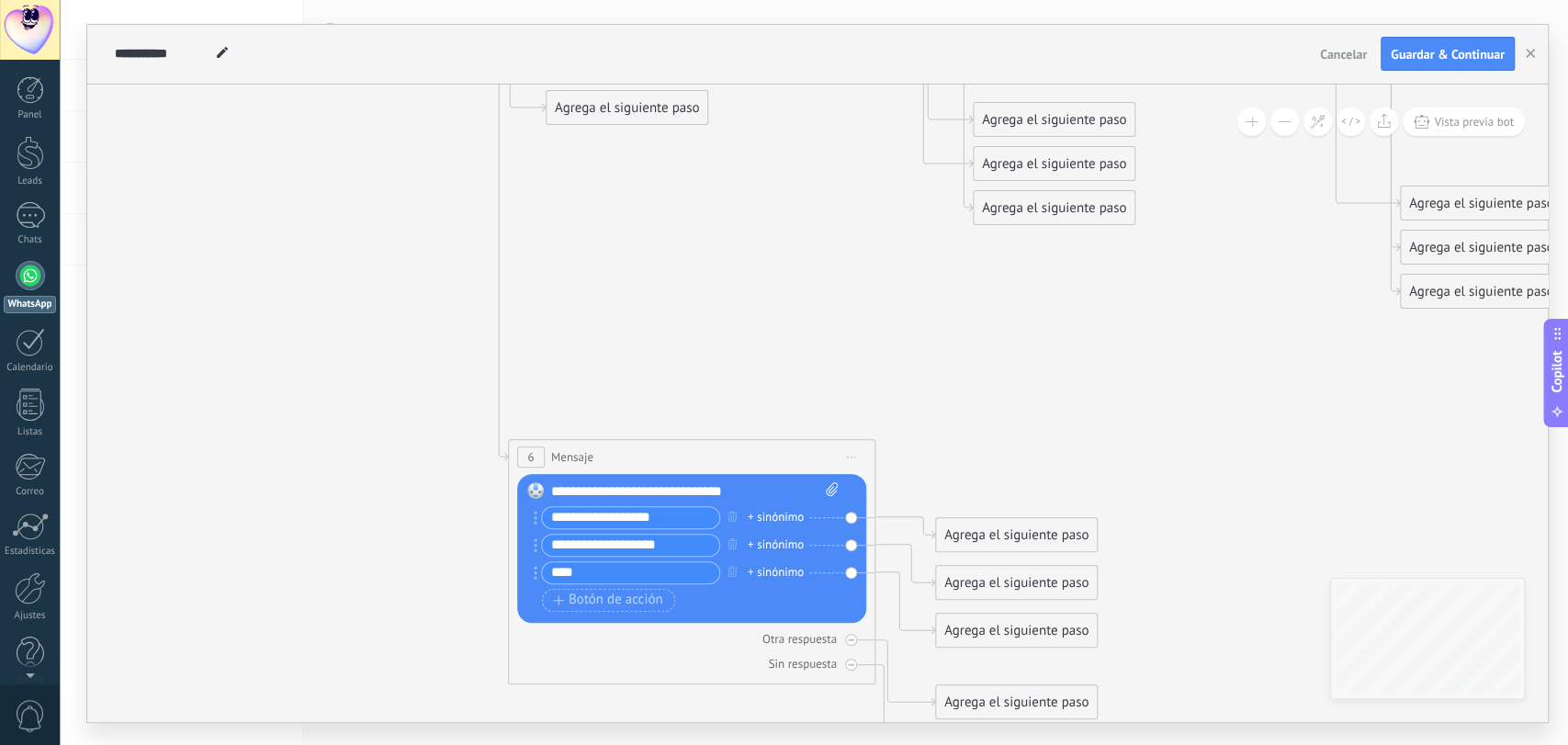
drag, startPoint x: 466, startPoint y: 620, endPoint x: 320, endPoint y: 531, distance: 171.0
click at [974, 579] on div "Agrega el siguiente paso" at bounding box center [1013, 583] width 161 height 31
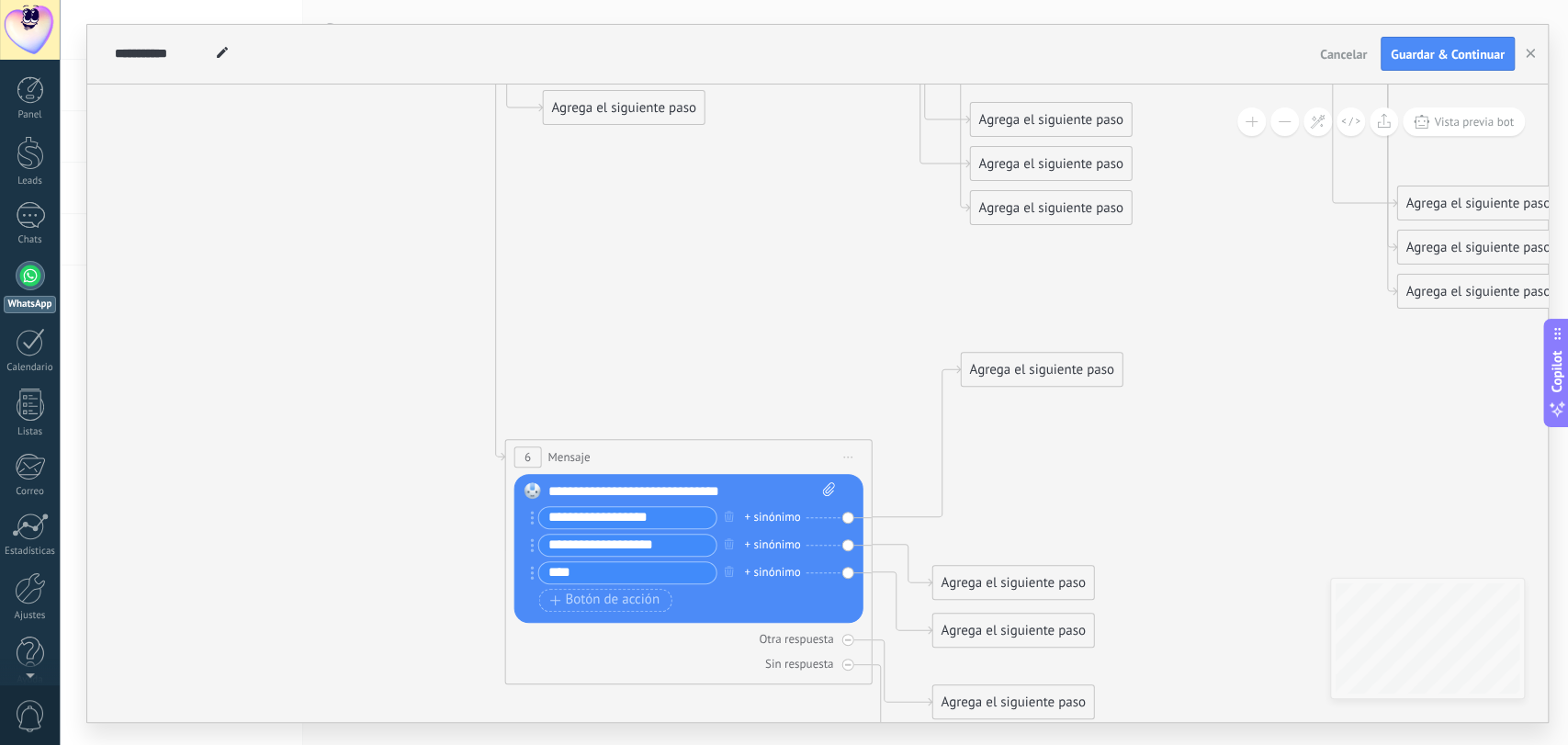
drag, startPoint x: 1000, startPoint y: 522, endPoint x: 1029, endPoint y: 358, distance: 166.5
click at [1029, 358] on div "Agrega el siguiente paso" at bounding box center [1041, 370] width 161 height 31
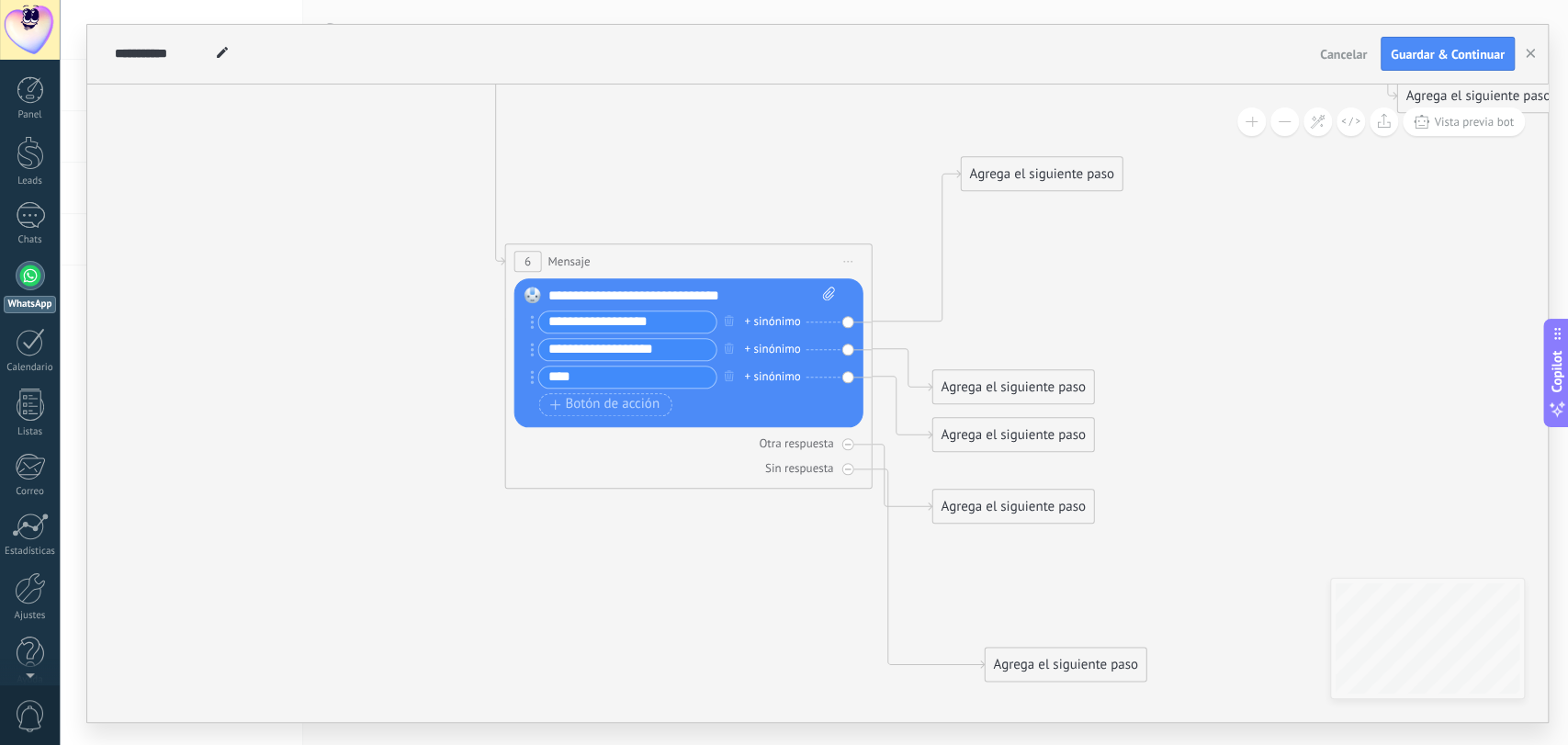
drag, startPoint x: 1000, startPoint y: 560, endPoint x: 1053, endPoint y: 671, distance: 123.0
click at [1053, 671] on div "Agrega el siguiente paso" at bounding box center [1065, 664] width 161 height 31
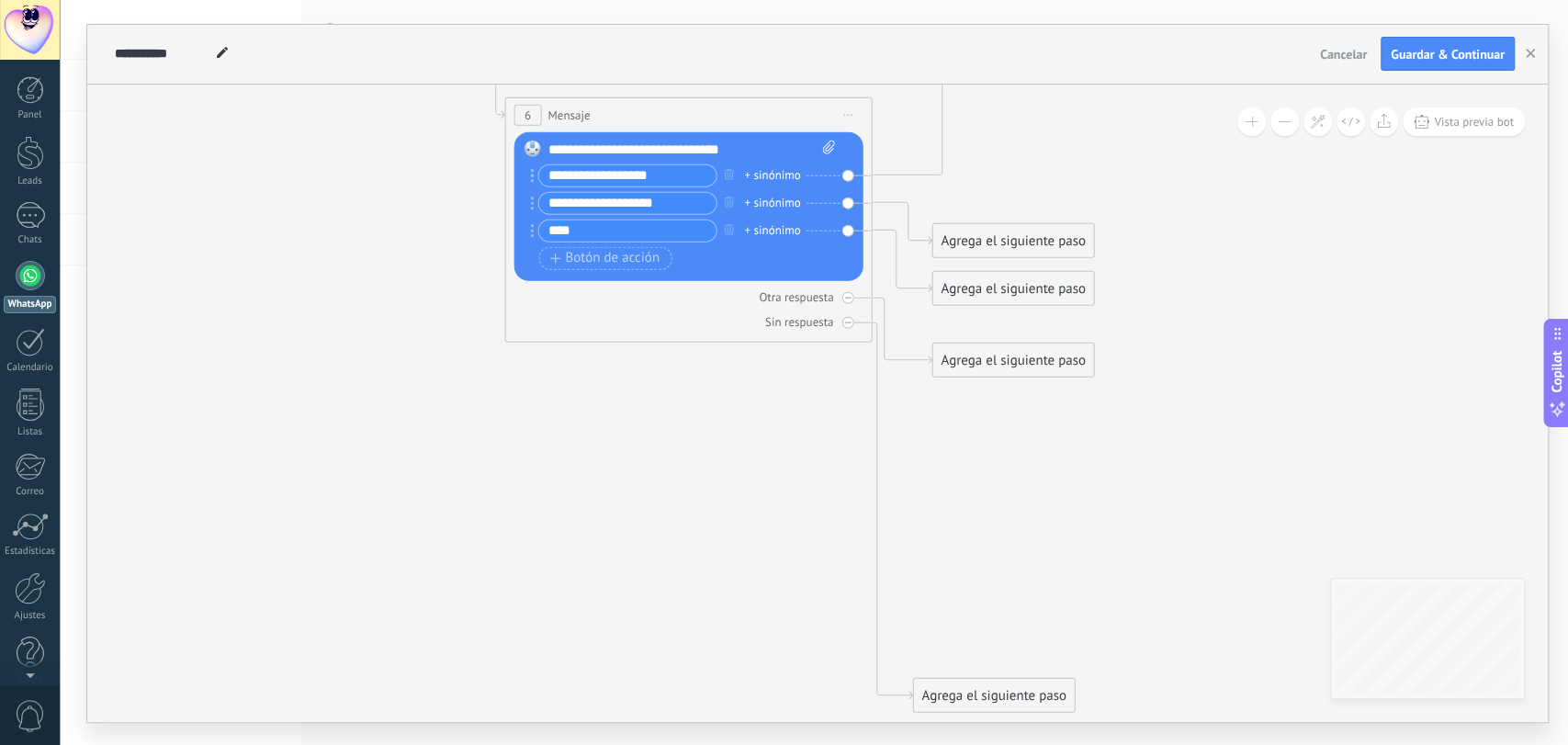
drag, startPoint x: 1059, startPoint y: 520, endPoint x: 992, endPoint y: 395, distance: 141.8
click at [987, 695] on div "Agrega el siguiente paso" at bounding box center [993, 694] width 161 height 31
drag, startPoint x: 990, startPoint y: 367, endPoint x: 990, endPoint y: 442, distance: 75.0
click at [973, 649] on div "Agrega el siguiente paso" at bounding box center [994, 643] width 161 height 31
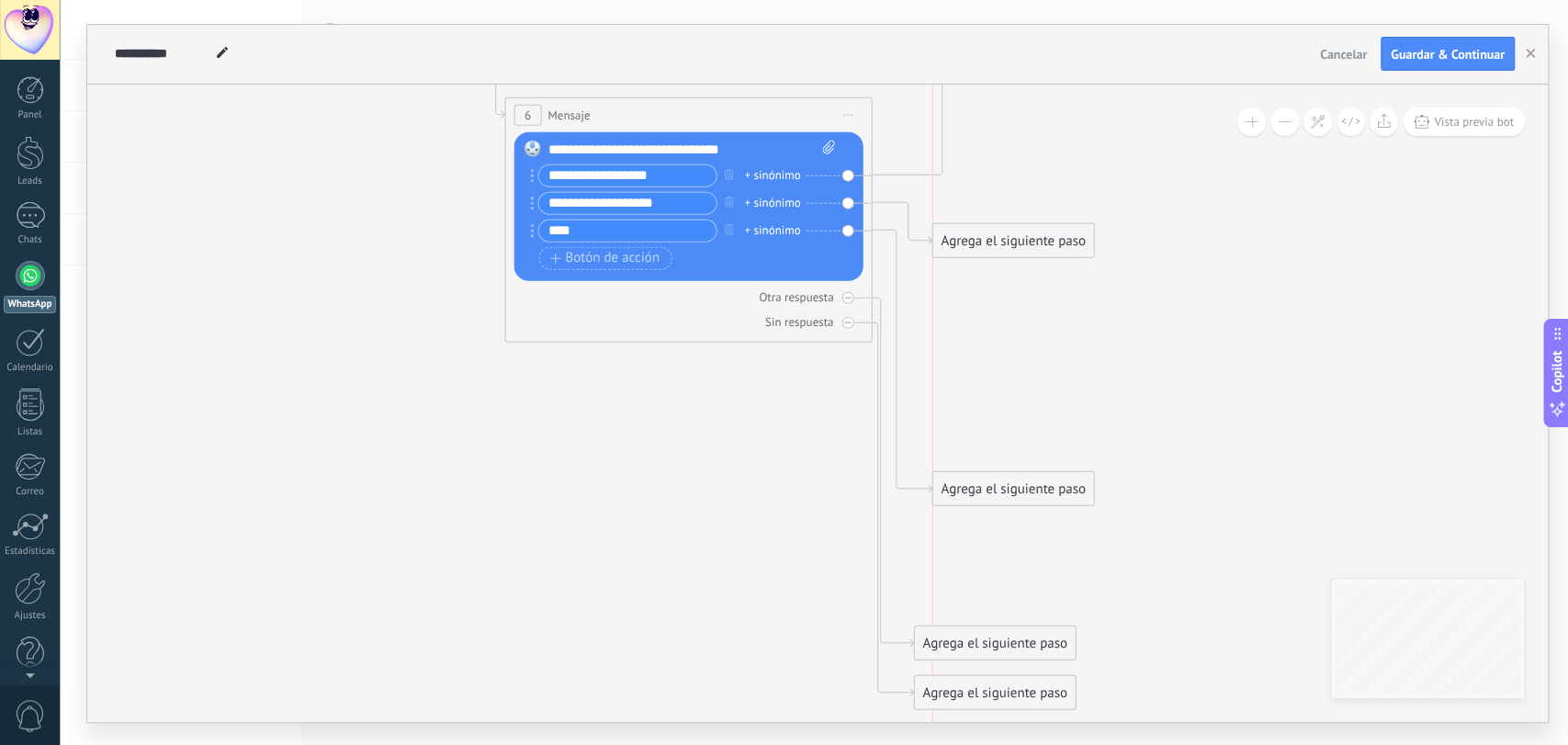
drag, startPoint x: 996, startPoint y: 296, endPoint x: 1040, endPoint y: 282, distance: 46.2
click at [999, 494] on div "Agrega el siguiente paso" at bounding box center [1013, 487] width 161 height 31
drag, startPoint x: 1025, startPoint y: 237, endPoint x: 1030, endPoint y: 266, distance: 29.4
click at [1030, 266] on div "Agrega el siguiente paso" at bounding box center [1013, 268] width 161 height 31
click at [1010, 486] on div "Agrega el siguiente paso" at bounding box center [1013, 484] width 161 height 31
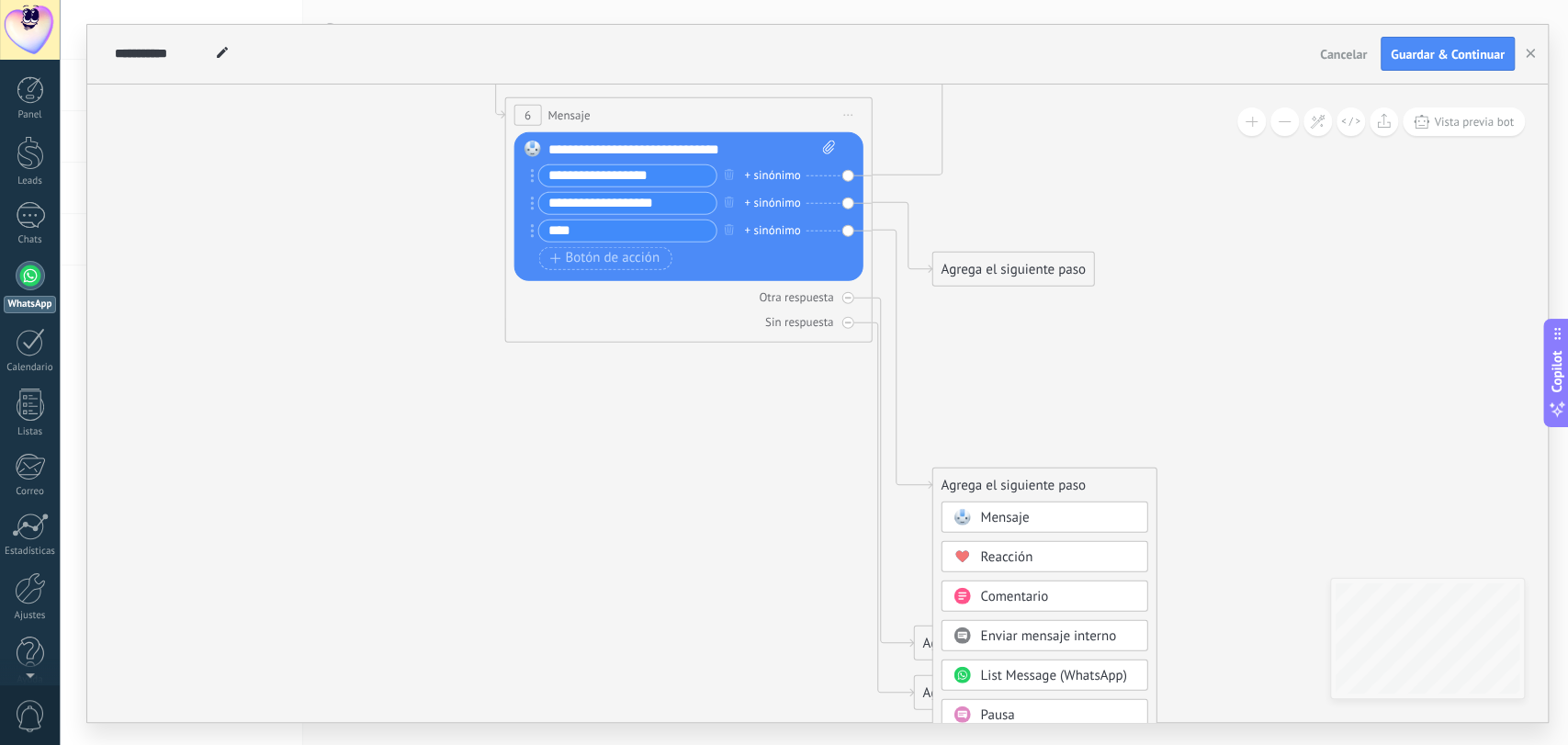
click at [996, 511] on span "Mensaje" at bounding box center [1004, 517] width 49 height 18
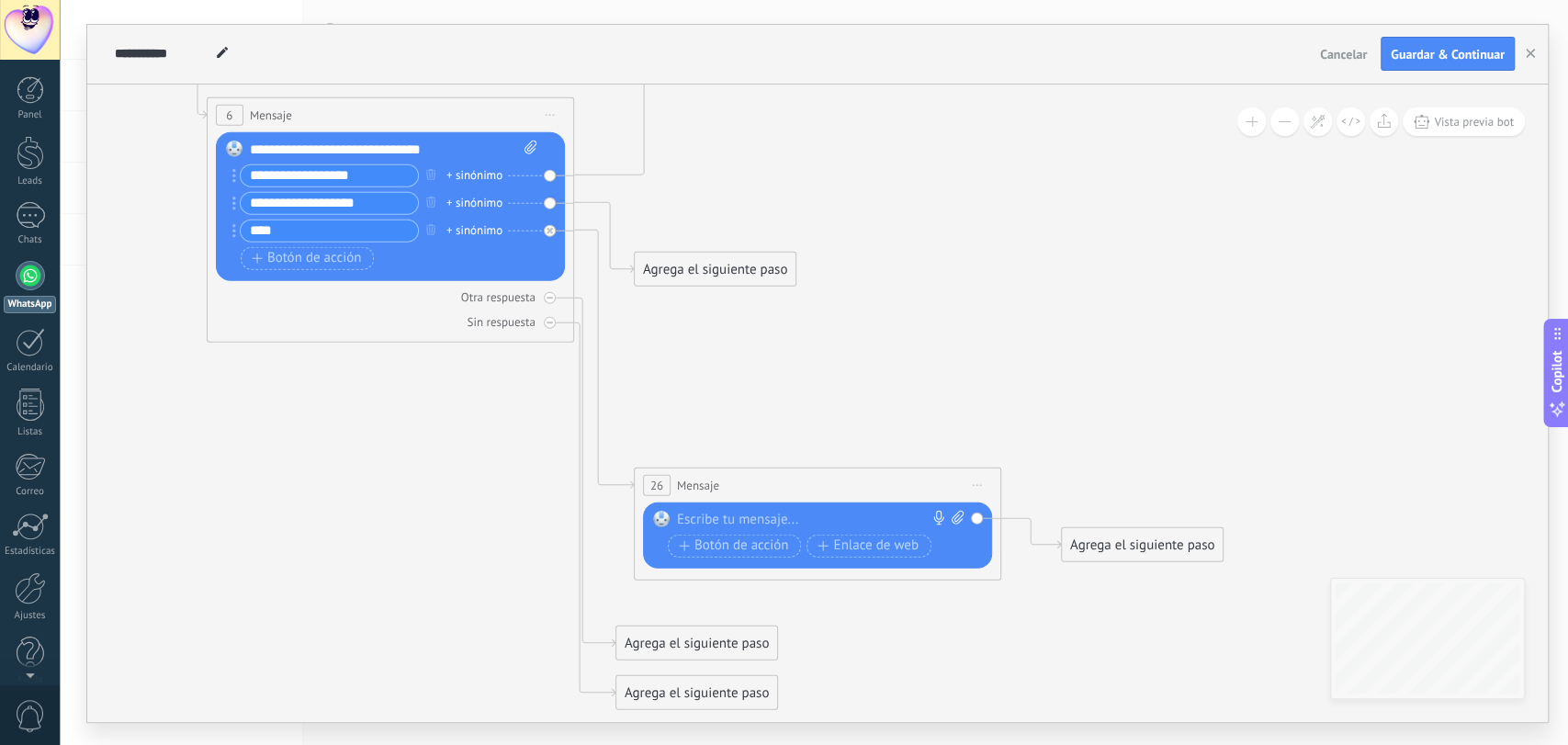
click at [708, 514] on div at bounding box center [813, 518] width 273 height 19
paste div
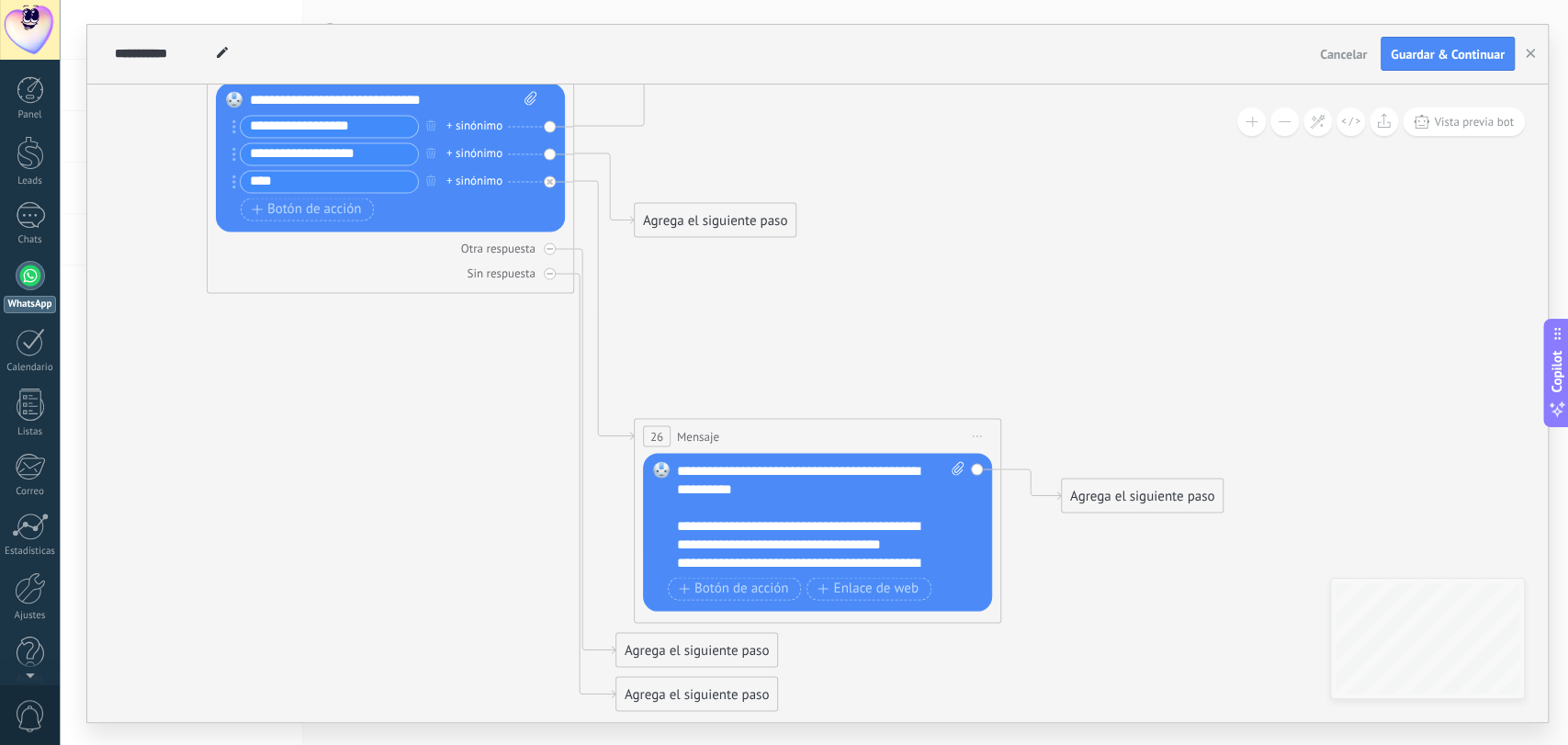
drag, startPoint x: 865, startPoint y: 554, endPoint x: 869, endPoint y: 545, distance: 9.8
click at [866, 554] on div "**********" at bounding box center [804, 581] width 255 height 55
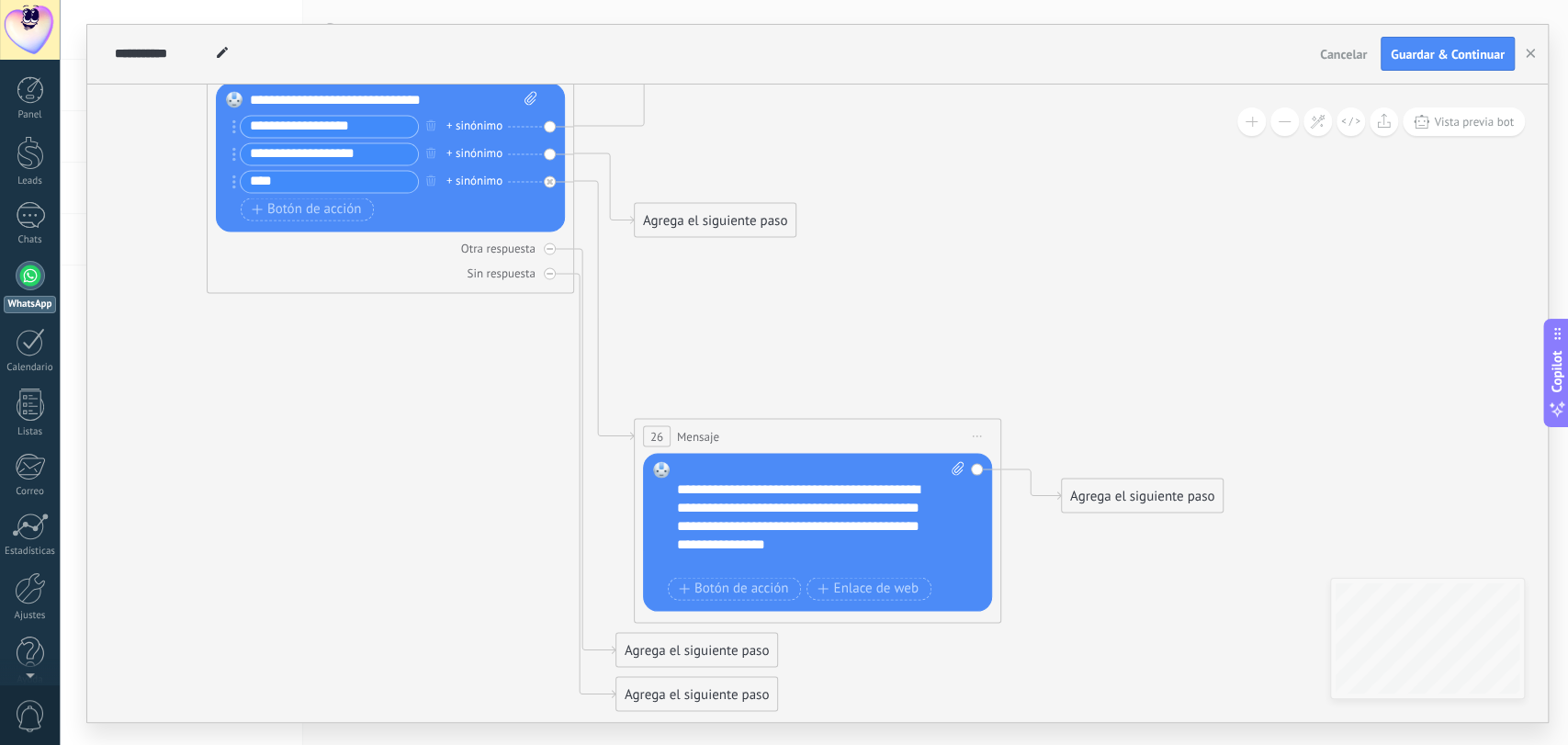
scroll to position [1065, 0]
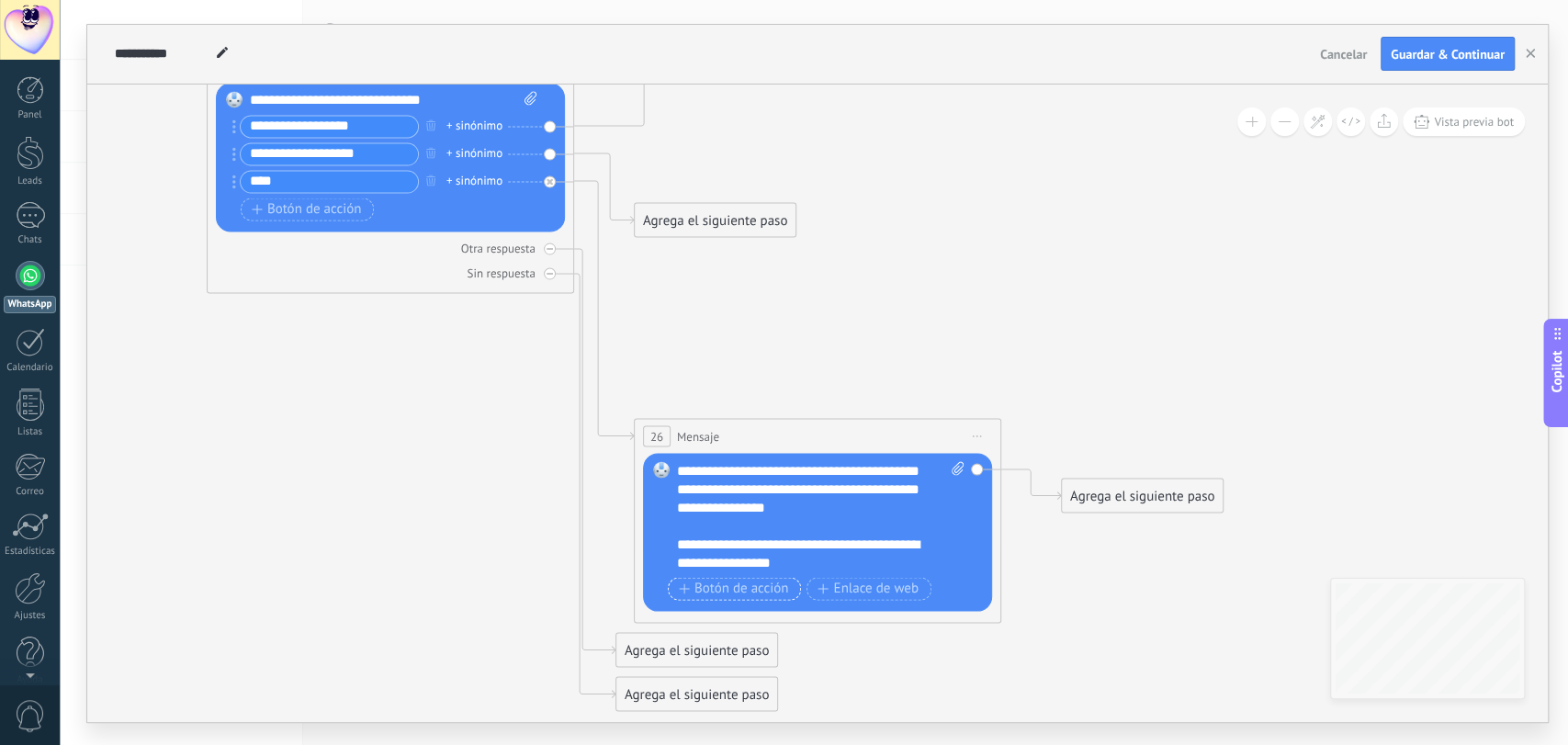
click at [760, 590] on span "Botón de acción" at bounding box center [733, 588] width 110 height 15
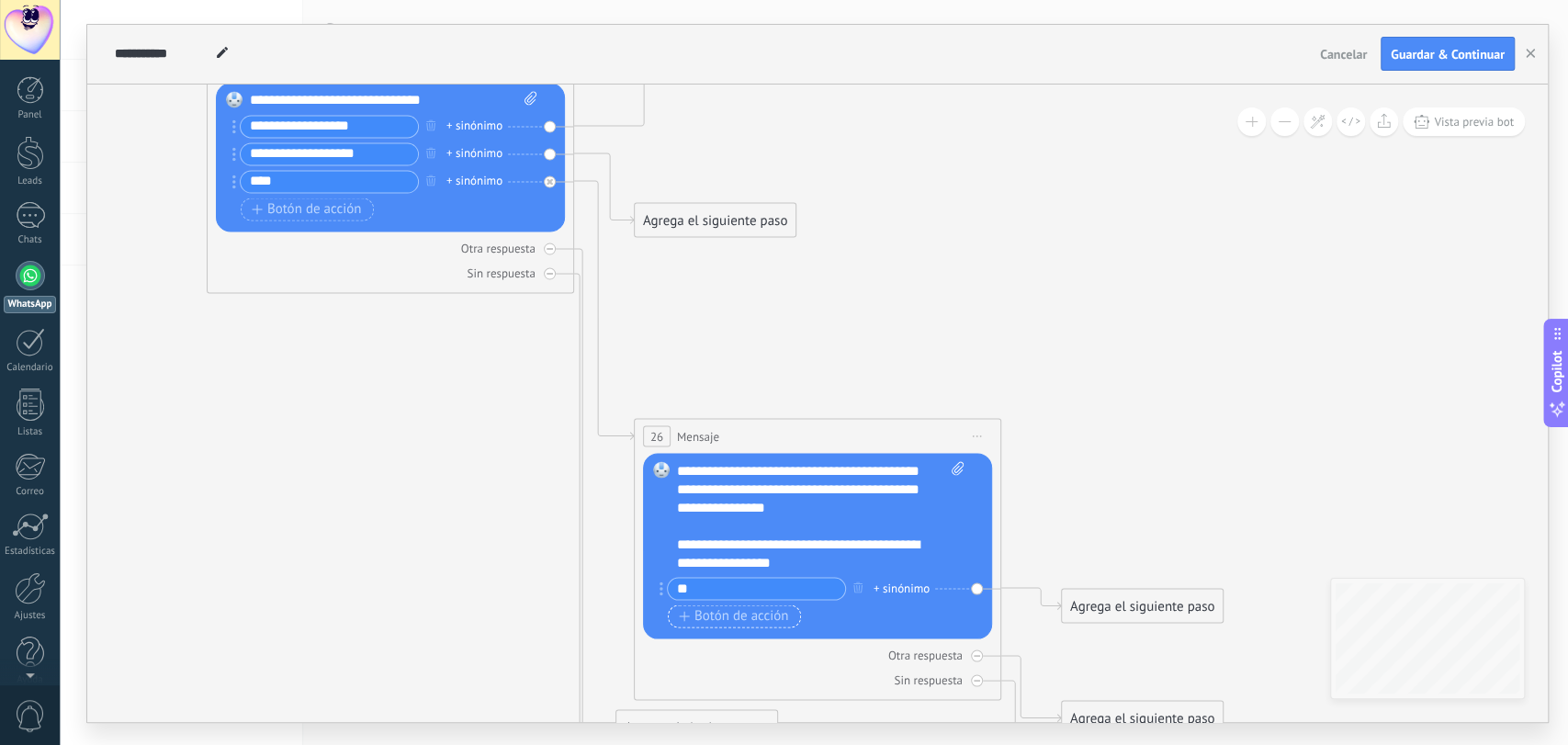
type input "**"
click at [742, 610] on span "Botón de acción" at bounding box center [733, 615] width 110 height 15
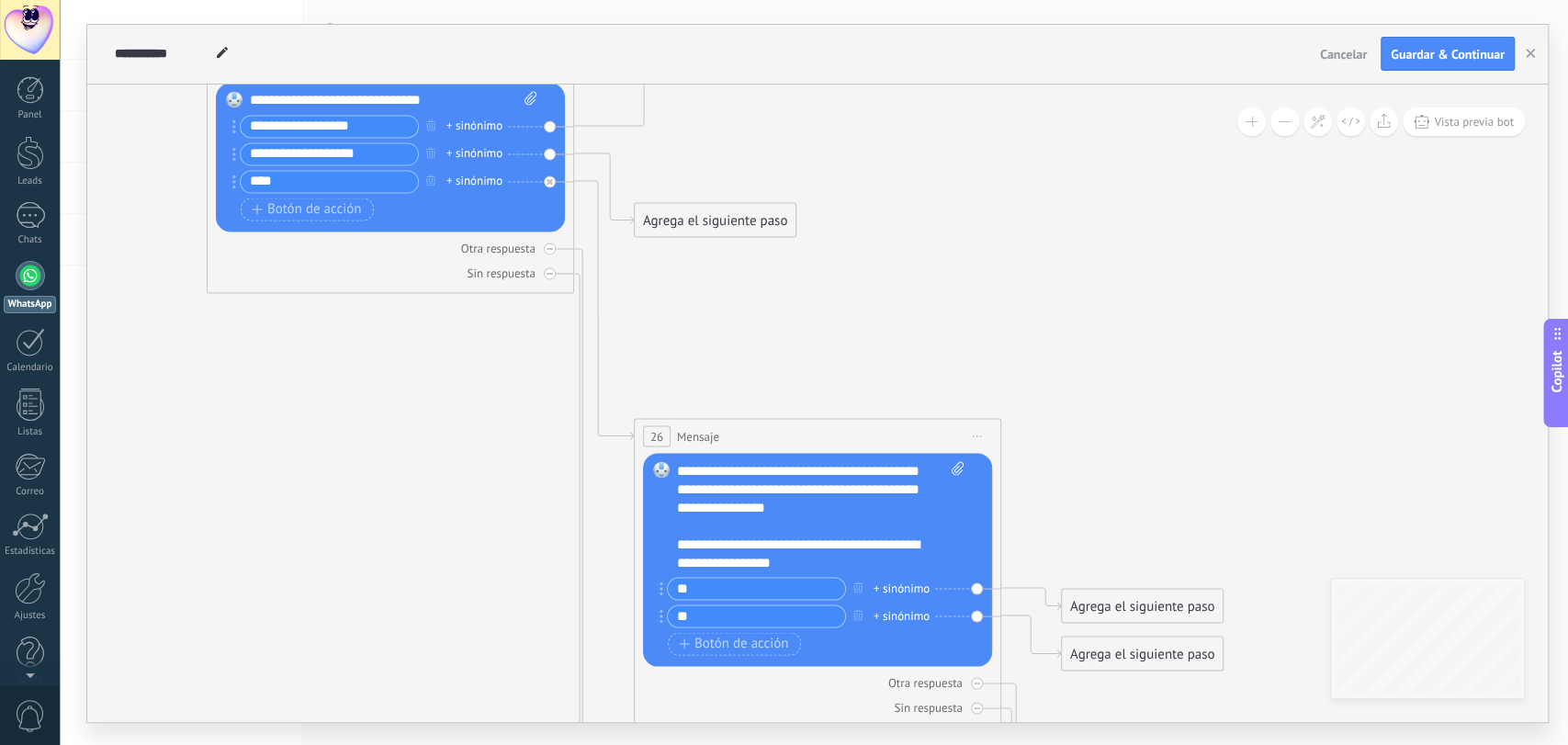
type input "**"
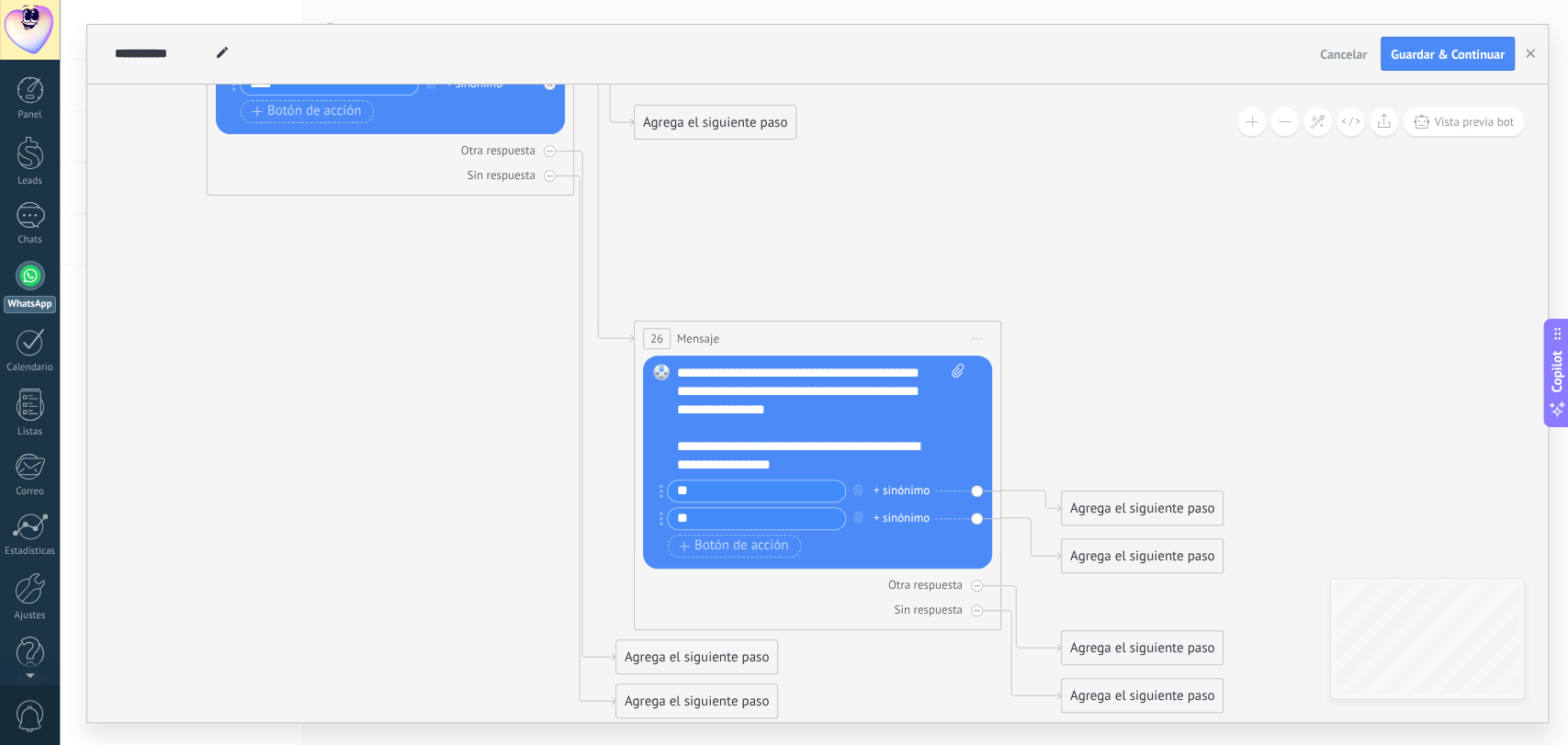
click at [1146, 560] on div "Agrega el siguiente paso" at bounding box center [1142, 556] width 161 height 31
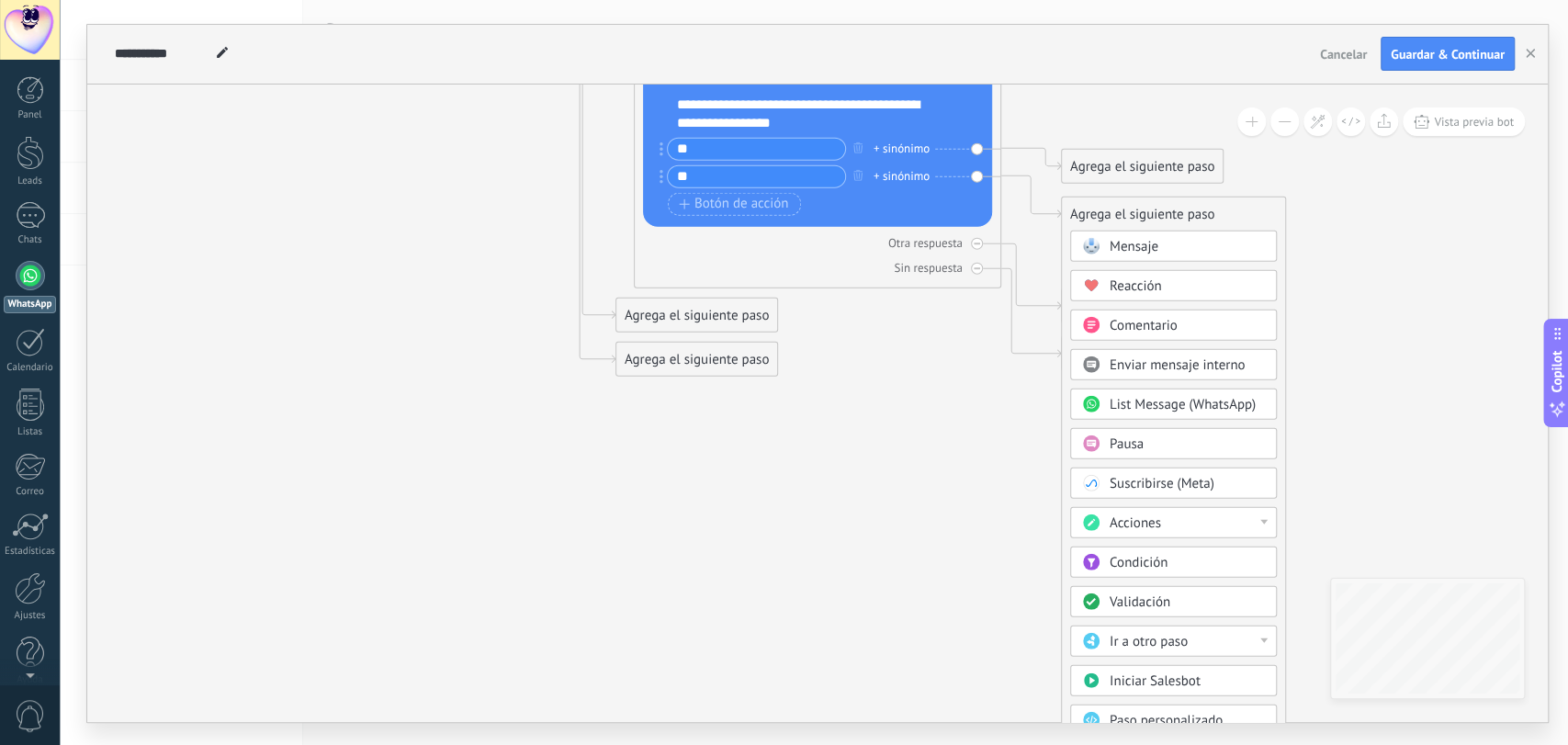
click at [1263, 523] on div "Acciones" at bounding box center [1187, 522] width 155 height 19
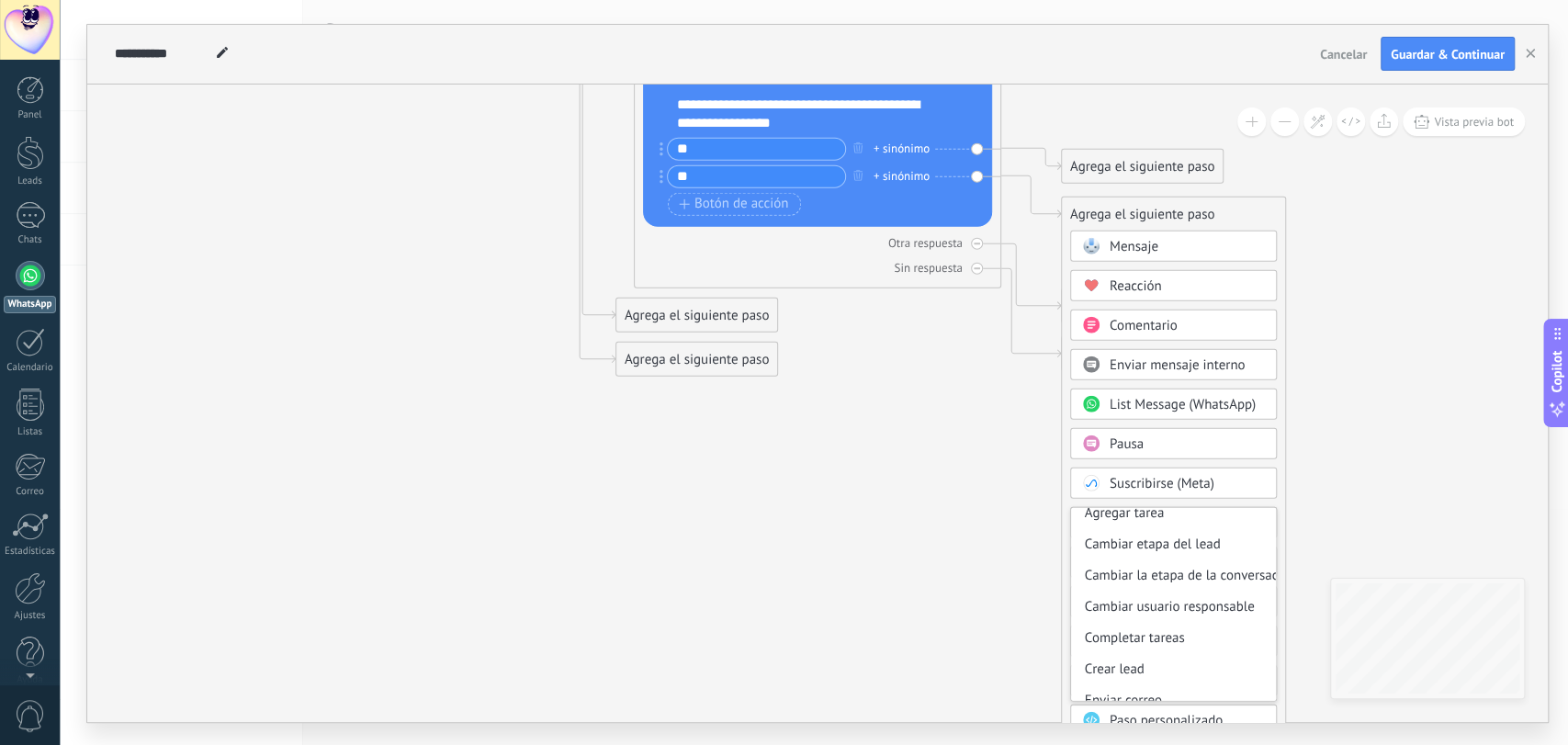
scroll to position [0, 0]
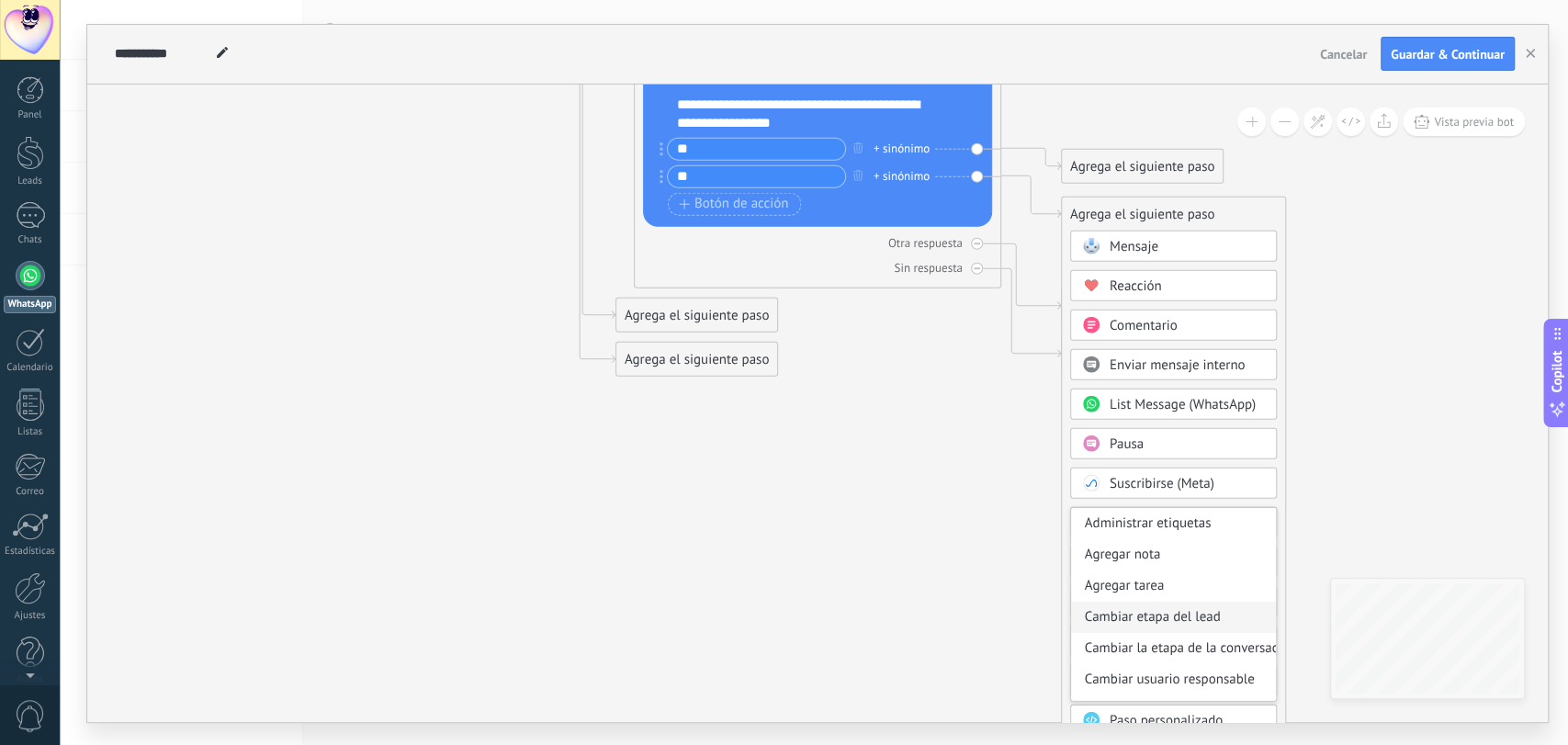
click at [1184, 619] on div "Cambiar etapa del lead" at bounding box center [1174, 616] width 205 height 32
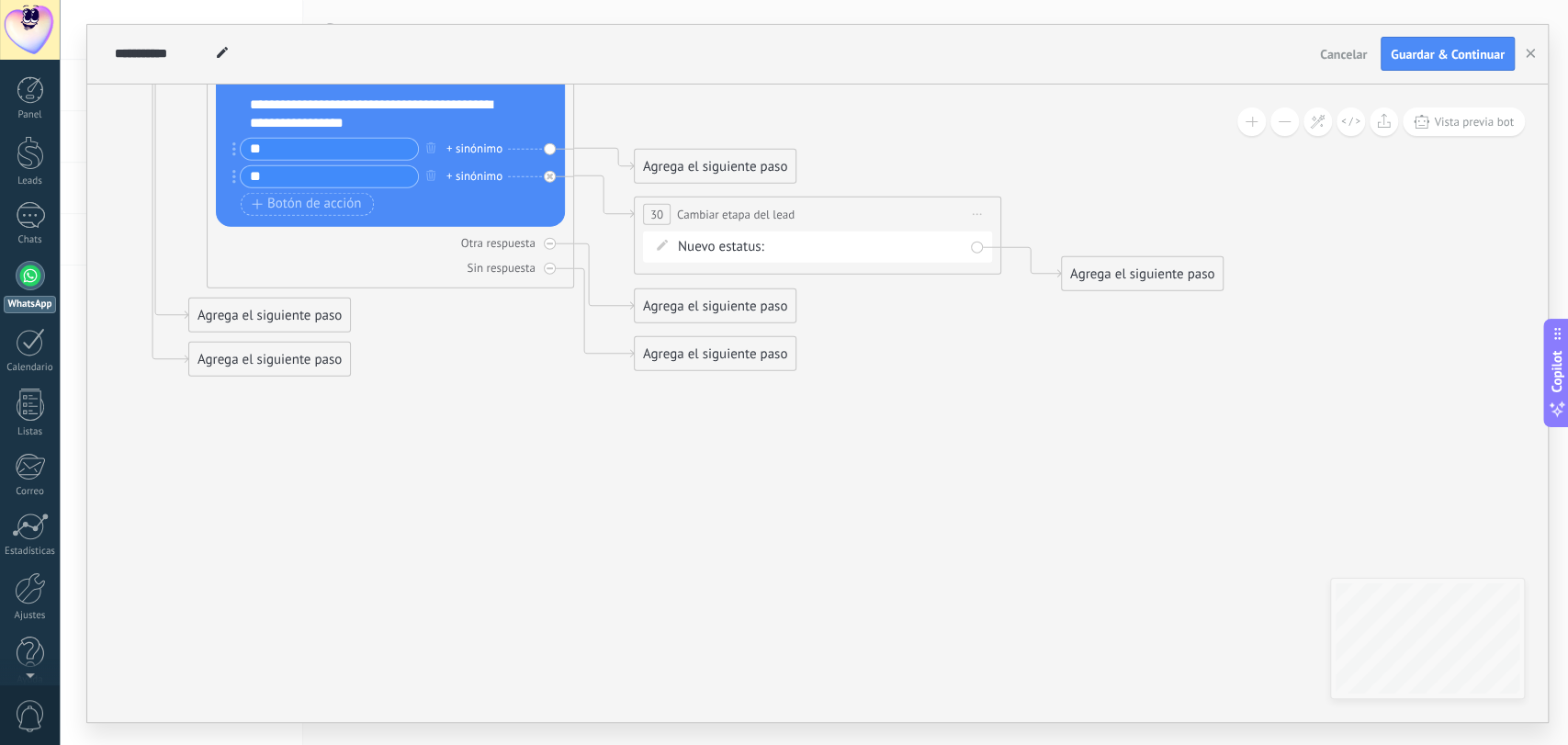
click at [0, 0] on div "Contacto inicial Negociación Debate contractual Discusión de contrato Logrado c…" at bounding box center [0, 0] width 0 height 0
click at [840, 252] on span at bounding box center [826, 251] width 94 height 16
click at [996, 167] on div at bounding box center [814, 372] width 1509 height 745
click at [661, 210] on div "30" at bounding box center [655, 213] width 28 height 21
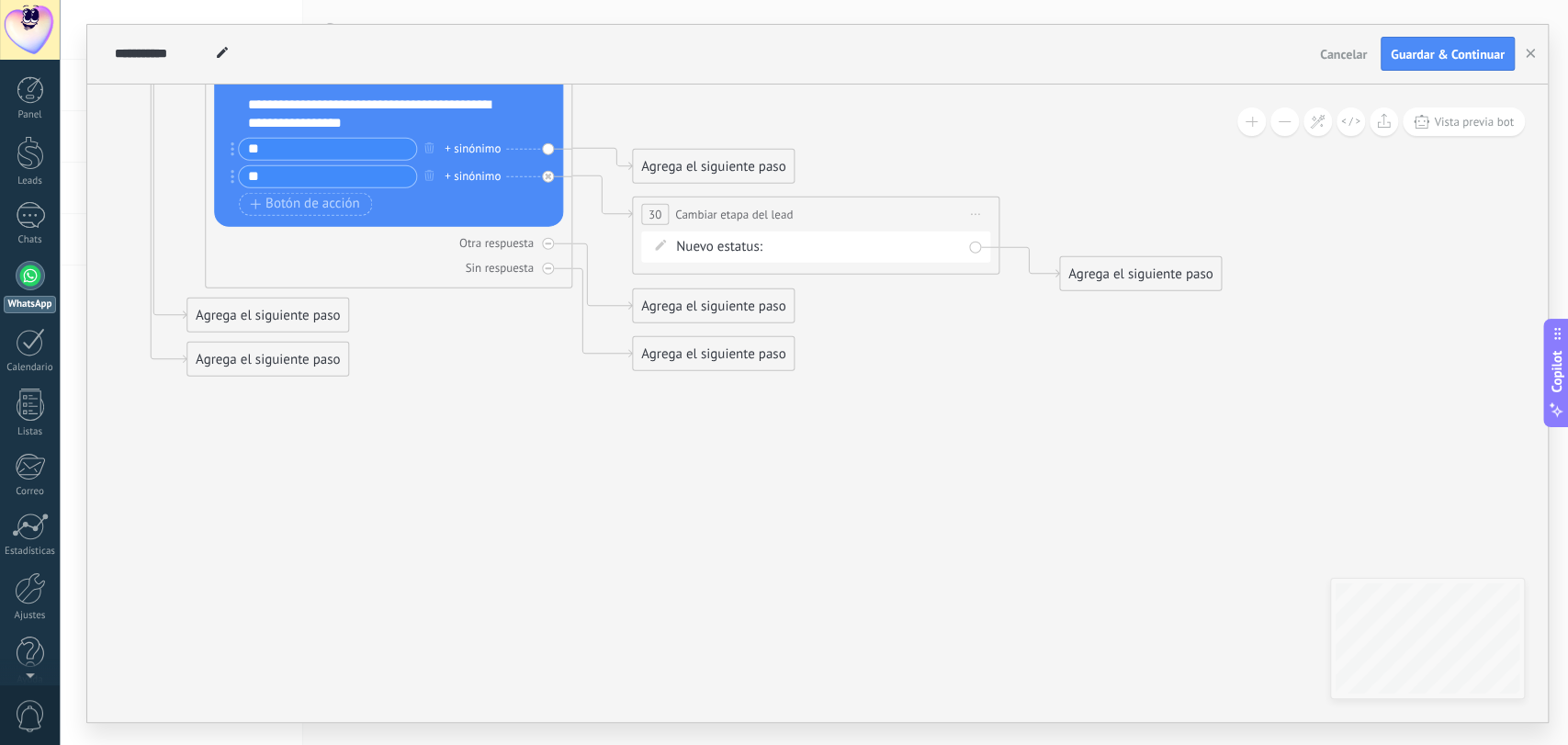
click at [659, 239] on icon at bounding box center [660, 244] width 11 height 11
click at [662, 246] on icon at bounding box center [660, 244] width 11 height 11
click at [691, 237] on span "Nuevo estatus:" at bounding box center [719, 246] width 86 height 19
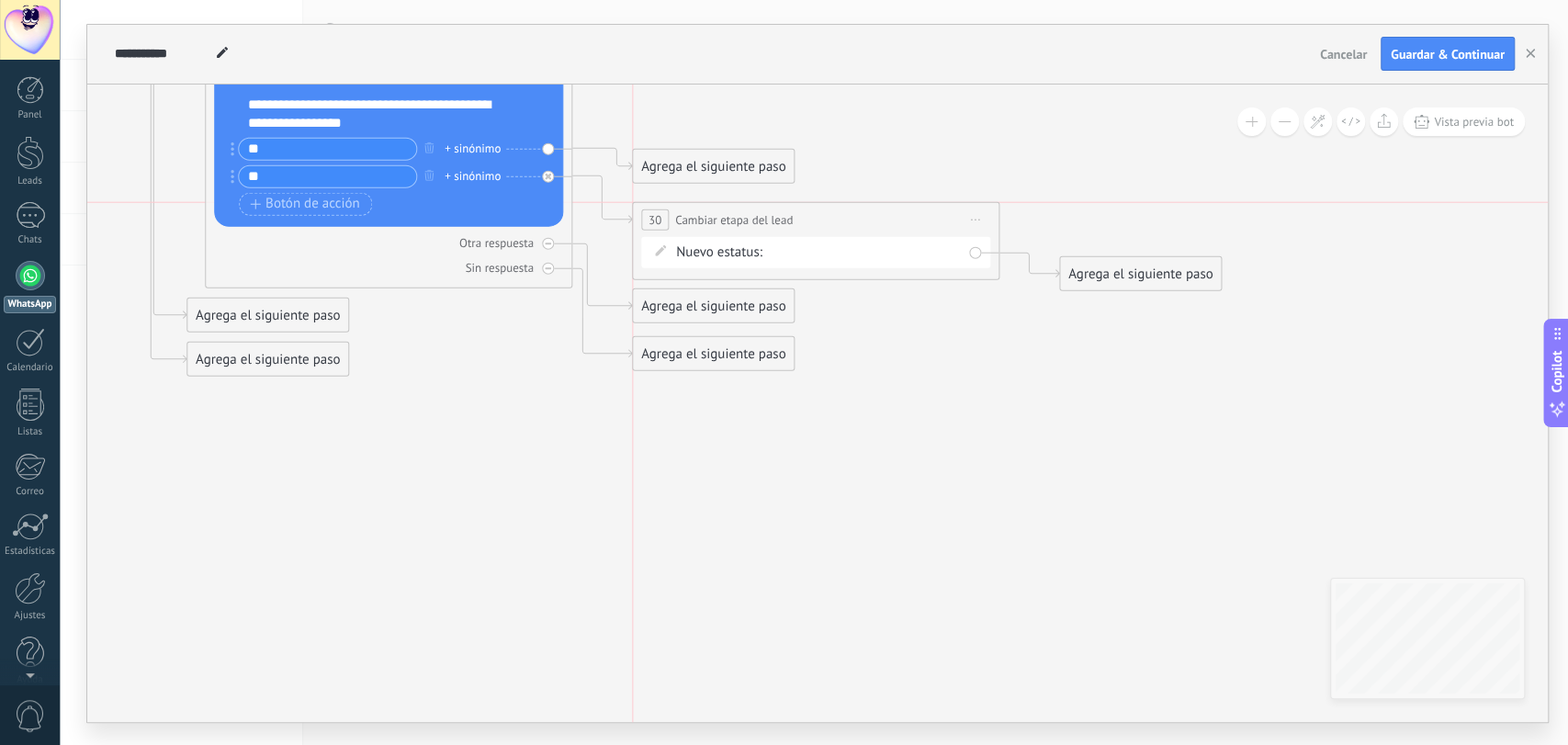
click at [842, 213] on div "**********" at bounding box center [816, 219] width 366 height 34
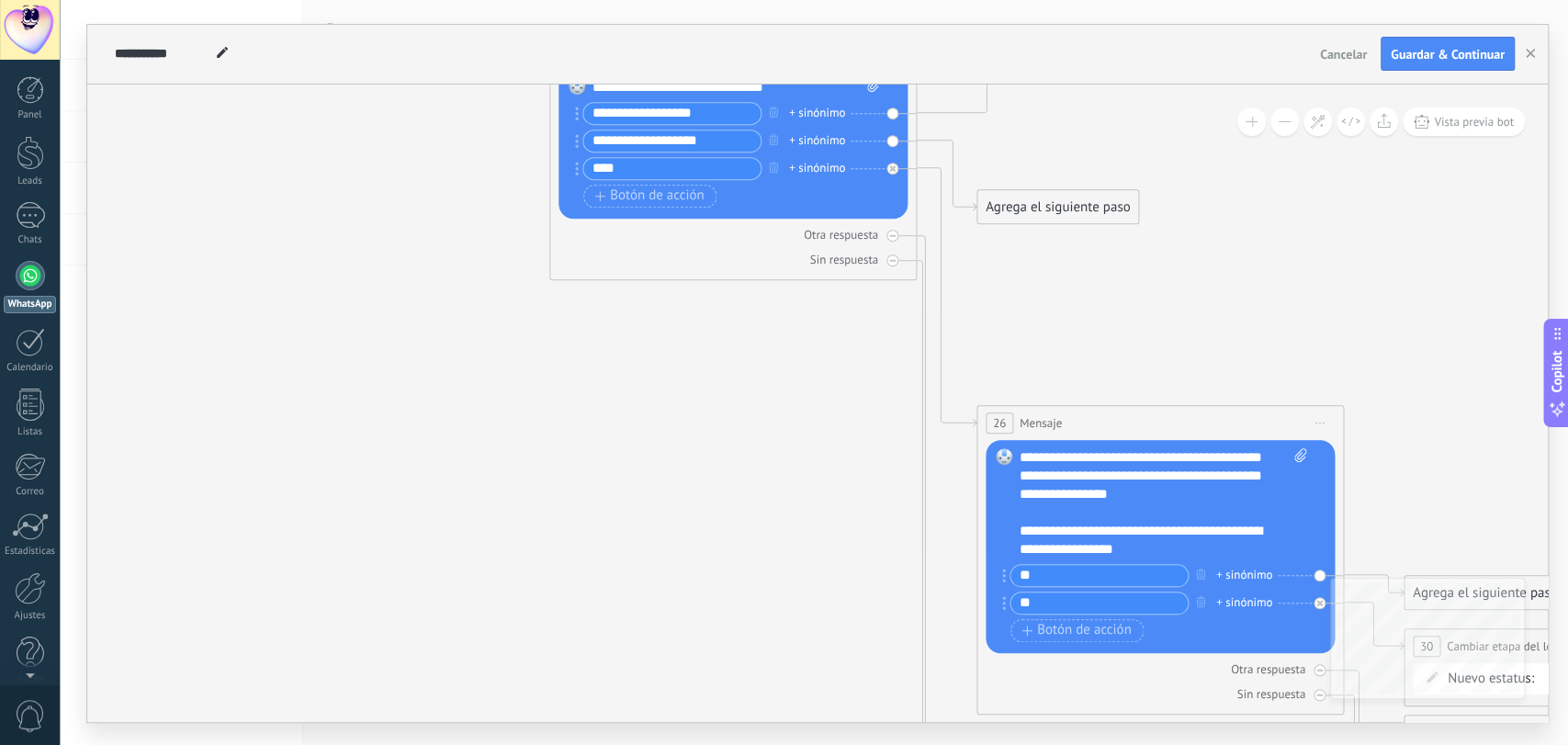
drag, startPoint x: 691, startPoint y: 190, endPoint x: 860, endPoint y: 407, distance: 275.0
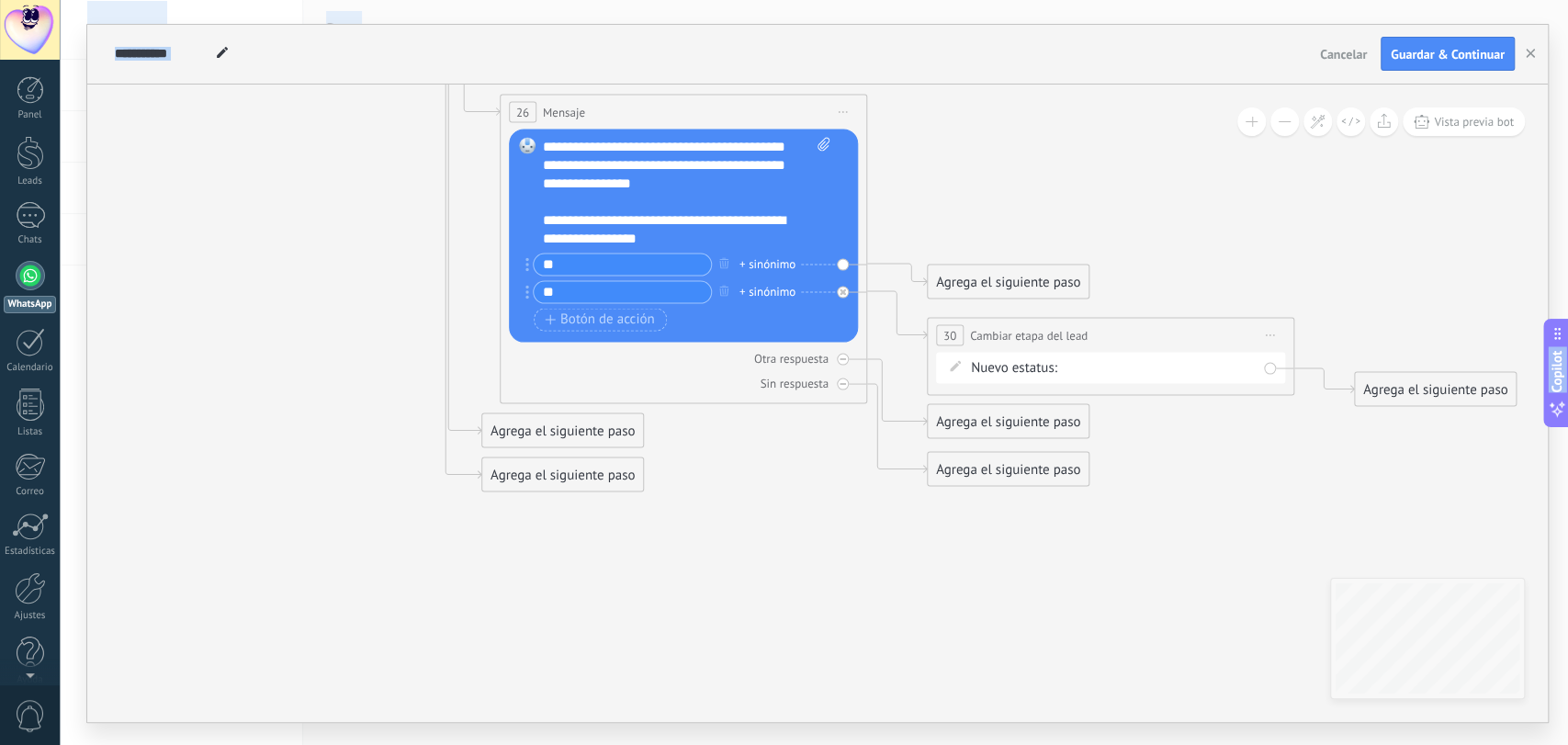
drag, startPoint x: 470, startPoint y: 282, endPoint x: 0, endPoint y: -38, distance: 568.6
click at [0, 0] on html ".abccls-1,.abccls-2{fill-rule:evenodd}.abccls-2{fill:#fff} .abfcls-1{fill:none}…" at bounding box center [784, 372] width 1568 height 745
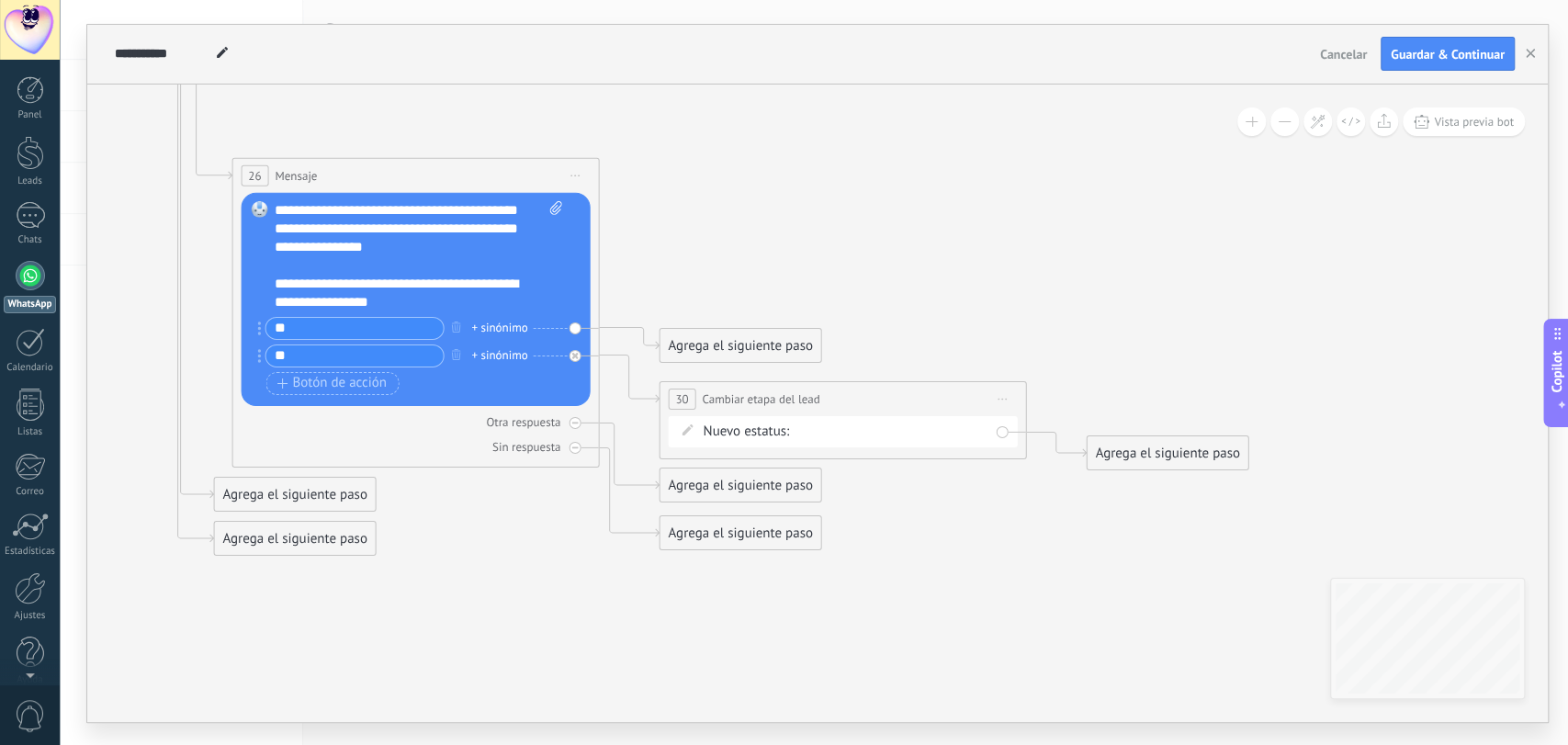
drag, startPoint x: 1256, startPoint y: 505, endPoint x: 979, endPoint y: 569, distance: 284.3
click at [786, 348] on div "Agrega el siguiente paso" at bounding box center [739, 345] width 161 height 31
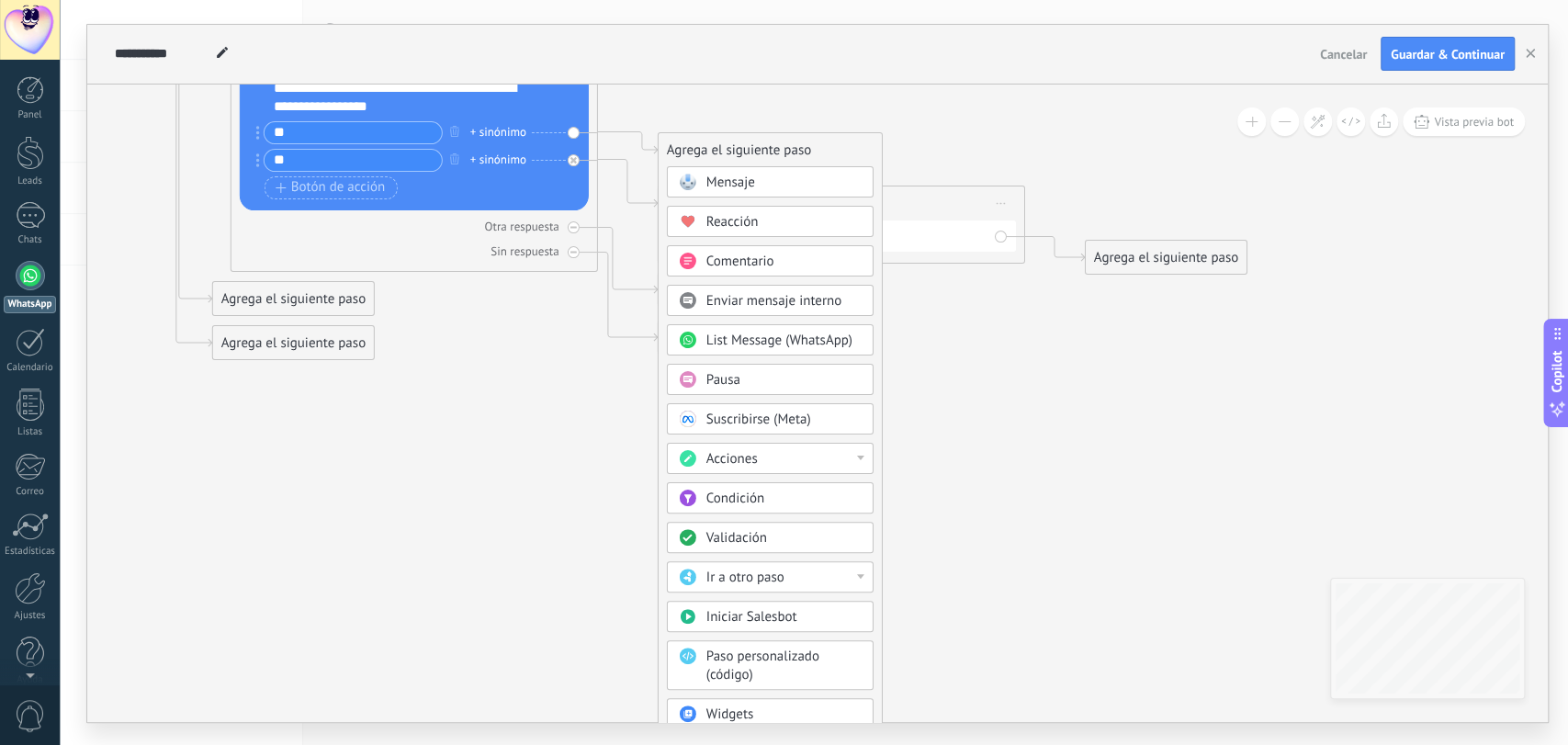
click at [780, 346] on span "List Message (WhatsApp)" at bounding box center [779, 341] width 146 height 18
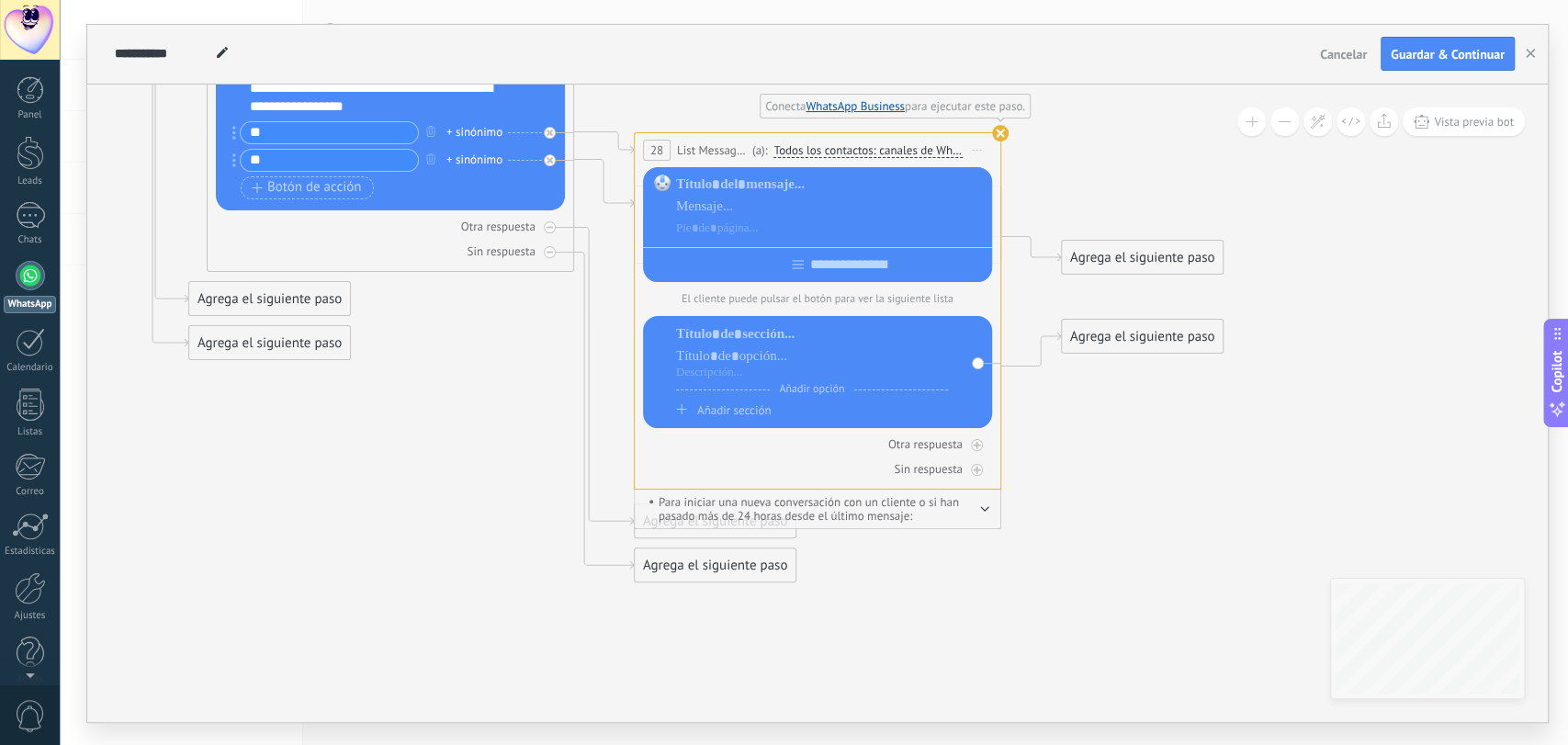
click at [1003, 134] on use at bounding box center [1000, 133] width 17 height 17
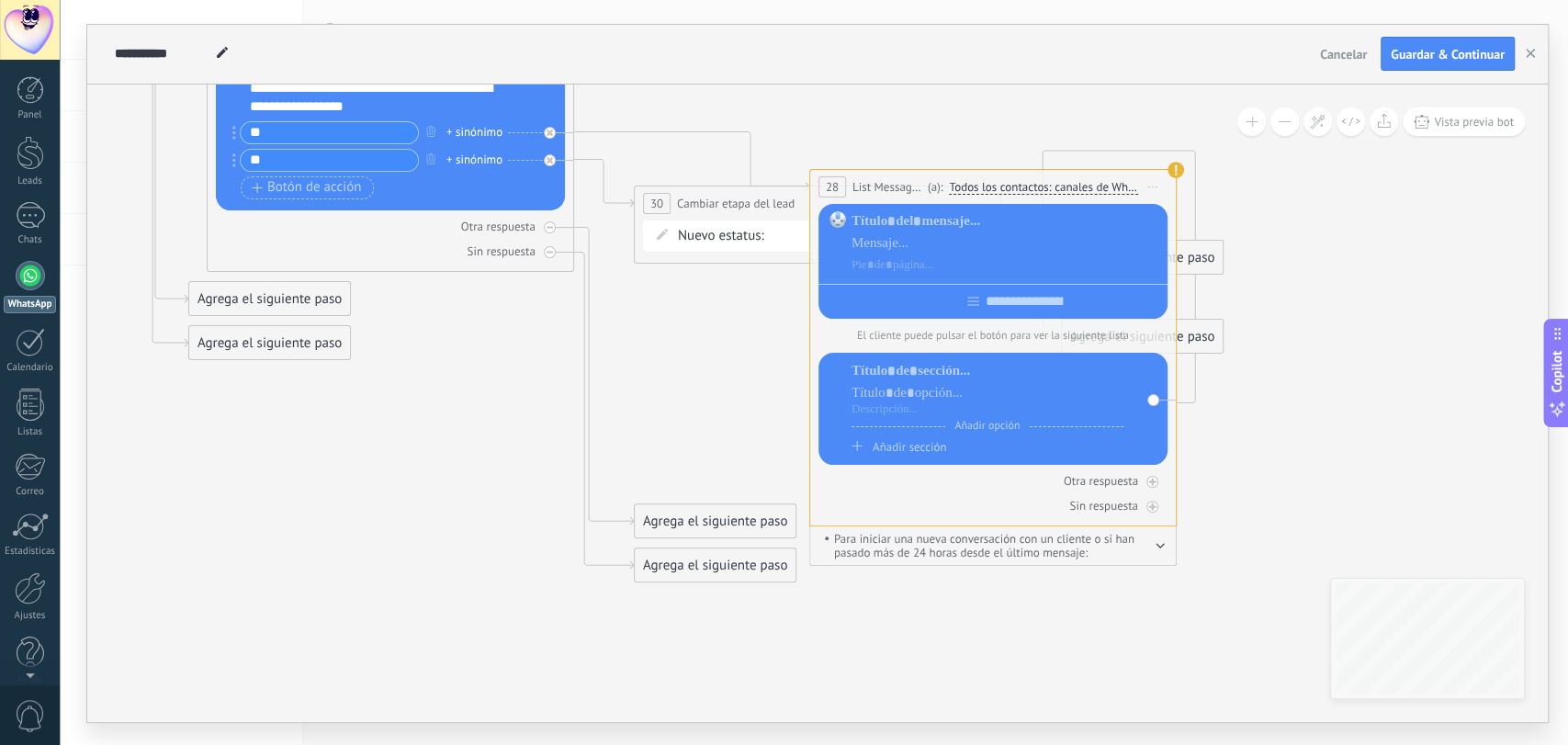
drag, startPoint x: 885, startPoint y: 137, endPoint x: 1048, endPoint y: 53, distance: 183.4
click at [1061, 174] on div "**********" at bounding box center [992, 186] width 366 height 34
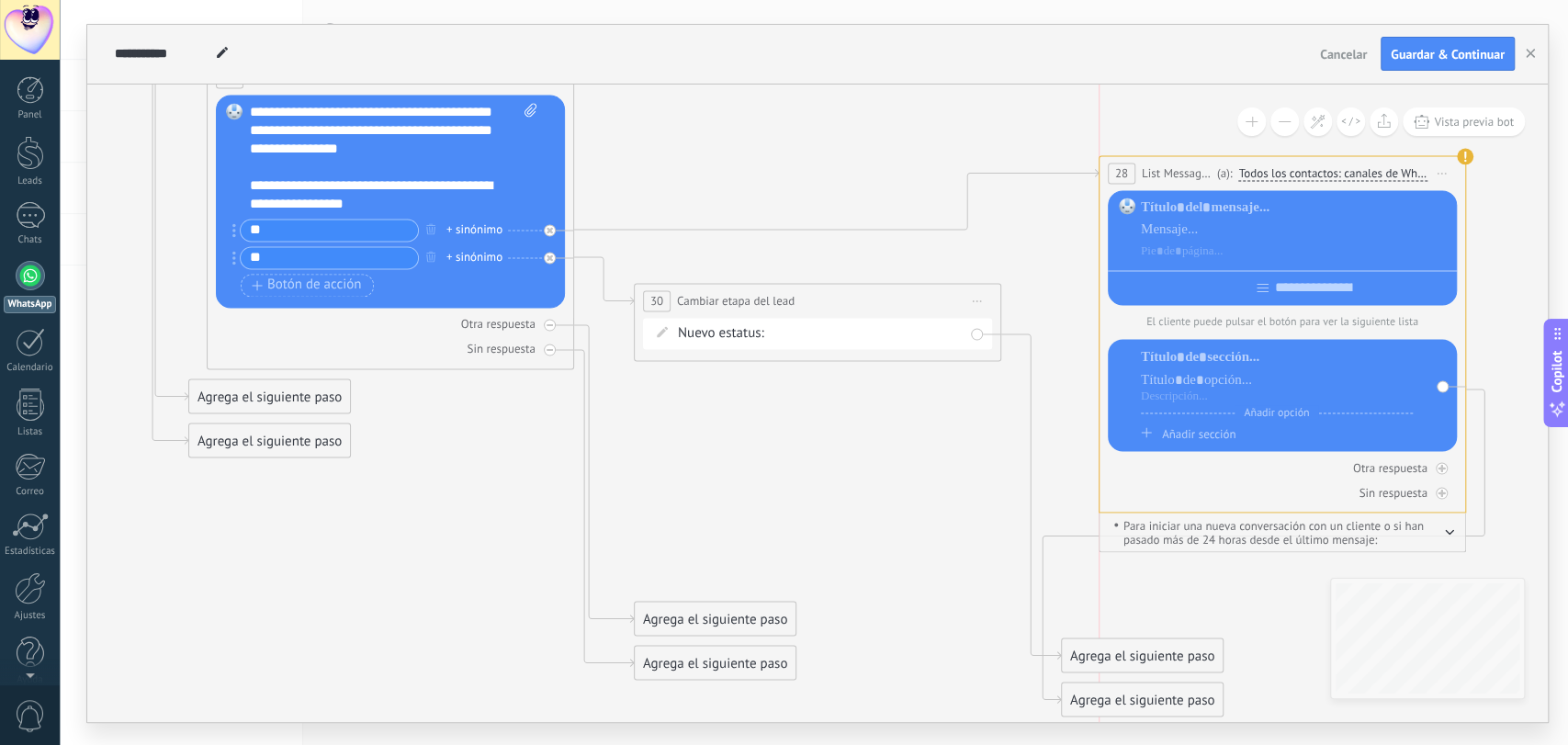
drag, startPoint x: 980, startPoint y: 270, endPoint x: 1268, endPoint y: 160, distance: 308.3
click at [1268, 160] on div "**********" at bounding box center [1282, 173] width 366 height 34
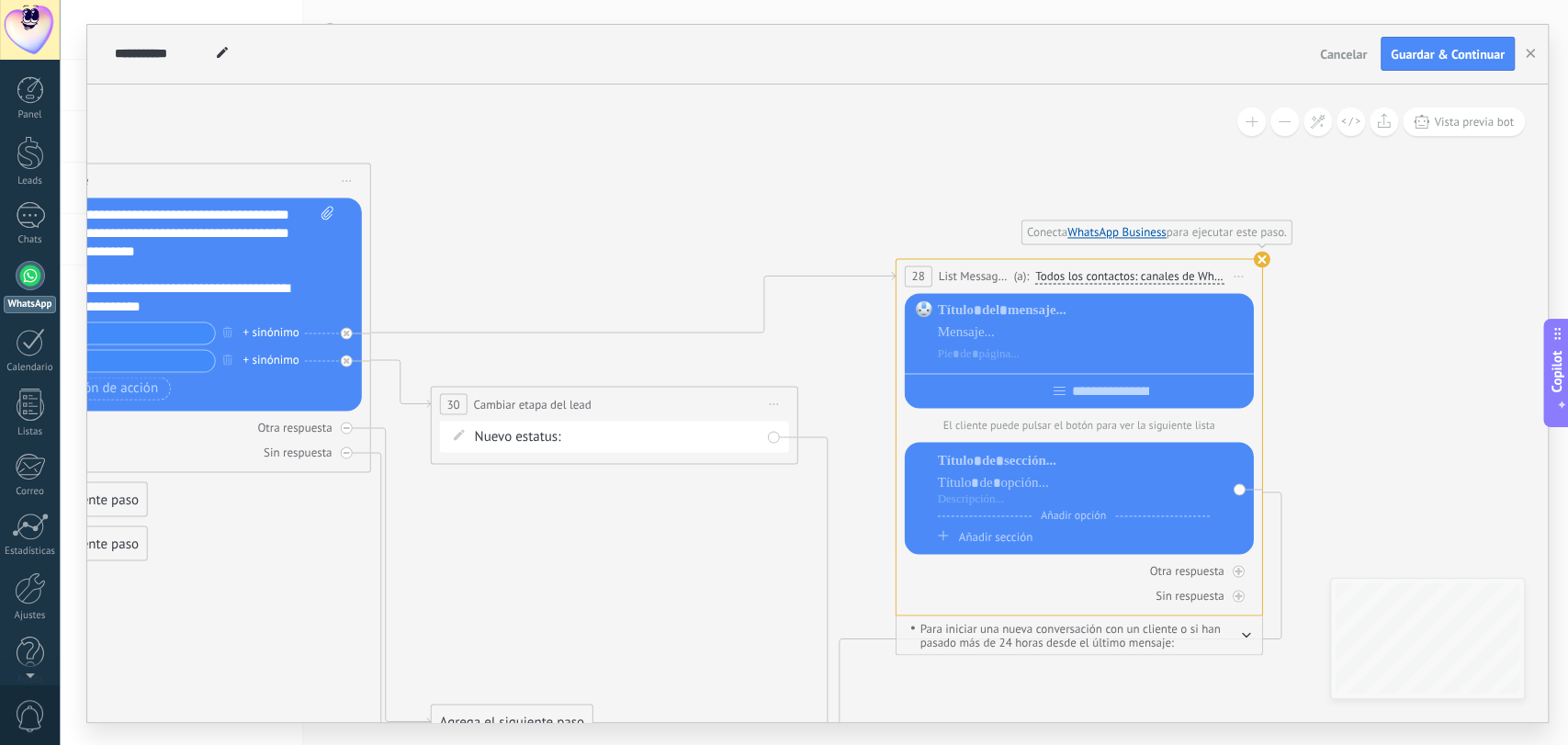
drag, startPoint x: 980, startPoint y: 105, endPoint x: 793, endPoint y: 203, distance: 211.1
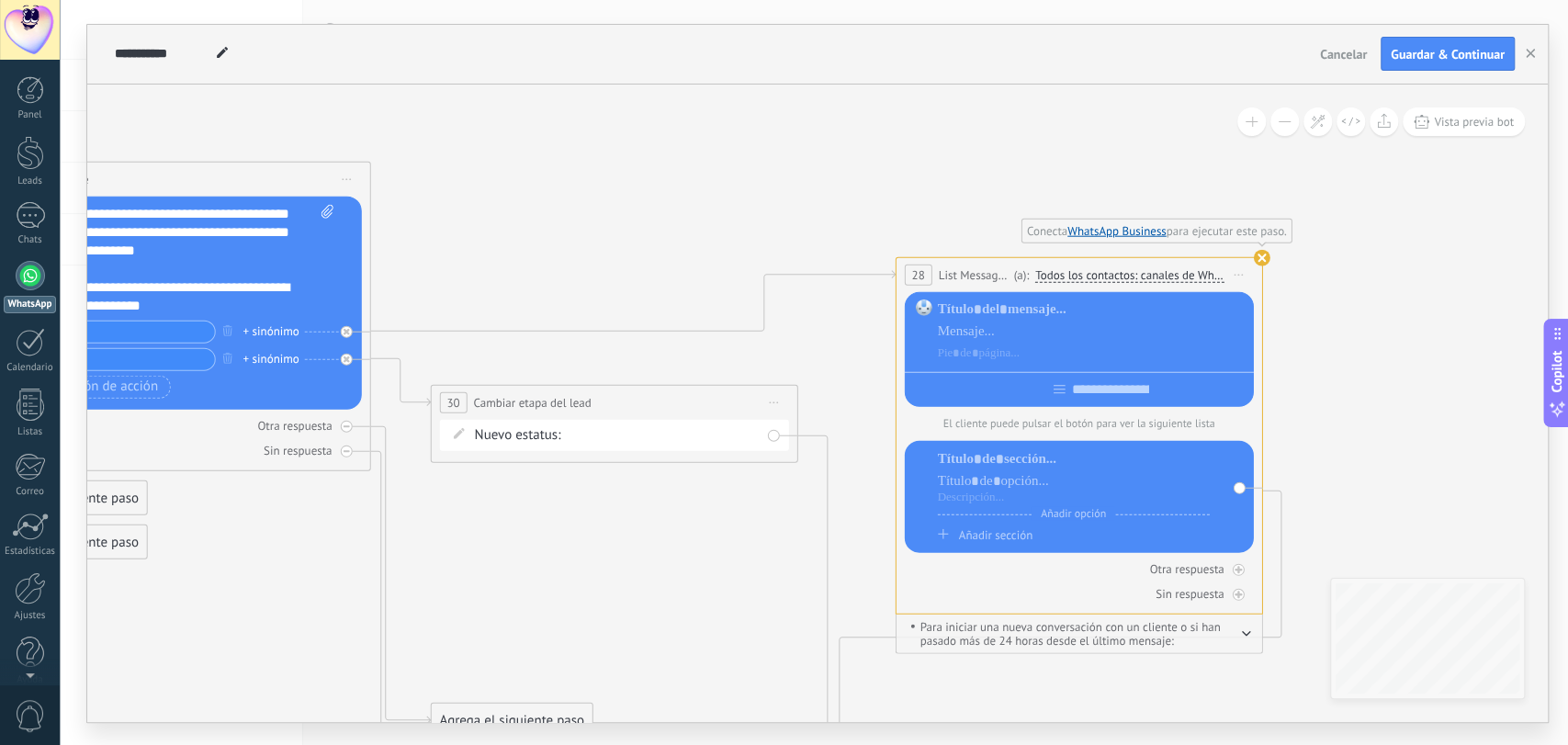
click at [1264, 254] on use at bounding box center [1262, 257] width 17 height 17
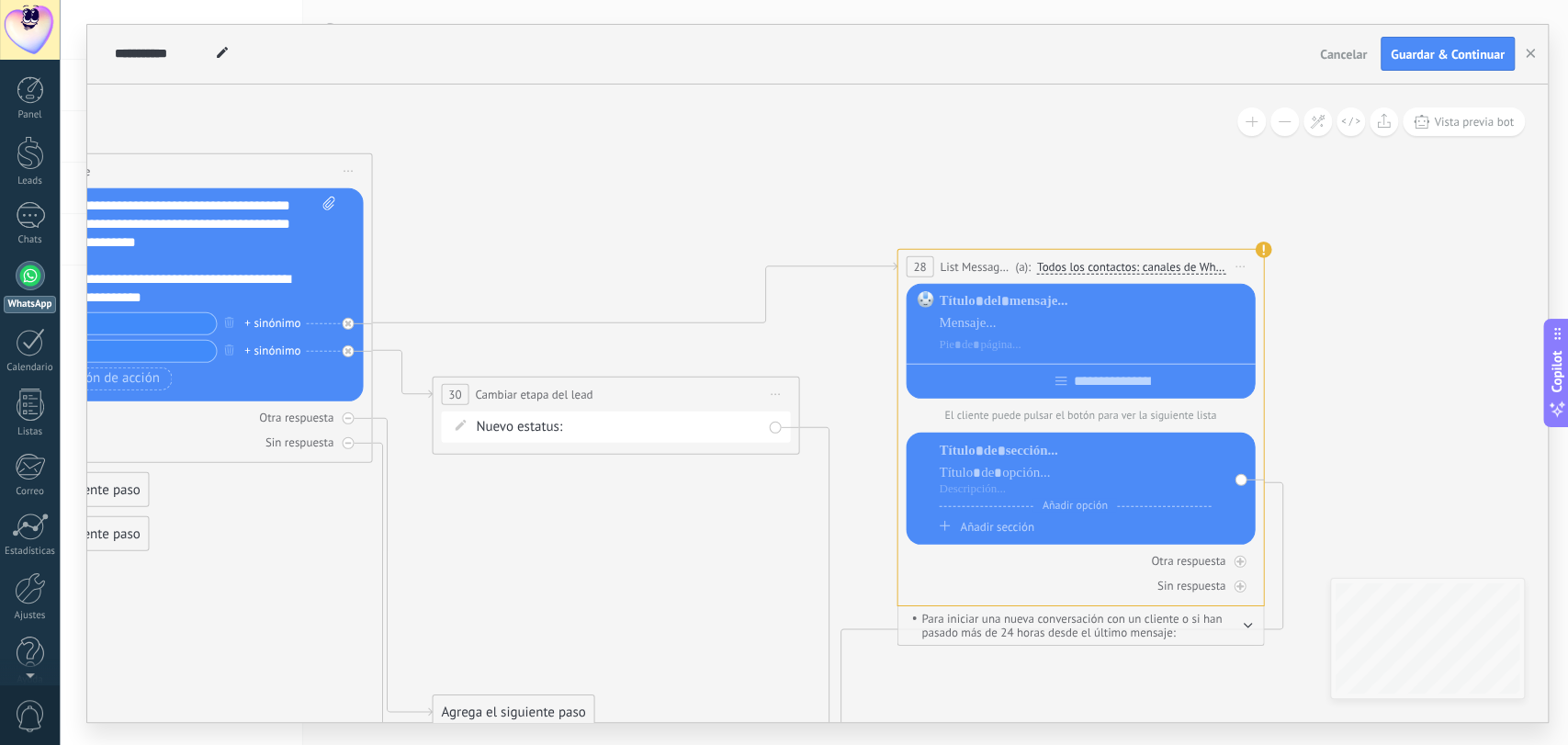
drag, startPoint x: 1238, startPoint y: 413, endPoint x: 1278, endPoint y: 356, distance: 69.6
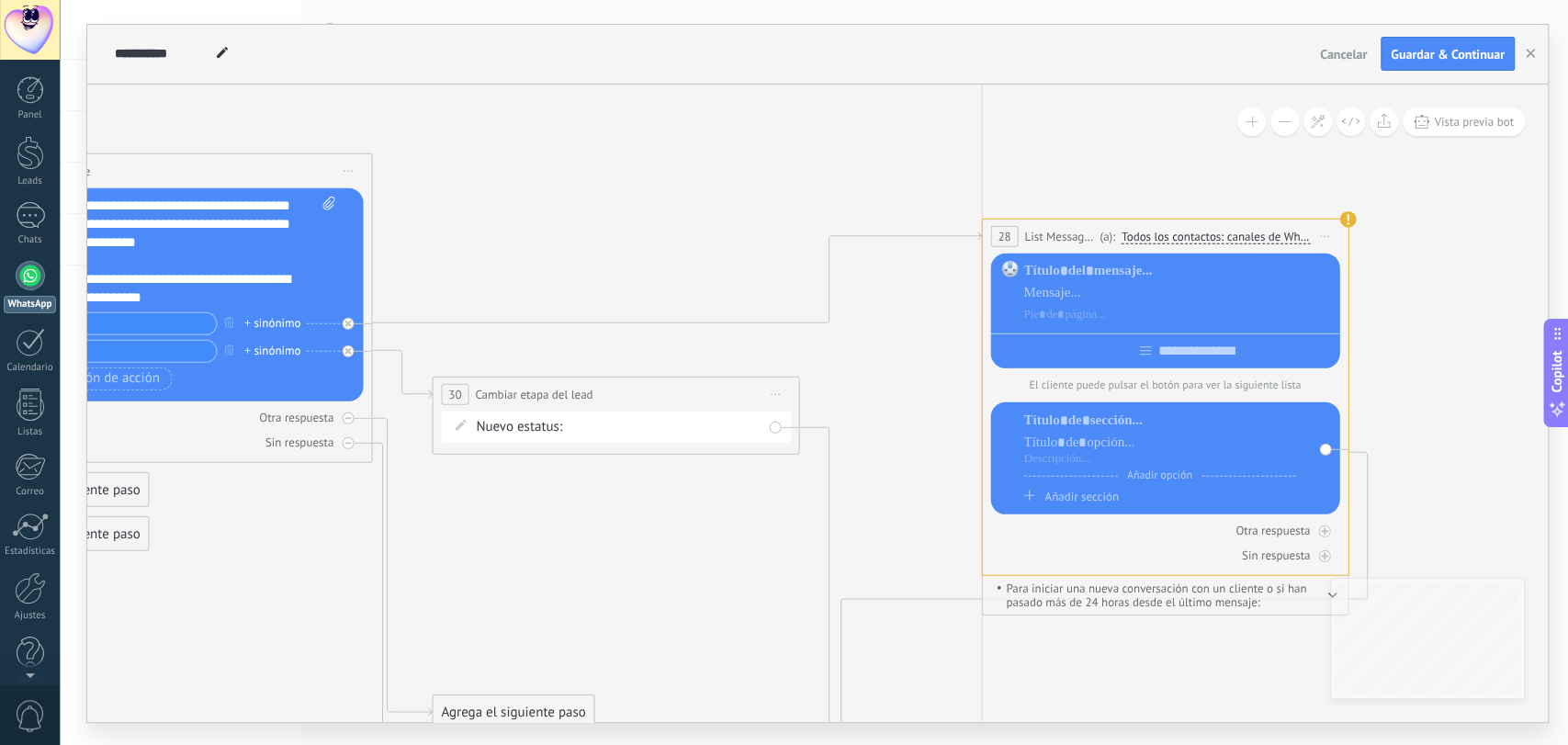
drag, startPoint x: 998, startPoint y: 259, endPoint x: 1074, endPoint y: 228, distance: 82.1
click at [1074, 228] on span "List Message (WhatsApp)" at bounding box center [1059, 236] width 70 height 18
click at [348, 320] on icon at bounding box center [348, 323] width 6 height 6
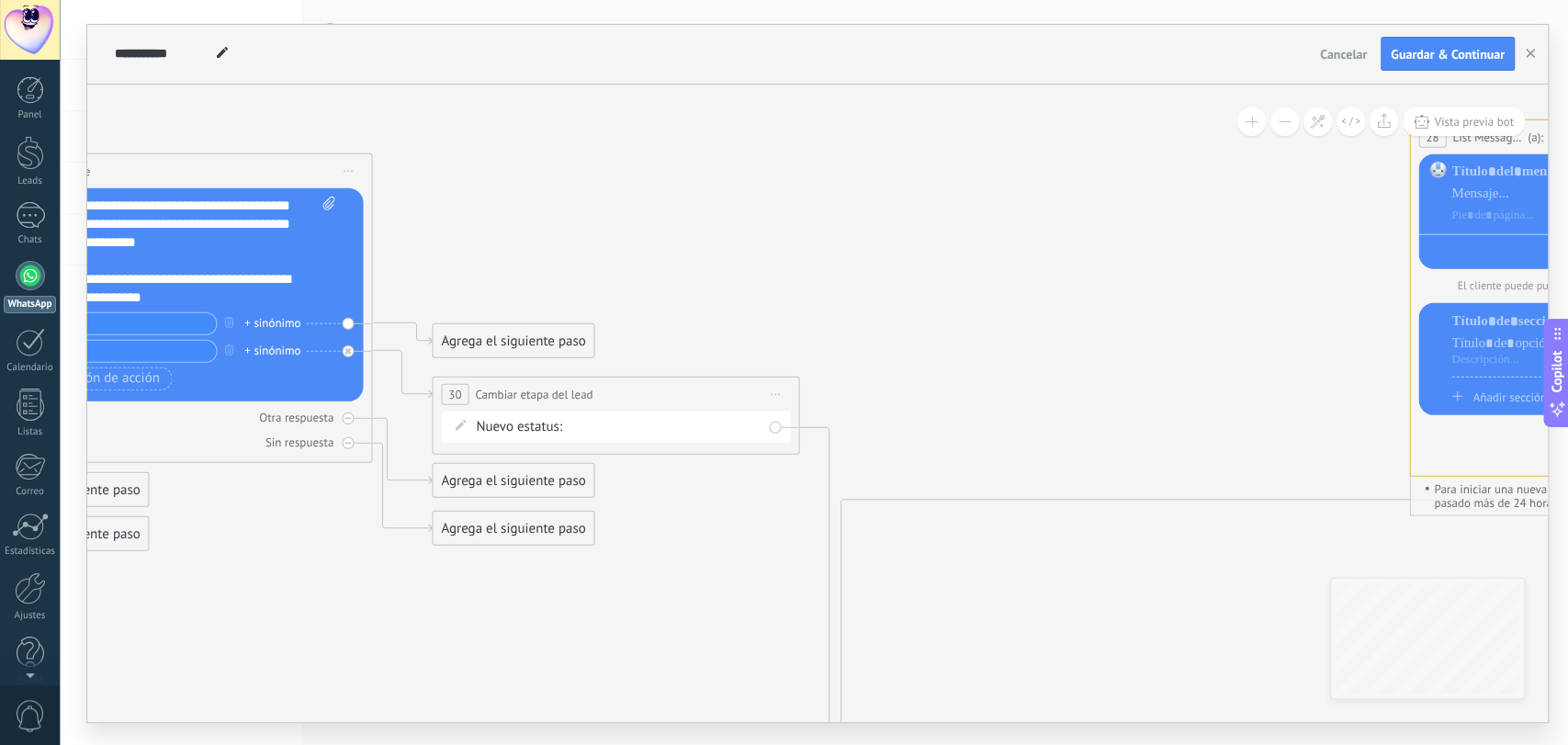
drag, startPoint x: 1138, startPoint y: 230, endPoint x: 1566, endPoint y: 131, distance: 439.3
click at [1566, 131] on div "**********" at bounding box center [814, 372] width 1509 height 745
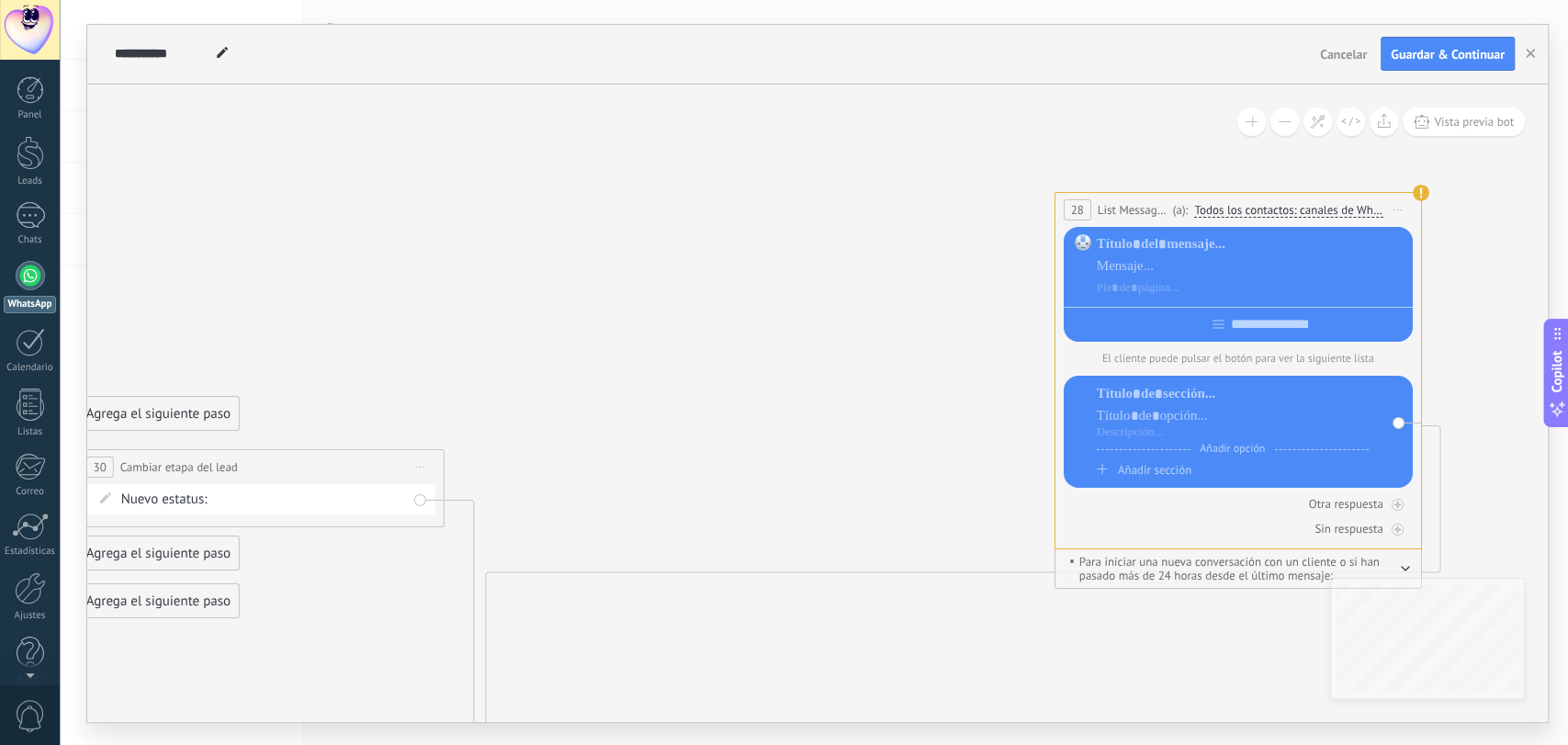
drag, startPoint x: 1138, startPoint y: 362, endPoint x: 783, endPoint y: 435, distance: 362.4
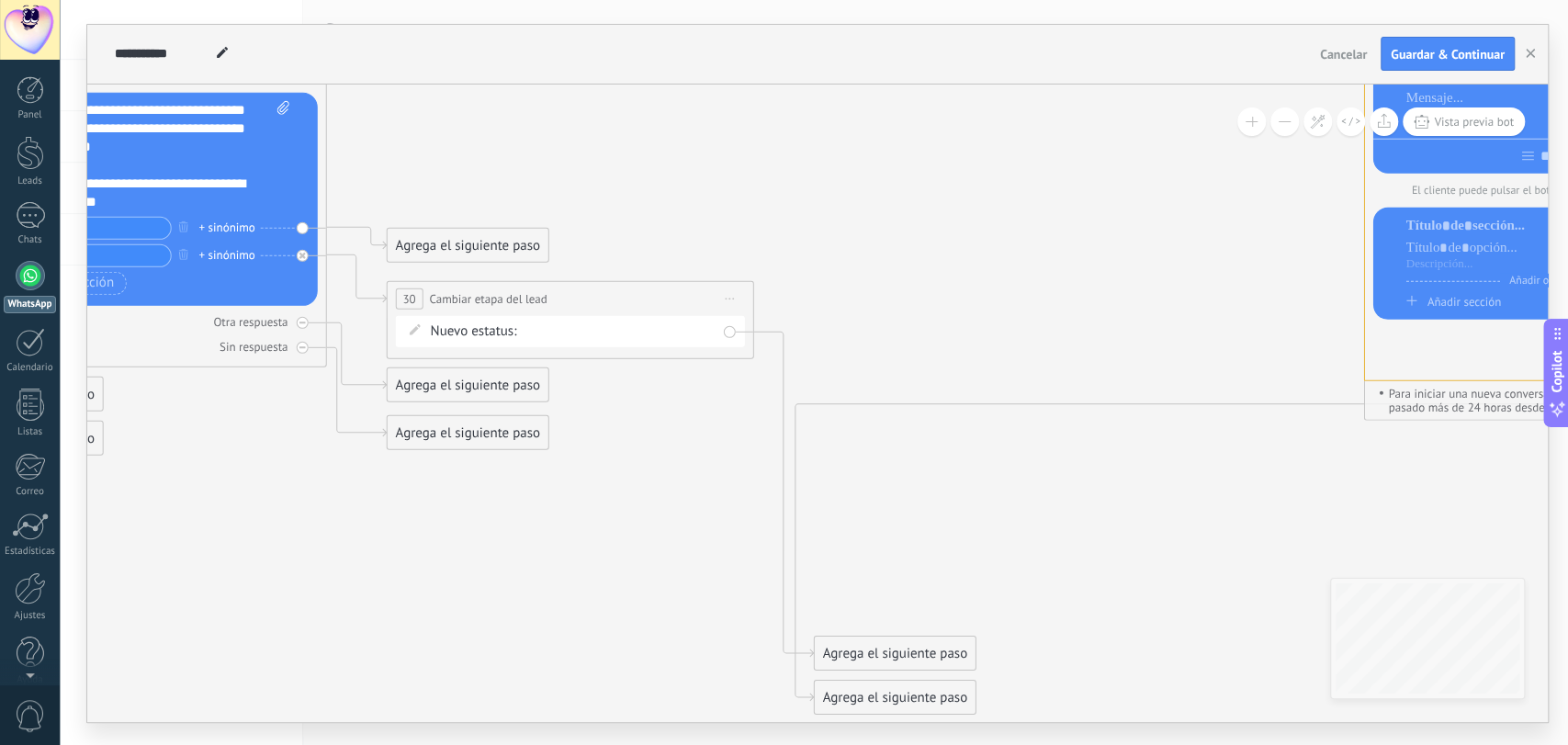
drag, startPoint x: 820, startPoint y: 424, endPoint x: 1127, endPoint y: 258, distance: 349.0
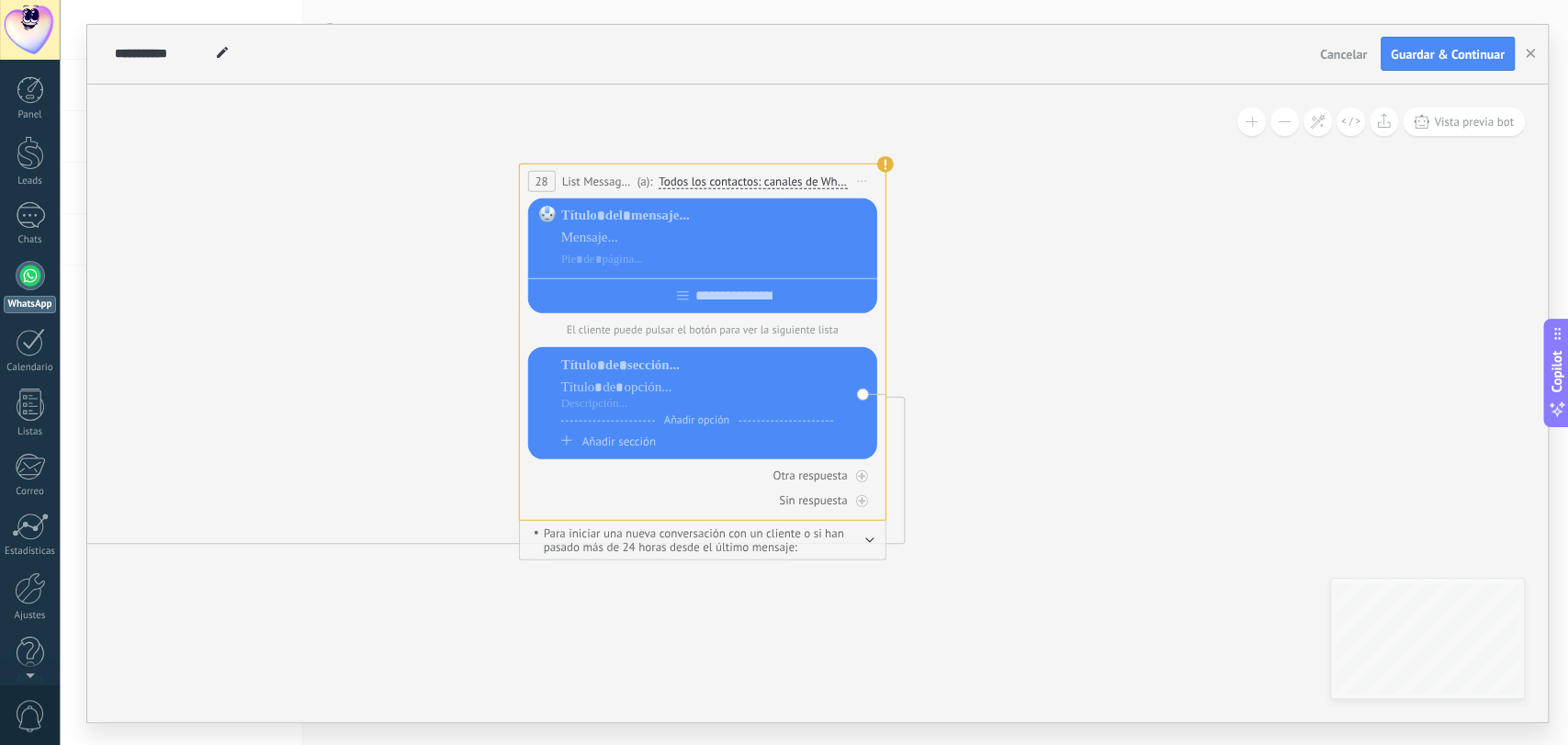
drag, startPoint x: 1208, startPoint y: 257, endPoint x: 286, endPoint y: 376, distance: 929.6
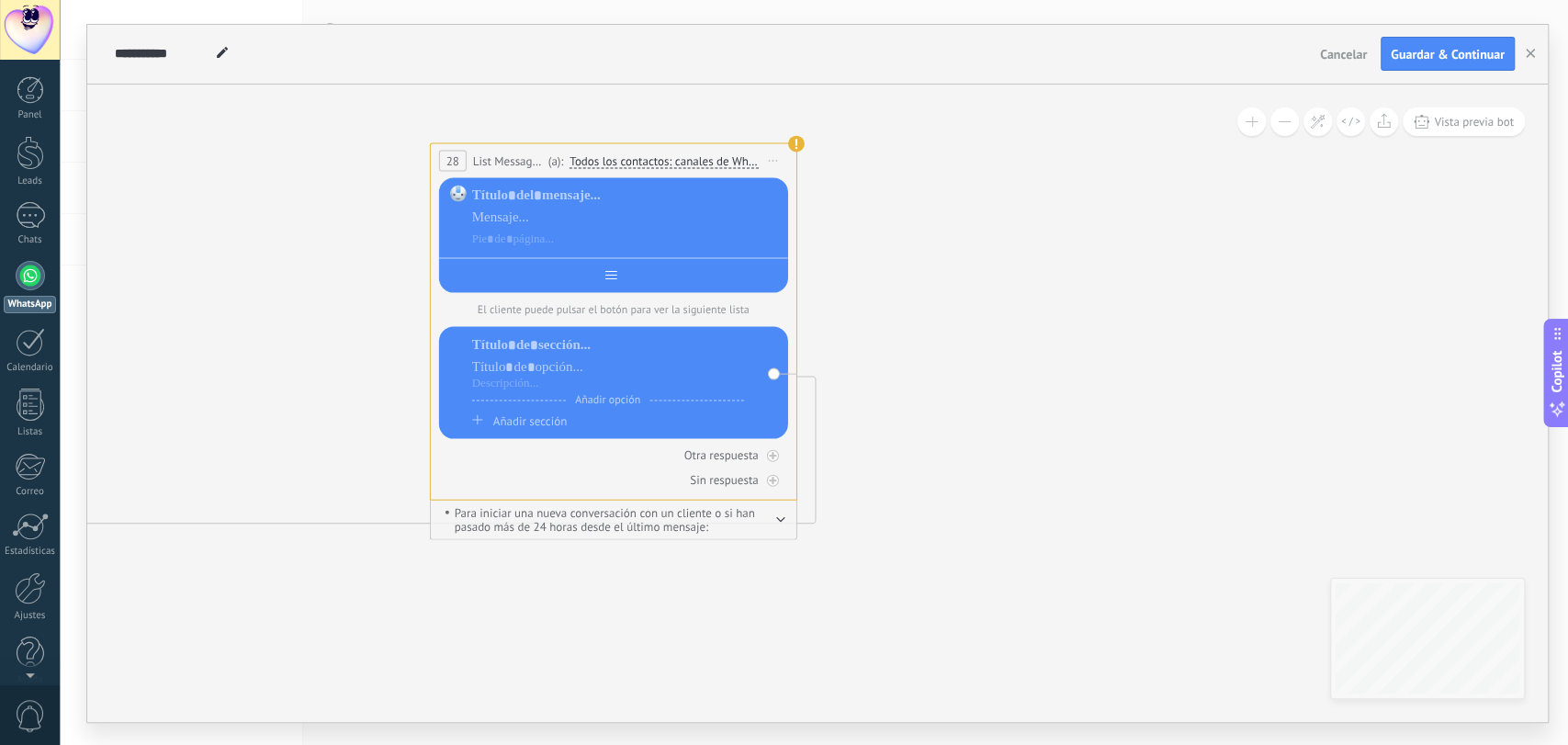
drag, startPoint x: 595, startPoint y: 268, endPoint x: 1453, endPoint y: 295, distance: 858.4
click at [1473, 297] on div "**********" at bounding box center [818, 402] width 1461 height 637
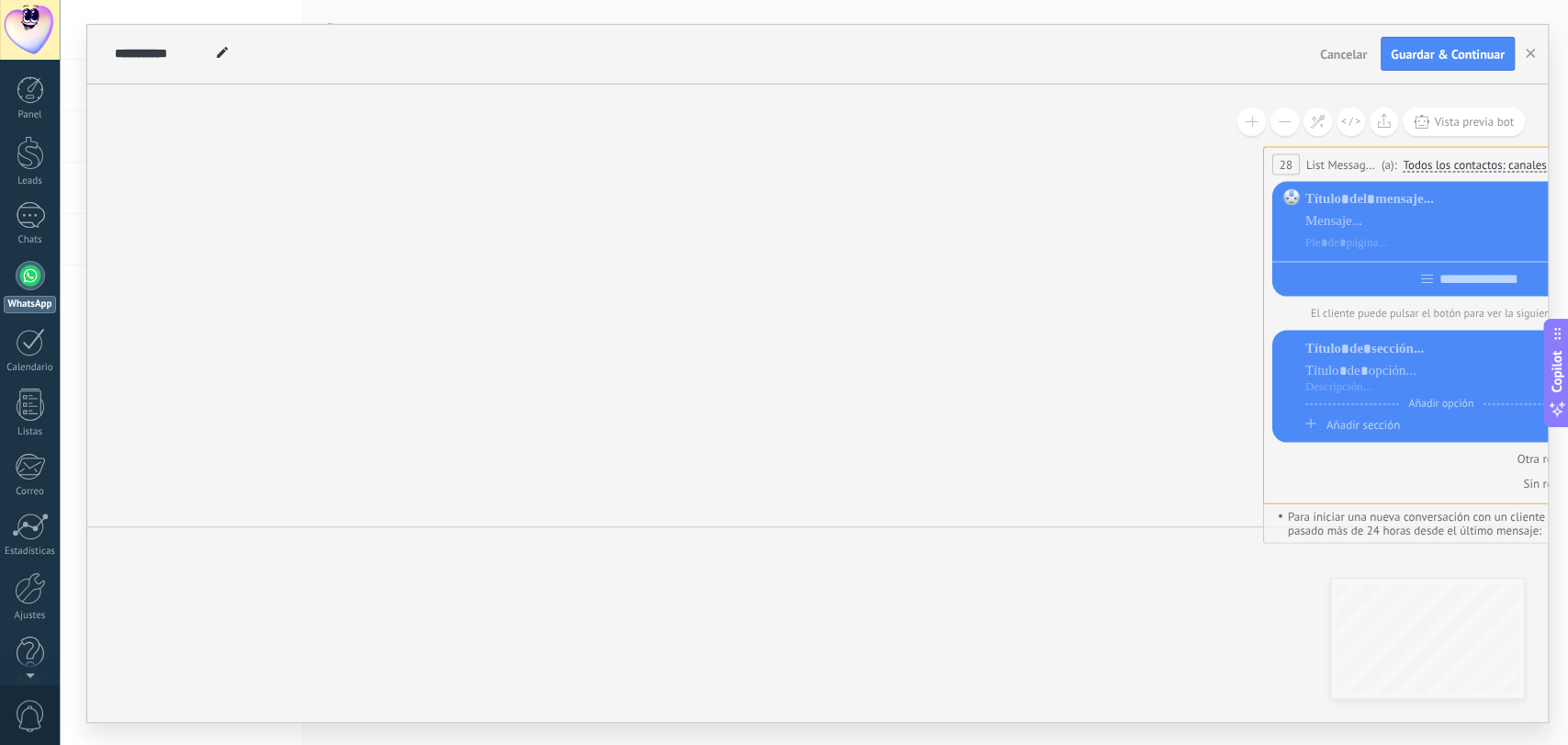
drag, startPoint x: 570, startPoint y: 146, endPoint x: 1380, endPoint y: 160, distance: 810.1
click at [1393, 147] on div "**********" at bounding box center [1446, 163] width 366 height 34
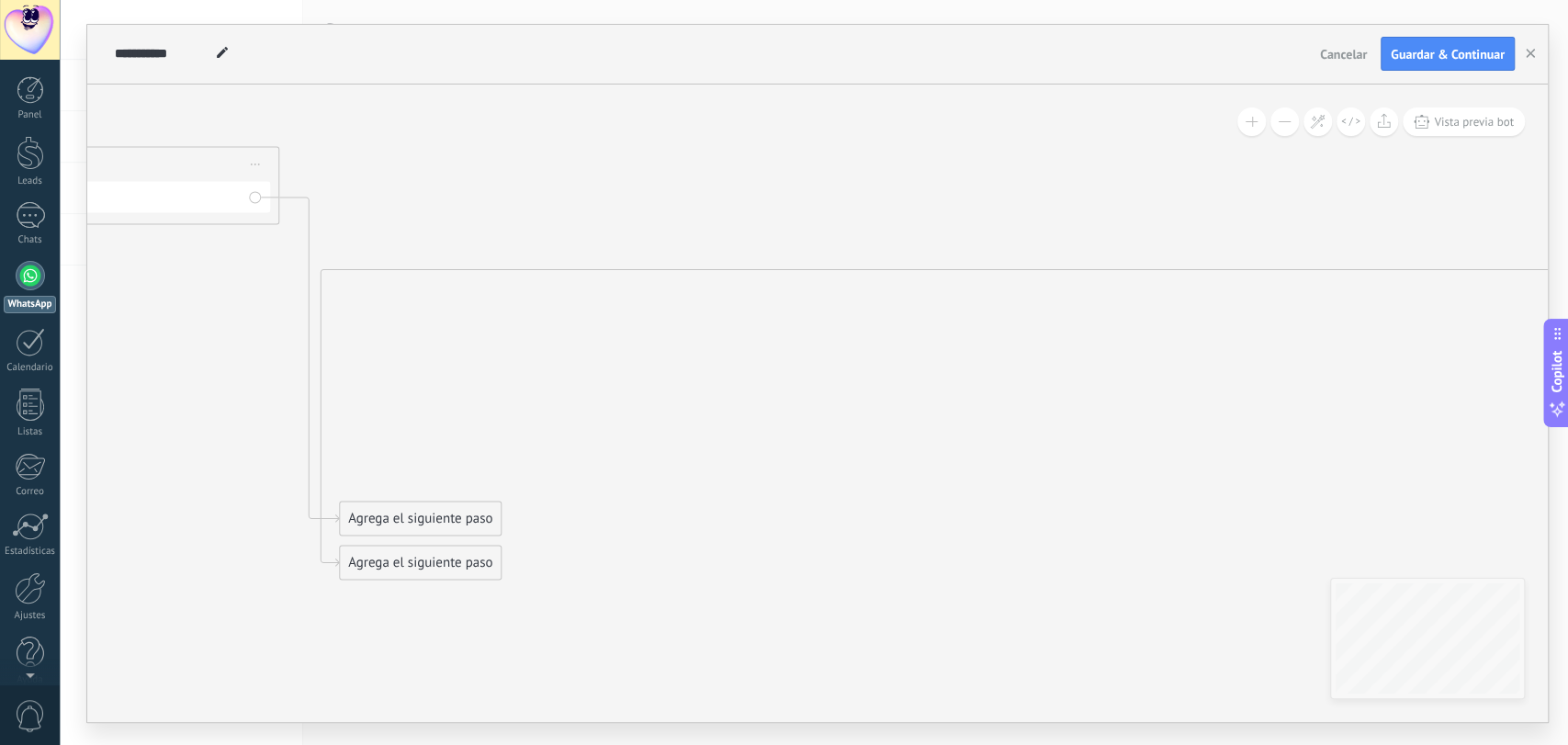
drag, startPoint x: 606, startPoint y: 585, endPoint x: 1065, endPoint y: 429, distance: 484.8
drag, startPoint x: 362, startPoint y: 571, endPoint x: 1351, endPoint y: 361, distance: 1011.0
click at [1448, 282] on div "Agrega el siguiente paso" at bounding box center [1507, 277] width 161 height 31
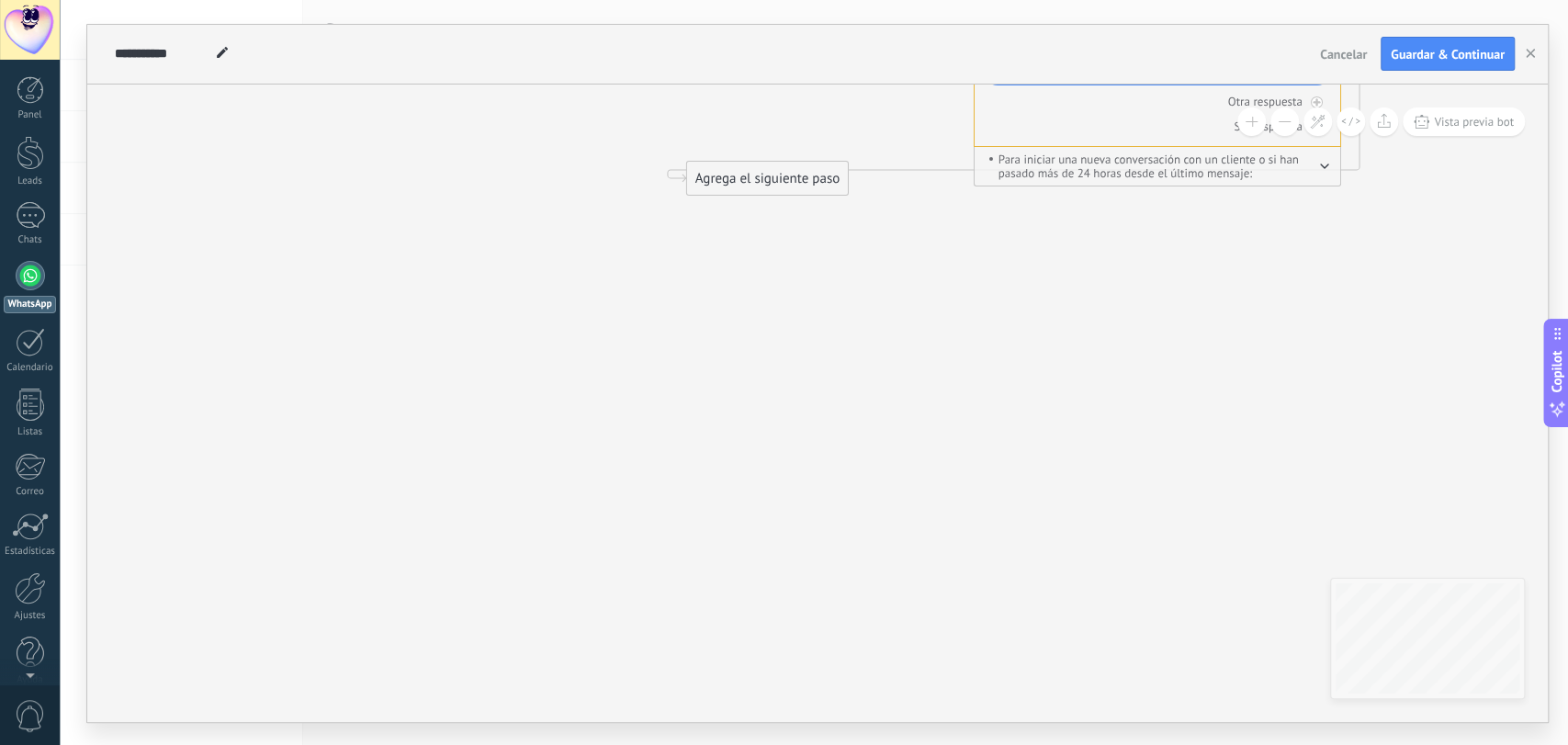
drag, startPoint x: 1338, startPoint y: 370, endPoint x: 684, endPoint y: 185, distance: 679.7
drag, startPoint x: 765, startPoint y: 178, endPoint x: 1107, endPoint y: 220, distance: 344.6
click at [1107, 220] on div "Agrega el siguiente paso" at bounding box center [1112, 220] width 161 height 31
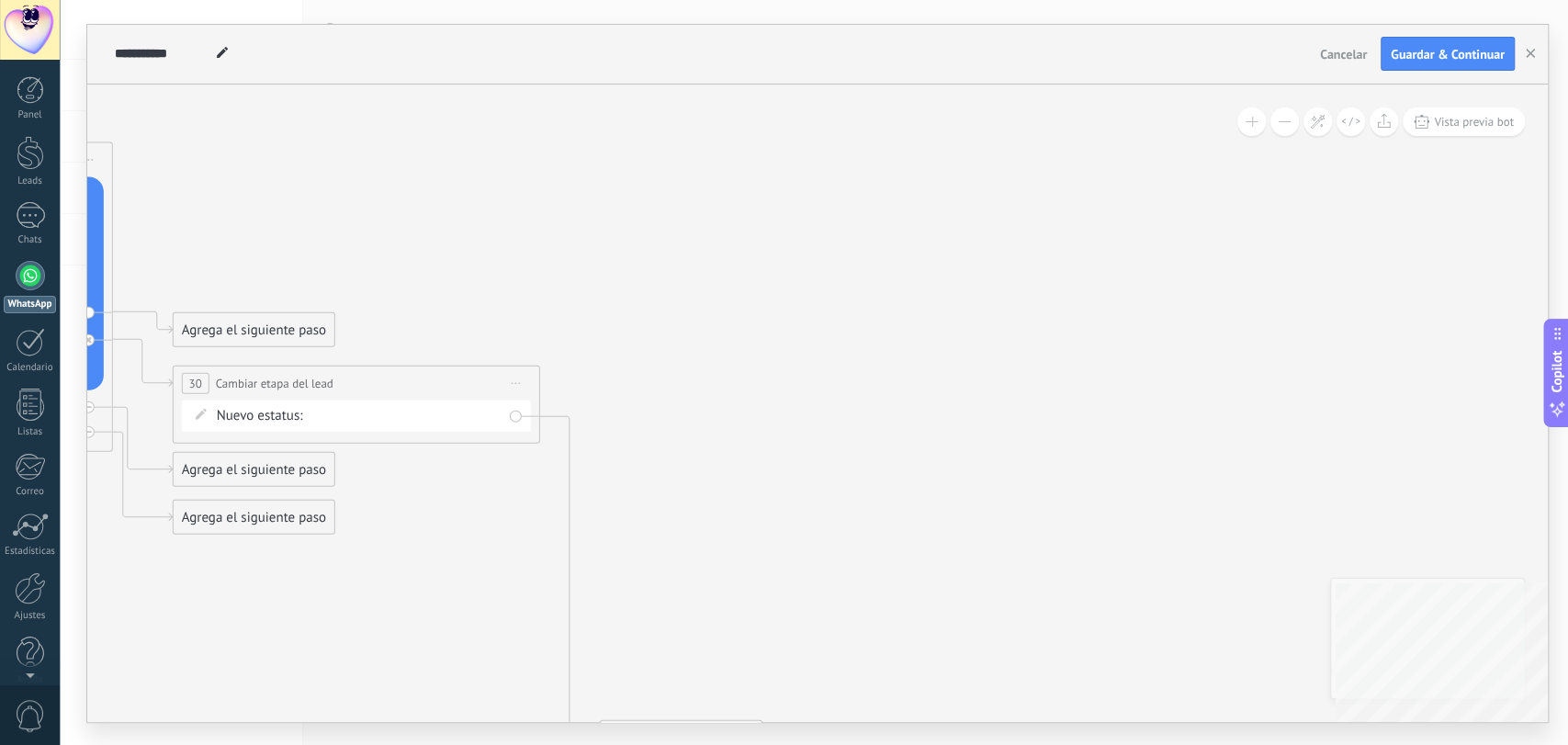
click at [1448, 595] on div "**********" at bounding box center [818, 402] width 1461 height 637
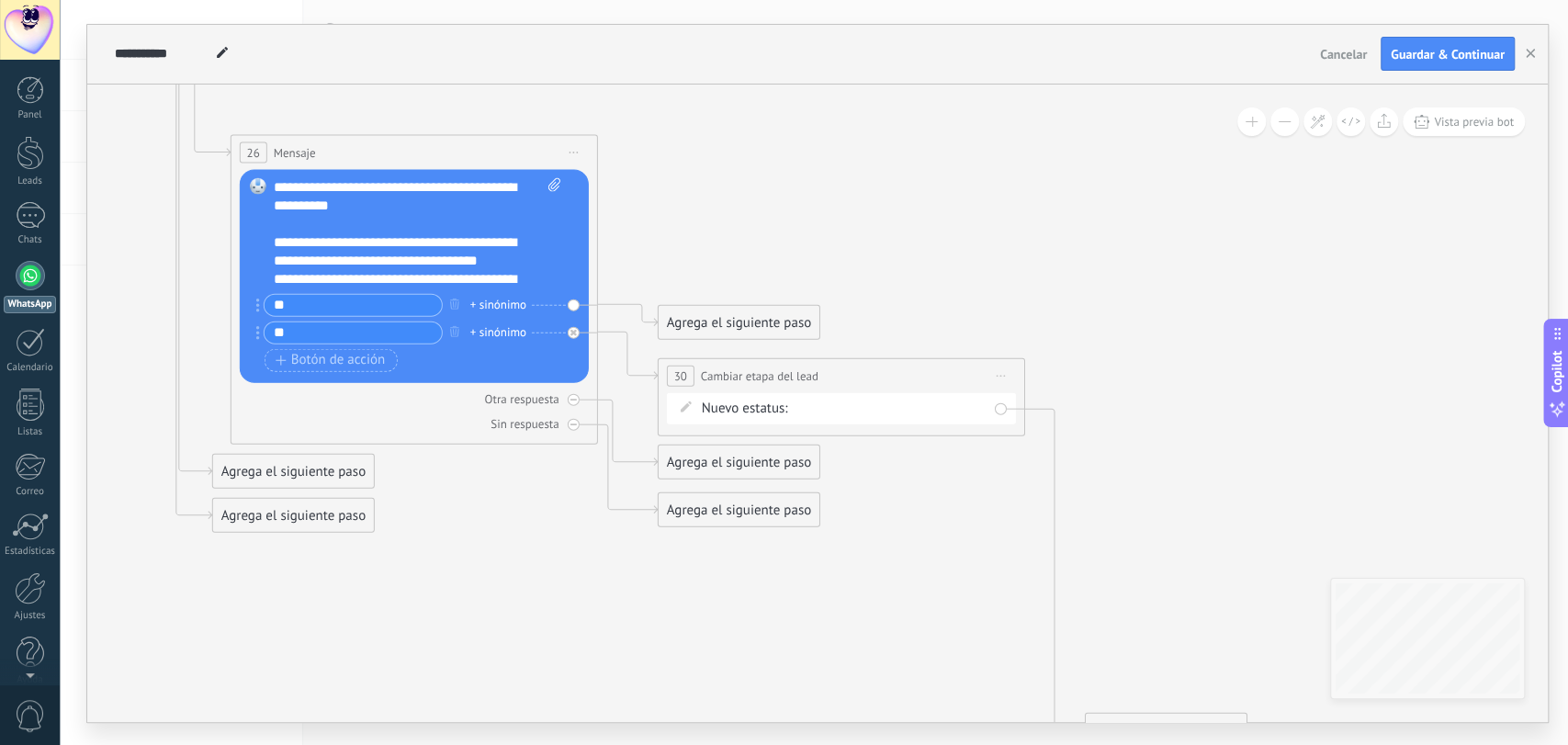
drag, startPoint x: 687, startPoint y: 211, endPoint x: 1124, endPoint y: 219, distance: 437.1
click at [782, 319] on div "Agrega el siguiente paso" at bounding box center [739, 322] width 161 height 31
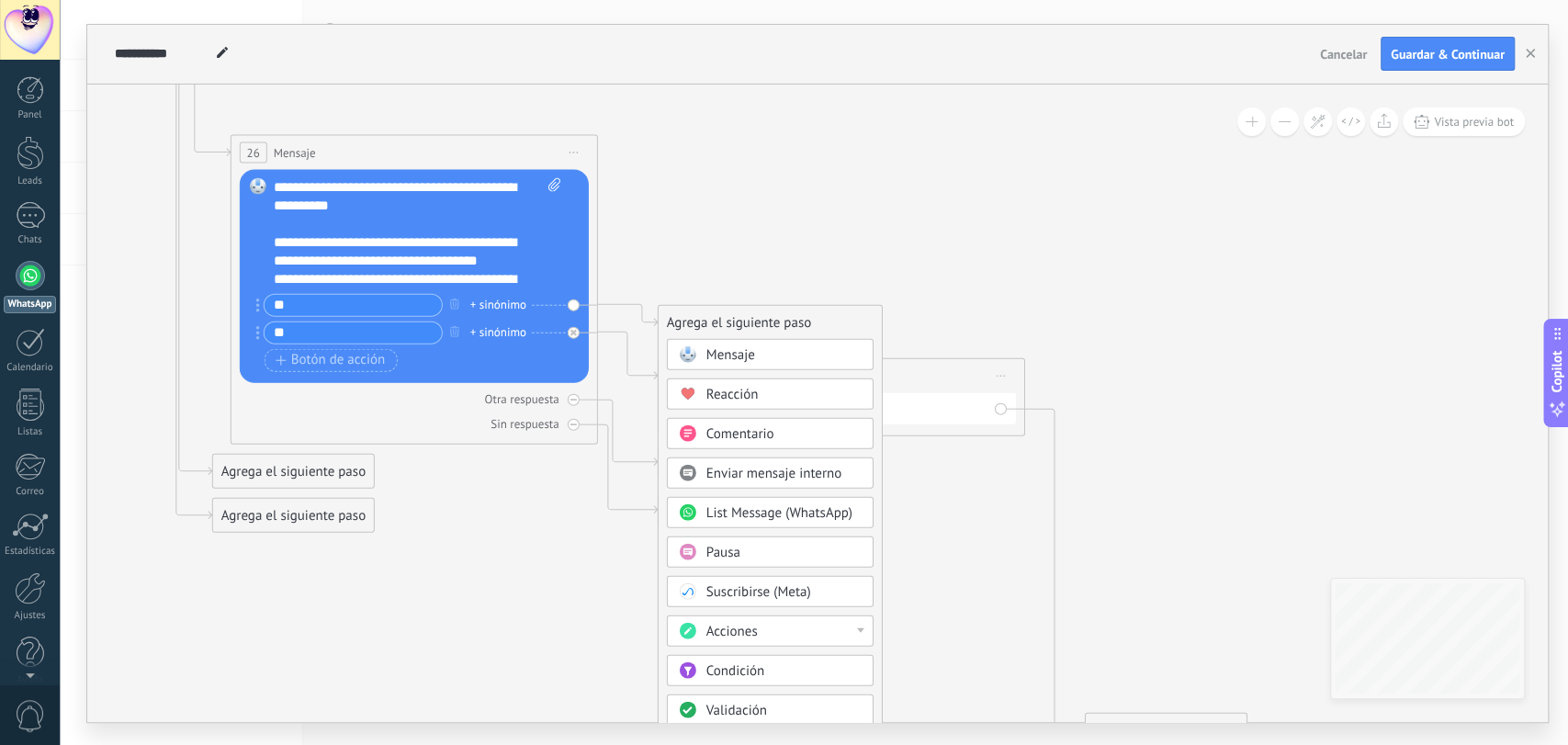
click at [754, 431] on span "Comentario" at bounding box center [740, 433] width 68 height 18
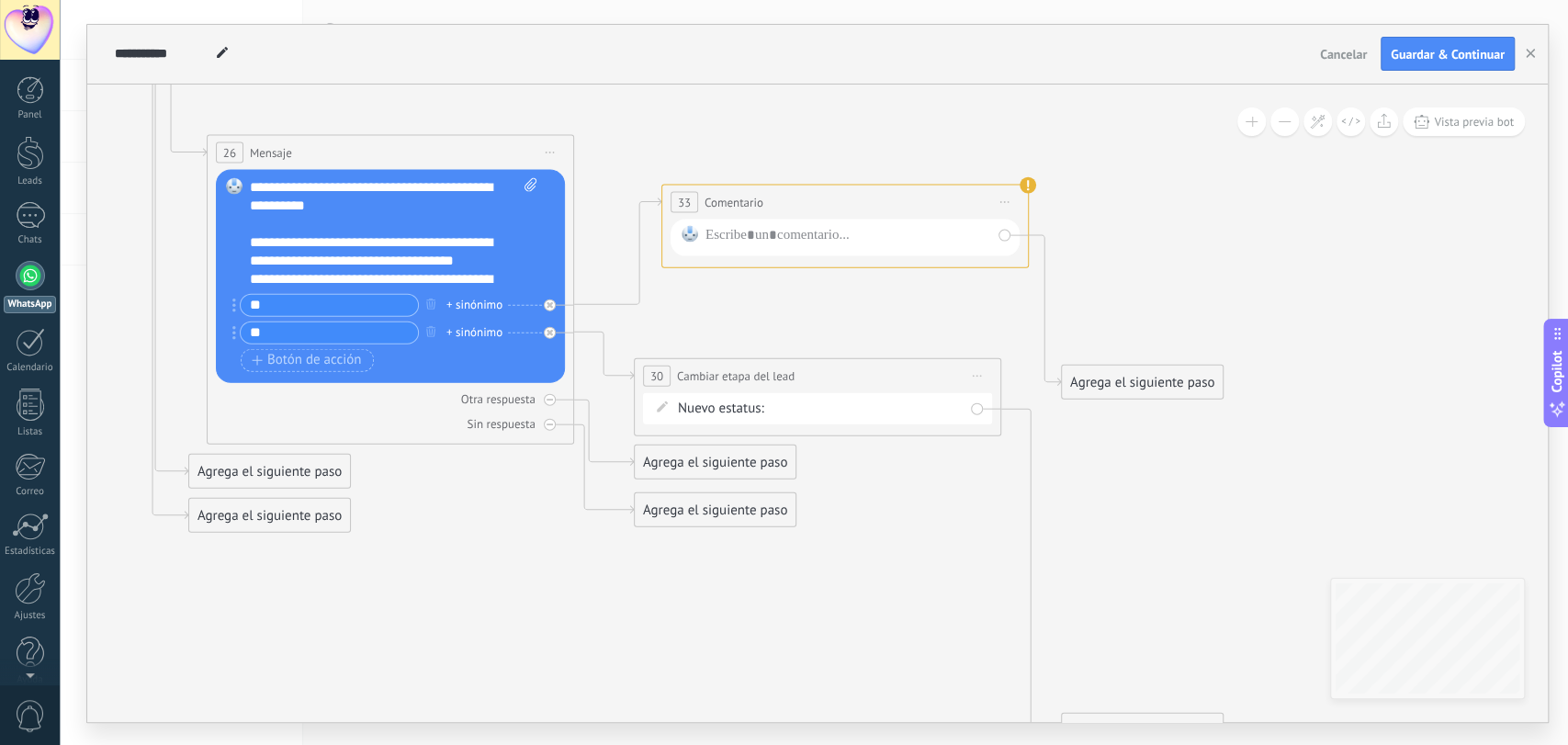
drag, startPoint x: 763, startPoint y: 304, endPoint x: 791, endPoint y: 184, distance: 123.2
click at [791, 184] on div "**********" at bounding box center [844, 201] width 366 height 34
click at [547, 303] on icon at bounding box center [549, 304] width 6 height 6
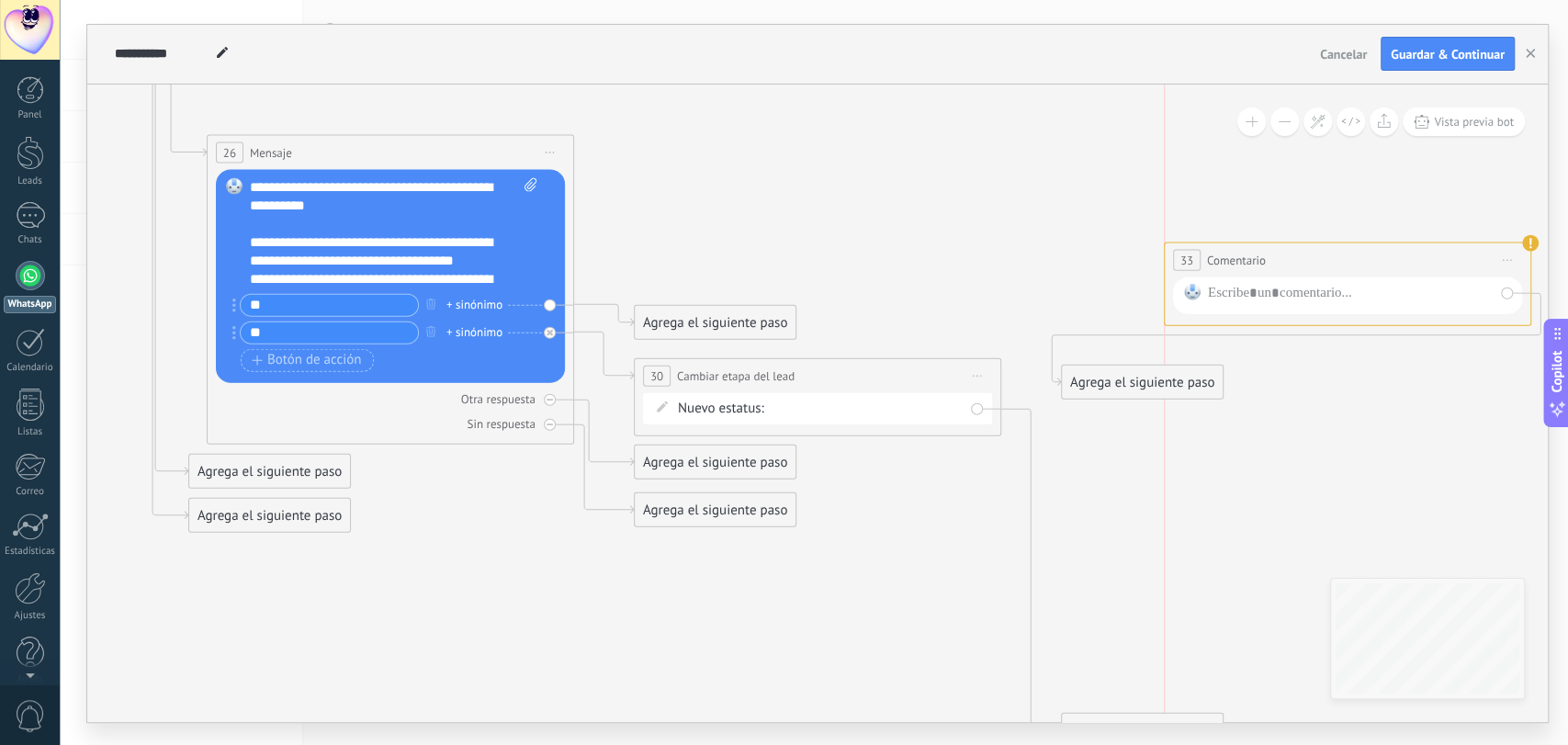
drag, startPoint x: 897, startPoint y: 200, endPoint x: 1395, endPoint y: 301, distance: 508.1
click at [1395, 263] on div "**********" at bounding box center [1347, 260] width 366 height 34
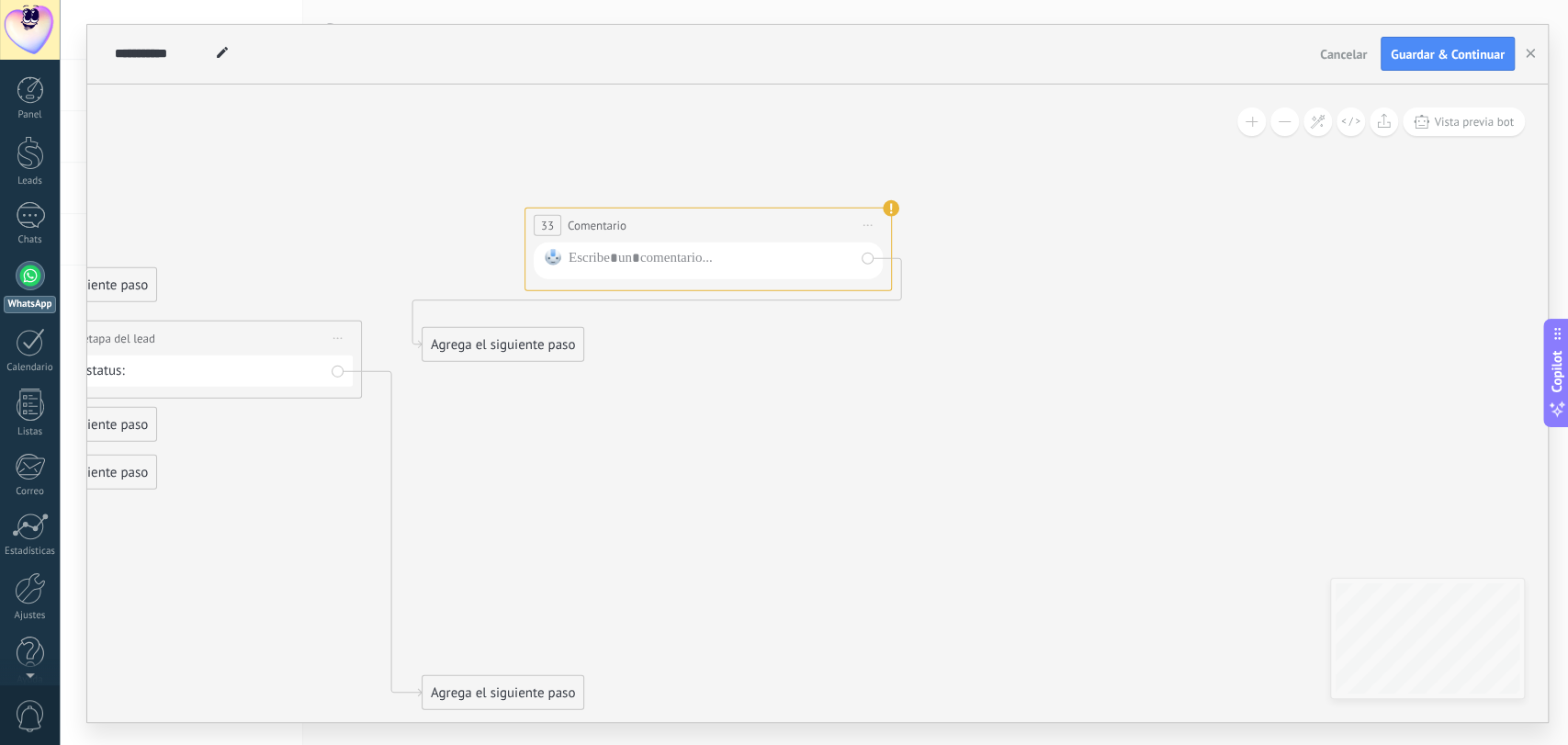
drag, startPoint x: 1397, startPoint y: 462, endPoint x: 763, endPoint y: 421, distance: 635.3
drag, startPoint x: 658, startPoint y: 244, endPoint x: 1210, endPoint y: 262, distance: 552.3
drag, startPoint x: 770, startPoint y: 222, endPoint x: 1558, endPoint y: 232, distance: 788.1
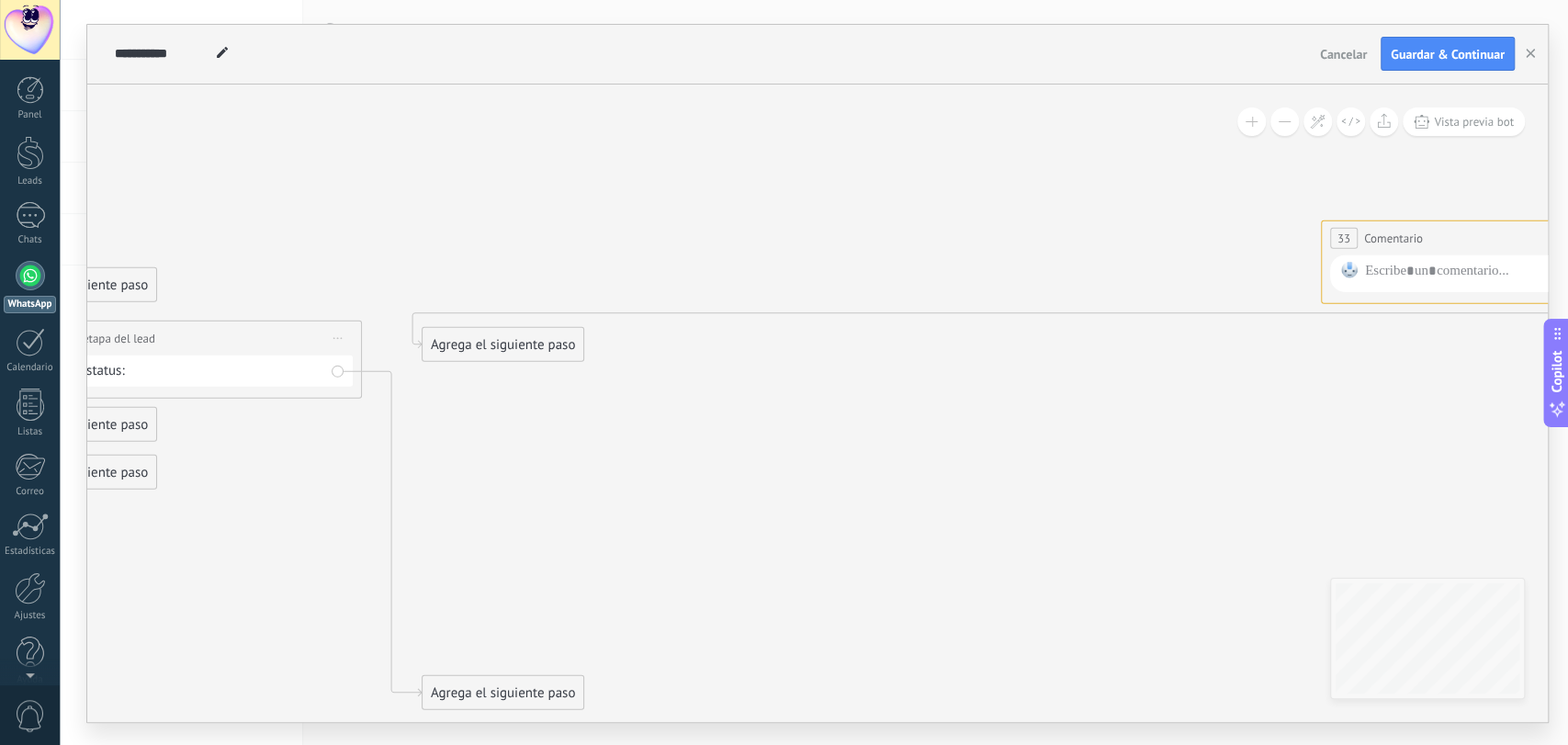
click at [1566, 232] on div "**********" at bounding box center [814, 372] width 1509 height 745
drag, startPoint x: 553, startPoint y: 340, endPoint x: 1523, endPoint y: 328, distance: 970.1
click at [1523, 328] on div "Agrega el siguiente paso" at bounding box center [1472, 337] width 161 height 31
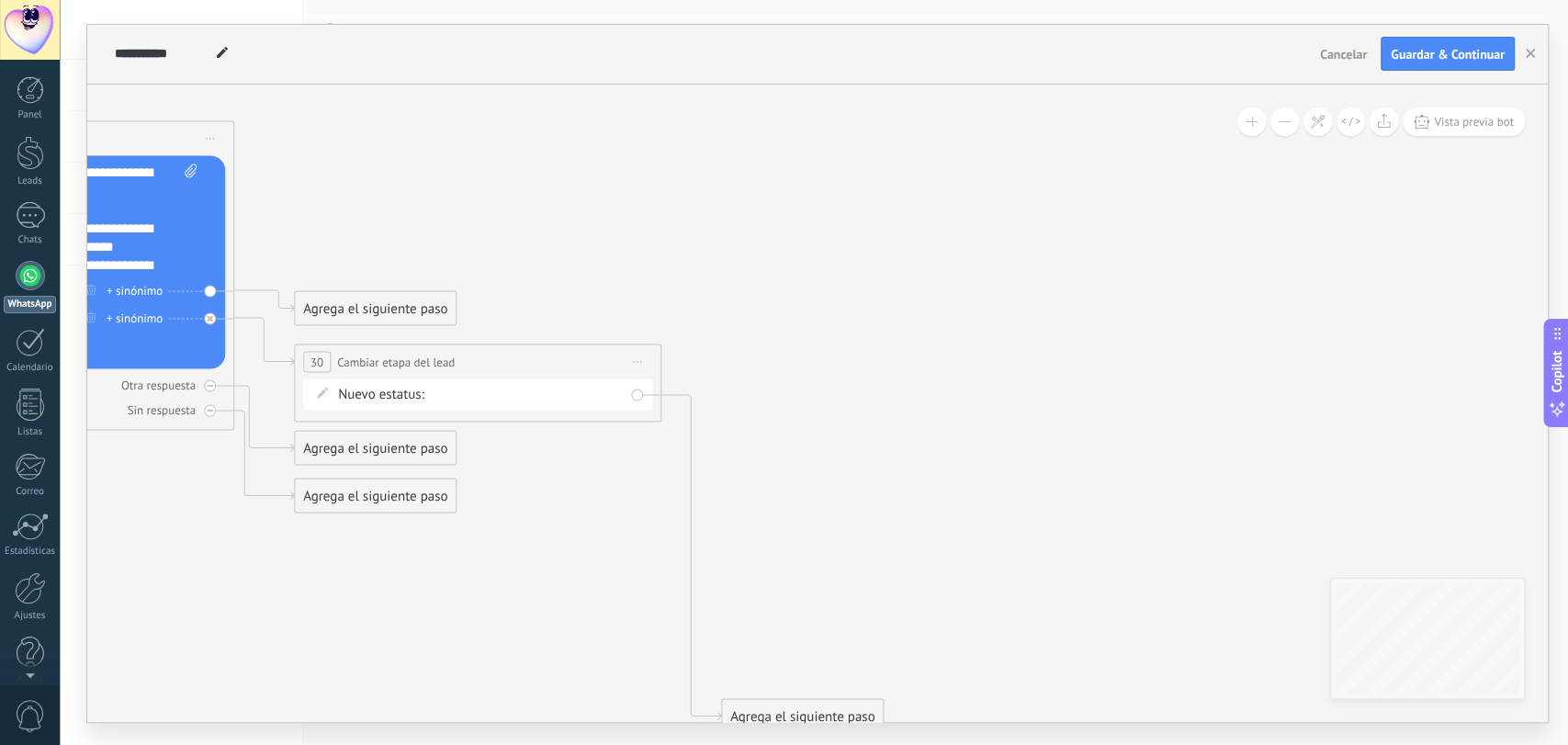
drag, startPoint x: 915, startPoint y: 376, endPoint x: 1566, endPoint y: 402, distance: 651.5
click at [1566, 404] on body ".abccls-1,.abccls-2{fill-rule:evenodd}.abccls-2{fill:#fff} .abfcls-1{fill:none}…" at bounding box center [784, 372] width 1568 height 745
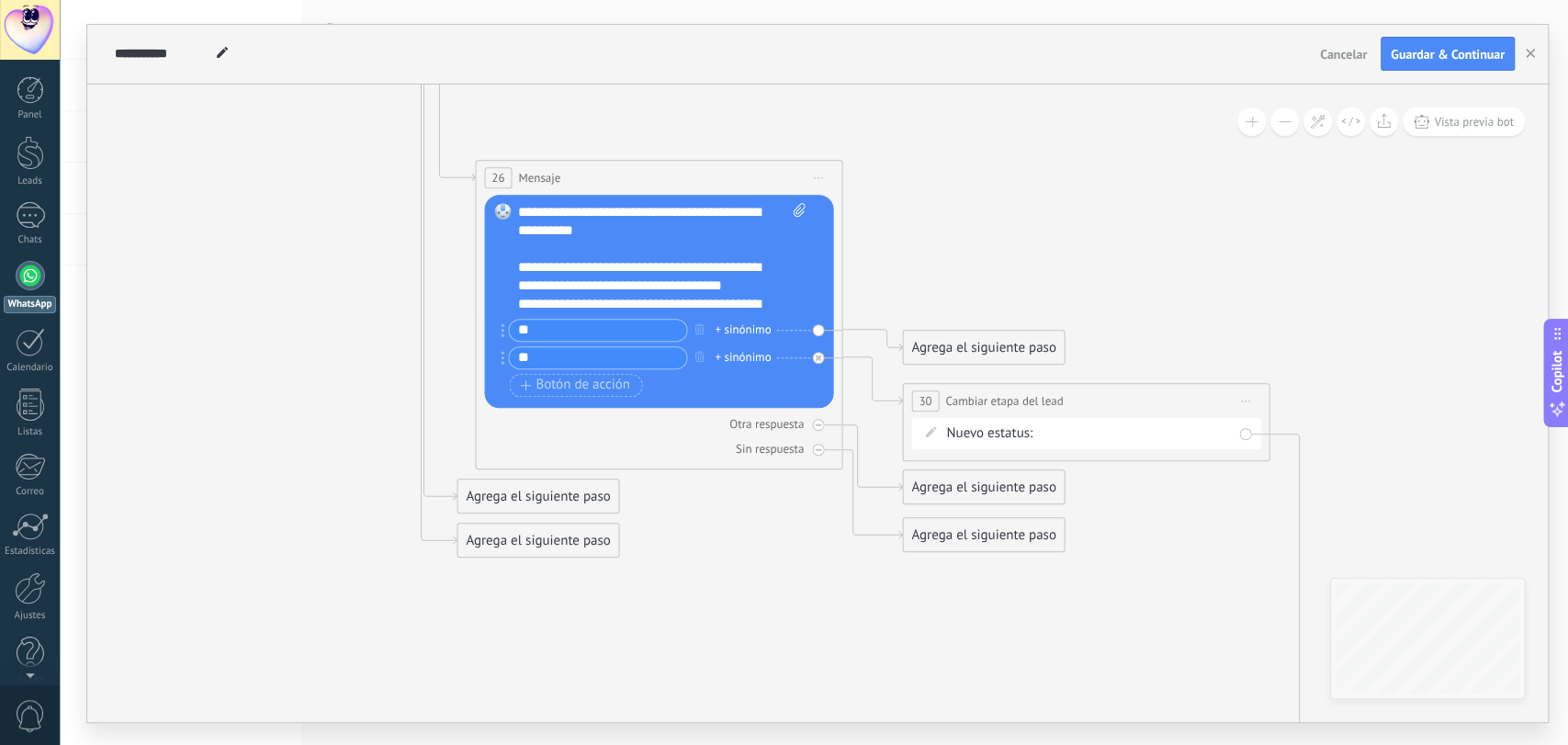
drag, startPoint x: 863, startPoint y: 191, endPoint x: 1047, endPoint y: 216, distance: 185.7
click at [1022, 334] on div "Agrega el siguiente paso" at bounding box center [983, 348] width 161 height 31
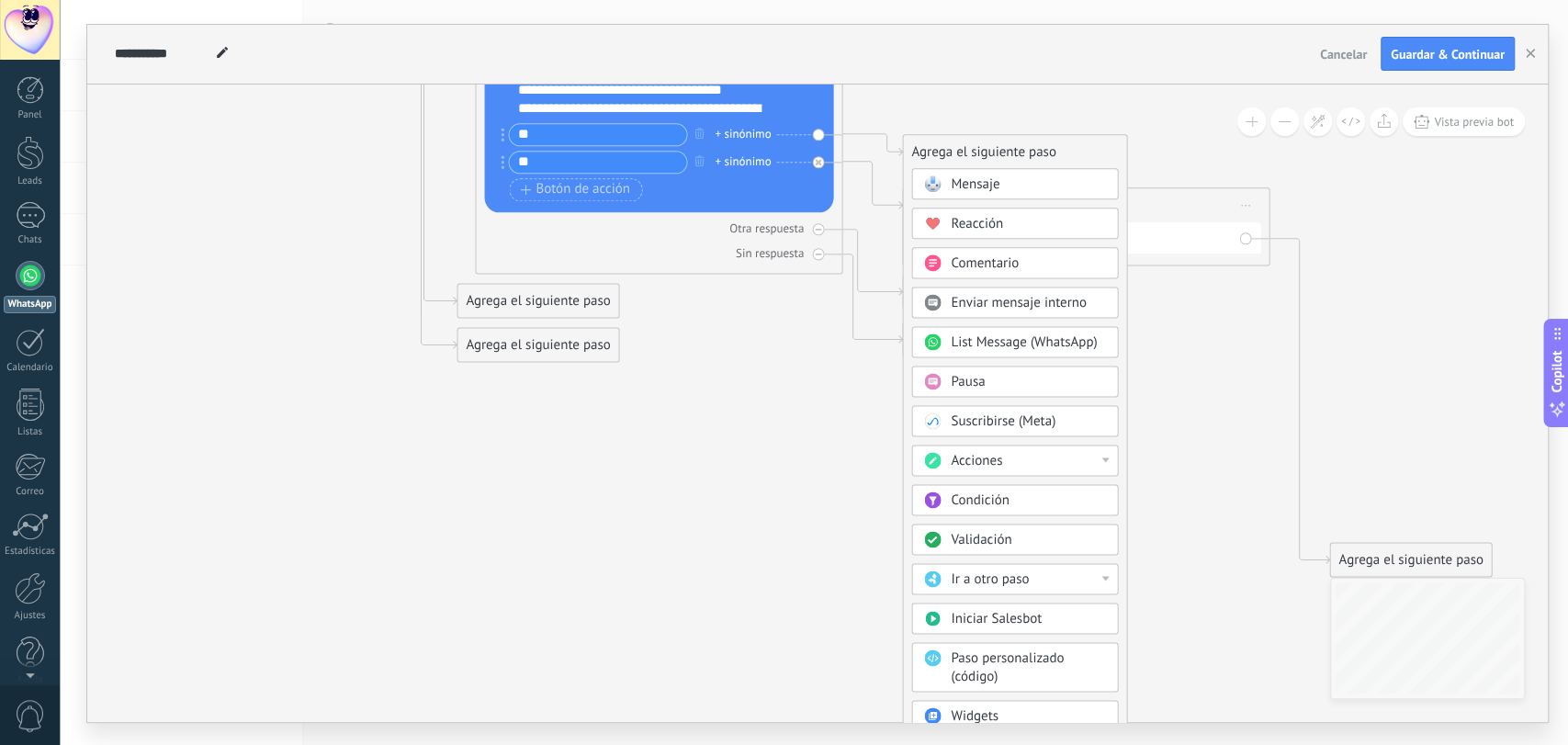
click at [1107, 455] on div "Acciones" at bounding box center [1014, 461] width 207 height 32
click at [1017, 461] on div "Administrar etiquetas" at bounding box center [1014, 461] width 205 height 32
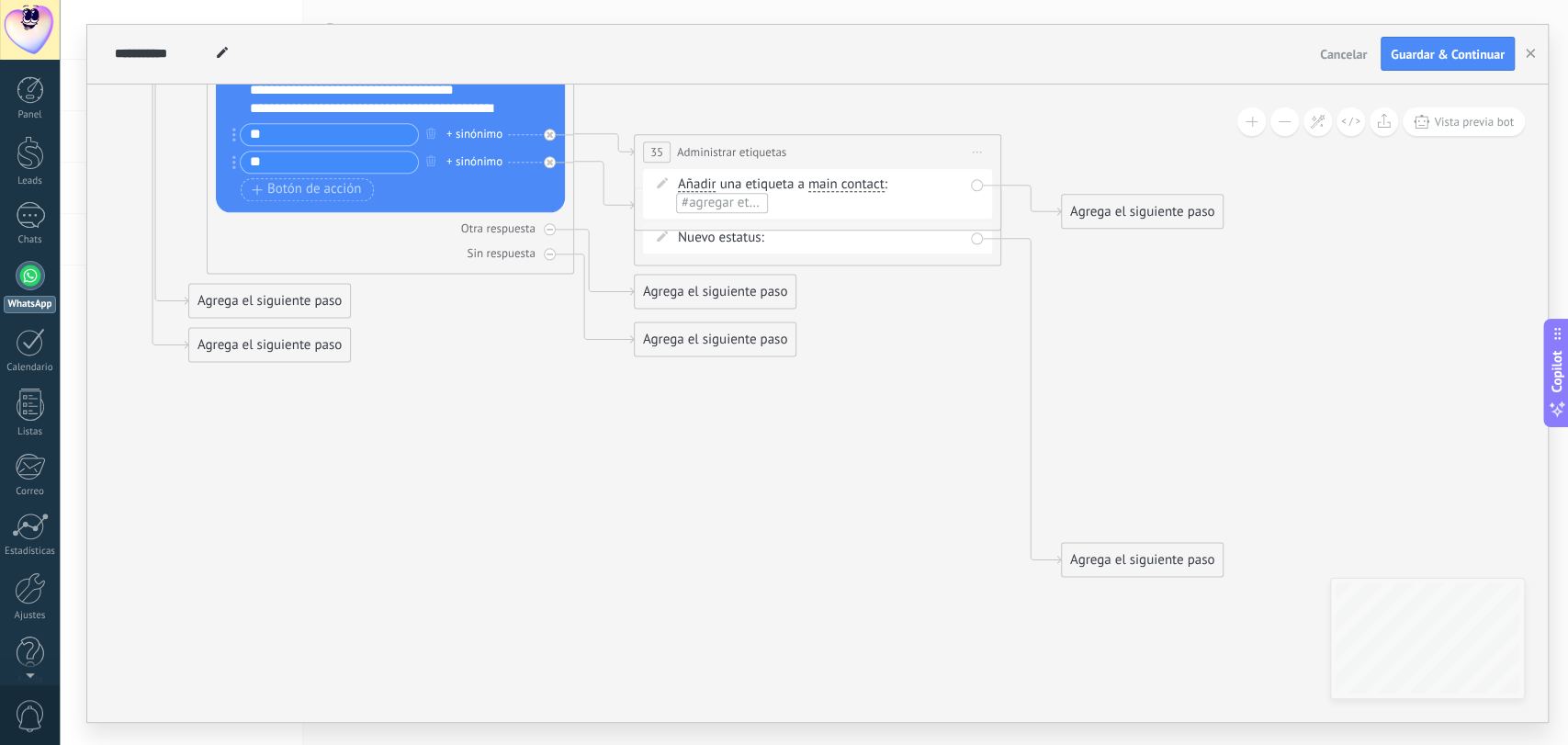
click at [716, 197] on span "#agregar etiquetas" at bounding box center [736, 203] width 110 height 18
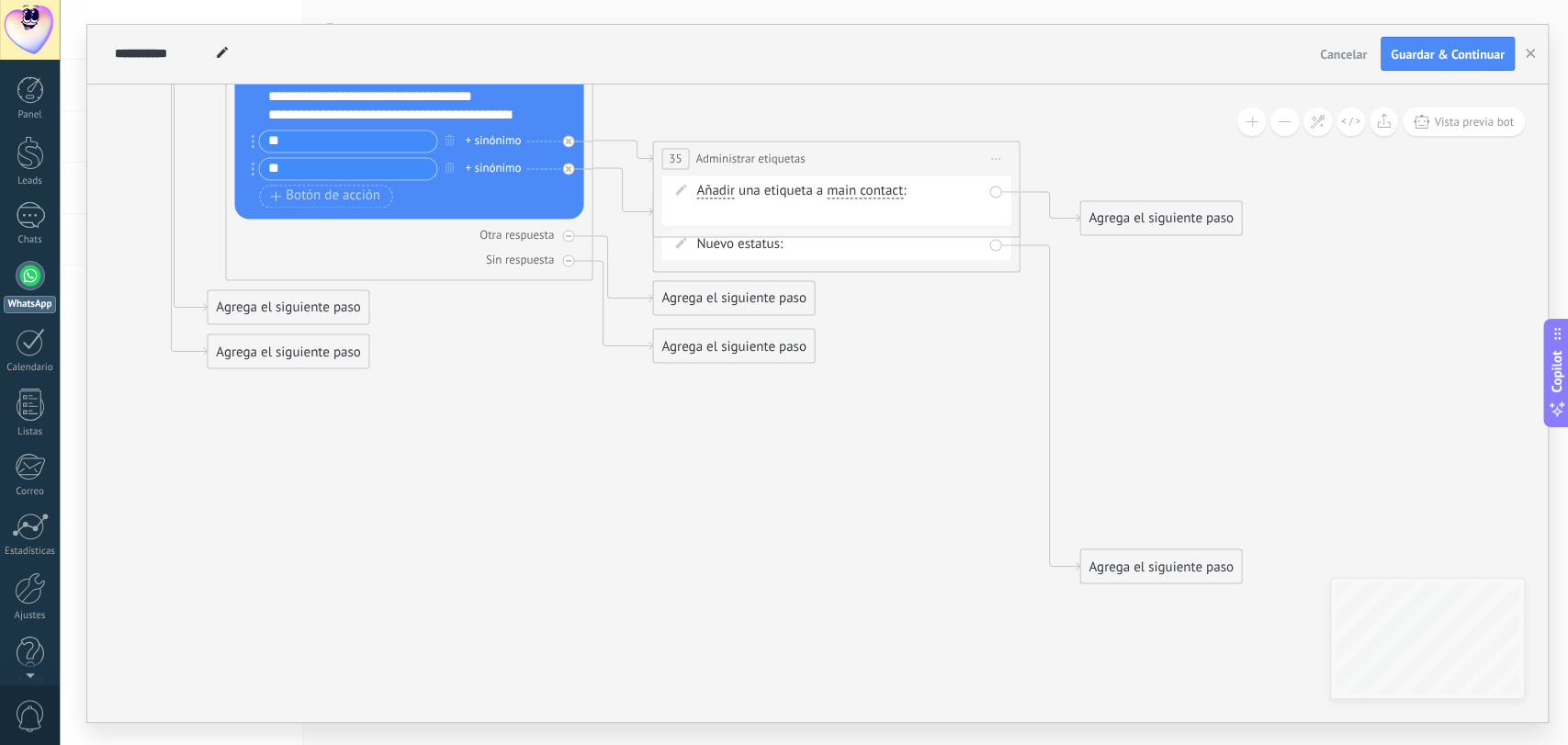
drag, startPoint x: 862, startPoint y: 95, endPoint x: 892, endPoint y: 105, distance: 31.6
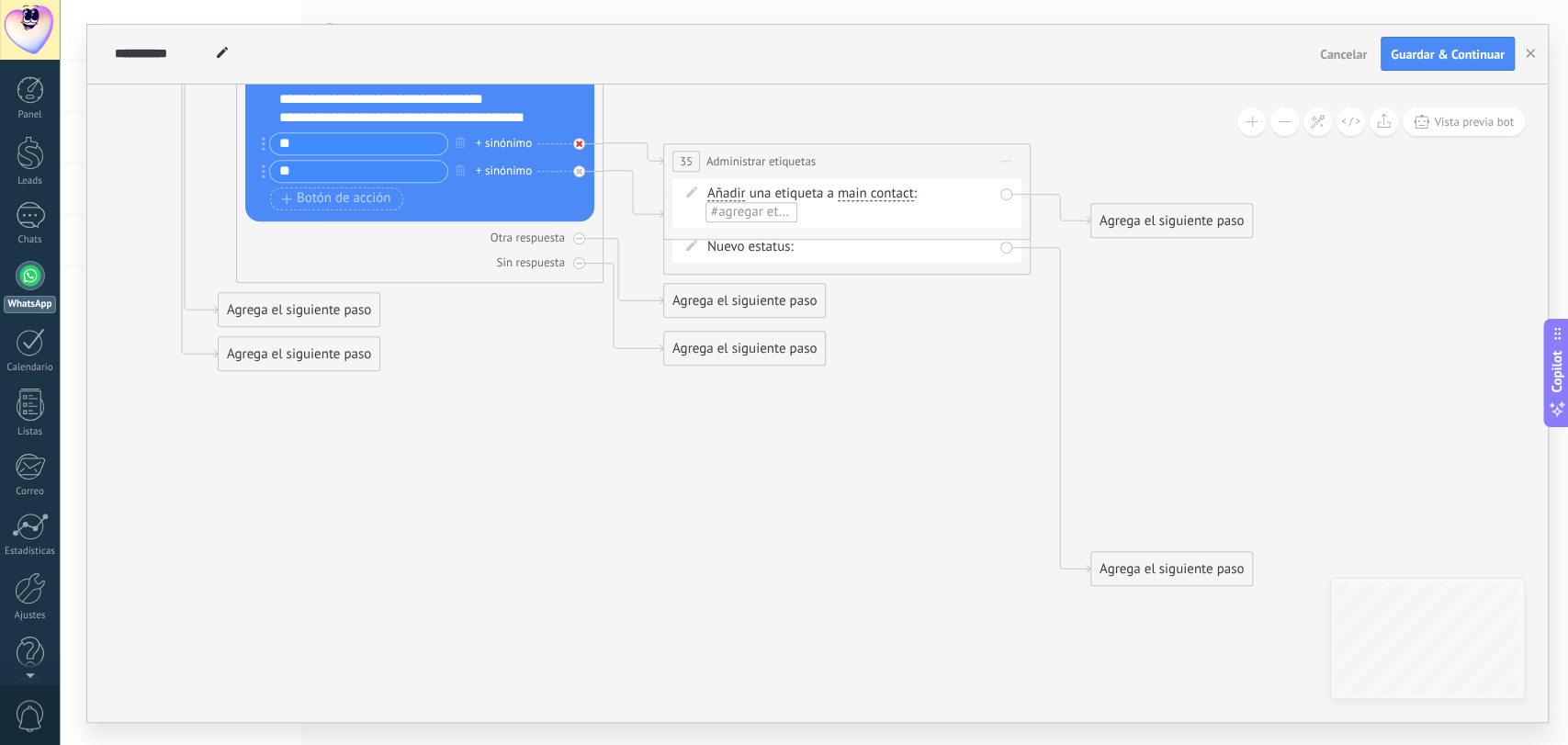
click at [578, 143] on icon at bounding box center [579, 144] width 6 height 6
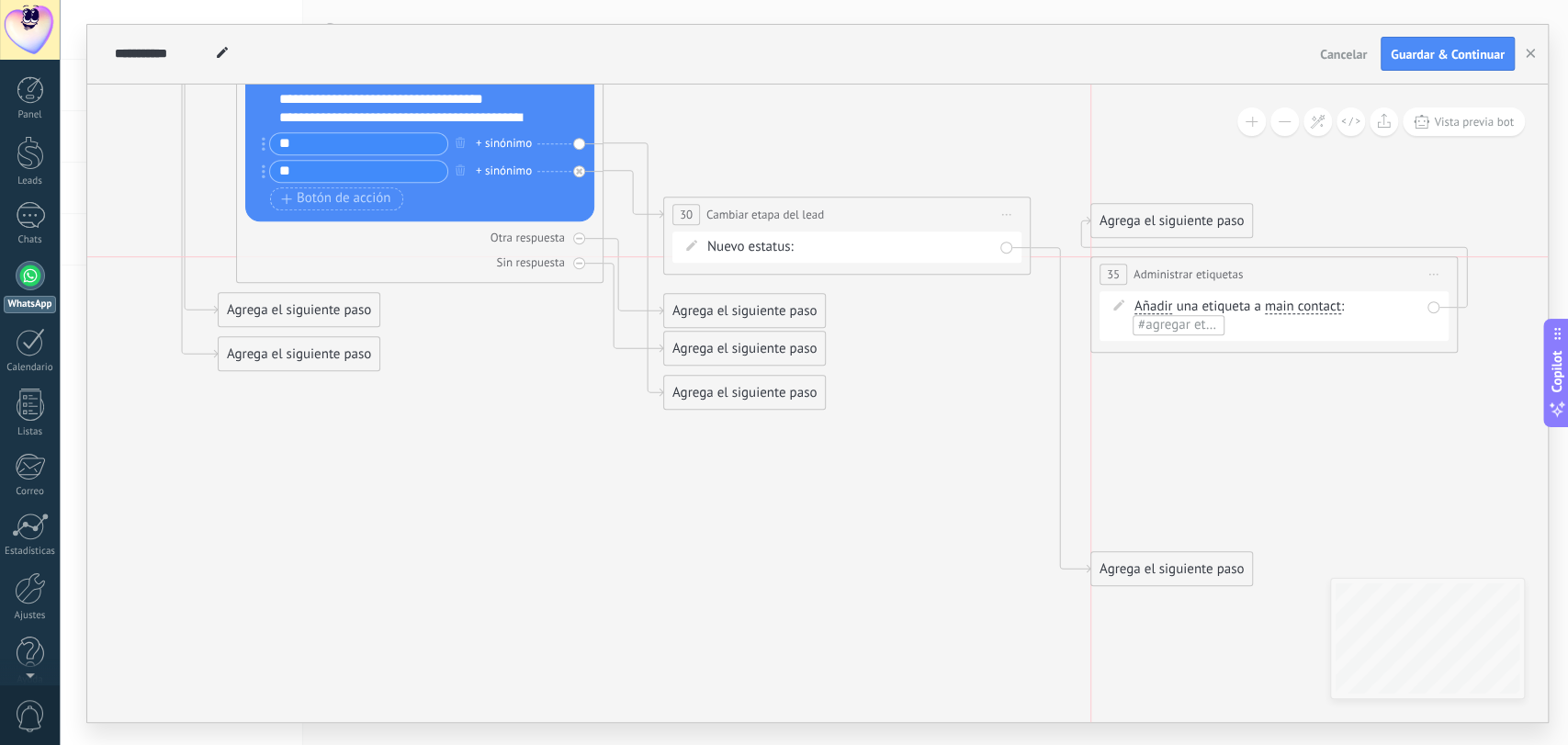
drag, startPoint x: 875, startPoint y: 162, endPoint x: 1303, endPoint y: 280, distance: 444.0
click at [1303, 280] on div "**********" at bounding box center [1274, 274] width 366 height 34
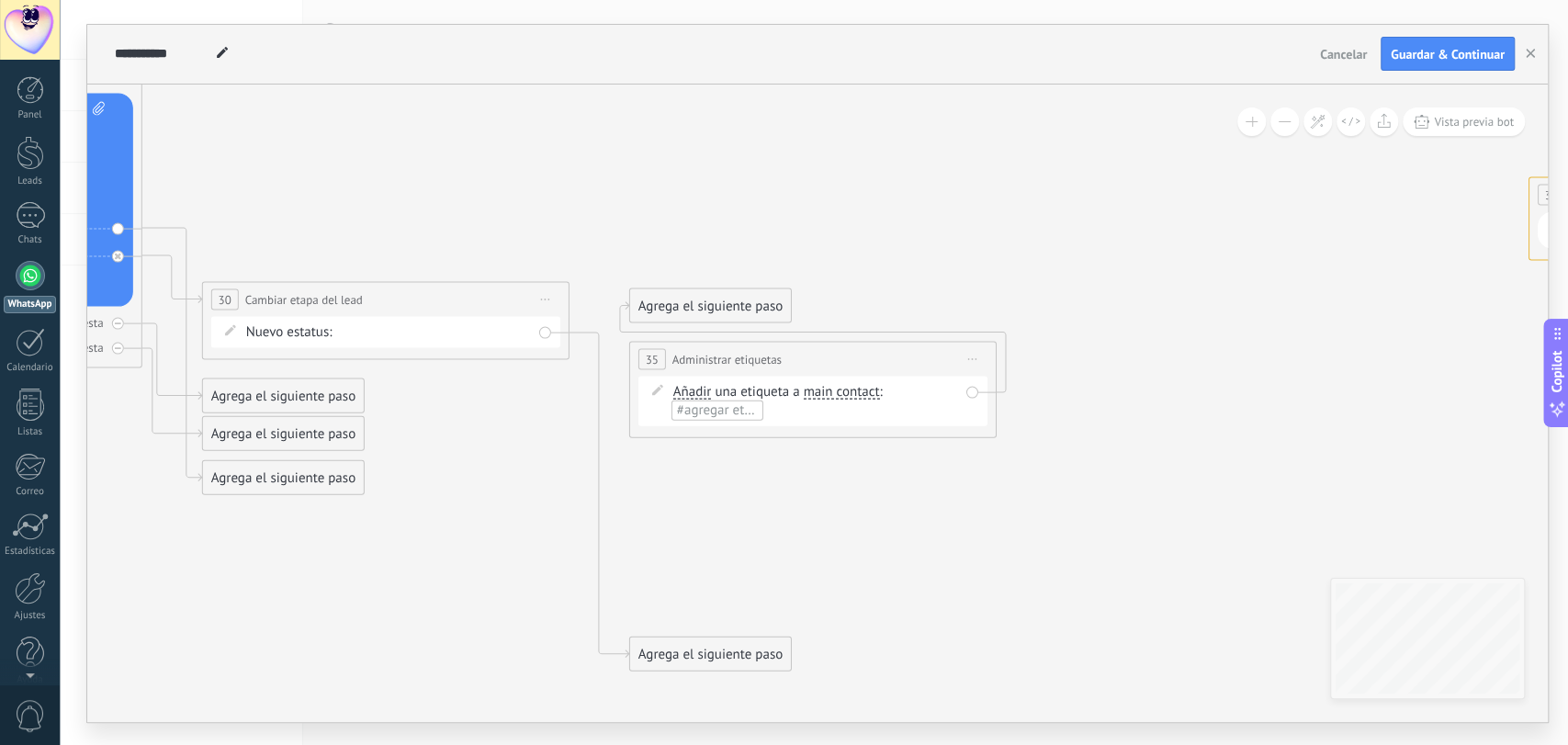
drag, startPoint x: 1291, startPoint y: 468, endPoint x: 786, endPoint y: 560, distance: 513.3
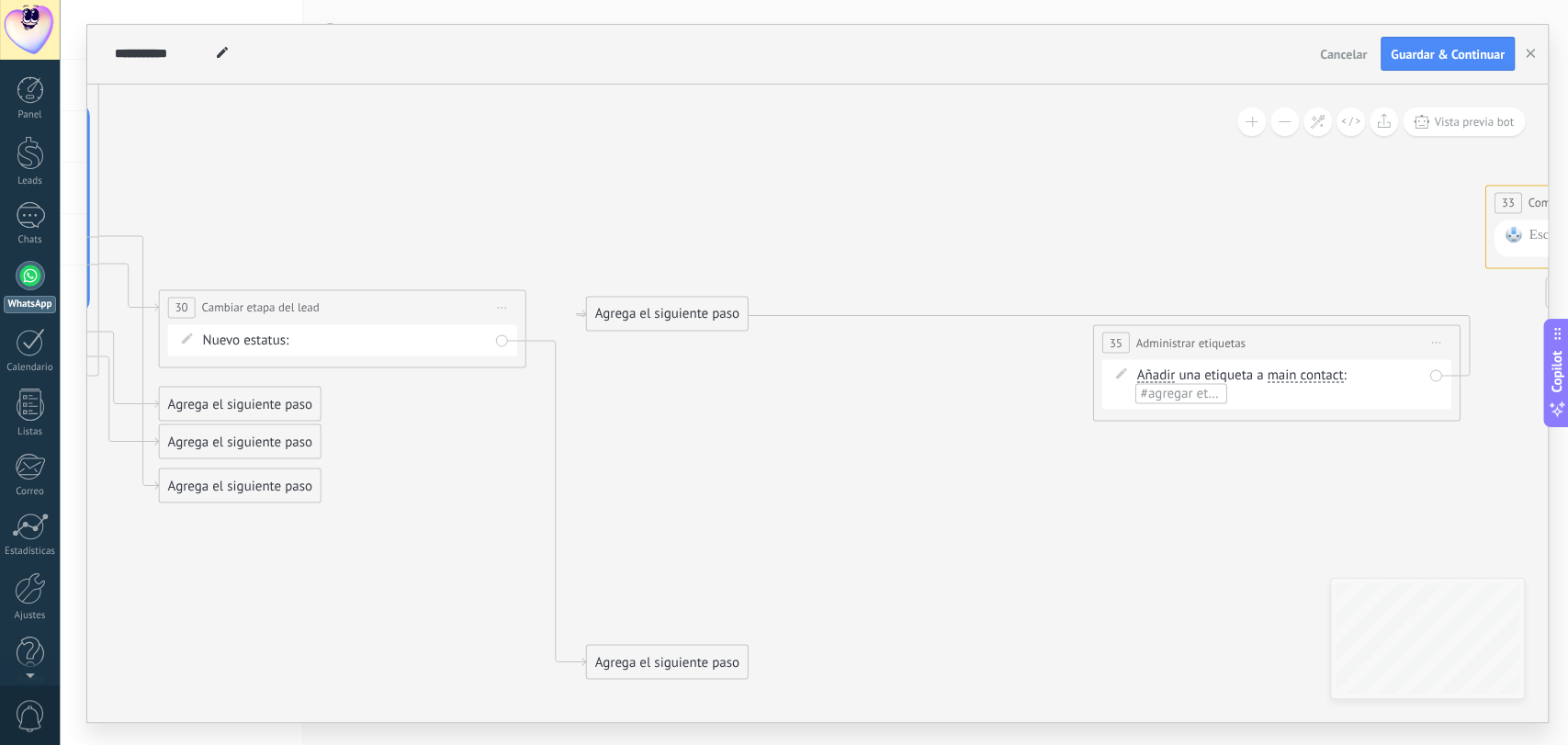
drag, startPoint x: 835, startPoint y: 365, endPoint x: 1061, endPoint y: 308, distance: 233.1
click at [1343, 342] on div "**********" at bounding box center [1277, 342] width 366 height 34
drag, startPoint x: 669, startPoint y: 311, endPoint x: 1423, endPoint y: 250, distance: 756.5
click at [1423, 250] on div "Agrega el siguiente paso" at bounding box center [1420, 255] width 161 height 31
drag, startPoint x: 1352, startPoint y: 376, endPoint x: 1557, endPoint y: 347, distance: 207.0
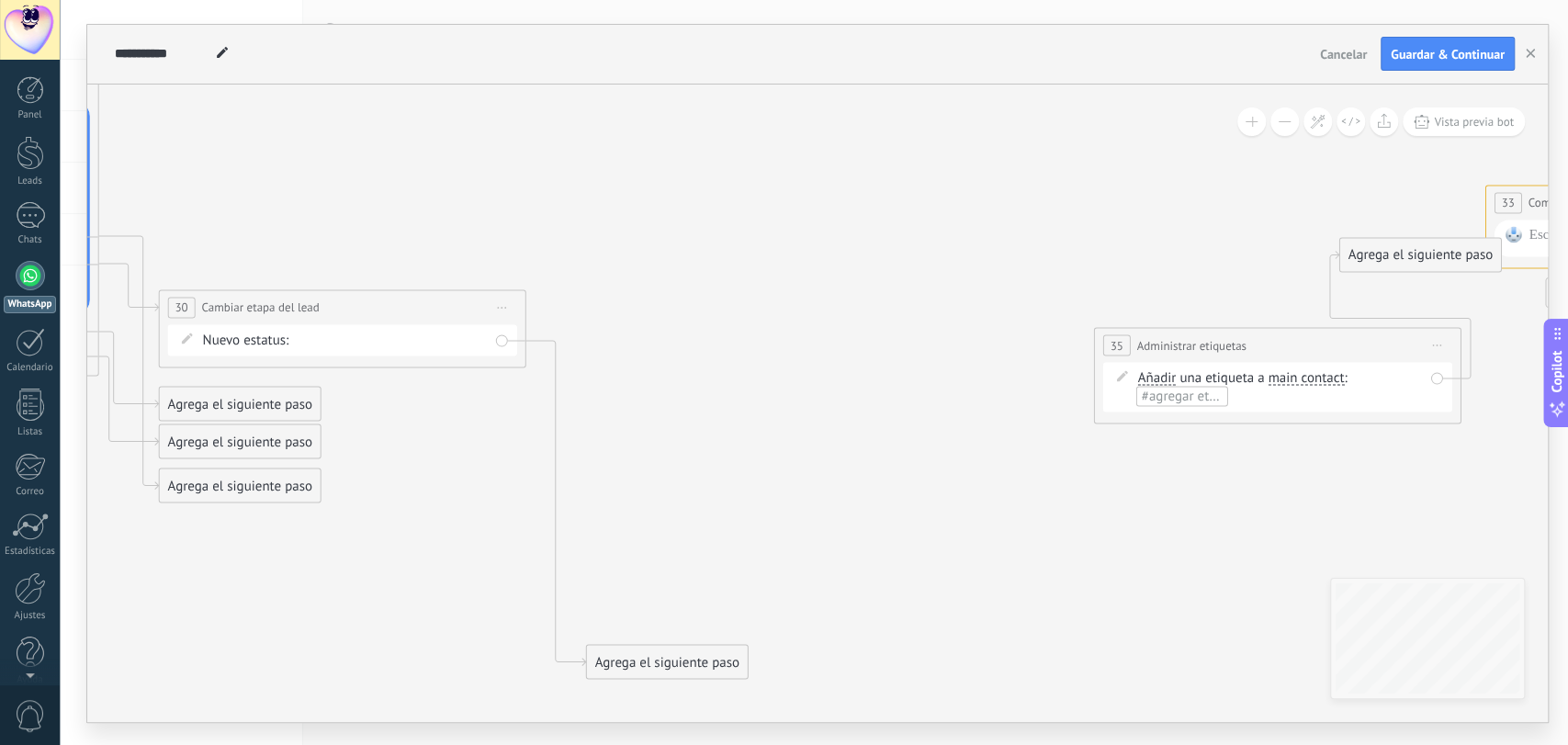
click at [1557, 347] on body ".abccls-1,.abccls-2{fill-rule:evenodd}.abccls-2{fill:#fff} .abfcls-1{fill:none}…" at bounding box center [784, 372] width 1568 height 745
drag, startPoint x: 1348, startPoint y: 345, endPoint x: 1523, endPoint y: 295, distance: 182.0
click at [1523, 295] on div "**********" at bounding box center [1426, 304] width 366 height 34
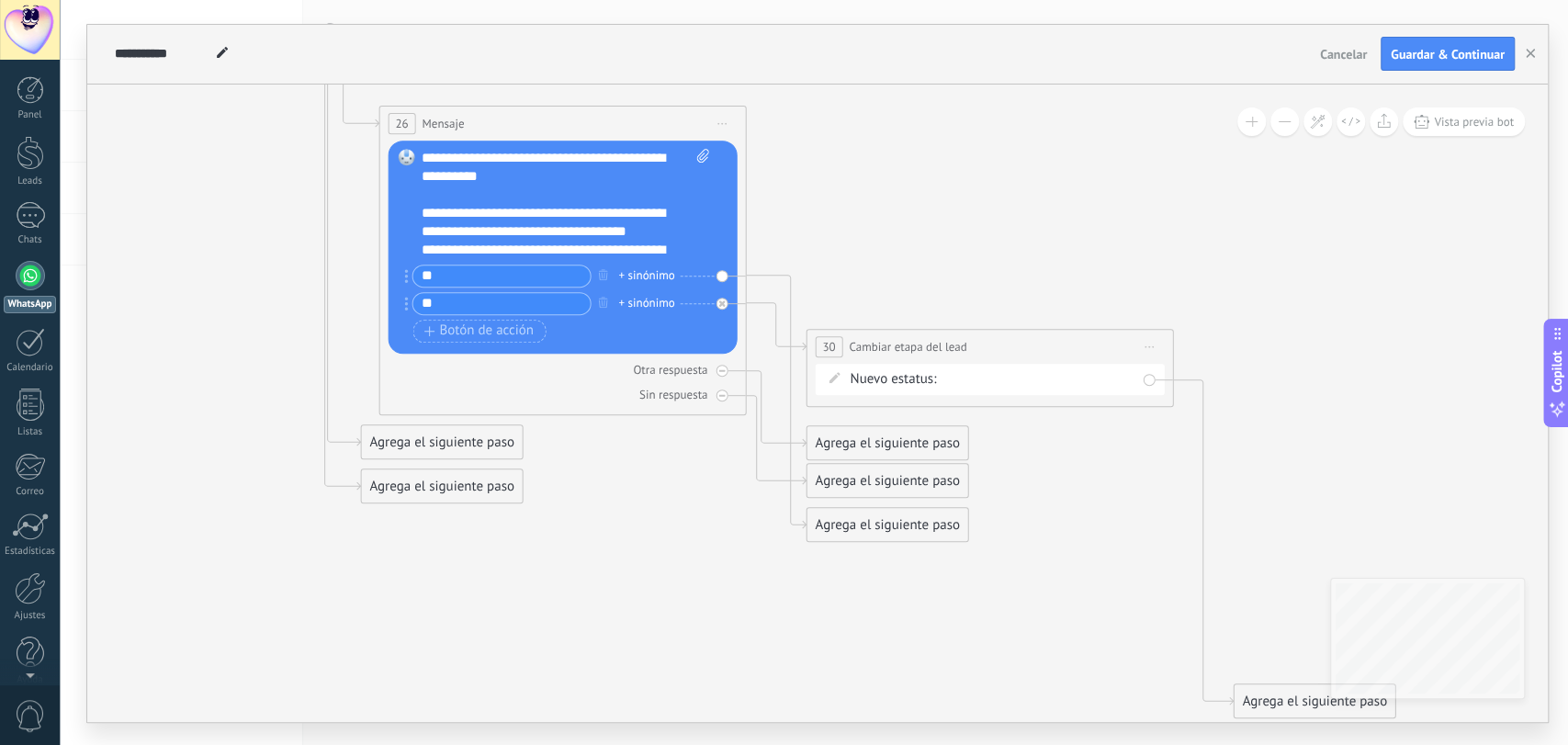
drag, startPoint x: 684, startPoint y: 229, endPoint x: 1330, endPoint y: 267, distance: 647.1
drag, startPoint x: 1055, startPoint y: 300, endPoint x: 1070, endPoint y: 315, distance: 21.2
click at [1070, 315] on div "**********" at bounding box center [1004, 324] width 366 height 34
click at [721, 303] on icon at bounding box center [722, 303] width 6 height 6
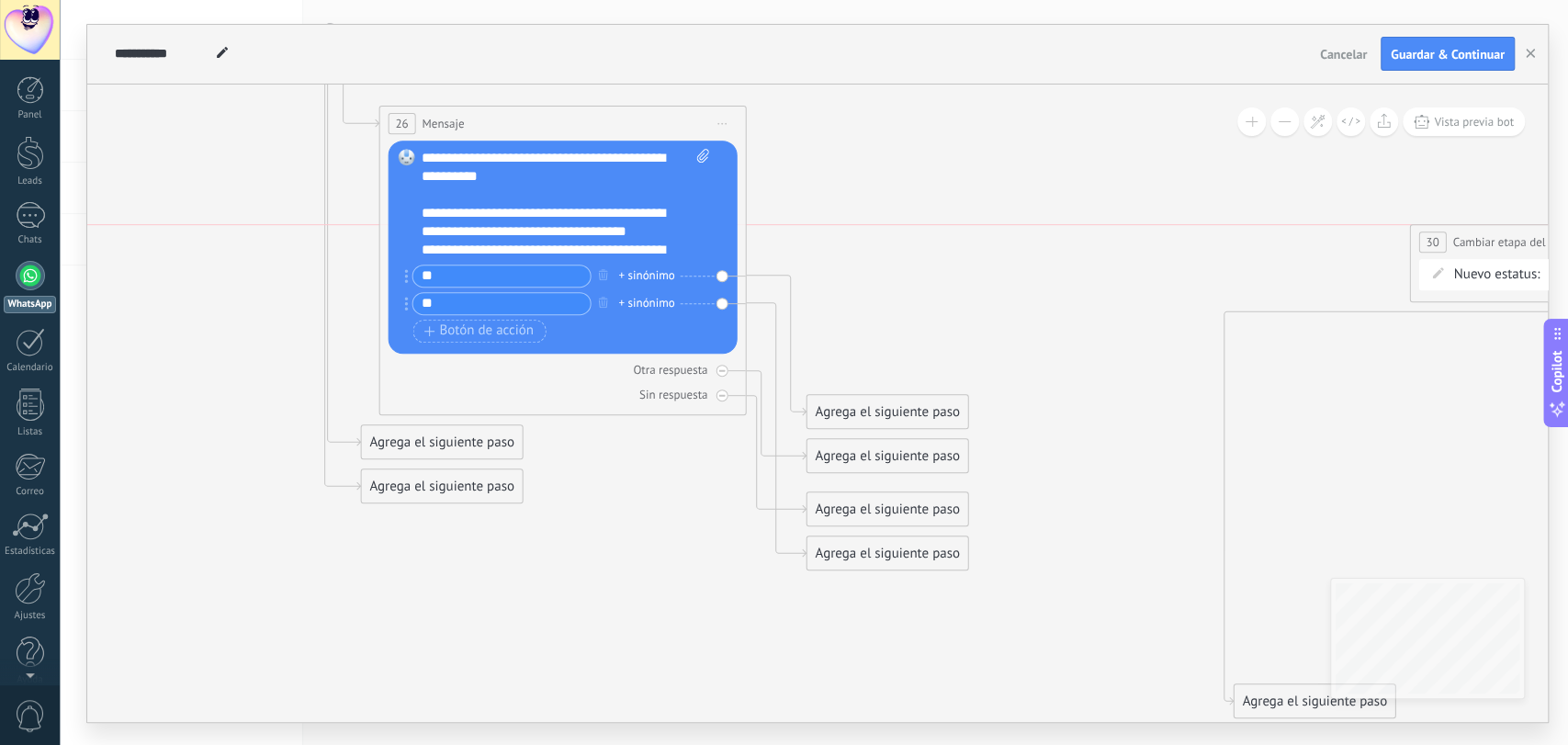
drag, startPoint x: 977, startPoint y: 319, endPoint x: 1477, endPoint y: 363, distance: 501.9
click at [1566, 232] on div "**********" at bounding box center [814, 372] width 1509 height 745
drag, startPoint x: 1259, startPoint y: 705, endPoint x: 1387, endPoint y: 301, distance: 423.8
click at [1387, 301] on div "Agrega el siguiente paso" at bounding box center [1416, 312] width 161 height 31
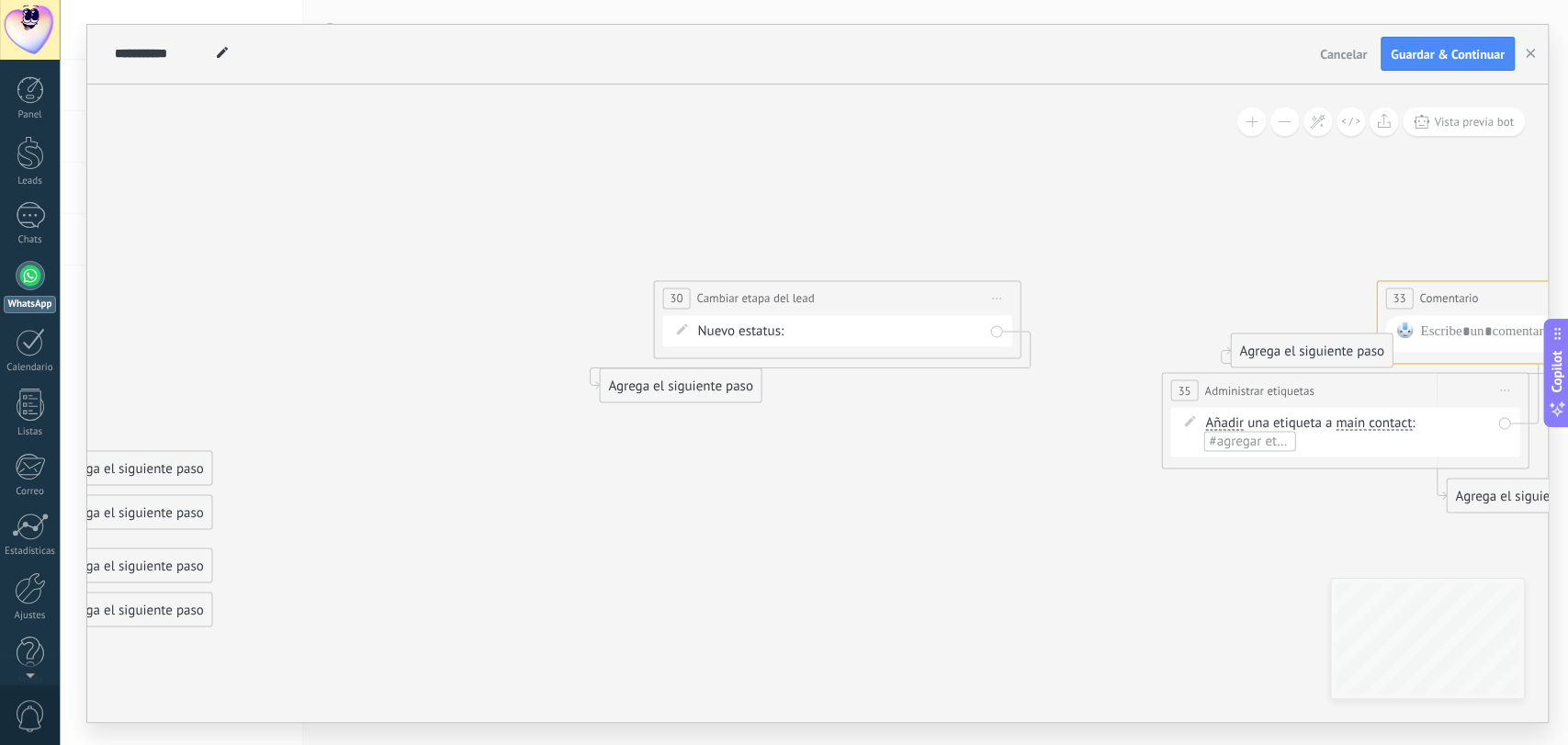
drag, startPoint x: 1297, startPoint y: 504, endPoint x: 358, endPoint y: 546, distance: 939.9
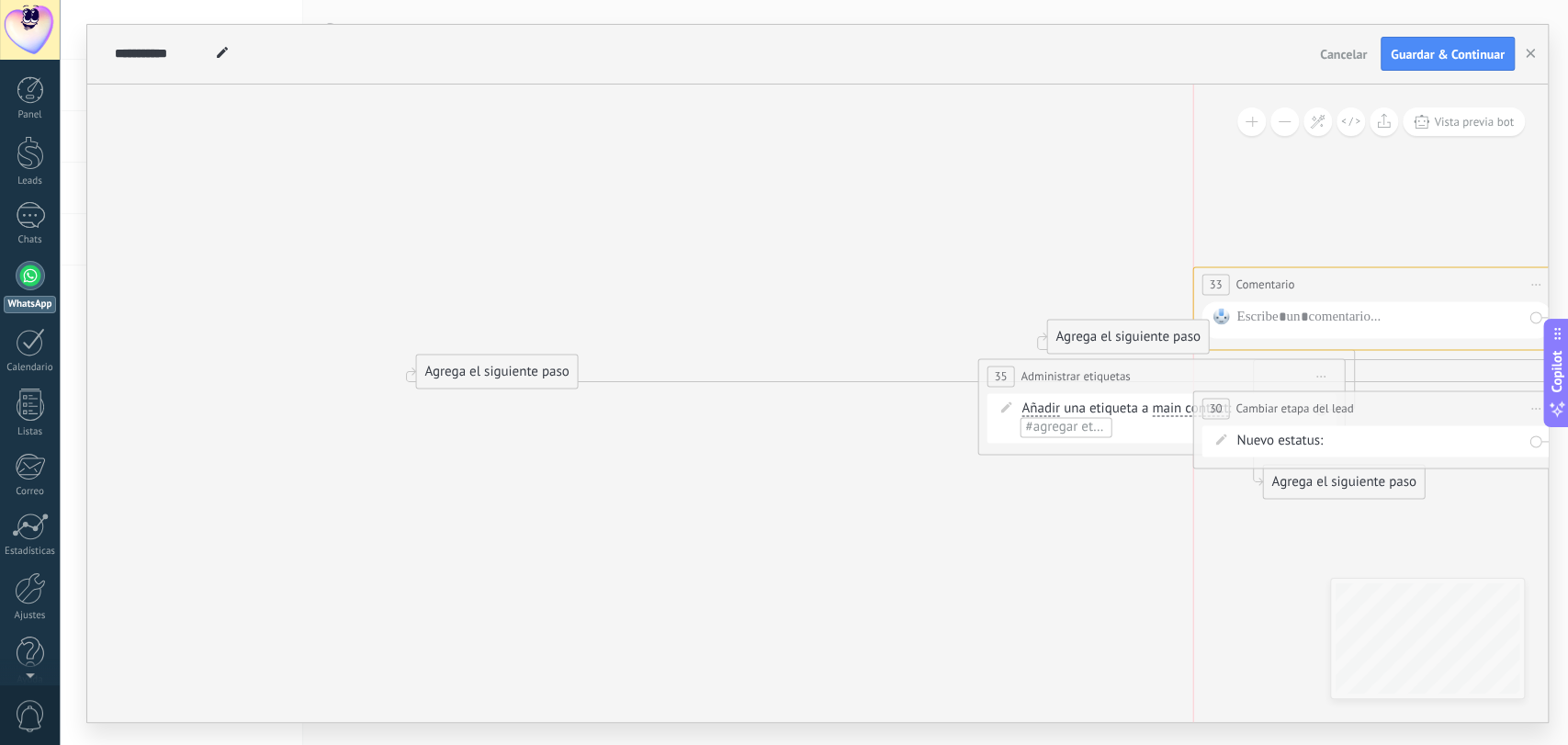
drag, startPoint x: 740, startPoint y: 286, endPoint x: 1463, endPoint y: 410, distance: 733.6
click at [1463, 410] on div "**********" at bounding box center [1376, 408] width 366 height 34
drag, startPoint x: 532, startPoint y: 370, endPoint x: 1198, endPoint y: 413, distance: 667.4
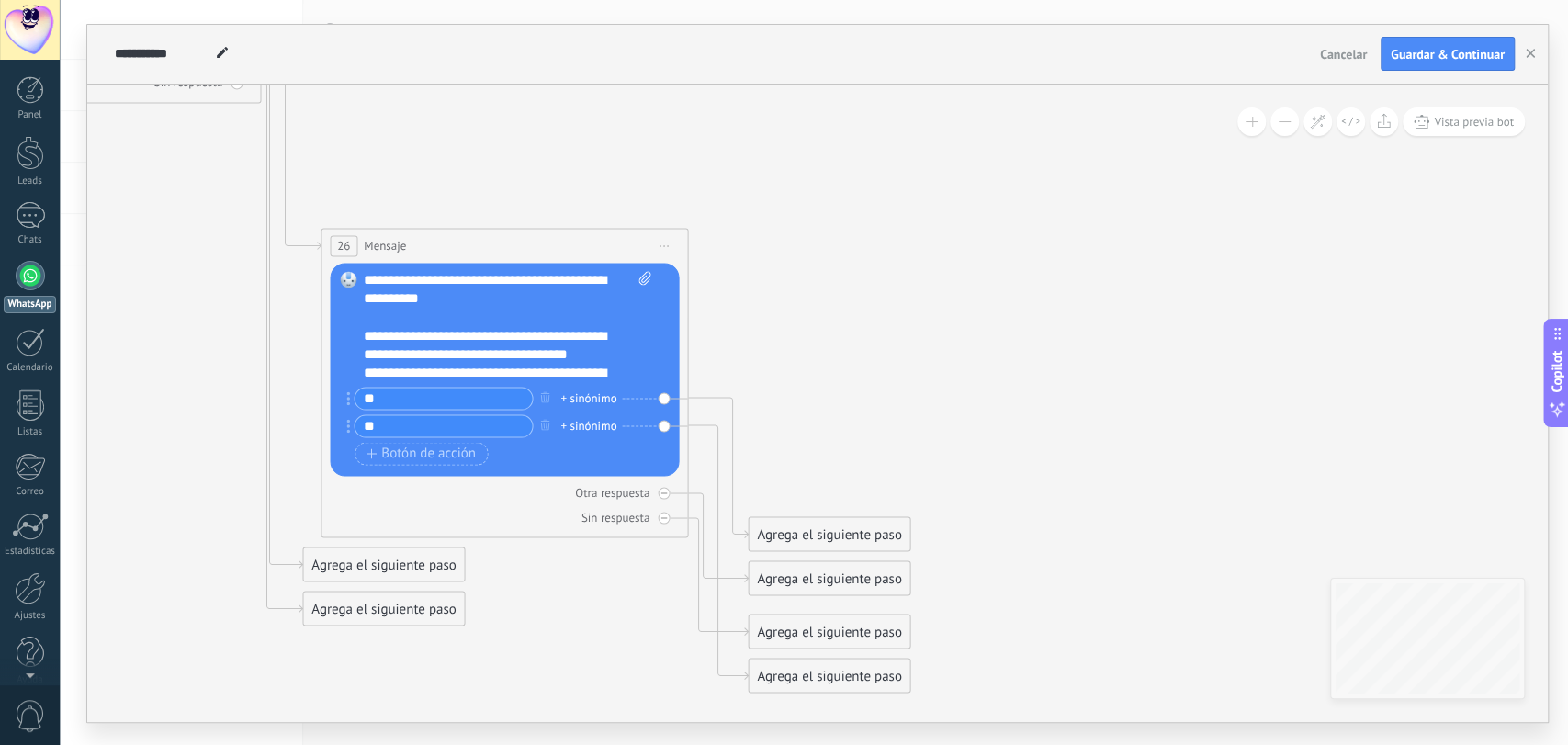
drag, startPoint x: 596, startPoint y: 430, endPoint x: 1566, endPoint y: 508, distance: 973.1
click at [1566, 508] on div "**********" at bounding box center [814, 372] width 1509 height 745
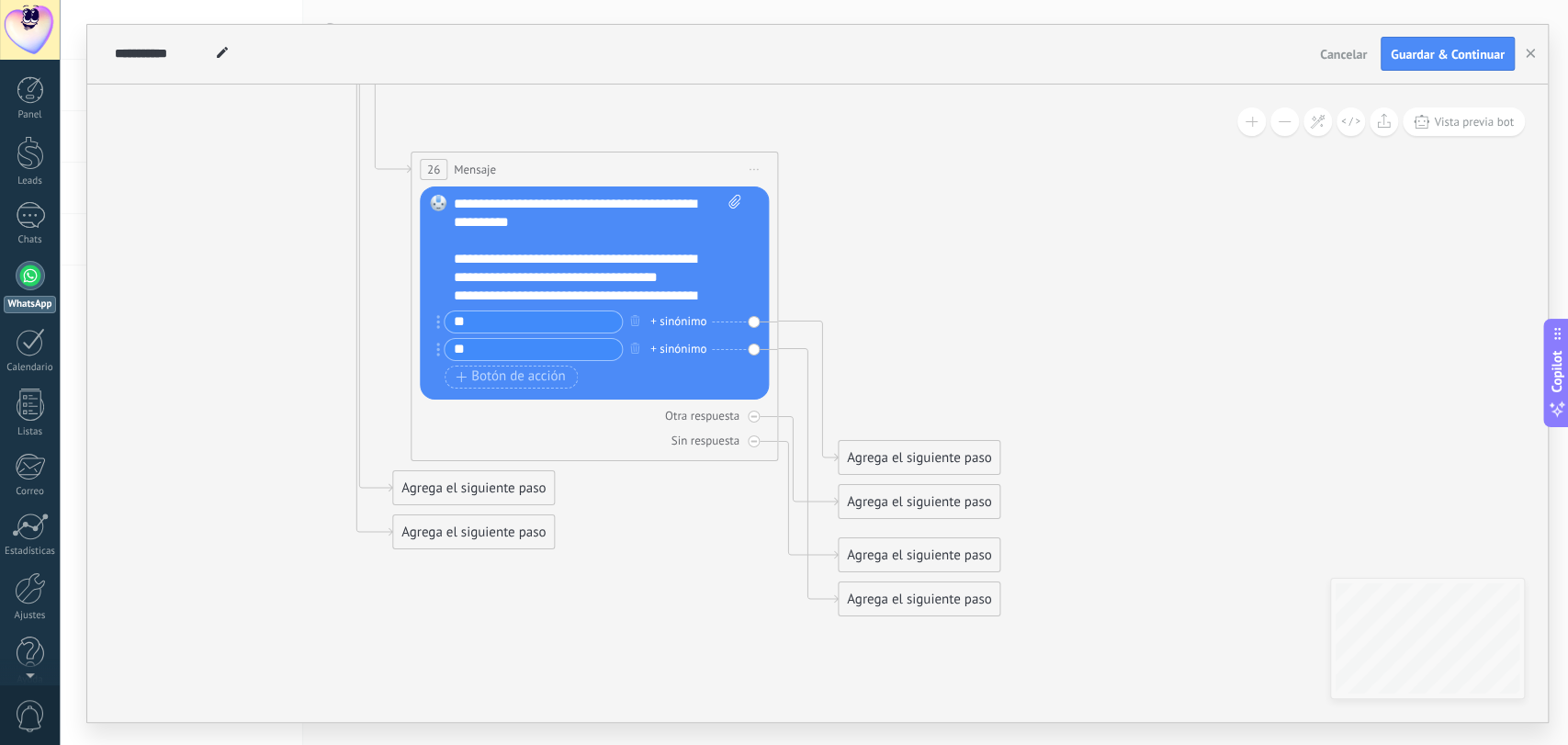
drag, startPoint x: 1272, startPoint y: 410, endPoint x: 1271, endPoint y: 325, distance: 85.0
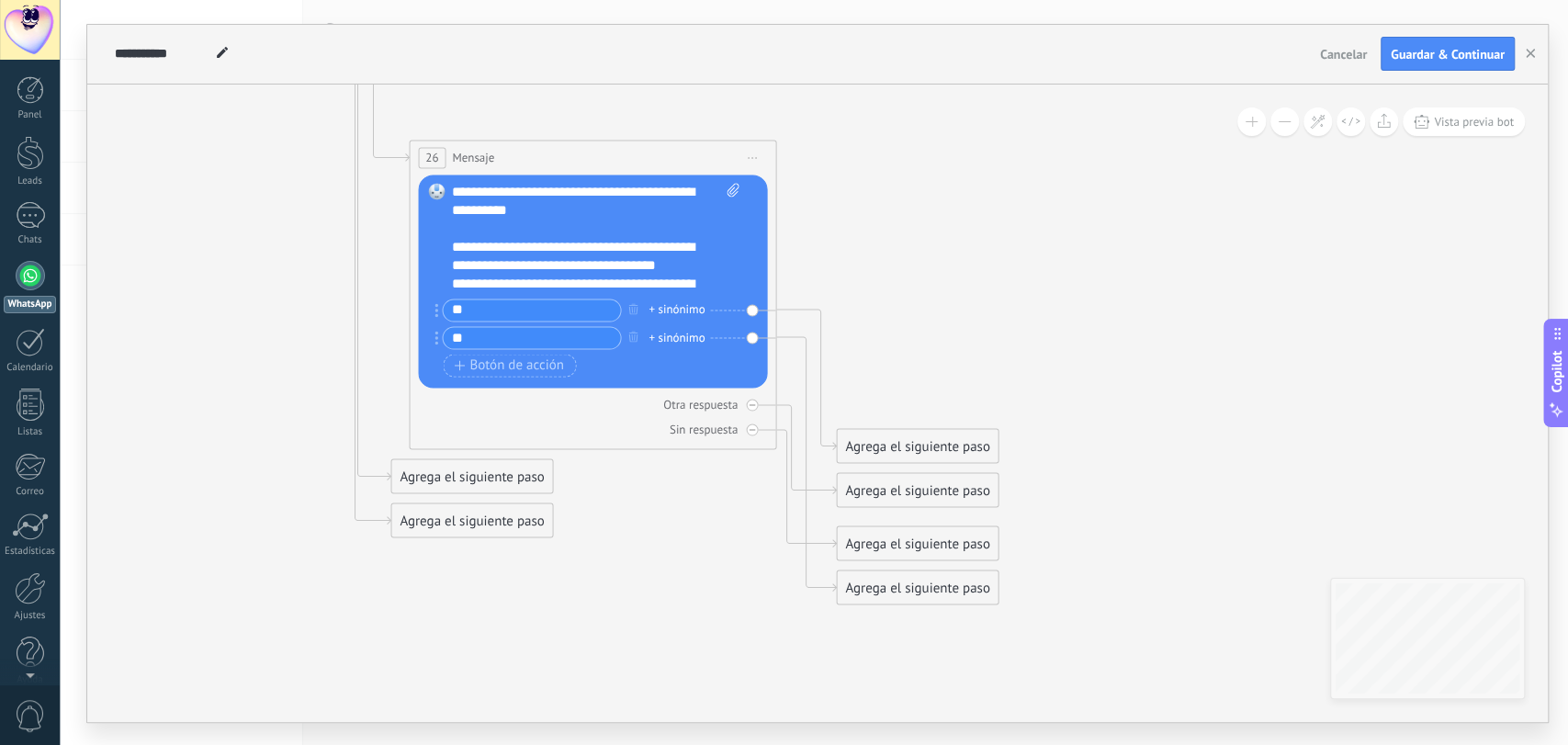
click at [938, 443] on div "Agrega el siguiente paso" at bounding box center [917, 446] width 161 height 31
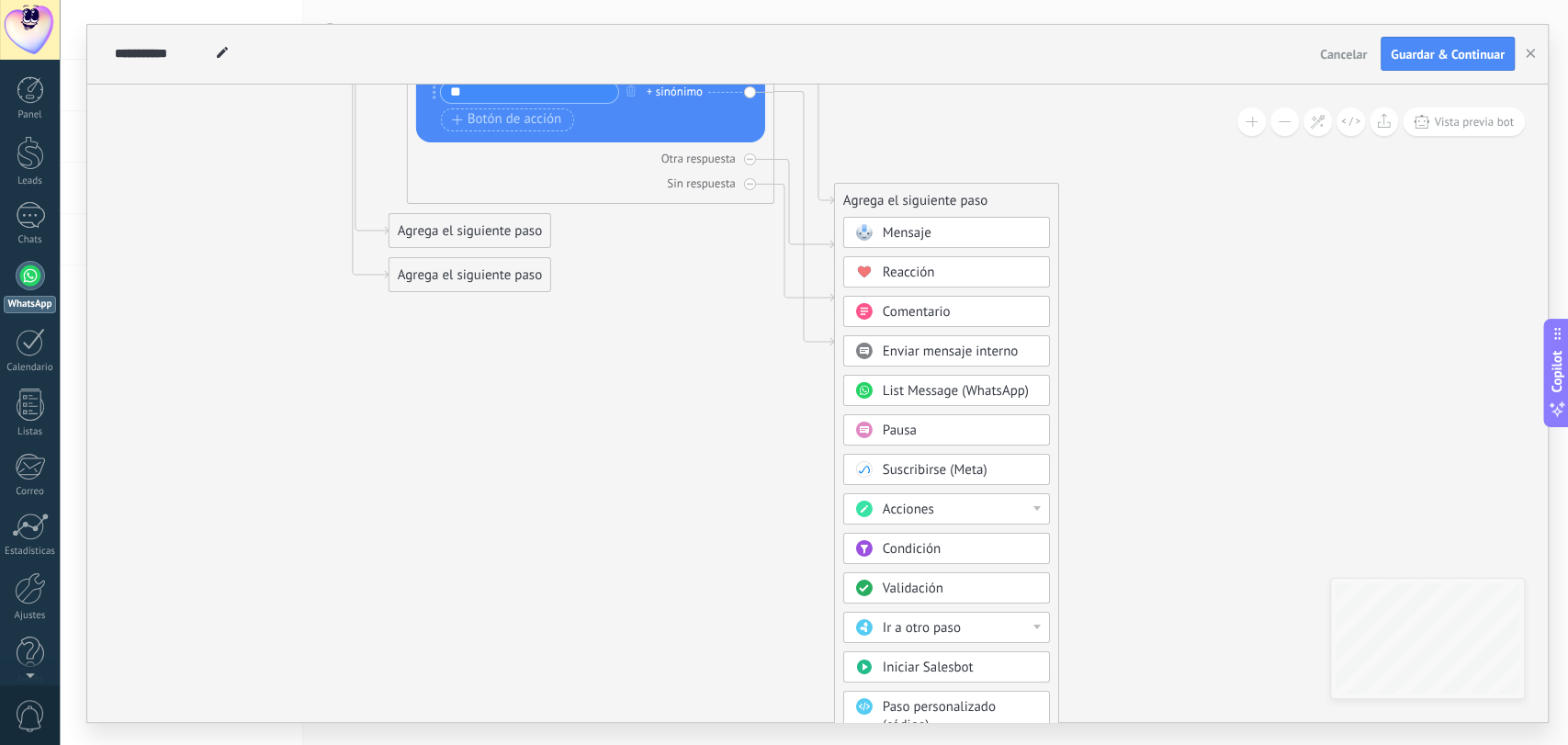
drag, startPoint x: 962, startPoint y: 318, endPoint x: 960, endPoint y: 71, distance: 247.0
click at [960, 71] on div "**********" at bounding box center [818, 372] width 1461 height 696
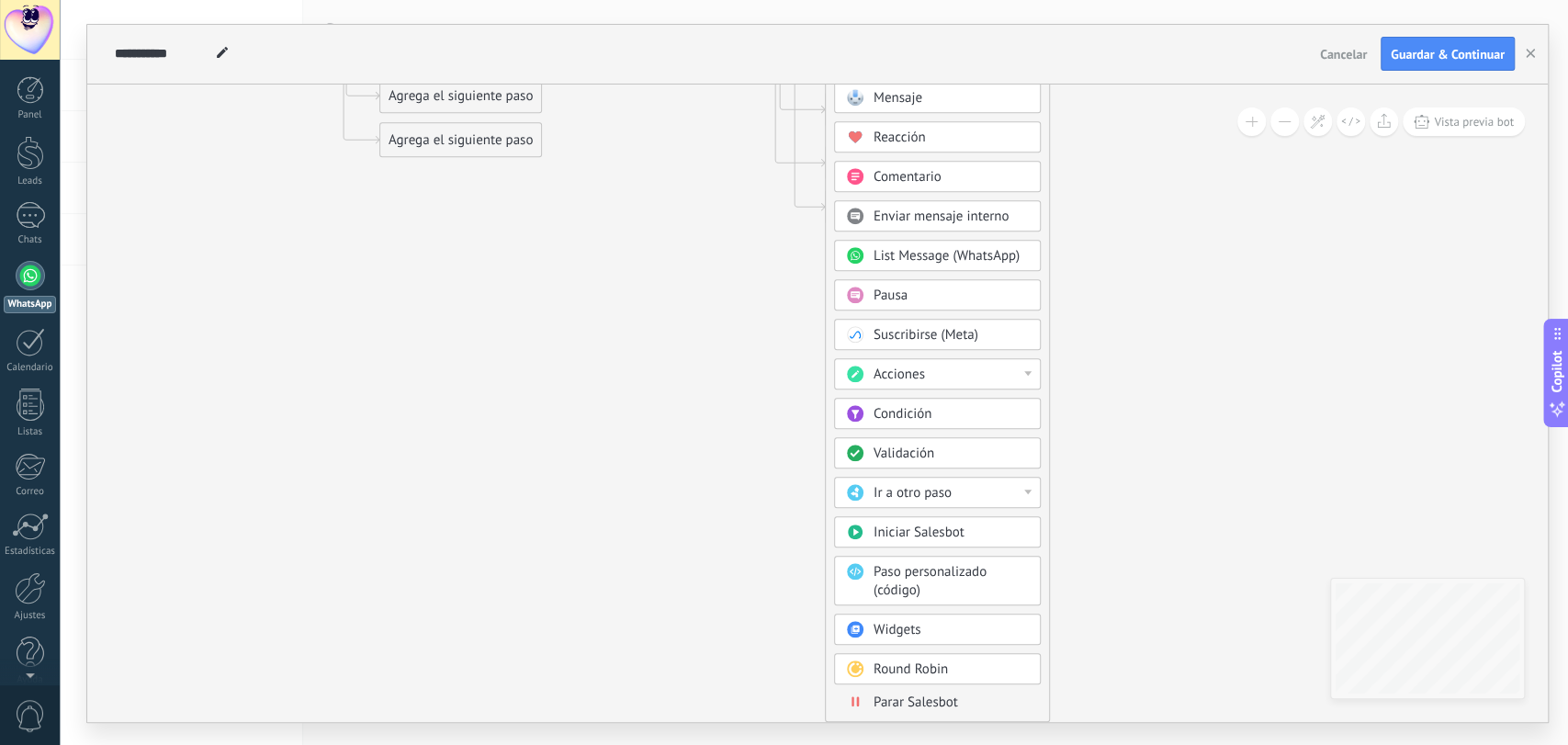
drag, startPoint x: 1176, startPoint y: 303, endPoint x: 1168, endPoint y: 169, distance: 134.2
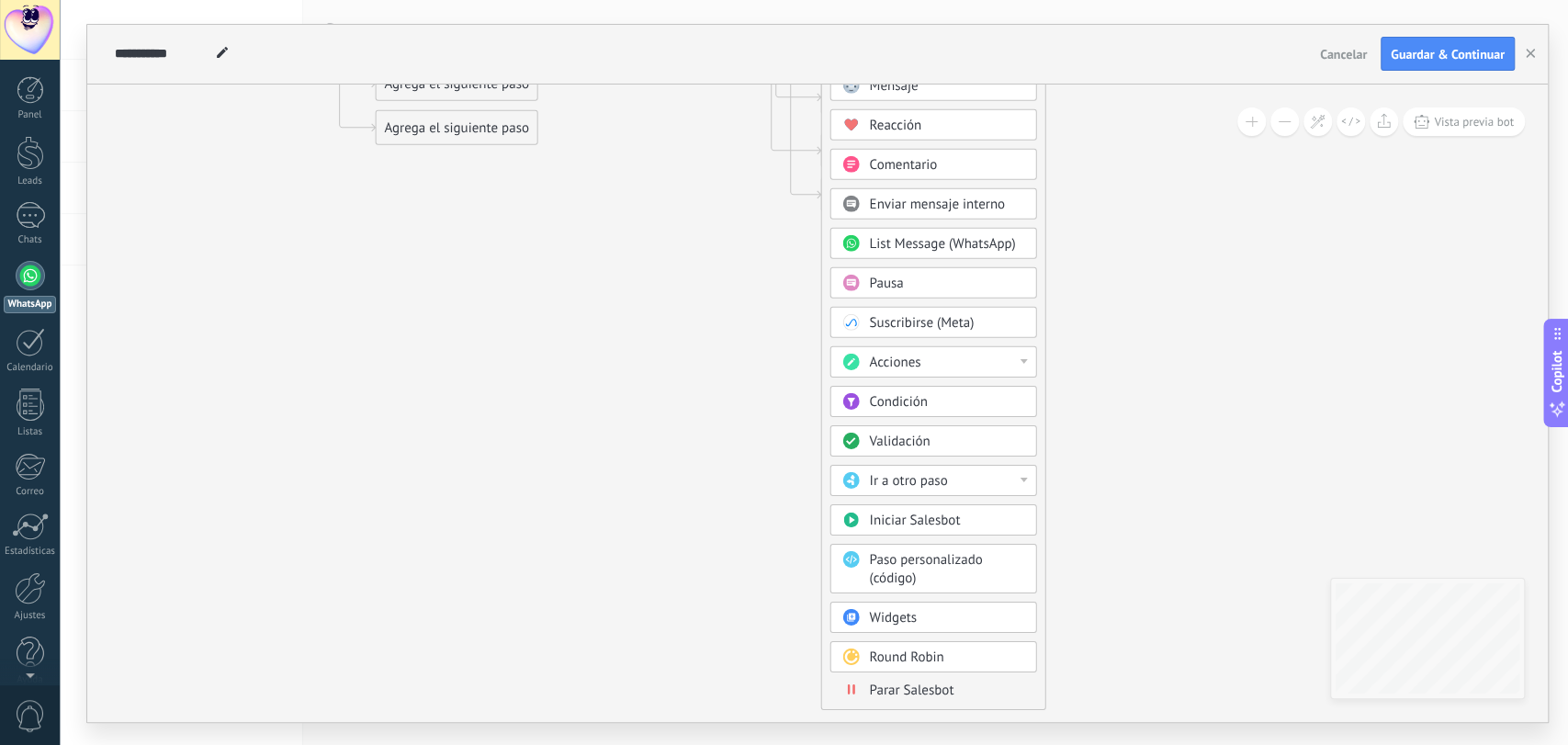
drag, startPoint x: 1173, startPoint y: 370, endPoint x: 1168, endPoint y: 252, distance: 118.1
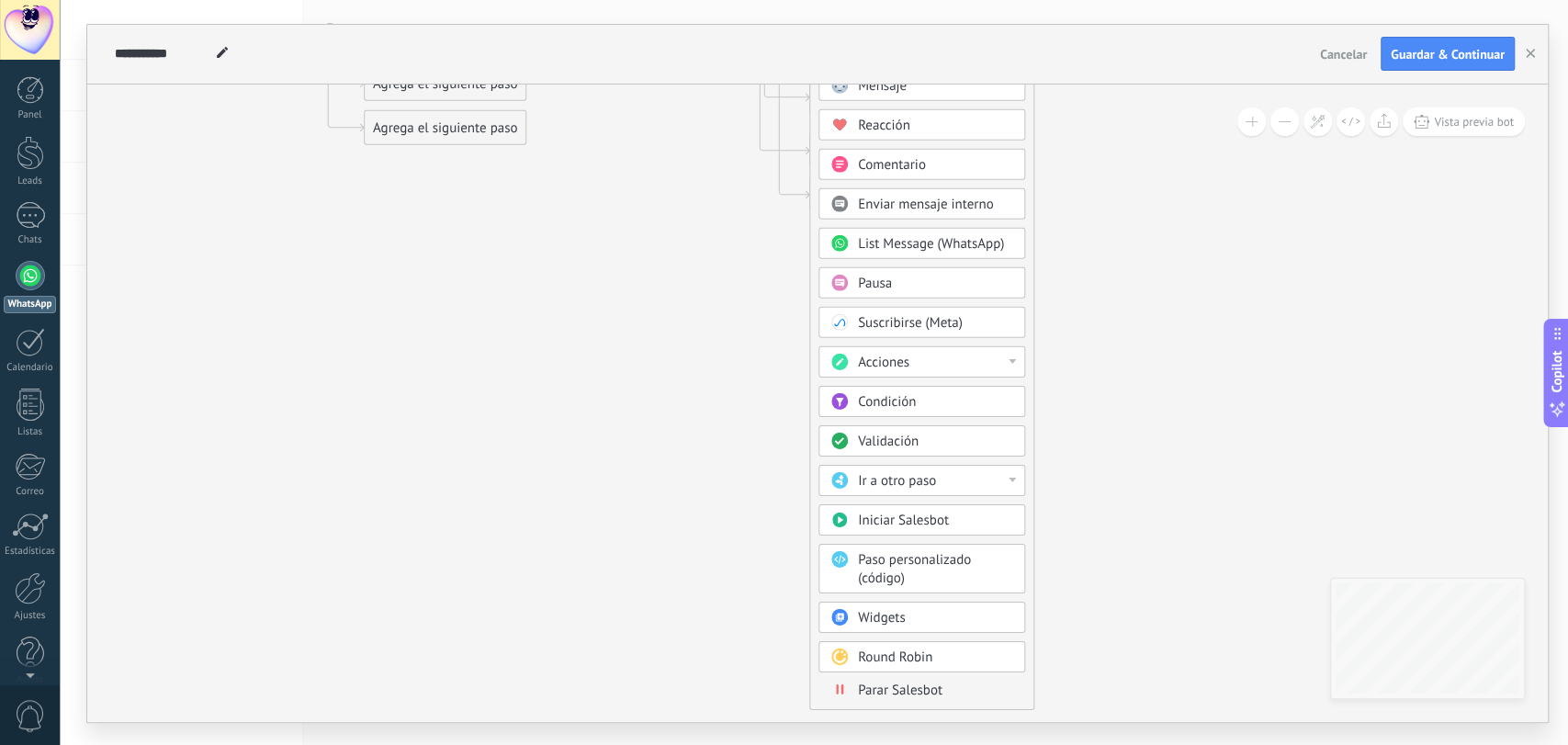
drag, startPoint x: 1185, startPoint y: 413, endPoint x: 1175, endPoint y: 360, distance: 53.9
click at [1010, 477] on div at bounding box center [1012, 479] width 7 height 5
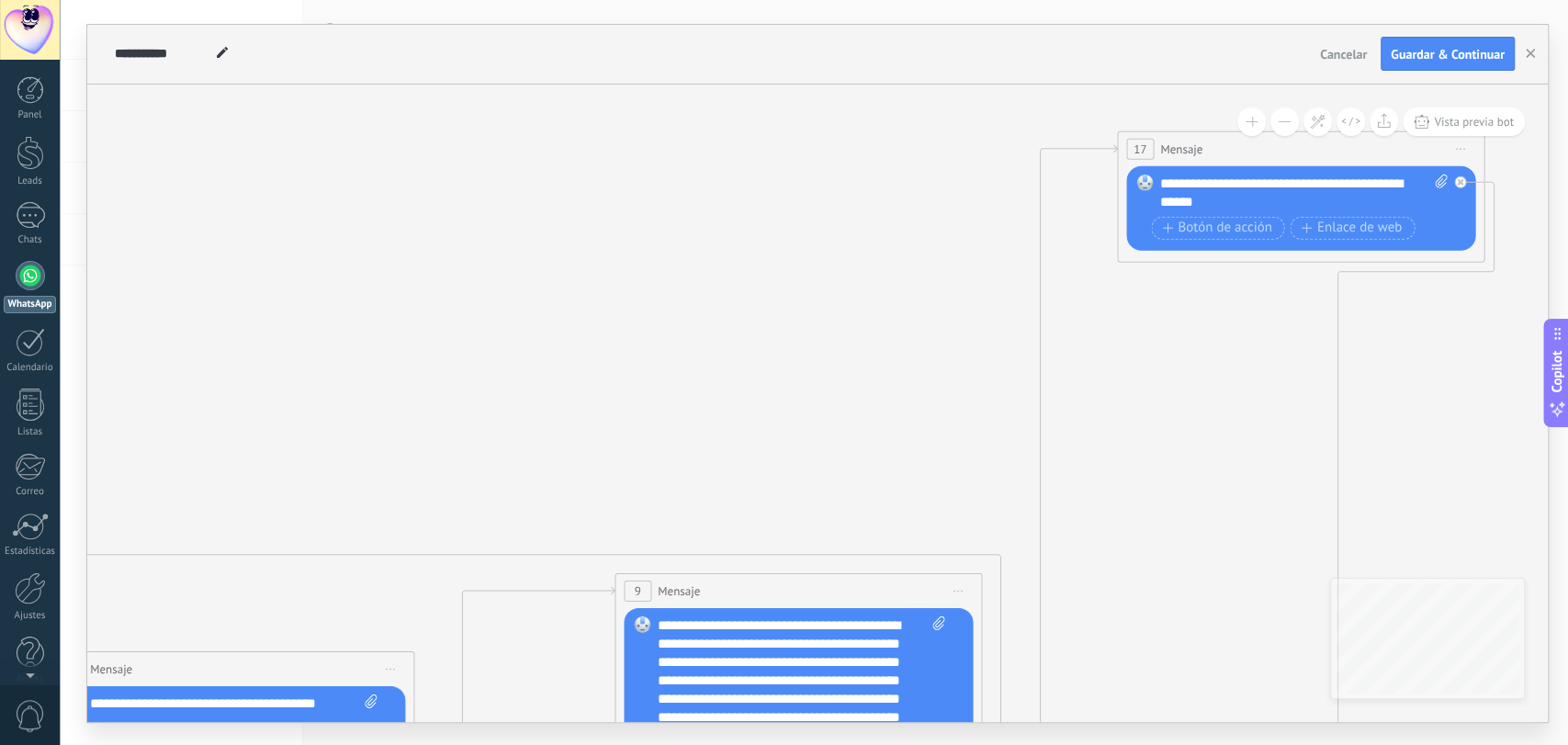
drag, startPoint x: 1136, startPoint y: 487, endPoint x: 846, endPoint y: 30, distance: 541.2
click at [846, 30] on div "**********" at bounding box center [818, 372] width 1461 height 696
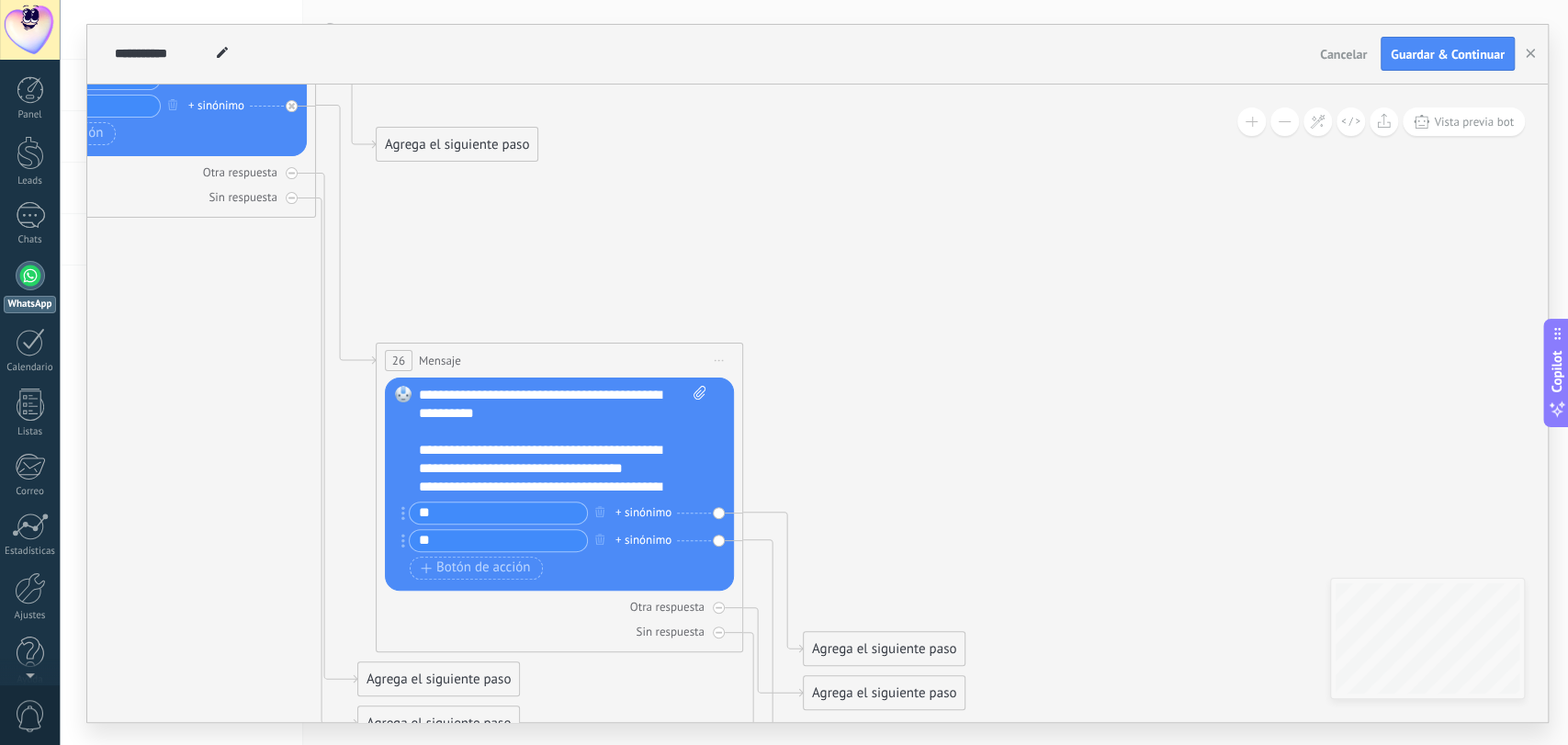
drag, startPoint x: 732, startPoint y: 373, endPoint x: 901, endPoint y: 131, distance: 295.2
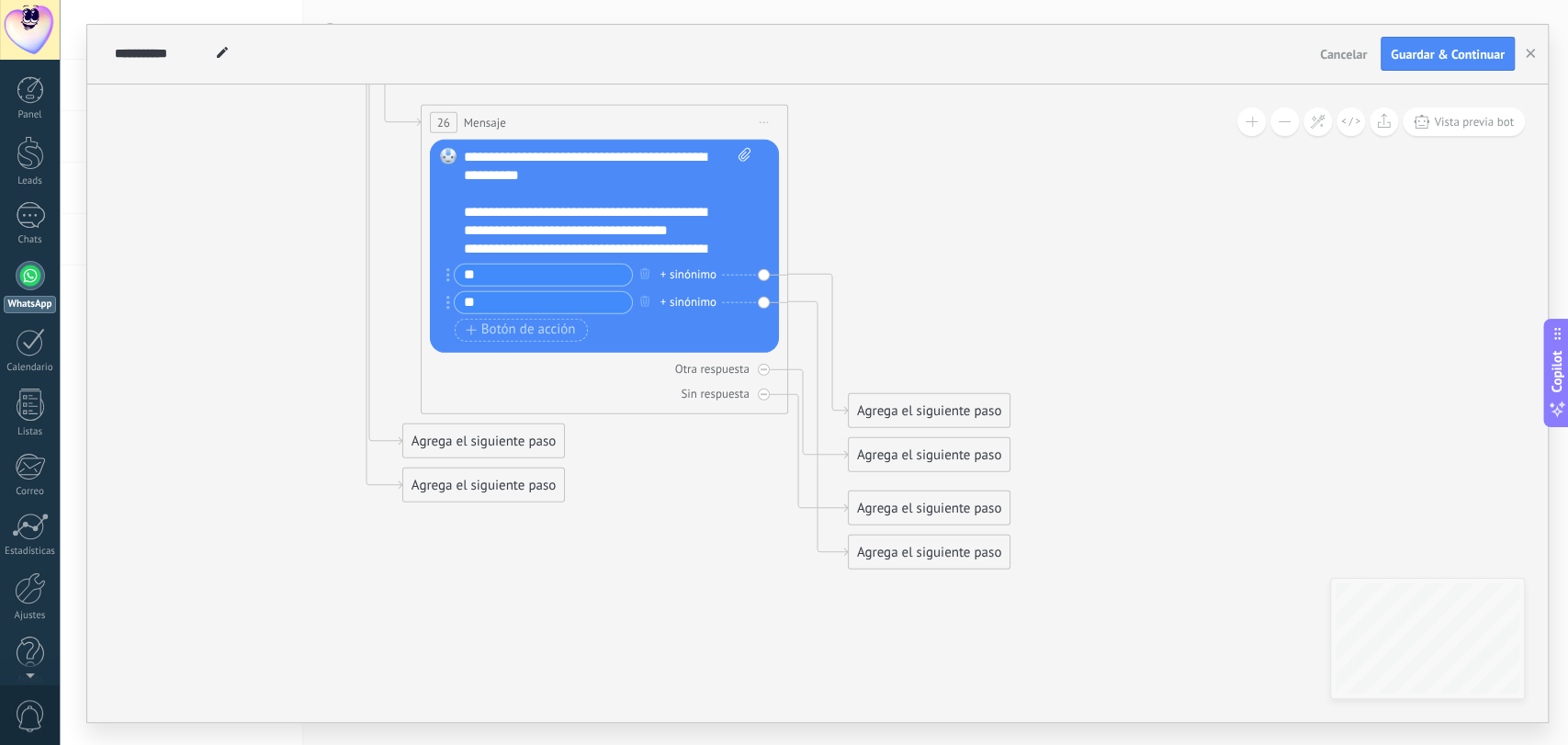
click at [985, 408] on div "Agrega el siguiente paso" at bounding box center [929, 410] width 161 height 31
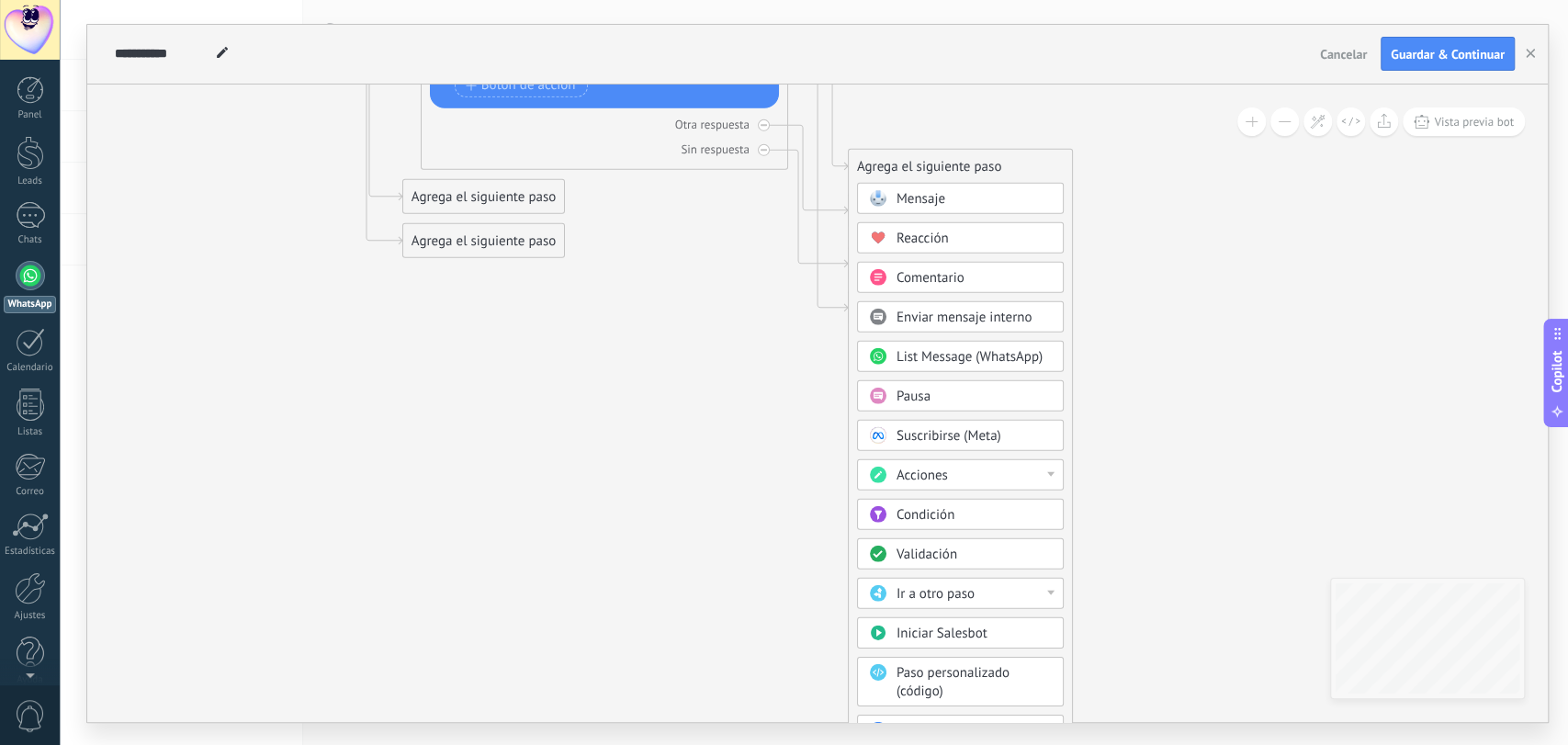
click at [992, 592] on div "Ir a otro paso" at bounding box center [974, 592] width 155 height 19
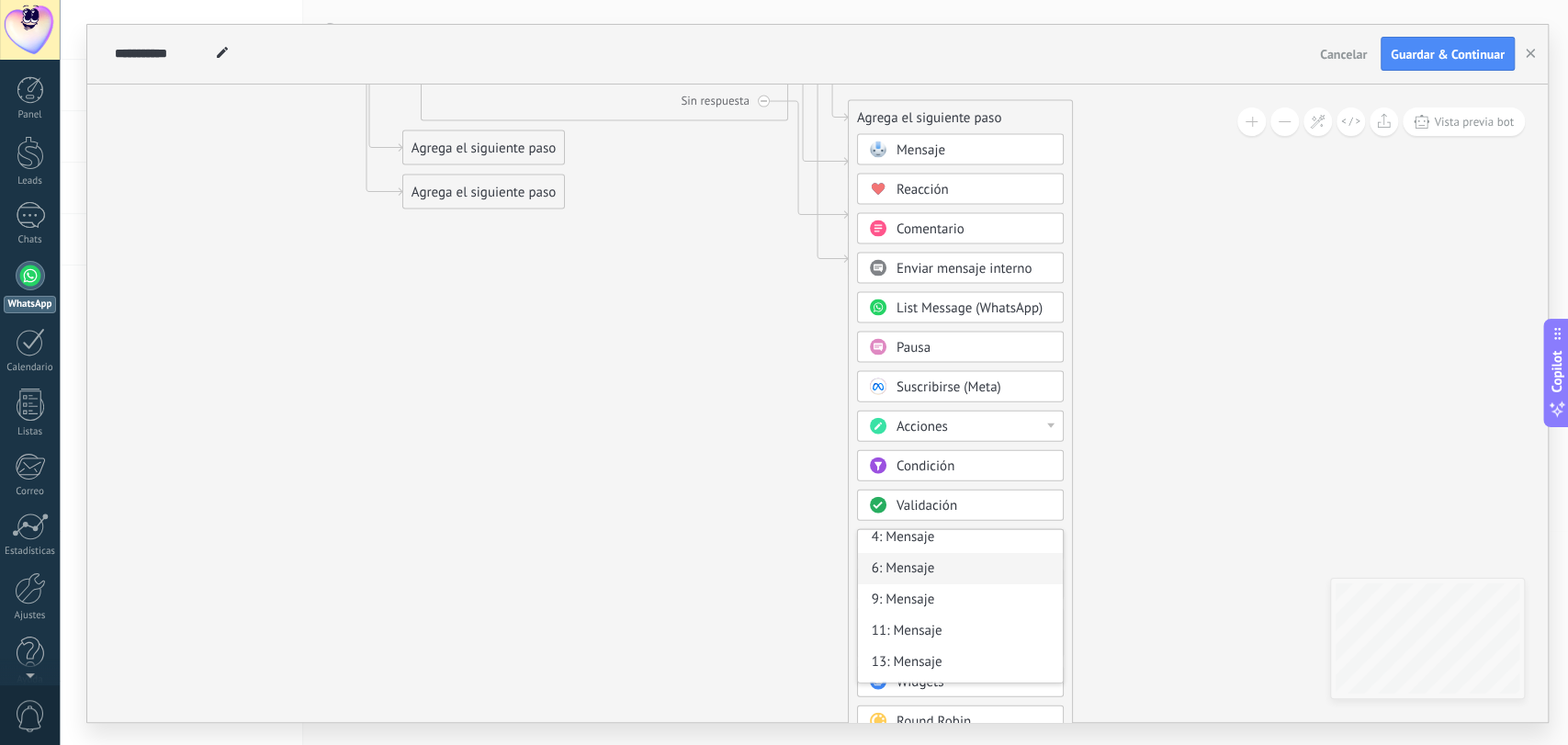
scroll to position [282, 0]
click at [928, 543] on div "17: Mensaje" at bounding box center [960, 543] width 205 height 32
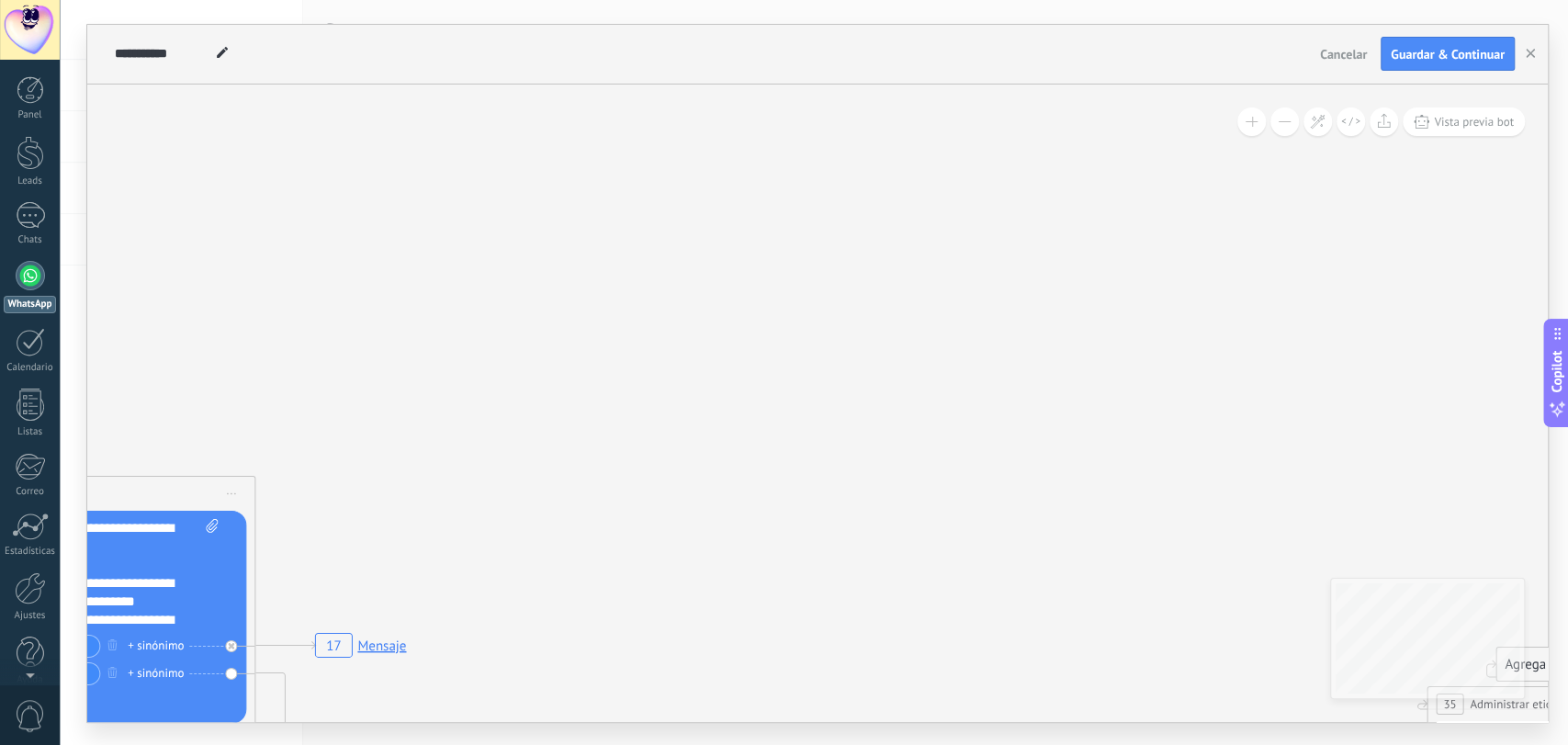
drag, startPoint x: 1245, startPoint y: 289, endPoint x: 1235, endPoint y: 283, distance: 11.7
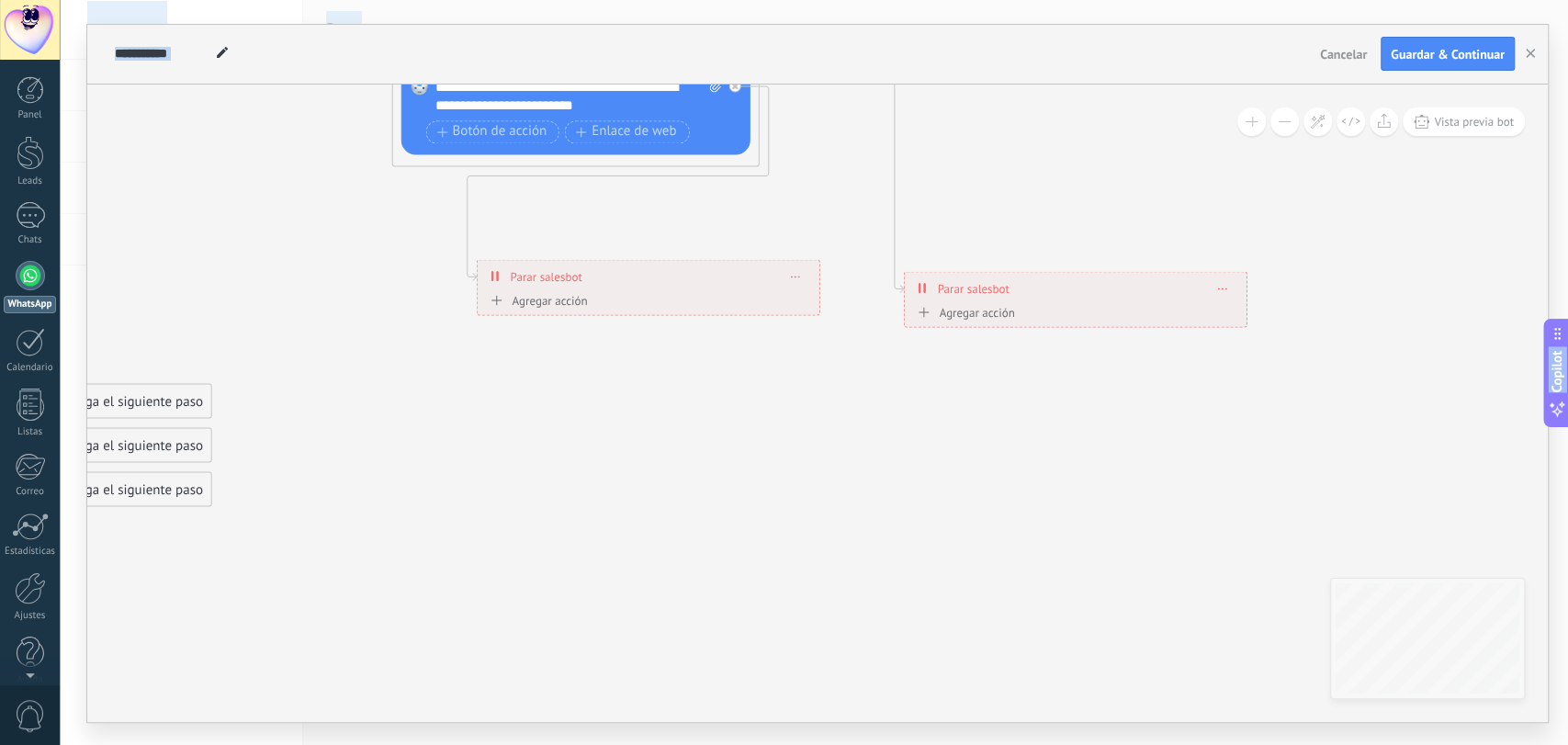
drag, startPoint x: 1257, startPoint y: 258, endPoint x: 952, endPoint y: 781, distance: 605.4
click at [952, 744] on html ".abccls-1,.abccls-2{fill-rule:evenodd}.abccls-2{fill:#fff} .abfcls-1{fill:none}…" at bounding box center [784, 372] width 1568 height 745
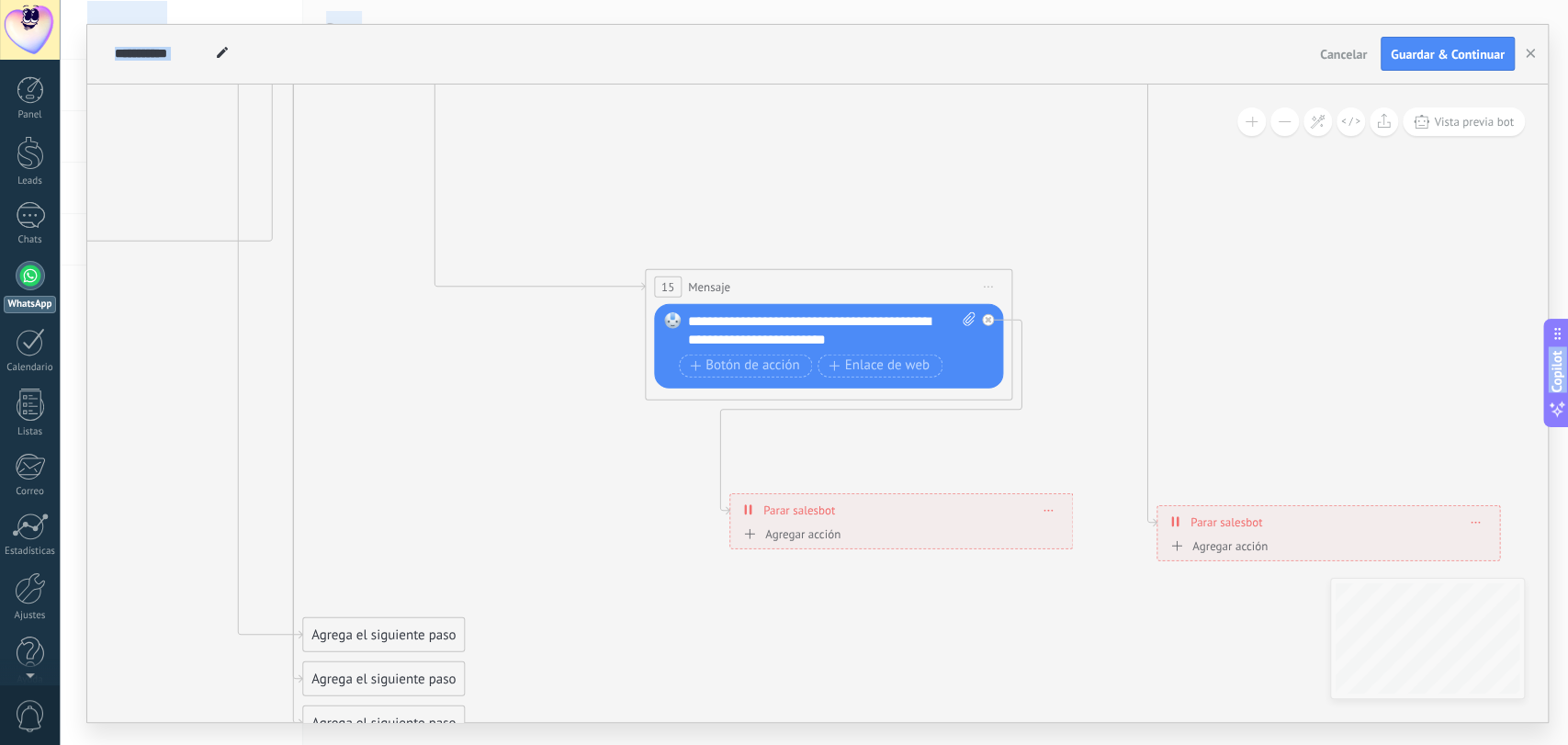
drag, startPoint x: 619, startPoint y: 510, endPoint x: 799, endPoint y: 667, distance: 238.8
click at [872, 744] on html ".abccls-1,.abccls-2{fill-rule:evenodd}.abccls-2{fill:#fff} .abfcls-1{fill:none}…" at bounding box center [784, 372] width 1568 height 745
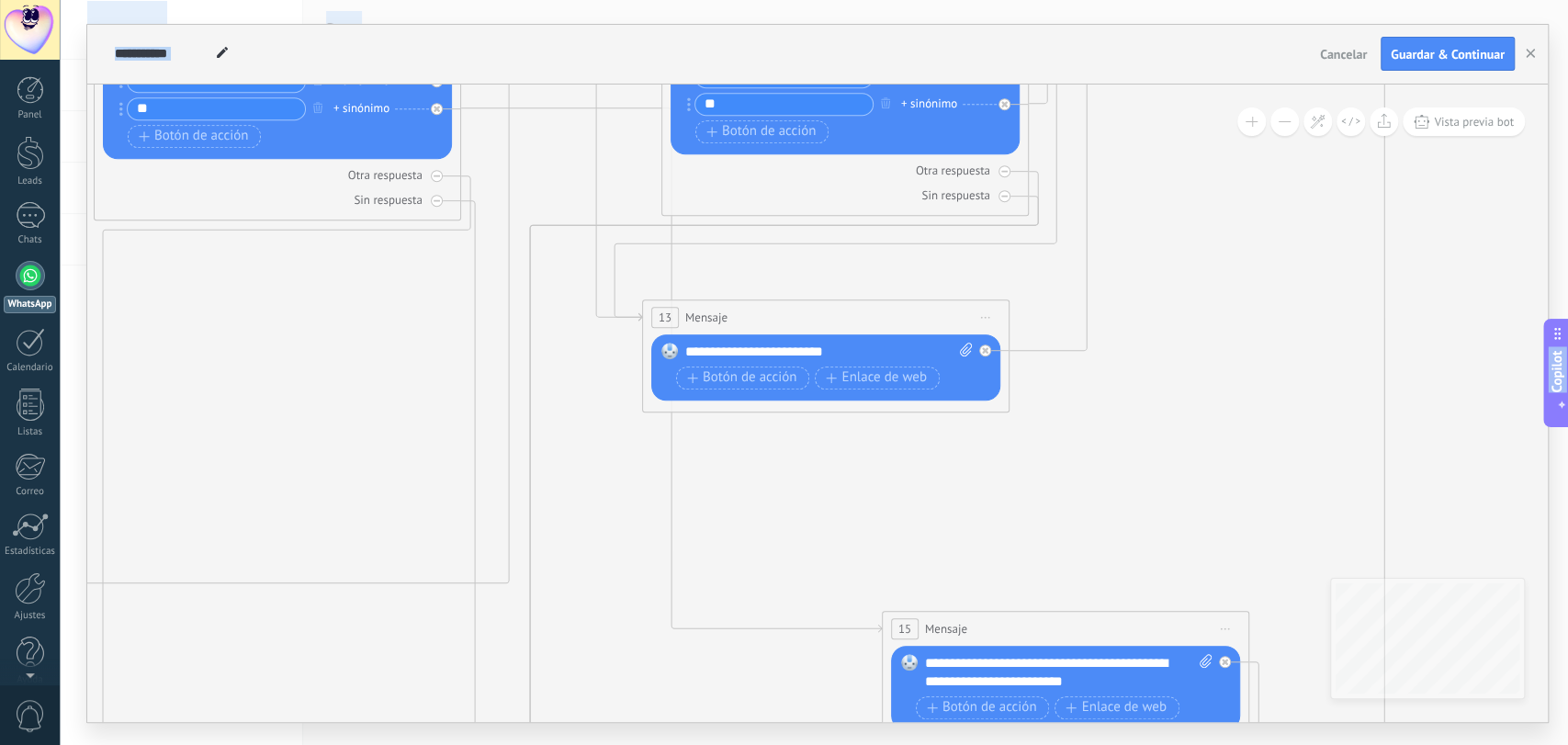
drag, startPoint x: 569, startPoint y: 479, endPoint x: 747, endPoint y: 747, distance: 321.7
click at [747, 744] on html ".abccls-1,.abccls-2{fill-rule:evenodd}.abccls-2{fill:#fff} .abfcls-1{fill:none}…" at bounding box center [784, 372] width 1568 height 745
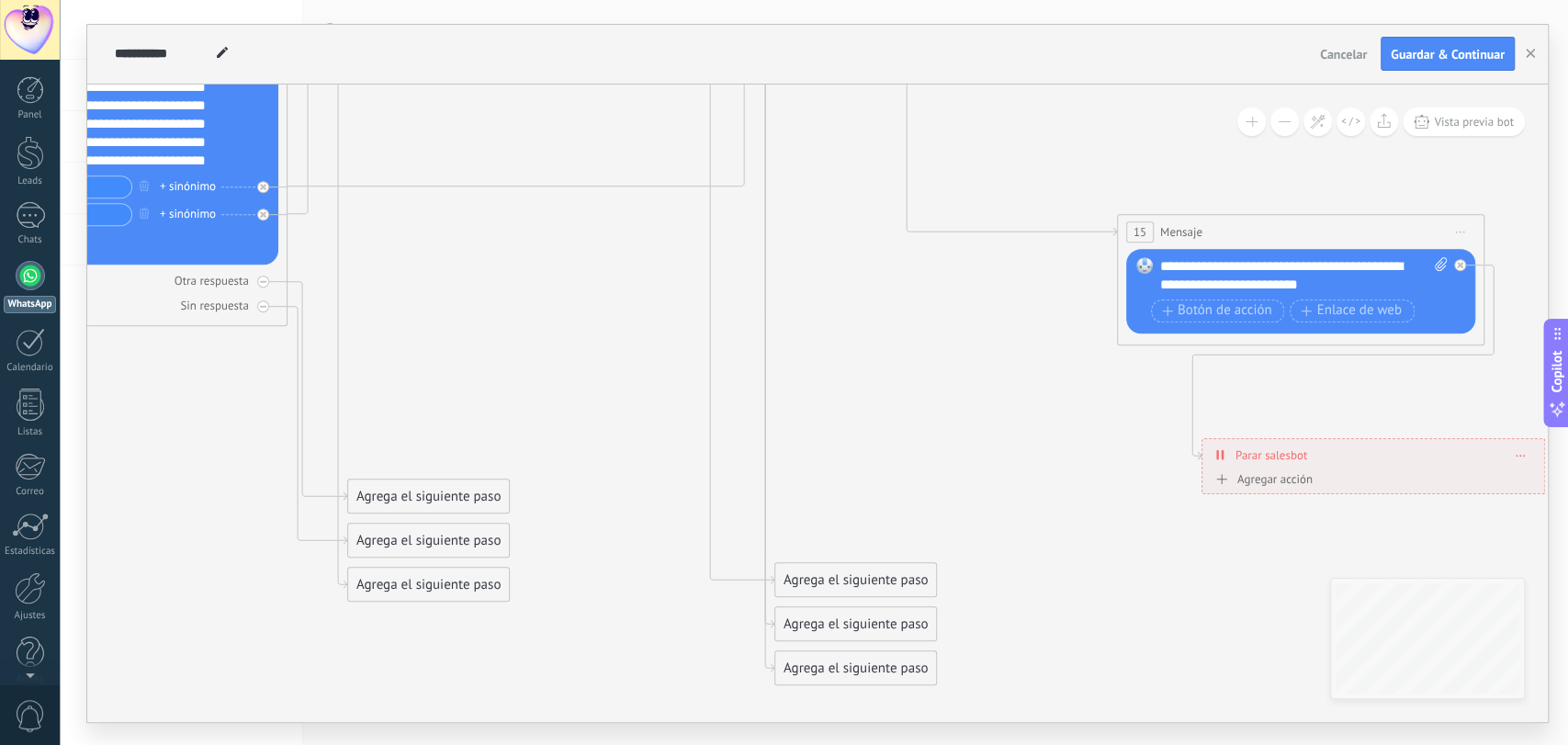
drag, startPoint x: 828, startPoint y: 525, endPoint x: 1056, endPoint y: 245, distance: 361.1
click at [1135, 0] on html ".abccls-1,.abccls-2{fill-rule:evenodd}.abccls-2{fill:#fff} .abfcls-1{fill:none}…" at bounding box center [784, 372] width 1568 height 745
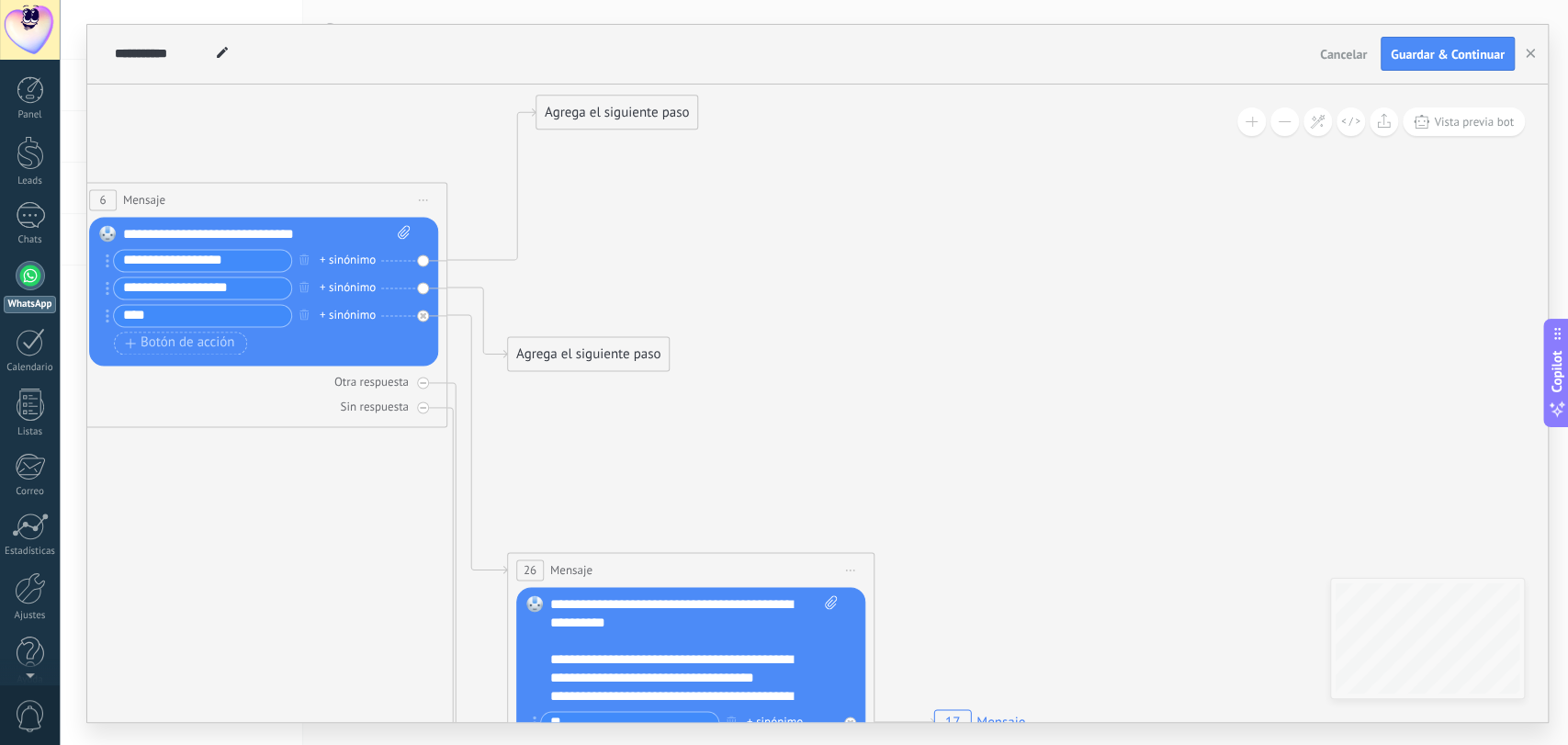
drag, startPoint x: 872, startPoint y: 420, endPoint x: 1161, endPoint y: -84, distance: 581.0
click at [1161, 0] on html ".abccls-1,.abccls-2{fill-rule:evenodd}.abccls-2{fill:#fff} .abfcls-1{fill:none}…" at bounding box center [784, 372] width 1568 height 745
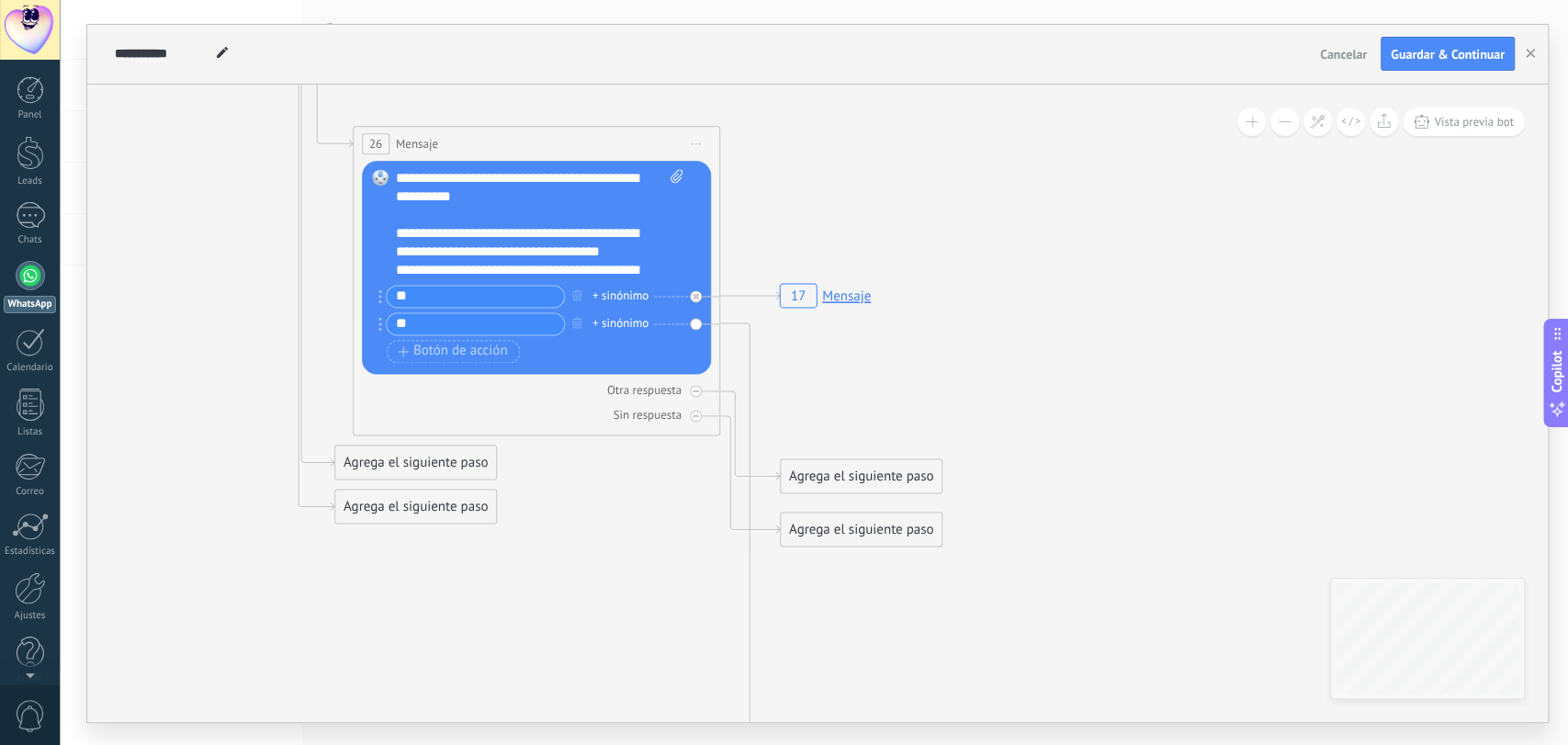
drag, startPoint x: 923, startPoint y: 663, endPoint x: 568, endPoint y: 539, distance: 376.0
click at [830, 476] on div "Agrega el siguiente paso" at bounding box center [861, 476] width 161 height 31
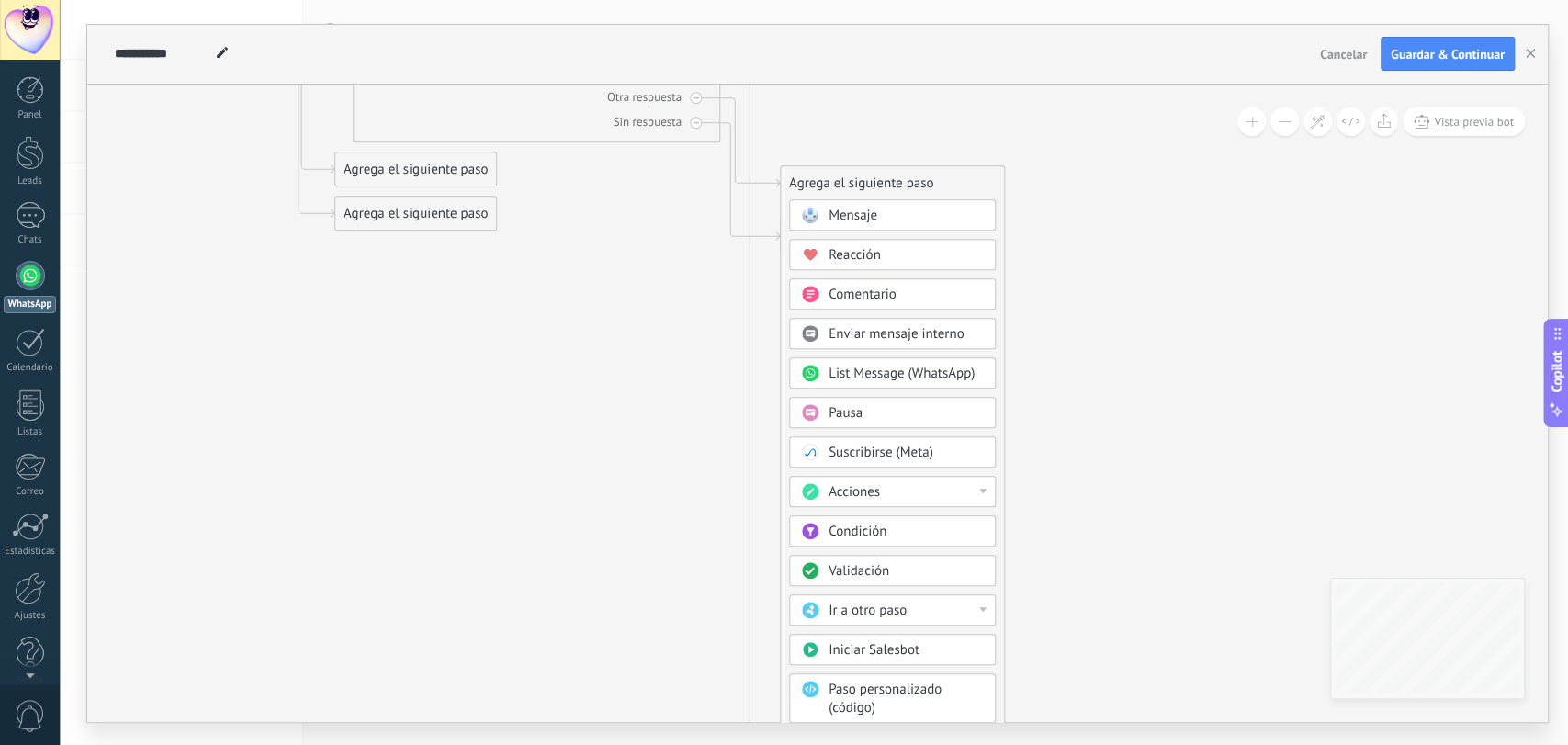
click at [938, 611] on div "Ir a otro paso" at bounding box center [906, 610] width 155 height 19
click at [859, 631] on div "13: Mensaje" at bounding box center [892, 631] width 205 height 32
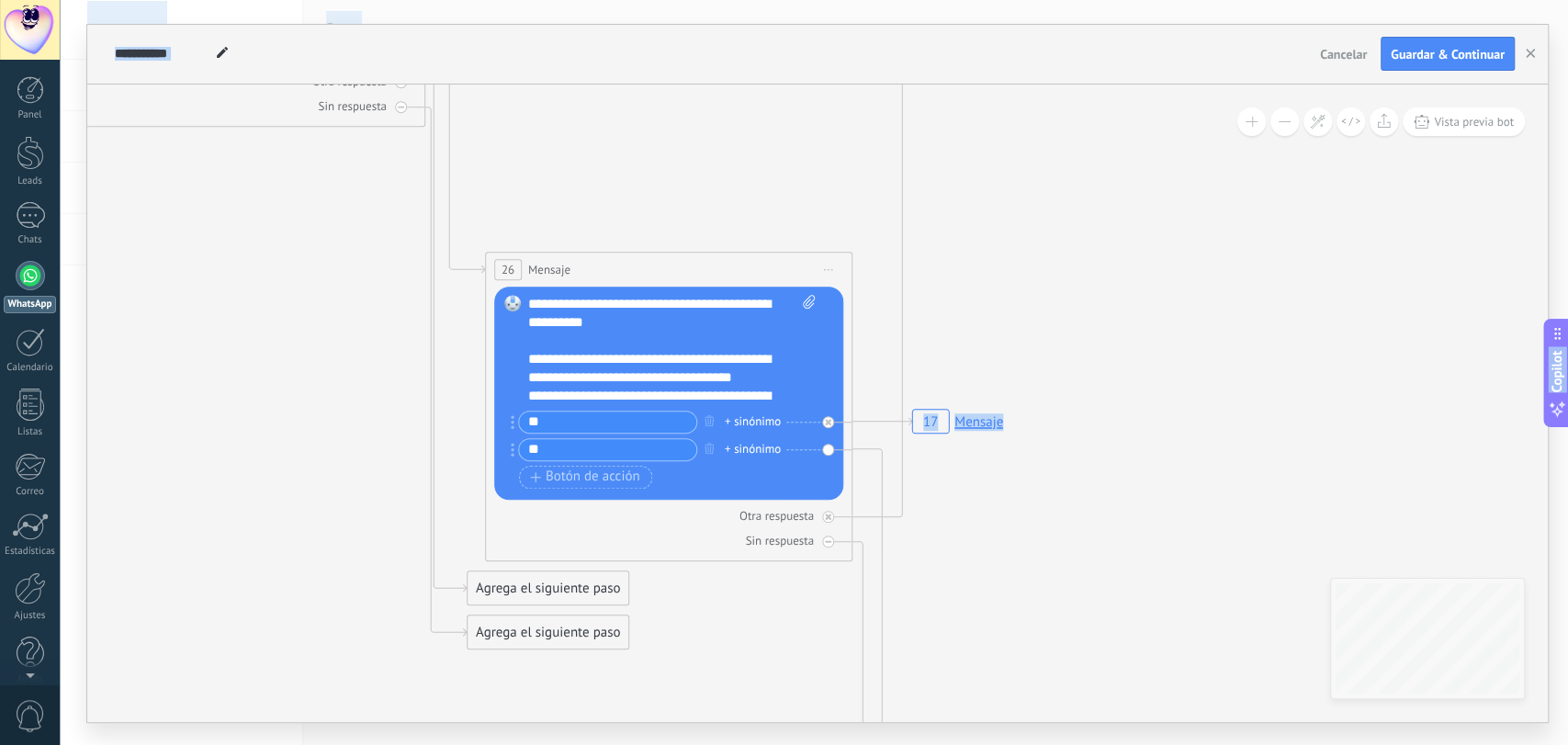
drag, startPoint x: 901, startPoint y: 375, endPoint x: 1029, endPoint y: 705, distance: 354.0
click at [1031, 744] on html ".abccls-1,.abccls-2{fill-rule:evenodd}.abccls-2{fill:#fff} .abfcls-1{fill:none}…" at bounding box center [784, 372] width 1568 height 745
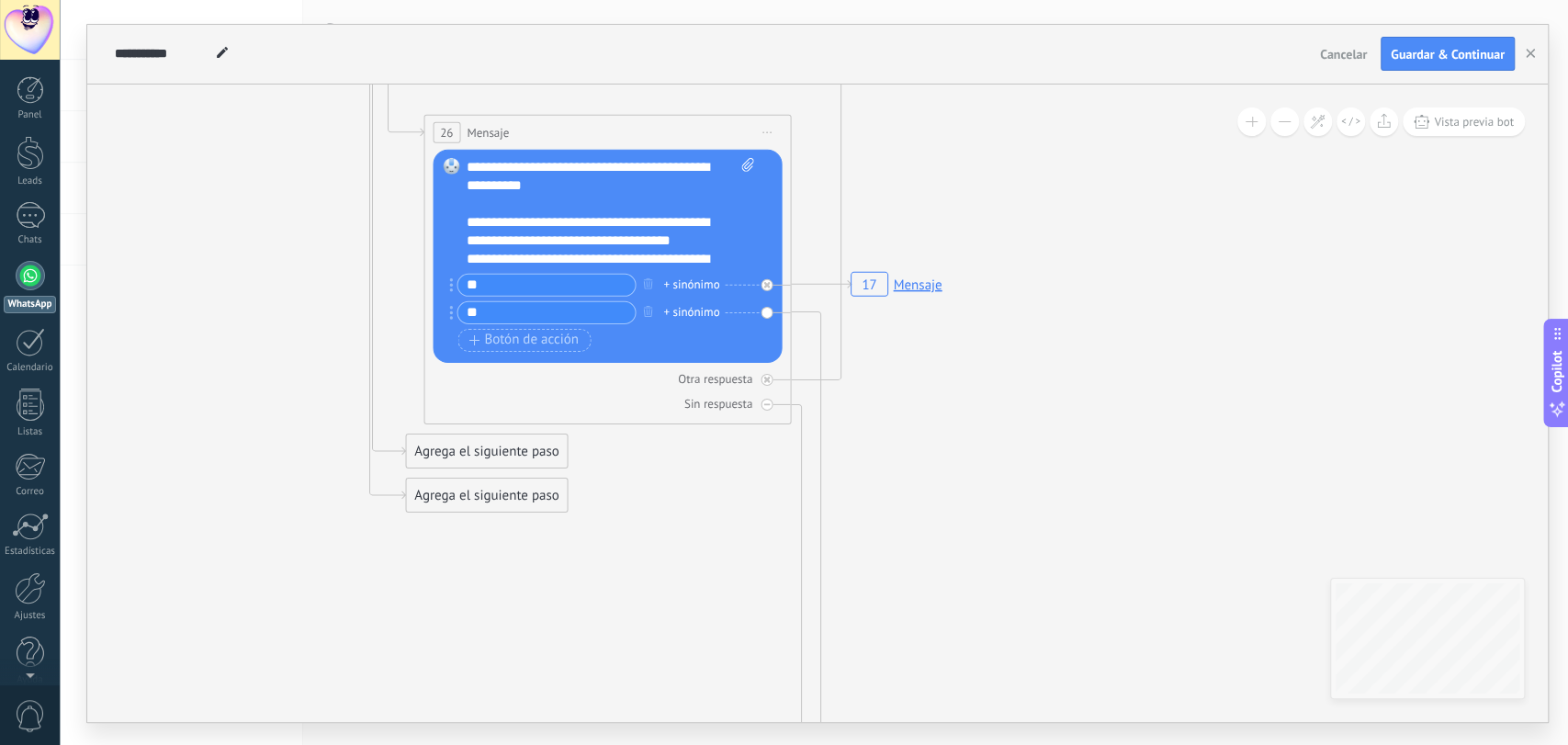
drag, startPoint x: 993, startPoint y: 568, endPoint x: 875, endPoint y: 367, distance: 233.1
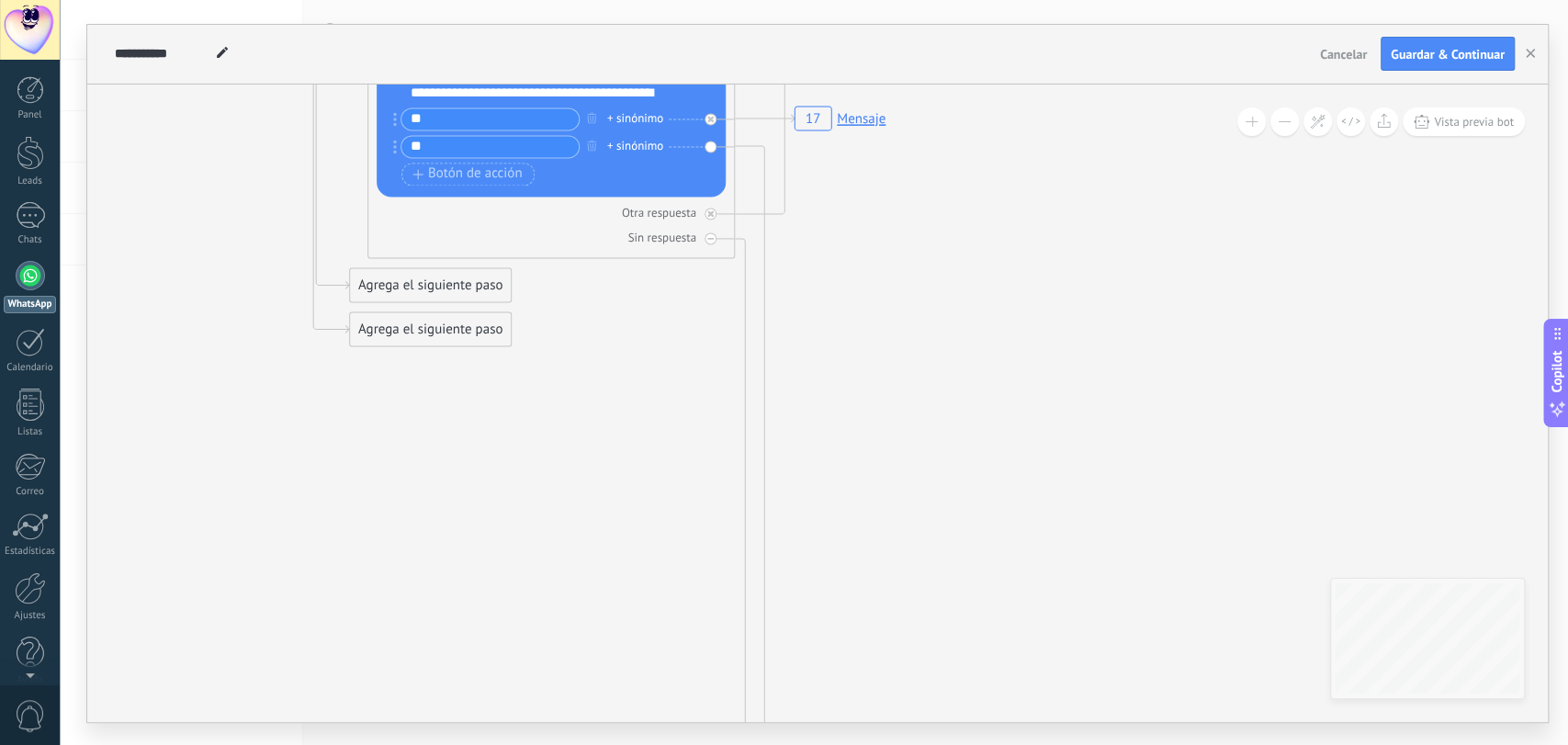
drag, startPoint x: 882, startPoint y: 520, endPoint x: 874, endPoint y: 250, distance: 270.1
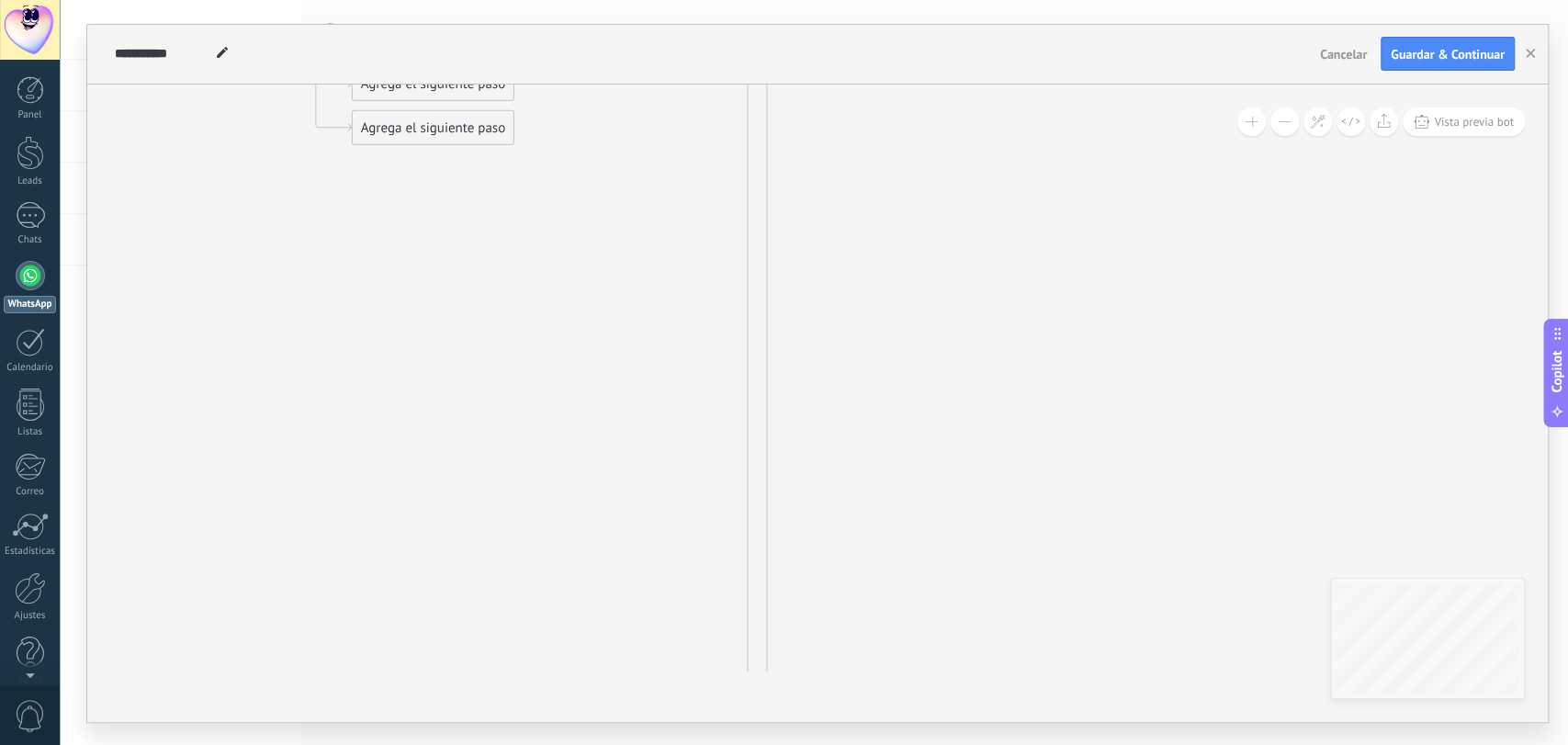
drag, startPoint x: 885, startPoint y: 532, endPoint x: 867, endPoint y: 206, distance: 326.5
drag, startPoint x: 947, startPoint y: 696, endPoint x: 935, endPoint y: 272, distance: 424.2
click at [941, 266] on div "**********" at bounding box center [818, 402] width 1461 height 637
drag, startPoint x: 977, startPoint y: 602, endPoint x: 799, endPoint y: 77, distance: 554.4
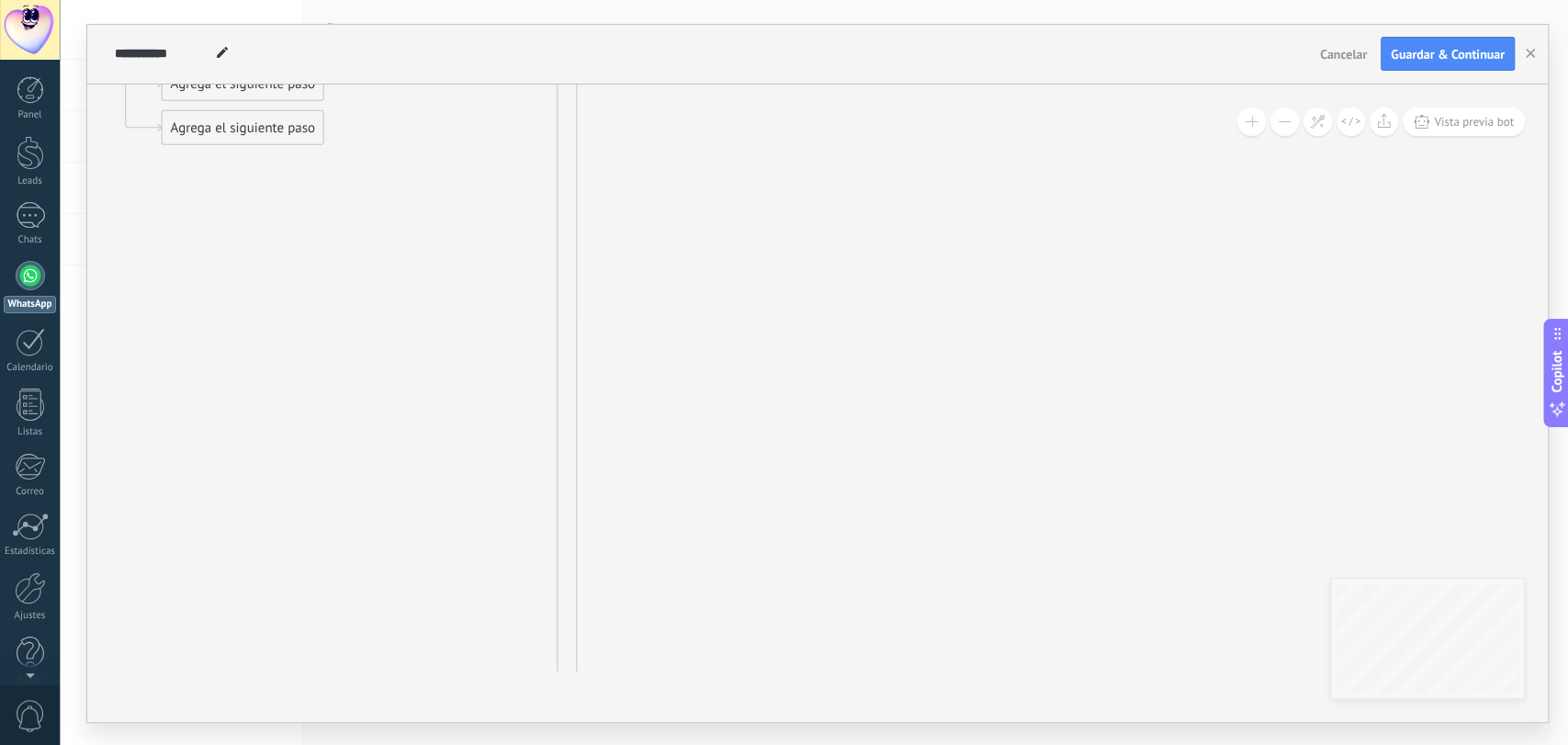
click at [799, 77] on div "**********" at bounding box center [818, 372] width 1461 height 696
drag, startPoint x: 749, startPoint y: 665, endPoint x: 869, endPoint y: 389, distance: 301.0
drag, startPoint x: 957, startPoint y: 547, endPoint x: 949, endPoint y: 297, distance: 250.1
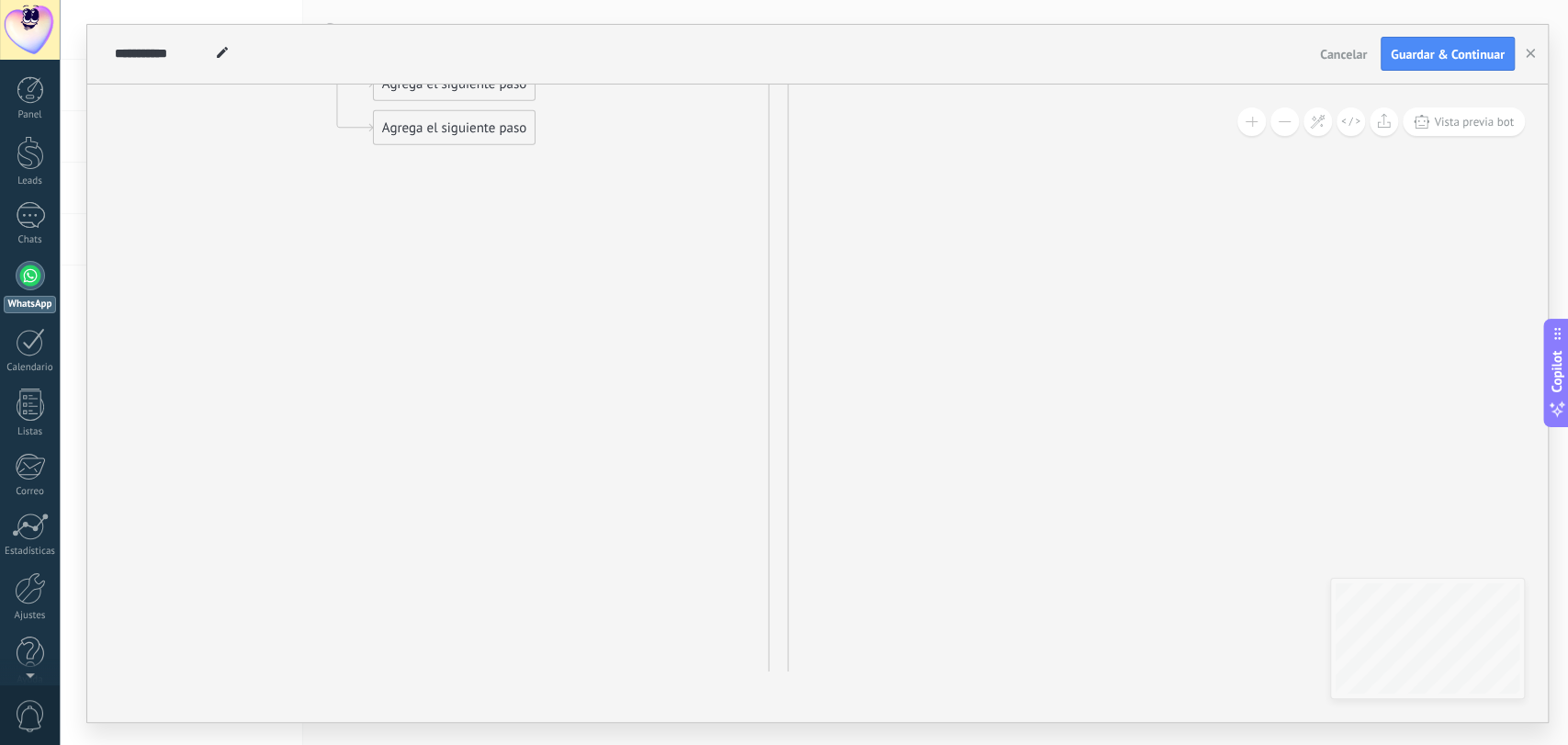
drag, startPoint x: 905, startPoint y: 538, endPoint x: 911, endPoint y: 196, distance: 342.1
drag, startPoint x: 1016, startPoint y: 568, endPoint x: 985, endPoint y: 249, distance: 320.5
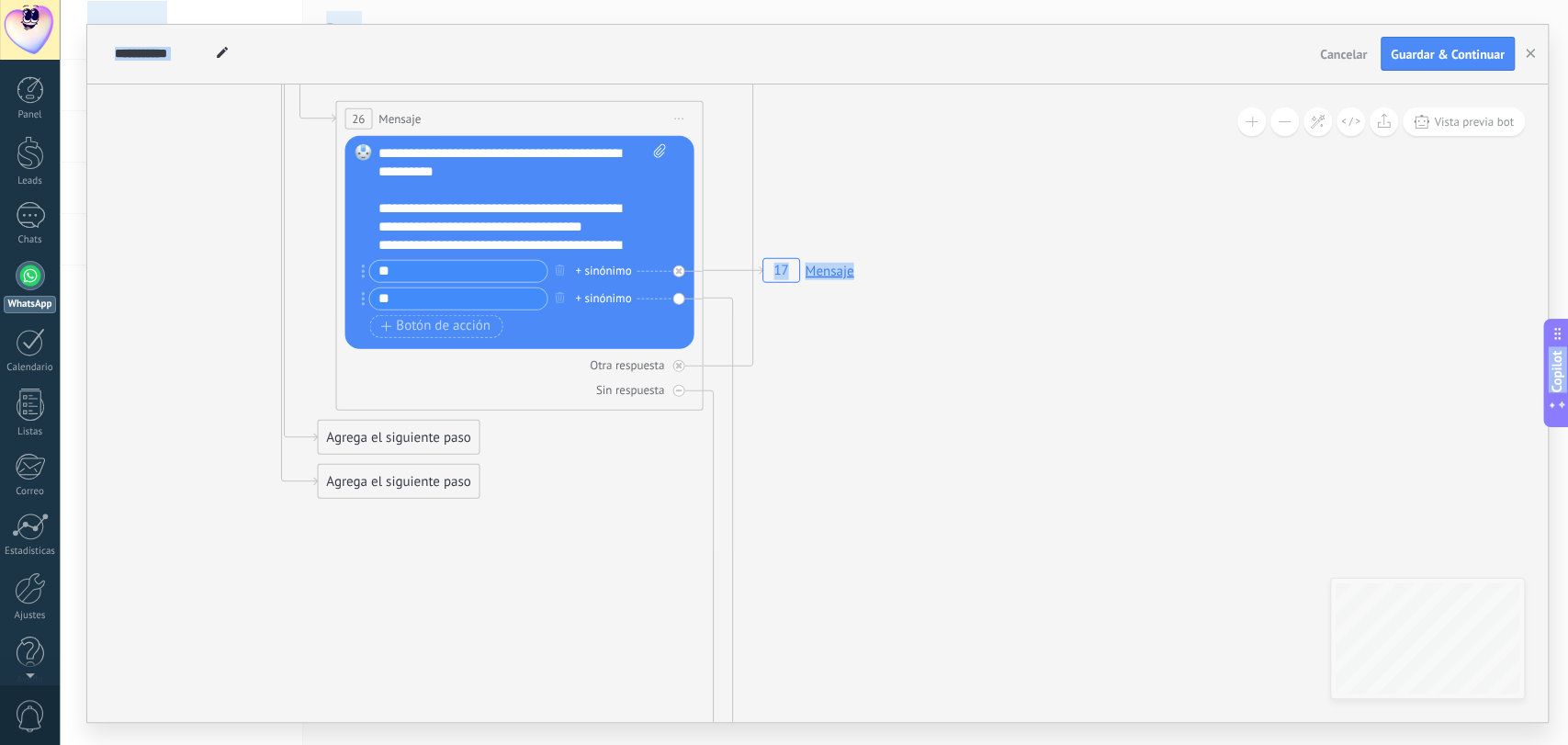
drag, startPoint x: 920, startPoint y: 742, endPoint x: 949, endPoint y: 711, distance: 42.4
click at [923, 744] on html ".abccls-1,.abccls-2{fill-rule:evenodd}.abccls-2{fill:#fff} .abfcls-1{fill:none}…" at bounding box center [784, 372] width 1568 height 745
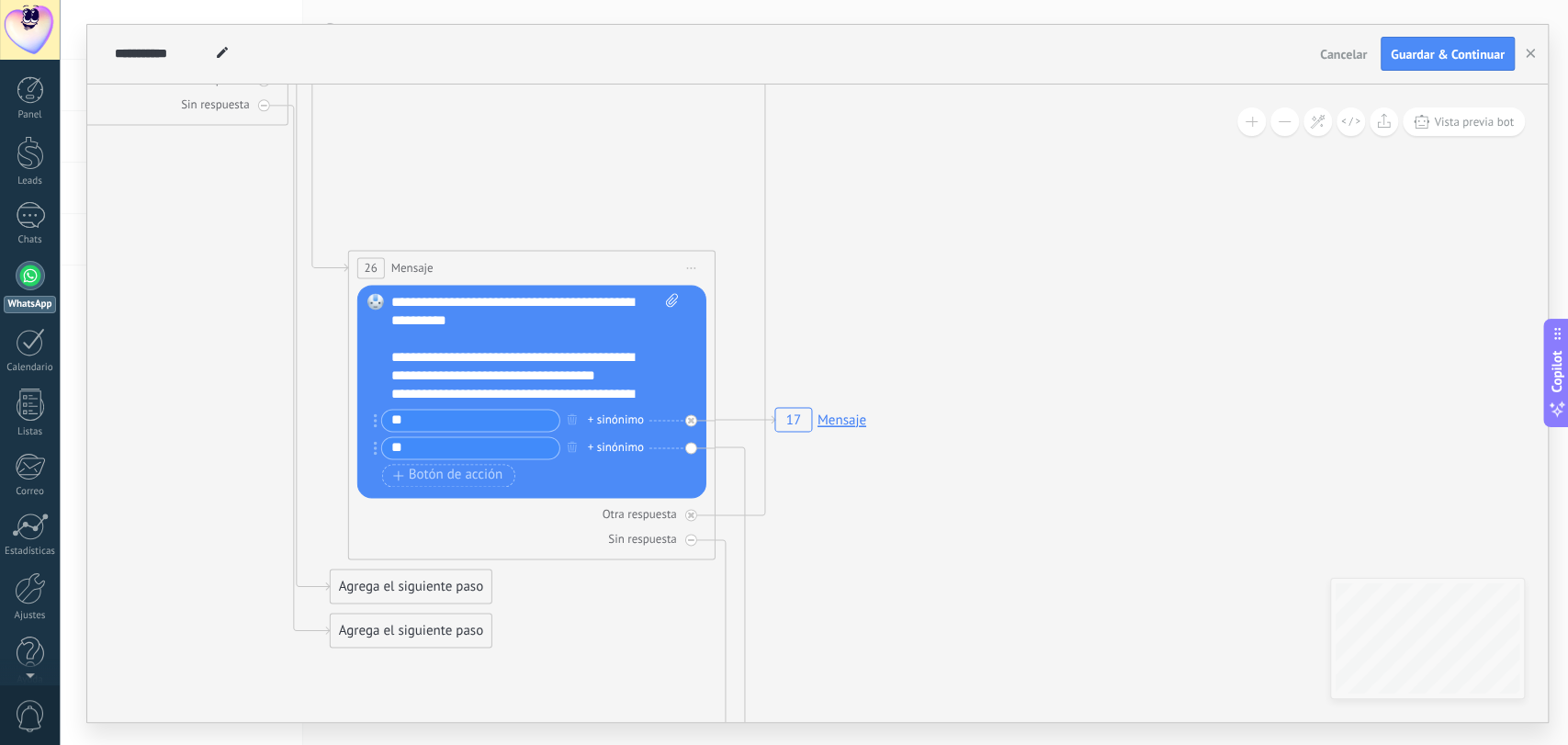
drag, startPoint x: 983, startPoint y: 215, endPoint x: 985, endPoint y: 371, distance: 156.0
click at [691, 445] on div "Reemplazar Quitar Convertir a mensaje de voz Arrastre la imagen aquí para adjun…" at bounding box center [532, 389] width 349 height 213
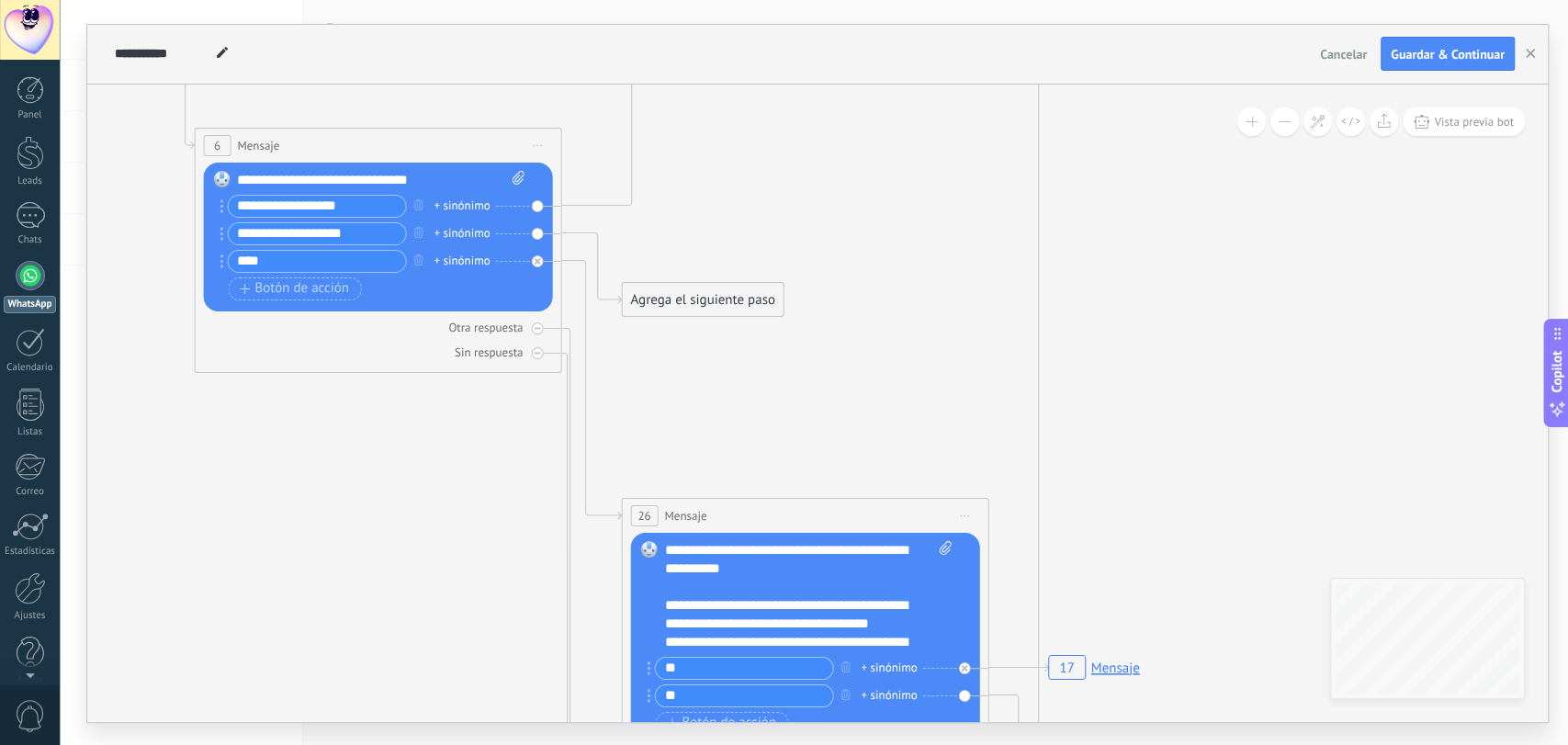
drag, startPoint x: 199, startPoint y: 333, endPoint x: 474, endPoint y: 679, distance: 442.0
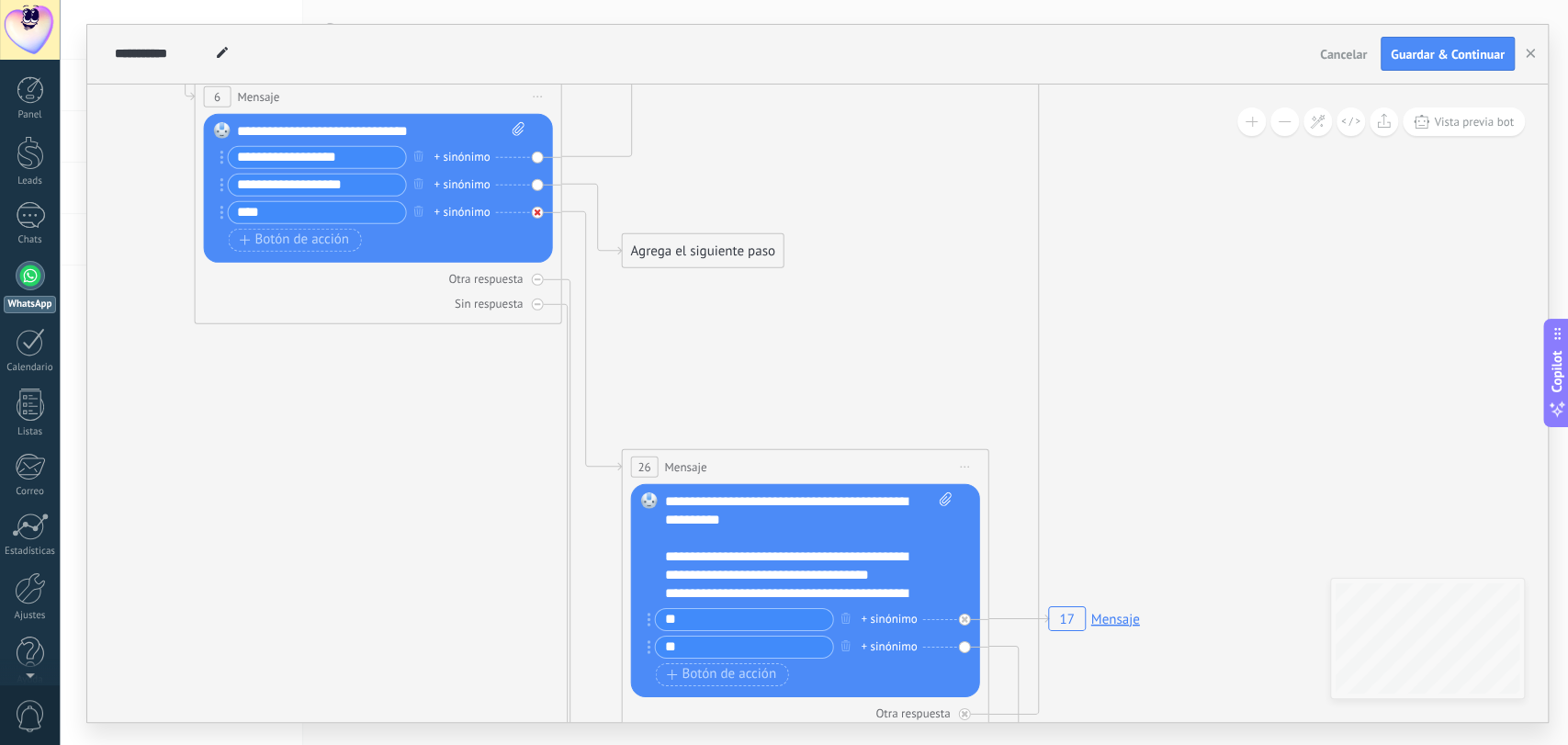
click at [533, 213] on icon at bounding box center [536, 211] width 6 height 6
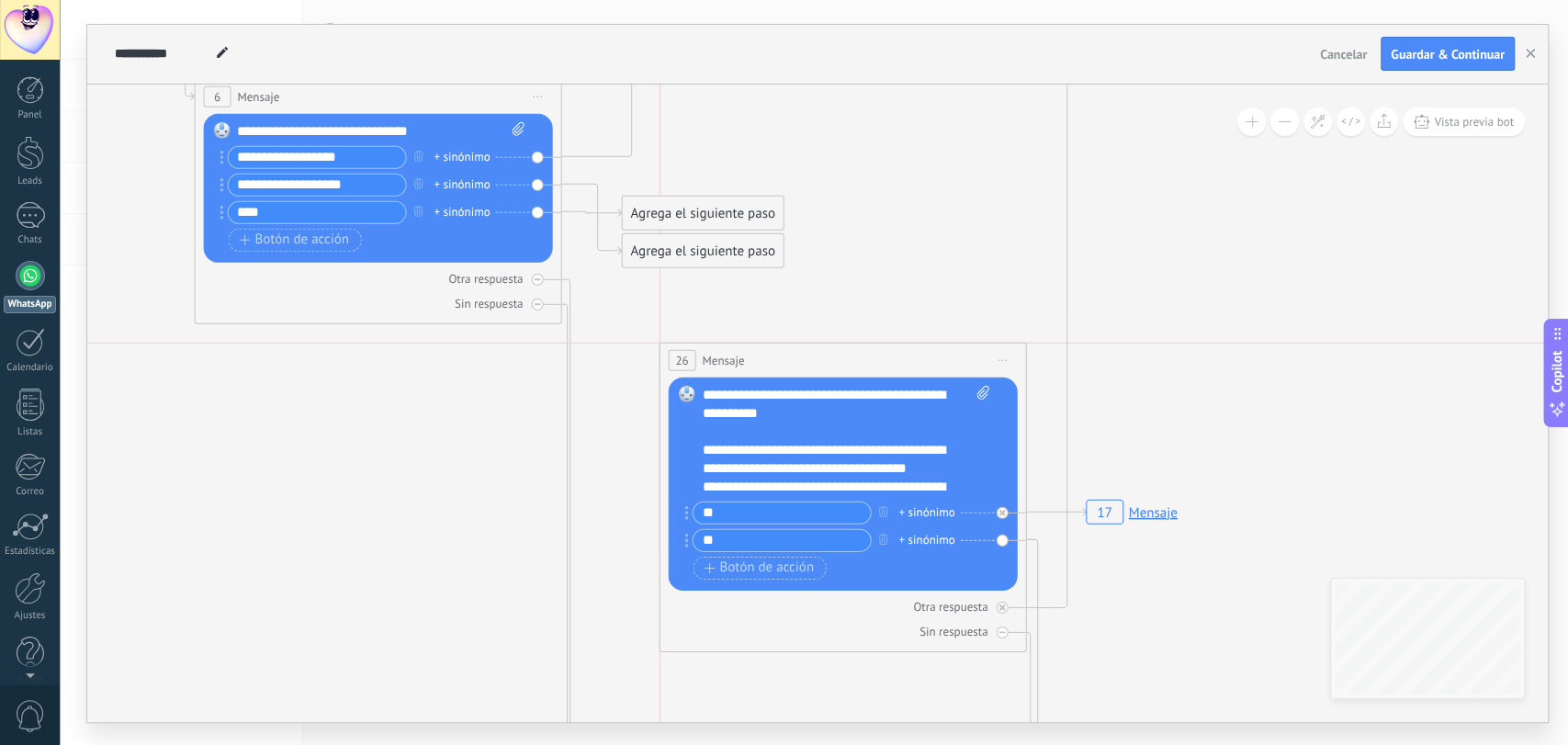
drag, startPoint x: 742, startPoint y: 464, endPoint x: 783, endPoint y: 365, distance: 107.2
click at [783, 365] on div "26 Mensaje ******* (a): Todos los contactos - canales seleccionados Todos los c…" at bounding box center [841, 360] width 366 height 34
drag, startPoint x: 671, startPoint y: 246, endPoint x: 747, endPoint y: 376, distance: 150.6
drag, startPoint x: 700, startPoint y: 206, endPoint x: 759, endPoint y: 681, distance: 478.7
click at [759, 681] on div "Agrega el siguiente paso" at bounding box center [761, 694] width 161 height 31
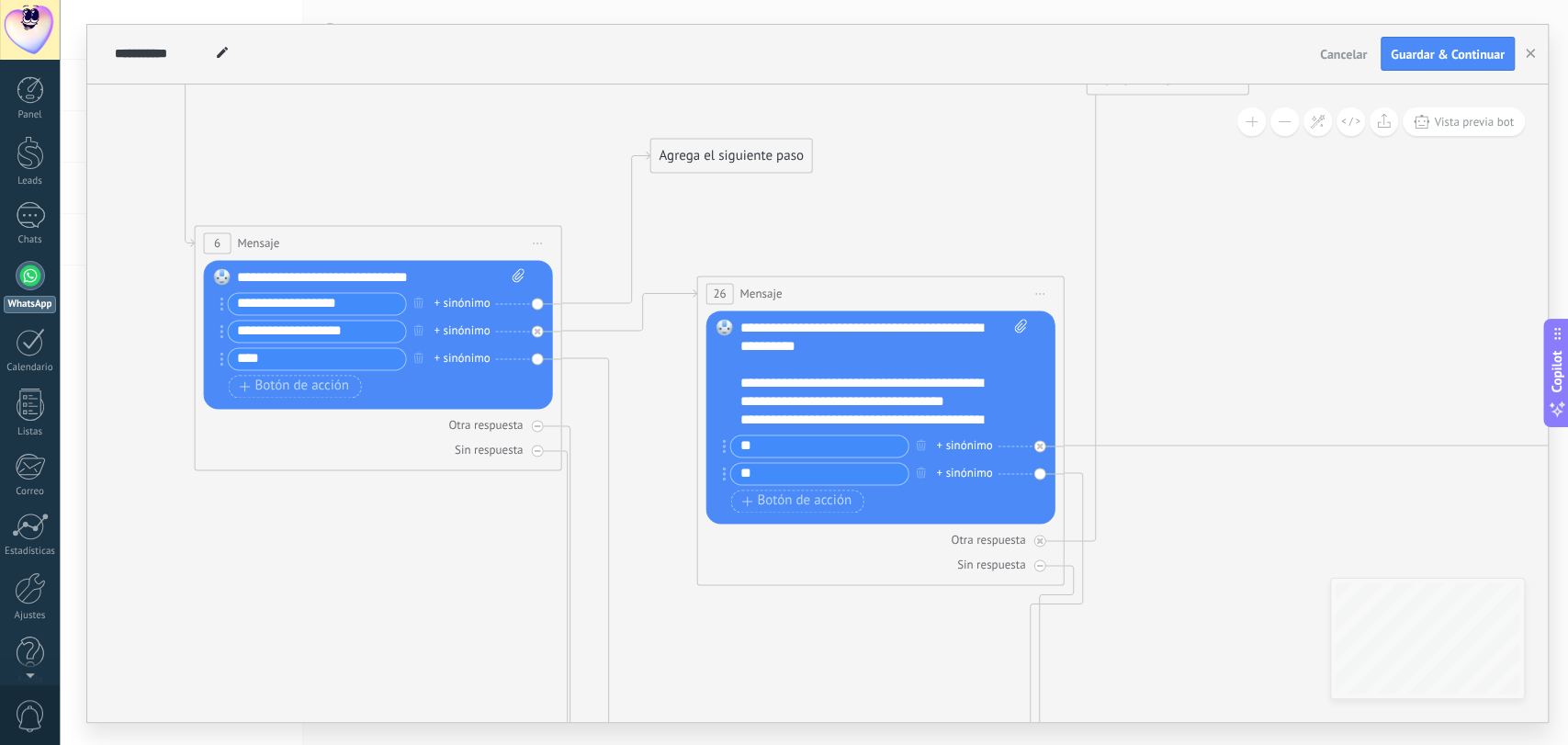
drag, startPoint x: 779, startPoint y: 505, endPoint x: 818, endPoint y: 292, distance: 216.5
click at [818, 292] on div "26 Mensaje ******* (a): Todos los contactos - canales seleccionados Todos los c…" at bounding box center [879, 293] width 366 height 34
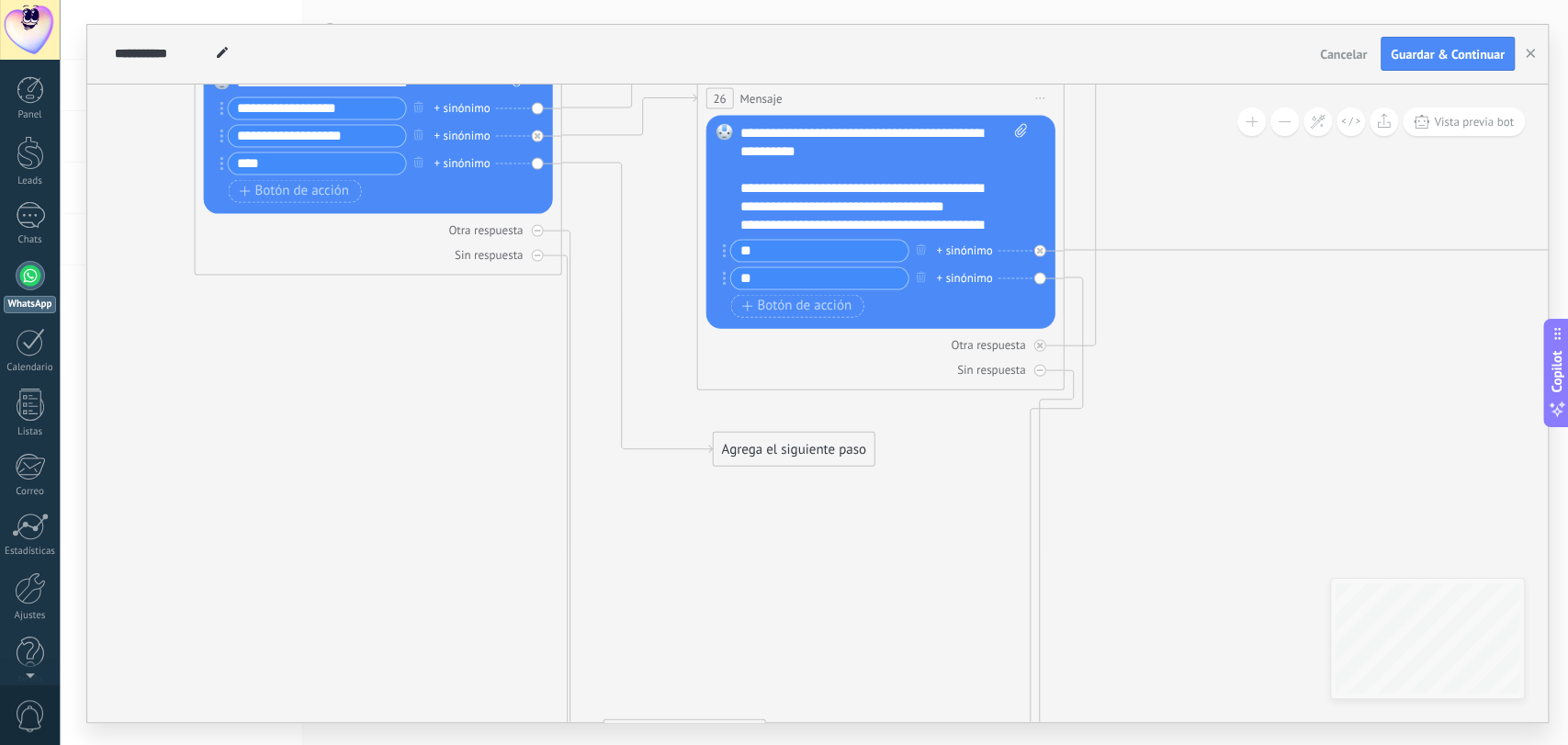
drag, startPoint x: 707, startPoint y: 635, endPoint x: 739, endPoint y: 439, distance: 198.6
click at [739, 439] on div "Agrega el siguiente paso" at bounding box center [793, 448] width 161 height 31
click at [779, 451] on div "Agrega el siguiente paso" at bounding box center [793, 448] width 161 height 31
click at [779, 451] on div "Agrega el siguiente paso" at bounding box center [824, 448] width 223 height 31
click at [773, 479] on span "Mensaje" at bounding box center [784, 480] width 49 height 18
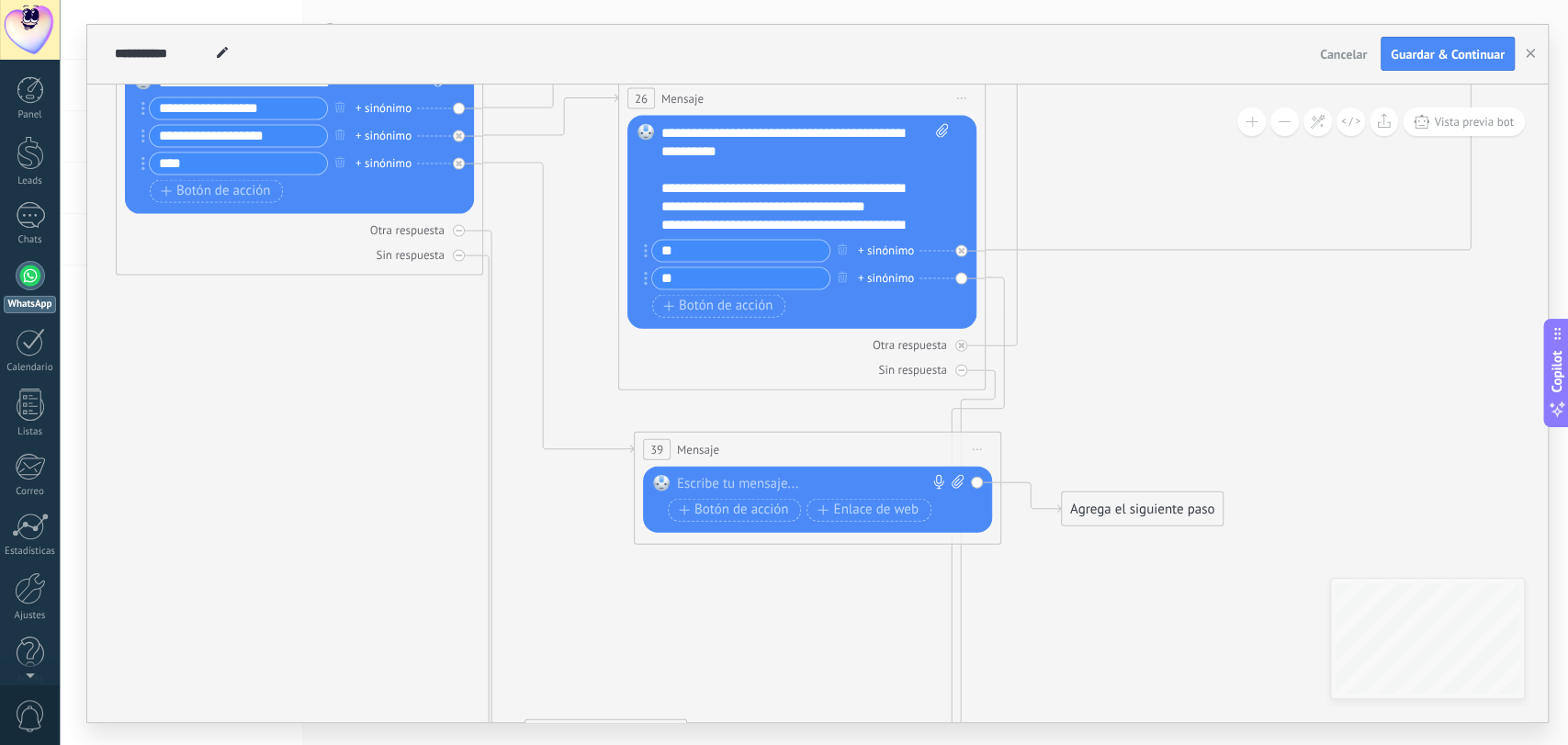
click at [751, 475] on div at bounding box center [813, 482] width 273 height 19
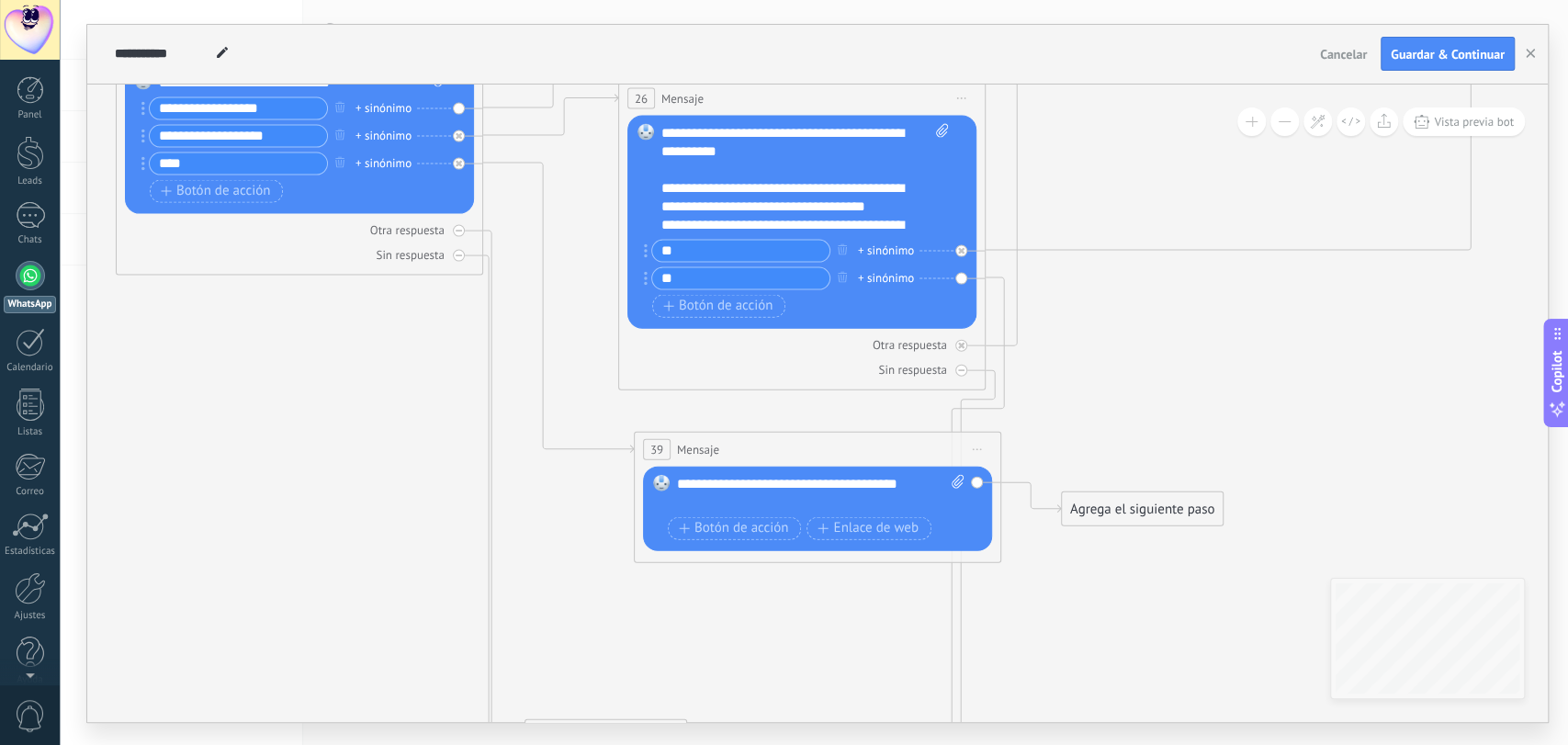
drag, startPoint x: 703, startPoint y: 481, endPoint x: 806, endPoint y: 411, distance: 124.5
click at [706, 477] on div "**********" at bounding box center [821, 491] width 287 height 37
drag, startPoint x: 867, startPoint y: 672, endPoint x: 866, endPoint y: 632, distance: 40.0
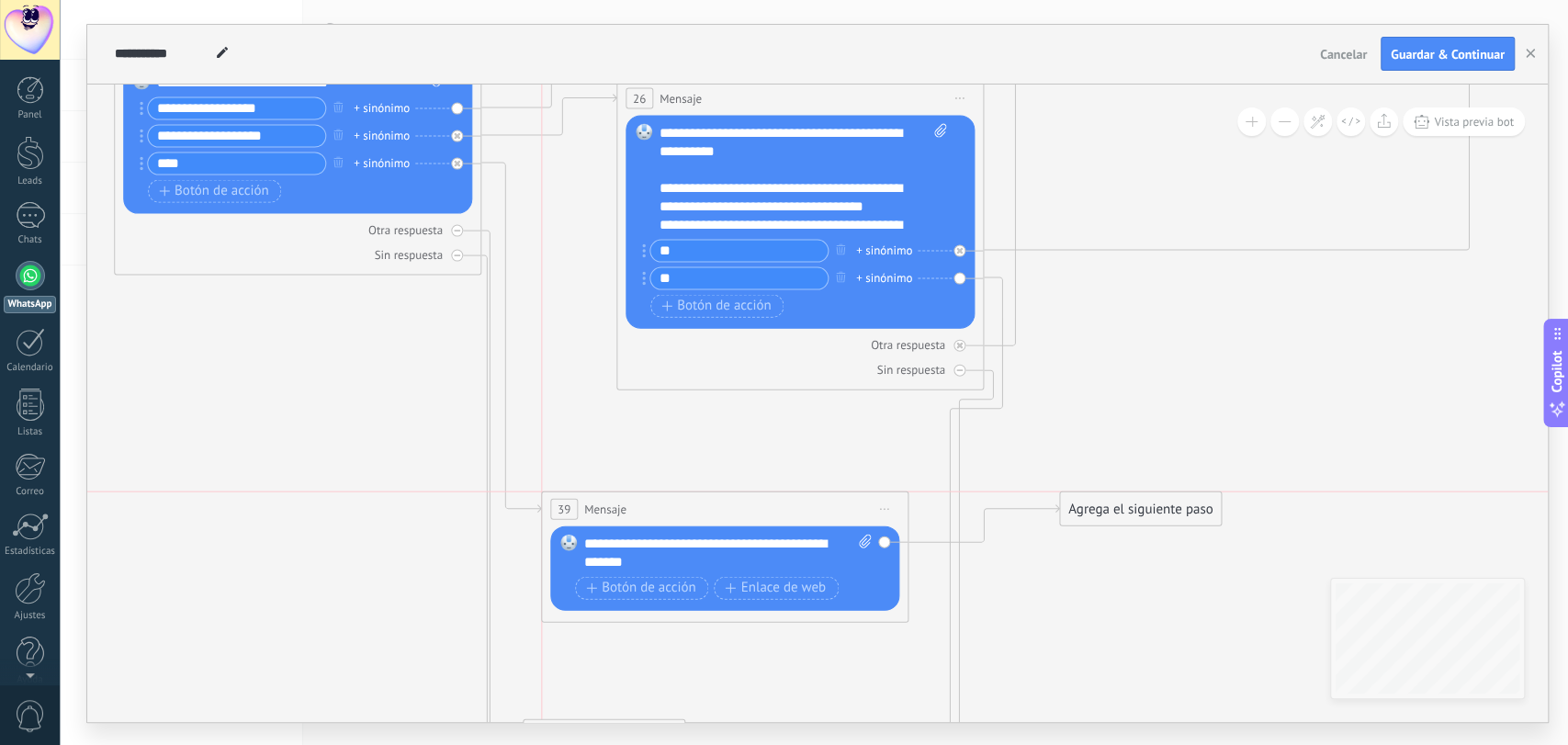
drag, startPoint x: 838, startPoint y: 471, endPoint x: 761, endPoint y: 508, distance: 85.4
click at [761, 508] on div "39 Mensaje ******* (a): Todos los contactos - canales seleccionados Todos los c…" at bounding box center [725, 508] width 366 height 34
drag, startPoint x: 1156, startPoint y: 520, endPoint x: 707, endPoint y: 674, distance: 474.7
click at [707, 674] on div "Agrega el siguiente paso Mensaje Mensaje Mensaje Reacción Comentario Enviar men…" at bounding box center [698, 657] width 163 height 35
click at [728, 659] on div "Agrega el siguiente paso" at bounding box center [698, 658] width 161 height 31
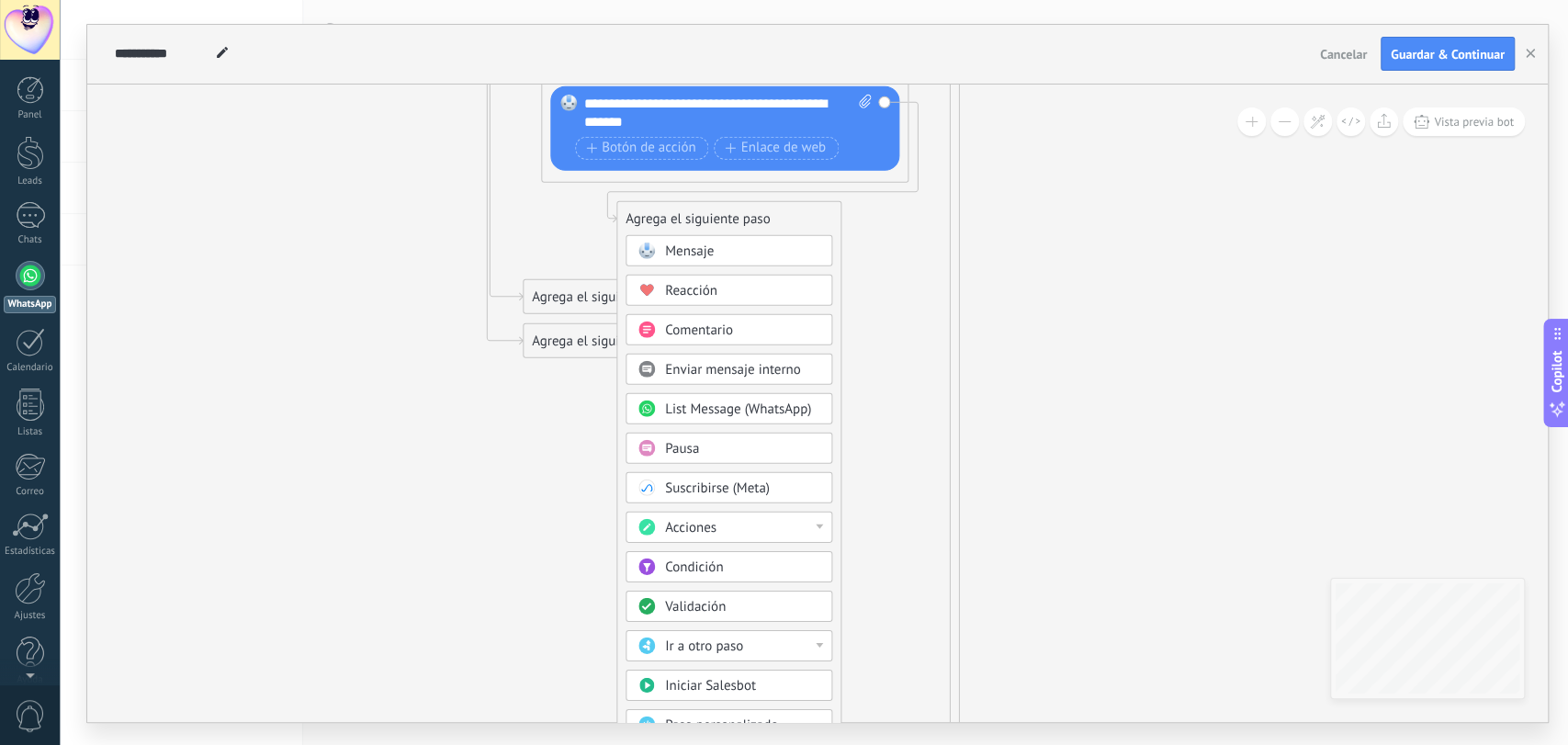
click at [738, 646] on span "Ir a otro paso" at bounding box center [704, 645] width 78 height 18
click at [721, 656] on div "13: Mensaje" at bounding box center [728, 661] width 205 height 32
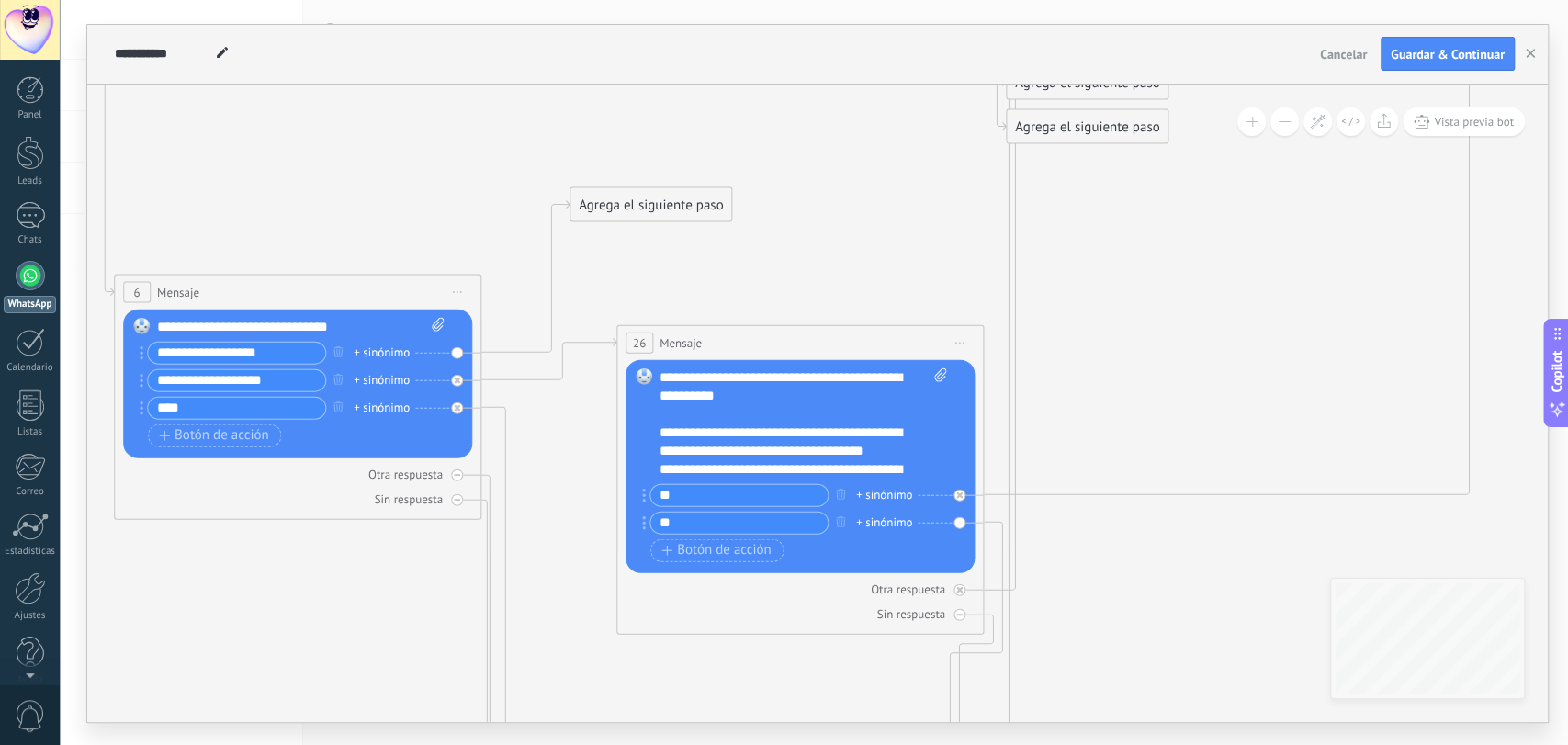
click at [633, 207] on div "Agrega el siguiente paso" at bounding box center [651, 204] width 161 height 31
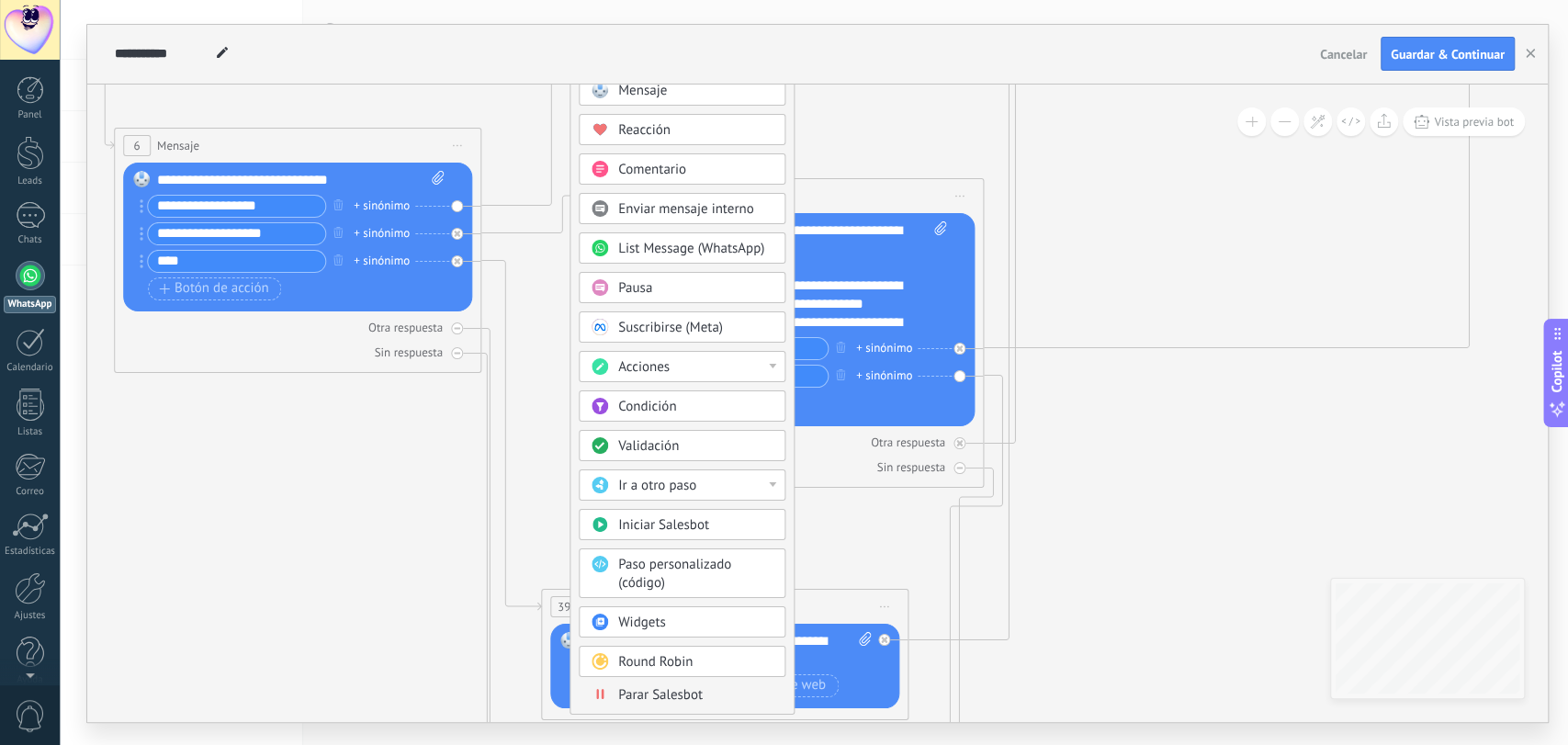
click at [671, 482] on span "Ir a otro paso" at bounding box center [657, 485] width 78 height 18
click at [642, 532] on div "17: Mensaje" at bounding box center [682, 532] width 205 height 32
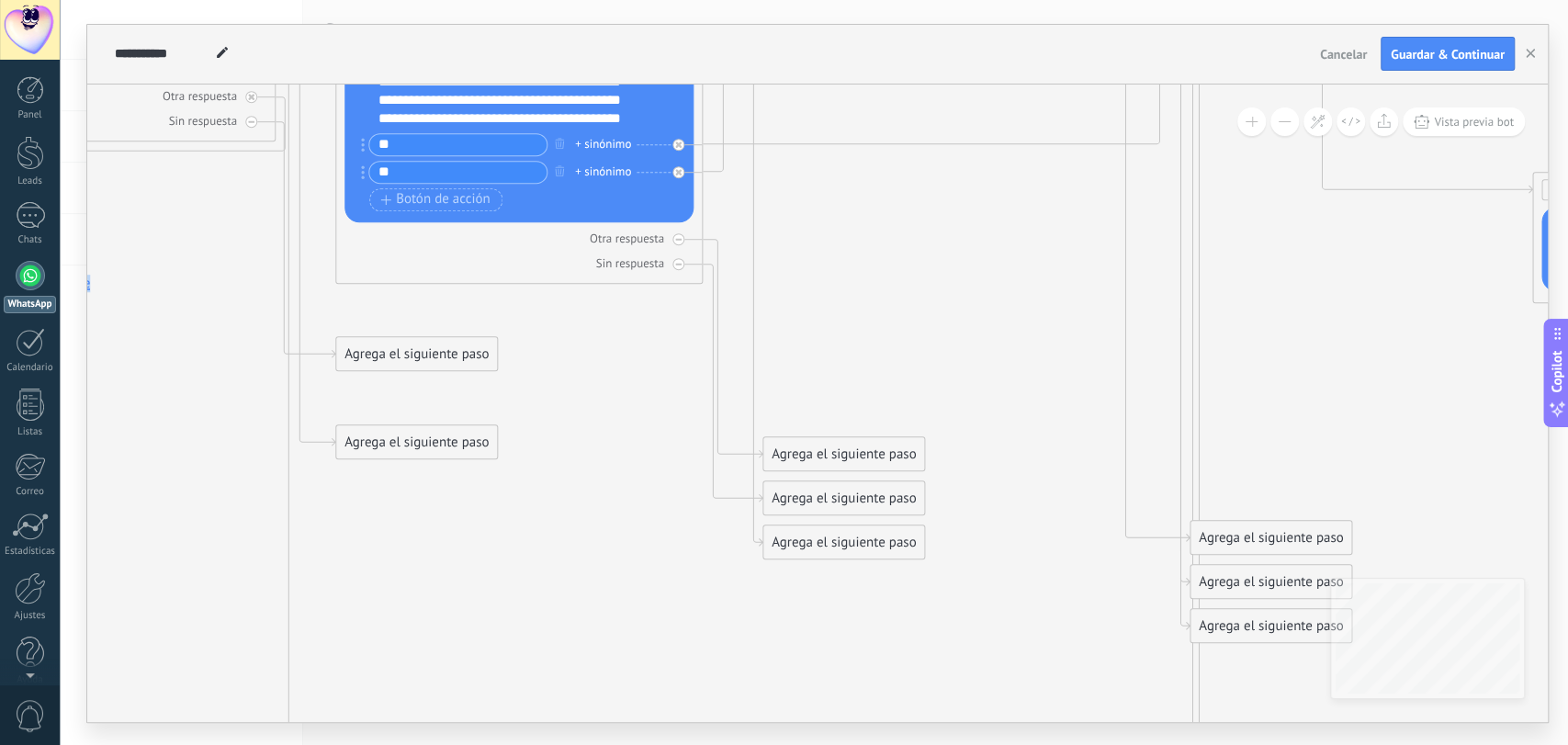
drag, startPoint x: 345, startPoint y: 278, endPoint x: 529, endPoint y: 631, distance: 398.1
click at [529, 631] on icon "17 Mensaje 17 Mensaje" at bounding box center [1292, 639] width 4974 height 4145
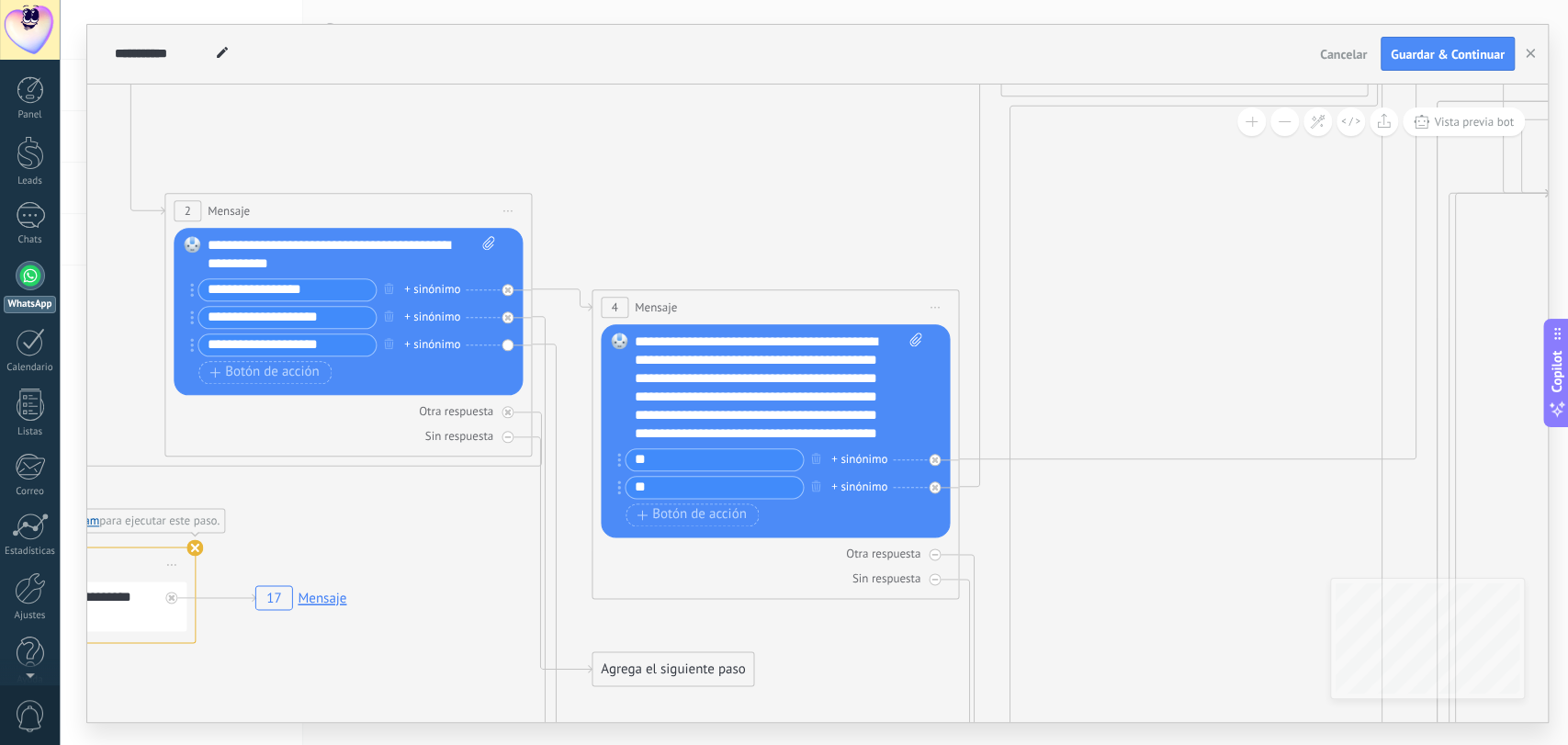
drag, startPoint x: 617, startPoint y: 339, endPoint x: 873, endPoint y: 654, distance: 405.9
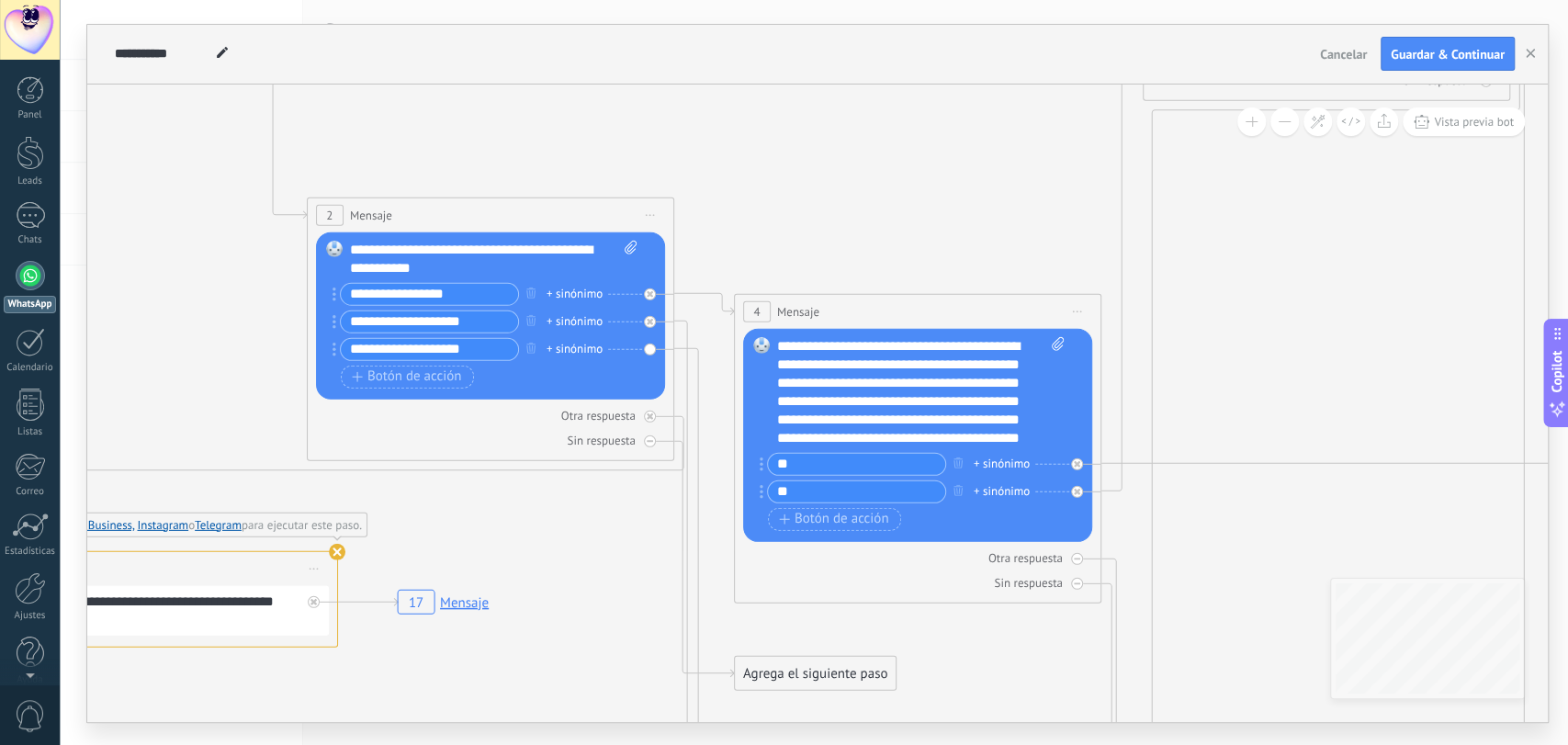
drag, startPoint x: 372, startPoint y: 100, endPoint x: 514, endPoint y: 105, distance: 142.1
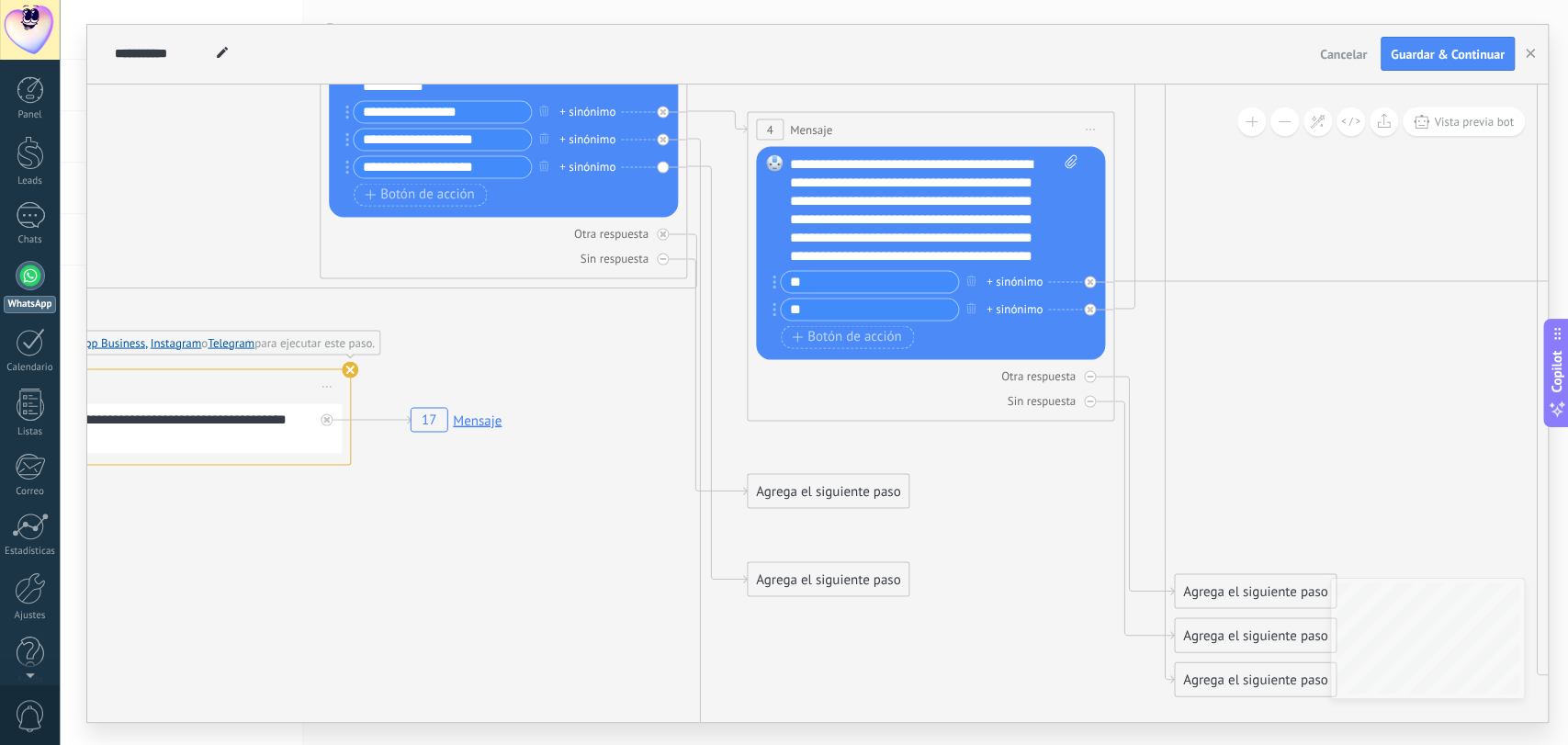
drag, startPoint x: 589, startPoint y: 602, endPoint x: 603, endPoint y: 420, distance: 182.5
drag, startPoint x: 872, startPoint y: 493, endPoint x: 639, endPoint y: 320, distance: 290.2
click at [639, 320] on div "Agrega el siguiente paso" at bounding box center [595, 314] width 161 height 31
drag, startPoint x: 844, startPoint y: 579, endPoint x: 839, endPoint y: 478, distance: 101.1
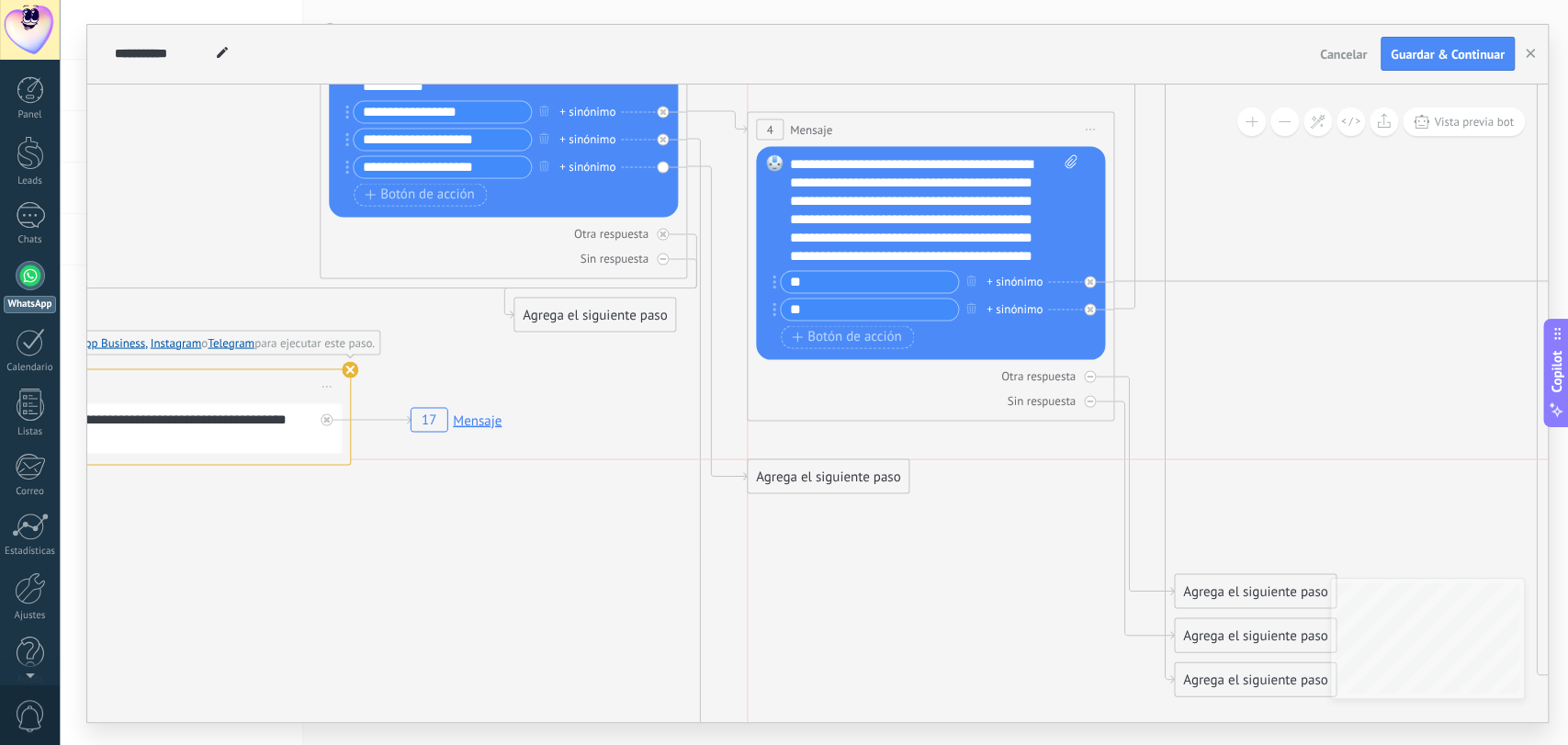
click at [839, 478] on div "Agrega el siguiente paso" at bounding box center [828, 476] width 161 height 31
click at [840, 478] on div "Agrega el siguiente paso" at bounding box center [828, 476] width 161 height 31
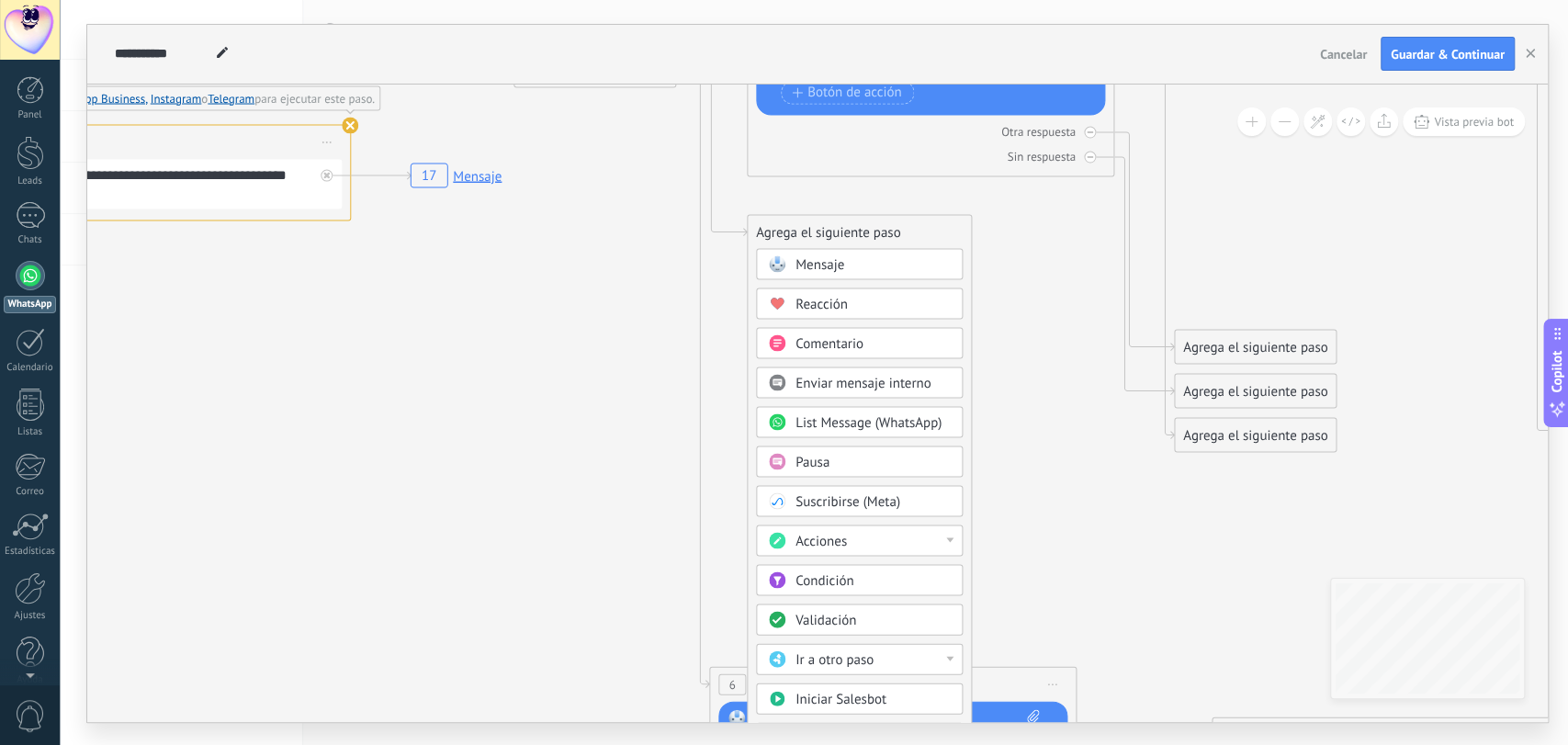
click at [878, 659] on div "Ir a otro paso" at bounding box center [873, 659] width 155 height 19
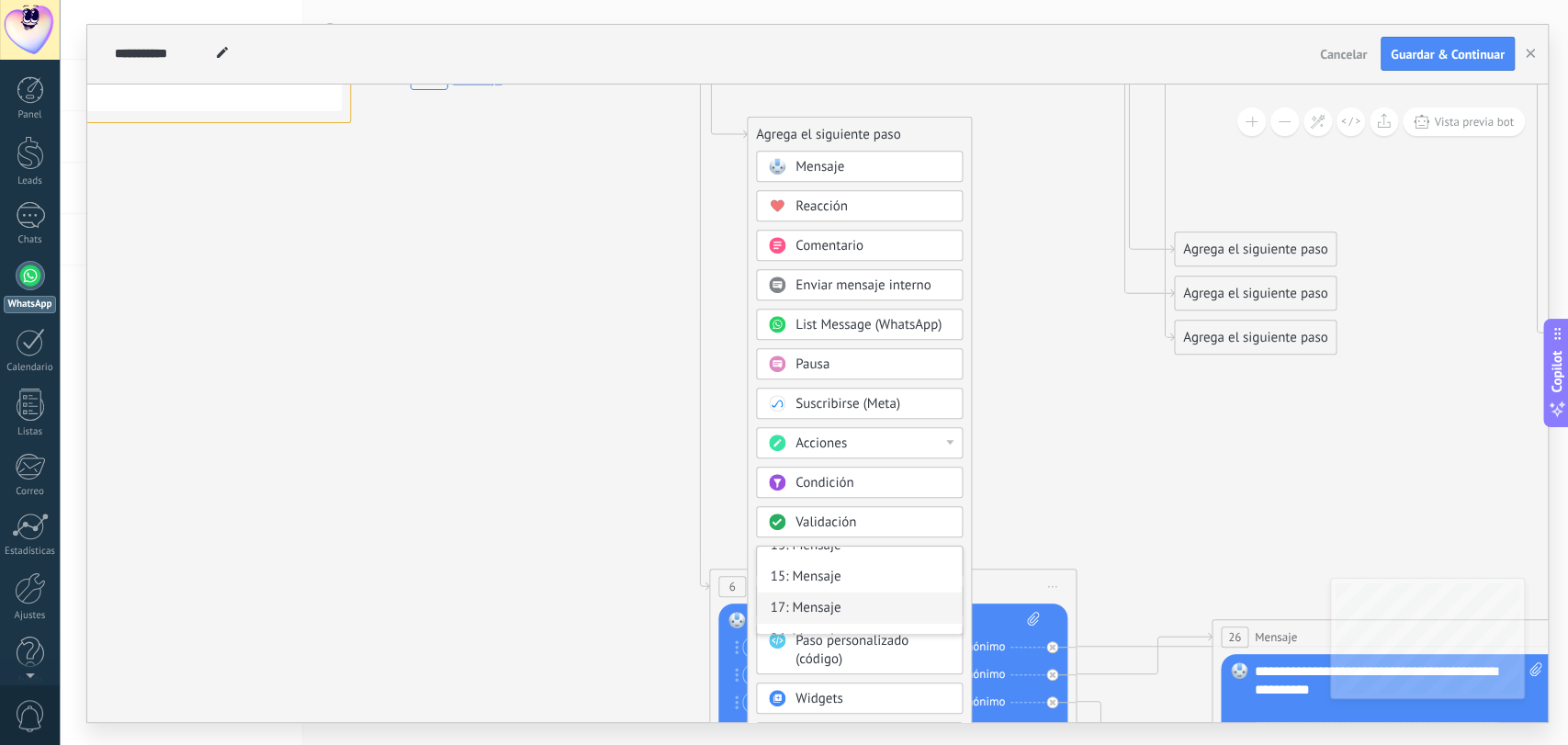
click at [829, 606] on div "17: Mensaje" at bounding box center [859, 608] width 205 height 32
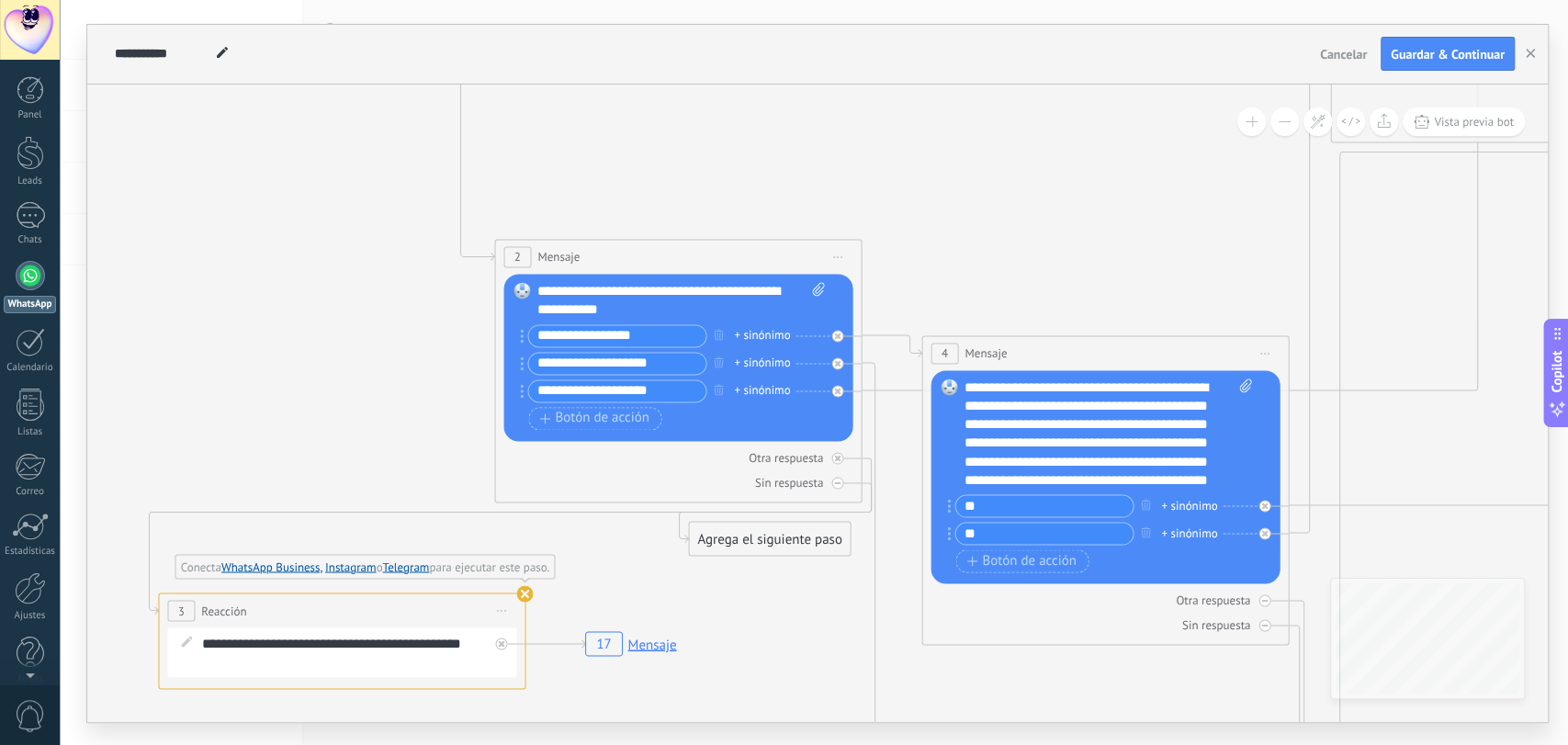
drag, startPoint x: 796, startPoint y: 171, endPoint x: 968, endPoint y: 217, distance: 178.0
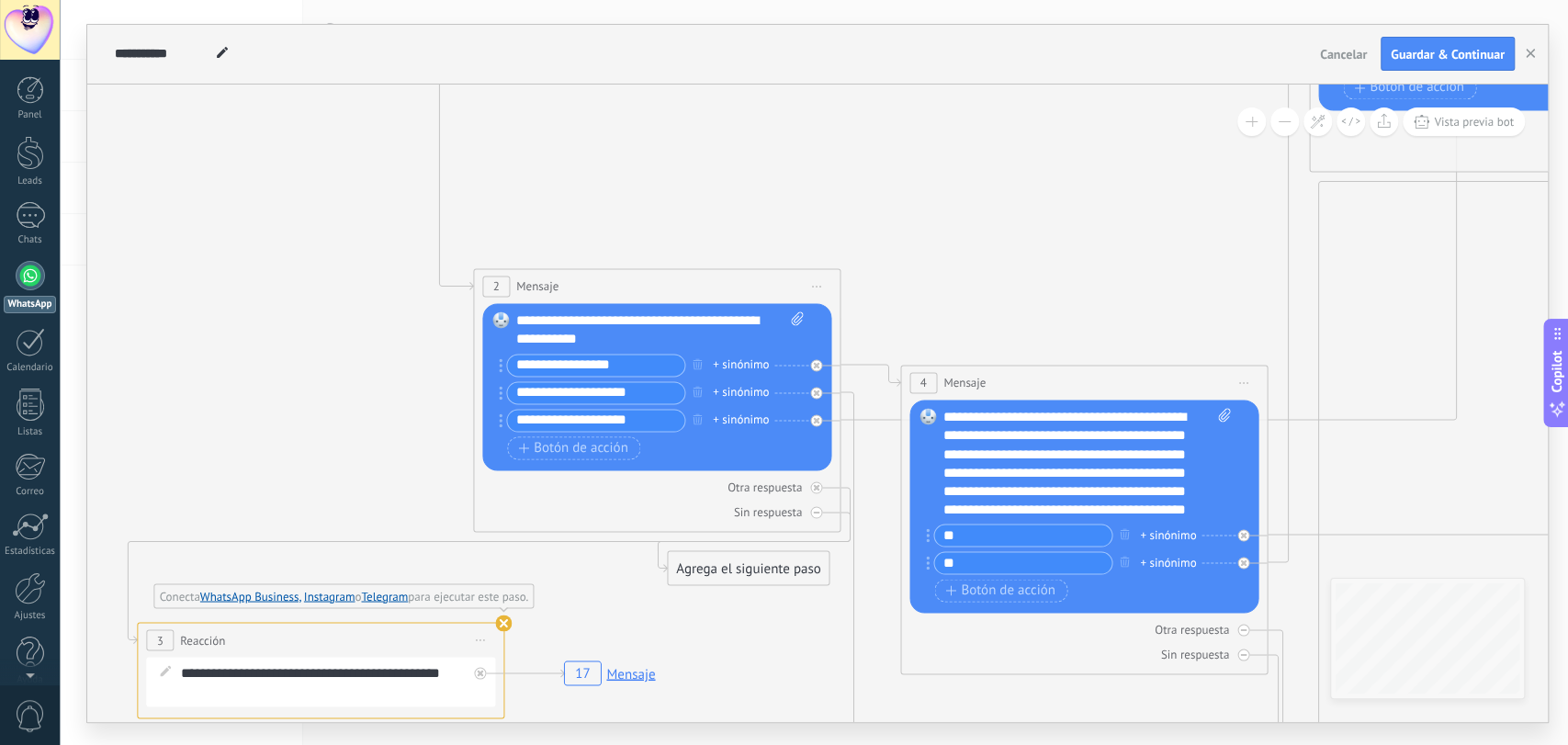
drag, startPoint x: 987, startPoint y: 191, endPoint x: 923, endPoint y: 216, distance: 68.7
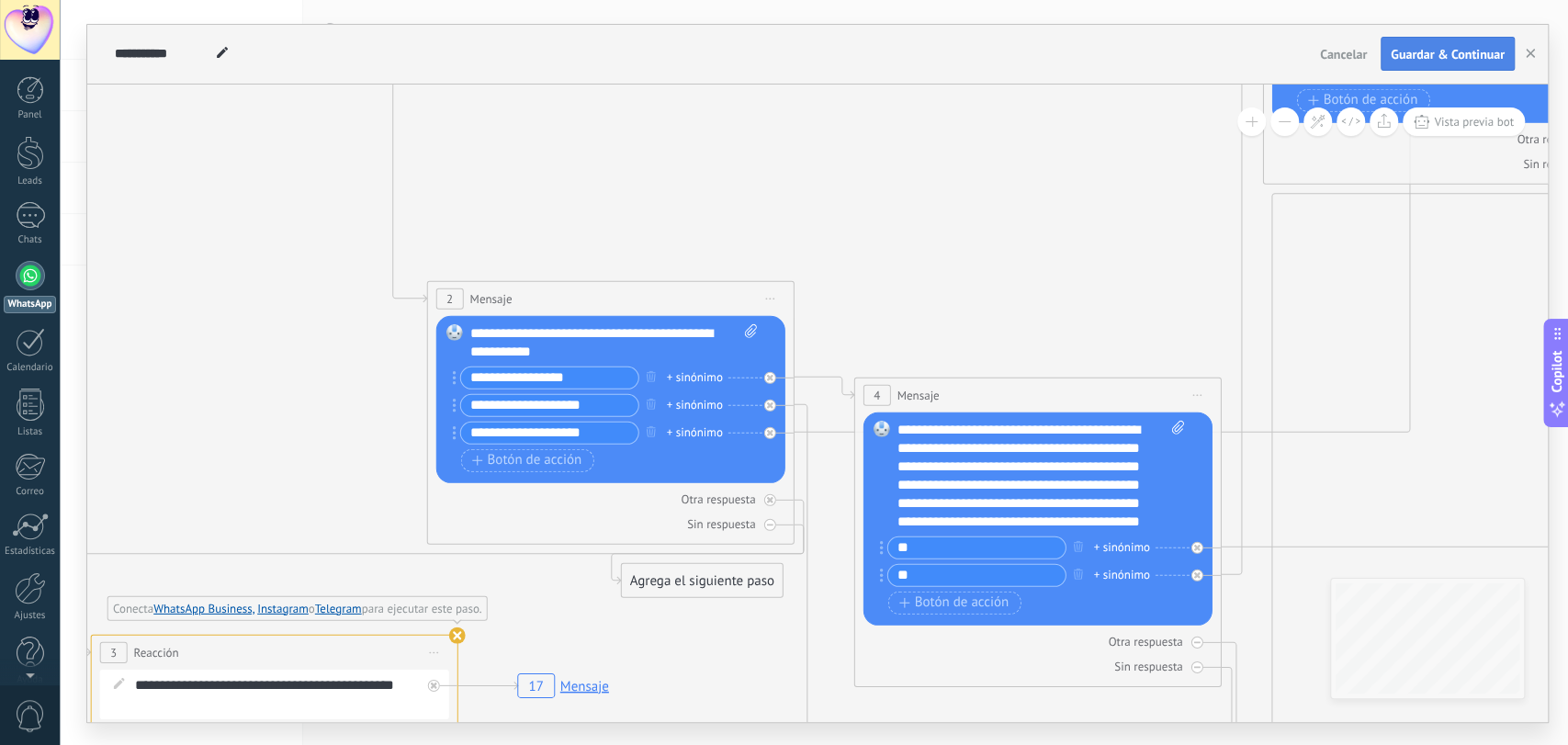
click at [1485, 48] on span "Guardar & Continuar" at bounding box center [1447, 53] width 114 height 13
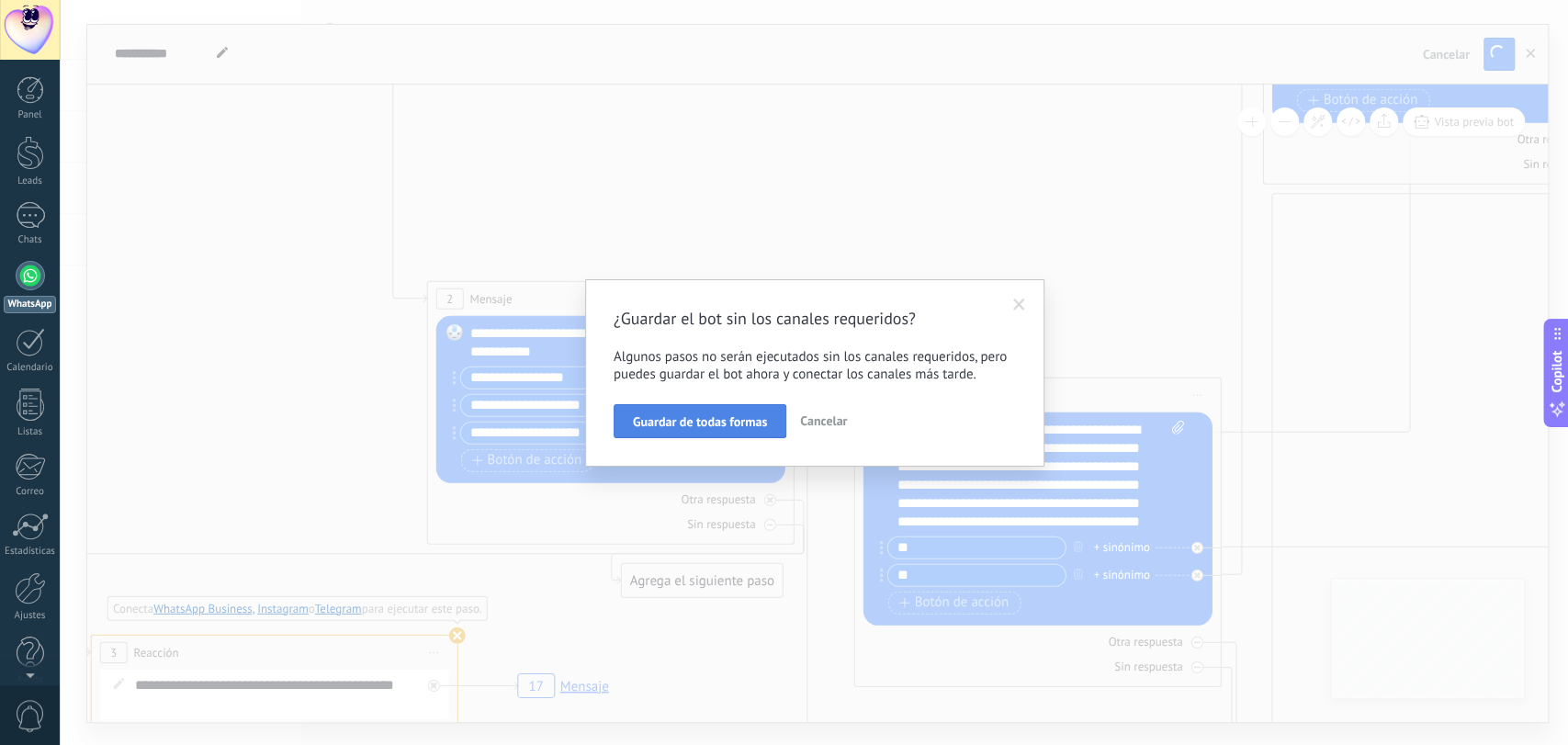
click at [731, 423] on span "Guardar de todas formas" at bounding box center [700, 421] width 134 height 13
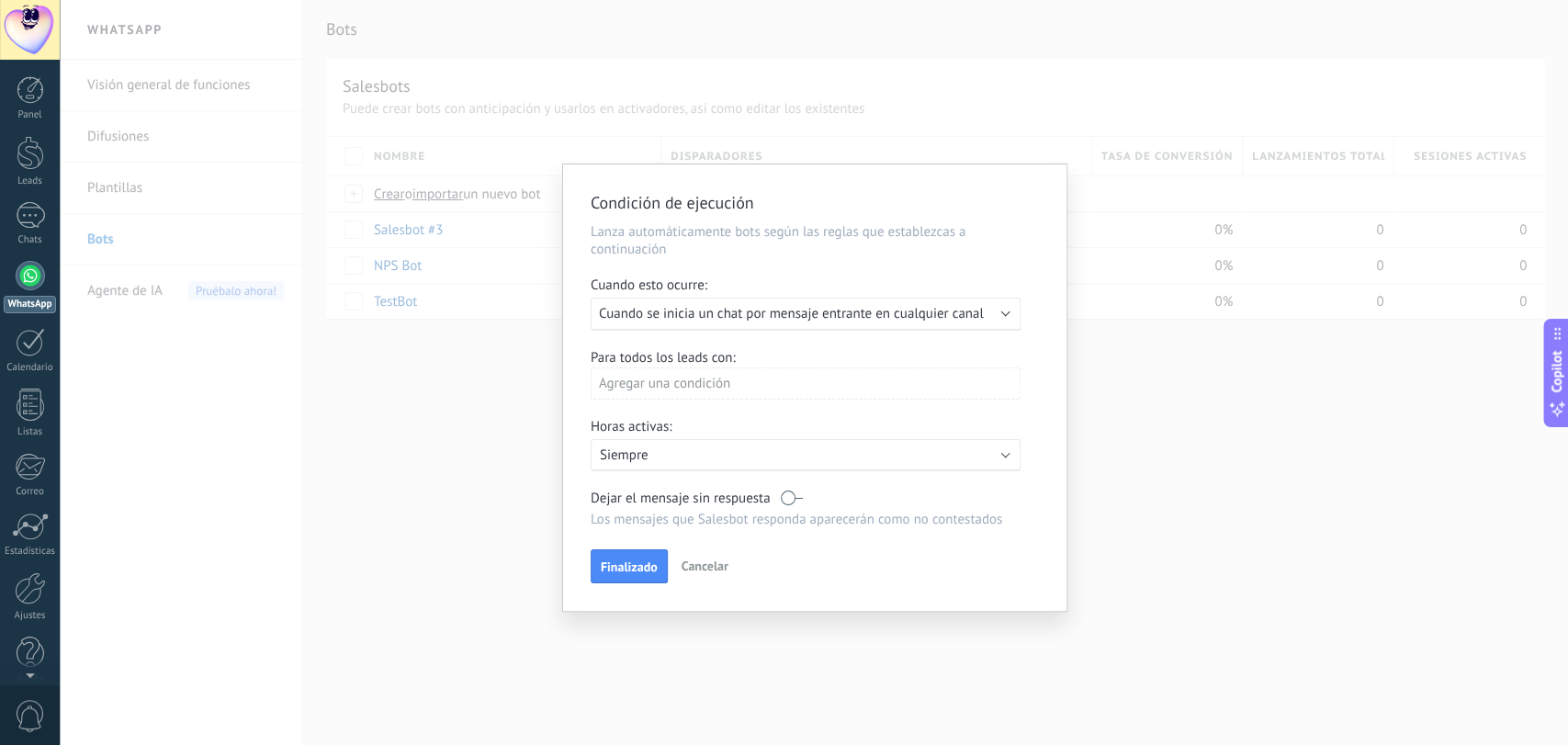
click at [875, 318] on span "Cuando se inicia un chat por mensaje entrante en cualquier canal" at bounding box center [791, 314] width 385 height 18
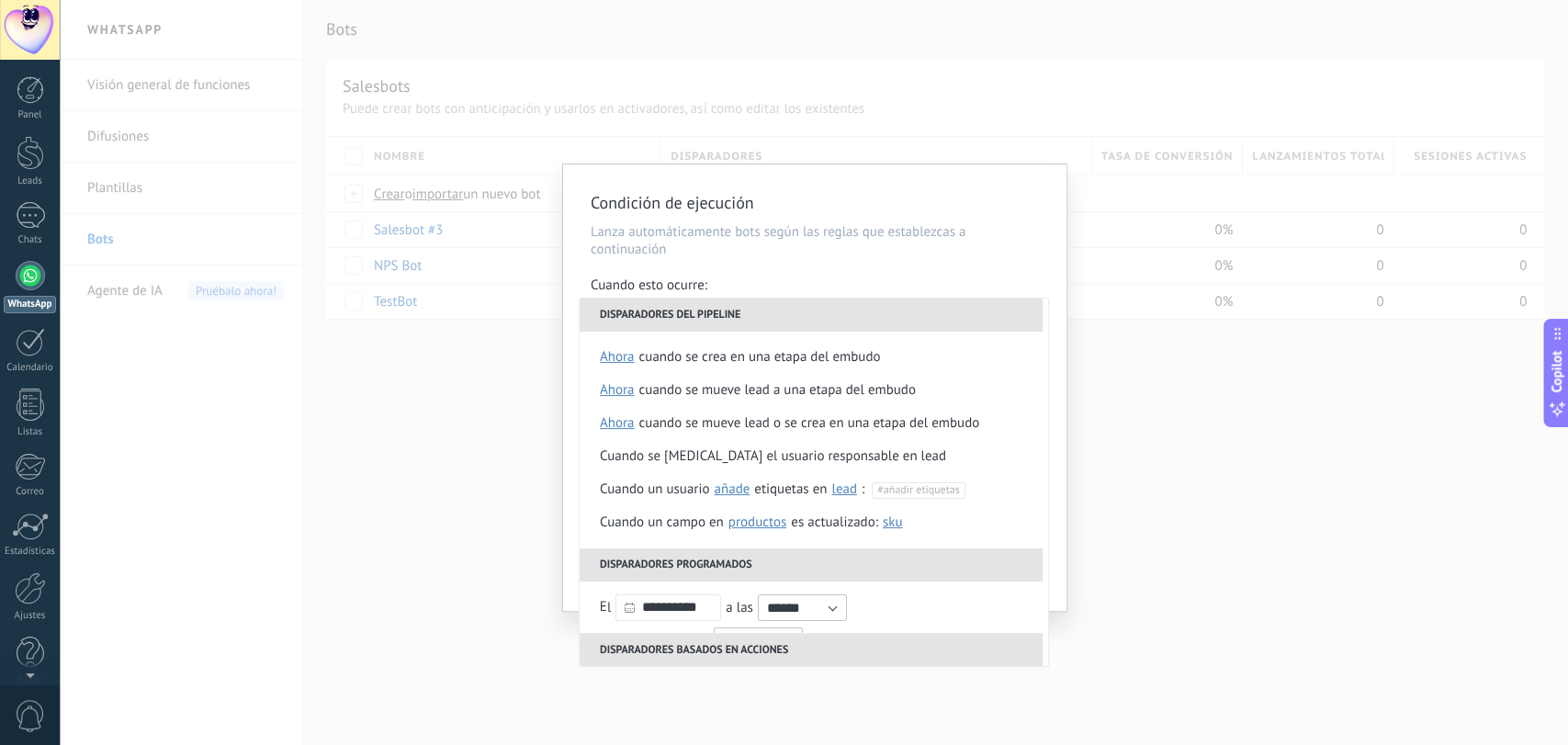
click at [875, 318] on li "Disparadores del pipeline" at bounding box center [811, 314] width 463 height 33
click at [887, 258] on p "Lanza automáticamente bots según las reglas que establezcas a continuación" at bounding box center [815, 240] width 448 height 35
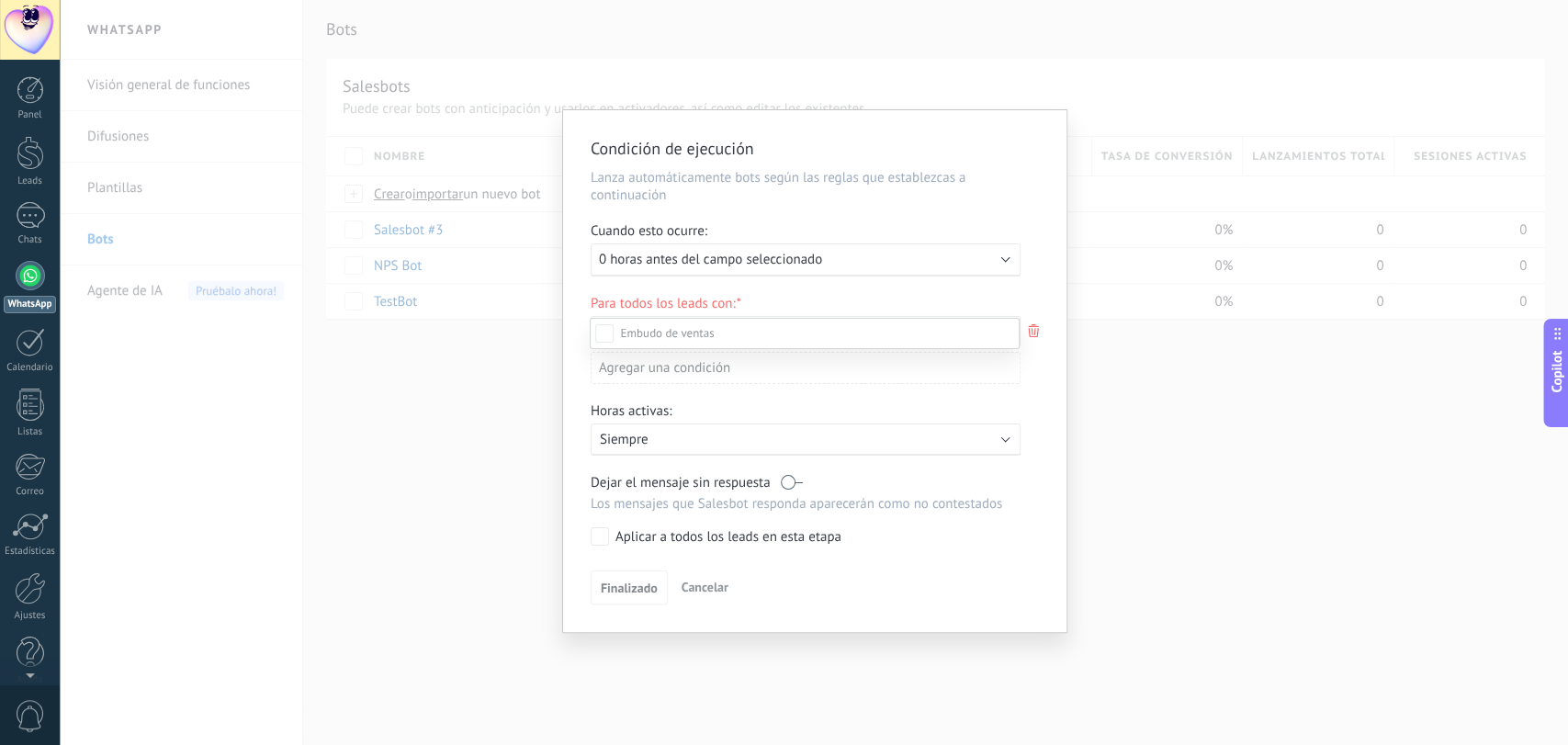
click at [881, 260] on div at bounding box center [814, 372] width 1509 height 745
click at [881, 260] on div "Ejecutar: 0 horas antes del campo seleccionado" at bounding box center [798, 260] width 398 height 18
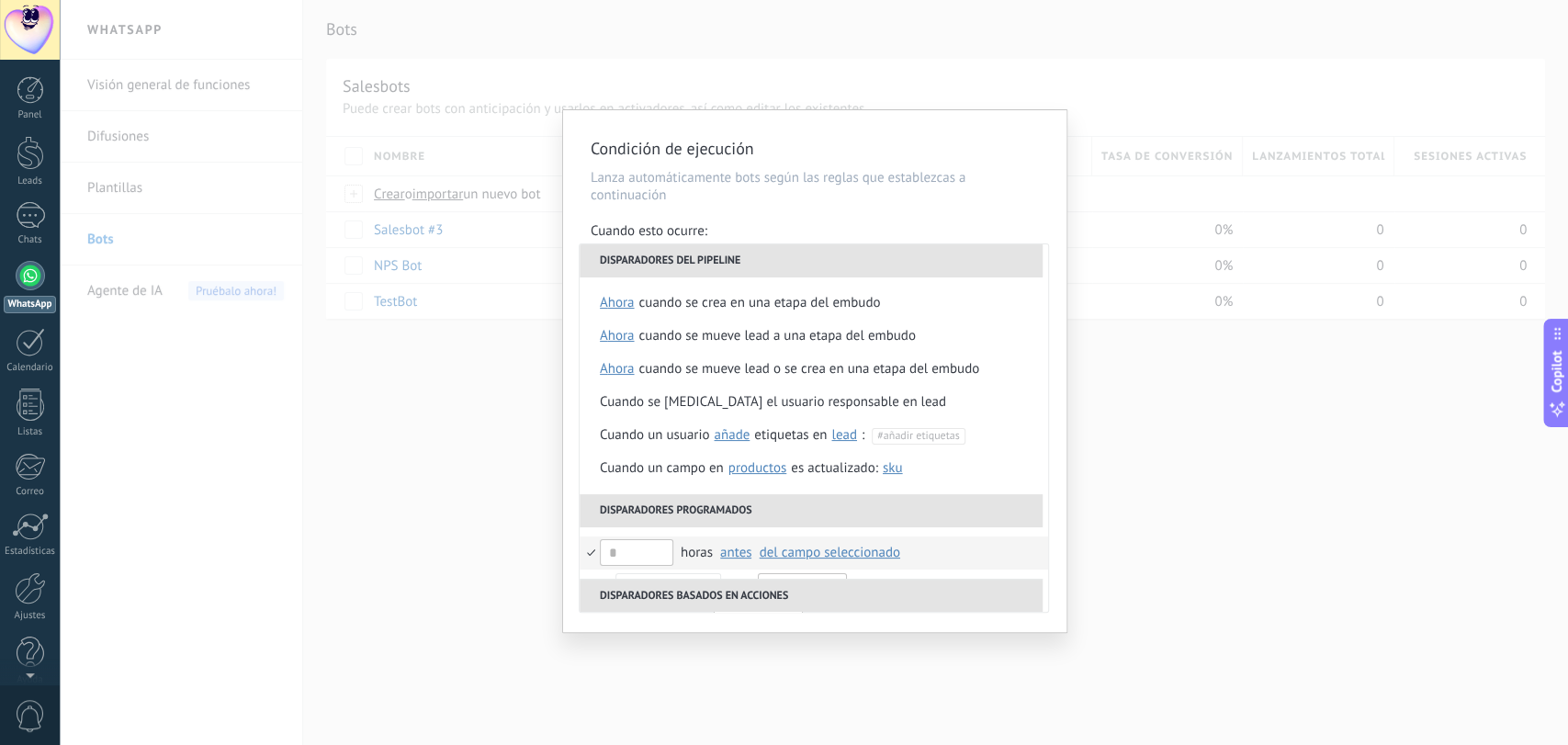
click at [881, 260] on li "Disparadores del pipeline" at bounding box center [811, 261] width 463 height 33
click at [905, 212] on div "Condición de ejecución Lanza automáticamente bots según las reglas que establez…" at bounding box center [815, 371] width 504 height 521
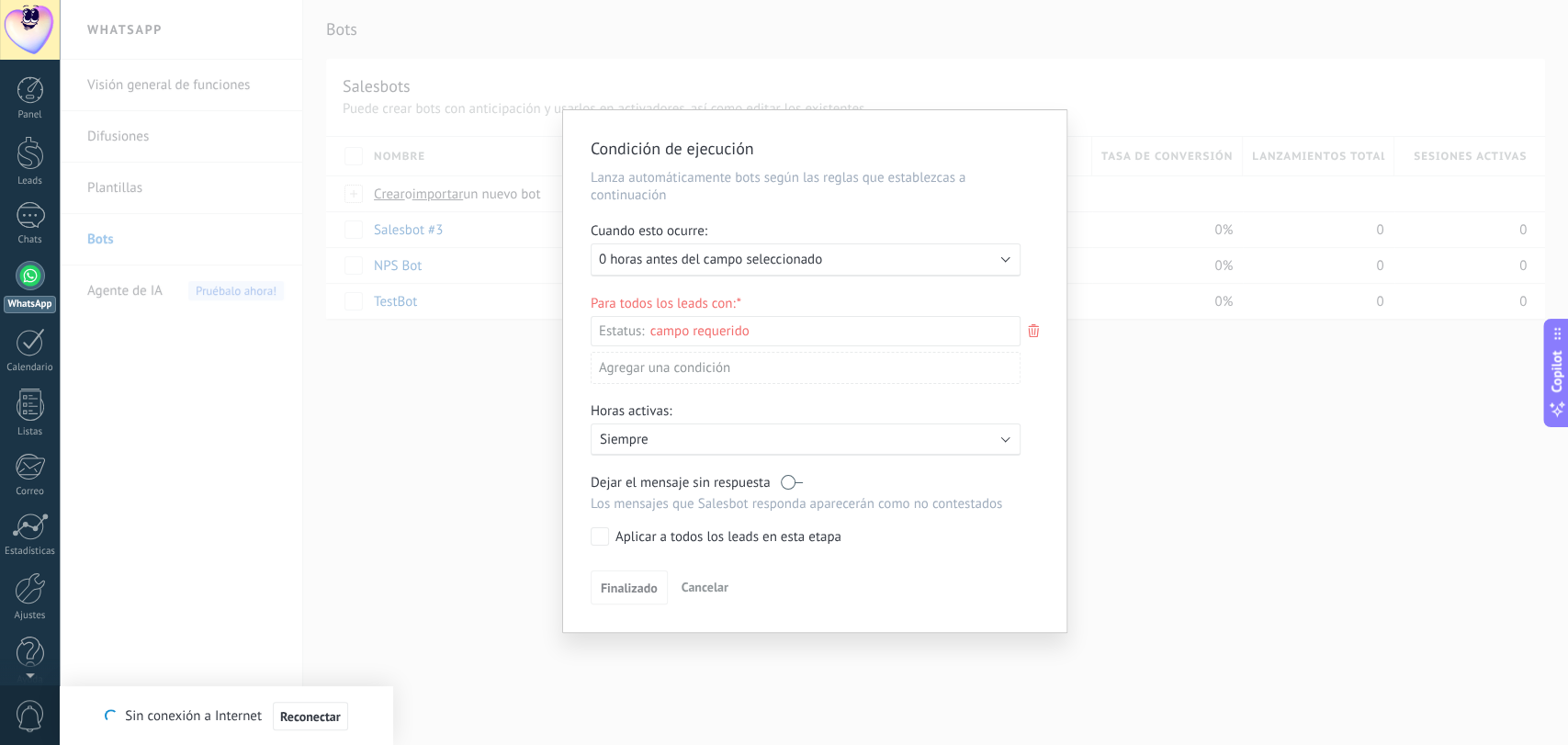
click at [896, 266] on div "Ejecutar: 0 horas antes del campo seleccionado" at bounding box center [798, 260] width 398 height 18
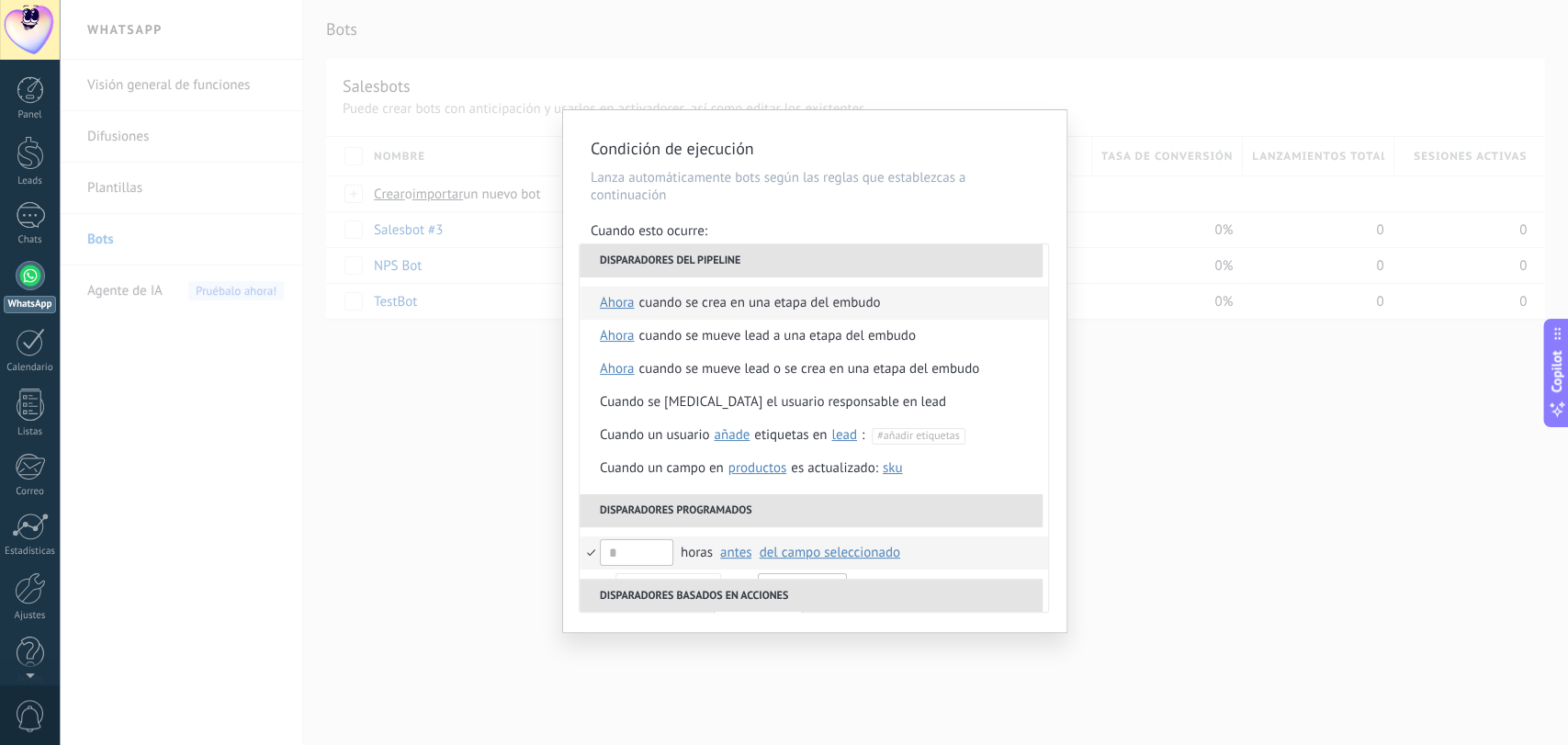
click at [838, 303] on div "Cuando se crea en una etapa del embudo" at bounding box center [759, 302] width 242 height 33
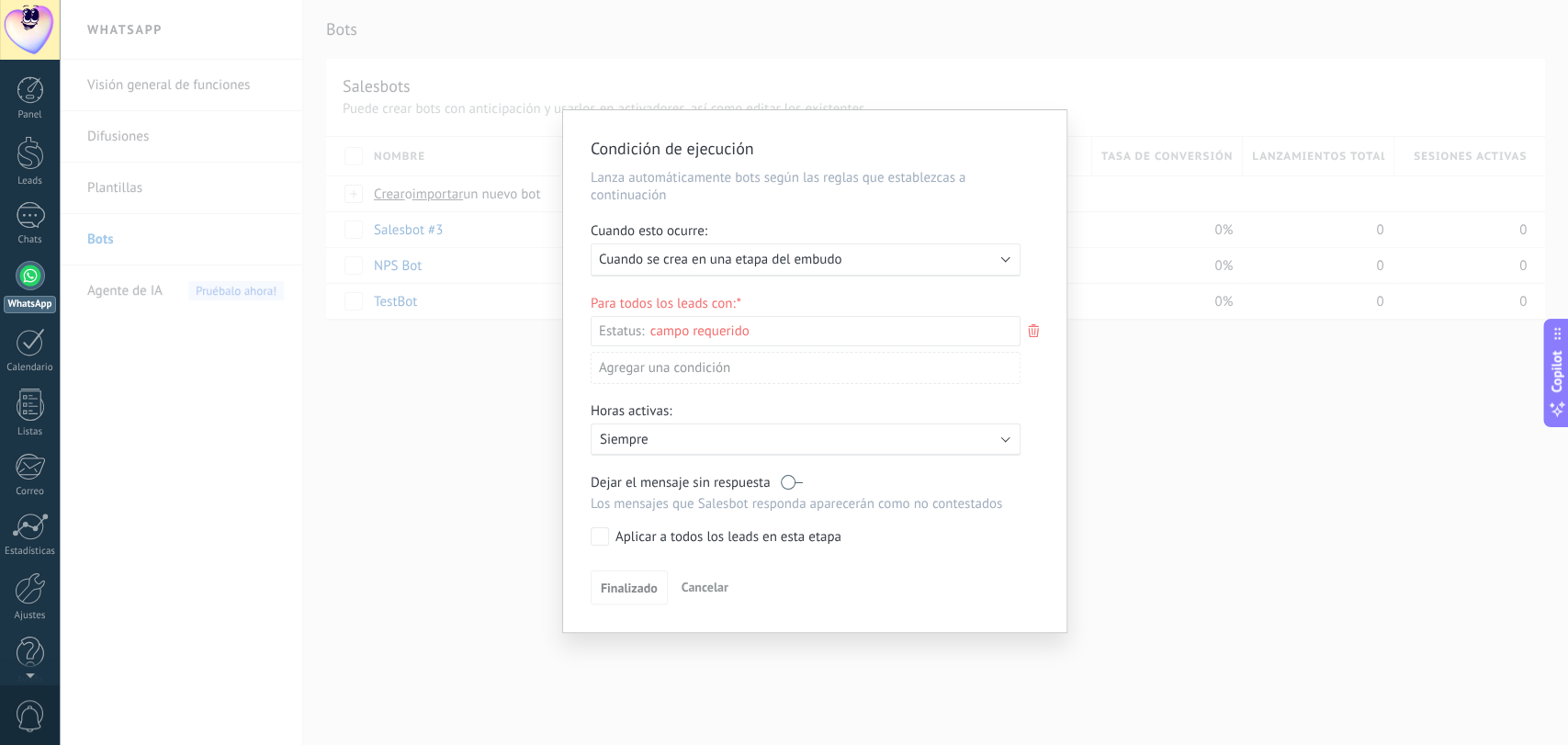
click at [0, 0] on div "Incoming leads Contacto inicial Negociación Debate contractual Discusión de con…" at bounding box center [0, 0] width 0 height 0
click at [879, 209] on div at bounding box center [814, 372] width 1509 height 745
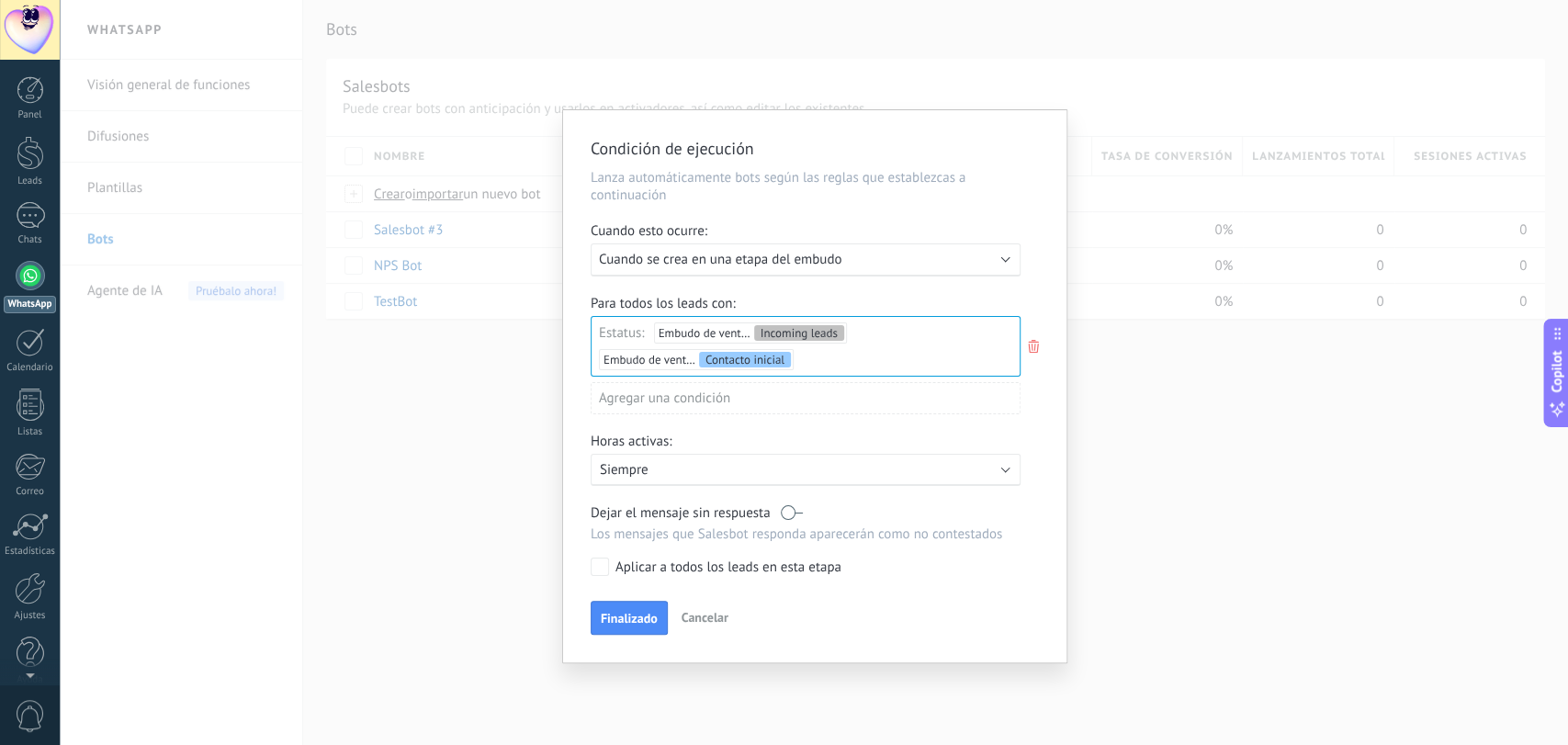
click at [639, 624] on span "Finalizado" at bounding box center [628, 617] width 56 height 13
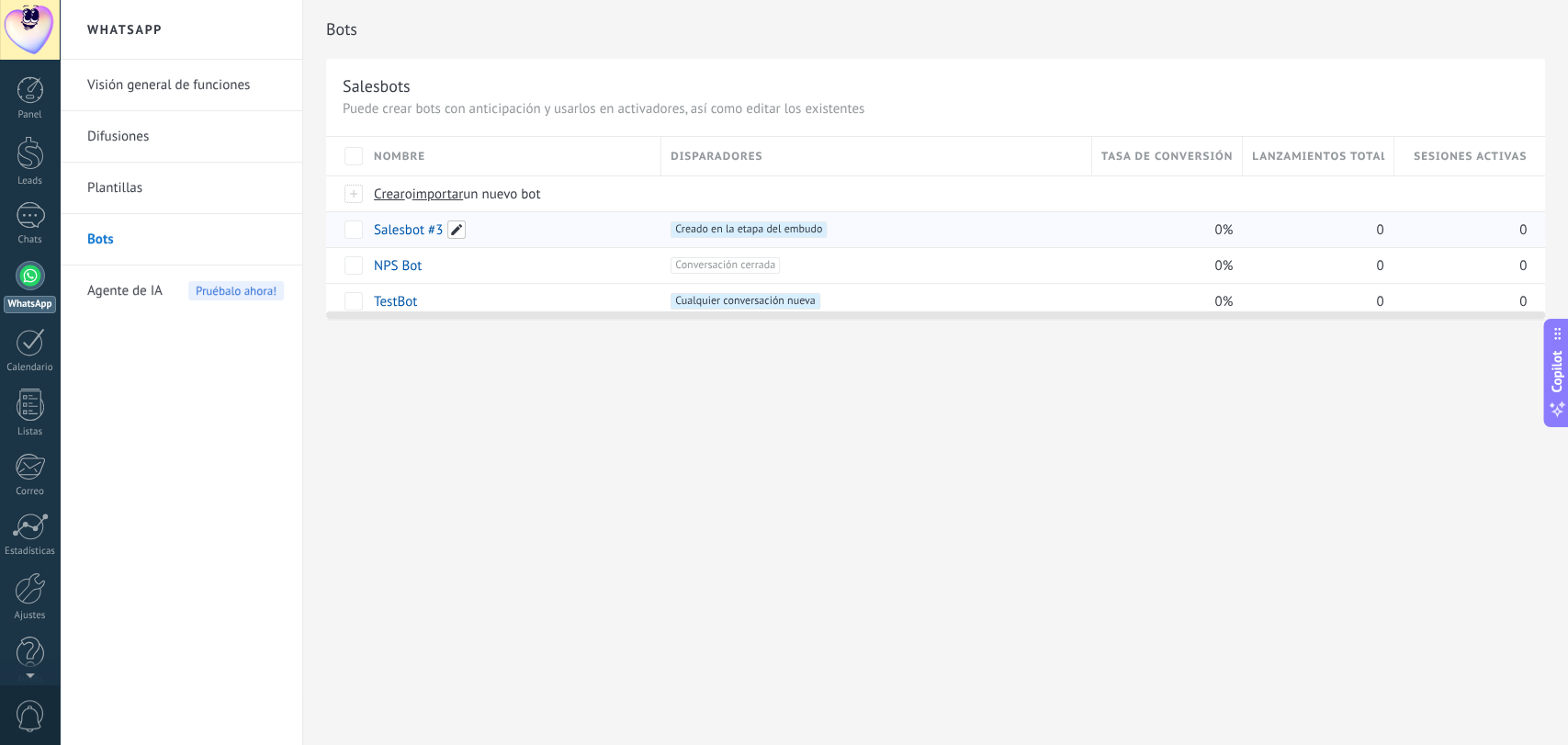
click at [454, 225] on span at bounding box center [456, 229] width 19 height 19
type input "*"
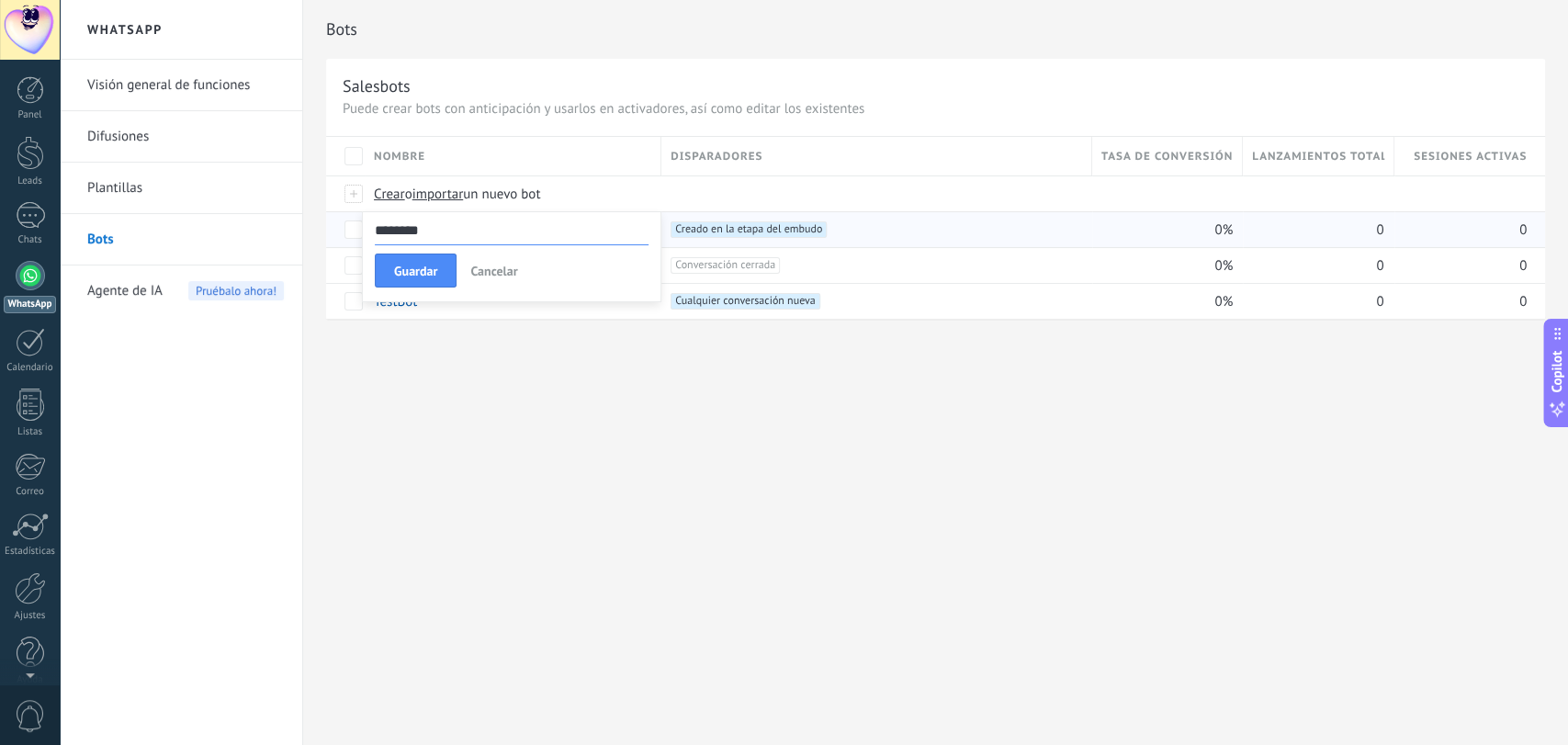
type input "********"
click at [489, 498] on div "Bots Salesbots Puede crear bots con anticipación y usarlos en activadores, así …" at bounding box center [936, 372] width 1265 height 745
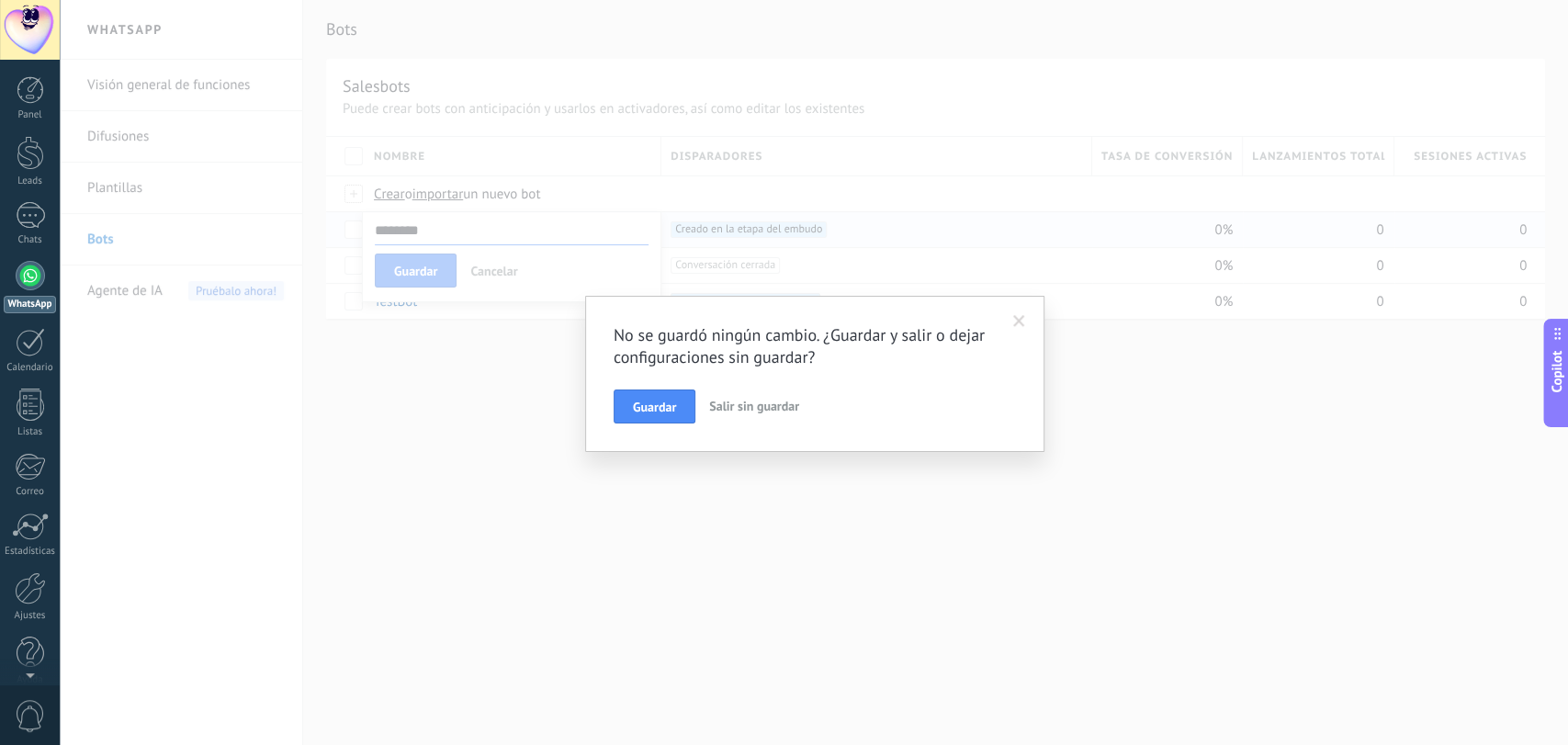
click at [644, 426] on div "No se guardó ningún cambio. ¿Guardar y salir o dejar configuraciones sin guarda…" at bounding box center [814, 373] width 459 height 157
click at [656, 406] on span "Guardar" at bounding box center [655, 406] width 44 height 13
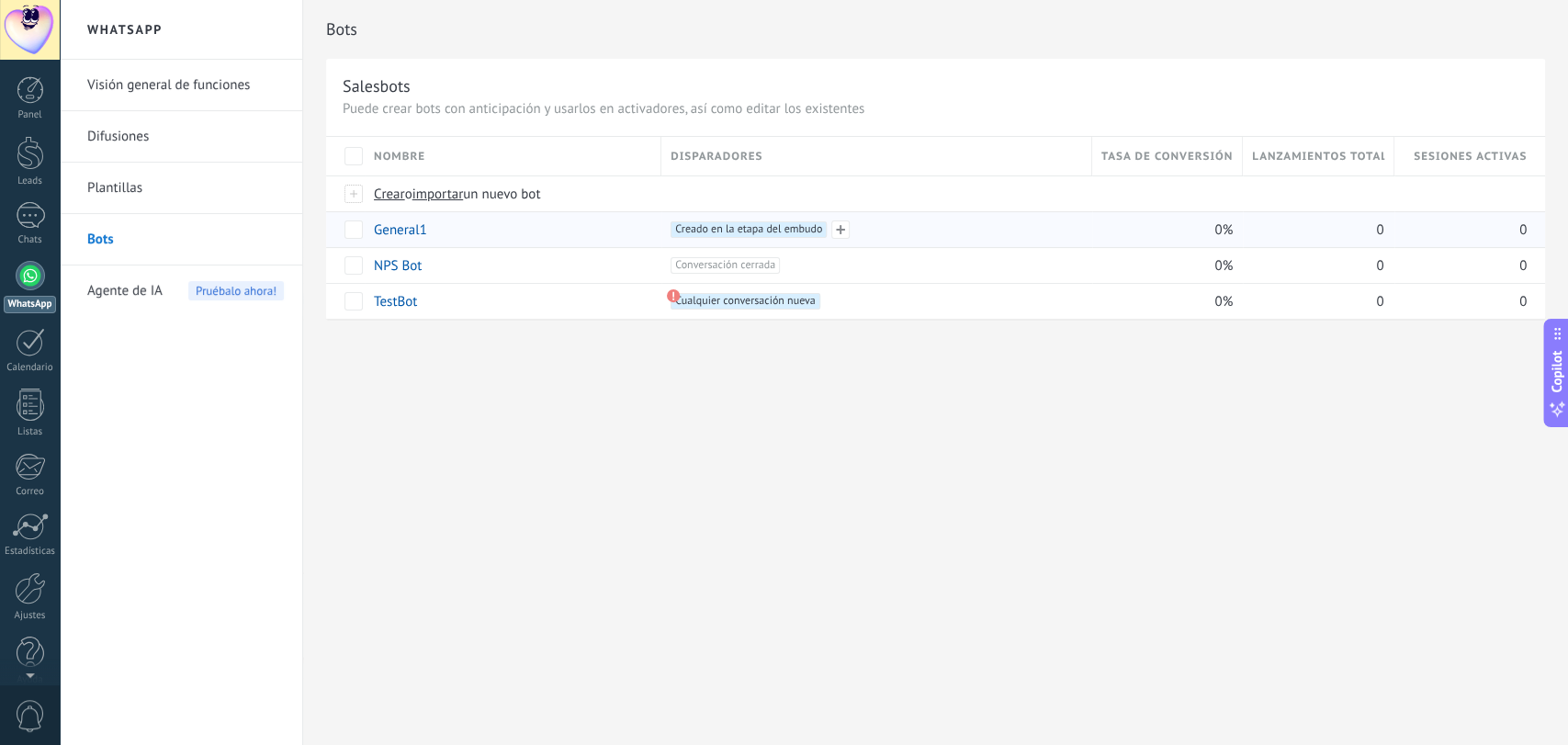
click at [707, 233] on span "Creado en la etapa del embudo +0" at bounding box center [749, 229] width 157 height 17
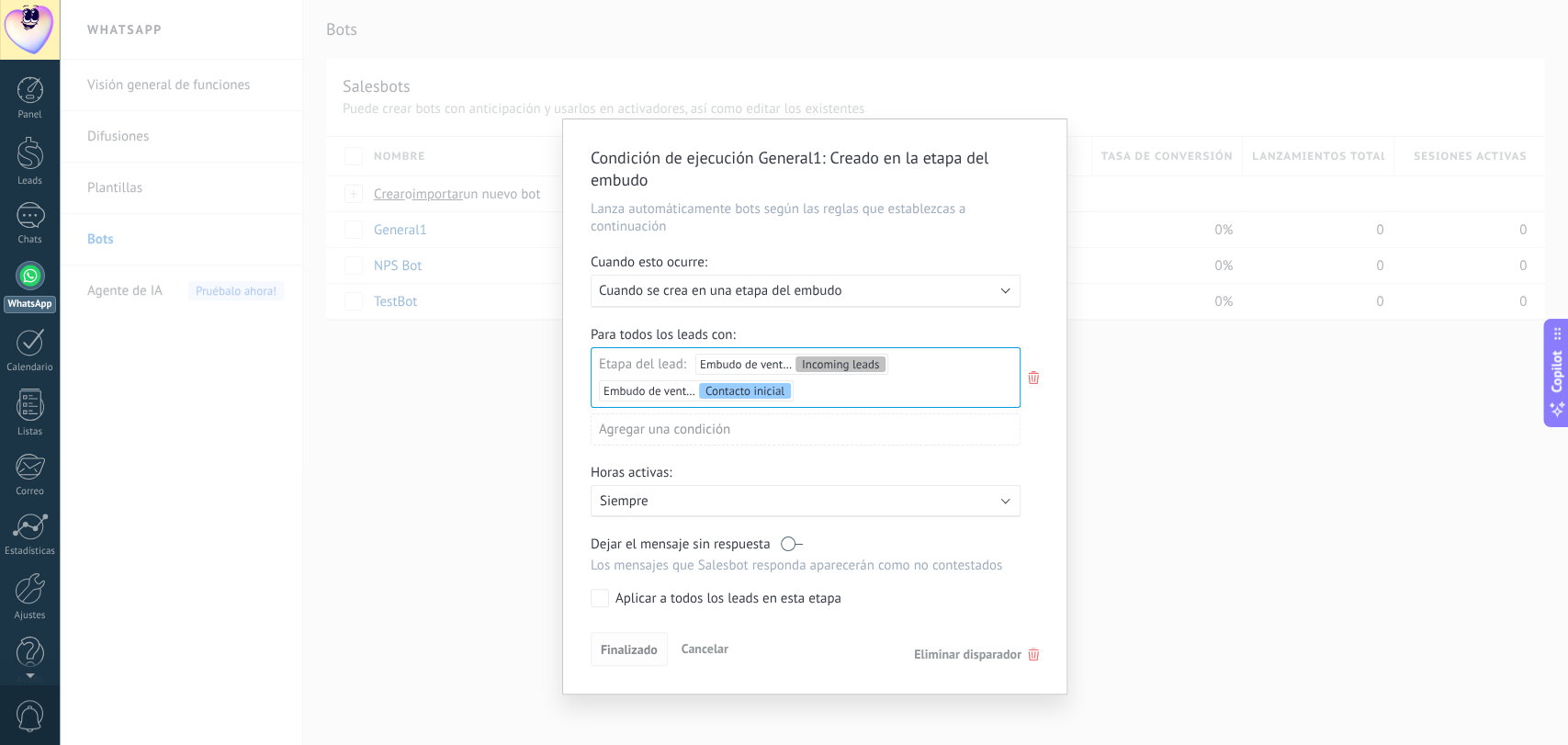
click at [630, 654] on span "Finalizado" at bounding box center [628, 649] width 56 height 13
click at [294, 586] on div "Condición de ejecución General1 : Creado en la etapa del embudo Lanza automátic…" at bounding box center [814, 372] width 1509 height 745
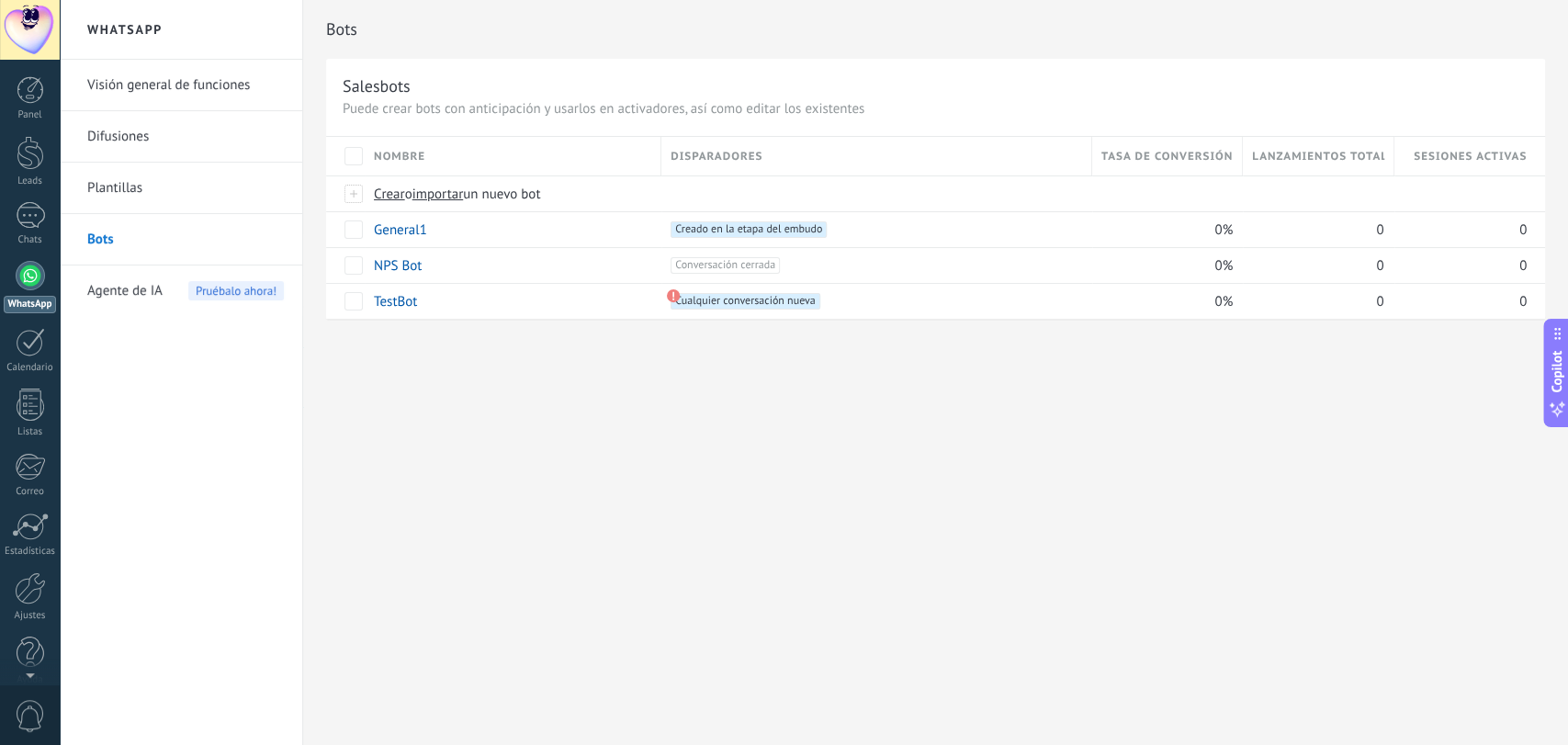
click at [372, 525] on div "Bots Salesbots Puede crear bots con anticipación y usarlos en activadores, así …" at bounding box center [936, 372] width 1265 height 745
drag, startPoint x: 742, startPoint y: 522, endPoint x: 714, endPoint y: 595, distance: 78.2
click at [714, 595] on div "Bots Salesbots Puede crear bots con anticipación y usarlos en activadores, así …" at bounding box center [936, 372] width 1265 height 745
click at [507, 494] on div "Bots Salesbots Puede crear bots con anticipación y usarlos en activadores, así …" at bounding box center [936, 372] width 1265 height 745
drag, startPoint x: 738, startPoint y: 486, endPoint x: 659, endPoint y: 495, distance: 79.5
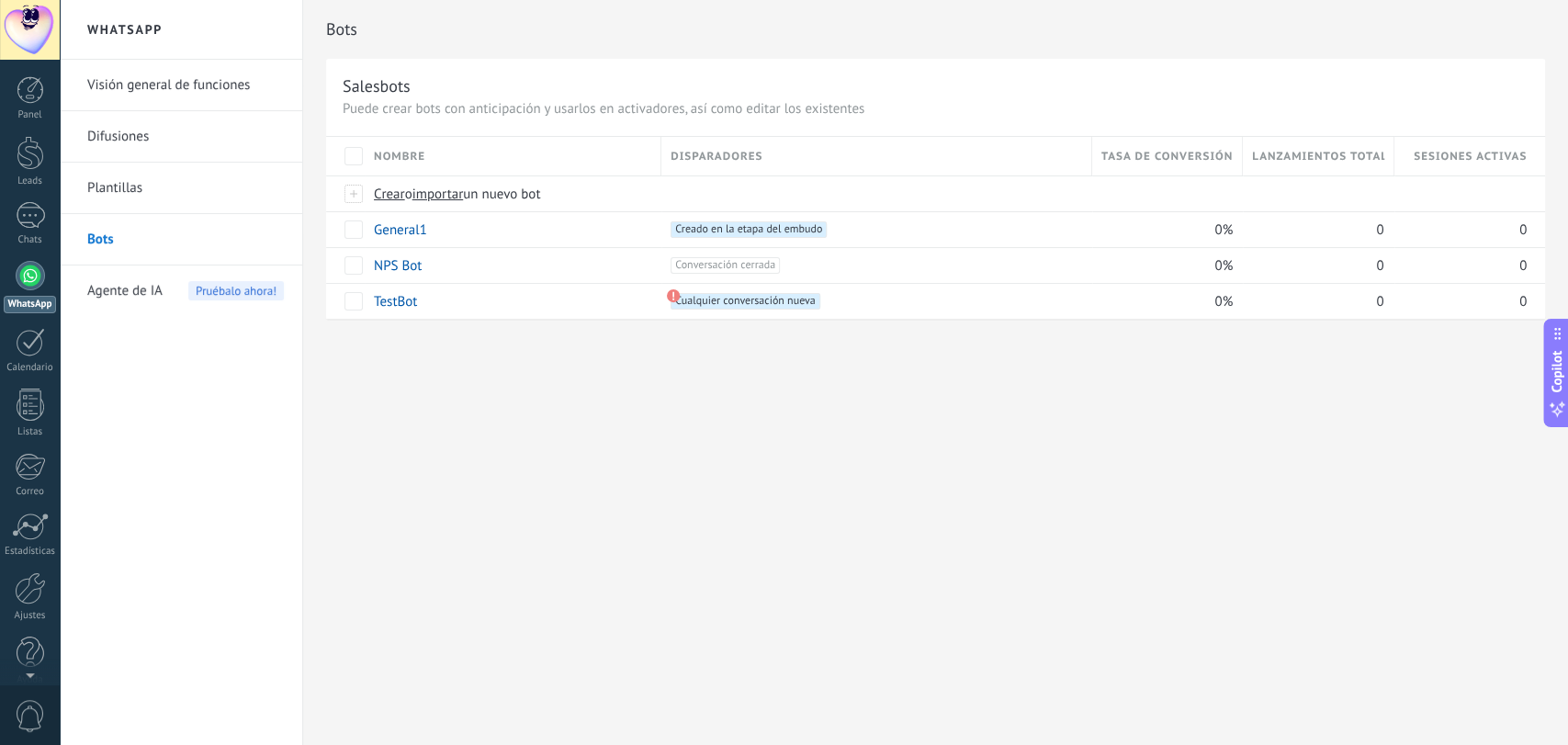
click at [659, 495] on div "Bots Salesbots Puede crear bots con anticipación y usarlos en activadores, así …" at bounding box center [936, 372] width 1265 height 745
click at [17, 22] on div at bounding box center [30, 30] width 59 height 59
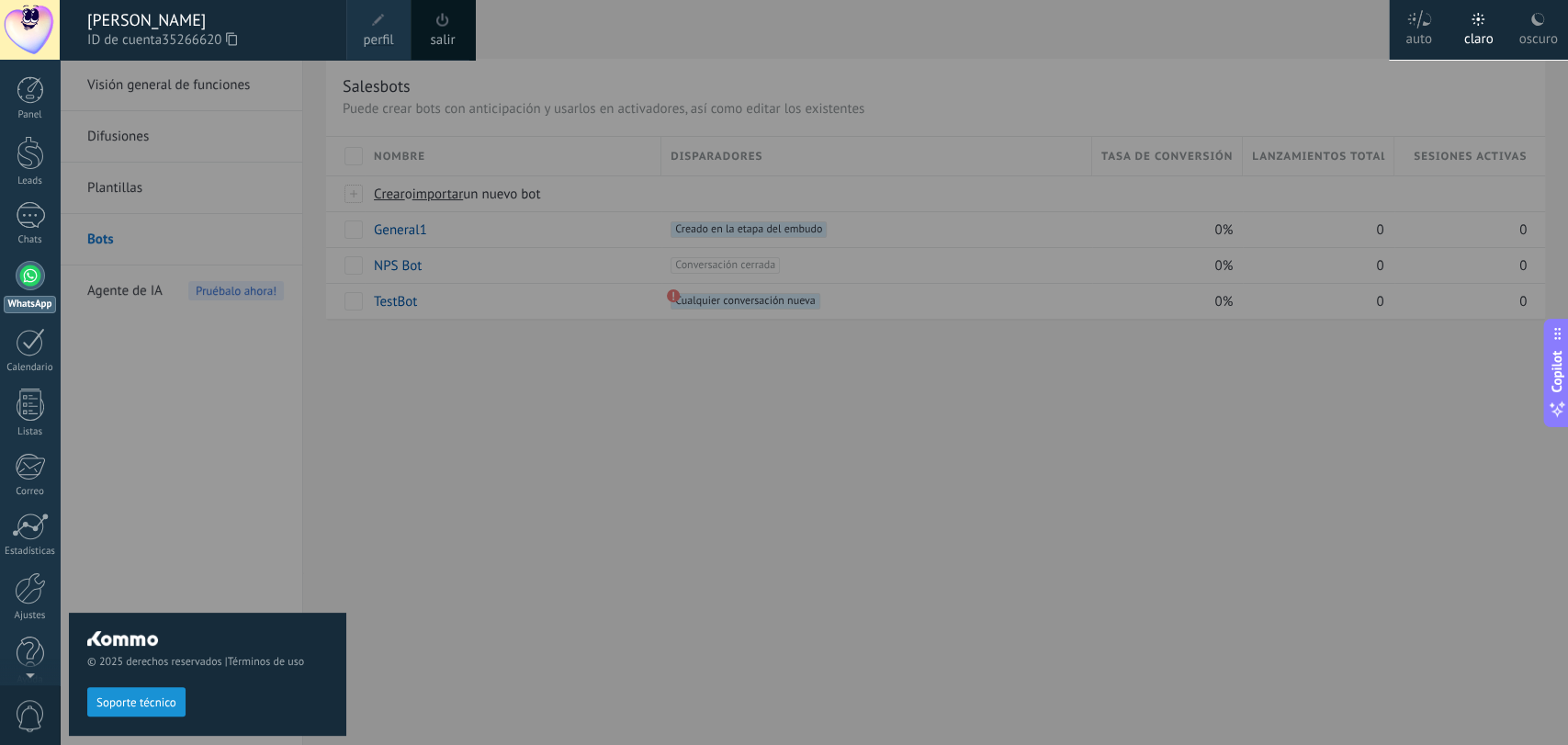
click at [135, 701] on span "Soporte técnico" at bounding box center [136, 702] width 80 height 13
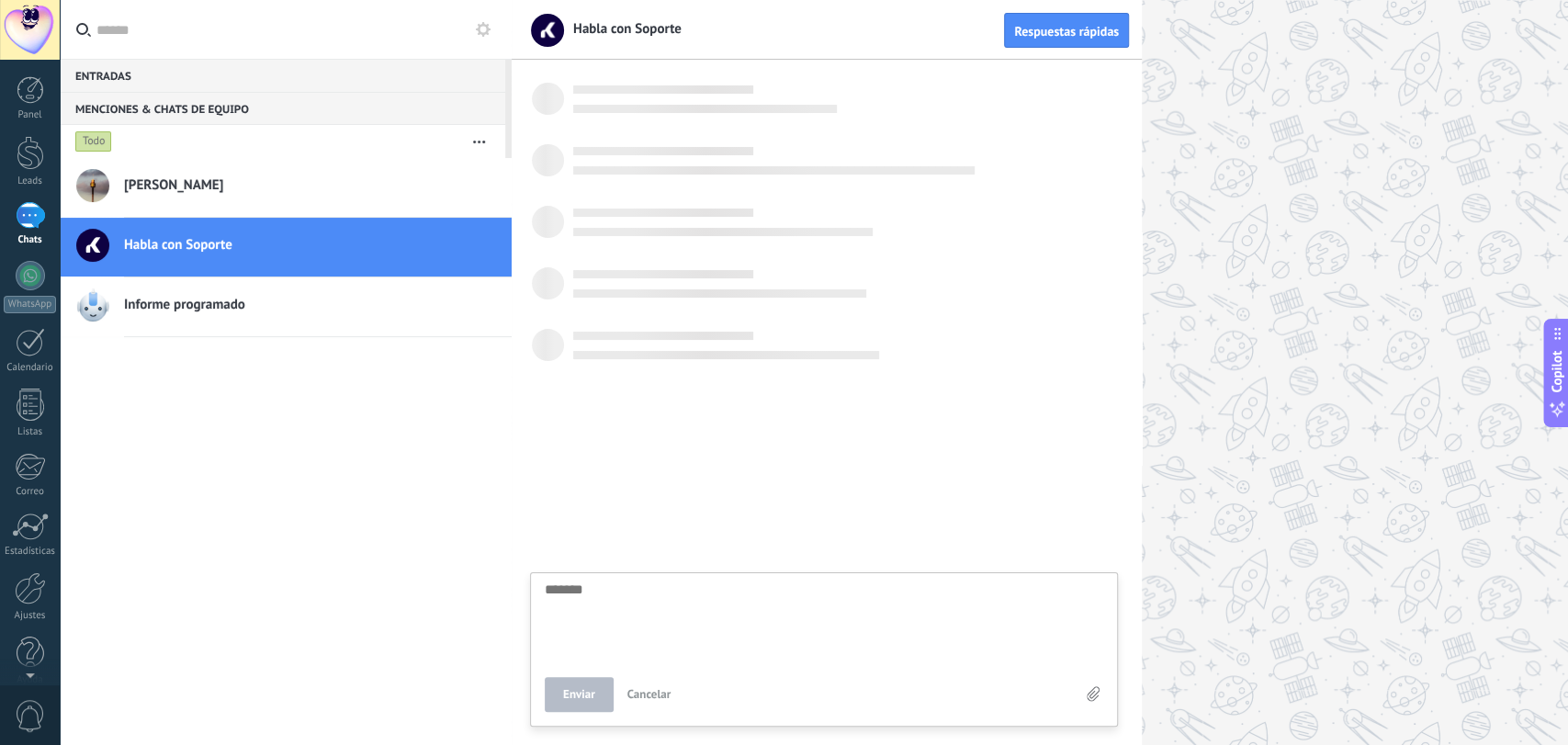
scroll to position [18, 0]
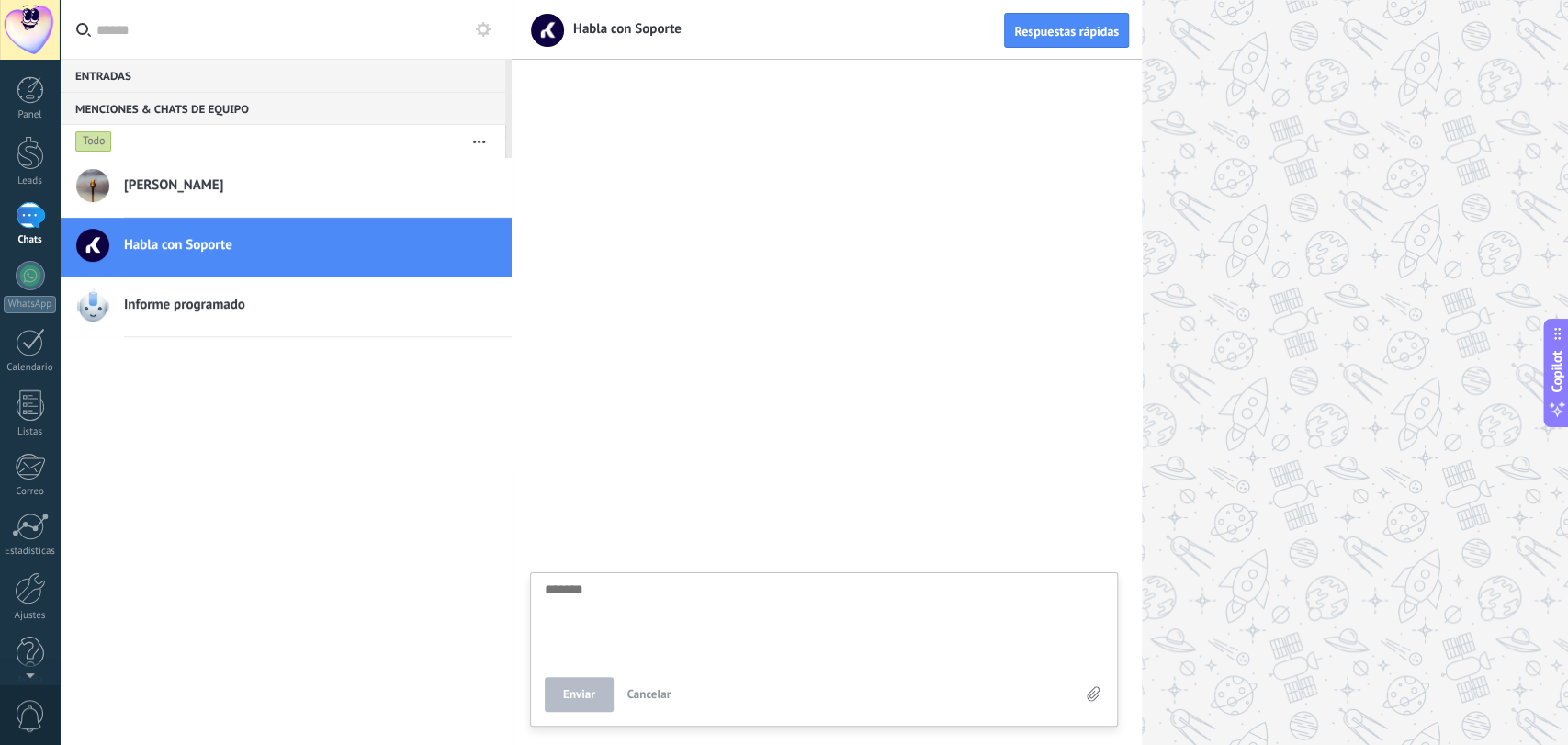
click at [596, 587] on textarea at bounding box center [824, 620] width 558 height 75
type textarea "*"
type textarea "**"
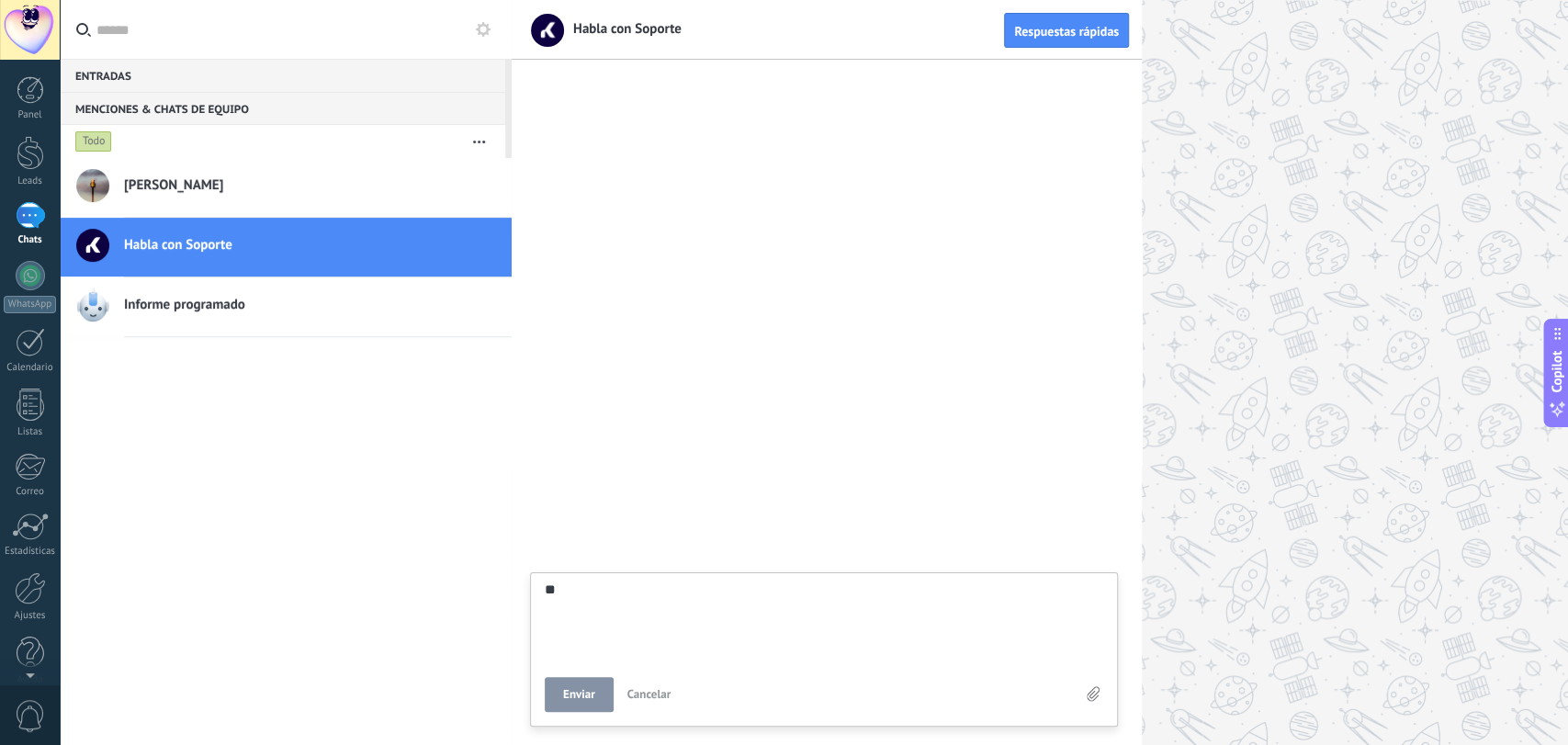
type textarea "***"
type textarea "****"
type textarea "*****"
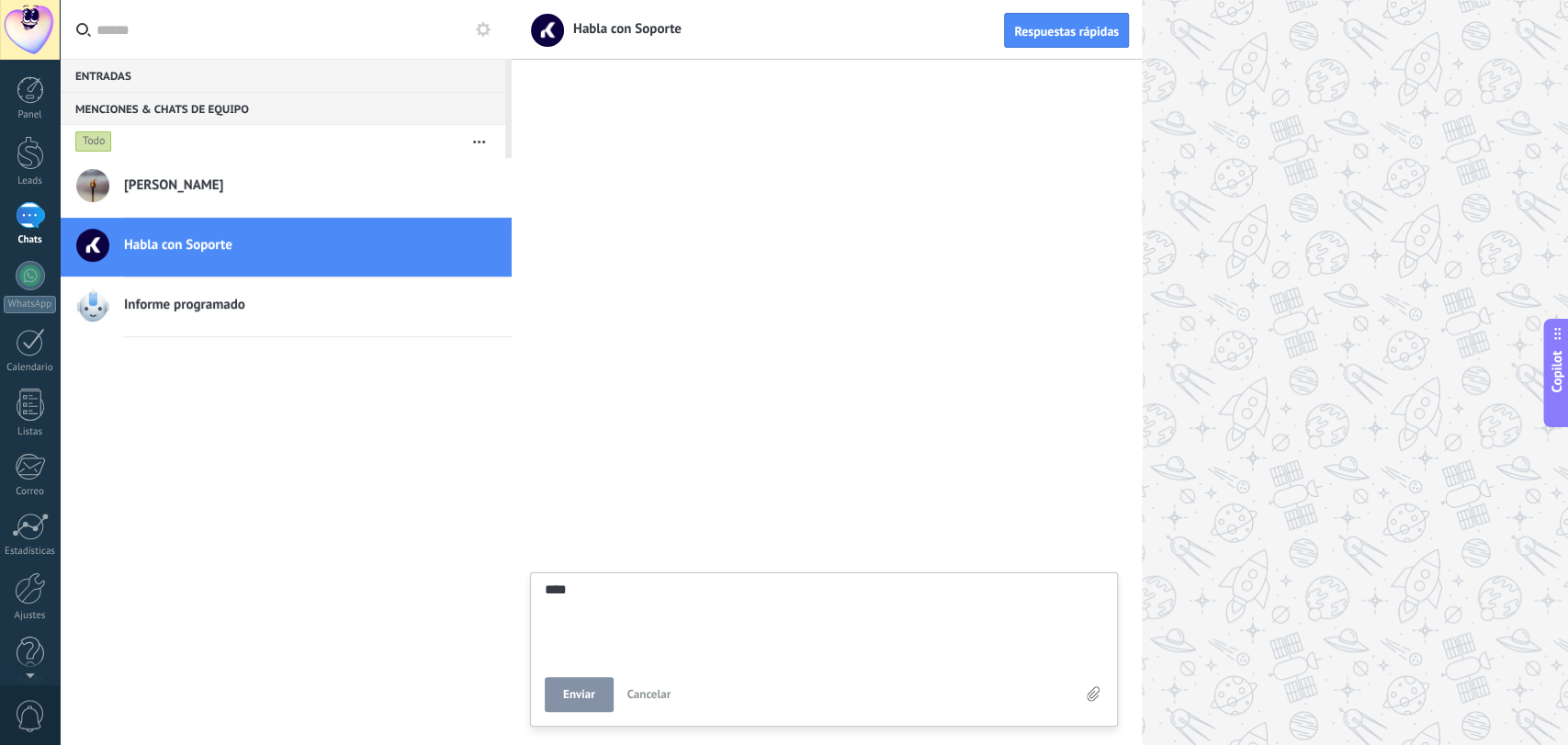
type textarea "*****"
type textarea "*******"
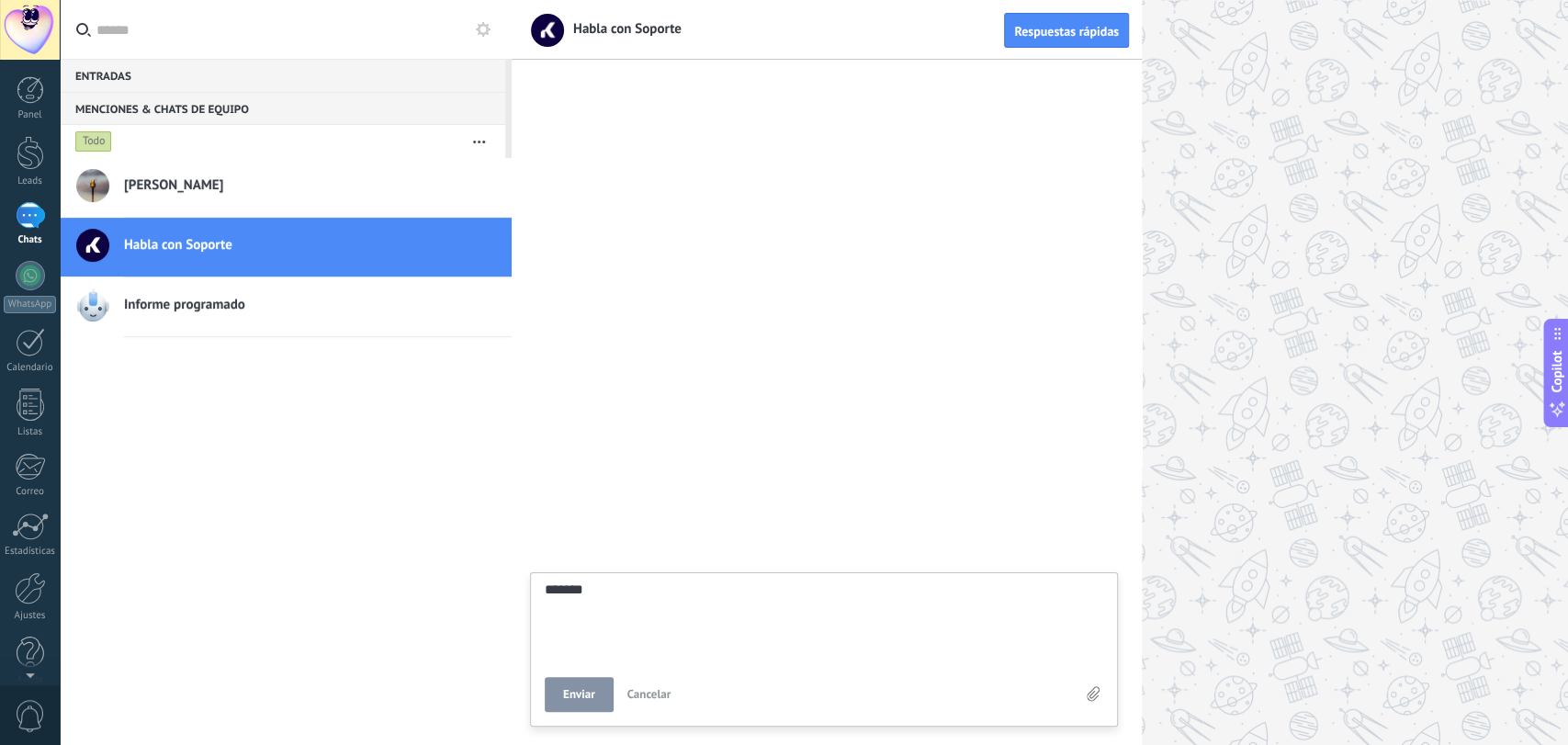
type textarea "********"
type textarea "**********"
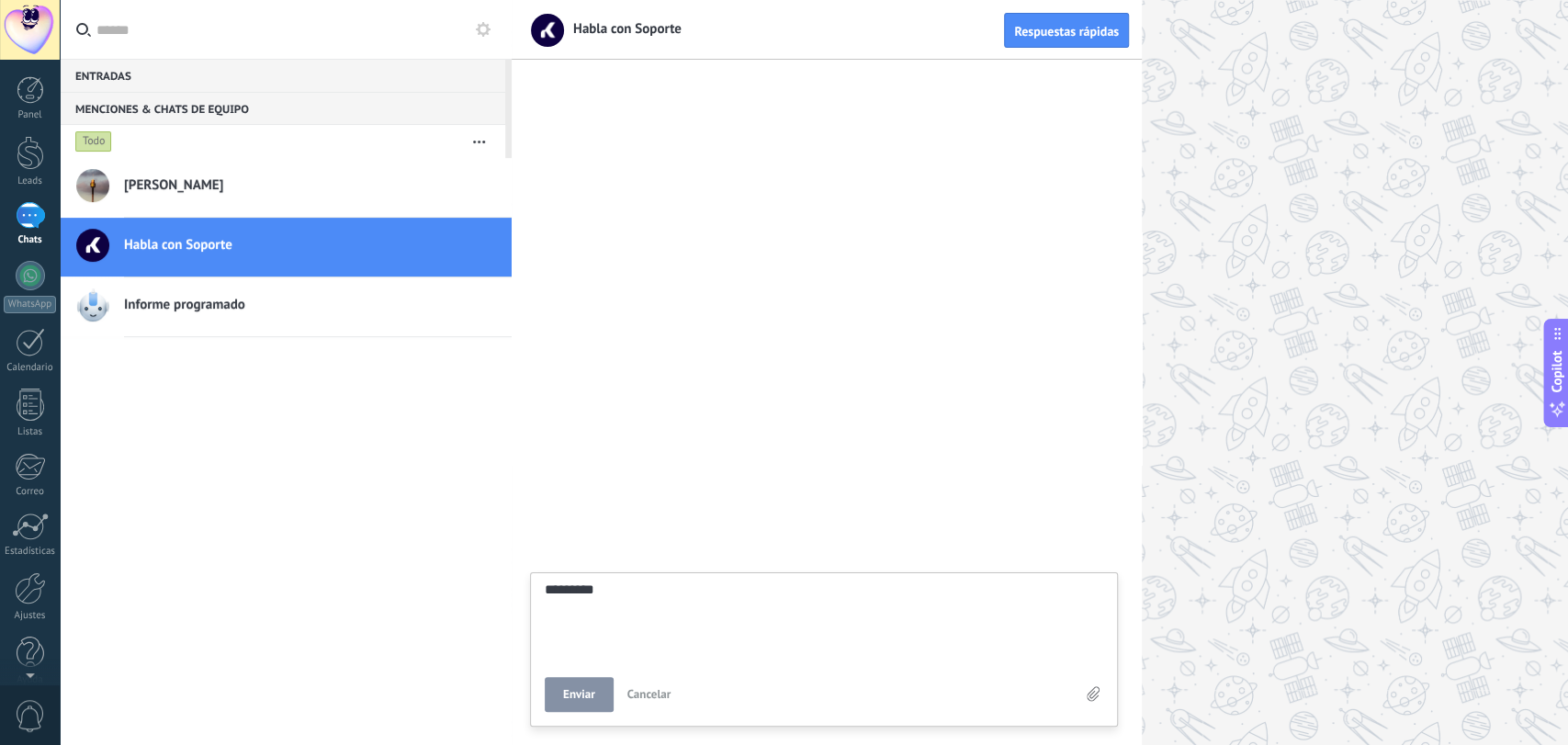
type textarea "**********"
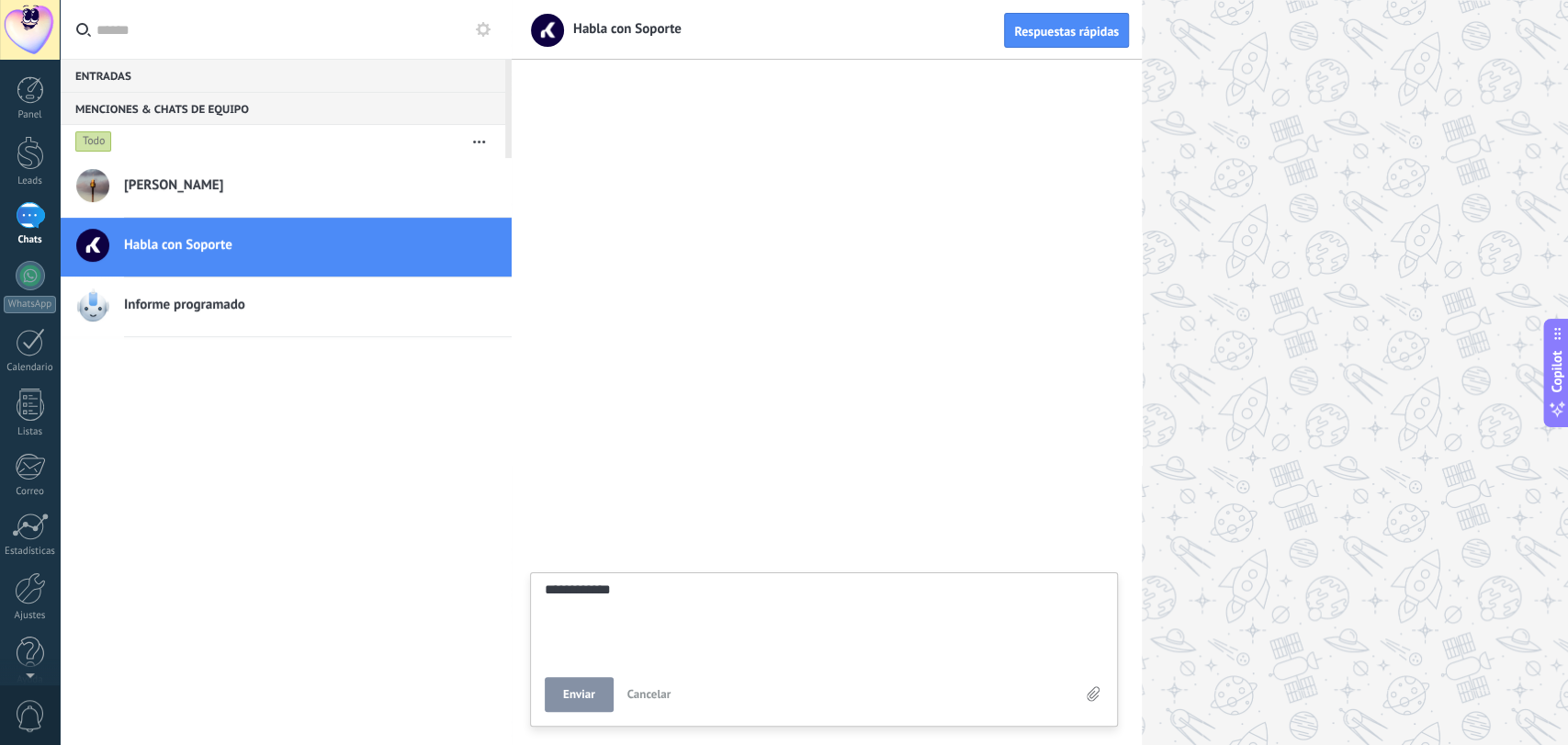
type textarea "**********"
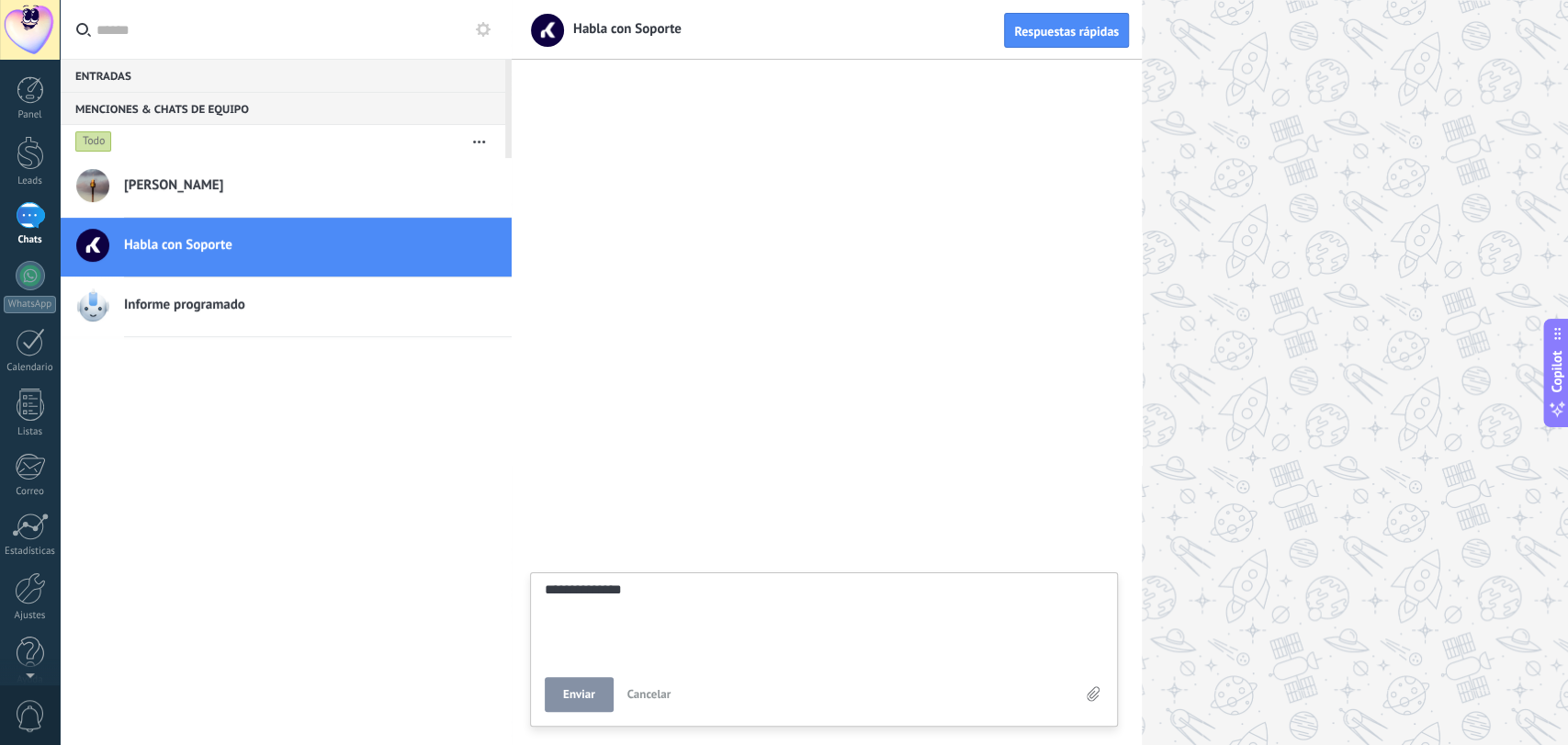
type textarea "**********"
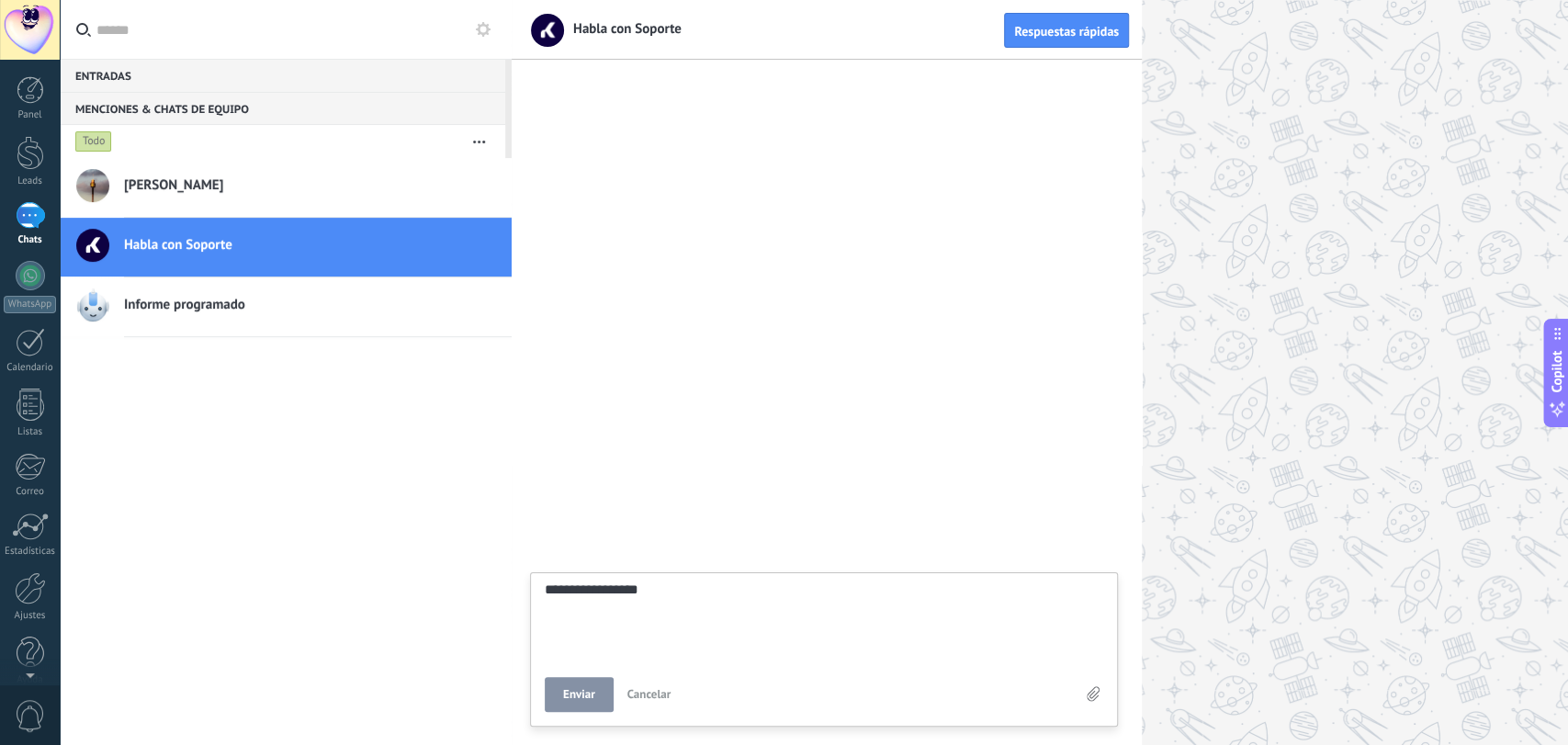
type textarea "**********"
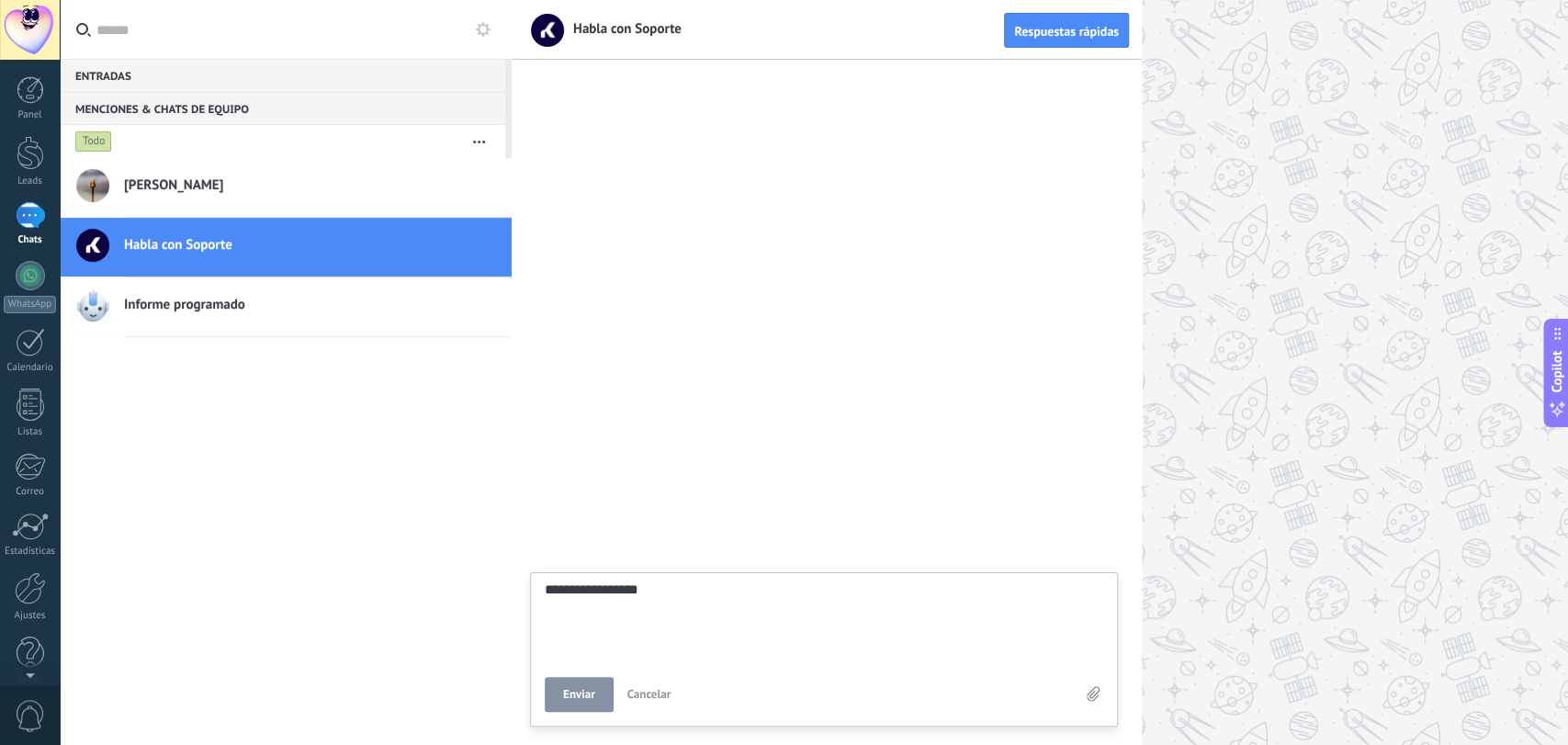
type textarea "**********"
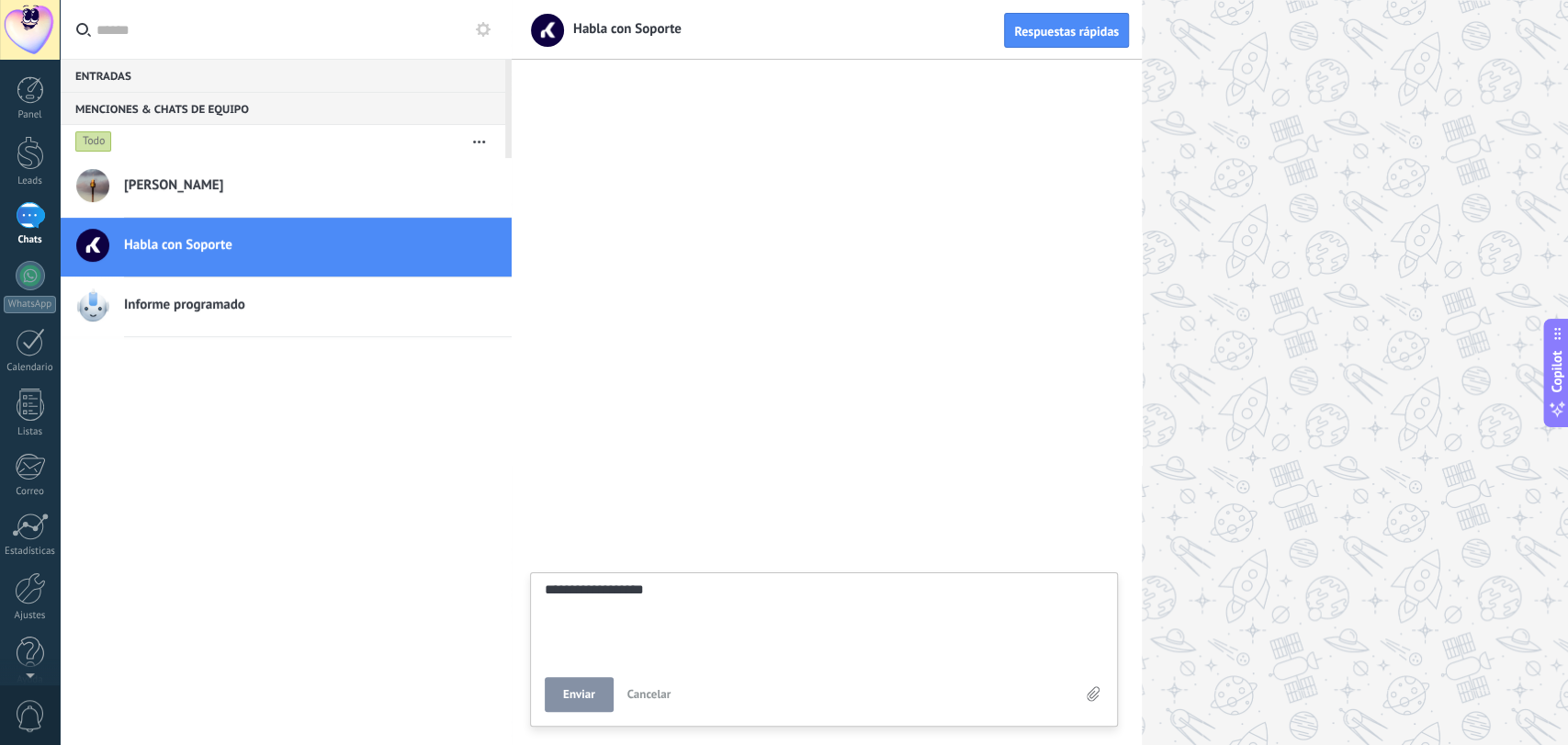
type textarea "**********"
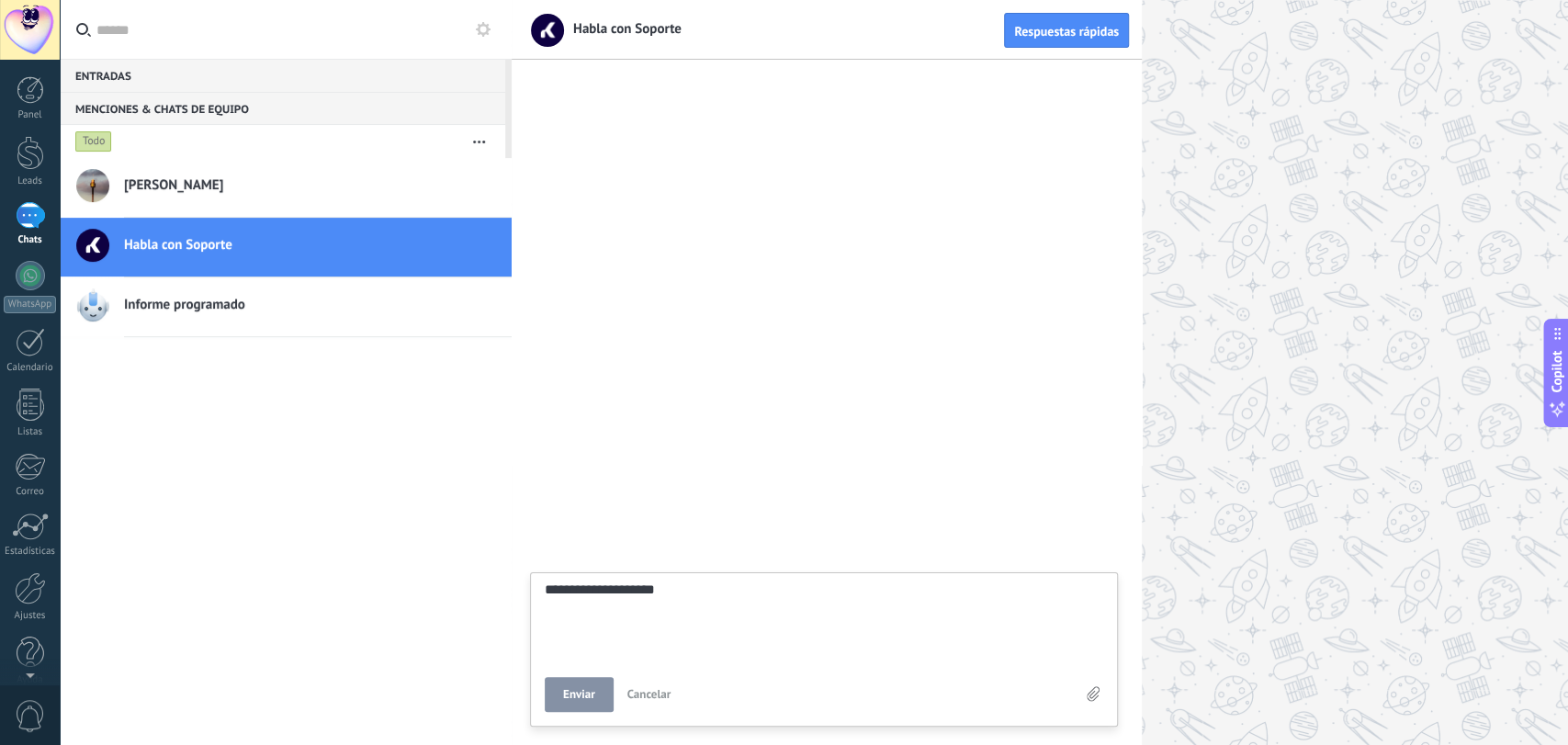
type textarea "**********"
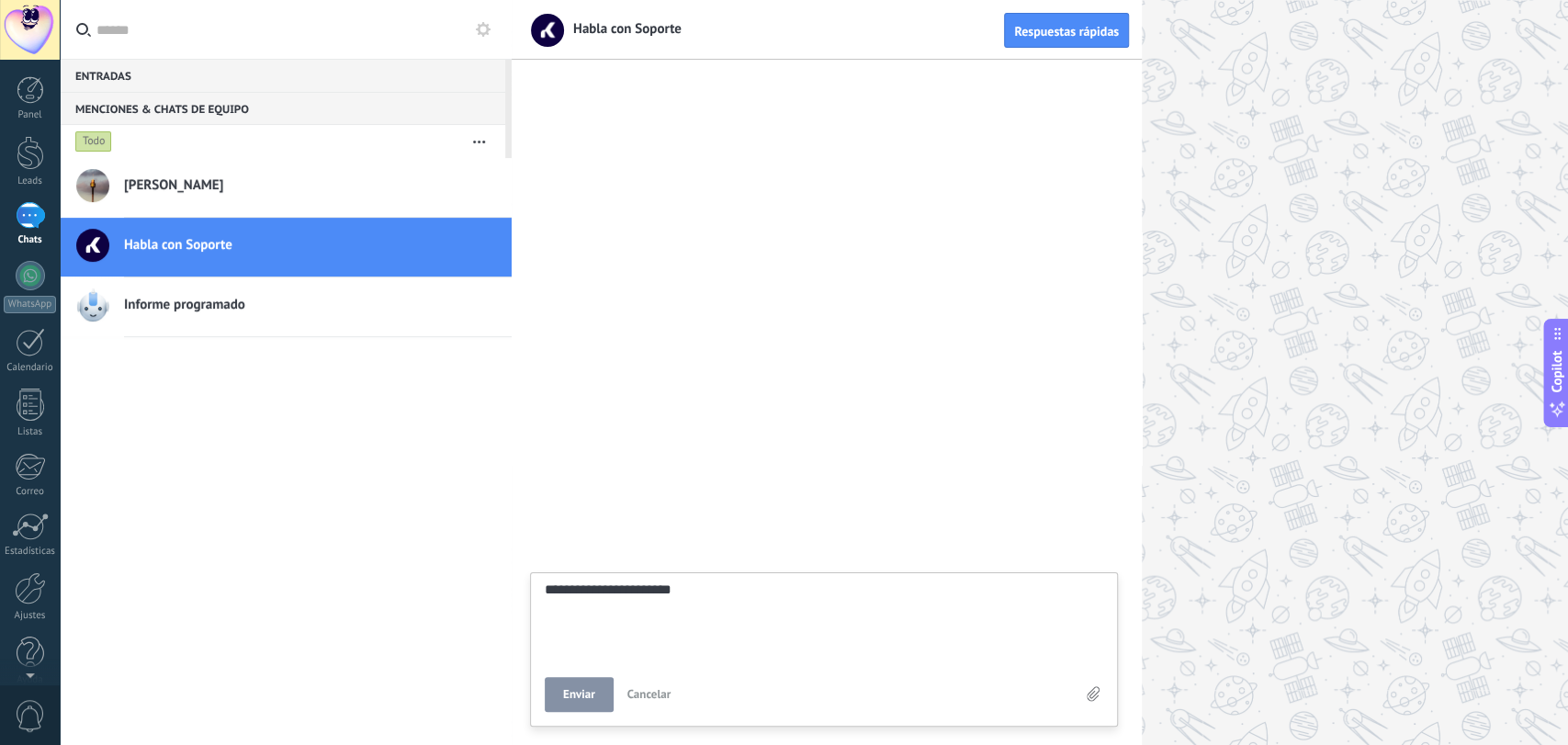
type textarea "**********"
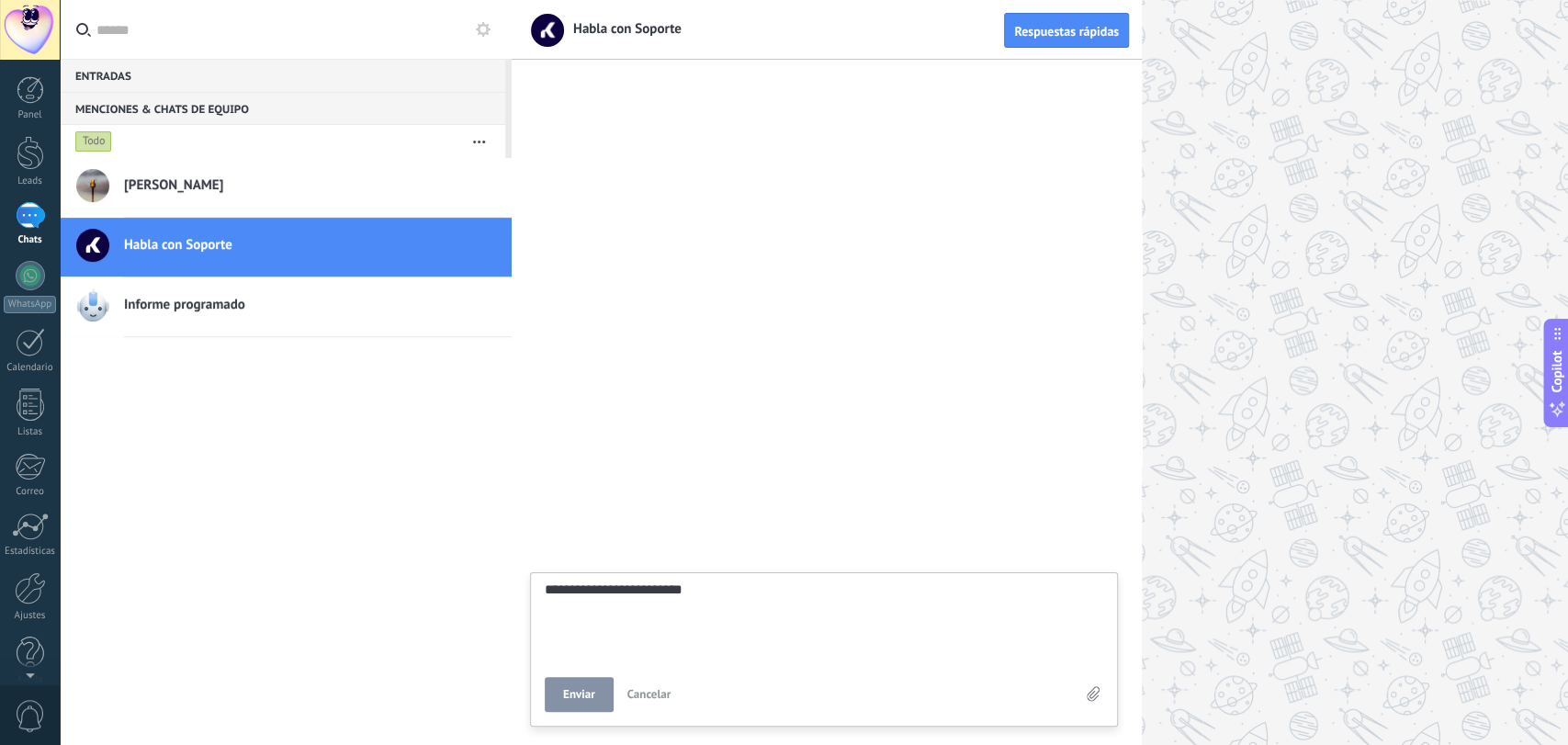
type textarea "**********"
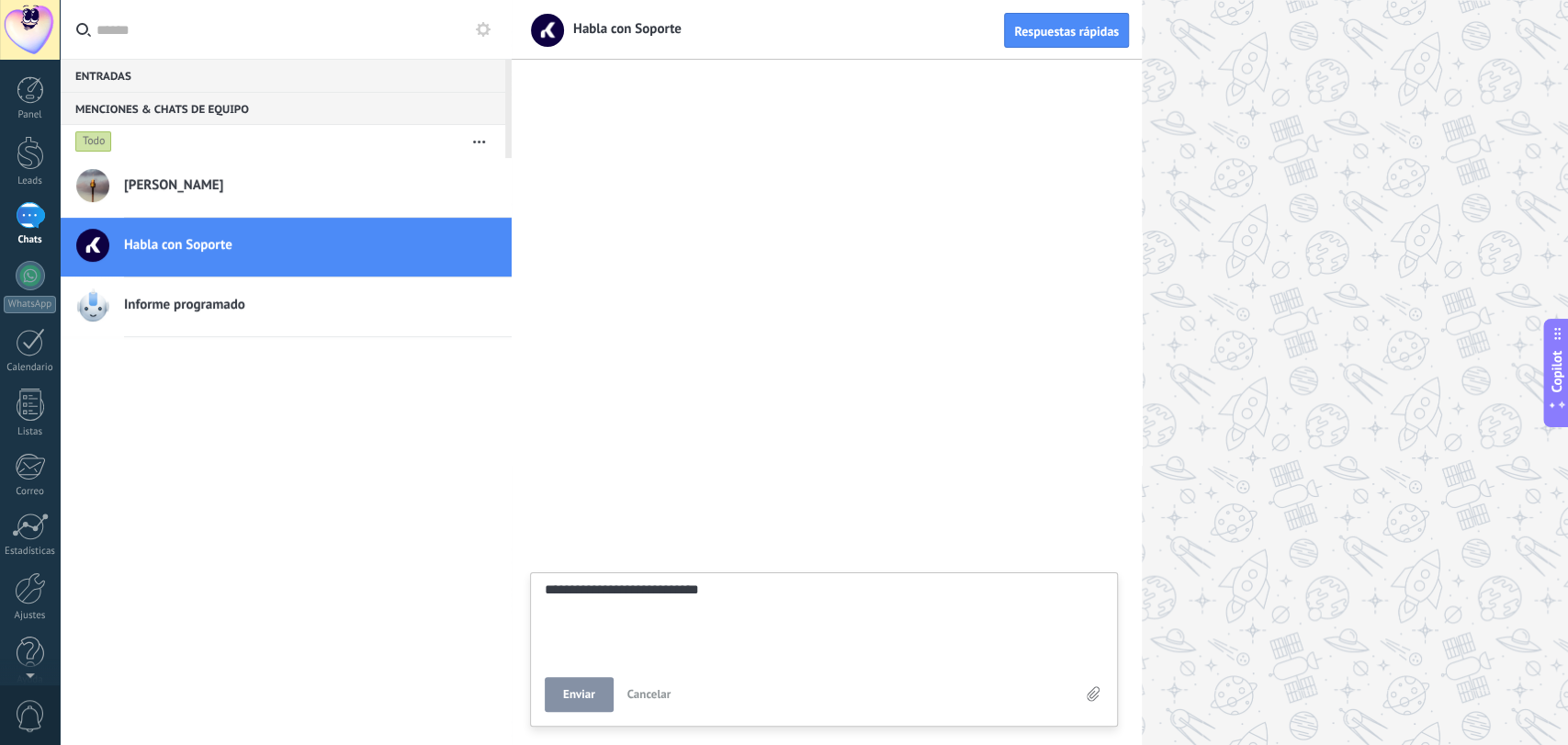
type textarea "**********"
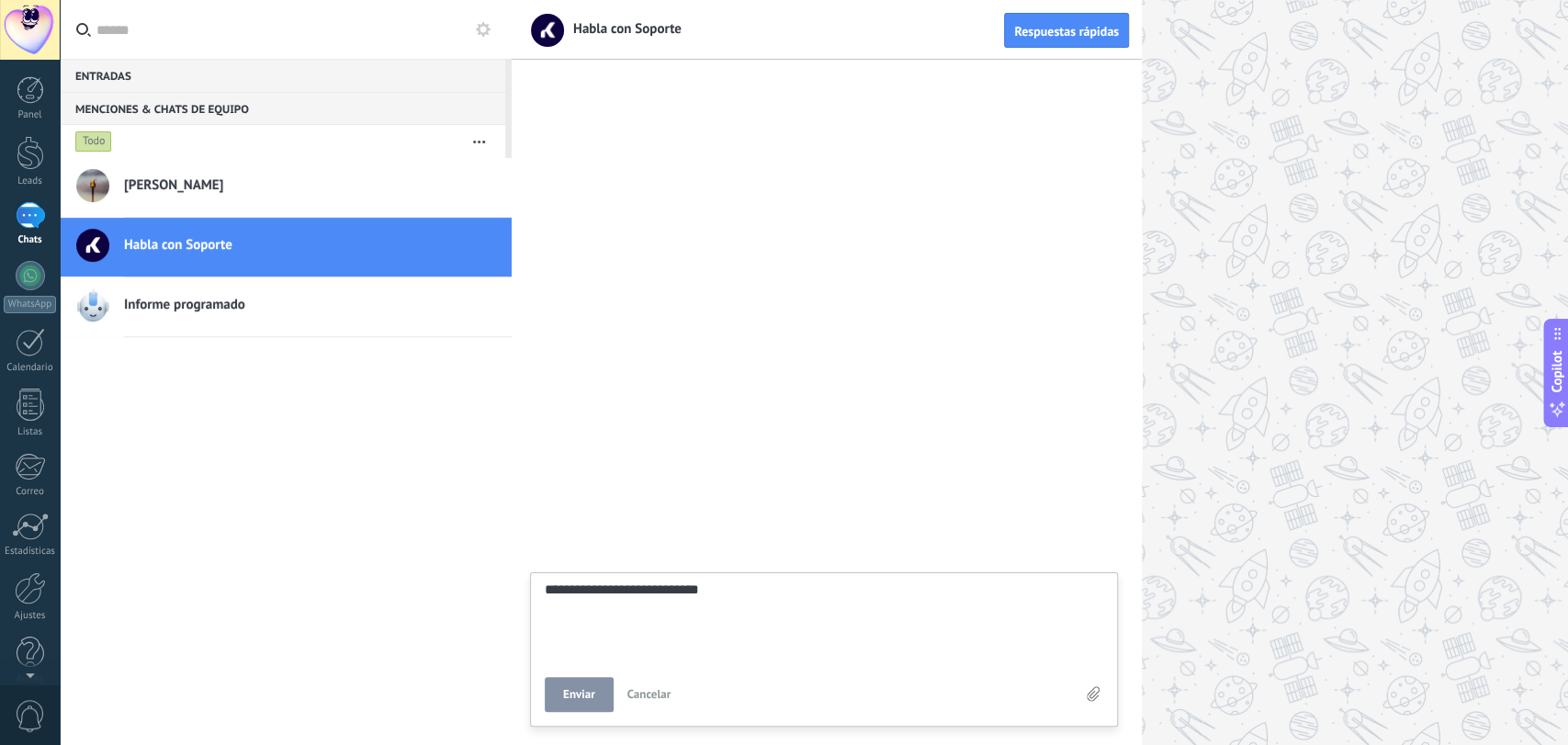
type textarea "**********"
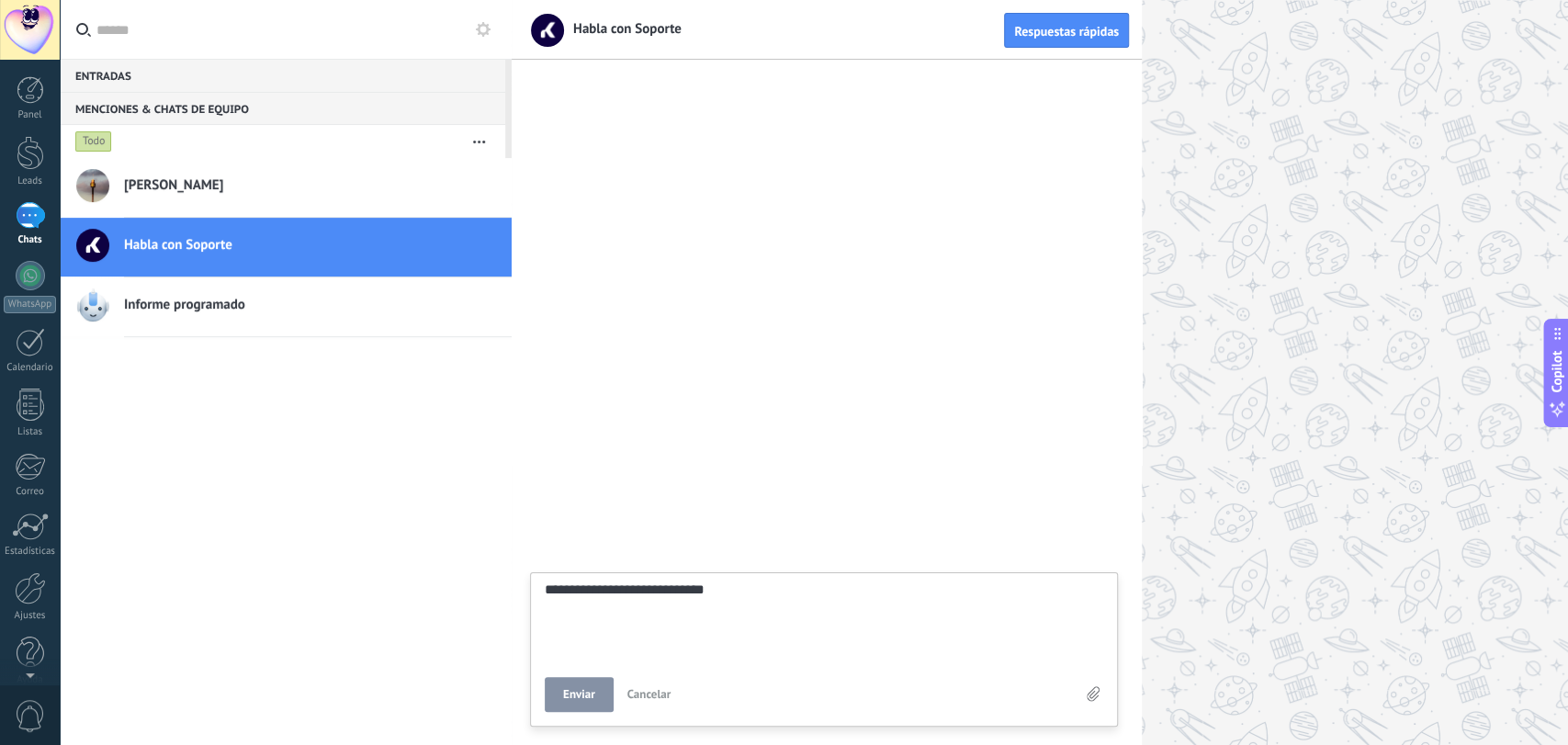
type textarea "**********"
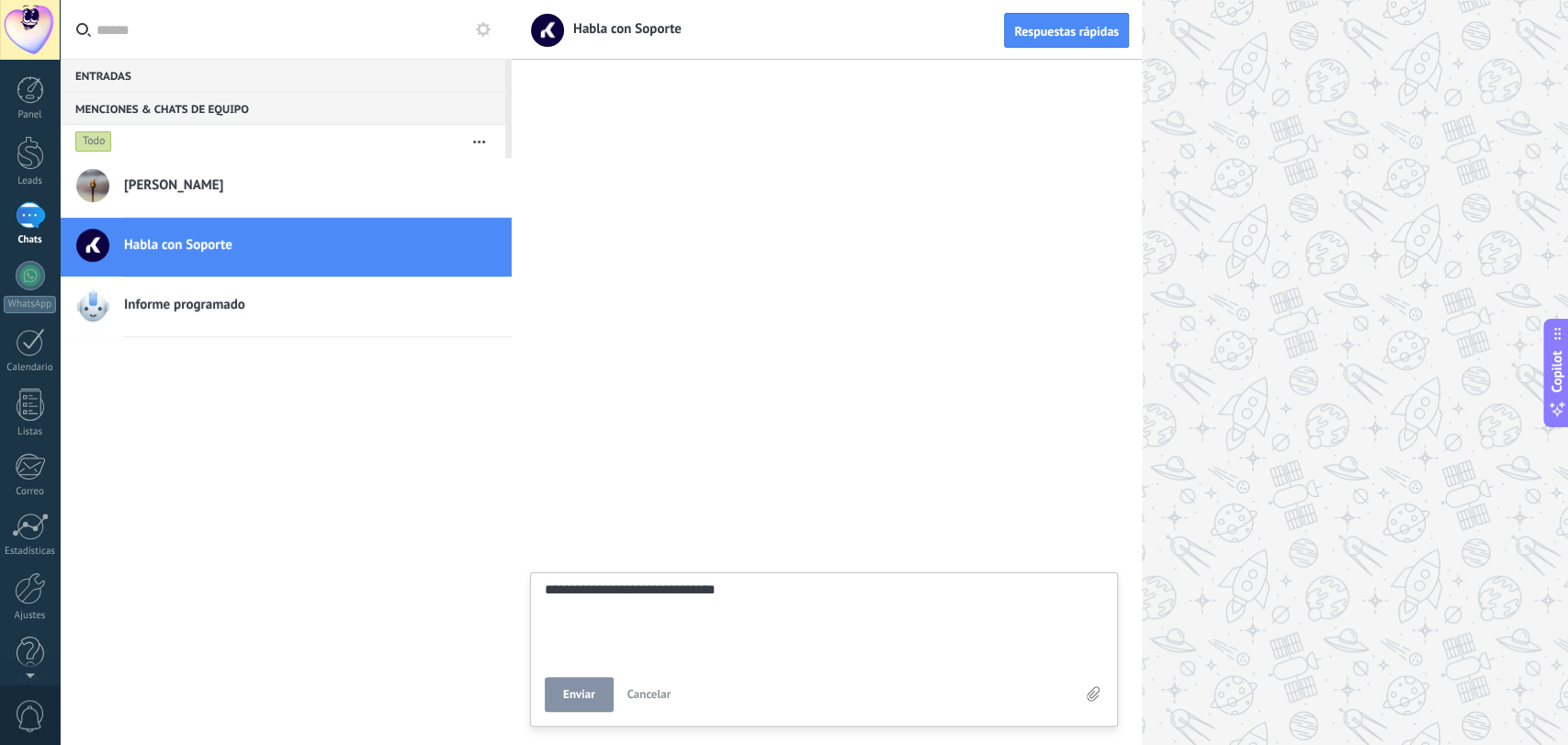
type textarea "**********"
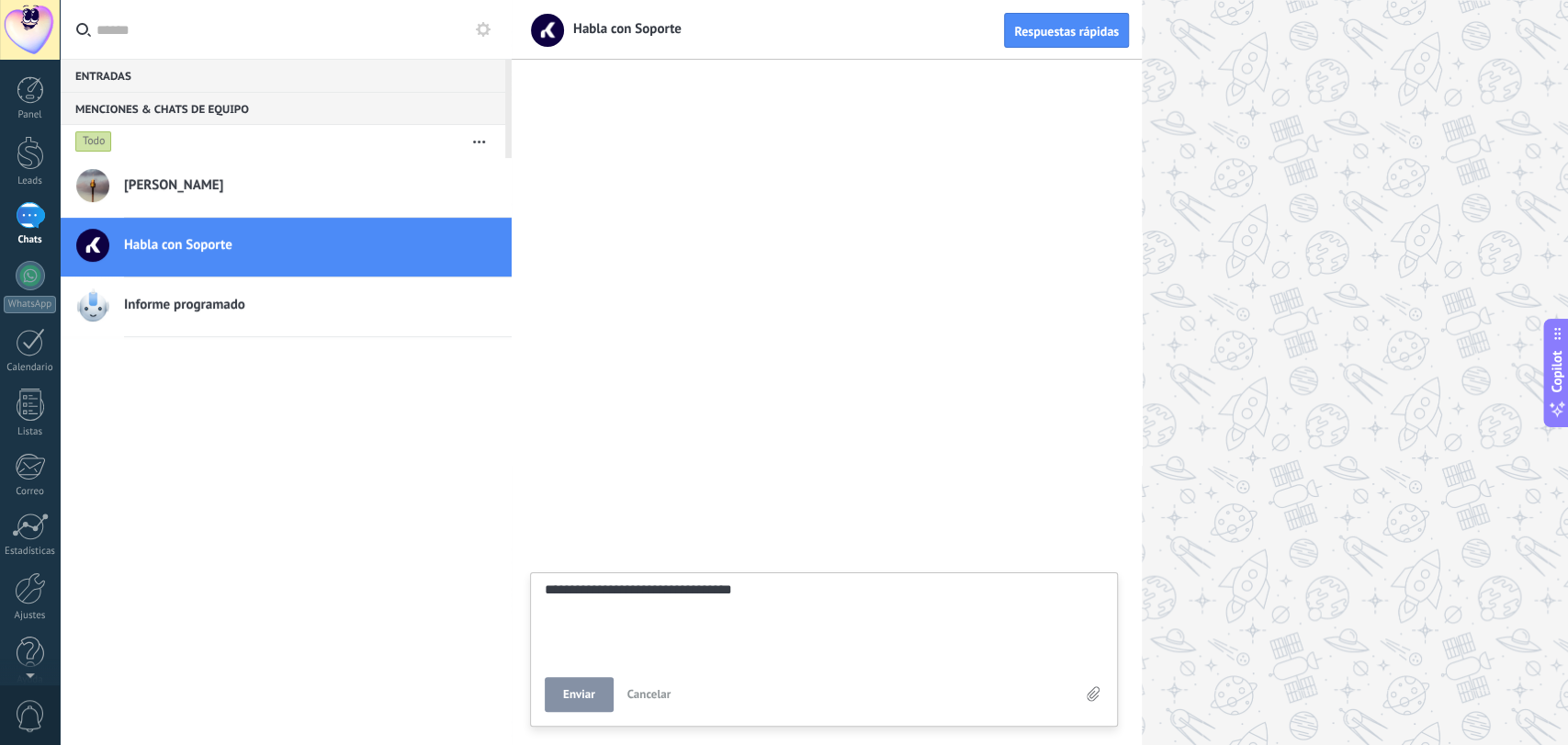
type textarea "**********"
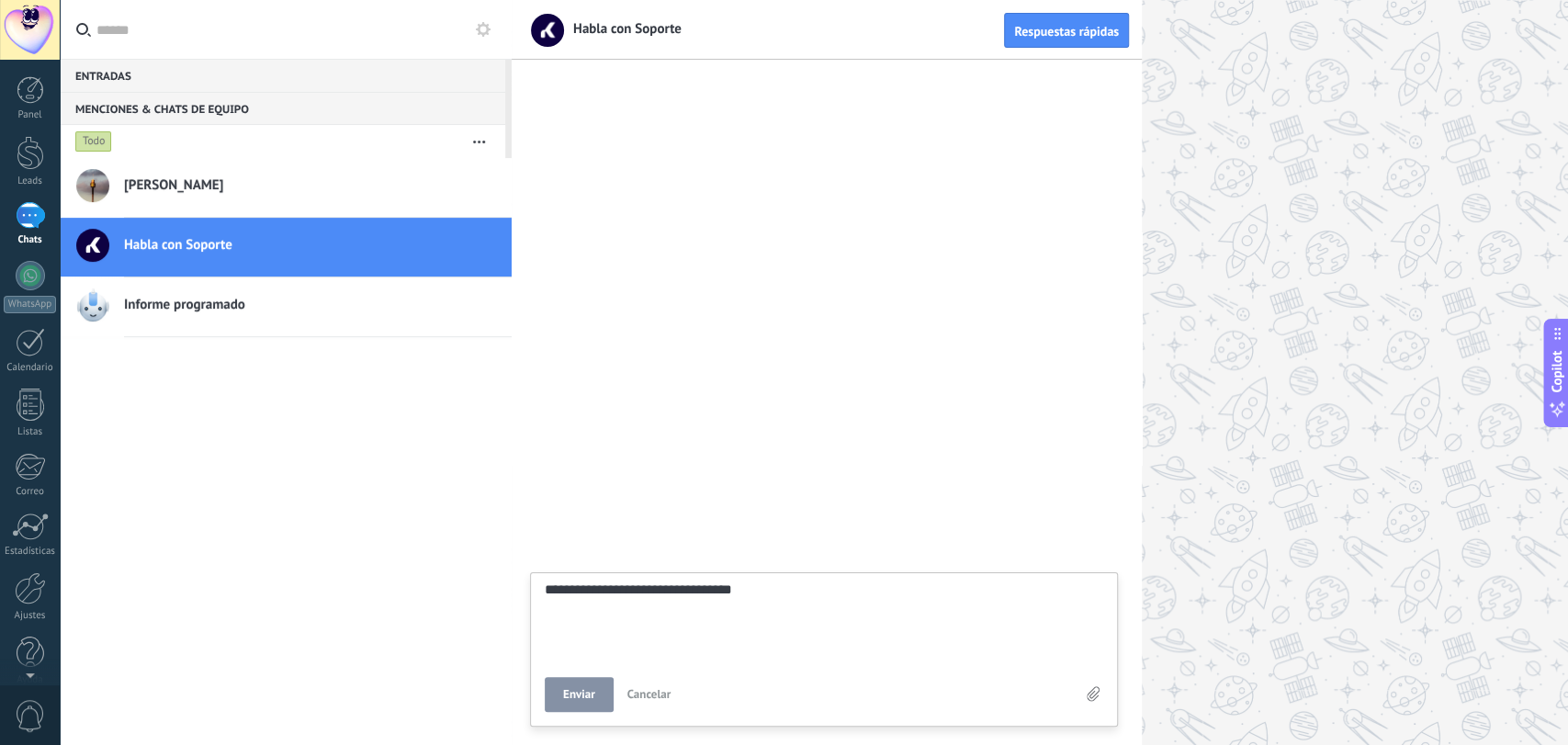
type textarea "**********"
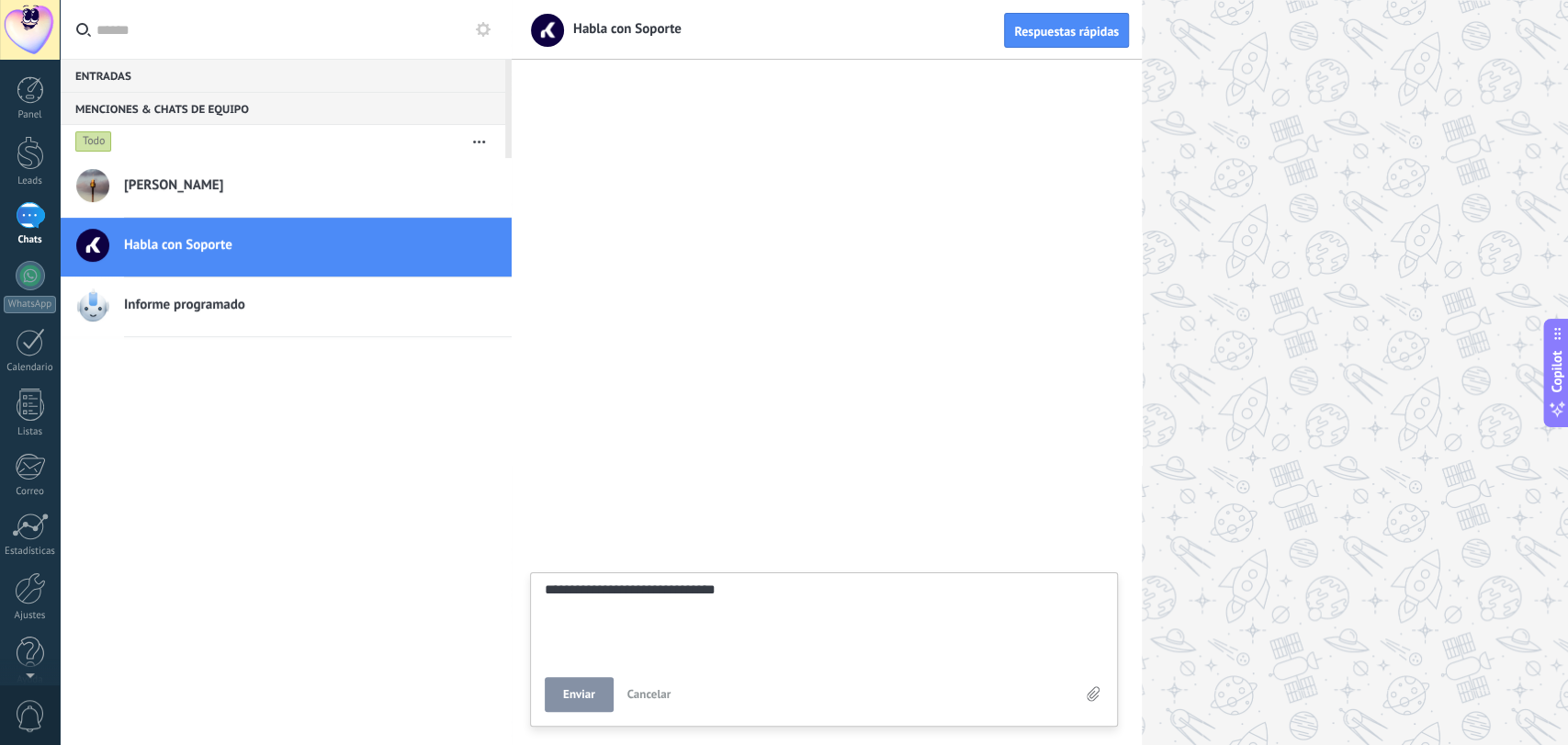
type textarea "**********"
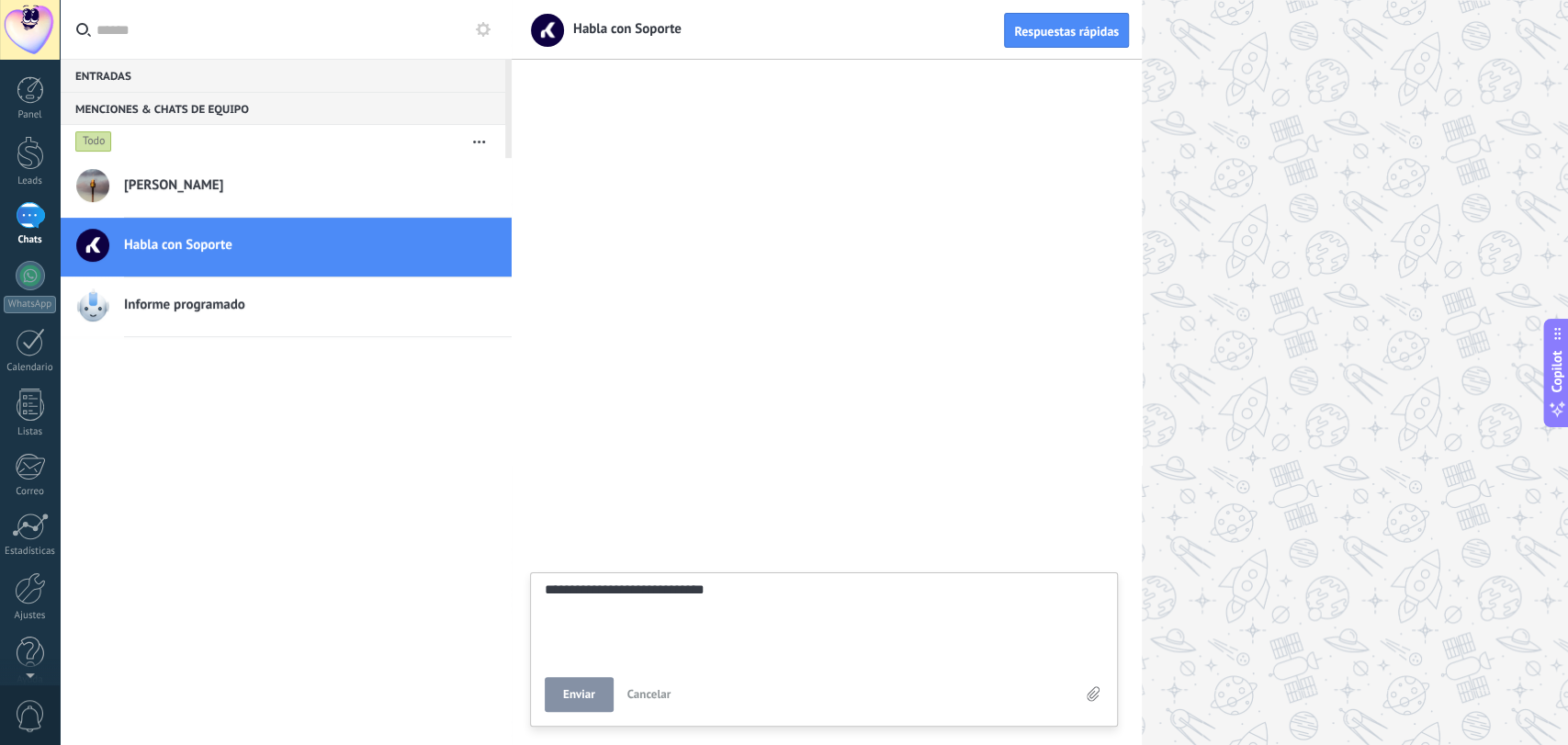
type textarea "**********"
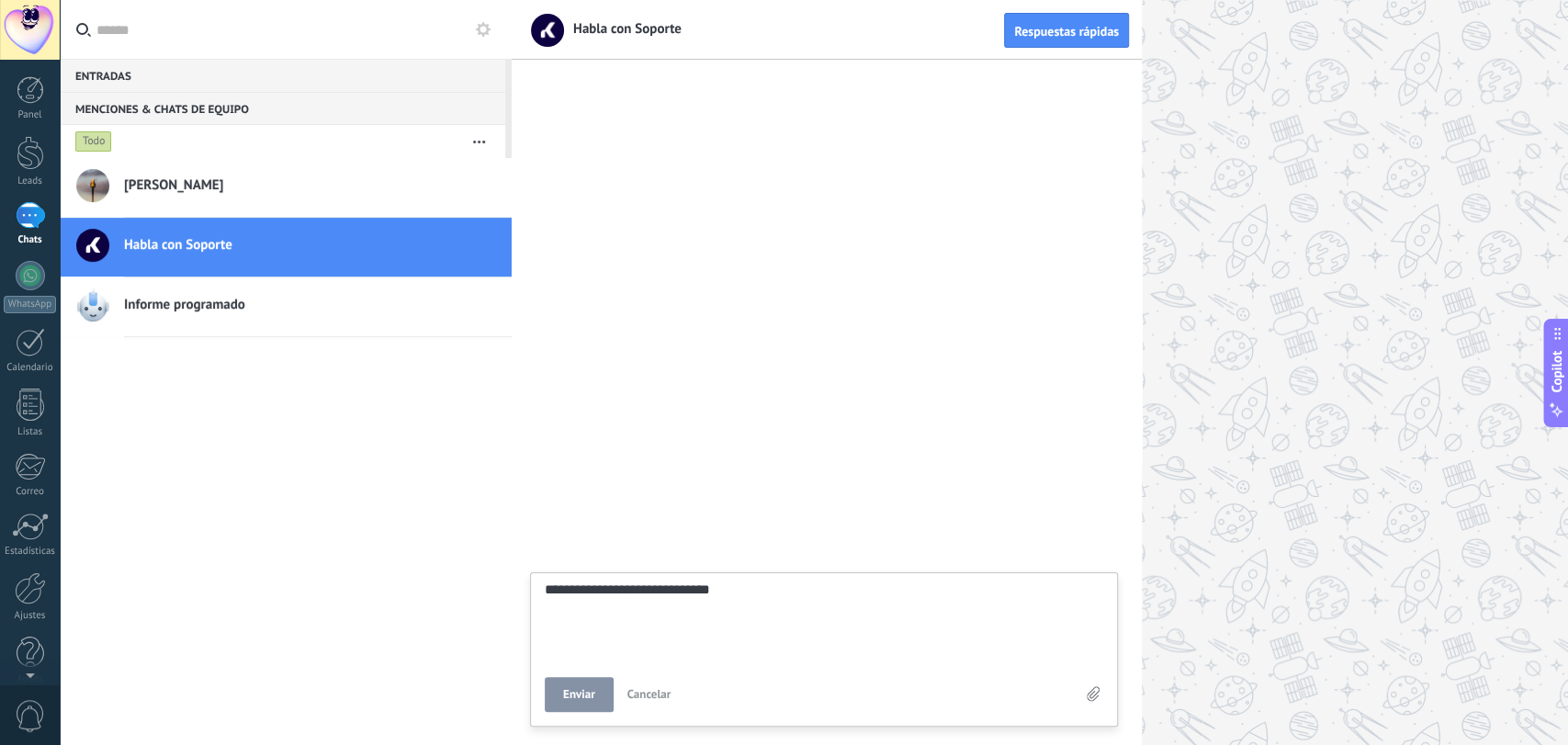
type textarea "**********"
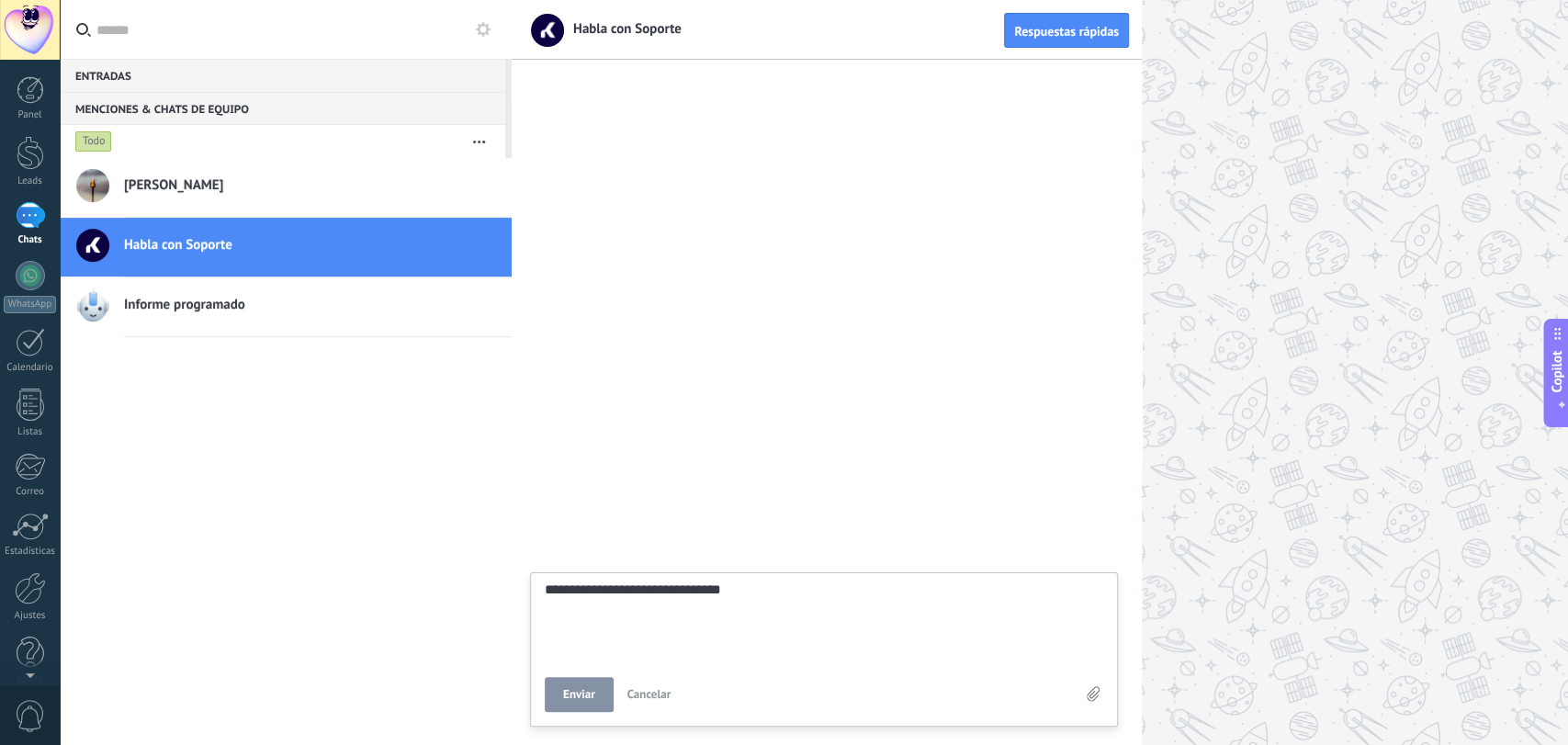
type textarea "**********"
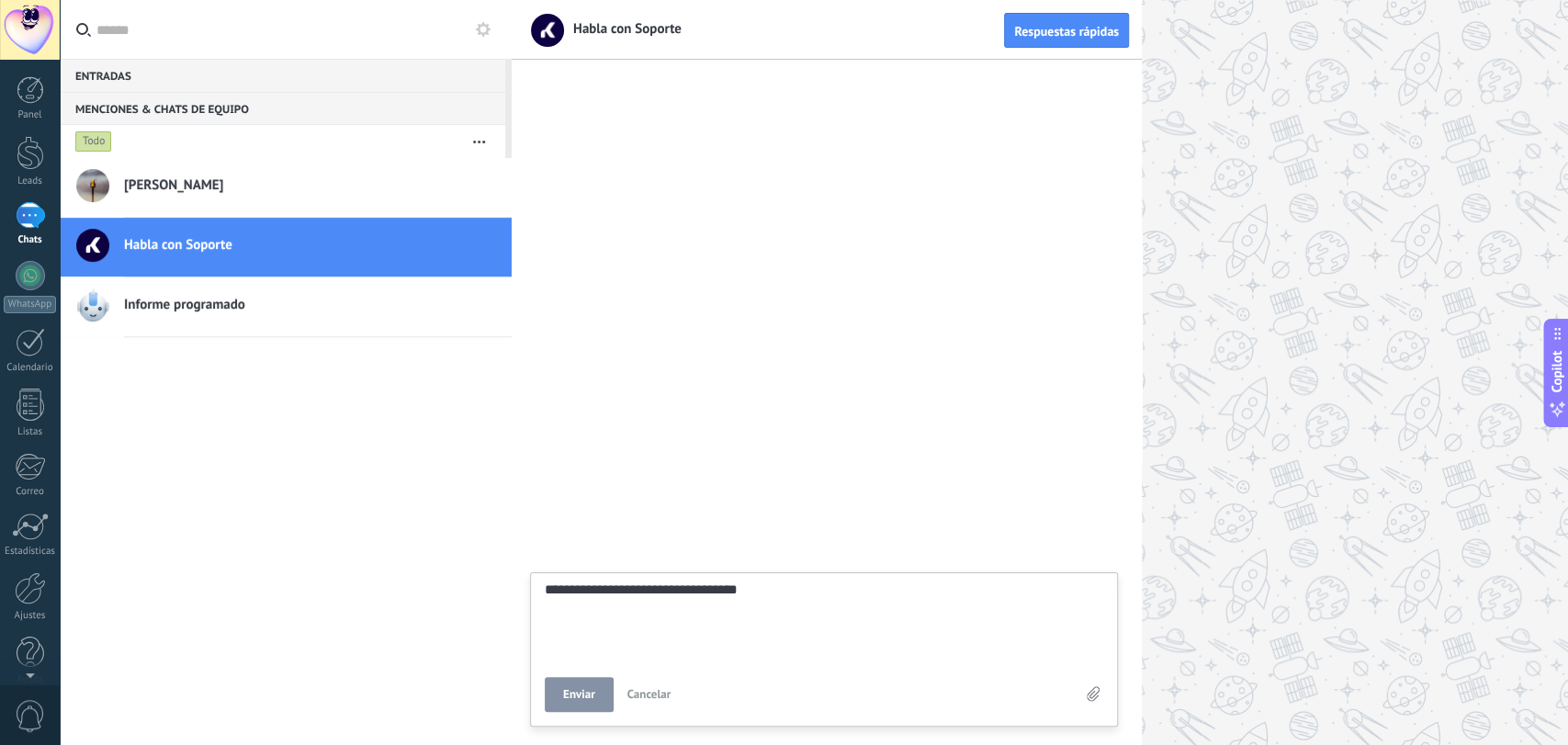
type textarea "**********"
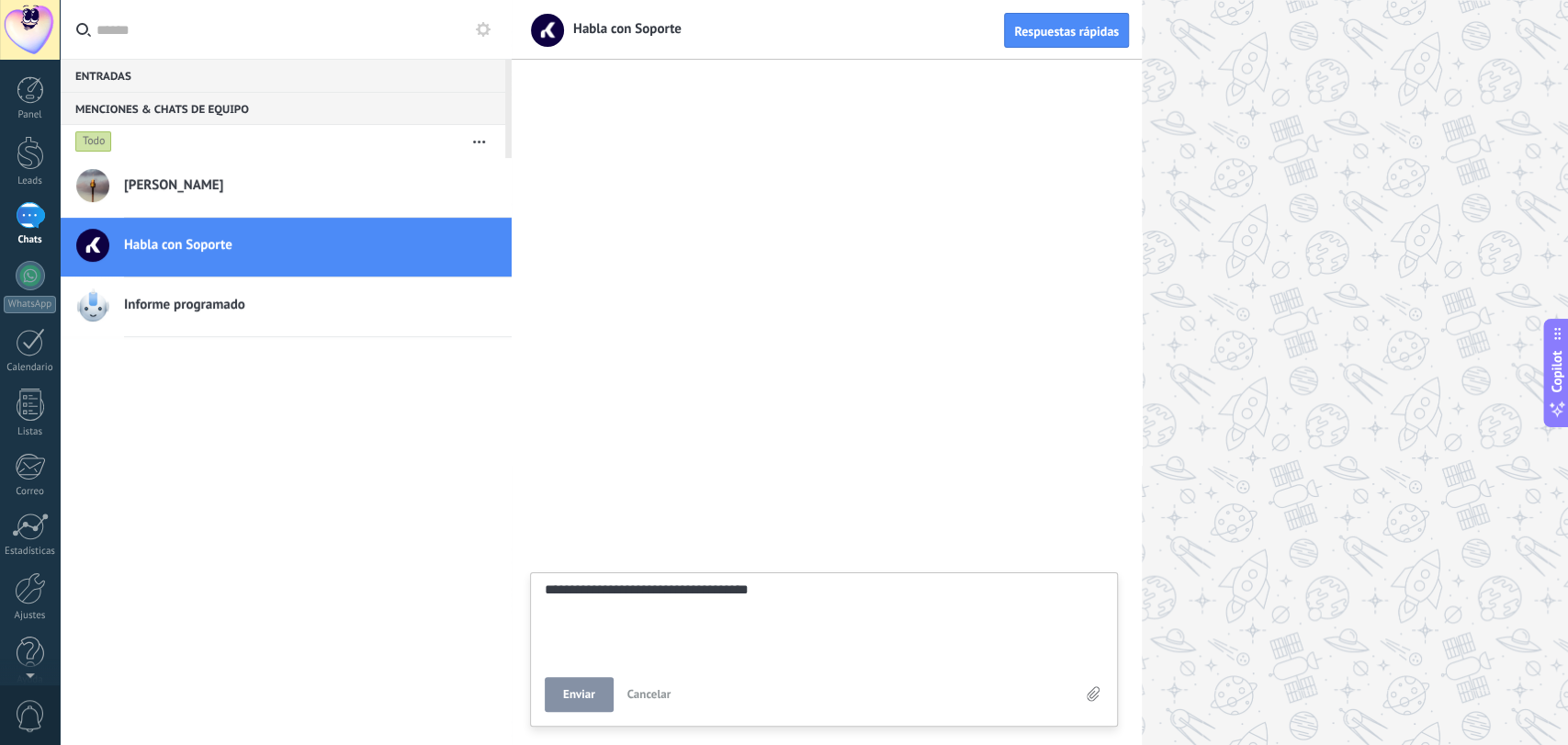
type textarea "**********"
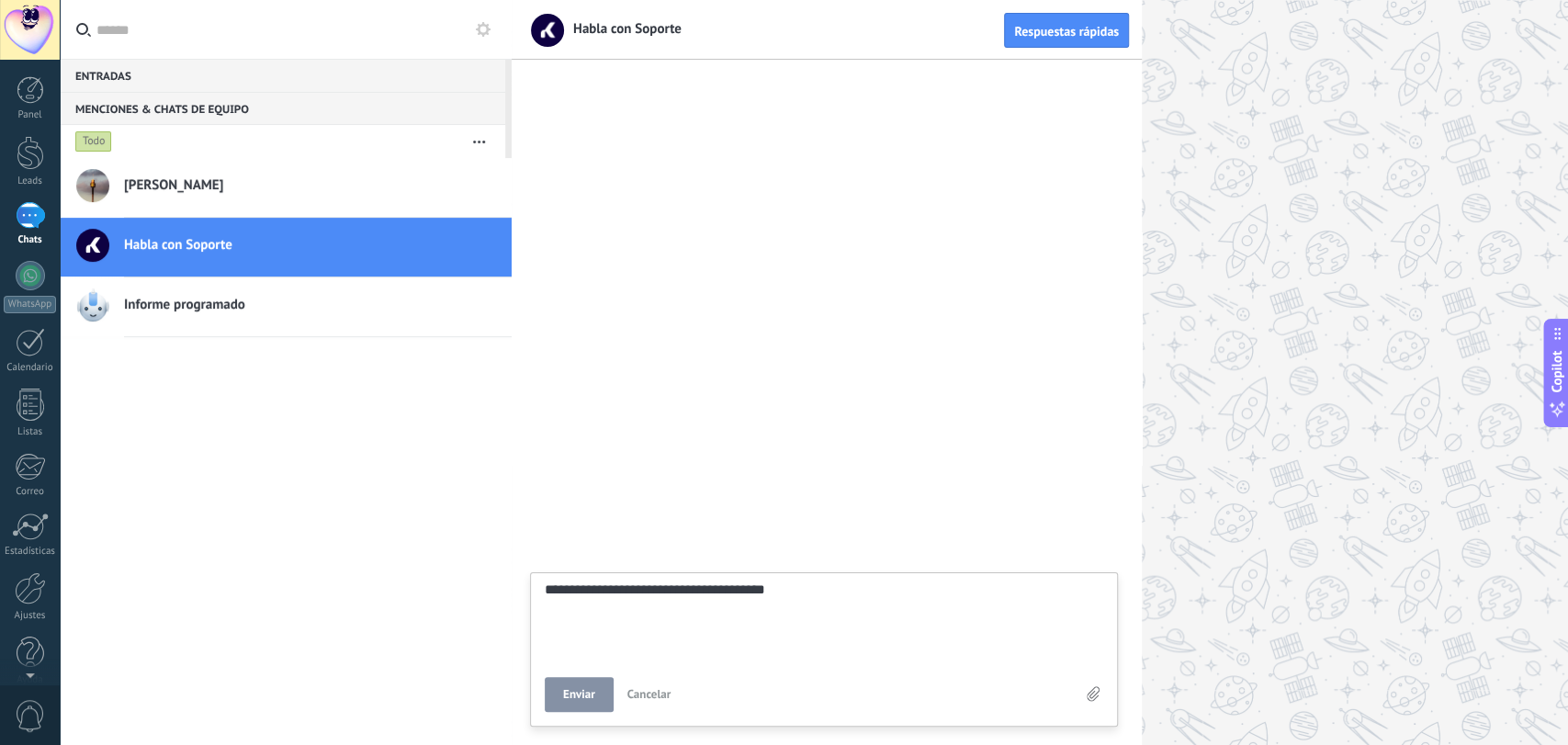
type textarea "**********"
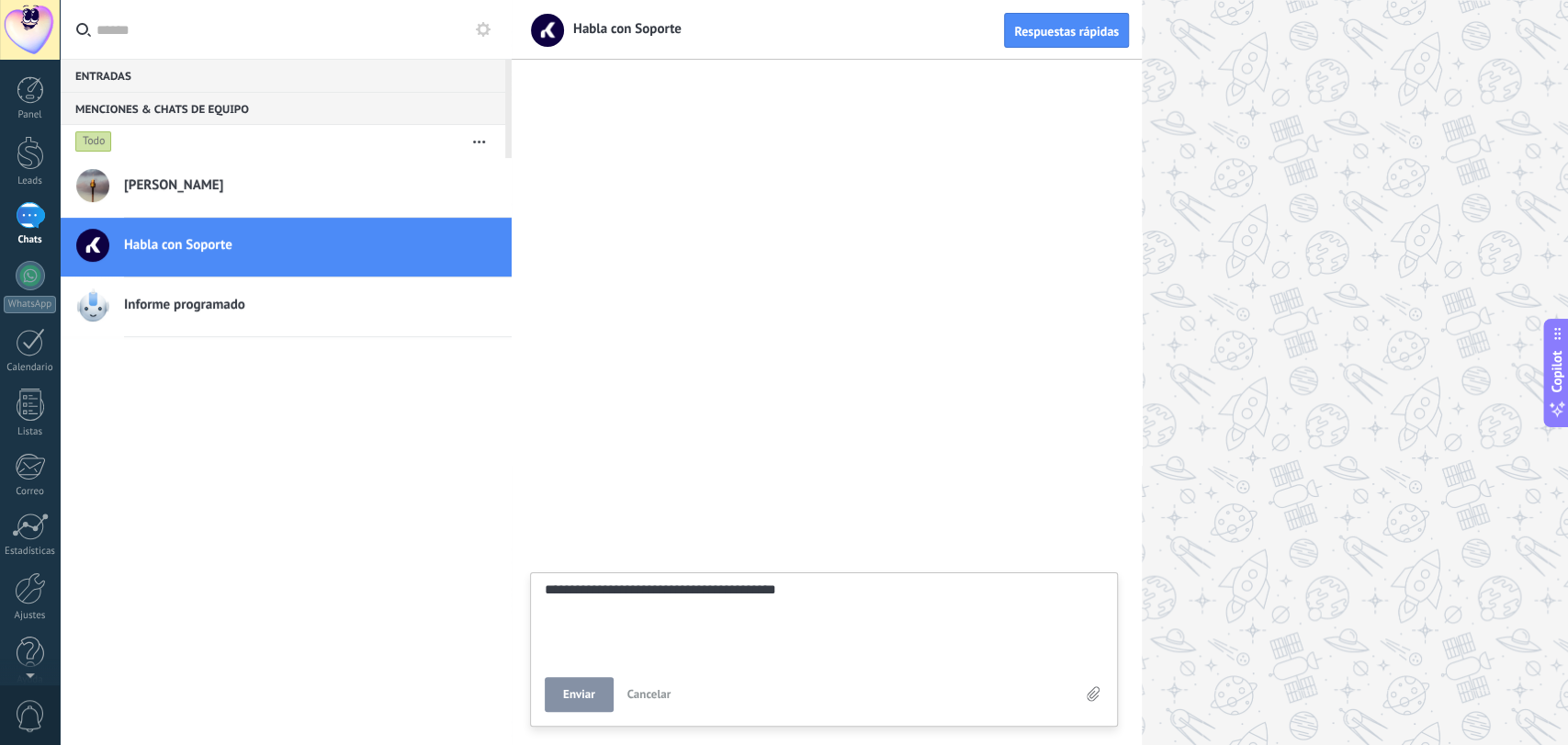
type textarea "**********"
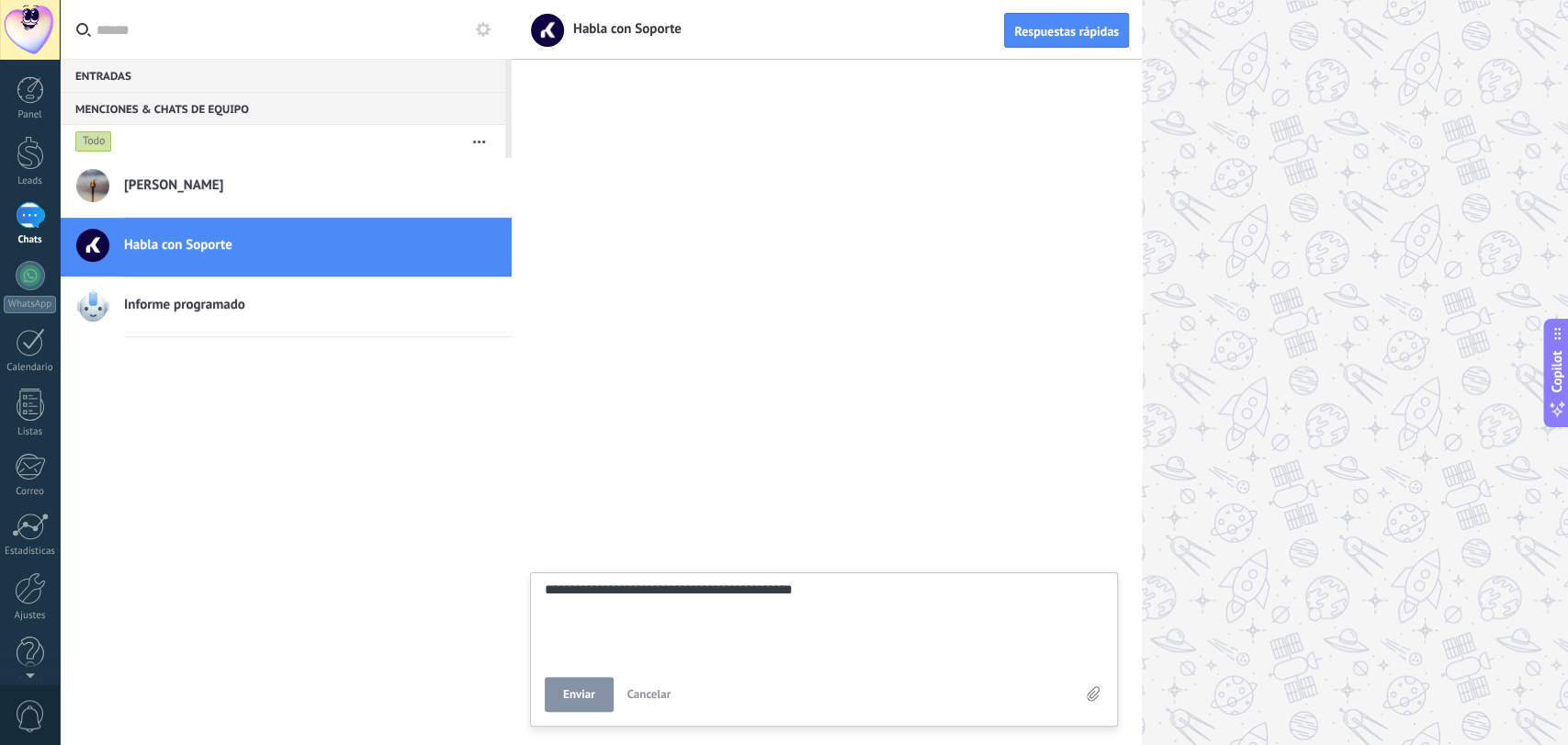
type textarea "**********"
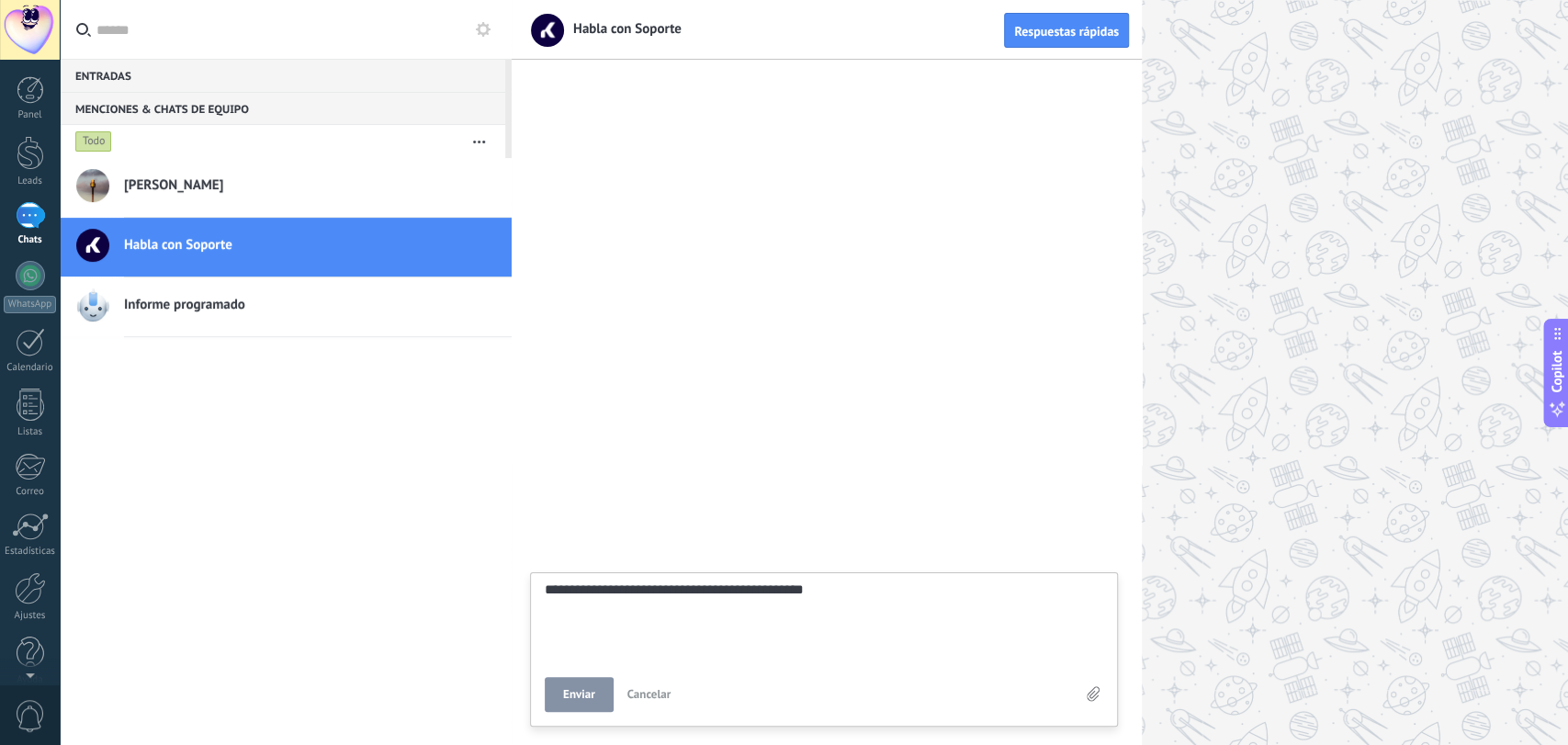
type textarea "**********"
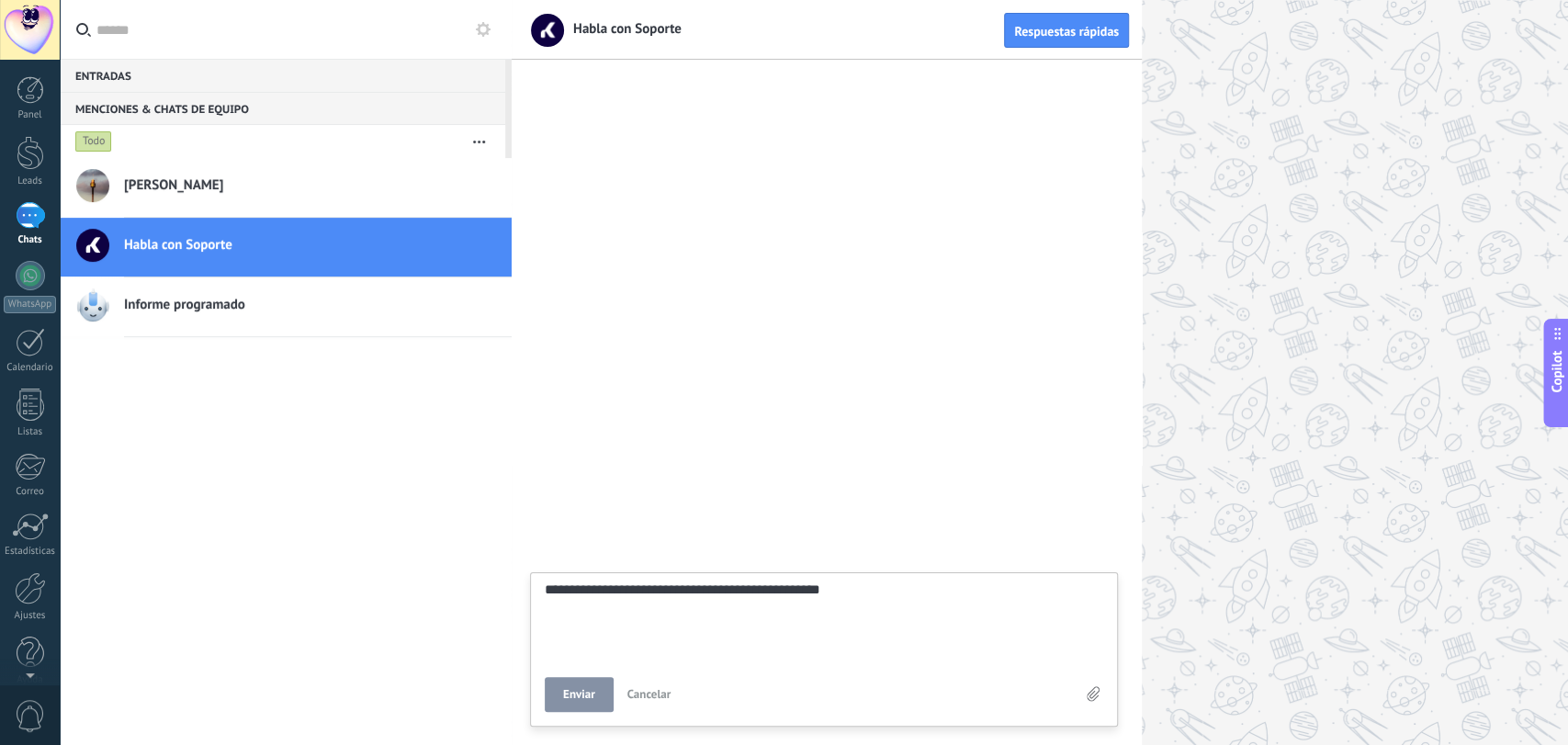
type textarea "**********"
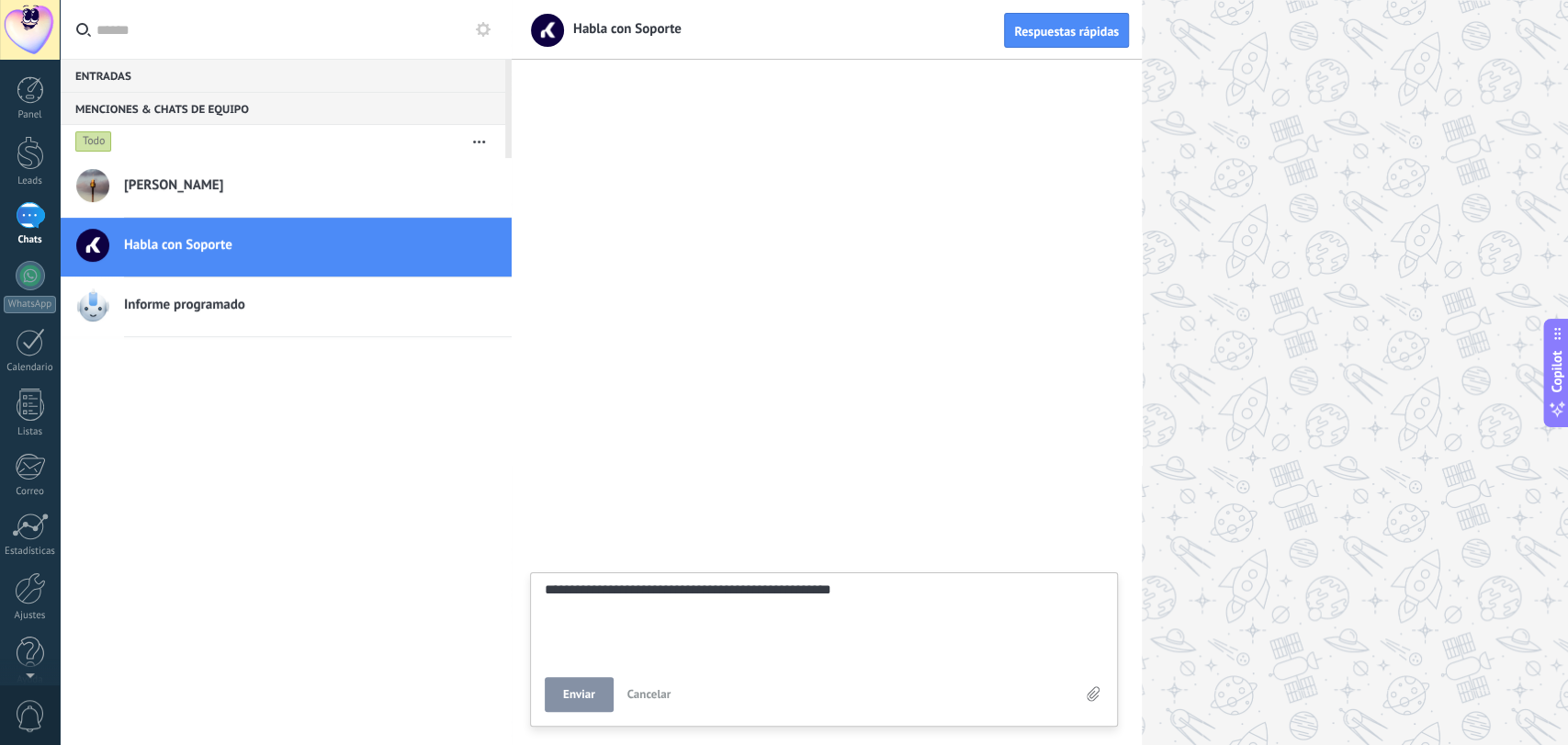
type textarea "**********"
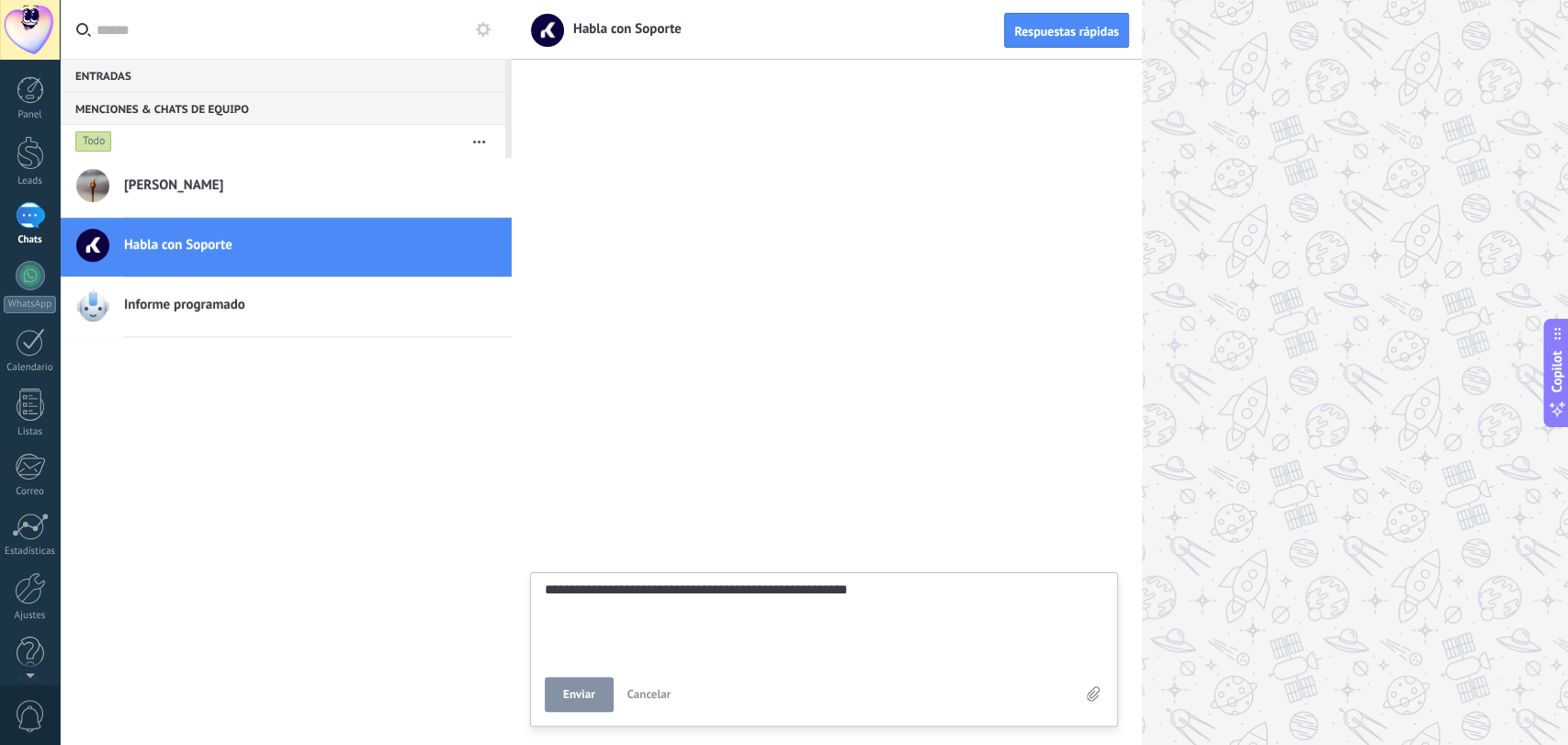
type textarea "**********"
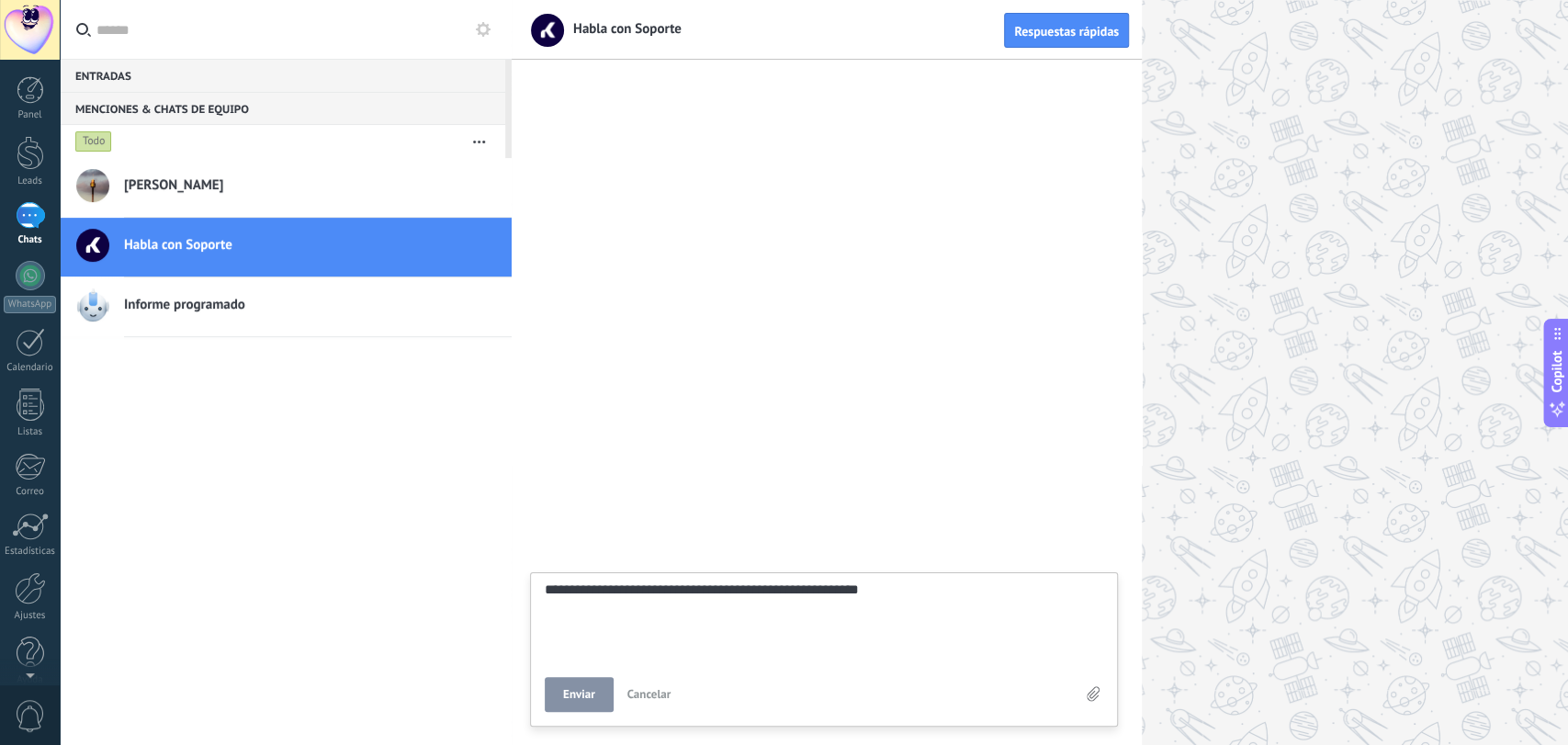
type textarea "**********"
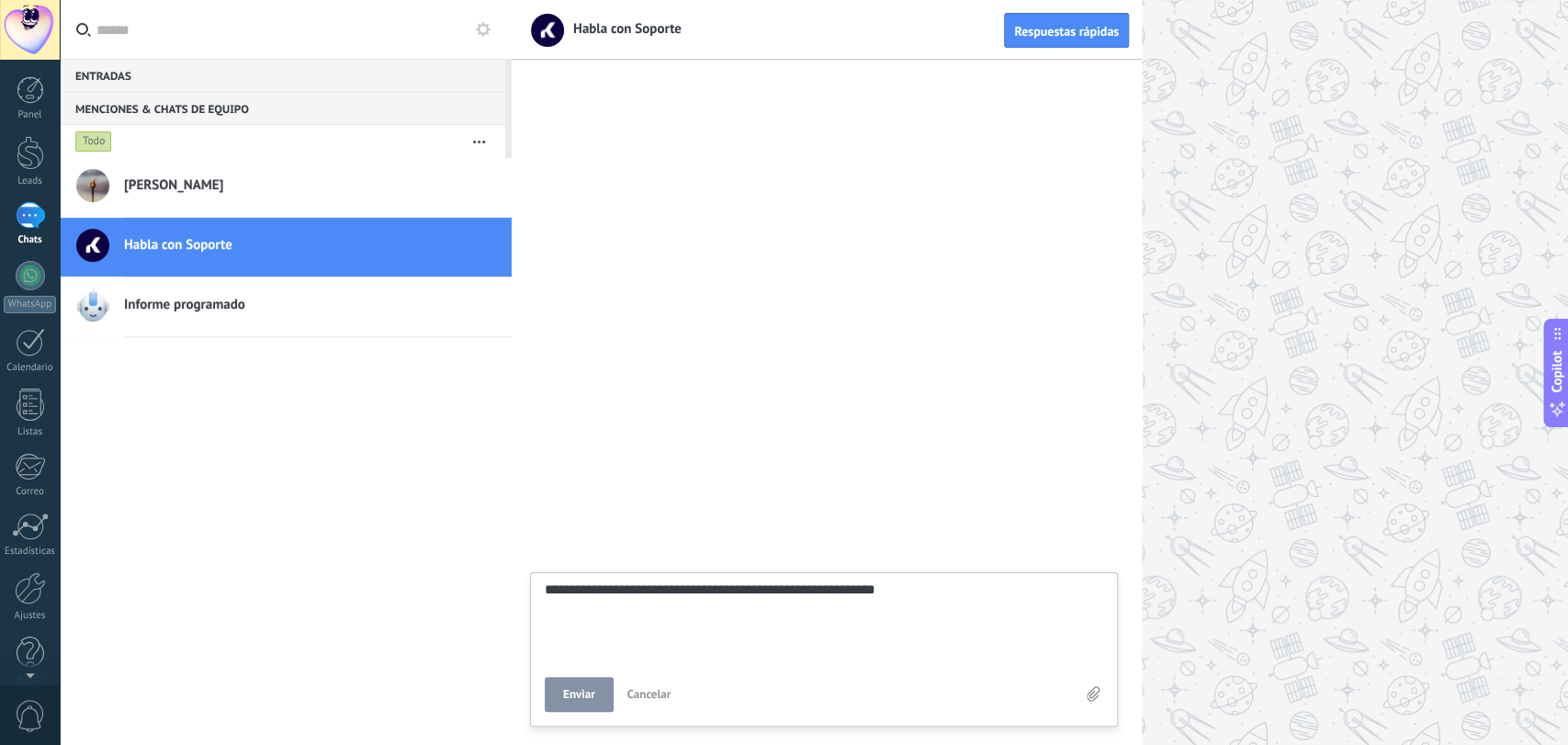
type textarea "**********"
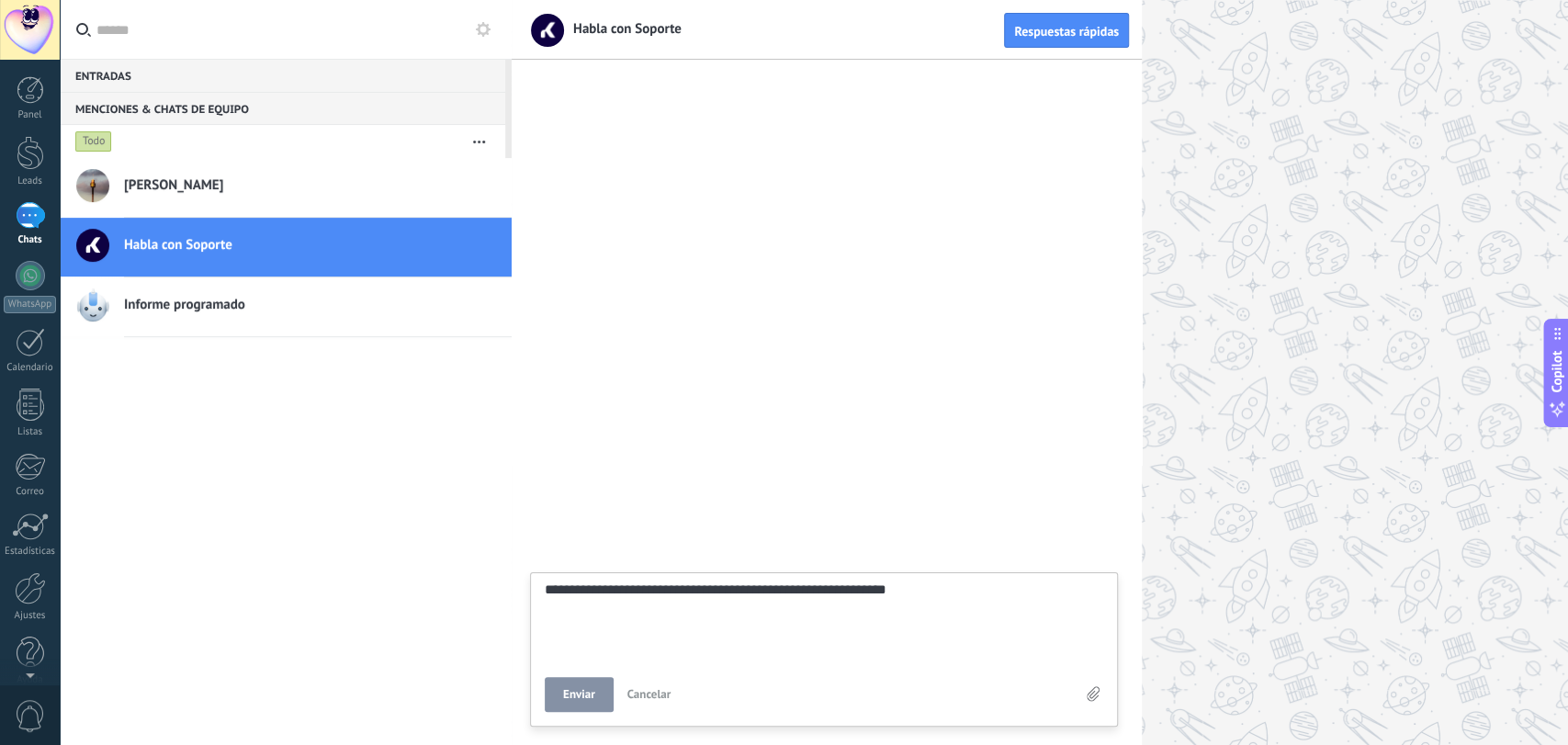
type textarea "**********"
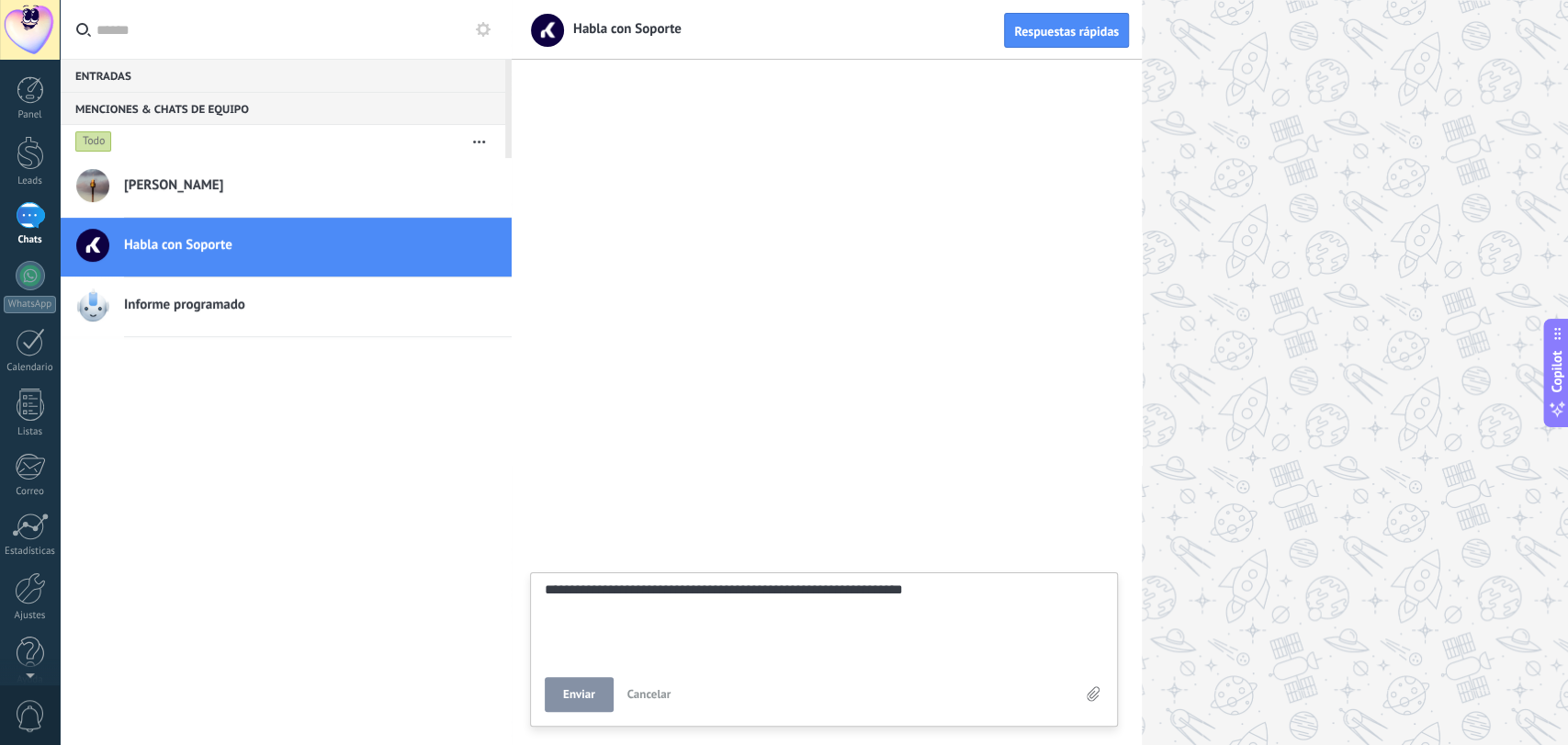
type textarea "**********"
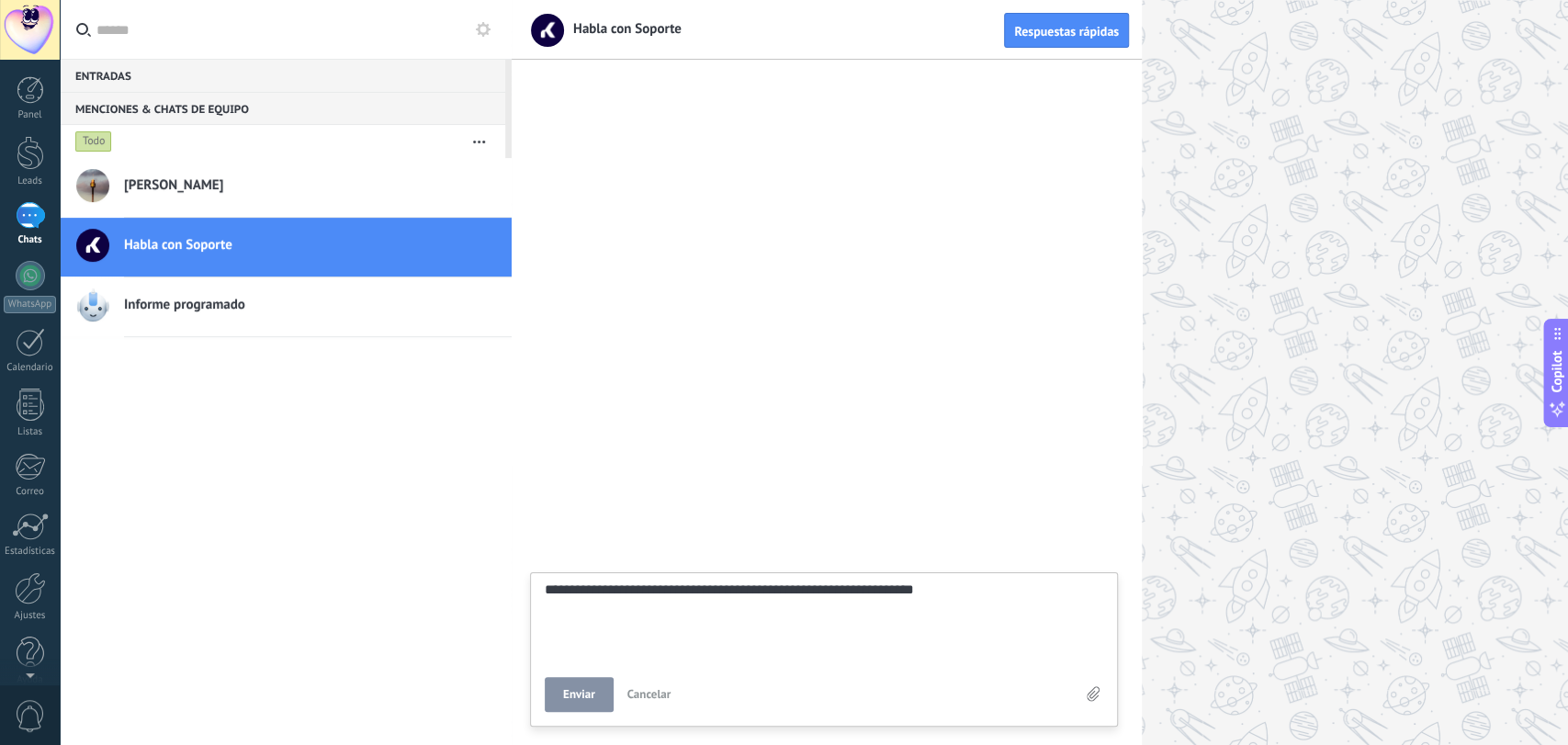
type textarea "**********"
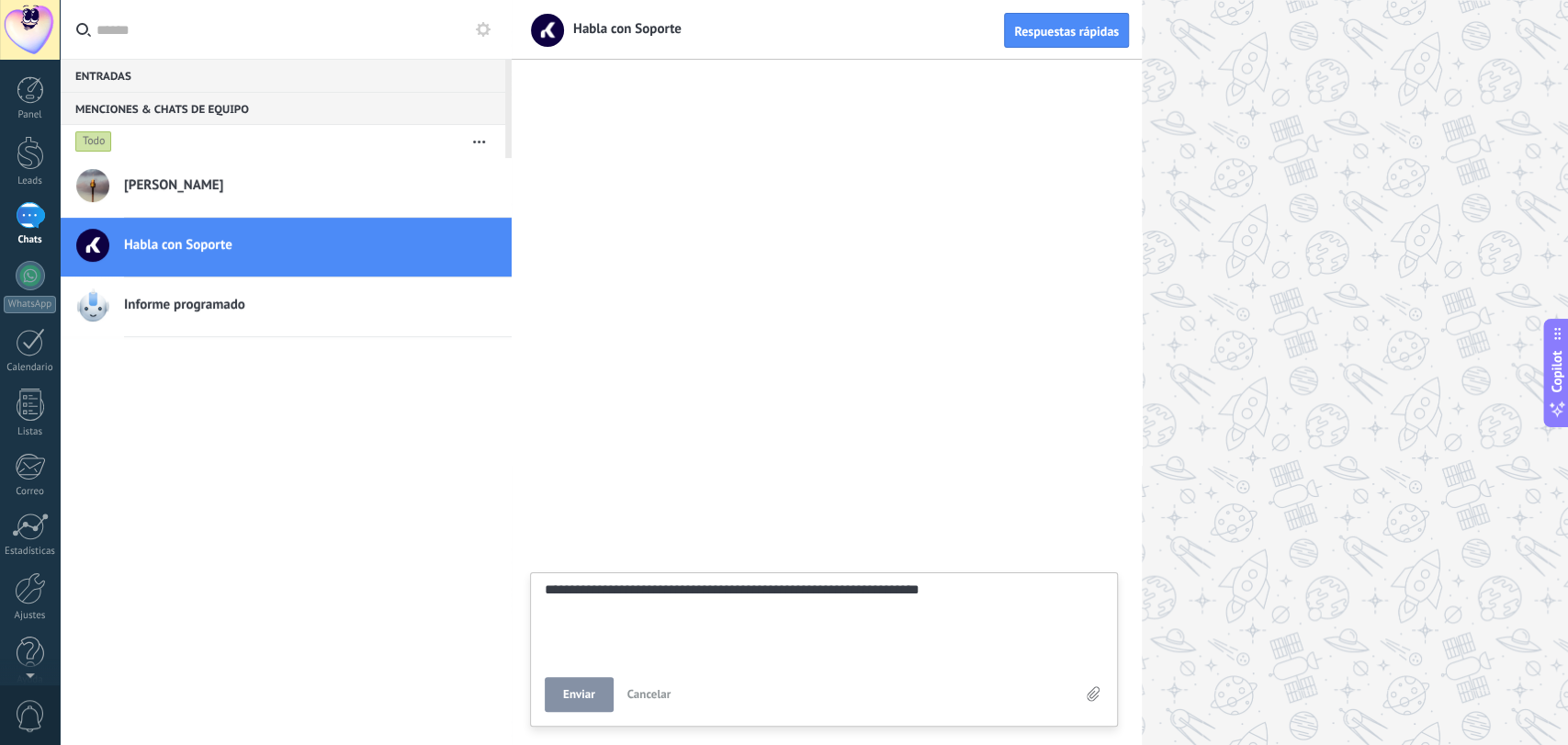
type textarea "**********"
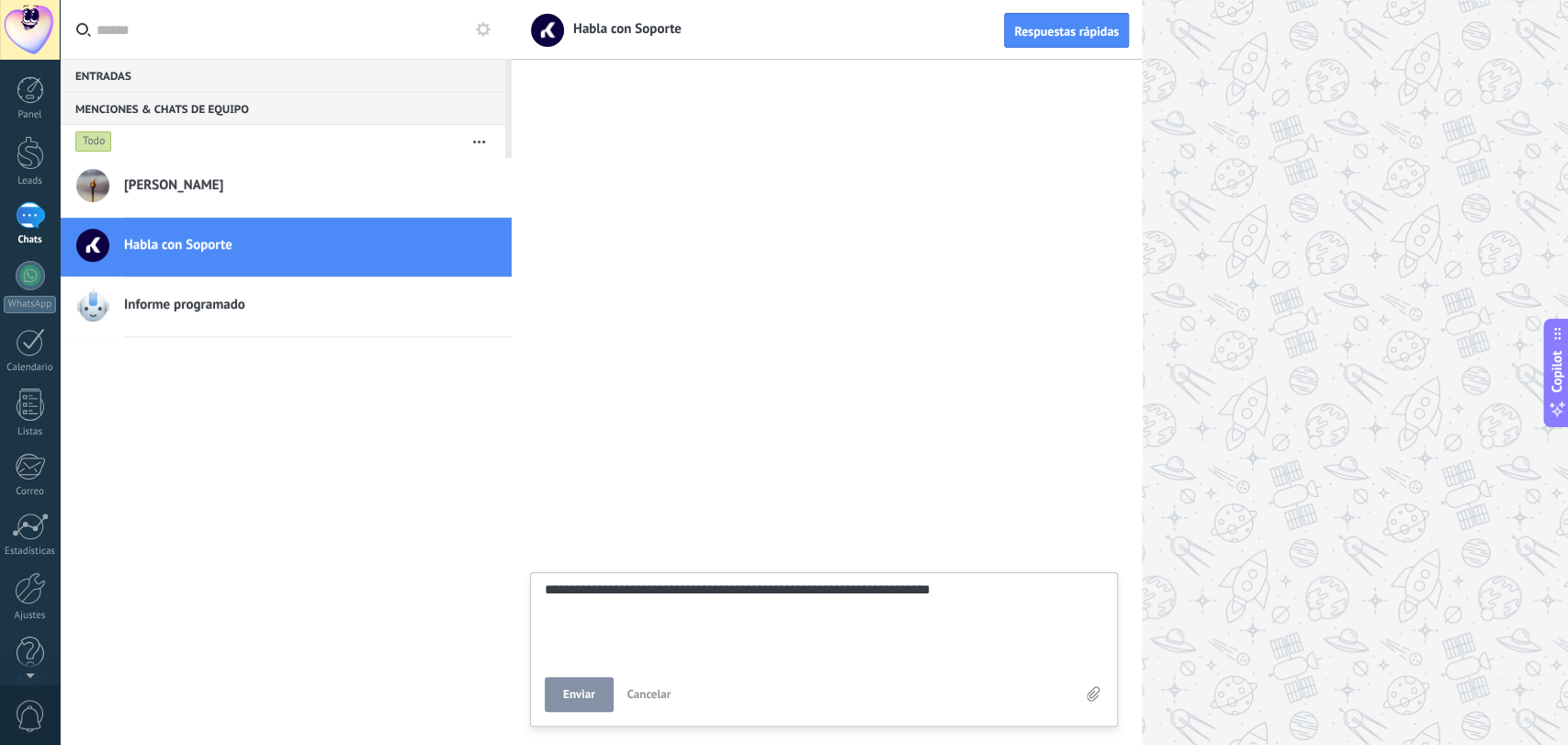
type textarea "**********"
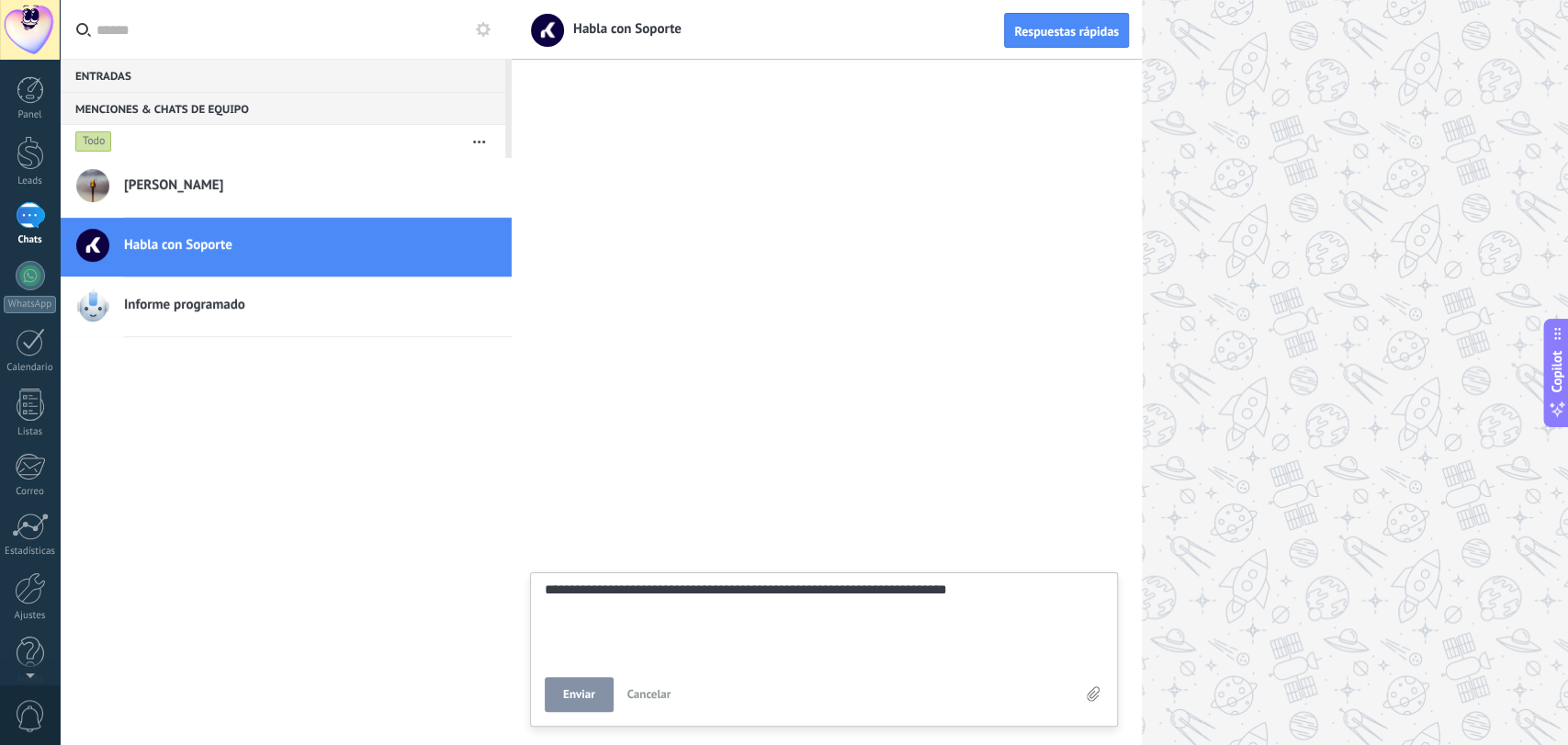
type textarea "**********"
click at [579, 690] on span "Enviar" at bounding box center [579, 693] width 32 height 13
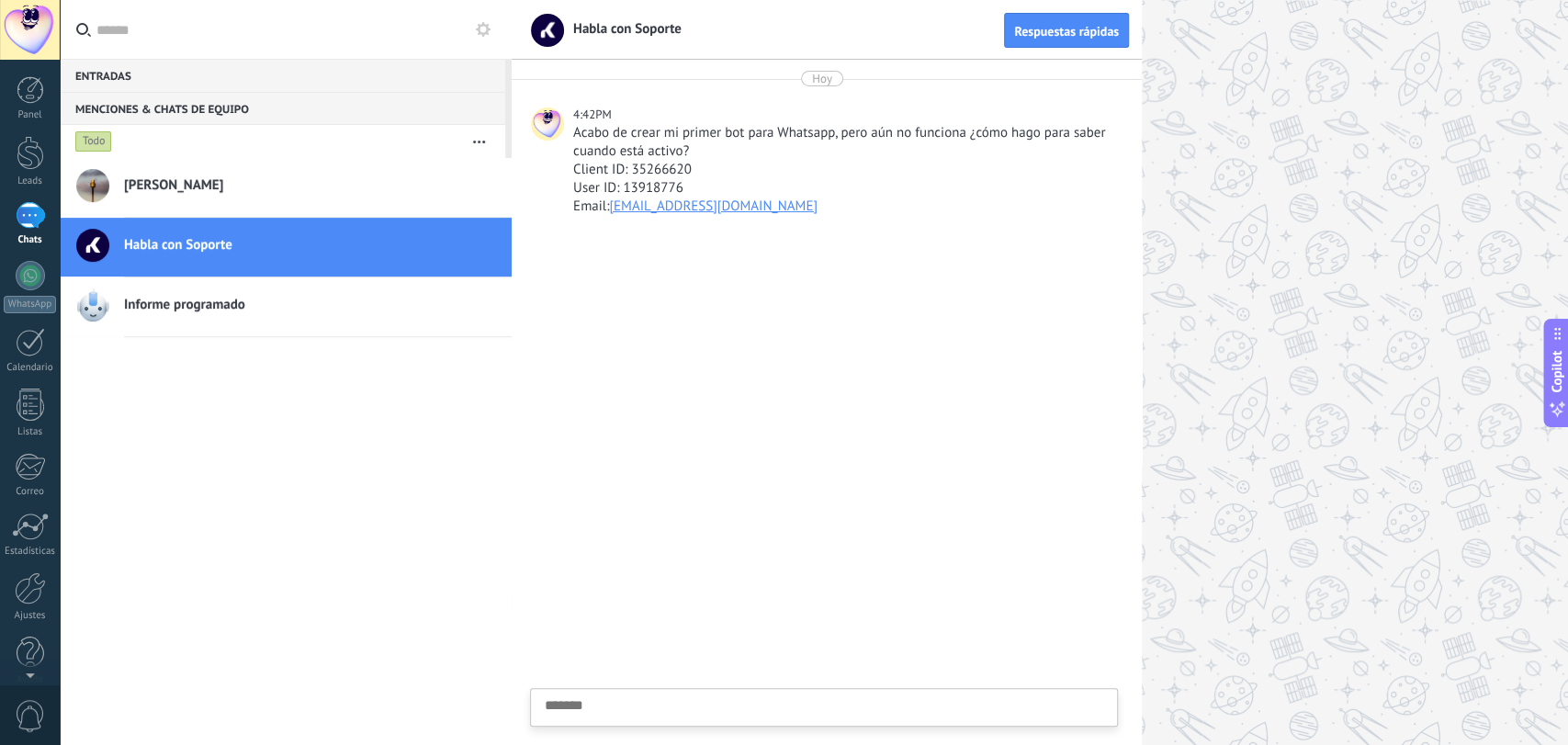
scroll to position [18, 0]
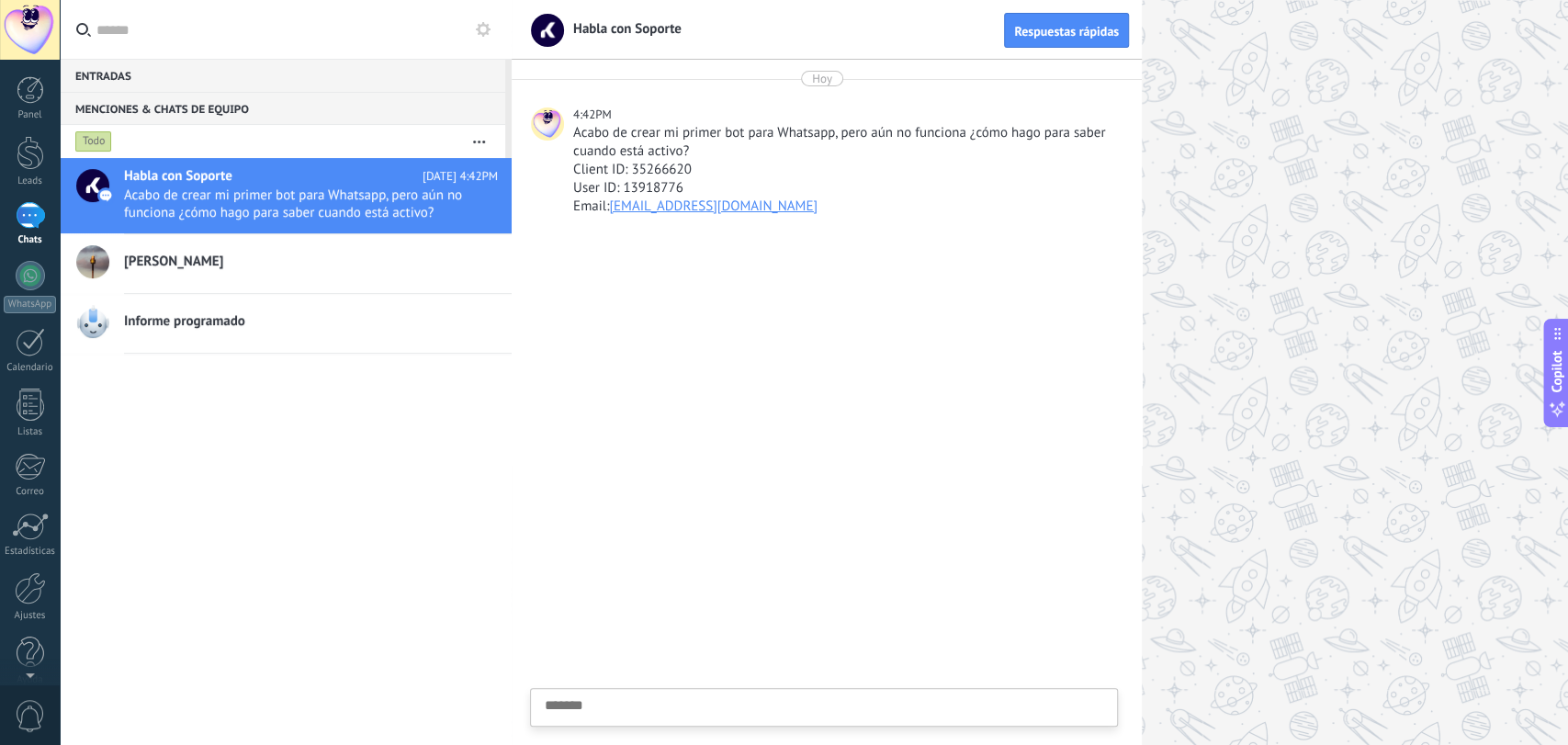
click at [1382, 346] on div at bounding box center [1040, 372] width 1057 height 745
click at [169, 256] on h2 "[PERSON_NAME]" at bounding box center [310, 262] width 374 height 19
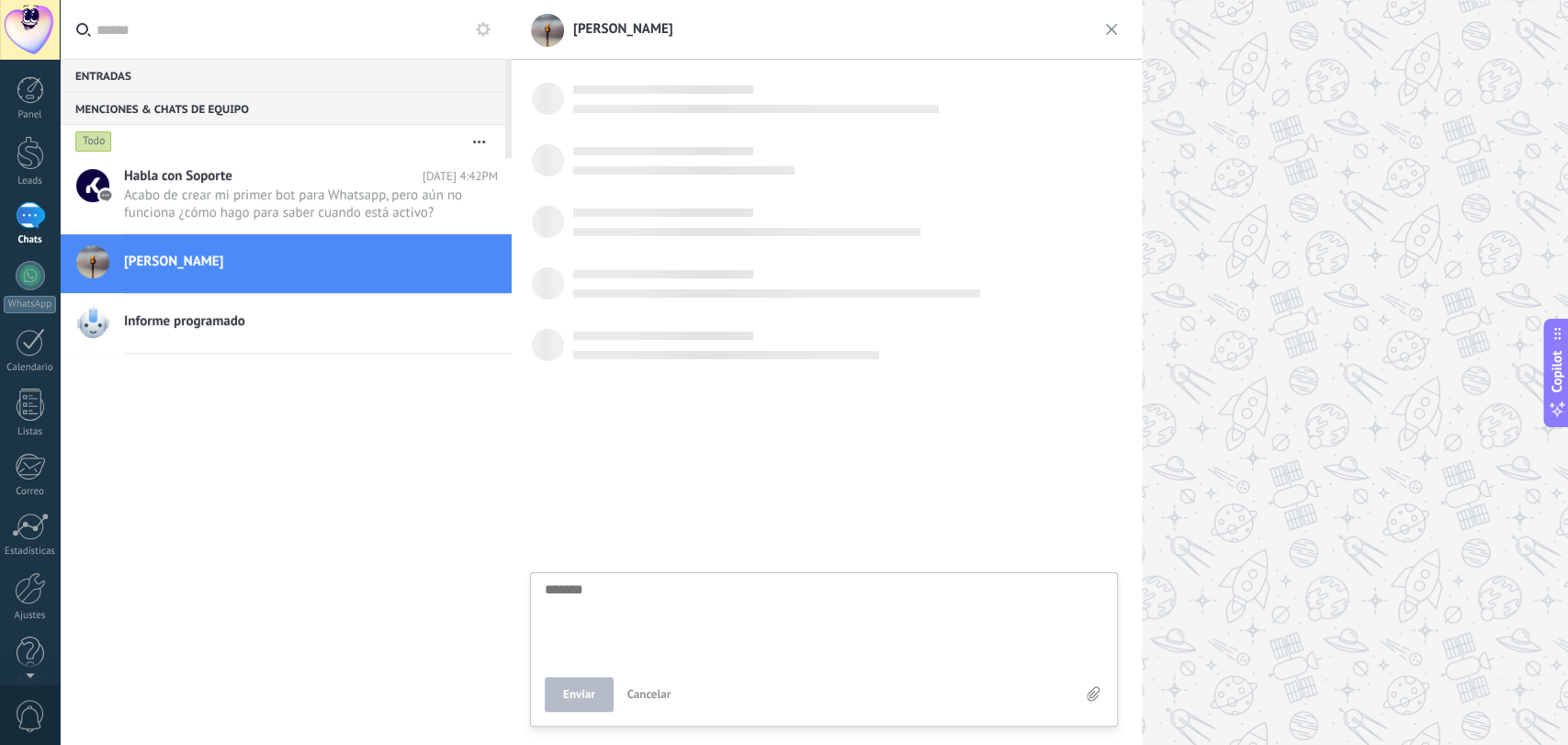
scroll to position [18, 0]
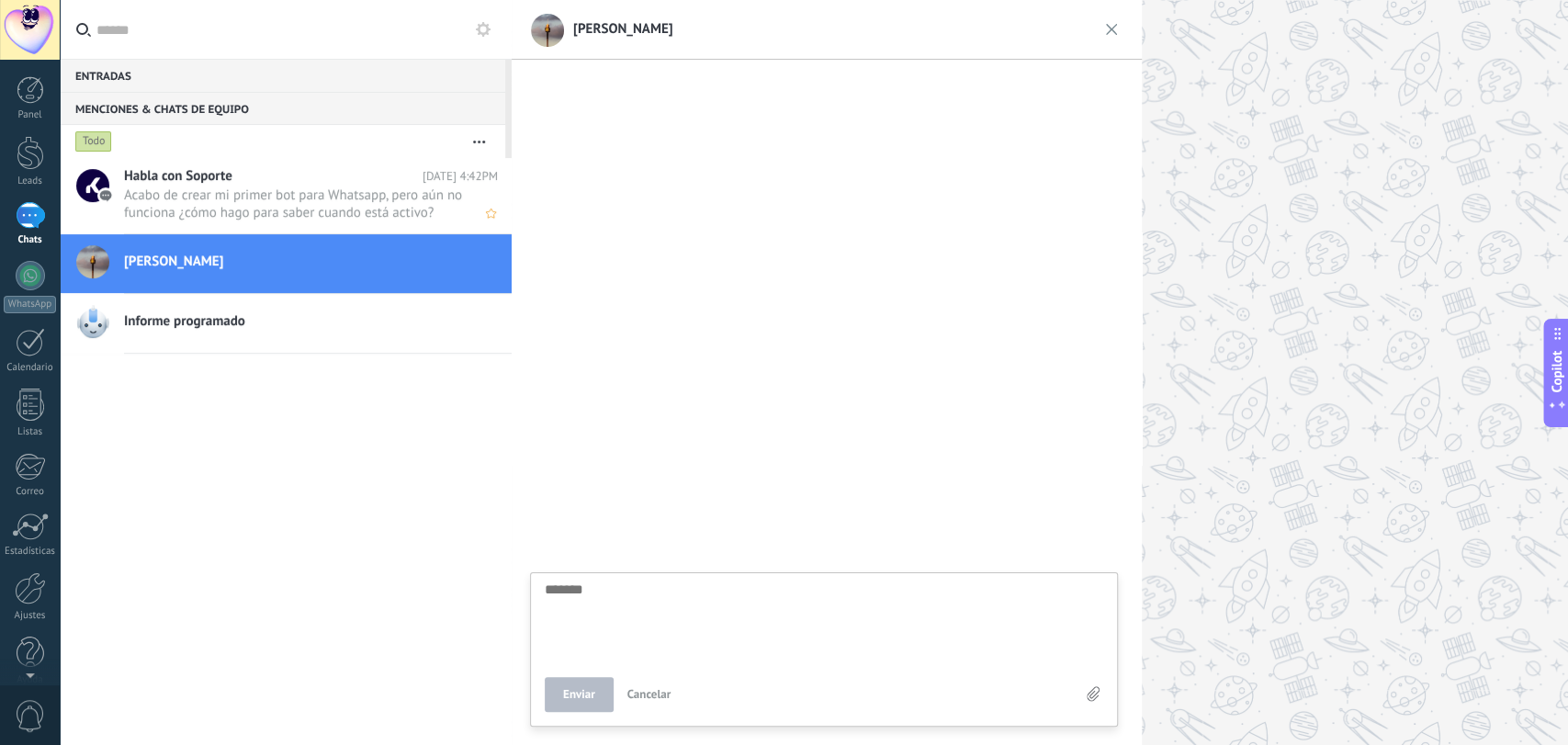
click at [250, 193] on span "Acabo de crear mi primer bot para Whatsapp, pero aún no funciona ¿cómo hago par…" at bounding box center [293, 203] width 339 height 35
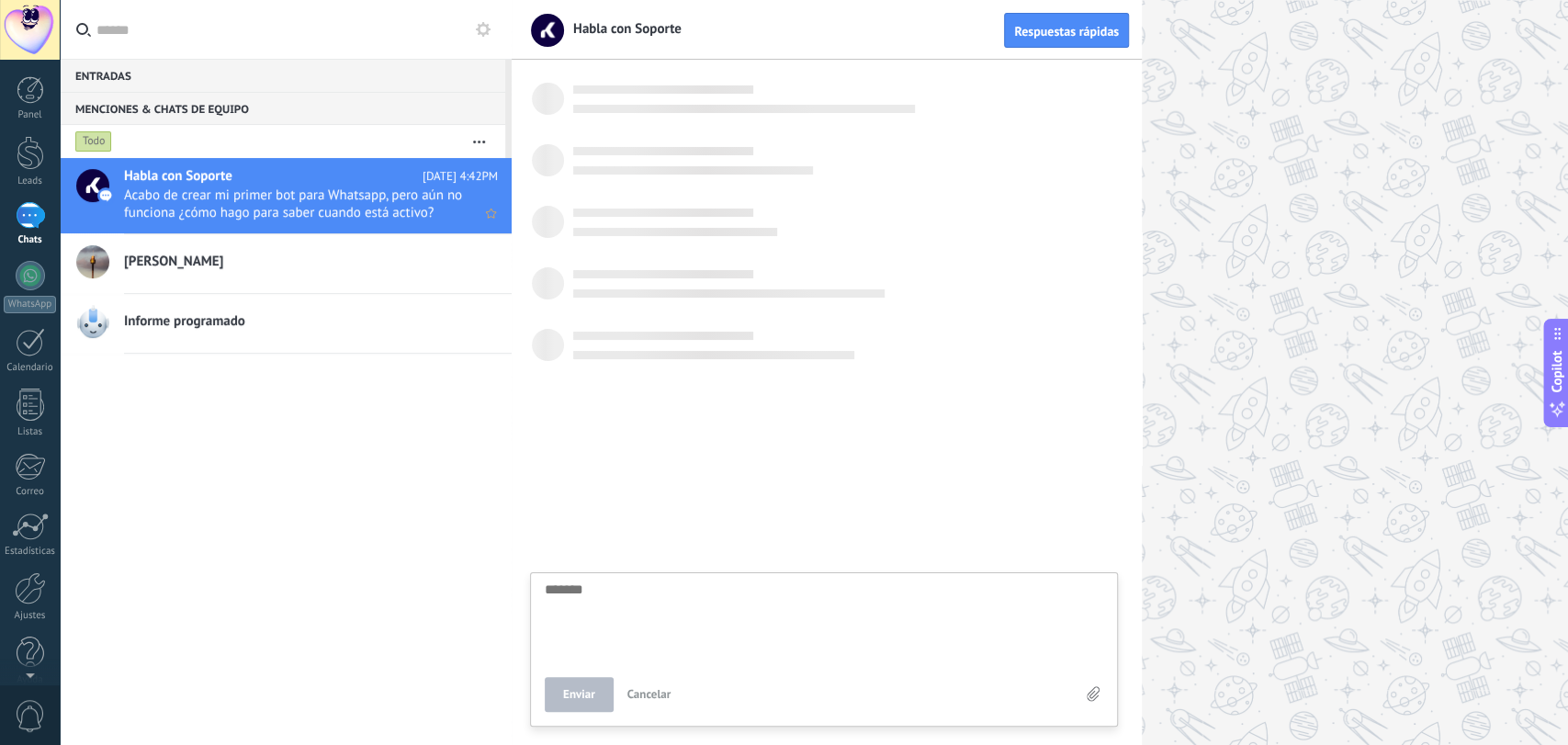
scroll to position [18, 0]
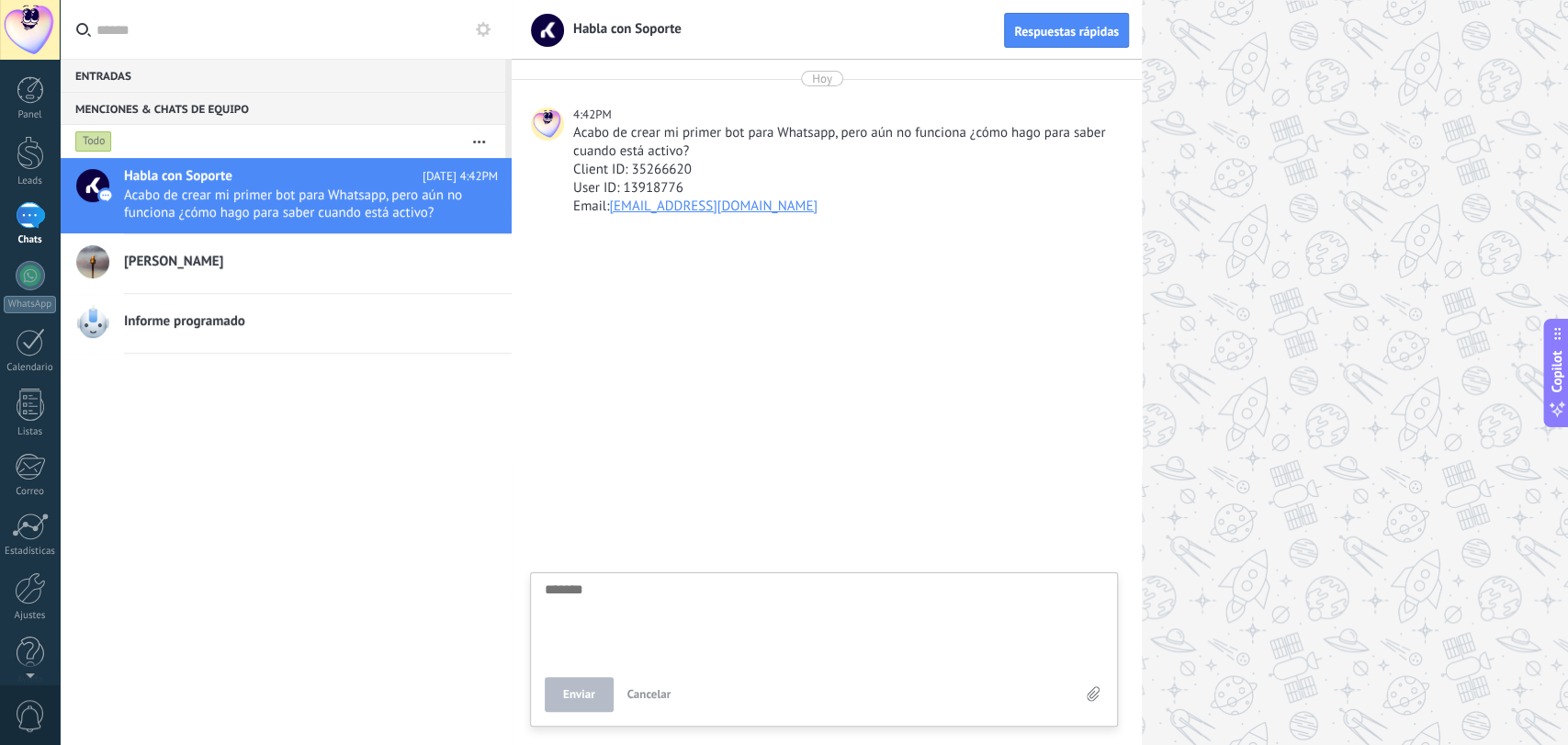
click at [605, 589] on textarea at bounding box center [824, 620] width 558 height 75
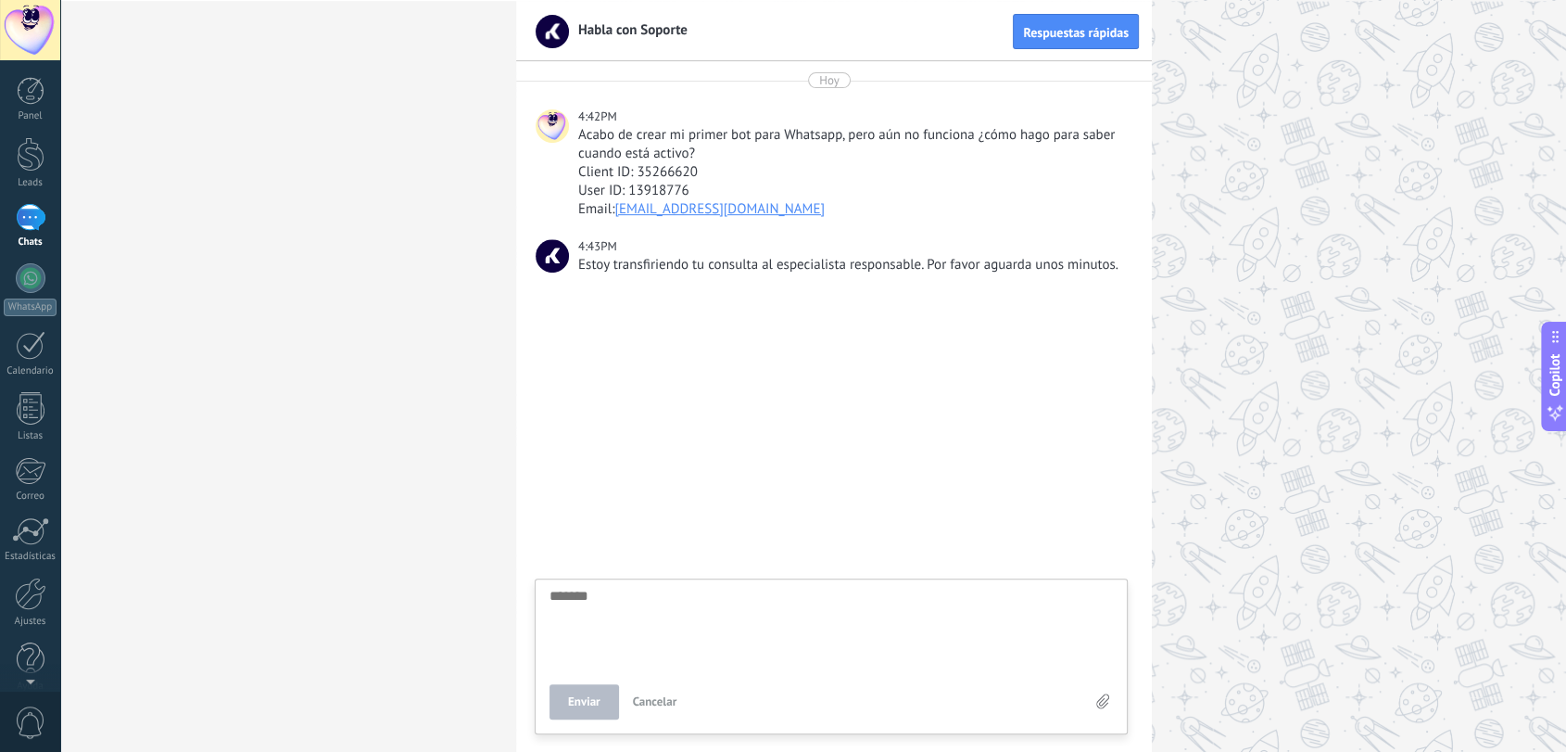
click at [615, 596] on textarea at bounding box center [831, 627] width 563 height 76
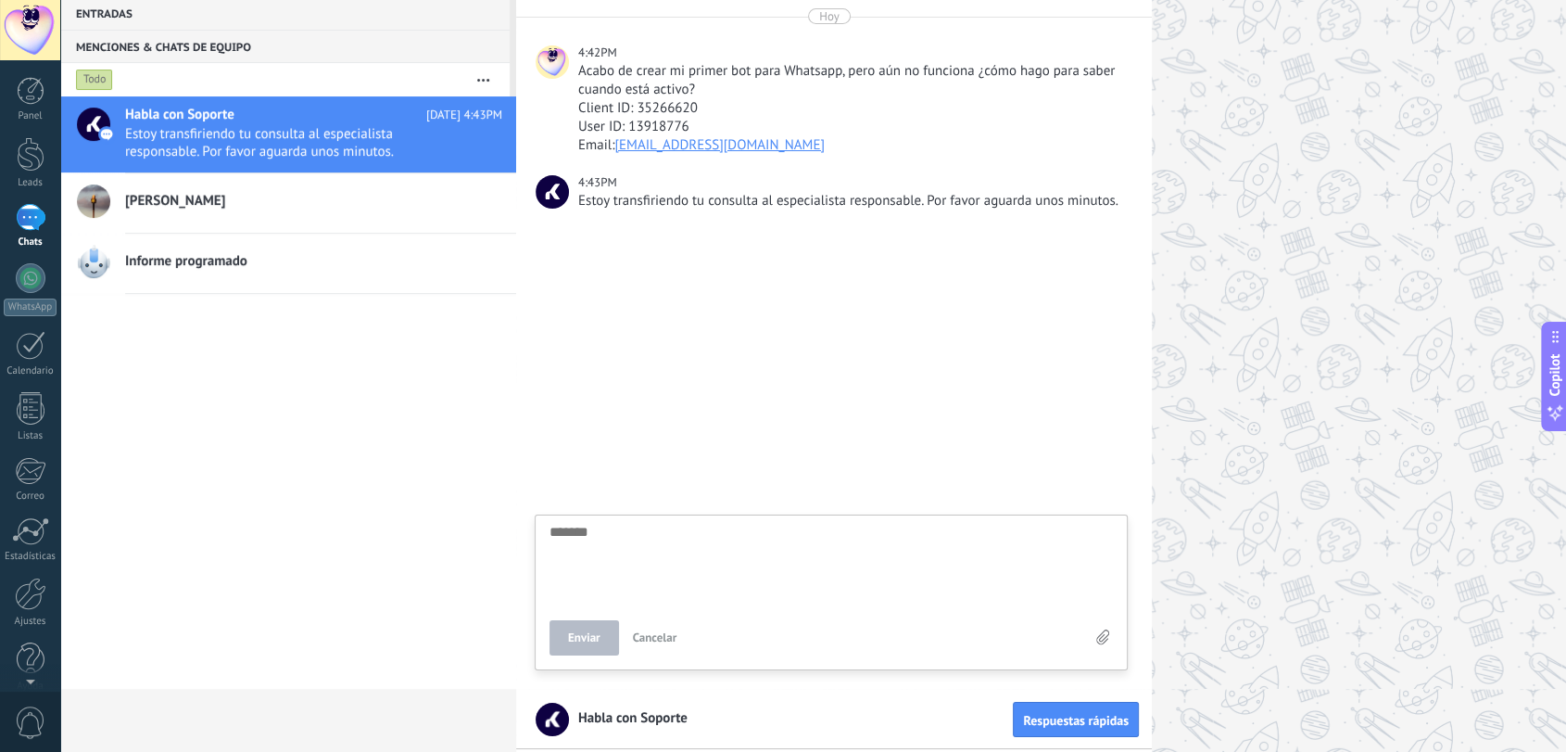
scroll to position [30, 0]
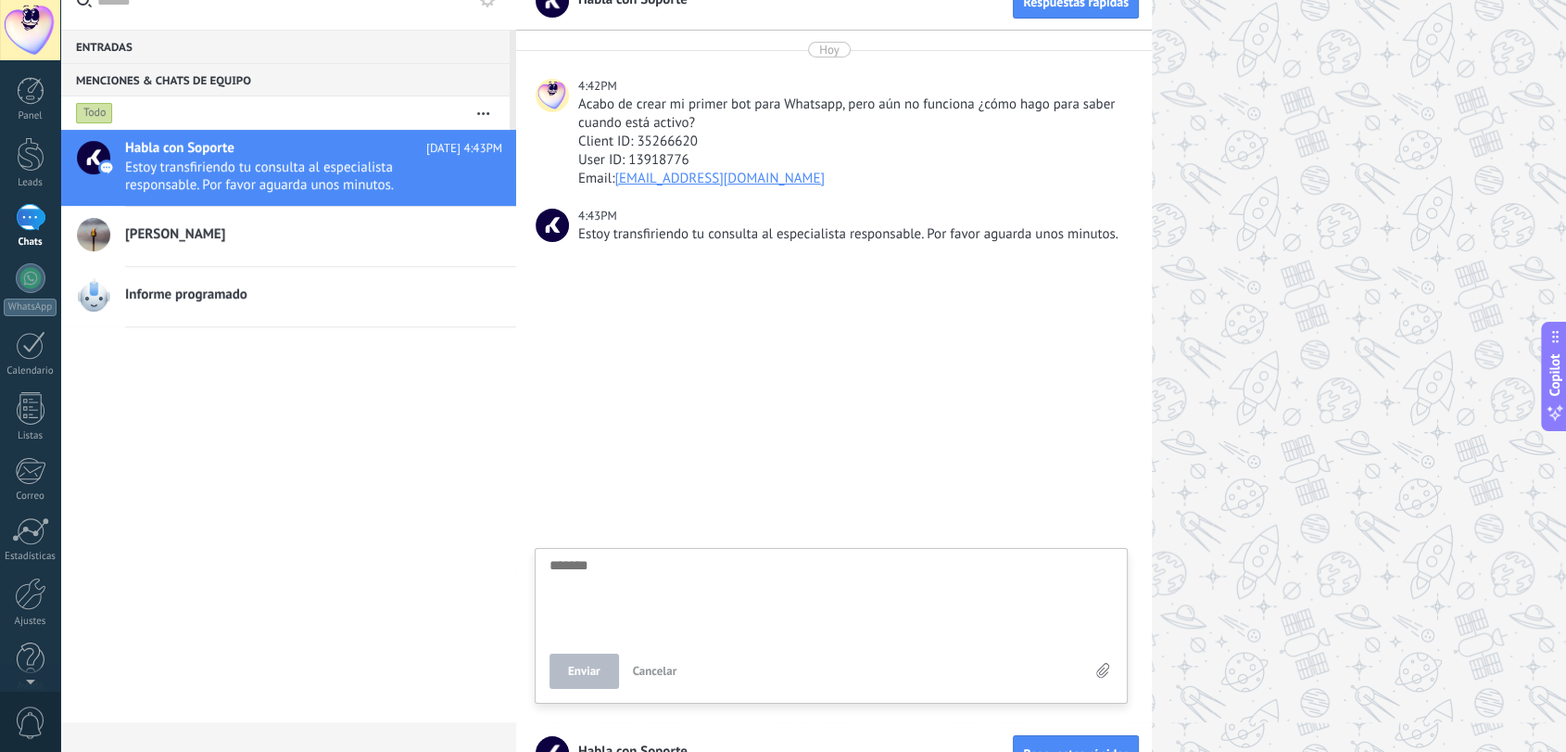
click at [111, 227] on div at bounding box center [92, 236] width 65 height 59
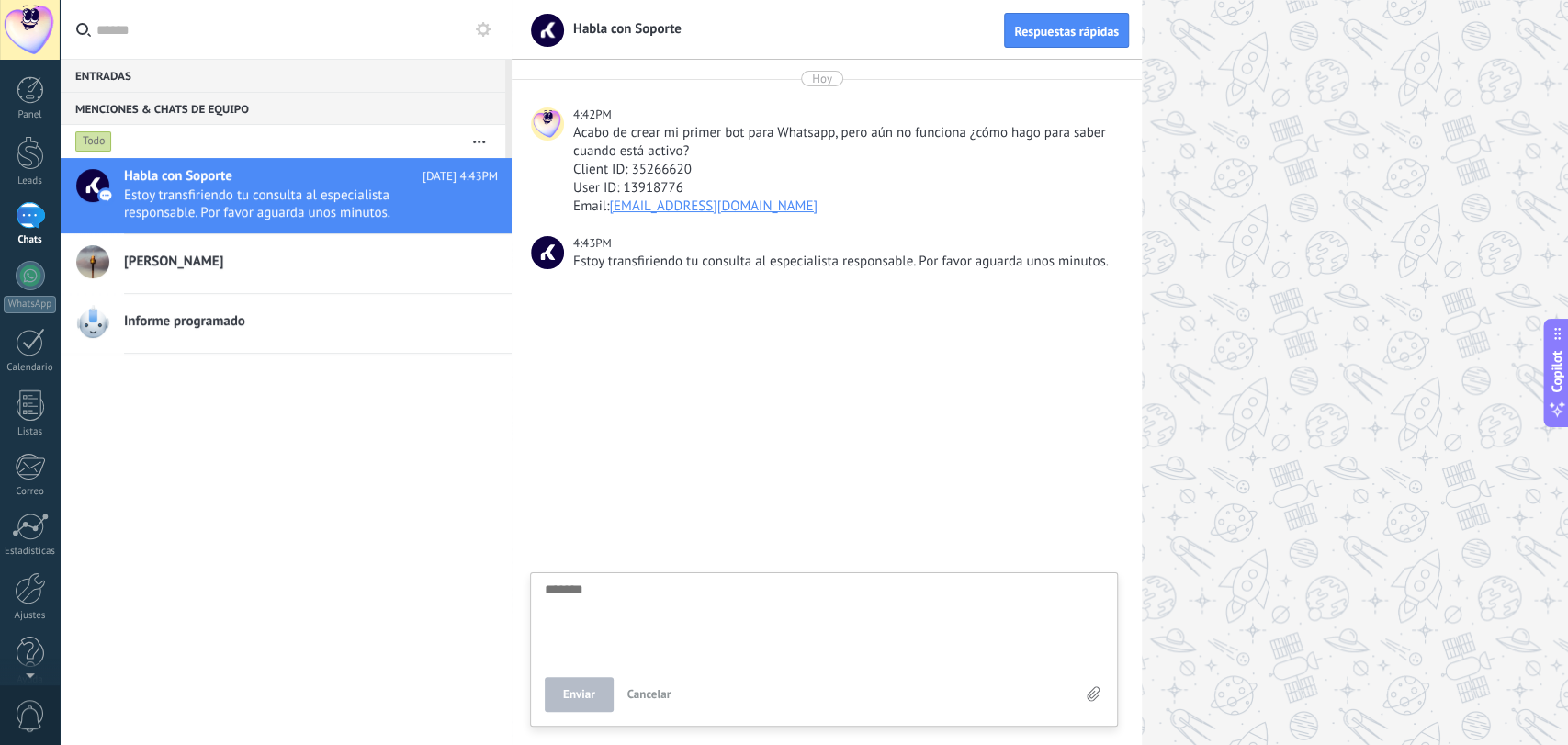
scroll to position [18, 0]
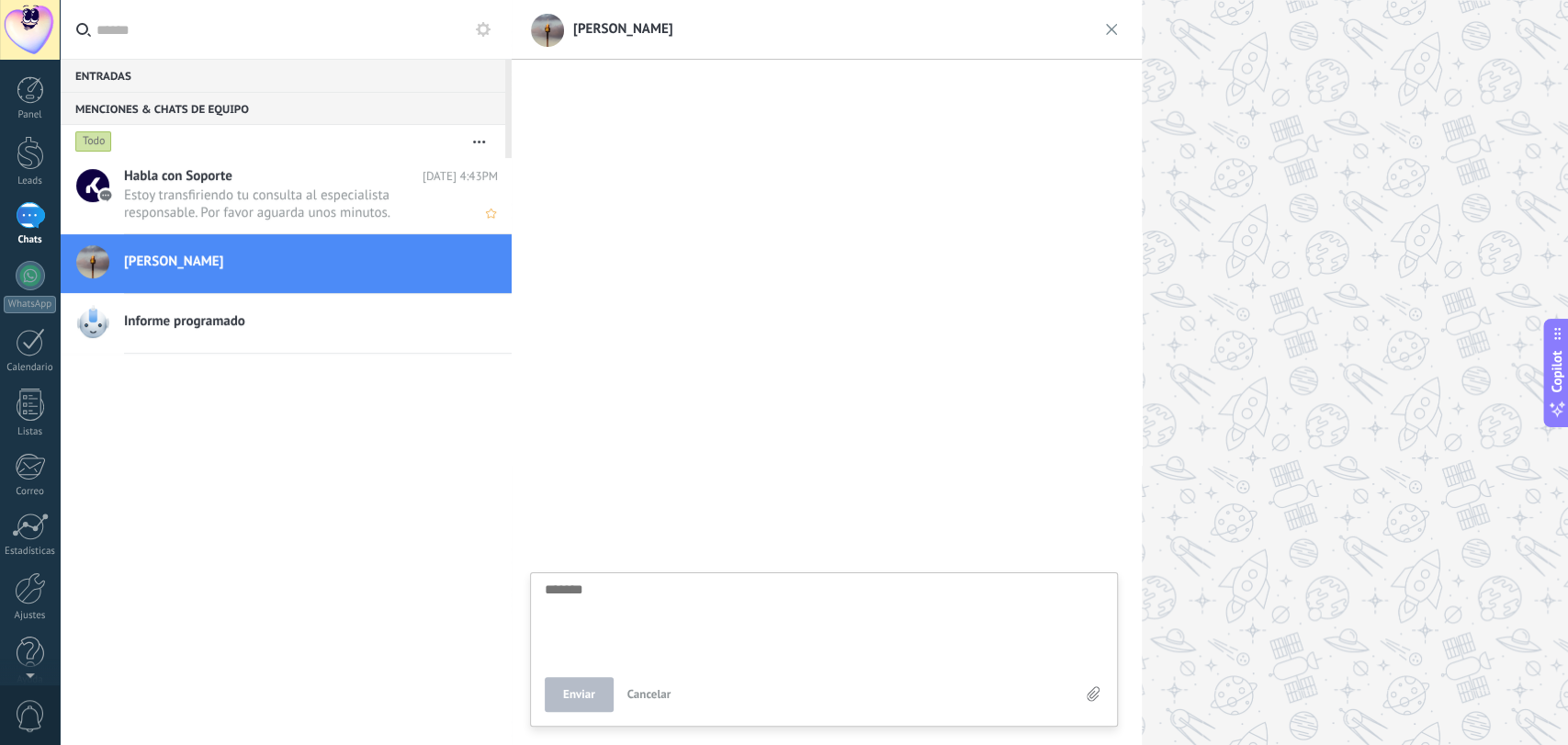
click at [212, 197] on span "Estoy transfiriendo tu consulta al especialista responsable. Por favor aguarda …" at bounding box center [293, 203] width 339 height 35
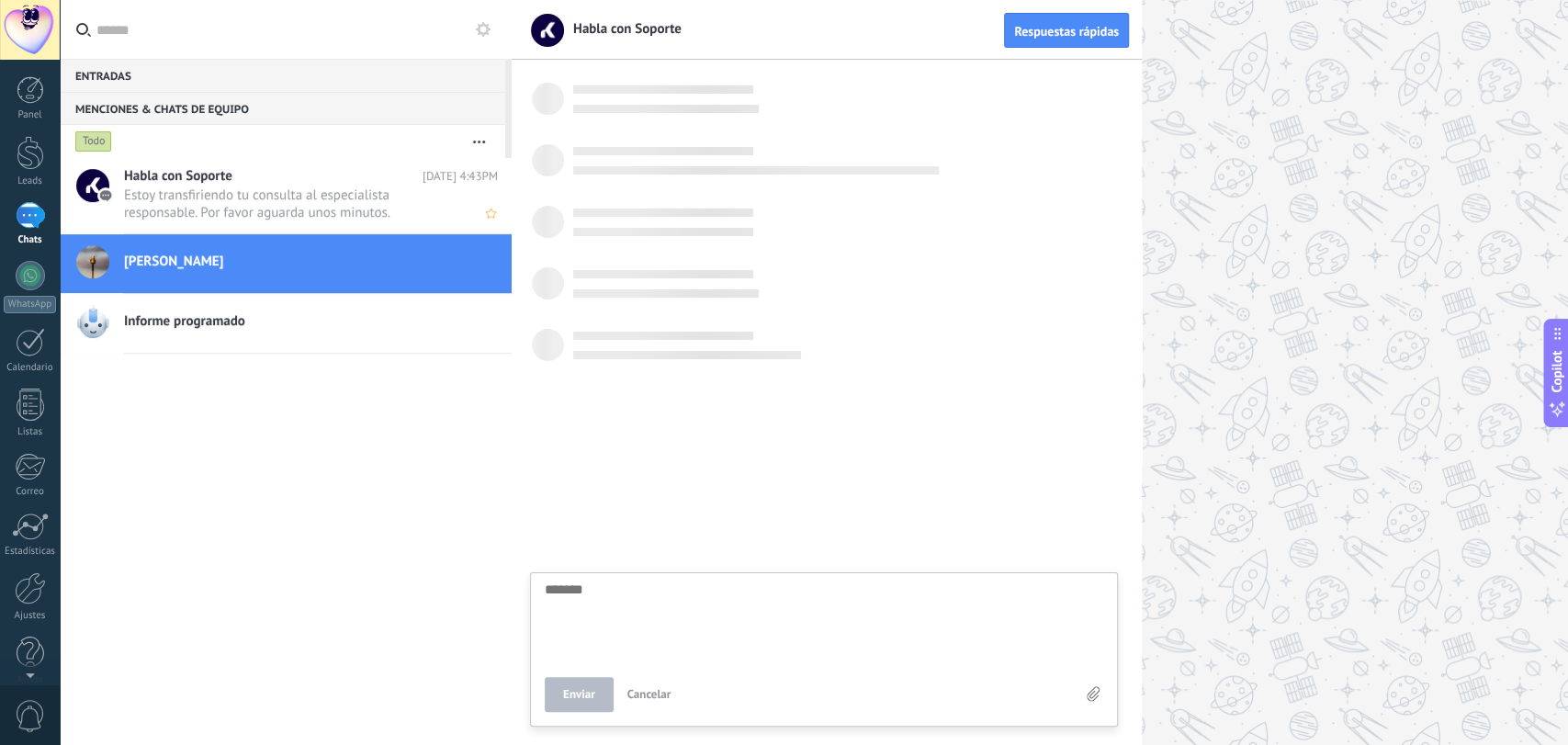
scroll to position [18, 0]
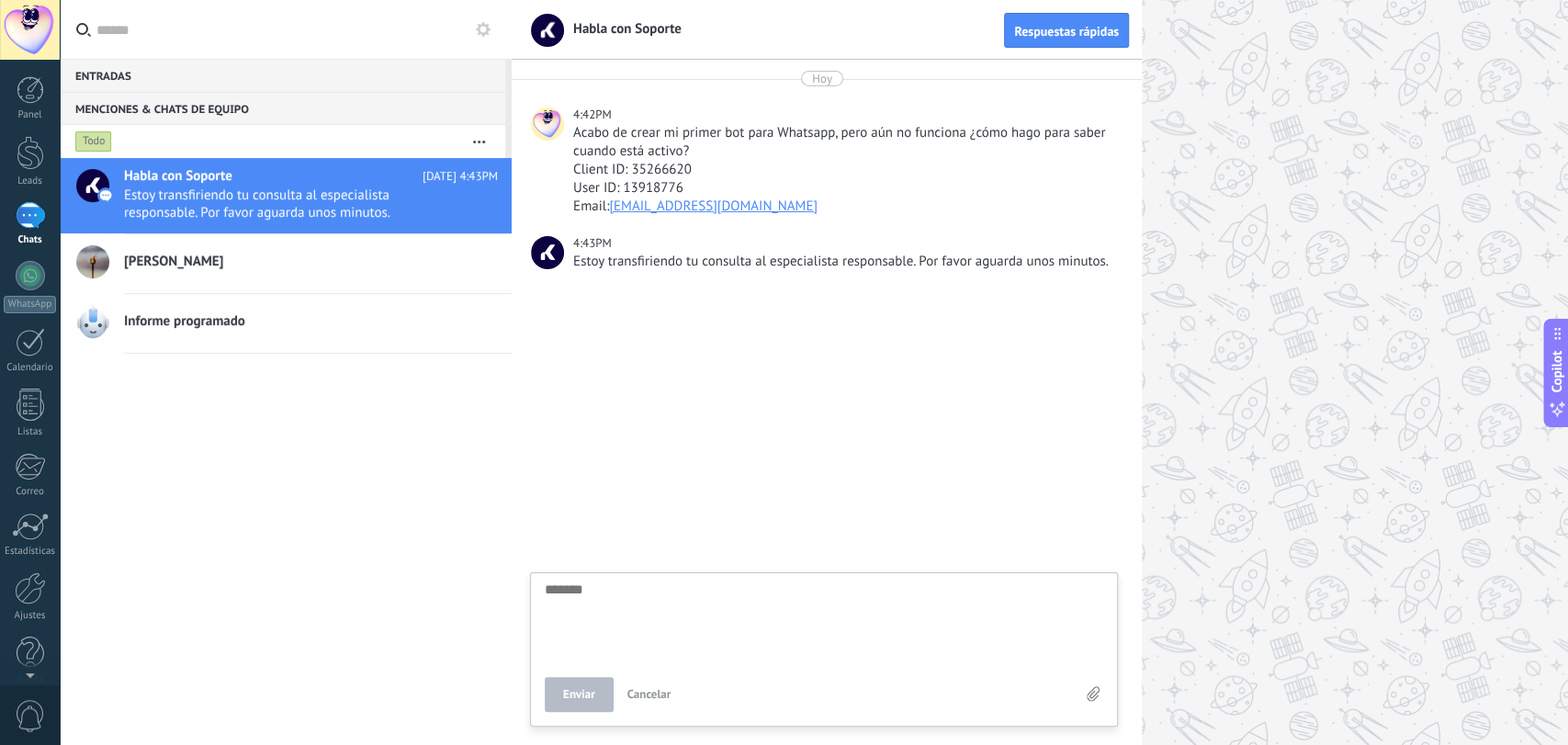
click at [792, 416] on div at bounding box center [827, 516] width 630 height 457
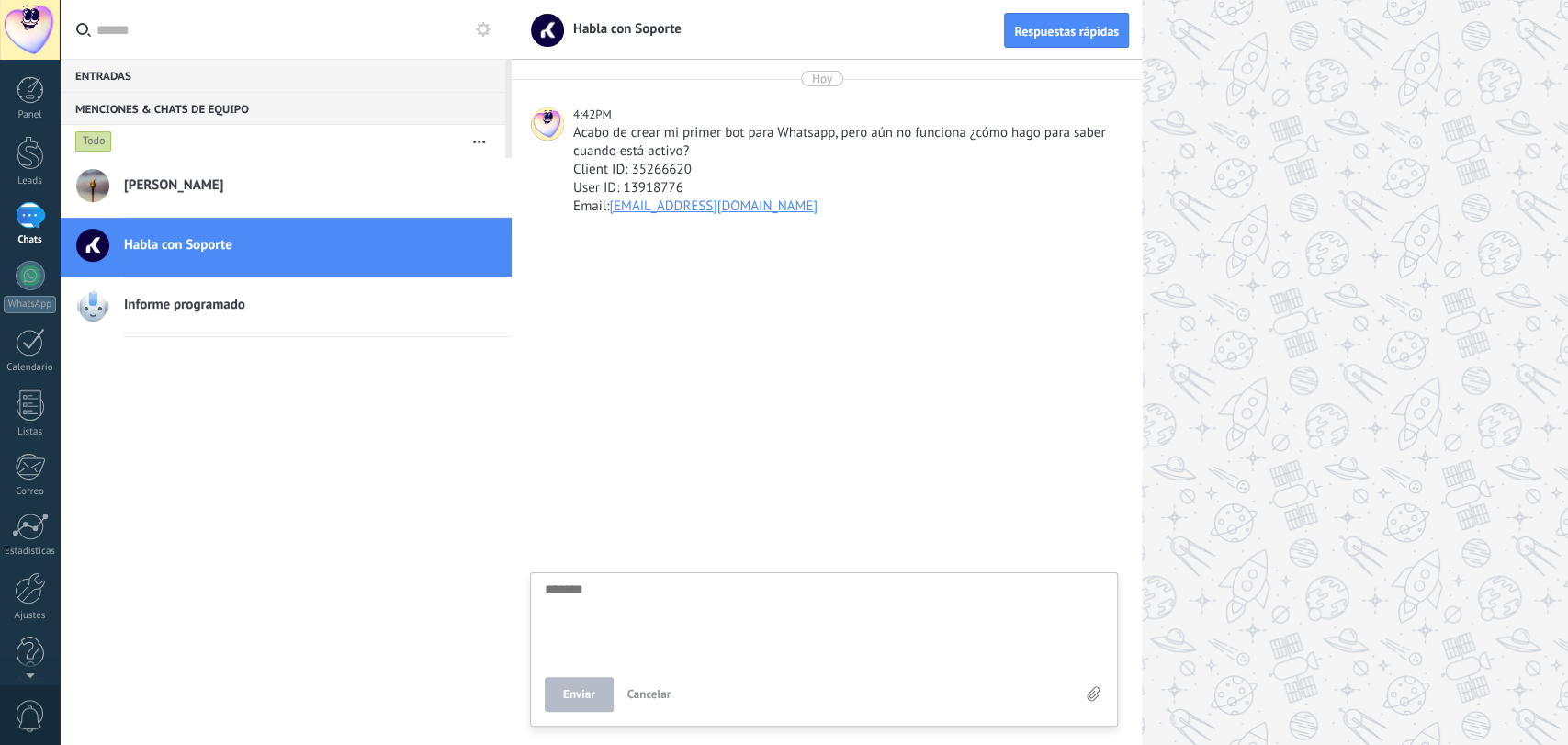
click at [32, 218] on div at bounding box center [31, 215] width 30 height 27
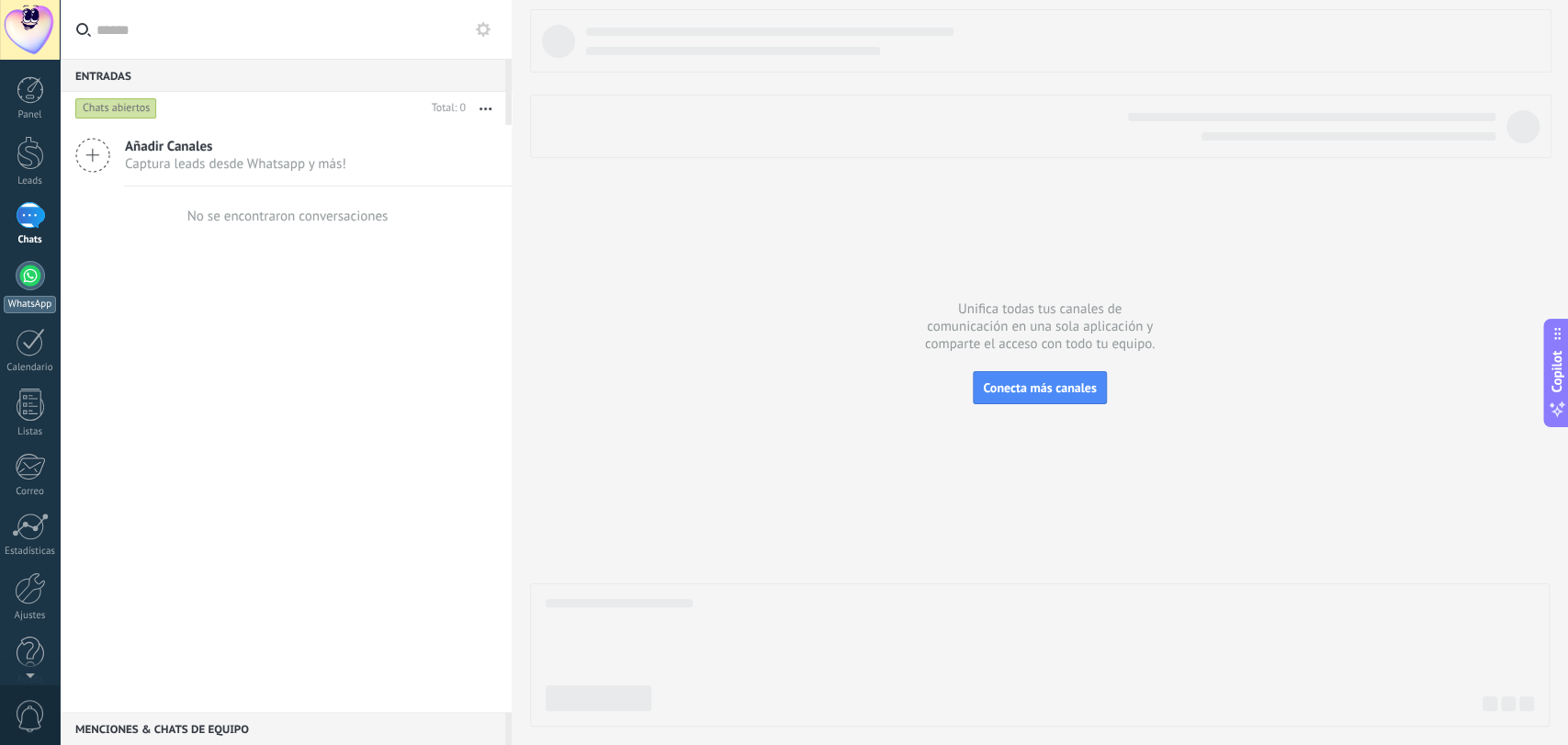
click at [19, 285] on div at bounding box center [31, 275] width 30 height 30
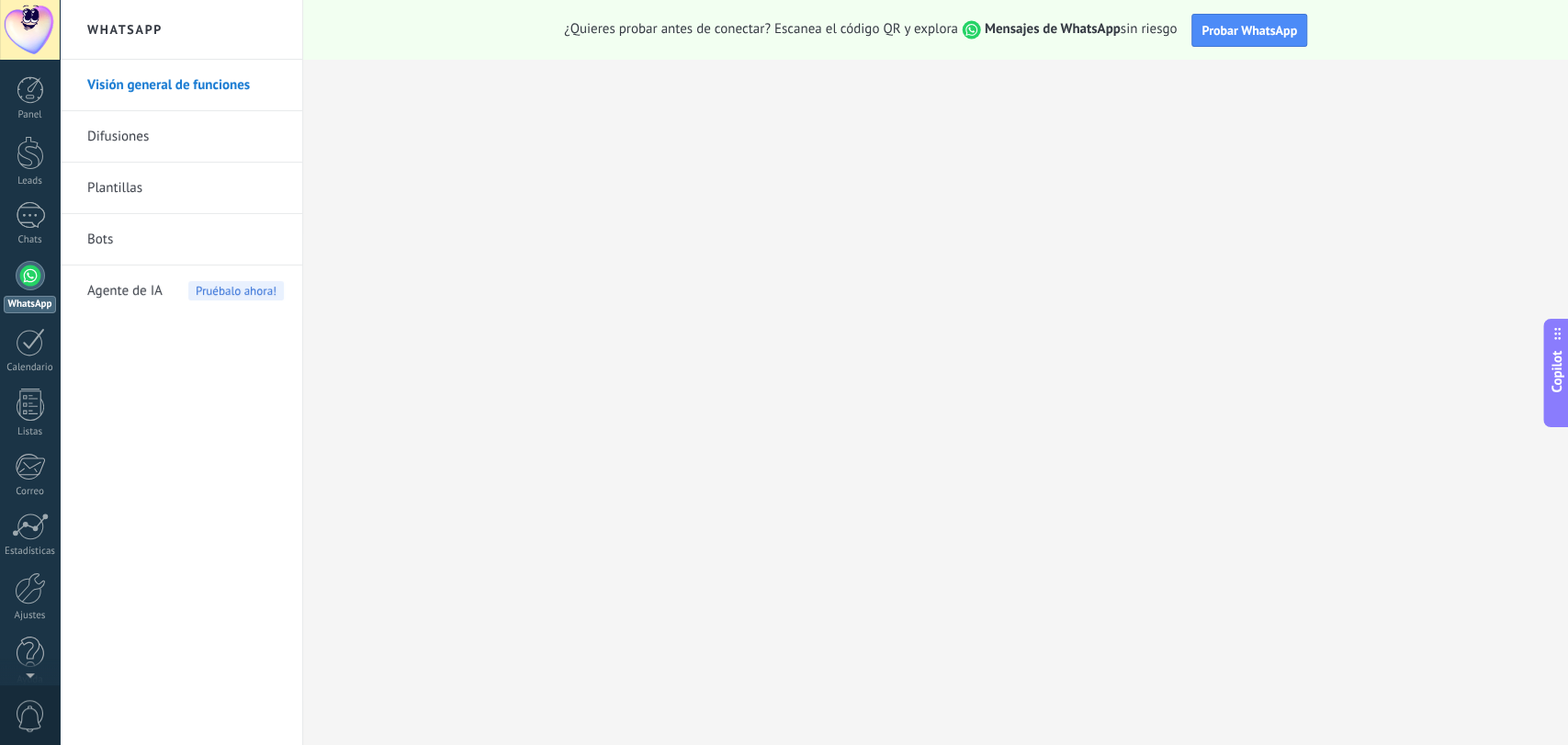
click at [157, 239] on link "Bots" at bounding box center [185, 240] width 196 height 52
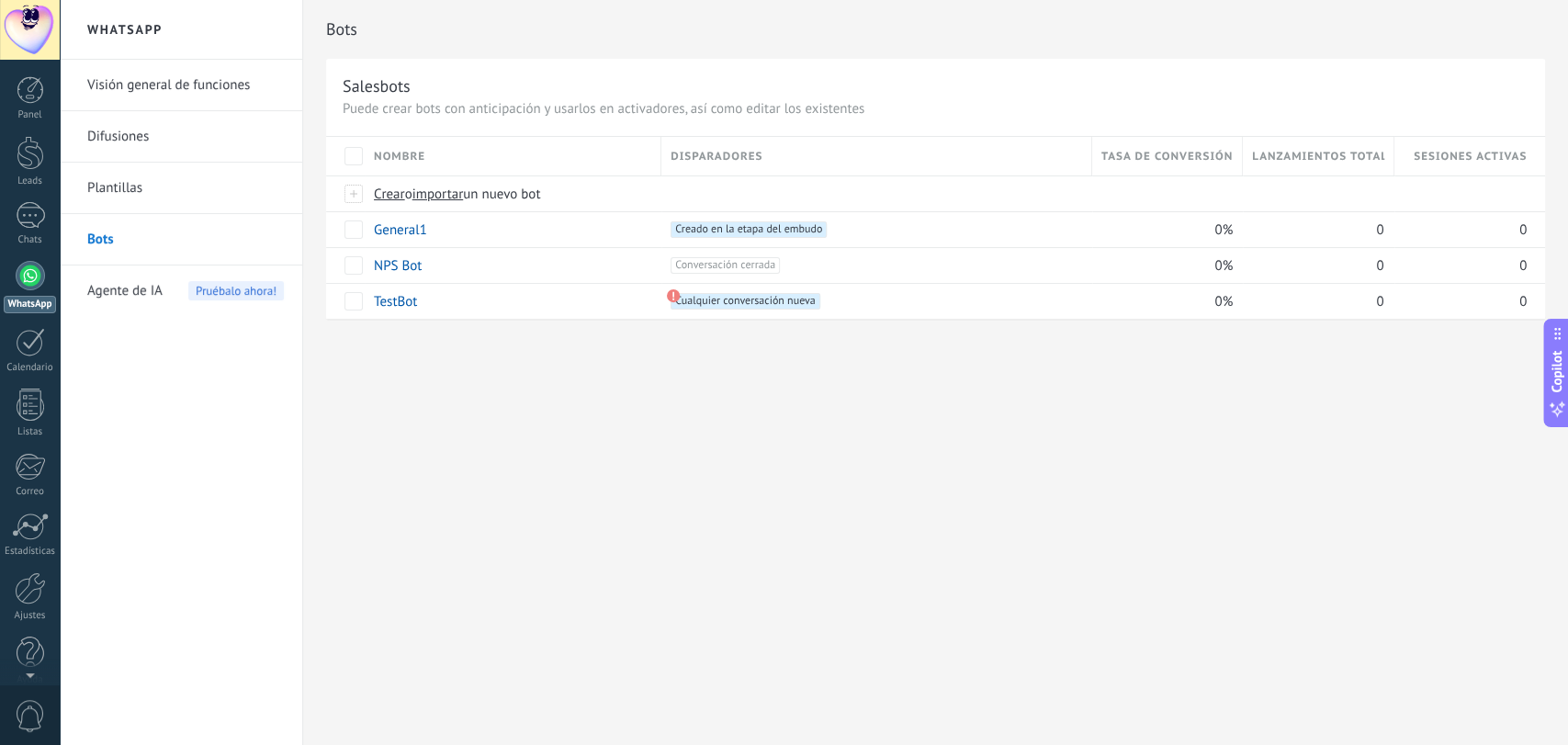
scroll to position [18, 0]
click at [839, 228] on span at bounding box center [840, 229] width 19 height 19
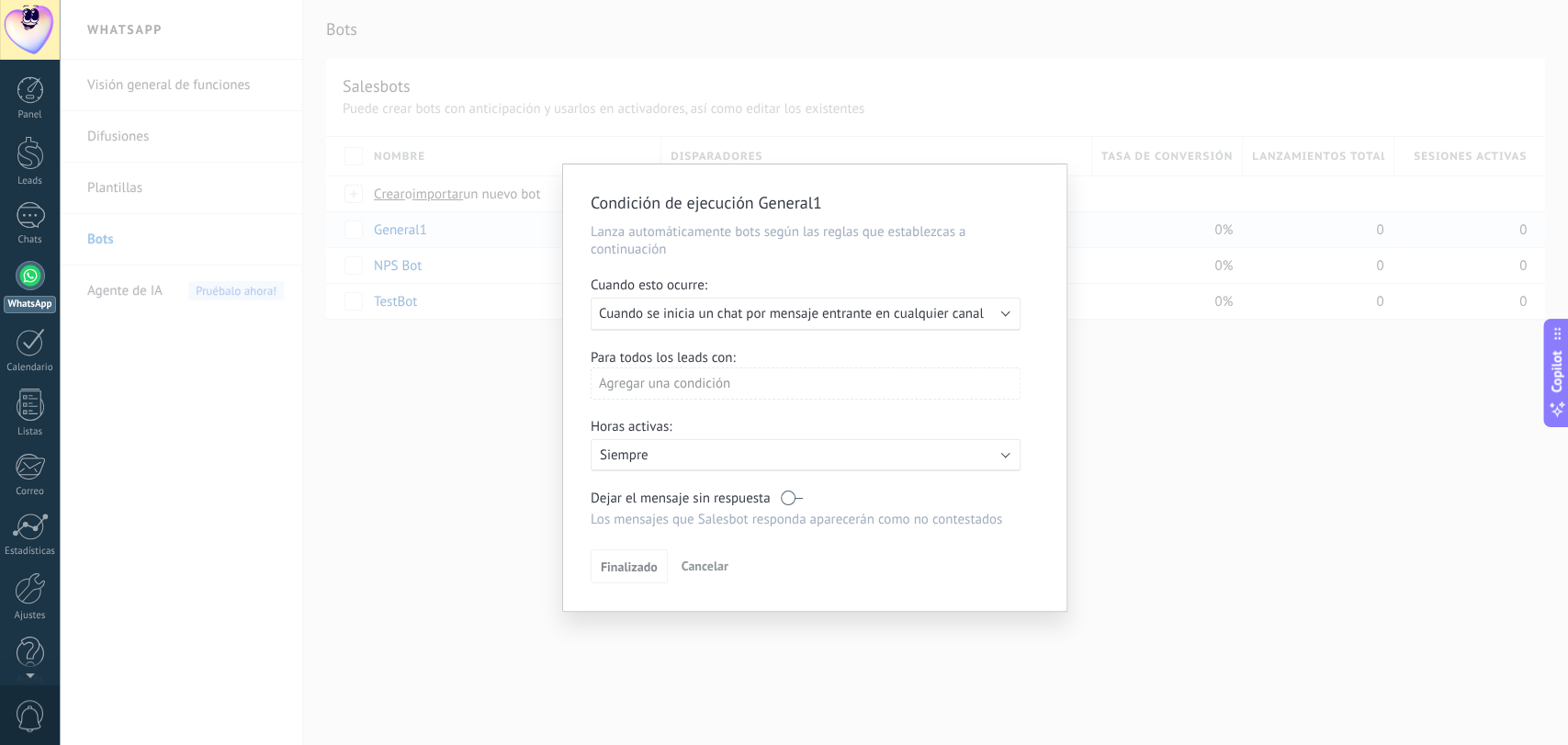
click at [939, 319] on span "Cuando se inicia un chat por mensaje entrante en cualquier canal" at bounding box center [791, 314] width 385 height 18
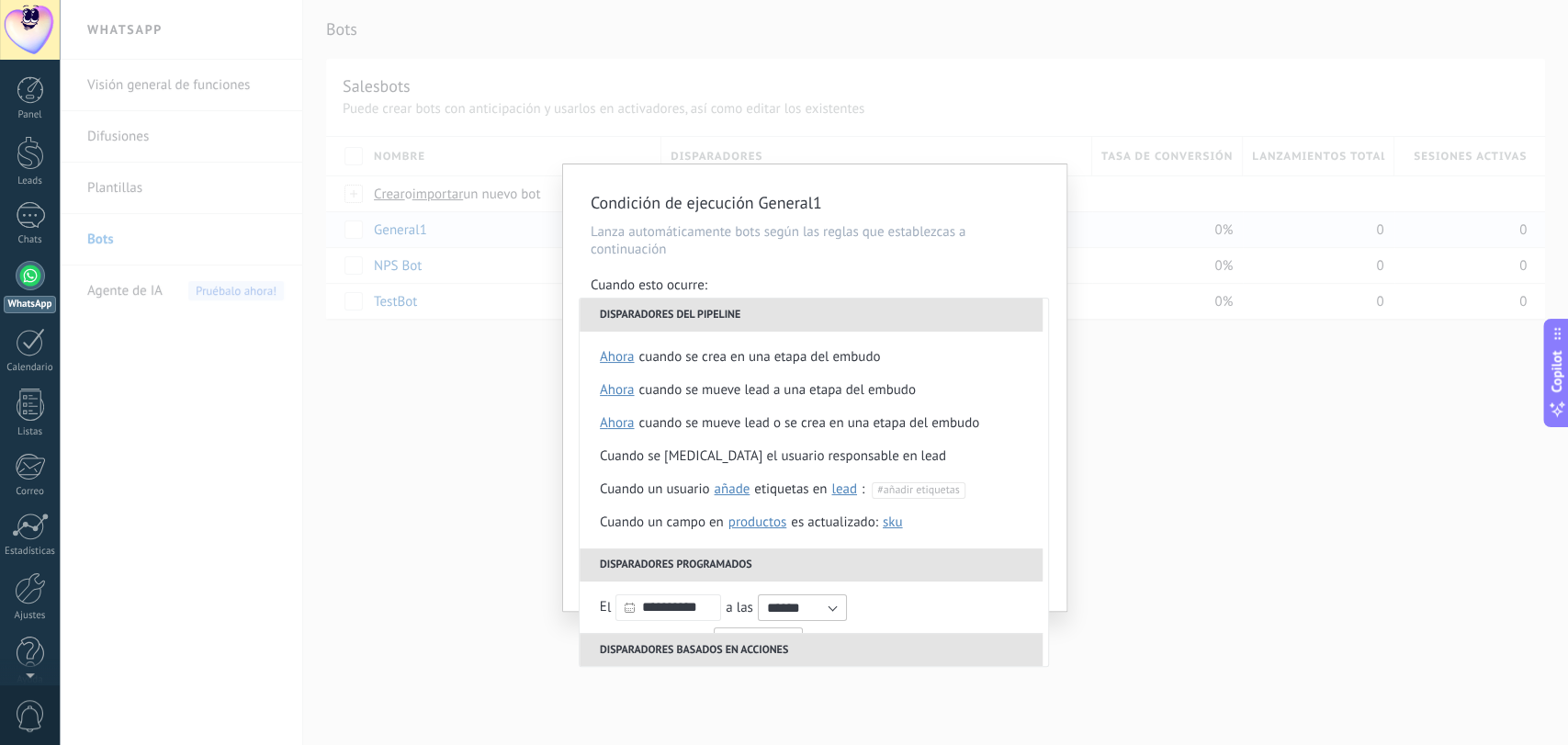
click at [979, 258] on p "Lanza automáticamente bots según las reglas que establezcas a continuación" at bounding box center [815, 240] width 448 height 35
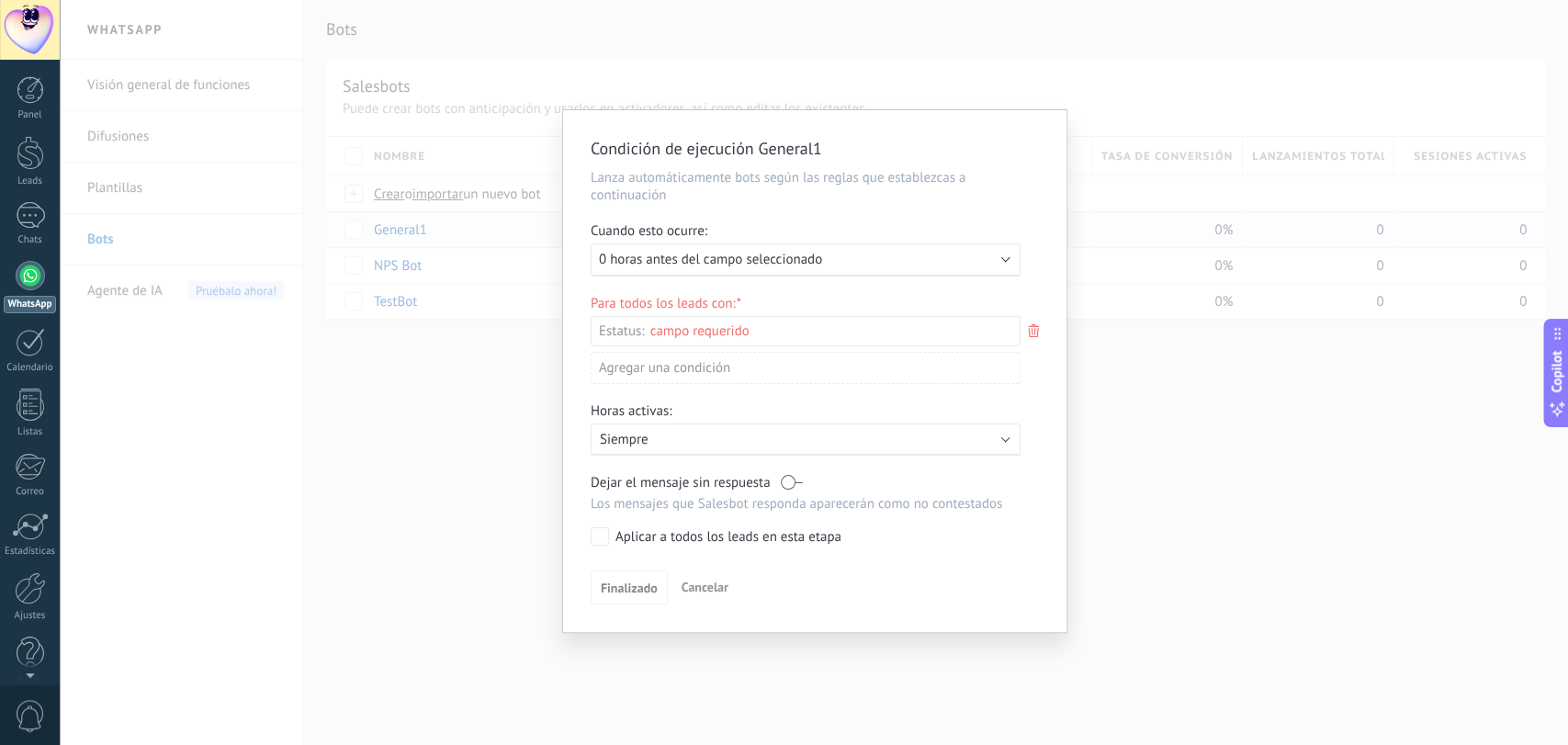
click at [1199, 420] on div "Condición de ejecución General1 Lanza automáticamente bots según las reglas que…" at bounding box center [814, 372] width 1509 height 745
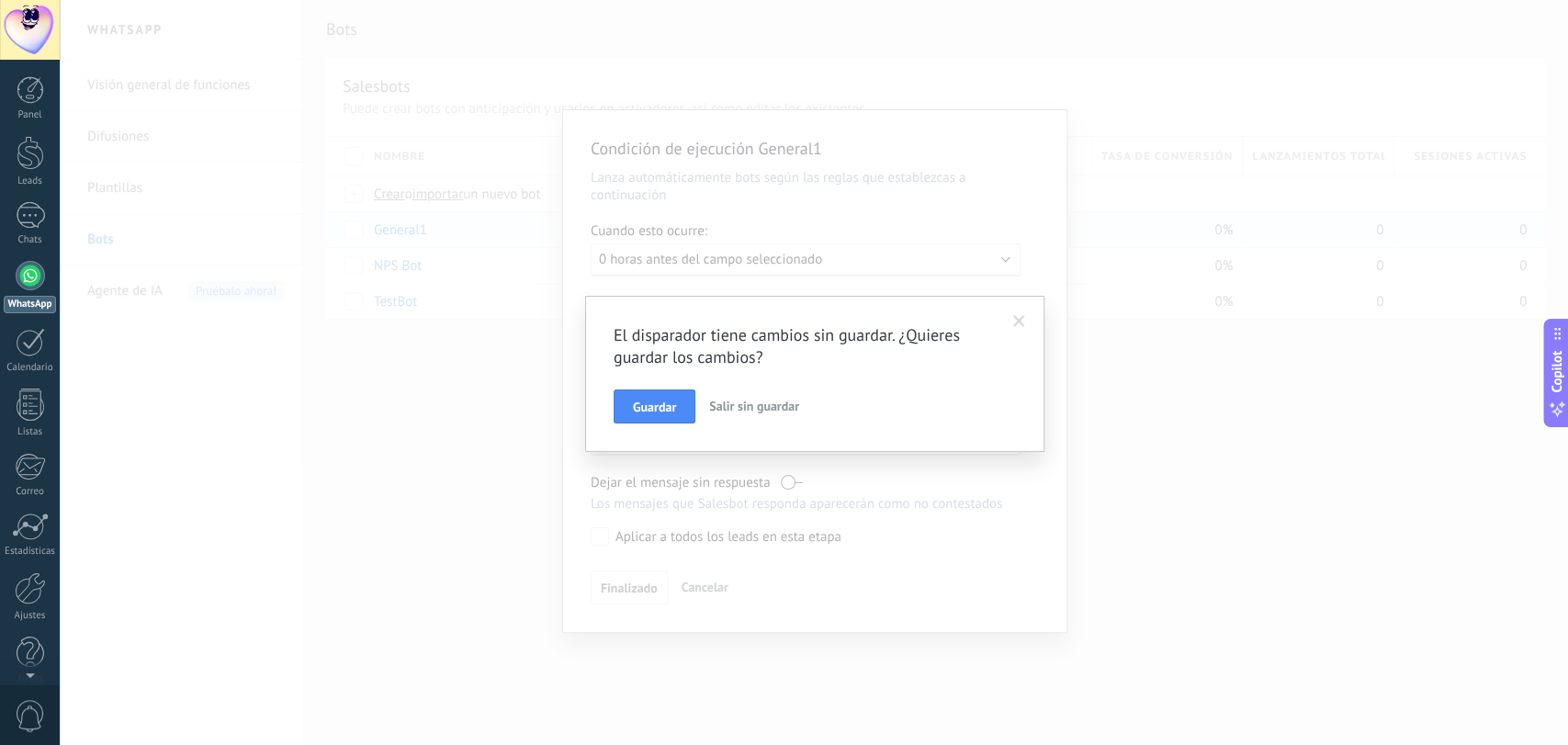
click at [749, 402] on span "Salir sin guardar" at bounding box center [753, 405] width 90 height 17
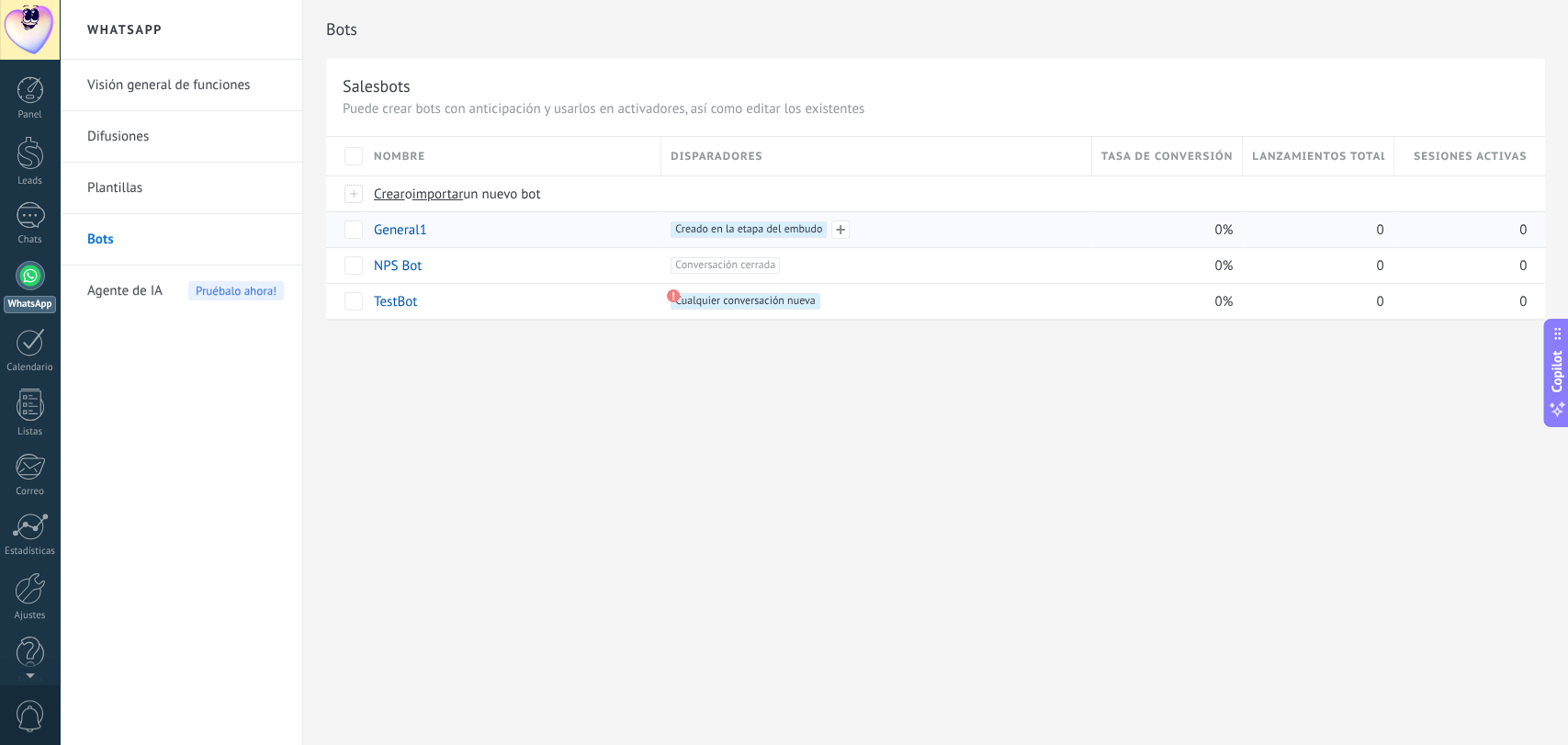
click at [726, 218] on div "+1 Creado en la etapa del embudo +0" at bounding box center [871, 229] width 420 height 35
click at [721, 228] on span "Creado en la etapa del embudo +0" at bounding box center [749, 229] width 157 height 17
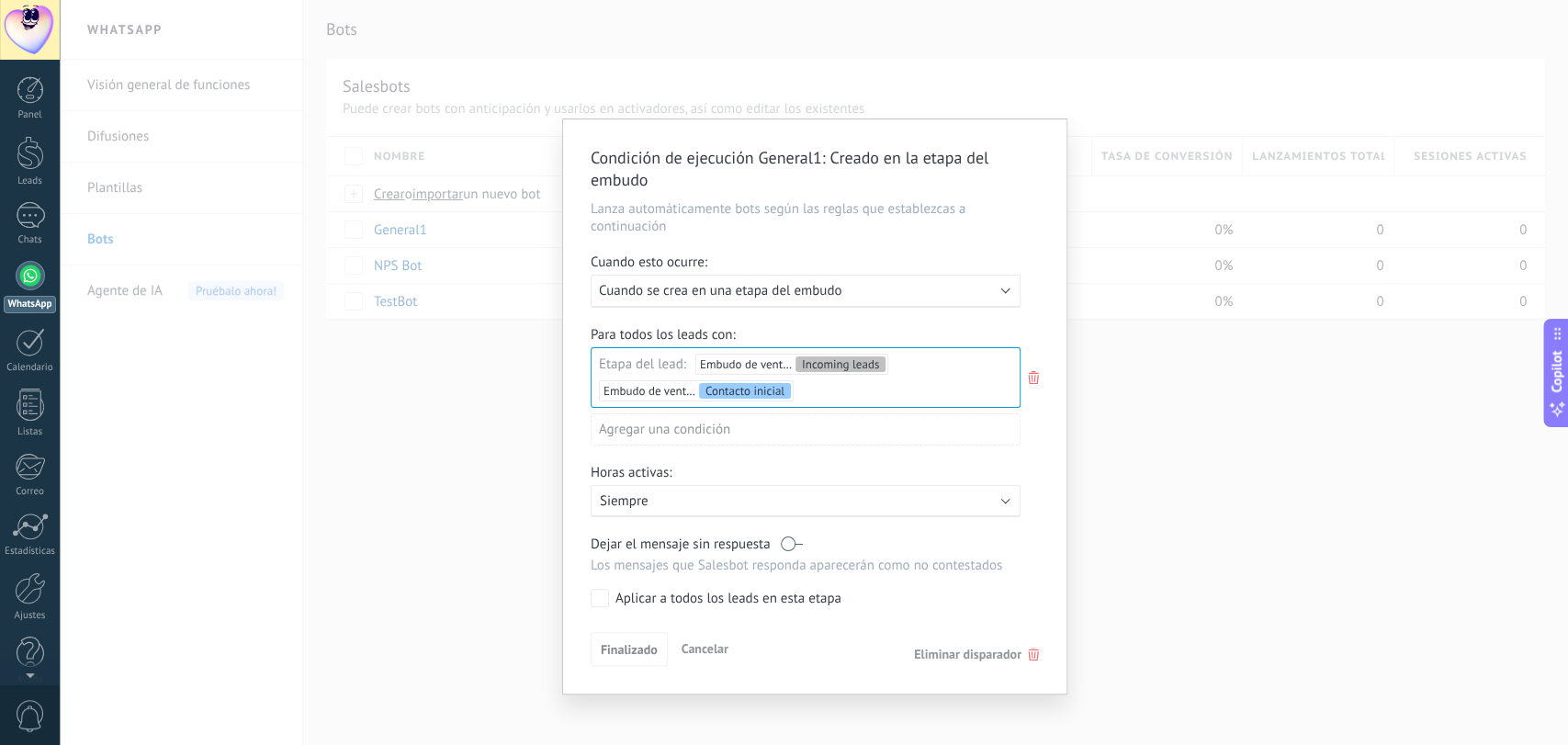
click at [1139, 495] on div "Condición de ejecución General1 : Creado en la etapa del embudo Lanza automátic…" at bounding box center [814, 372] width 1509 height 745
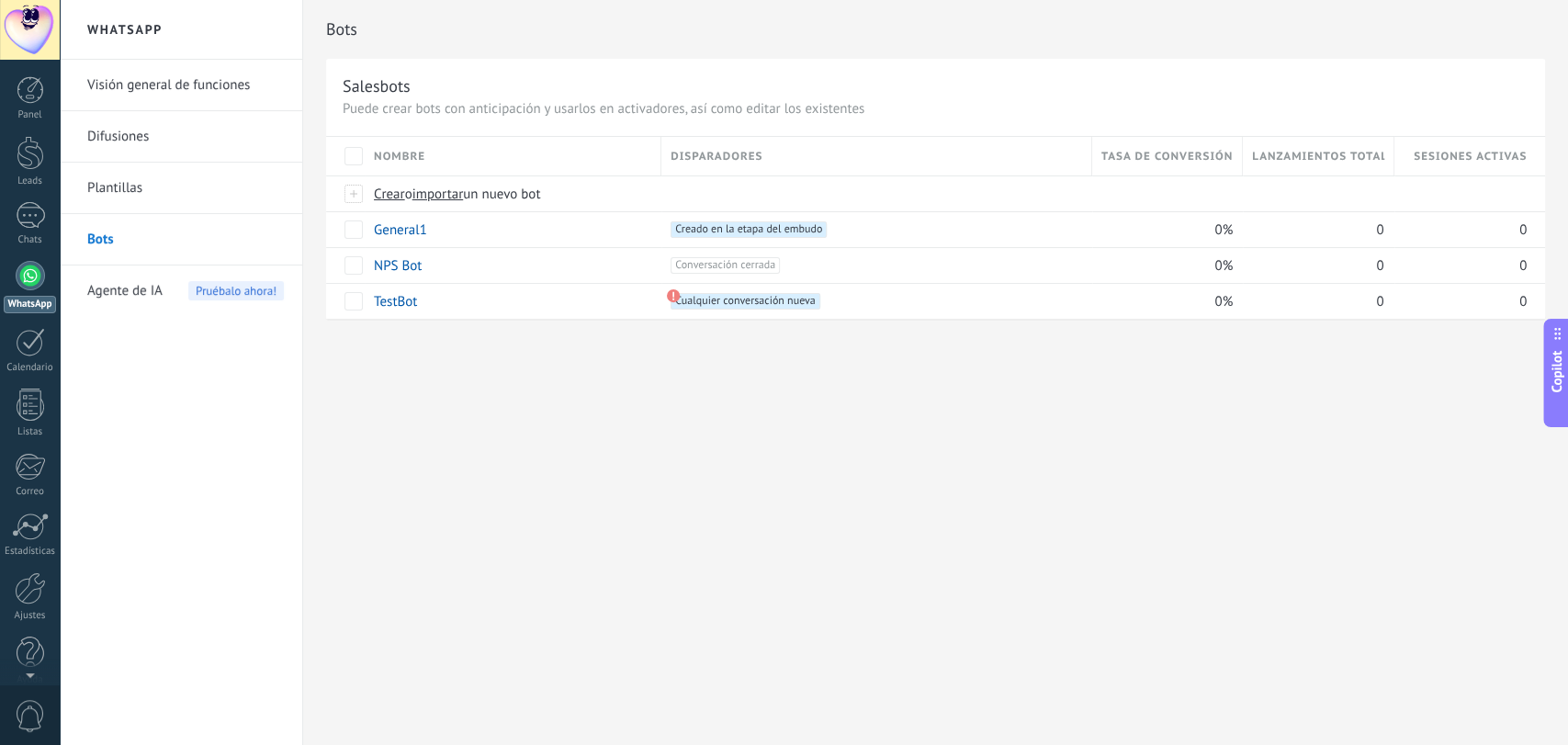
click at [610, 455] on div "Bots Salesbots Puede crear bots con anticipación y usarlos en activadores, así …" at bounding box center [936, 372] width 1265 height 745
click at [667, 457] on div "Bots Salesbots Puede crear bots con anticipación y usarlos en activadores, así …" at bounding box center [936, 372] width 1265 height 745
type textarea "*******"
click at [420, 234] on link "General1" at bounding box center [400, 230] width 54 height 18
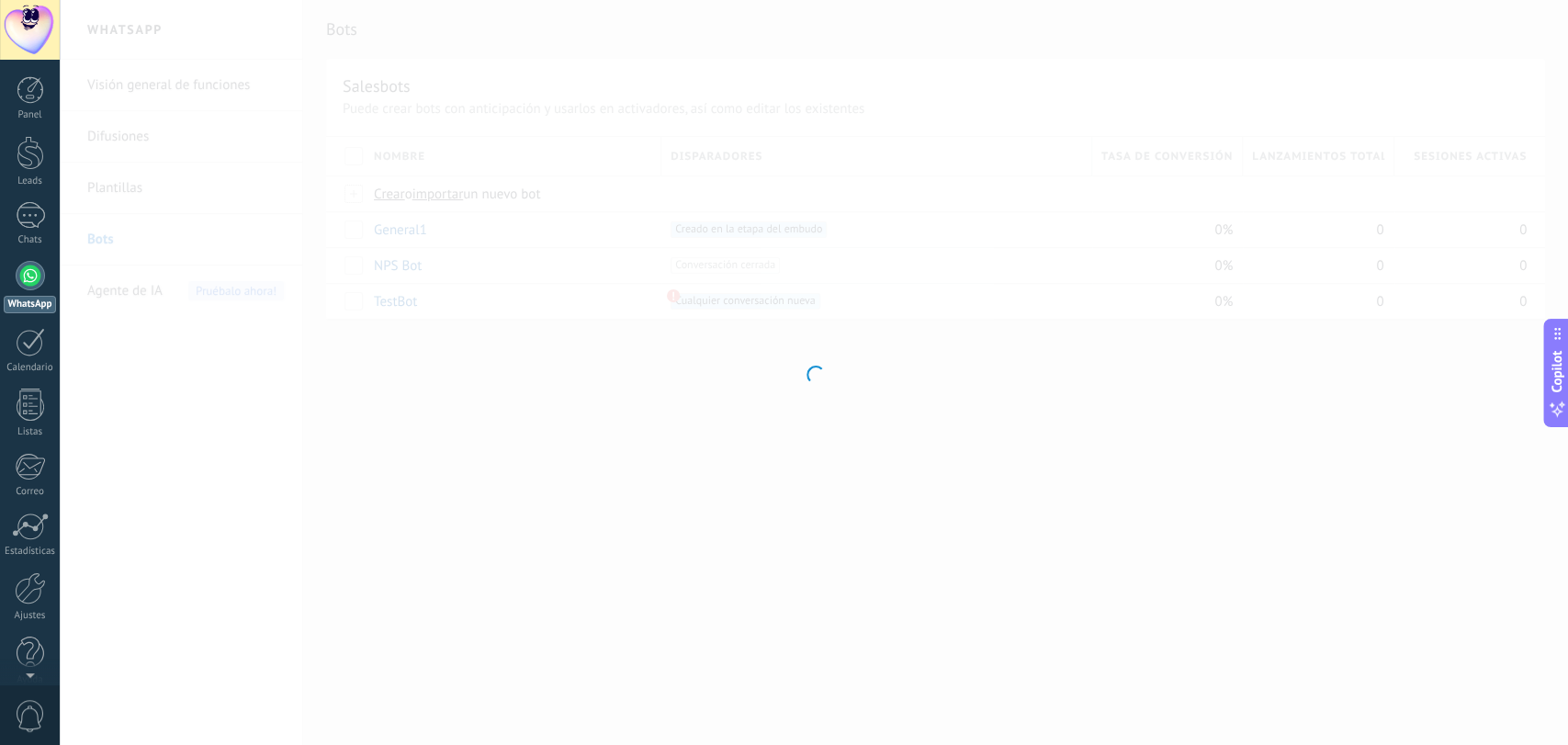
type input "********"
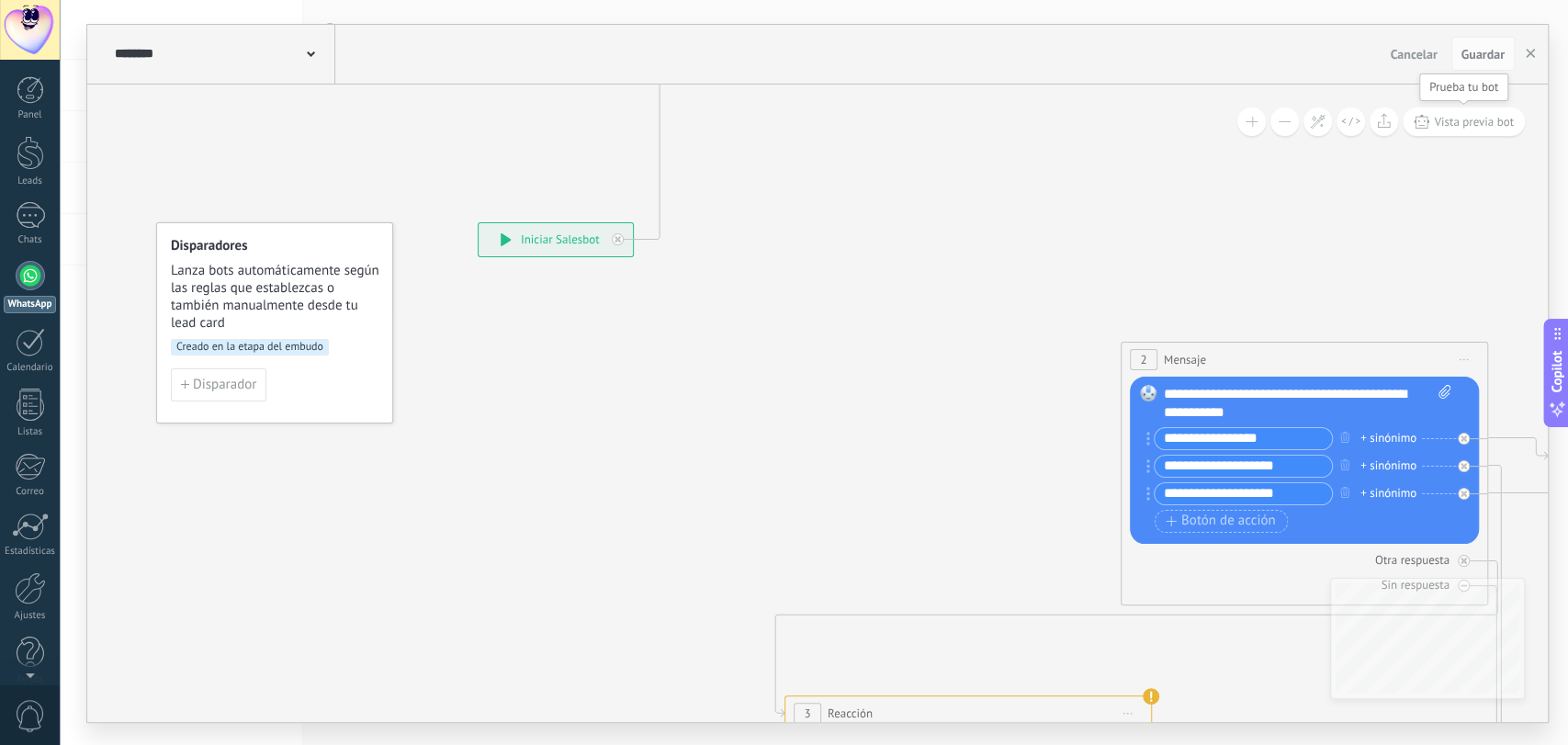
click at [1452, 123] on span "Vista previa bot" at bounding box center [1474, 122] width 80 height 16
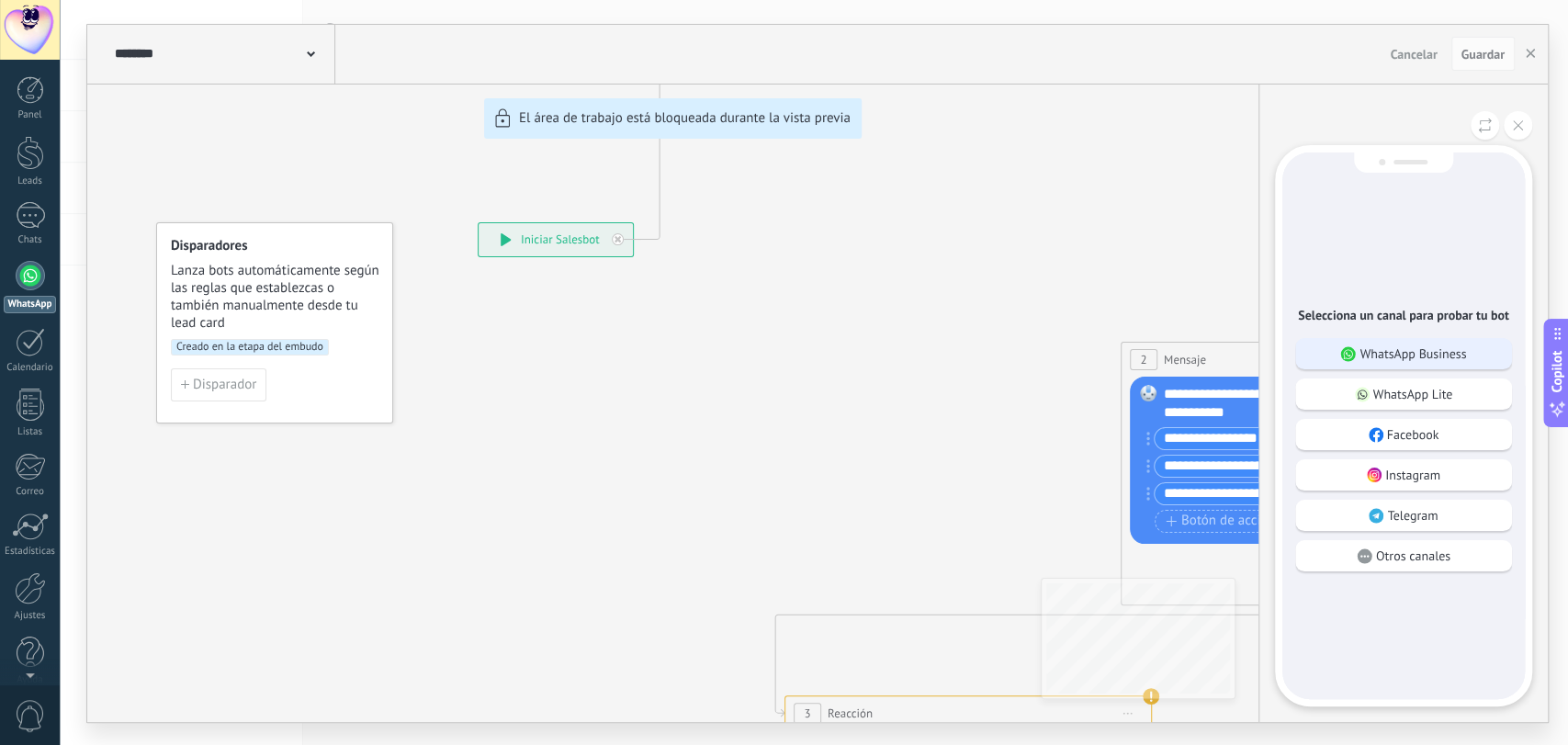
click at [1406, 345] on p "WhatsApp Business" at bounding box center [1413, 353] width 107 height 17
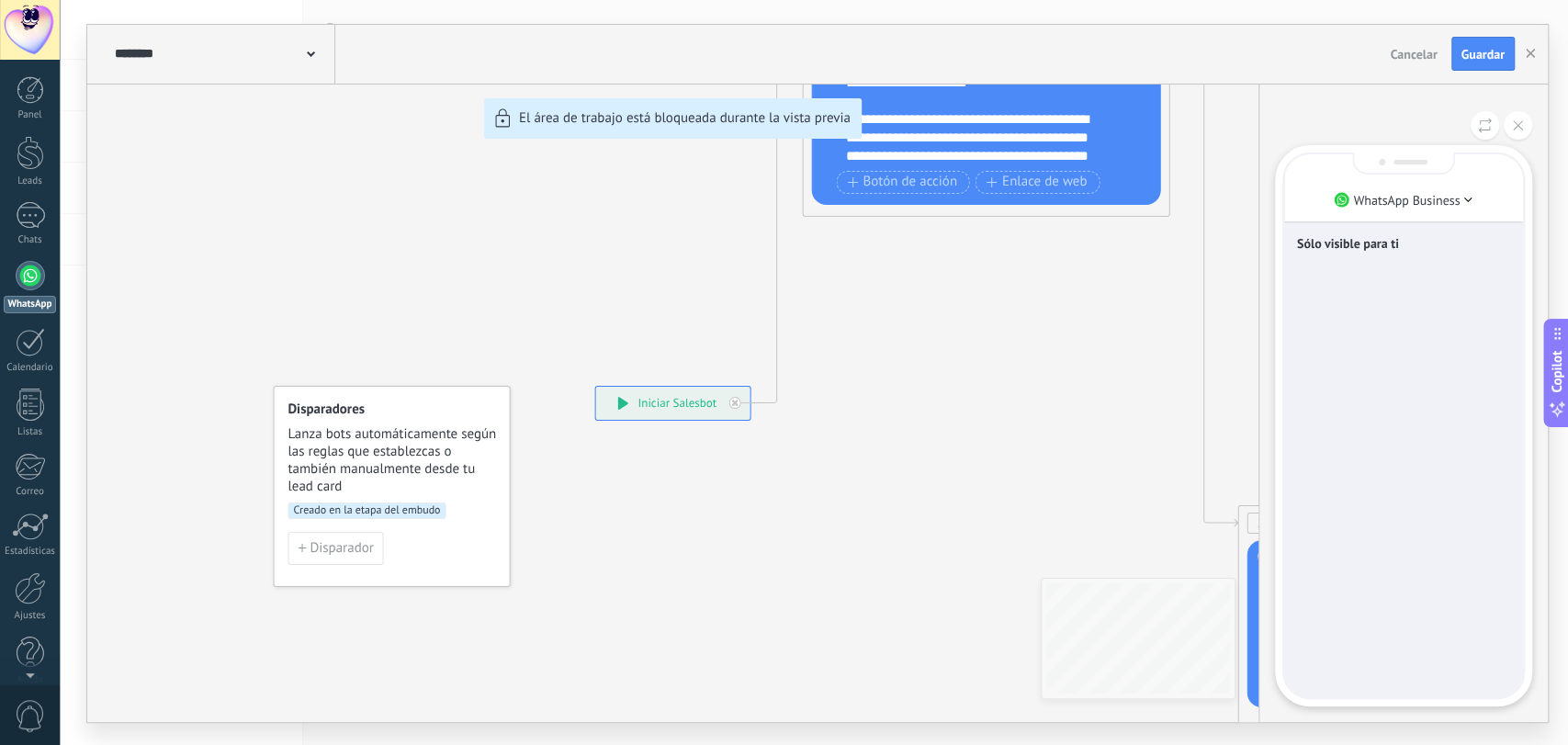
click at [1387, 482] on div "Sólo visible para ti" at bounding box center [1403, 426] width 239 height 543
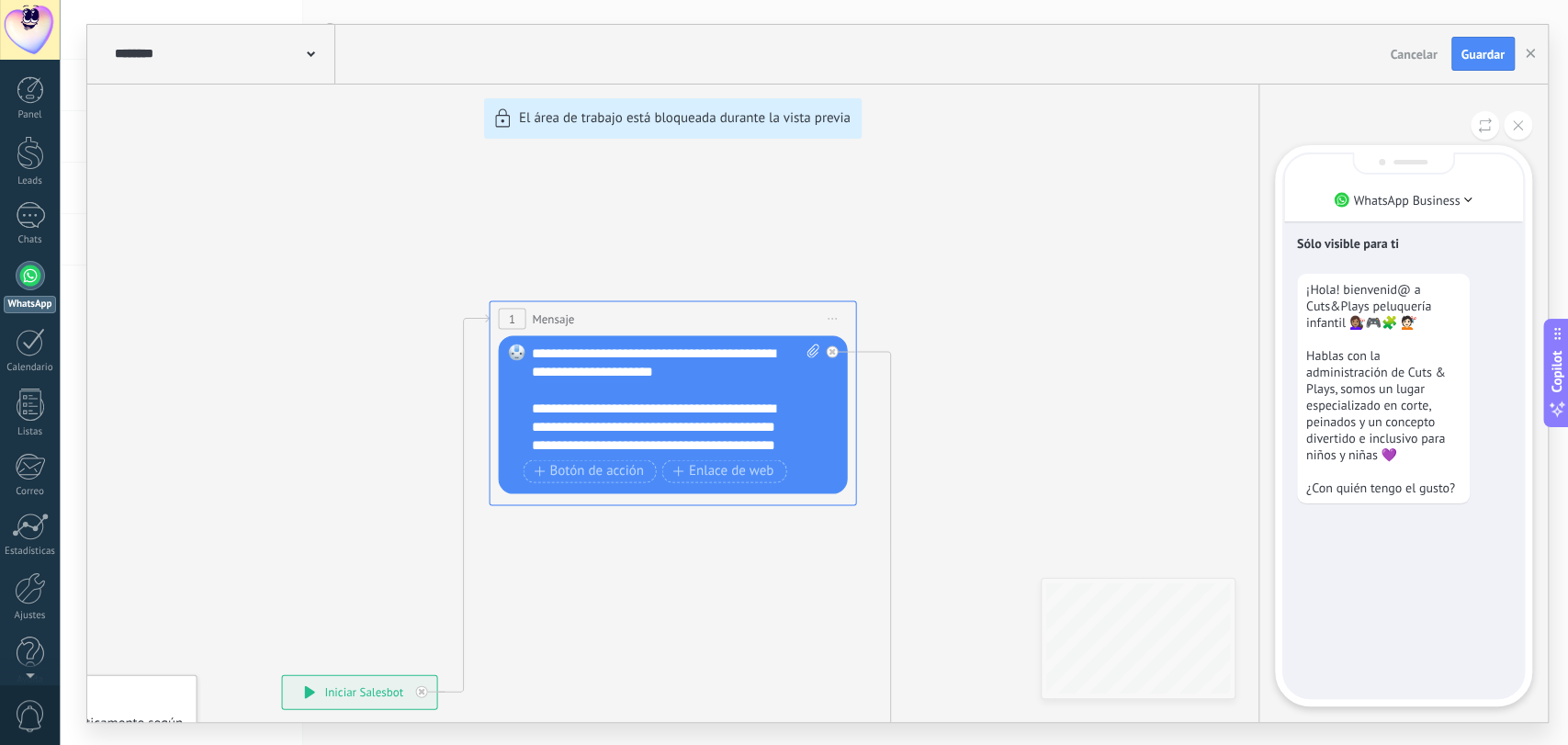
click at [1392, 322] on p "¡Hola! bienvenid@ a Cuts&Plays peluquería infantil 💇🏽‍♀️🎮🧩 💇🏻 Hablas con la adm…" at bounding box center [1384, 388] width 155 height 215
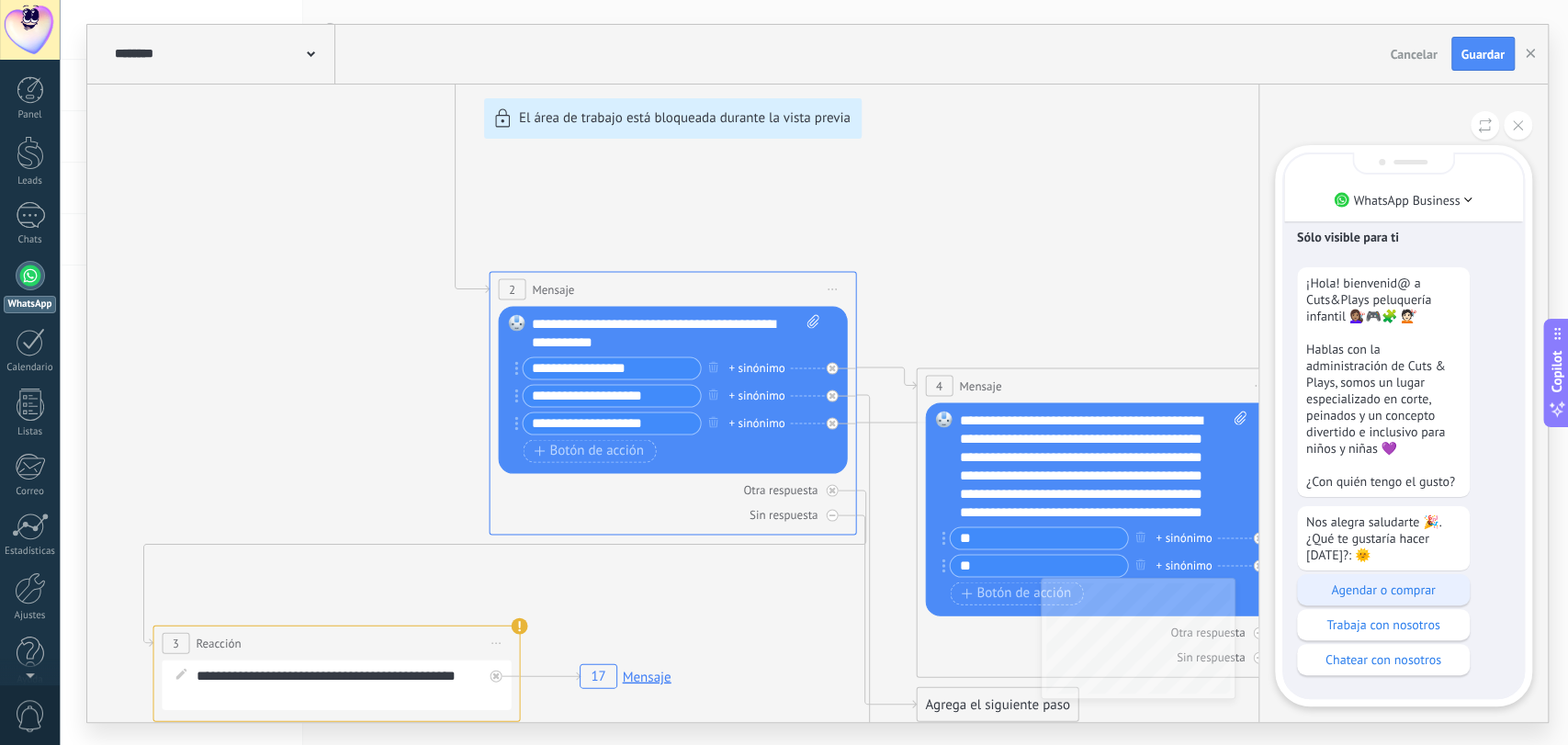
click at [1432, 594] on p "Agendar o comprar" at bounding box center [1384, 589] width 155 height 17
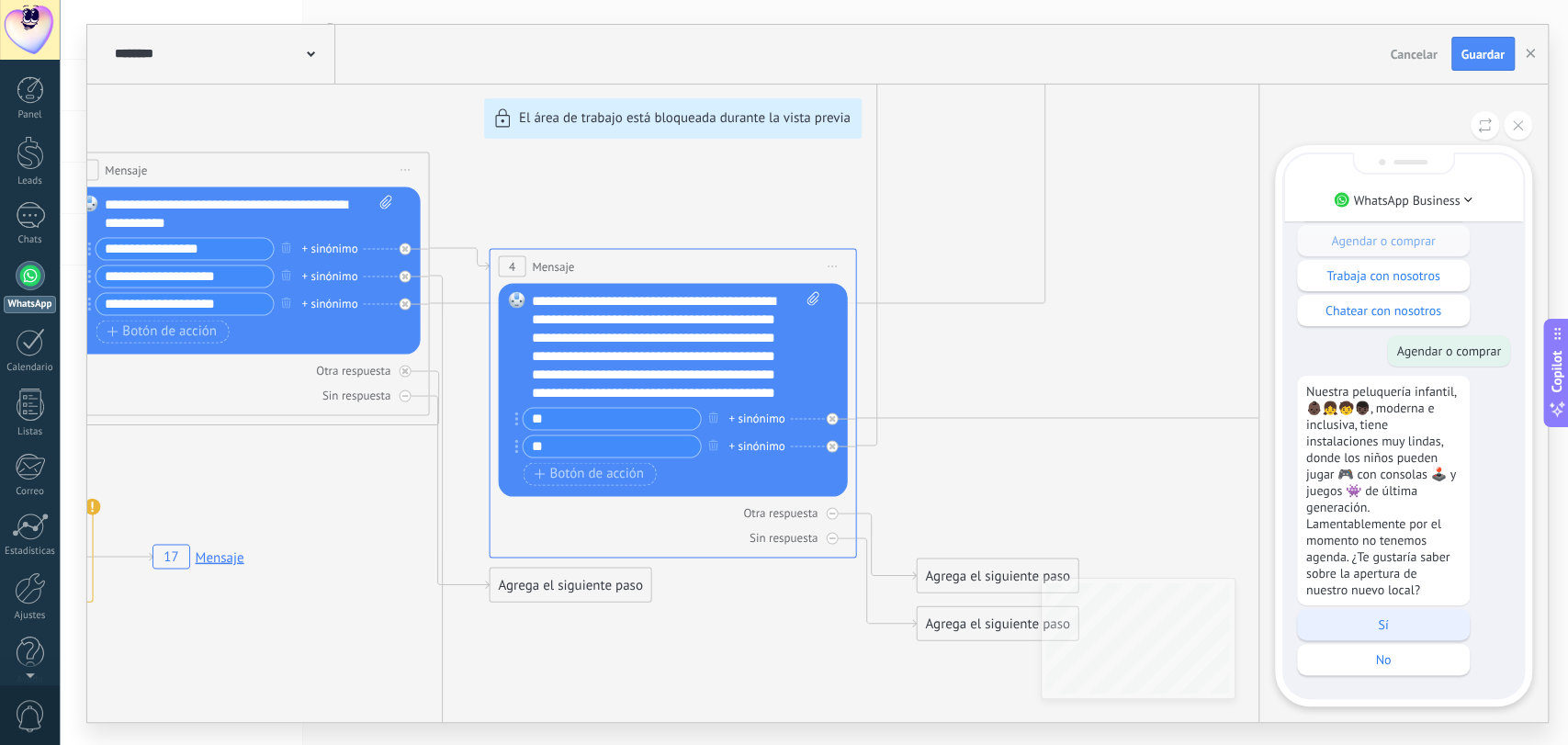
click at [1433, 624] on p "Sí" at bounding box center [1384, 624] width 155 height 17
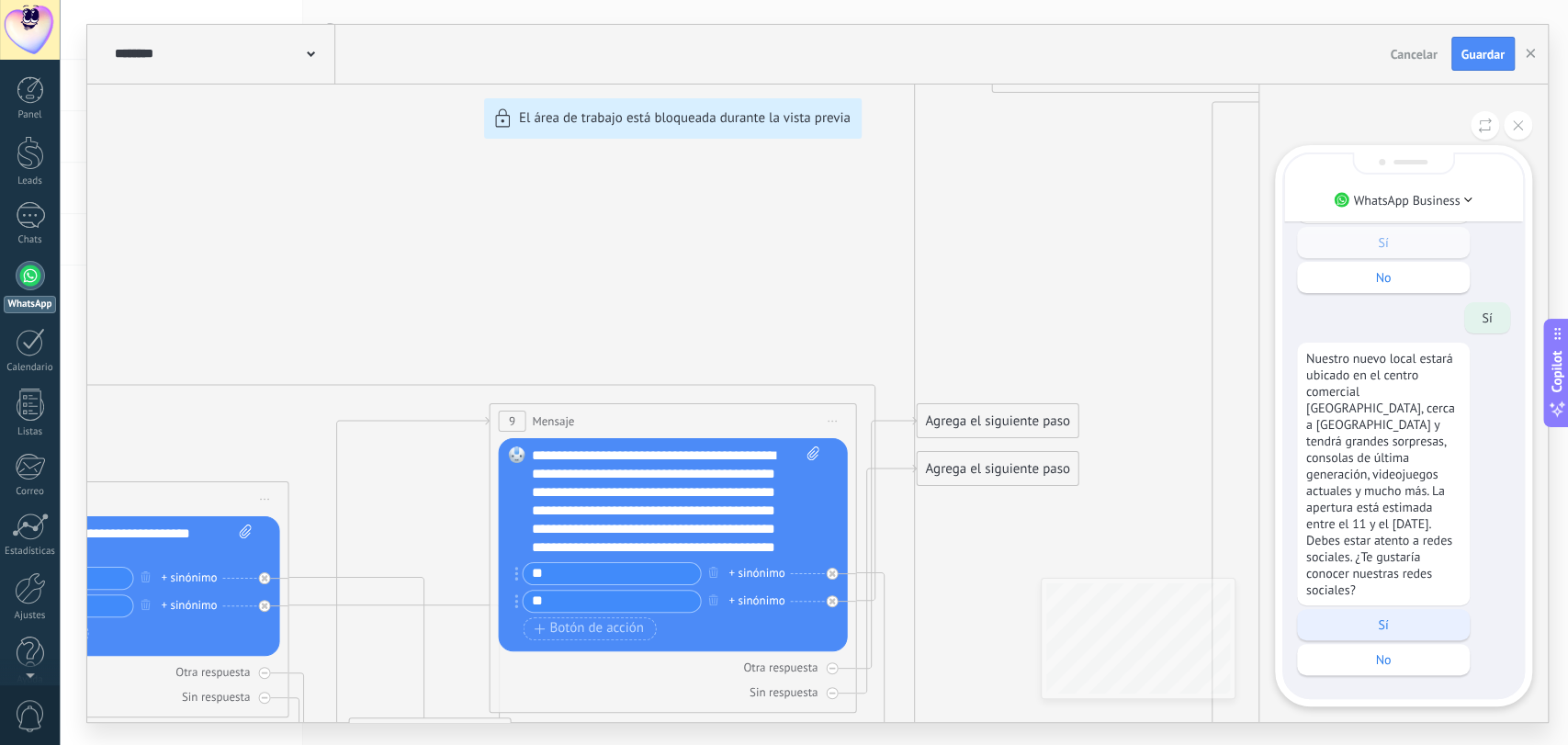
click at [1452, 613] on div "Sí" at bounding box center [1384, 624] width 172 height 32
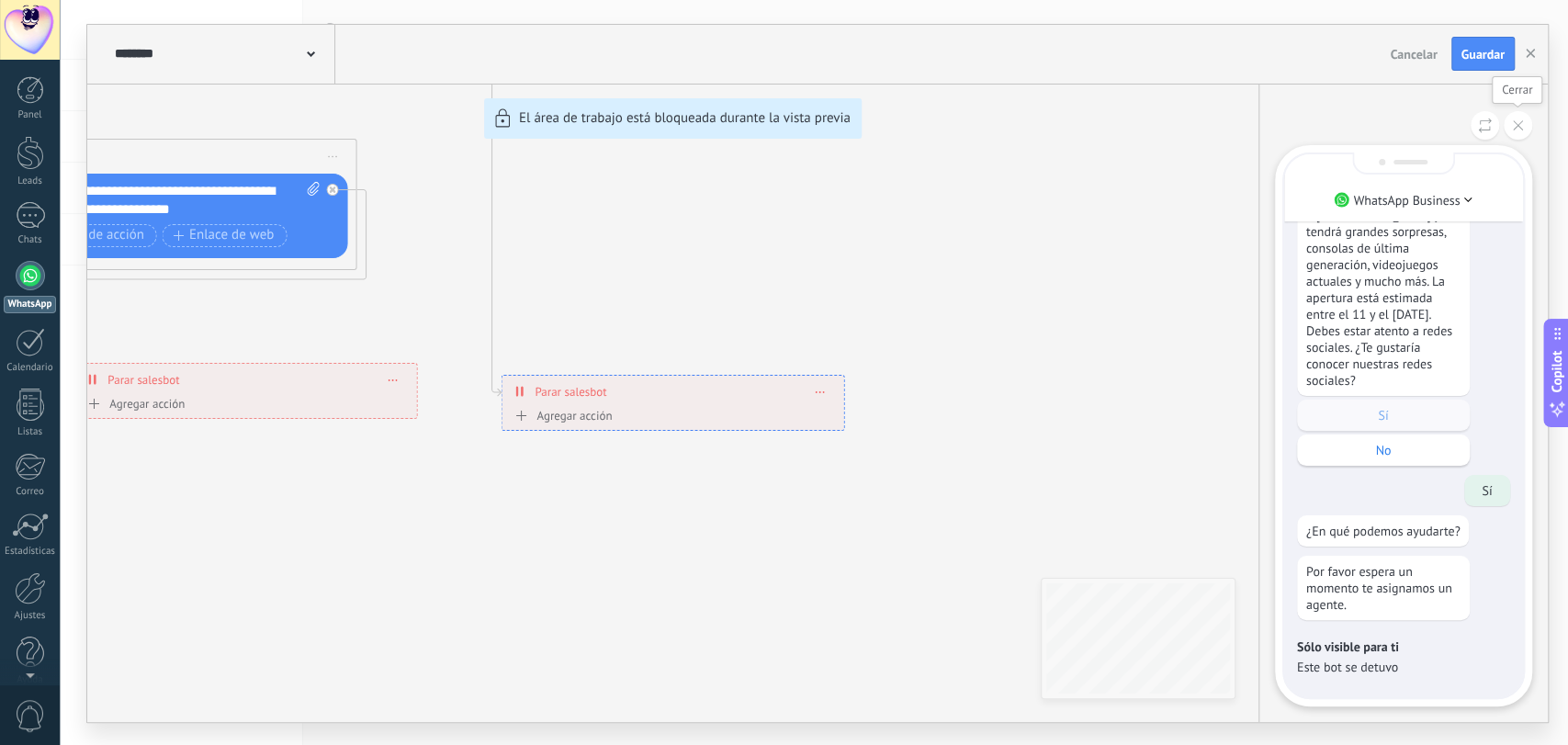
click at [1520, 132] on button at bounding box center [1517, 125] width 29 height 29
